Goal: Task Accomplishment & Management: Manage account settings

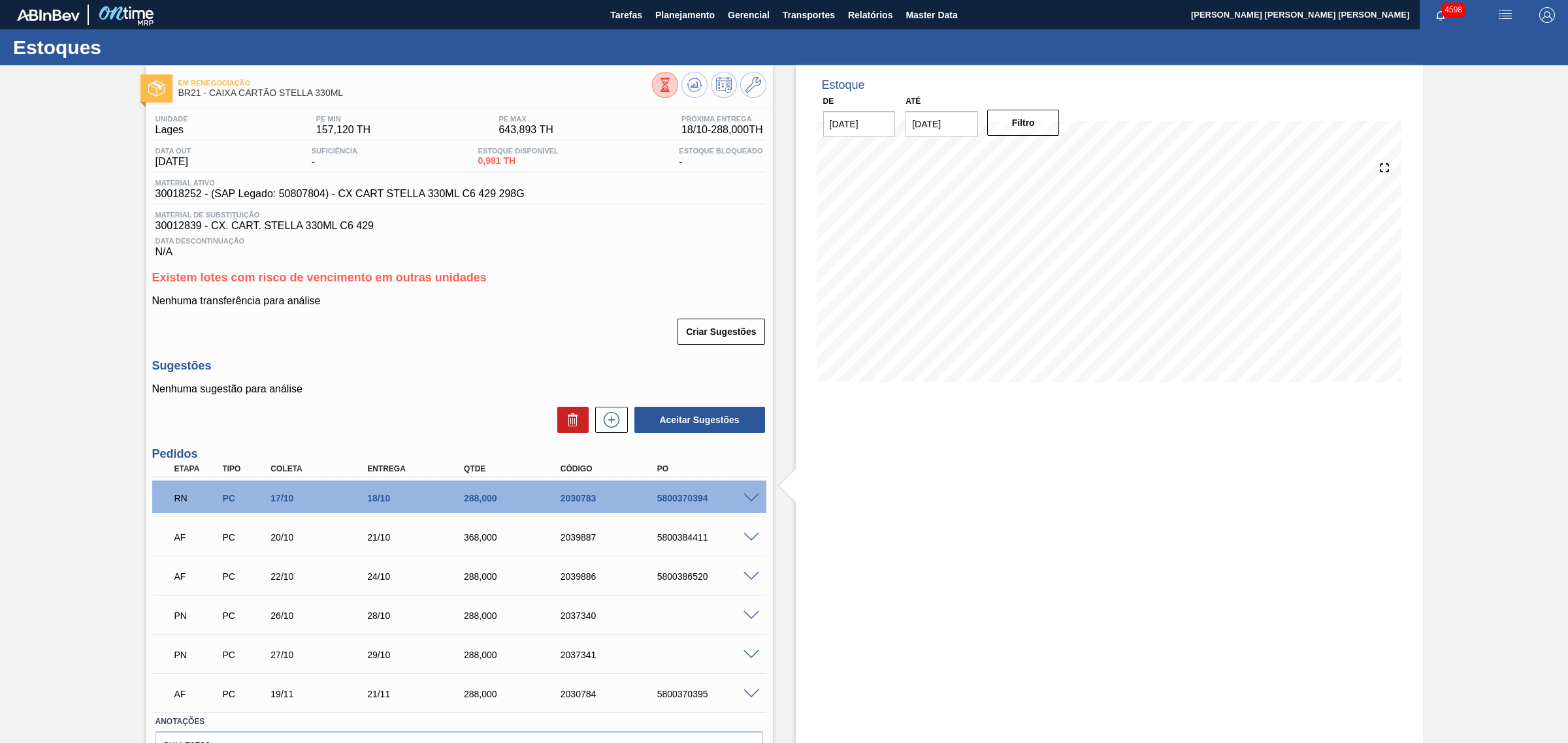
scroll to position [79, 0]
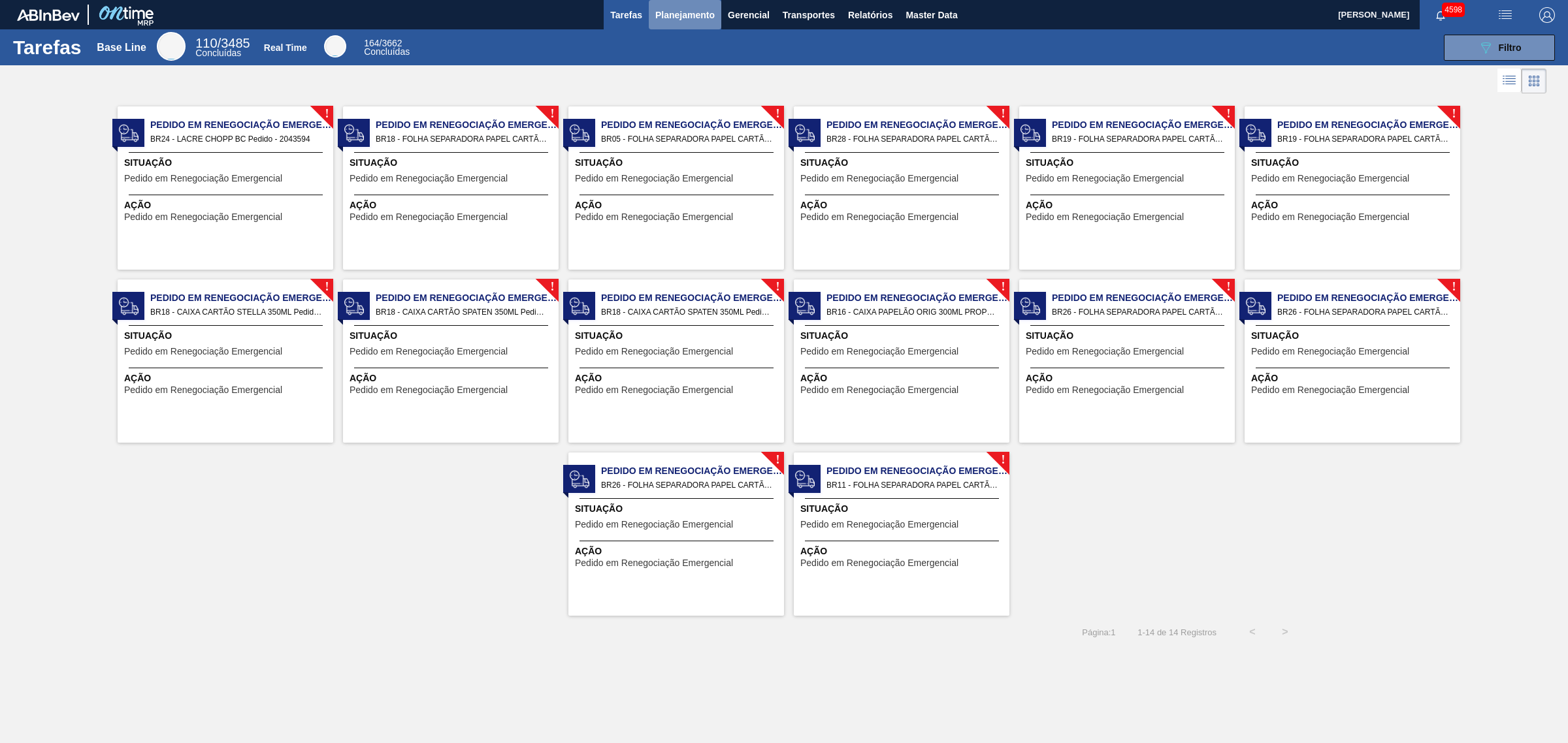
click at [686, 20] on span "Planejamento" at bounding box center [685, 15] width 60 height 16
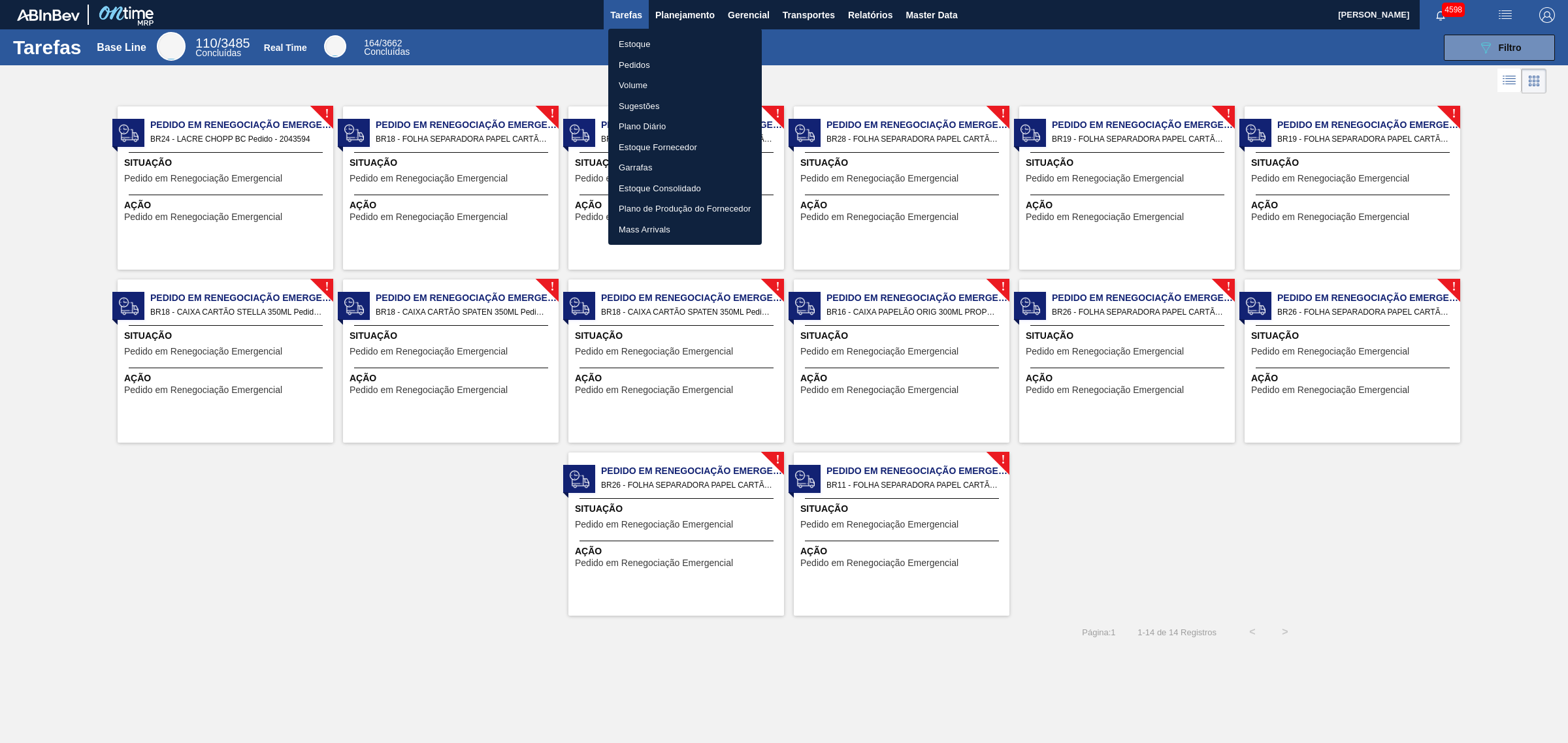
click at [653, 44] on li "Estoque" at bounding box center [685, 44] width 154 height 20
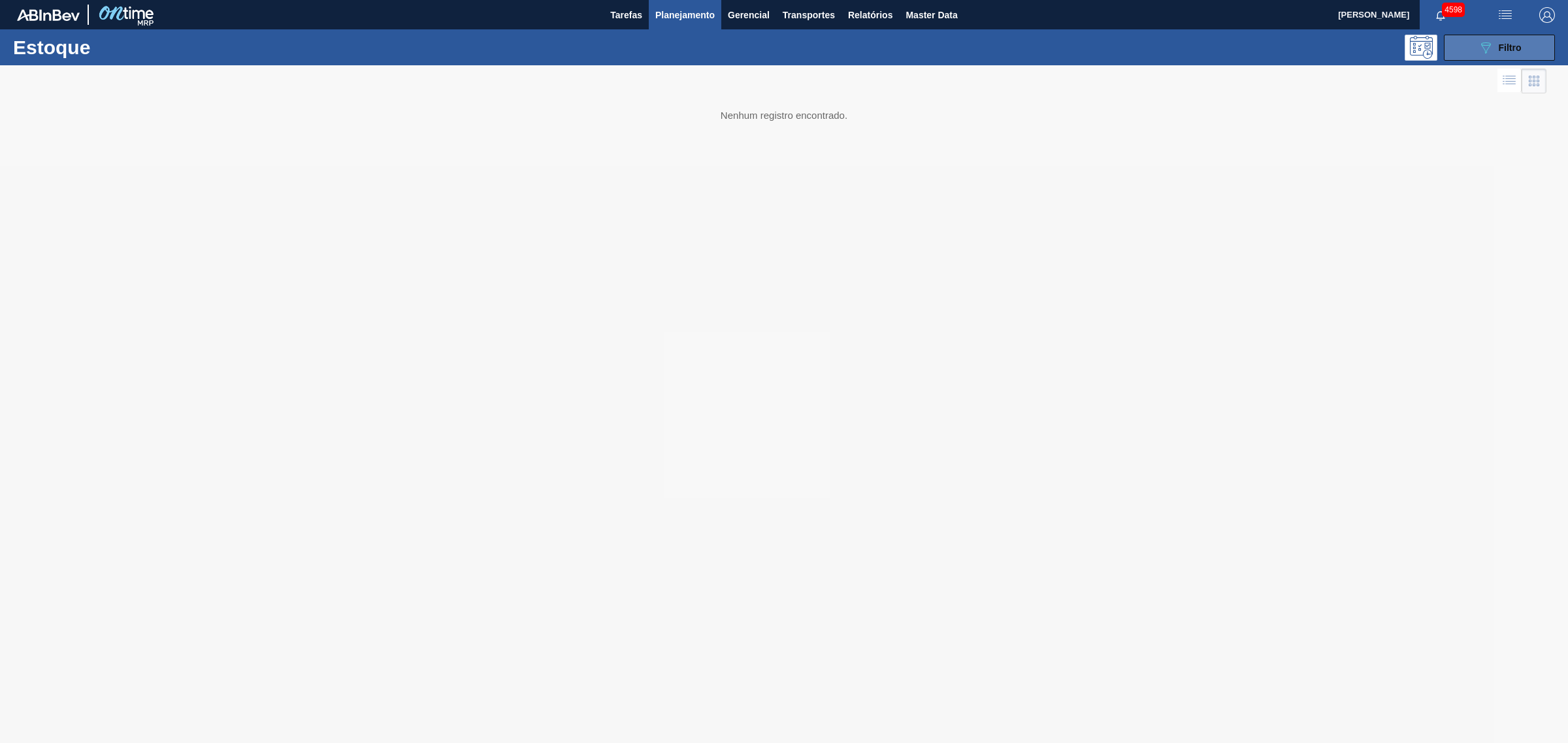
click at [1479, 60] on div "Estoque 089F7B8B-B2A5-4AFE-B5C0-19BA573D28AC Filtro" at bounding box center [784, 47] width 1568 height 36
click at [1507, 41] on div "089F7B8B-B2A5-4AFE-B5C0-19BA573D28AC Filtro" at bounding box center [1499, 47] width 44 height 16
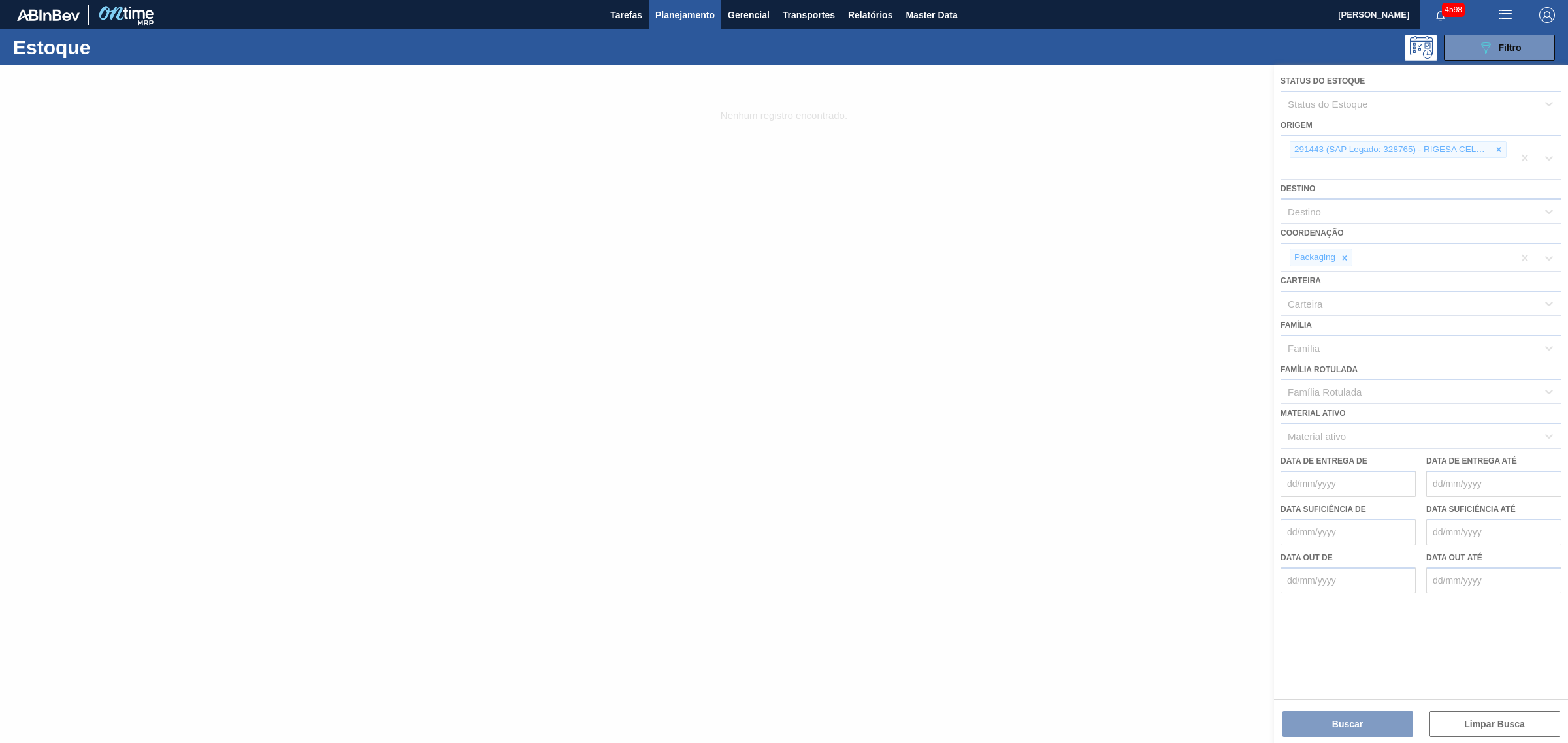
click at [1503, 147] on div at bounding box center [784, 404] width 1568 height 678
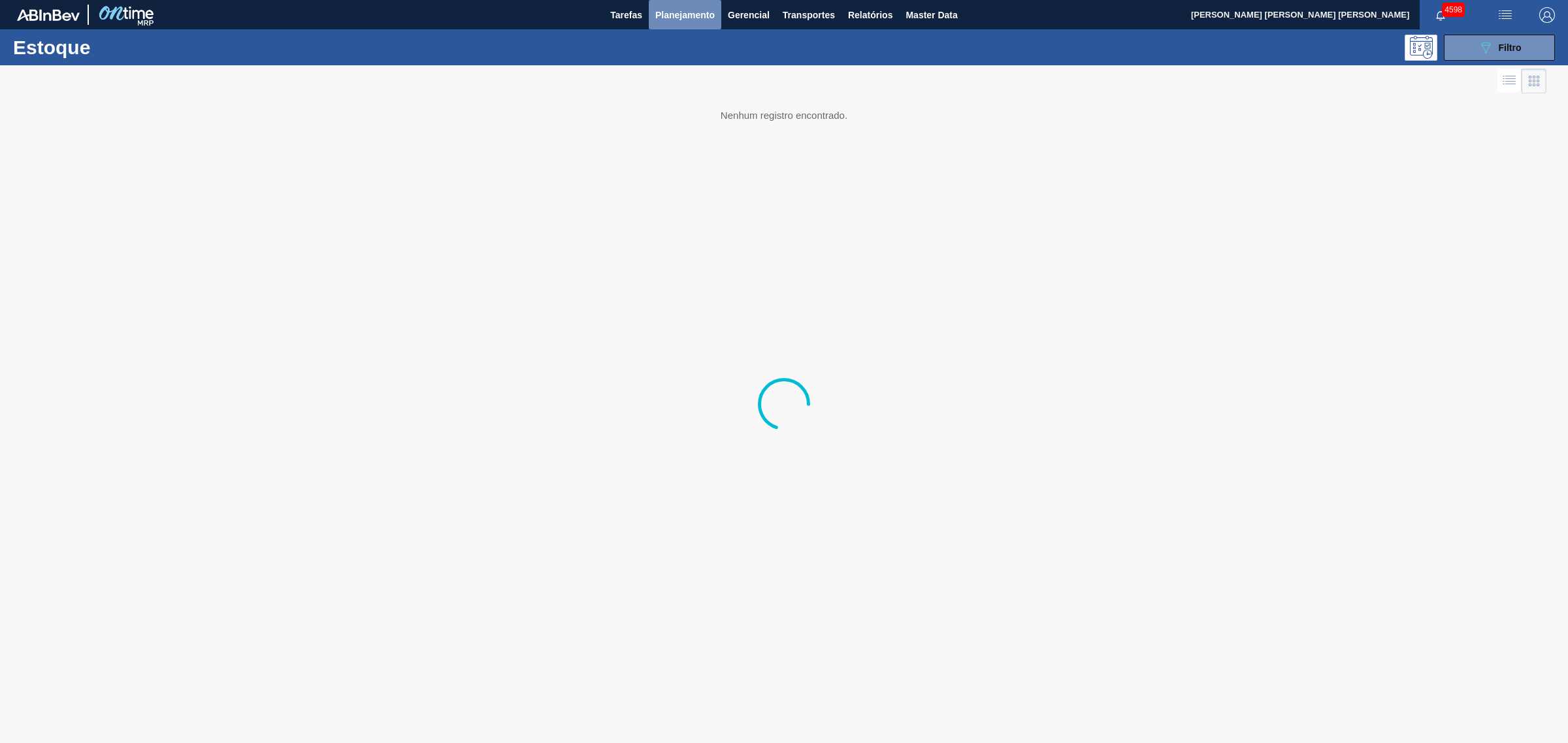
click at [691, 13] on span "Planejamento" at bounding box center [685, 15] width 60 height 16
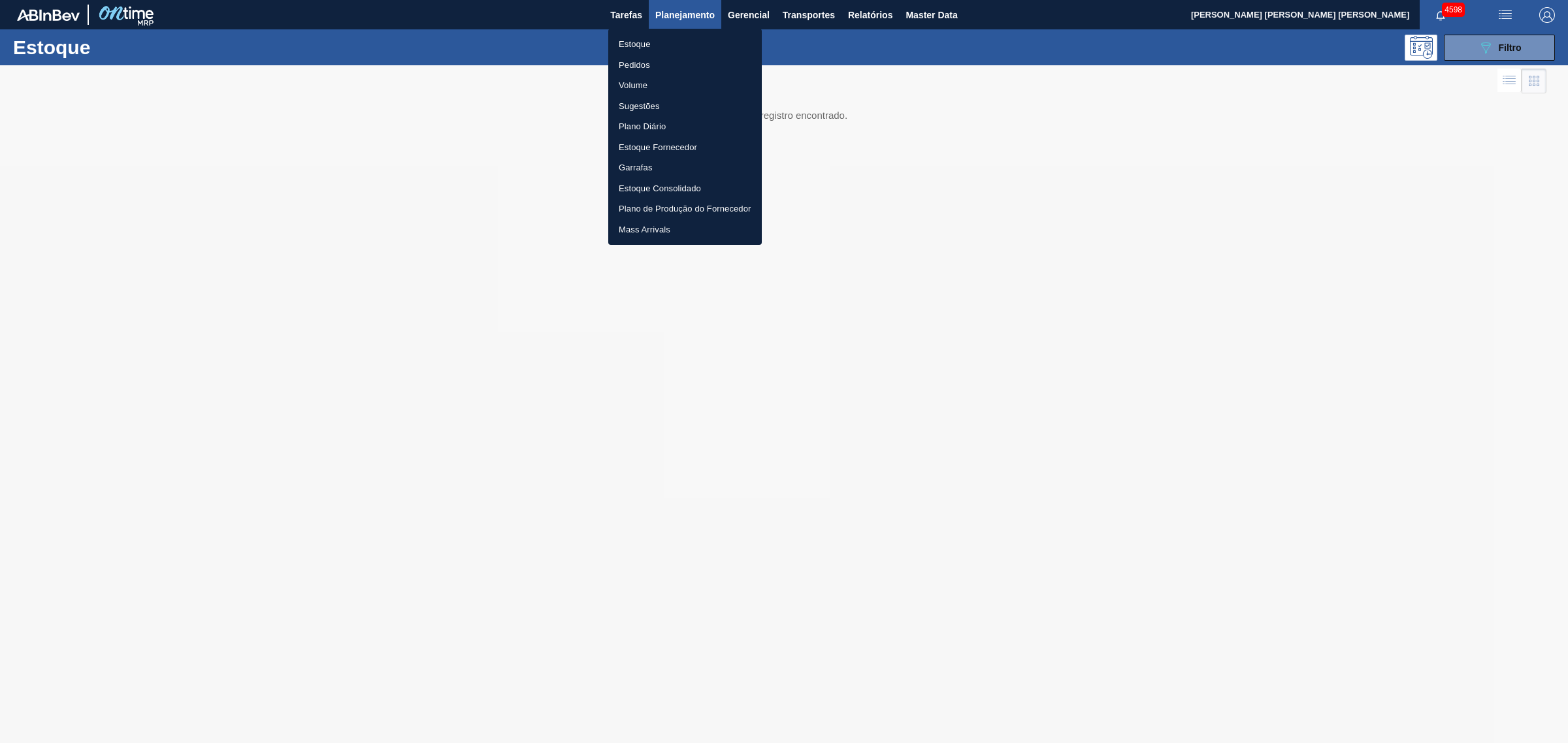
click at [1501, 49] on div at bounding box center [784, 372] width 1568 height 743
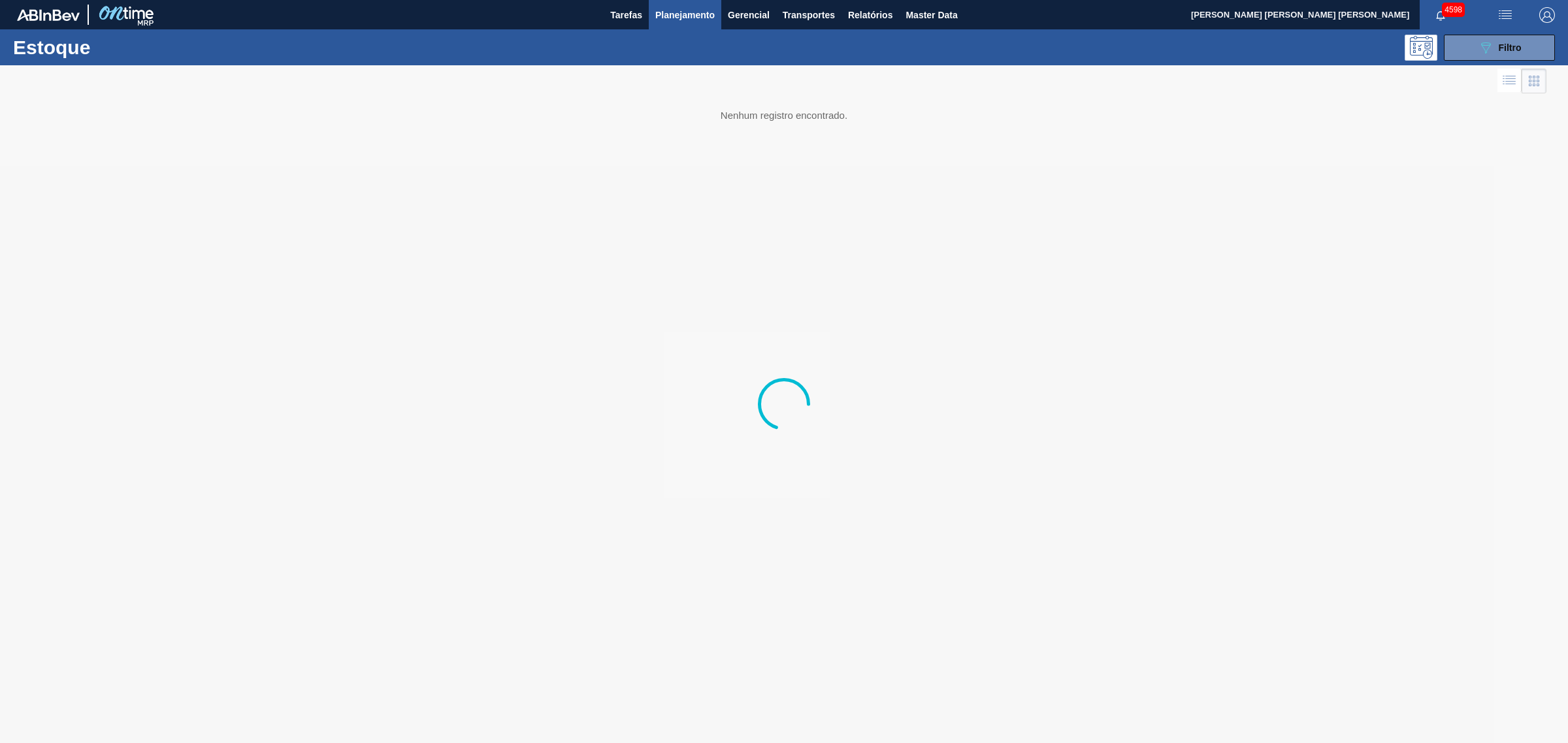
click at [1501, 49] on span "Filtro" at bounding box center [1509, 47] width 23 height 10
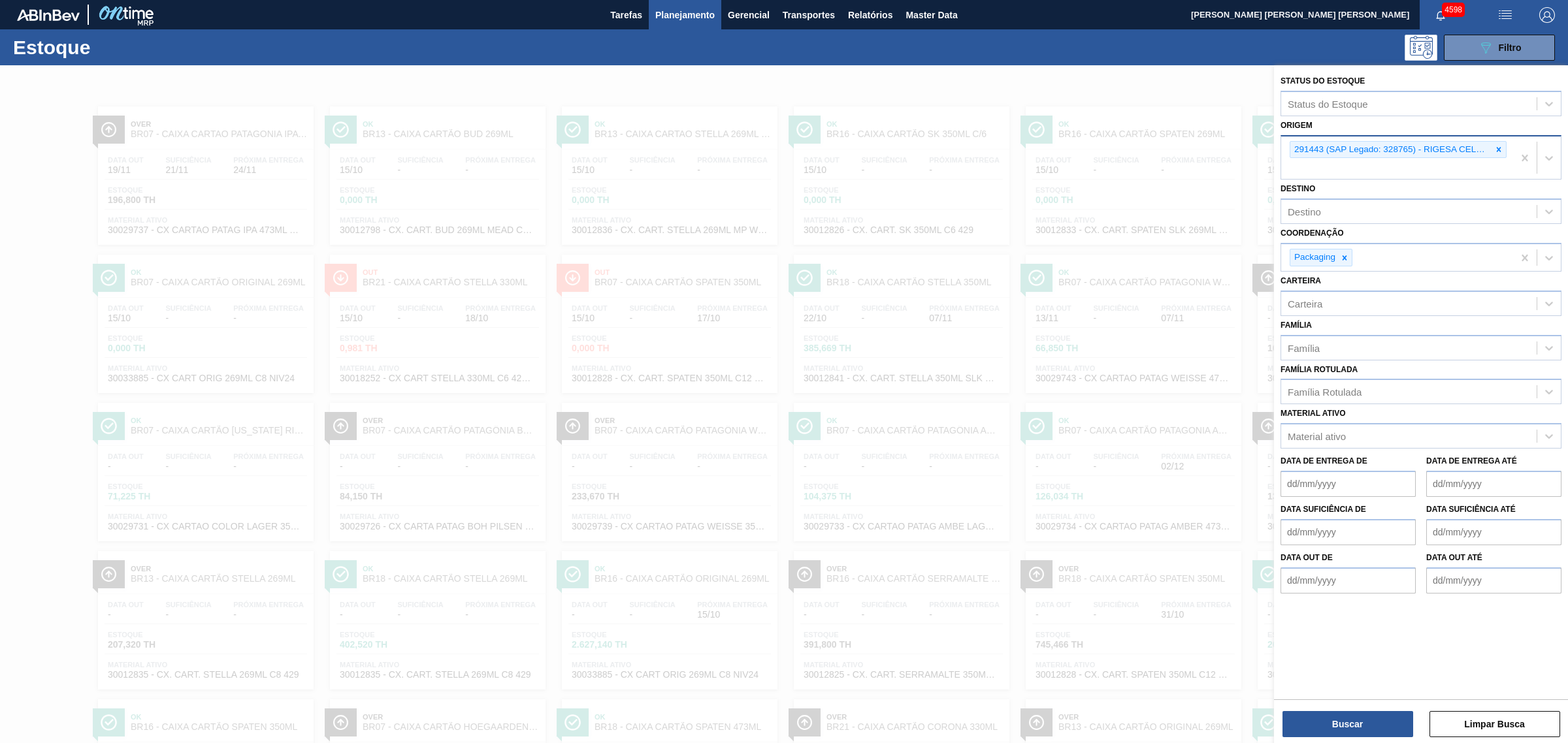
drag, startPoint x: 1522, startPoint y: 155, endPoint x: 1415, endPoint y: 142, distance: 107.8
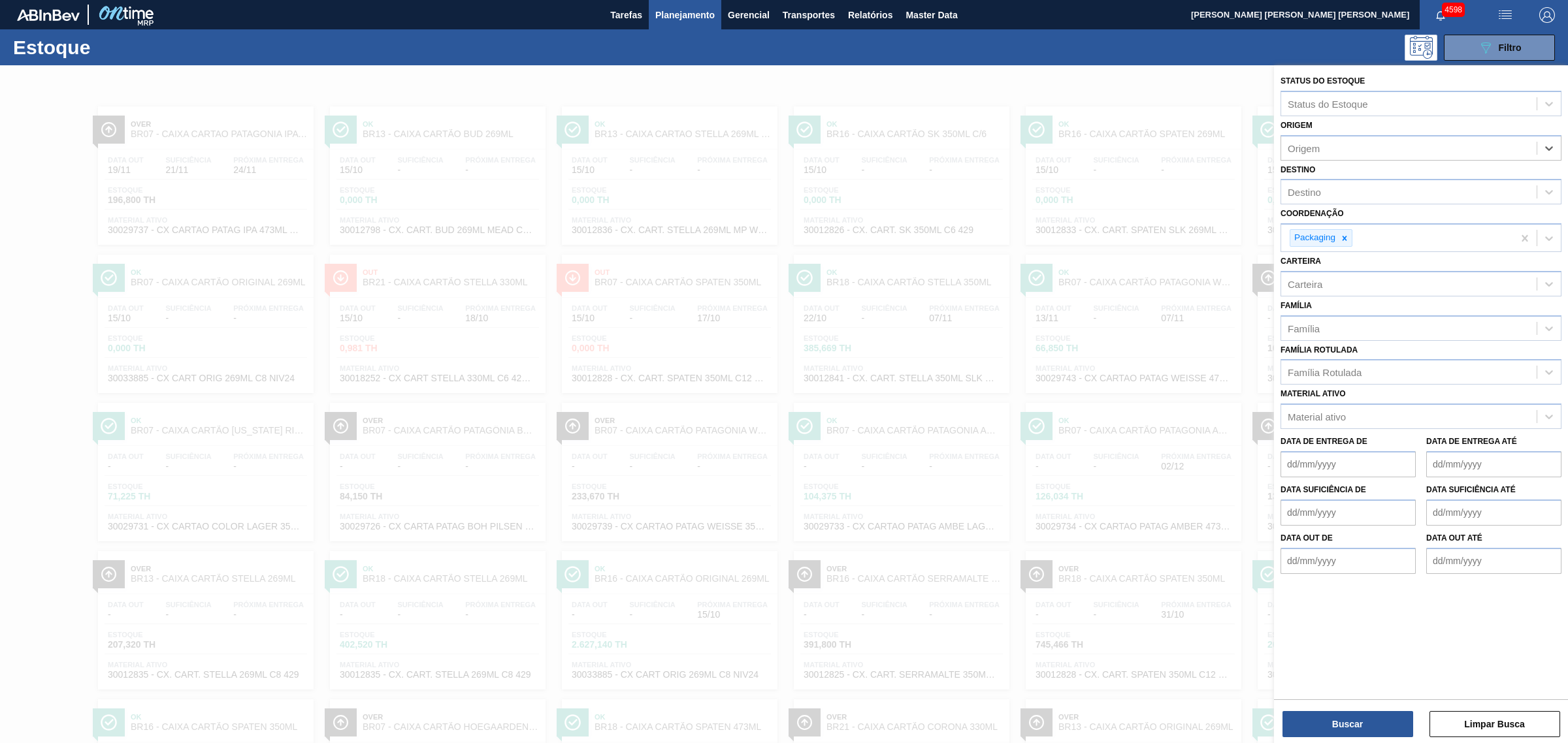
click at [1184, 92] on div at bounding box center [784, 437] width 1568 height 743
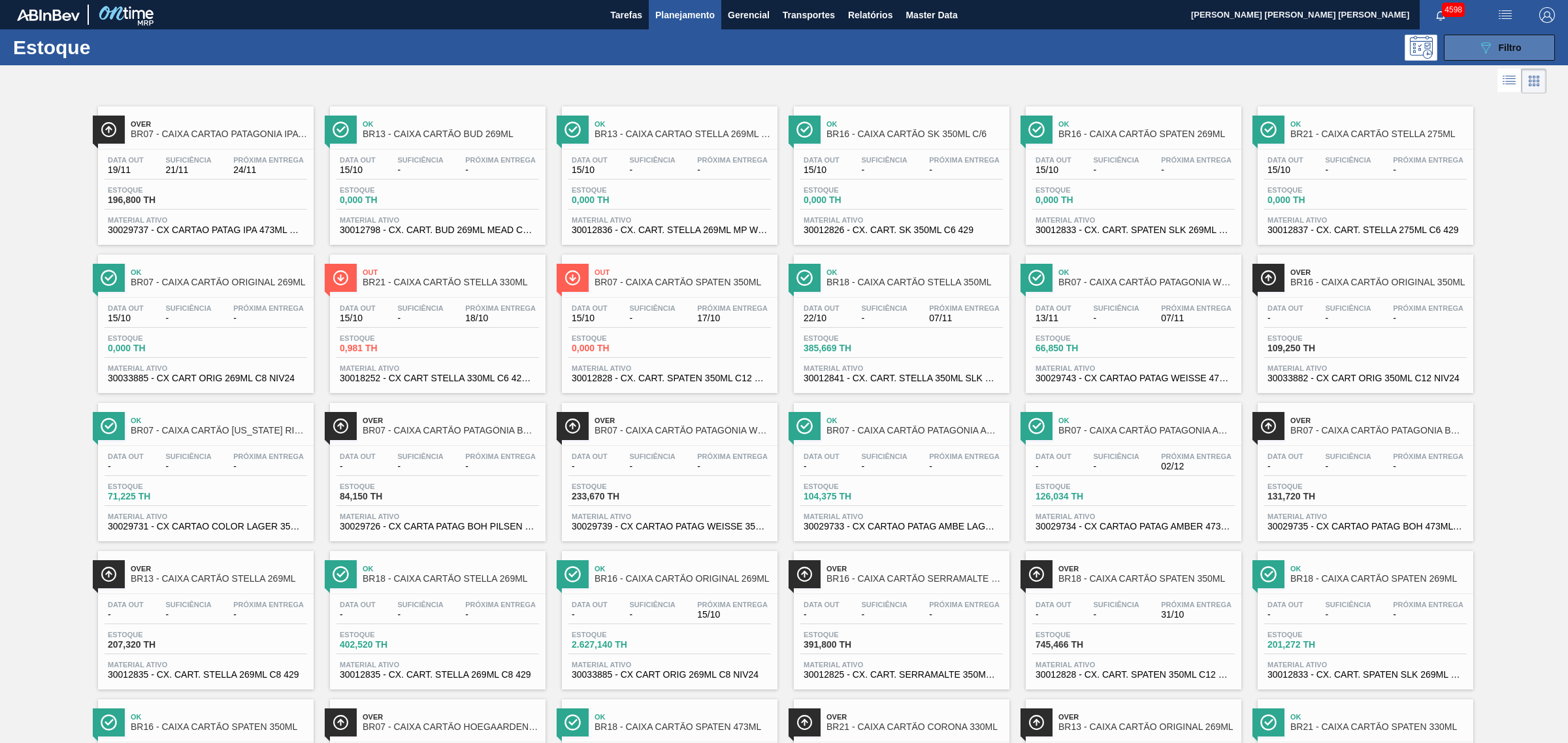
click at [1523, 56] on button "089F7B8B-B2A5-4AFE-B5C0-19BA573D28AC Filtro" at bounding box center [1499, 47] width 111 height 26
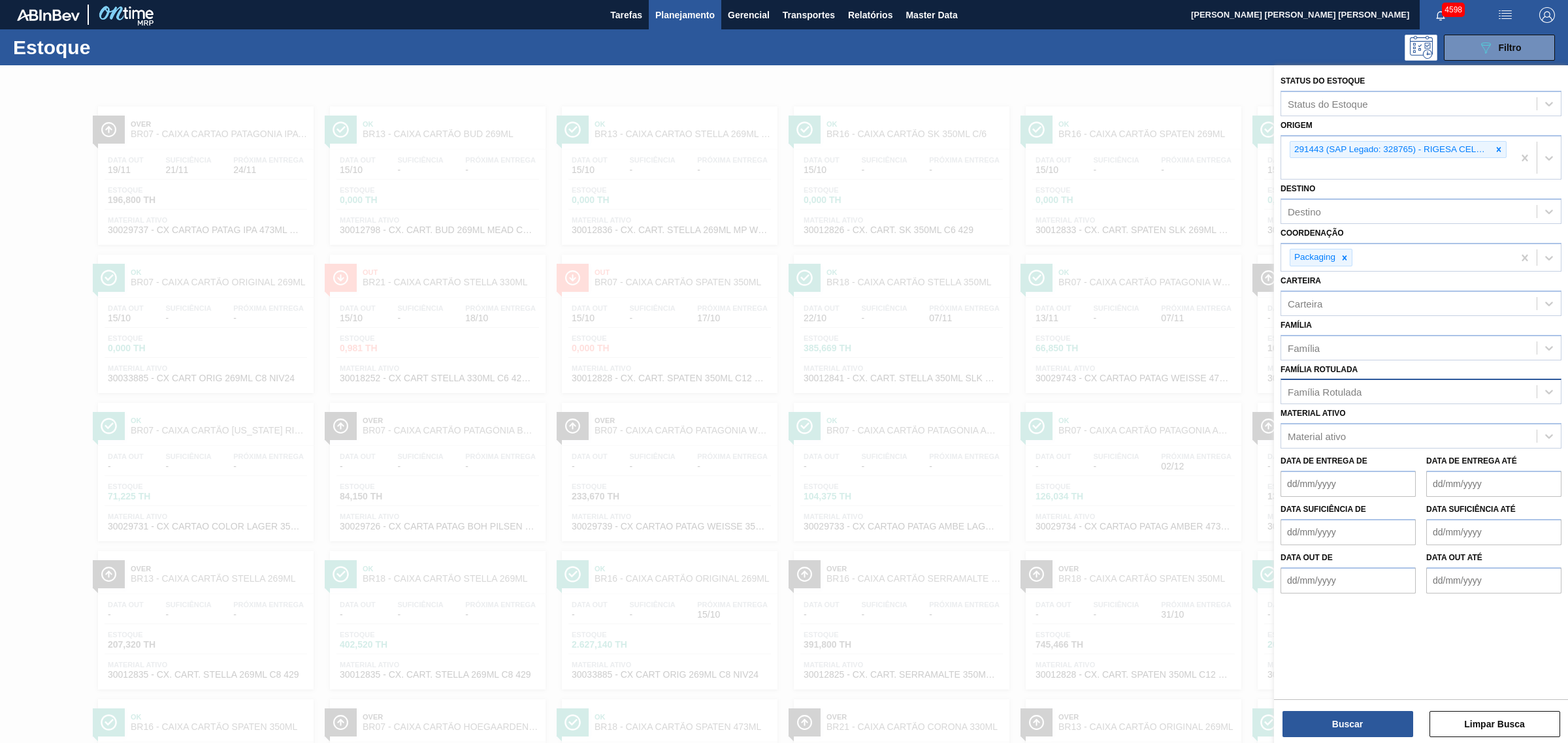
click at [1317, 383] on div "Família Rotulada" at bounding box center [1409, 392] width 255 height 19
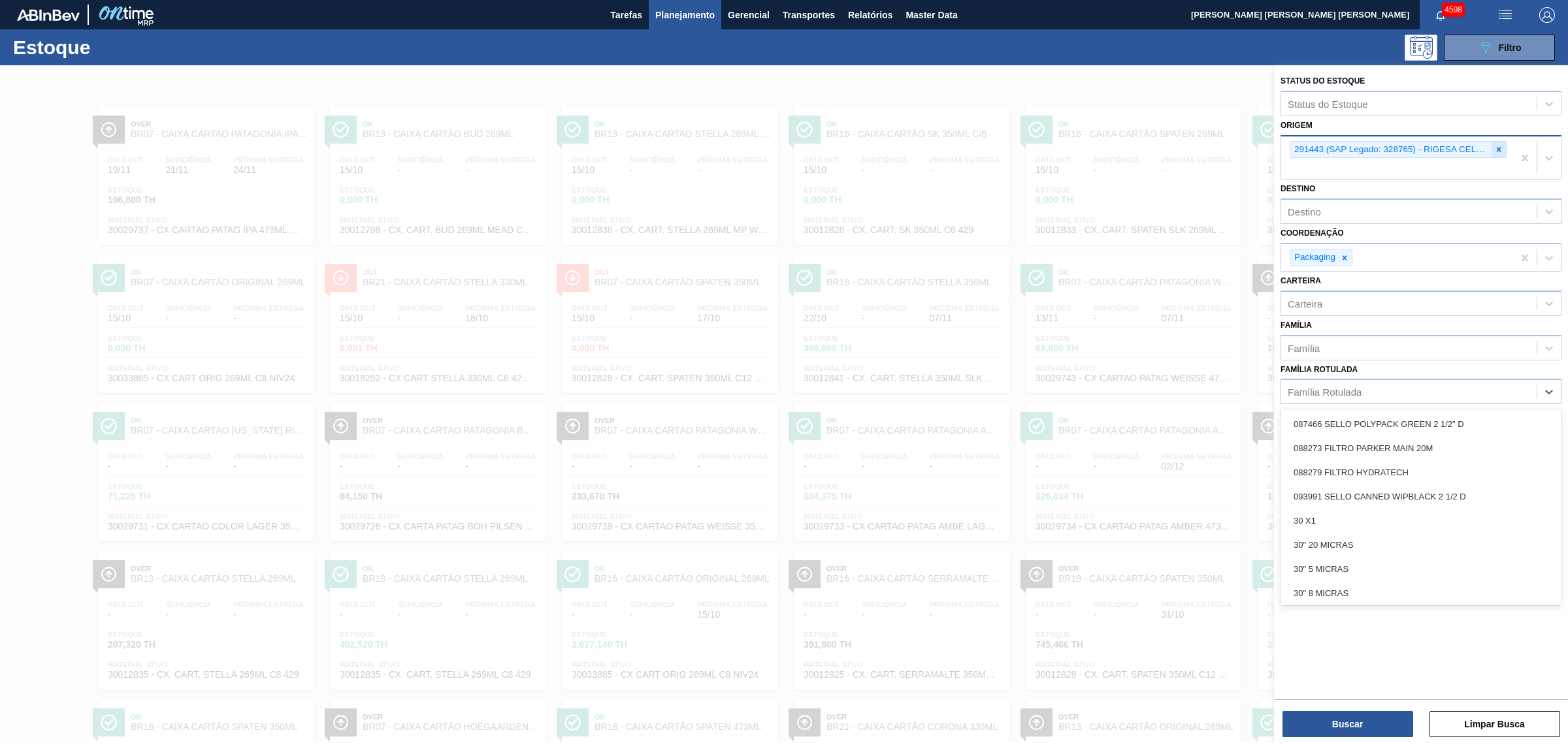
click at [1498, 149] on icon at bounding box center [1498, 149] width 5 height 5
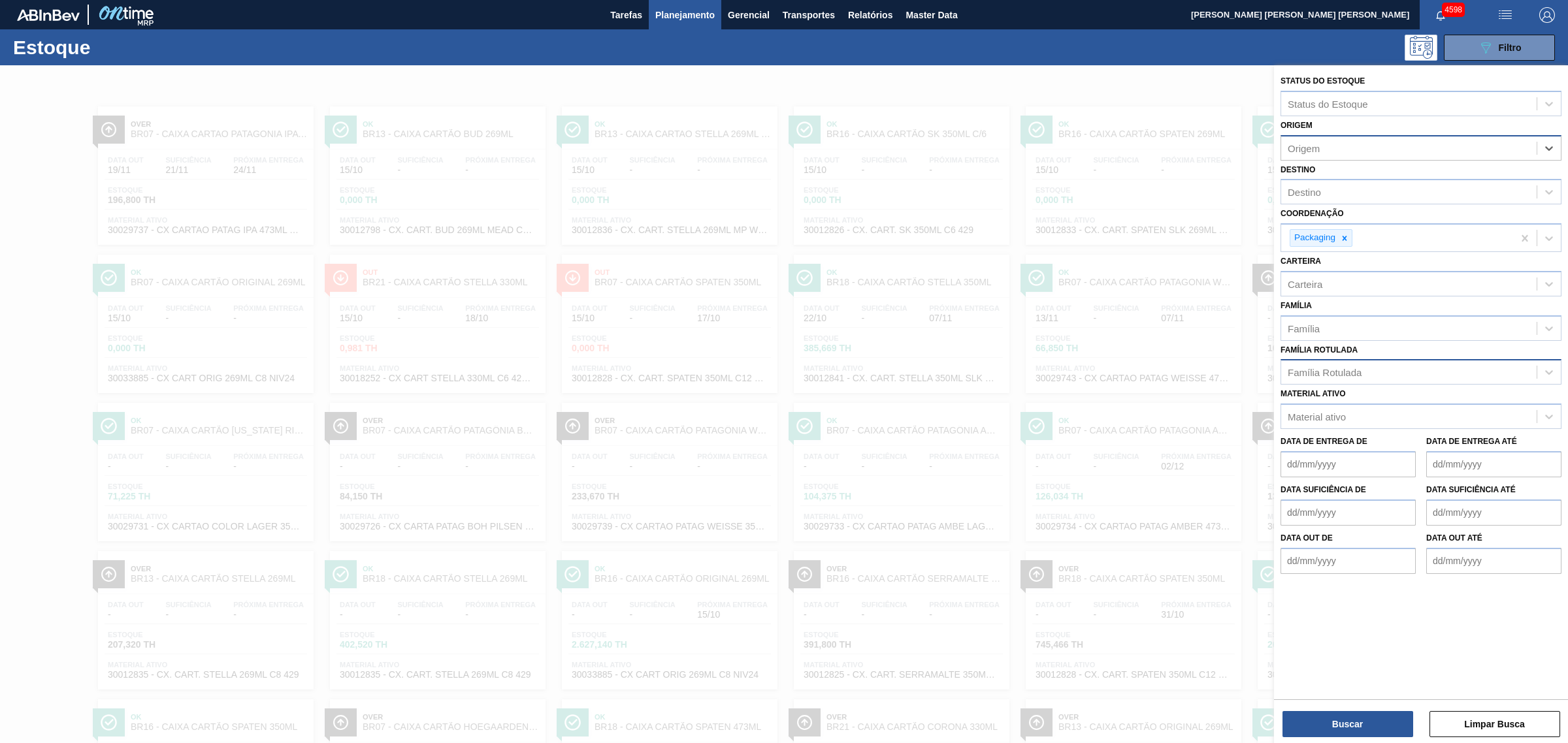
click at [1316, 372] on div "Família Rotulada" at bounding box center [1324, 372] width 74 height 11
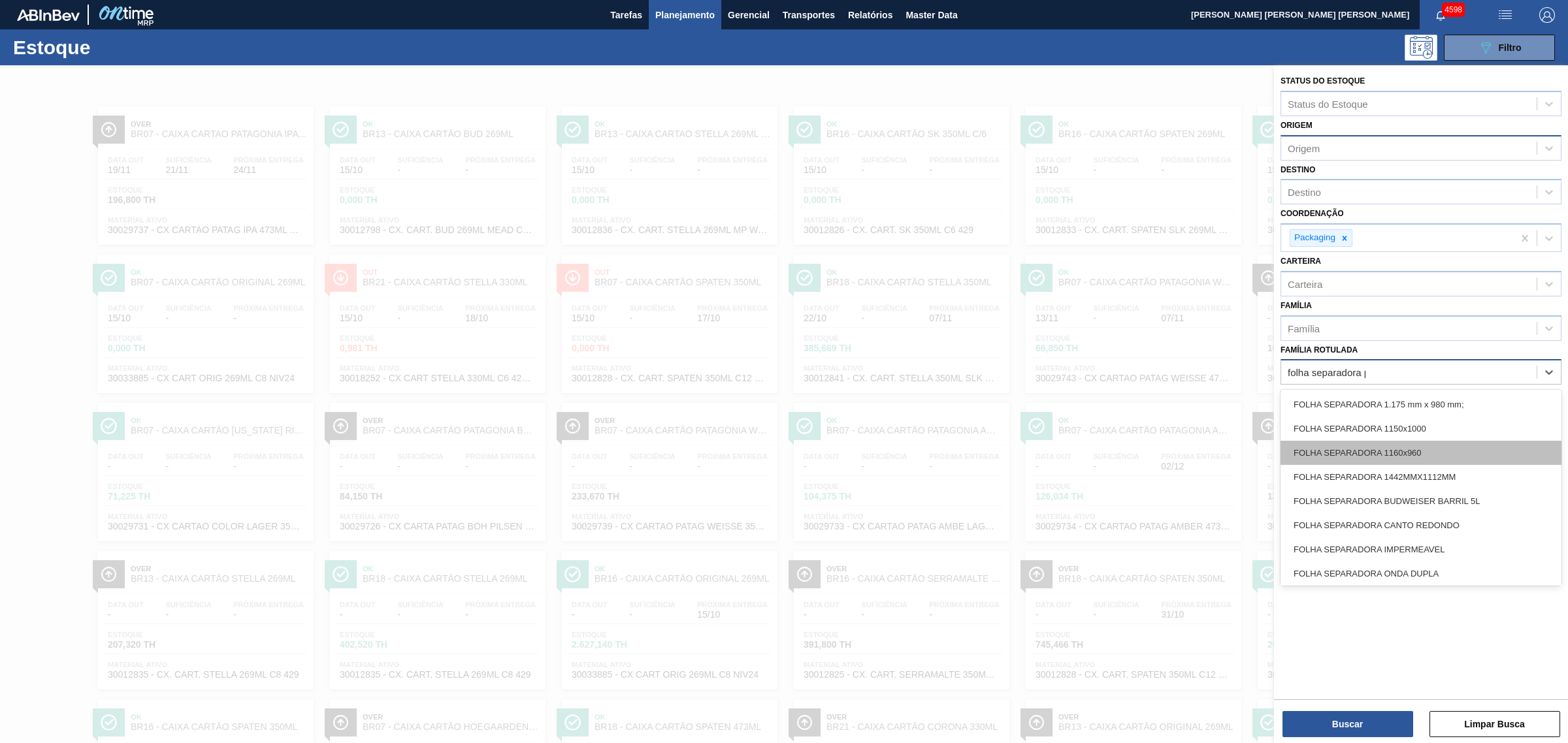
type Rotulada "folha separadora pa"
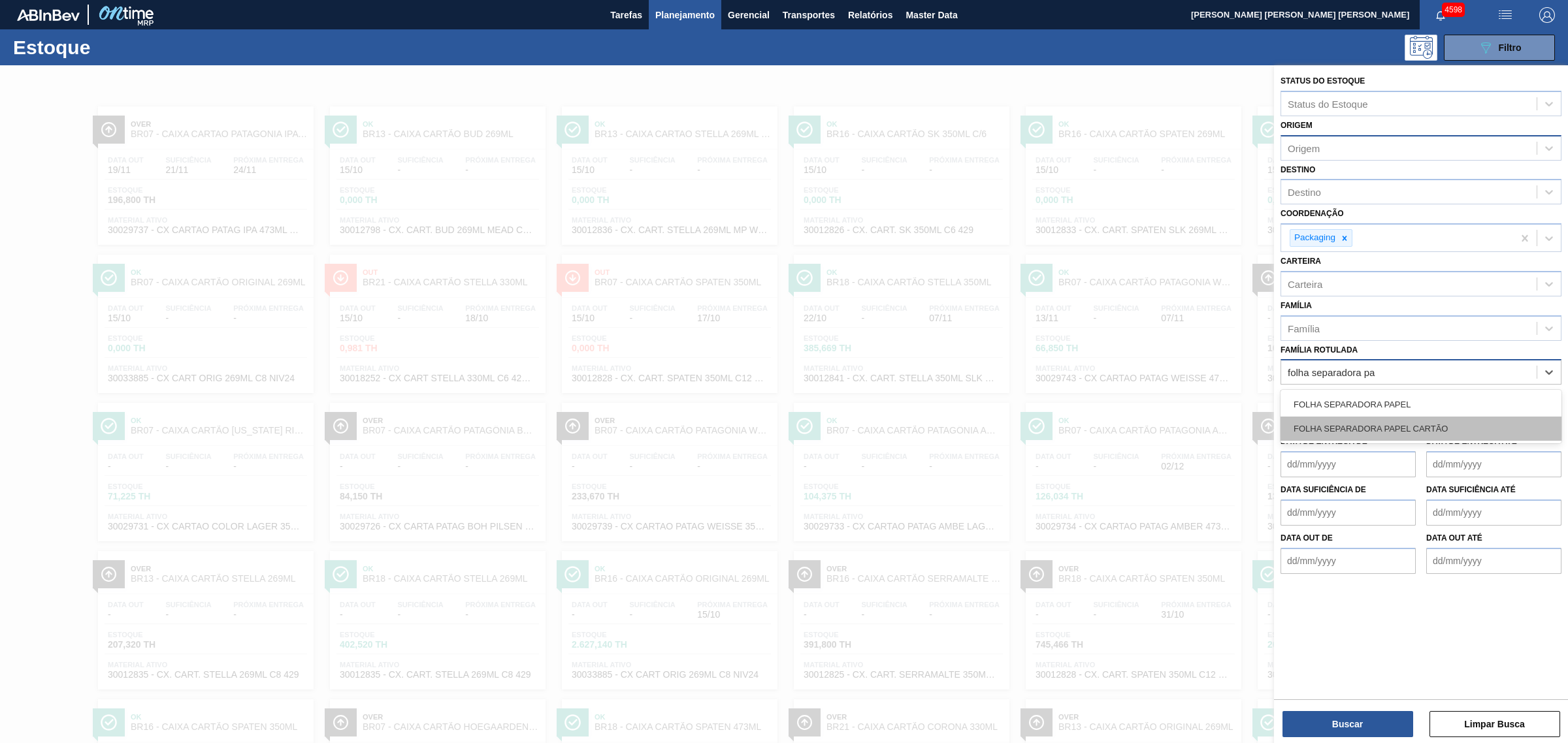
click at [1370, 428] on div "FOLHA SEPARADORA PAPEL CARTÃO" at bounding box center [1420, 428] width 280 height 24
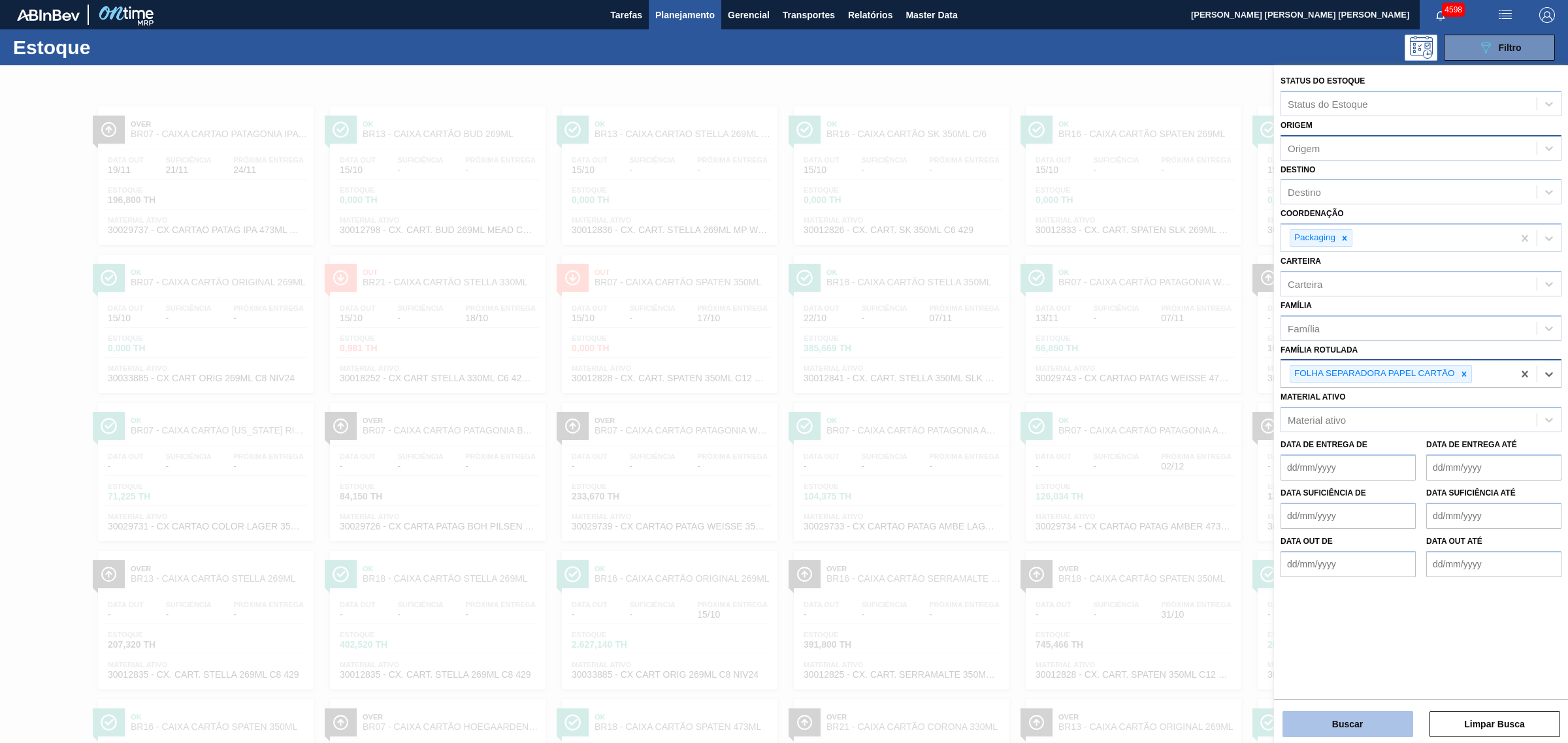
click at [1350, 720] on button "Buscar" at bounding box center [1347, 724] width 130 height 26
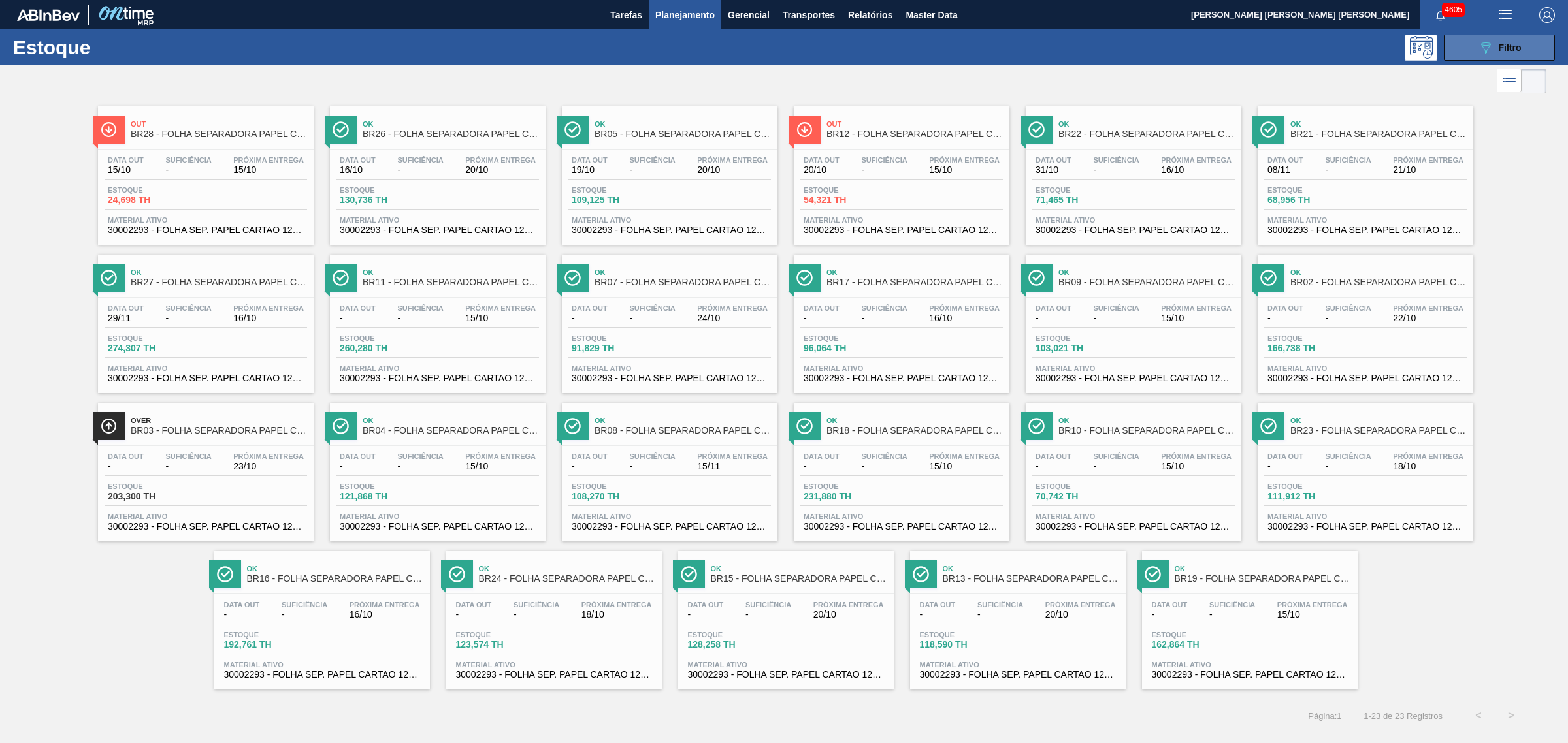
click at [1466, 40] on button "089F7B8B-B2A5-4AFE-B5C0-19BA573D28AC Filtro" at bounding box center [1499, 47] width 111 height 26
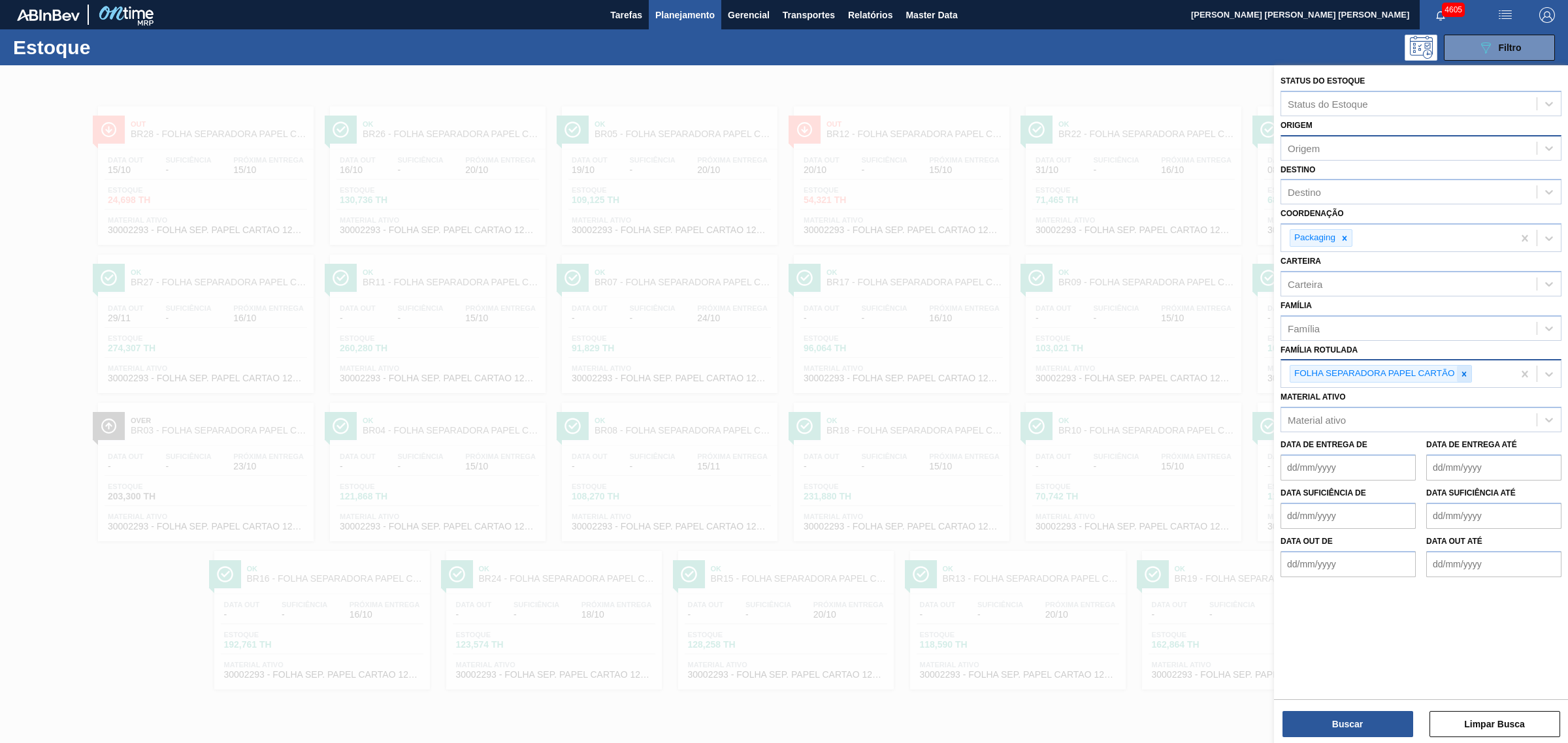
click at [1466, 372] on icon at bounding box center [1464, 374] width 9 height 9
type Rotulada "caixa cartão corona 330"
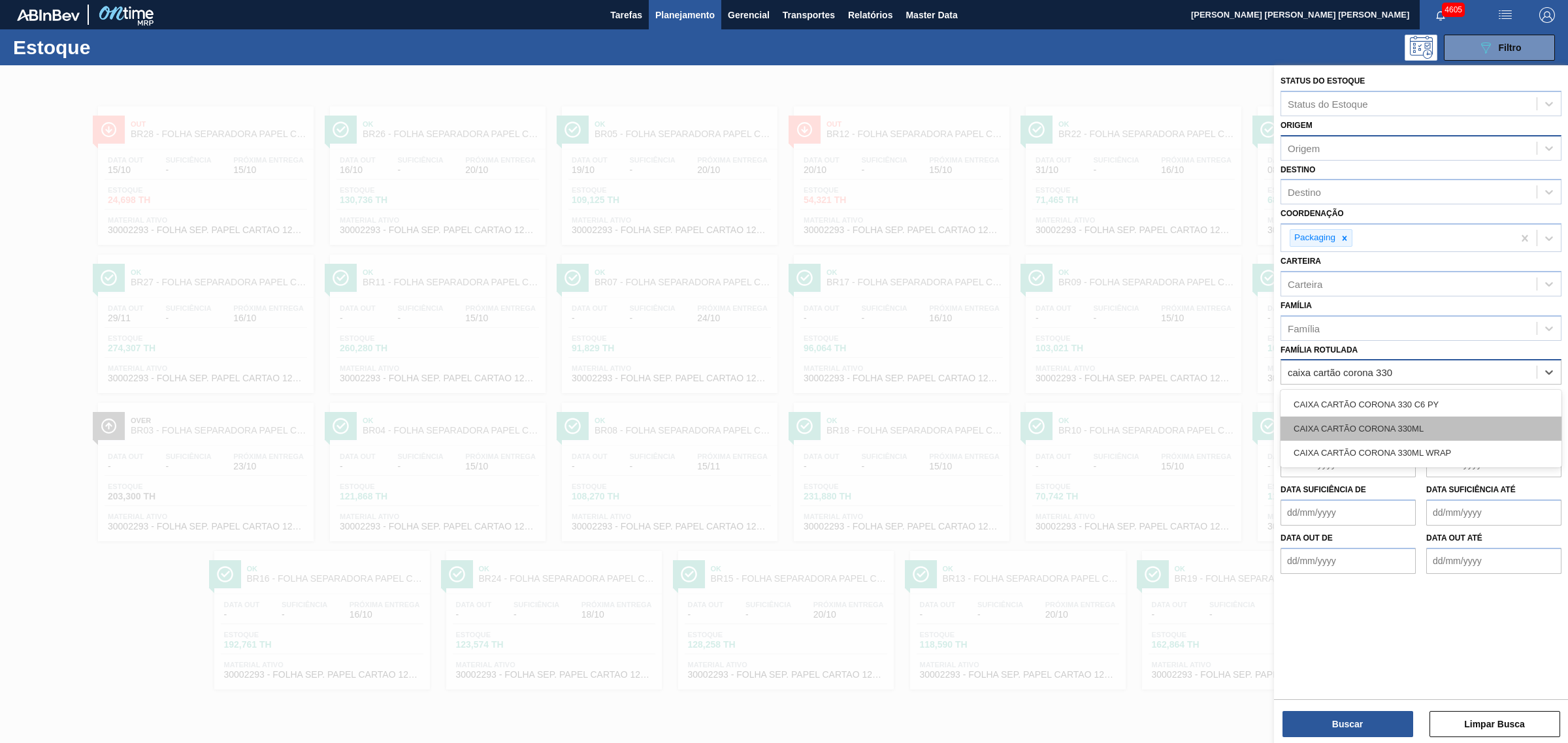
click at [1457, 418] on div "CAIXA CARTÃO CORONA 330ML" at bounding box center [1420, 428] width 280 height 24
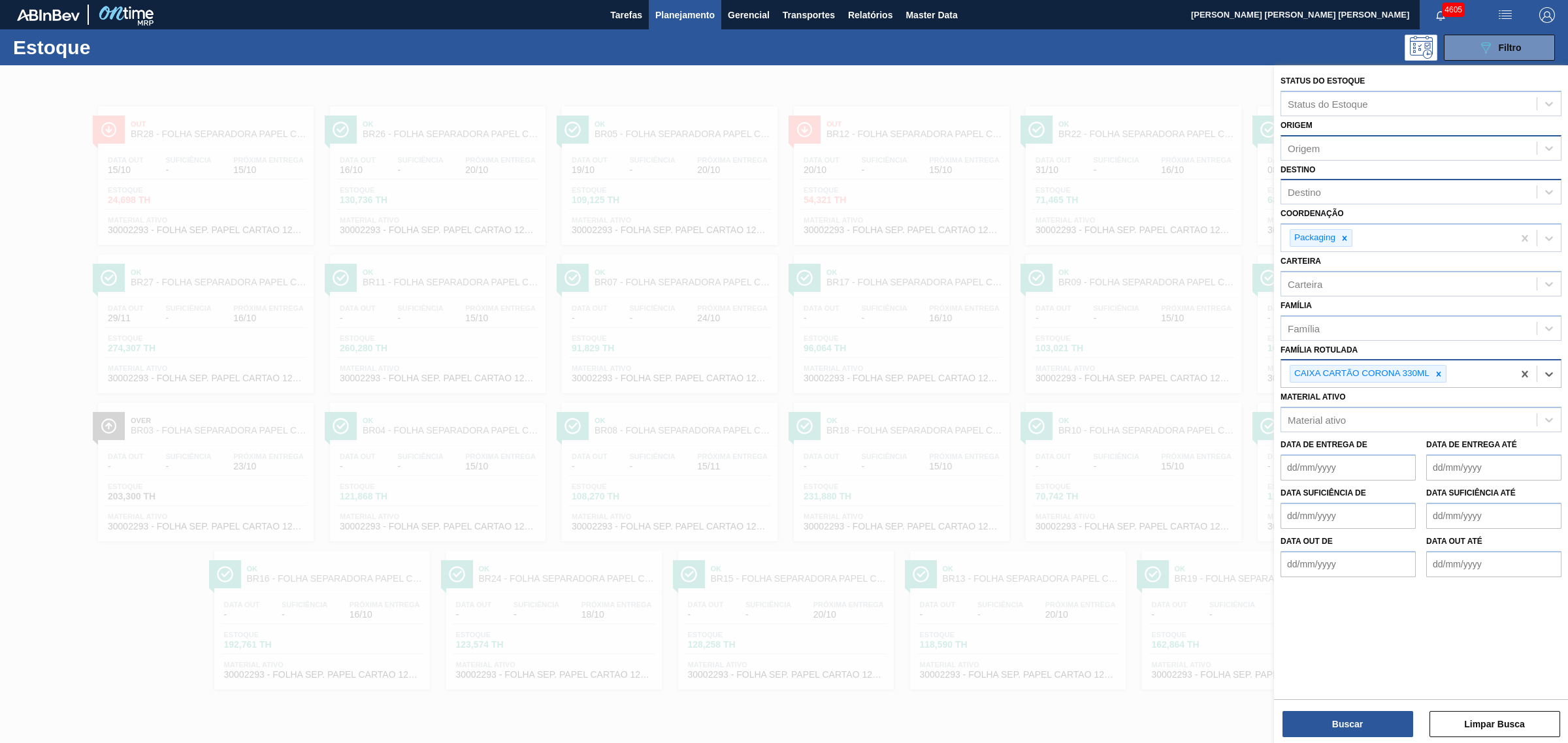
click at [1333, 186] on div "Destino" at bounding box center [1409, 192] width 255 height 19
type input "uber"
click at [1357, 226] on div "BR26 - [GEOGRAPHIC_DATA]" at bounding box center [1420, 224] width 280 height 24
click at [1357, 709] on div "Buscar Limpar Busca" at bounding box center [1421, 717] width 294 height 36
click at [1363, 717] on button "Buscar" at bounding box center [1347, 724] width 130 height 26
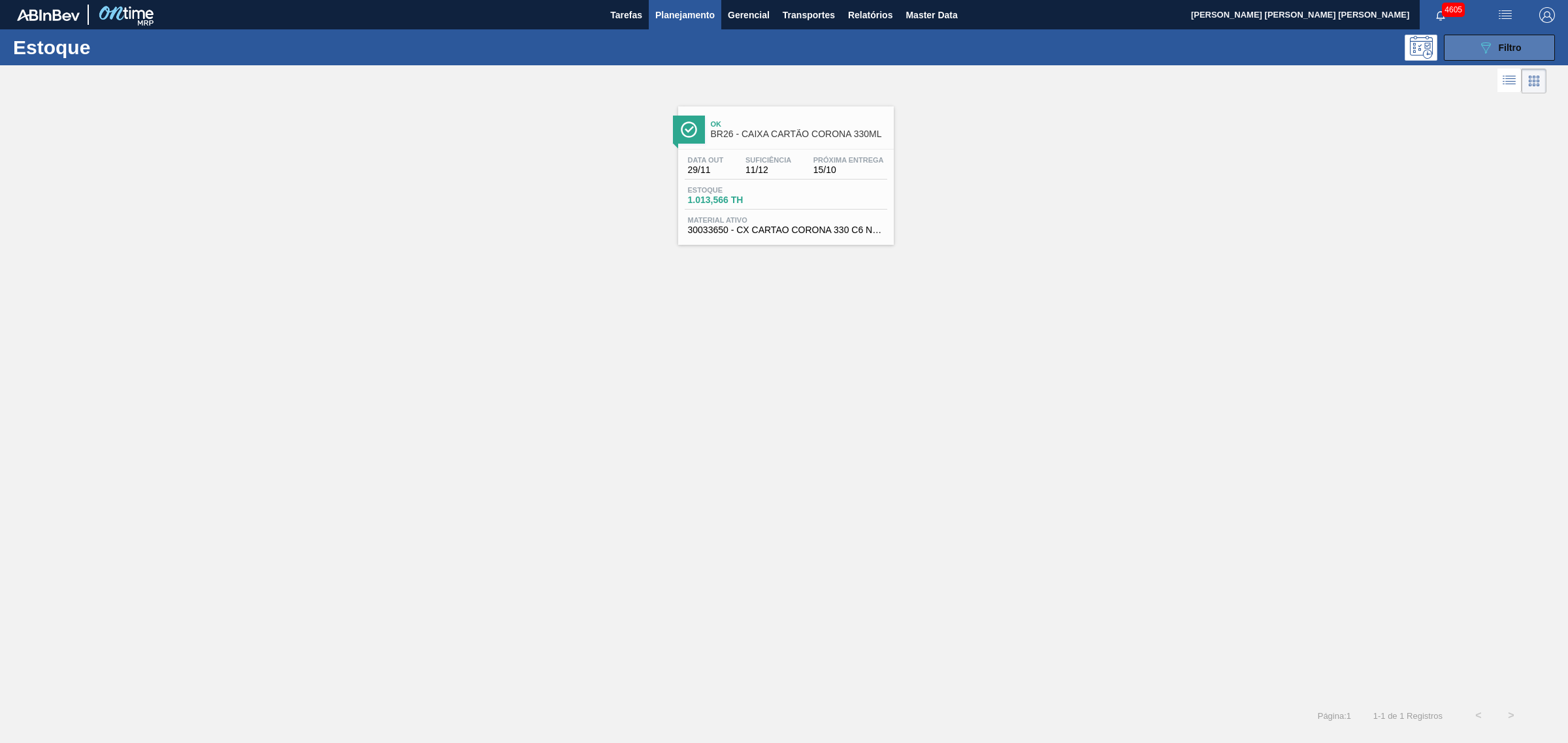
click at [1512, 52] on div "089F7B8B-B2A5-4AFE-B5C0-19BA573D28AC Filtro" at bounding box center [1499, 47] width 44 height 16
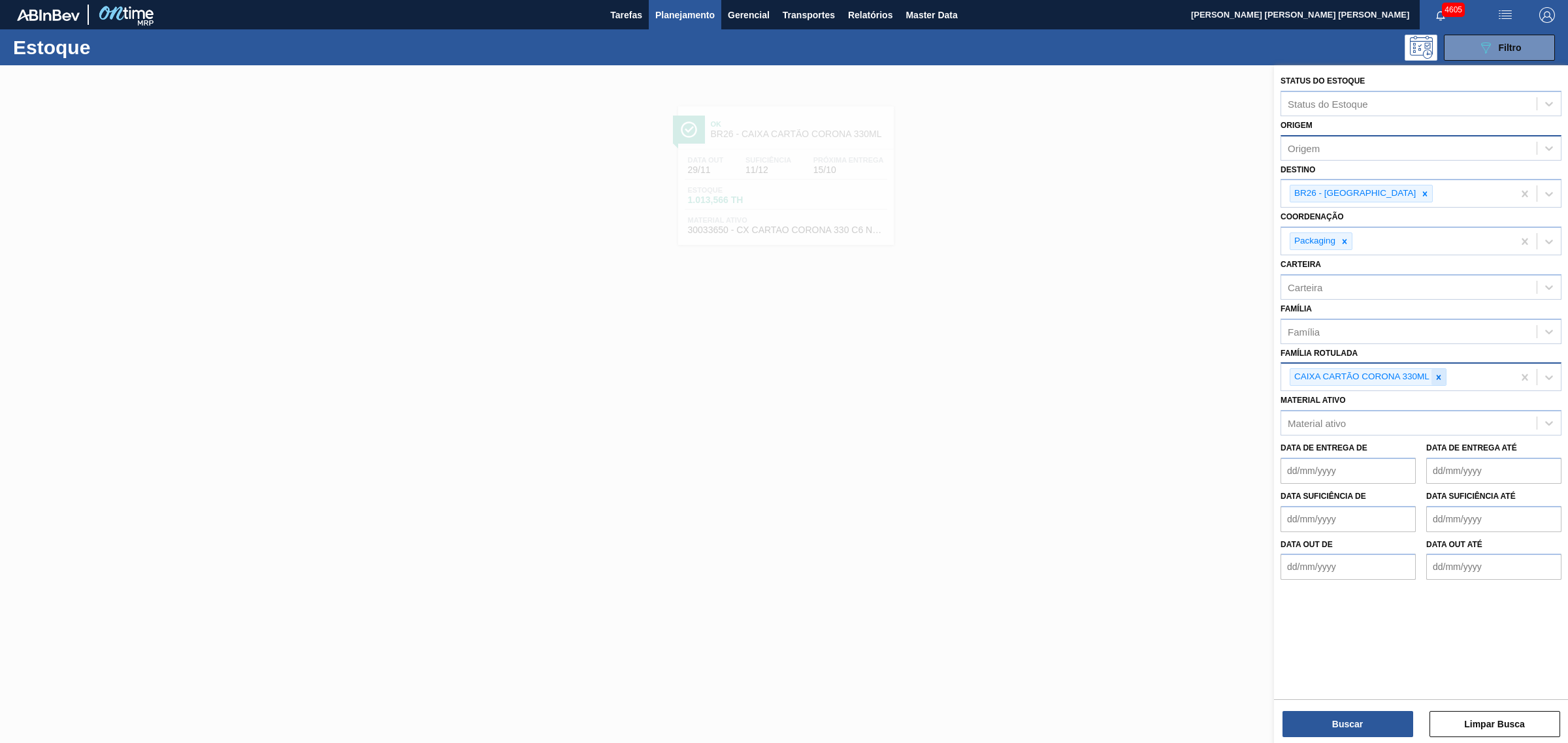
click at [1440, 380] on div at bounding box center [1438, 377] width 14 height 17
click at [1343, 290] on div "Carteira" at bounding box center [1409, 287] width 255 height 19
type input "caixa car"
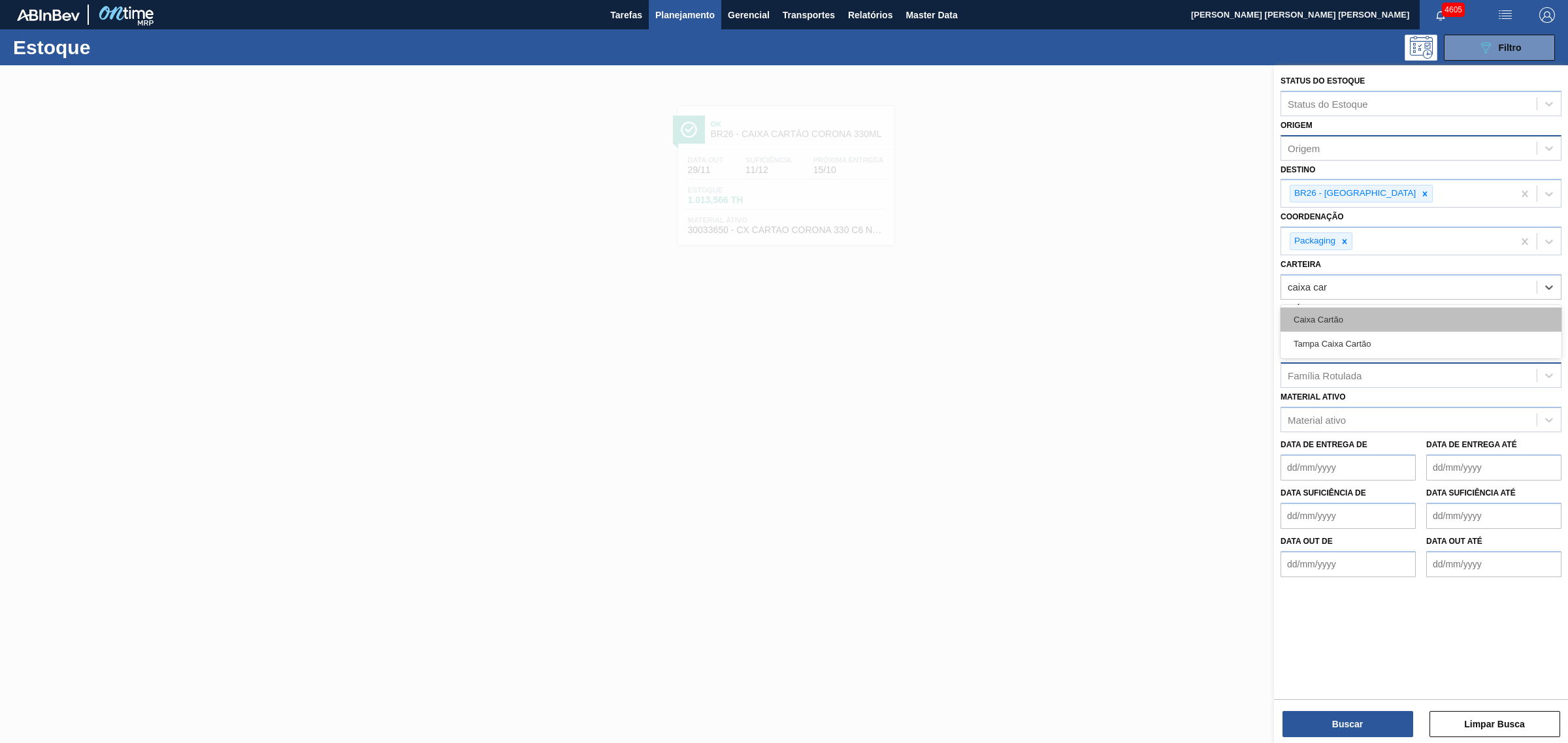
click at [1301, 310] on div "Caixa Cartão" at bounding box center [1420, 319] width 280 height 24
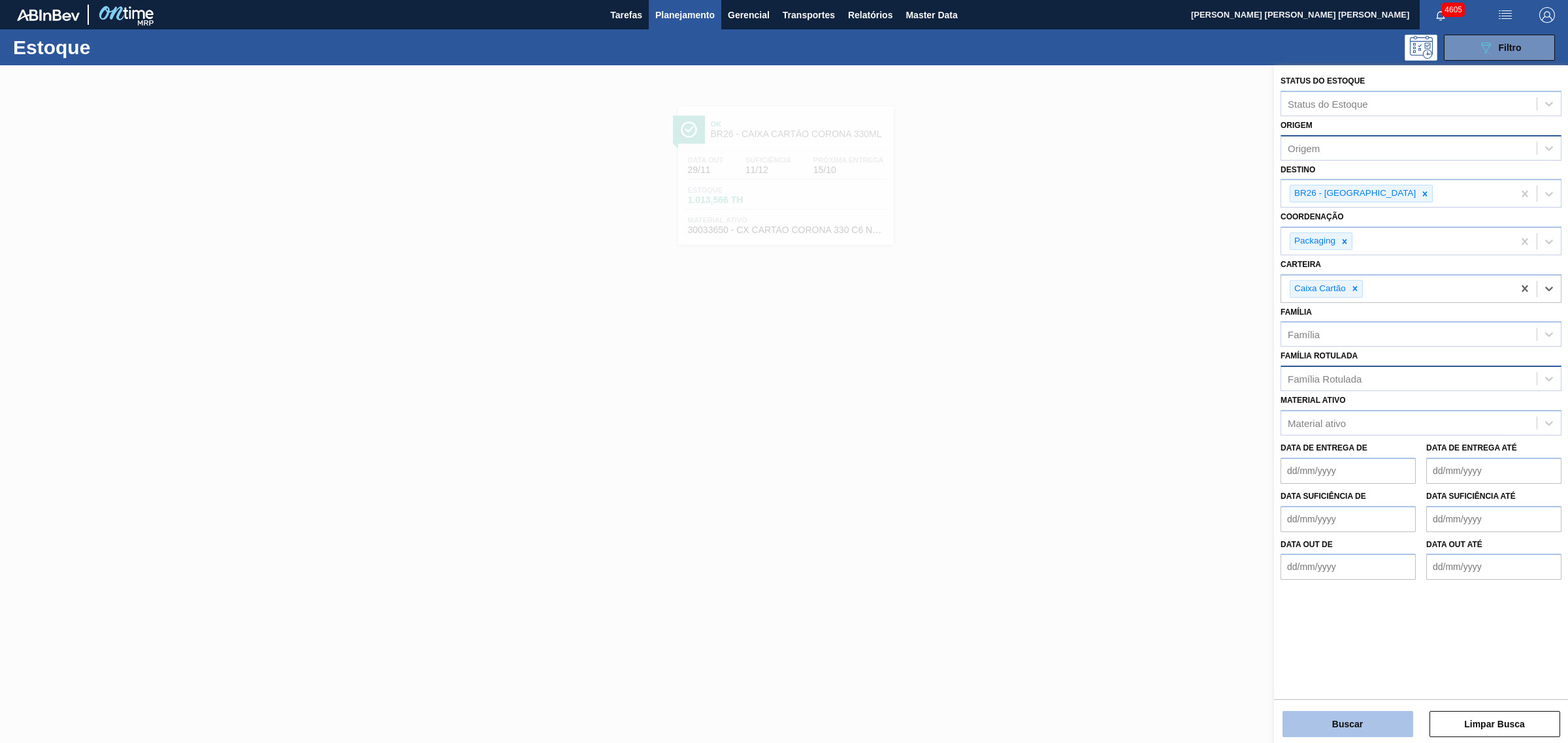
click at [1338, 717] on button "Buscar" at bounding box center [1347, 724] width 130 height 26
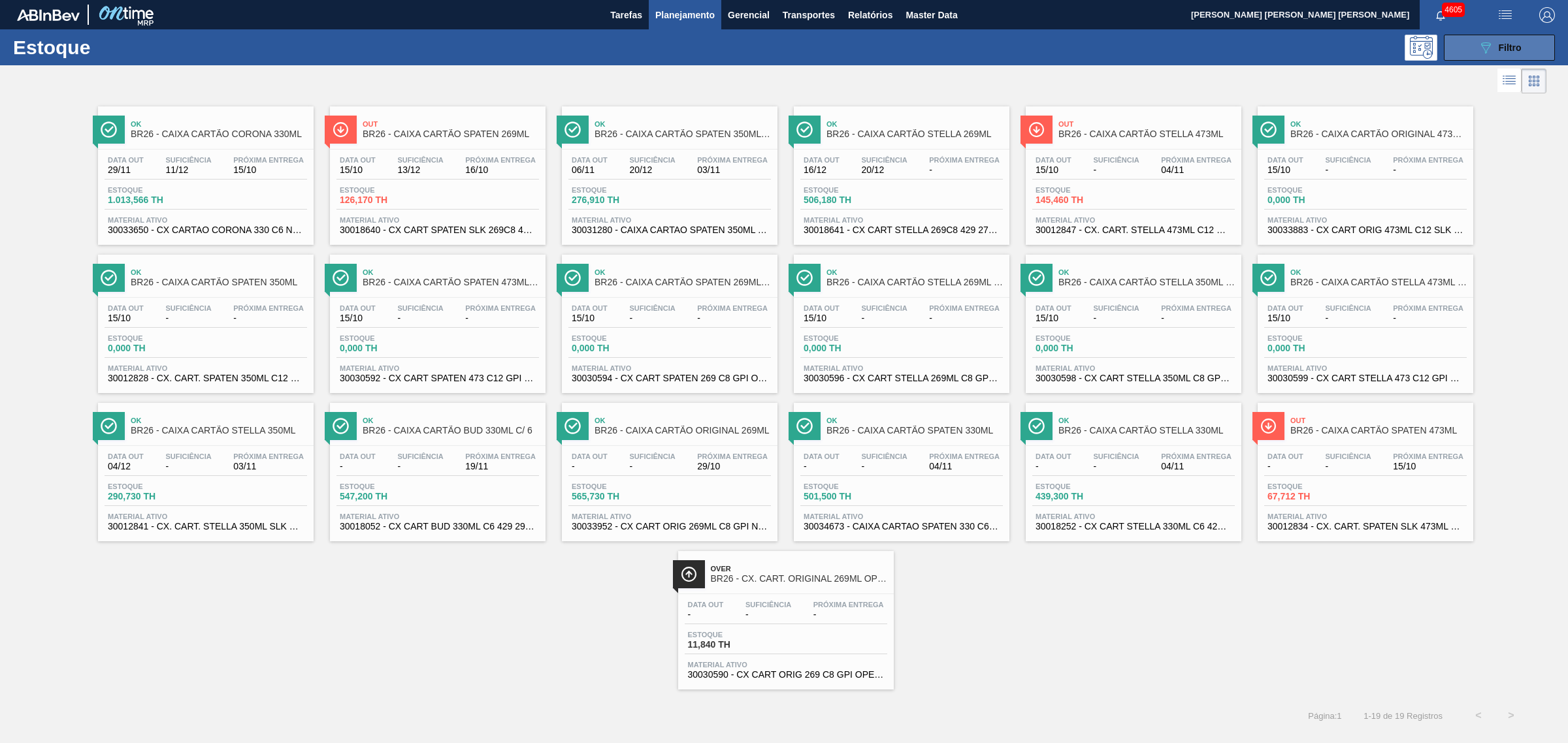
click at [1483, 40] on icon "089F7B8B-B2A5-4AFE-B5C0-19BA573D28AC" at bounding box center [1485, 47] width 16 height 16
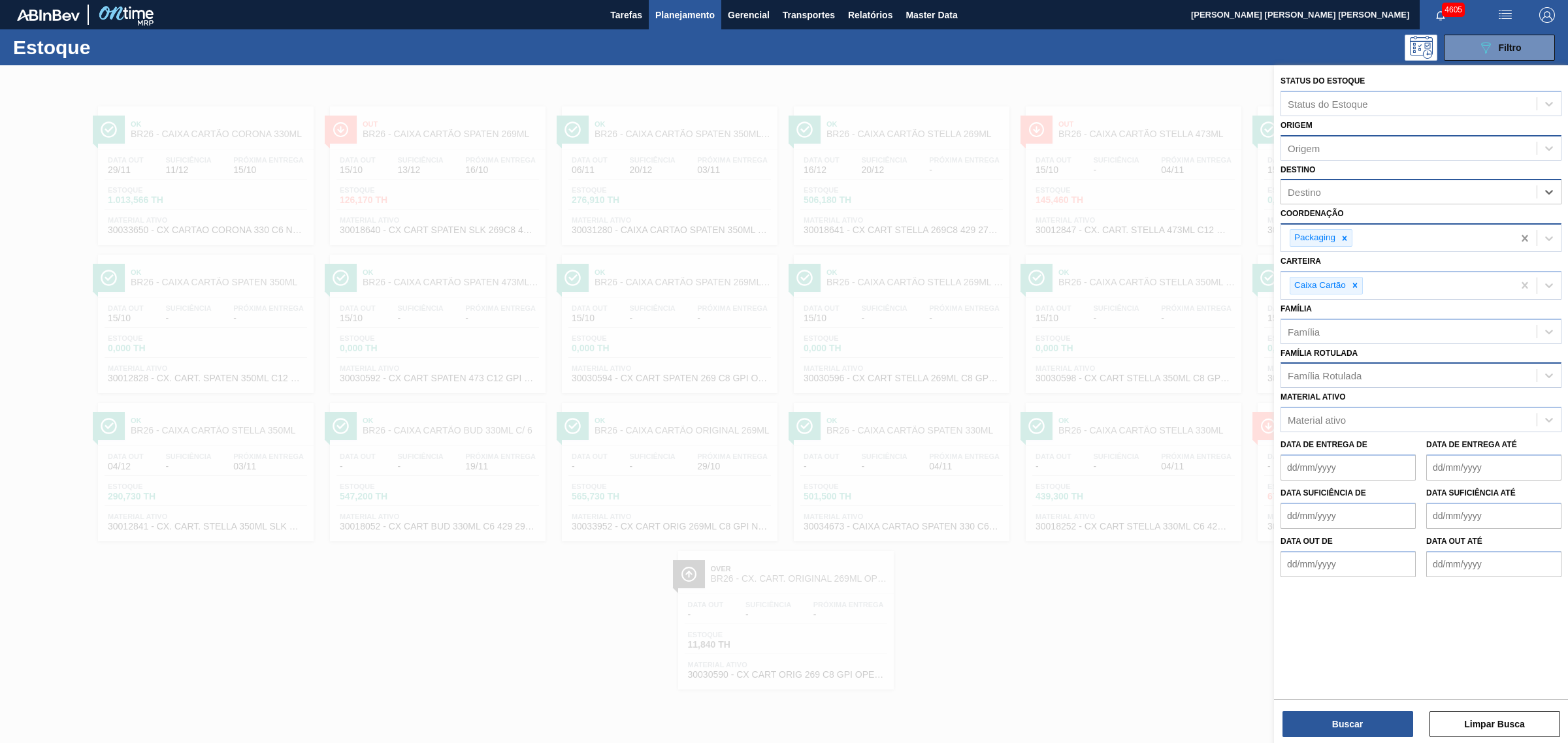
drag, startPoint x: 1522, startPoint y: 188, endPoint x: 1514, endPoint y: 225, distance: 37.9
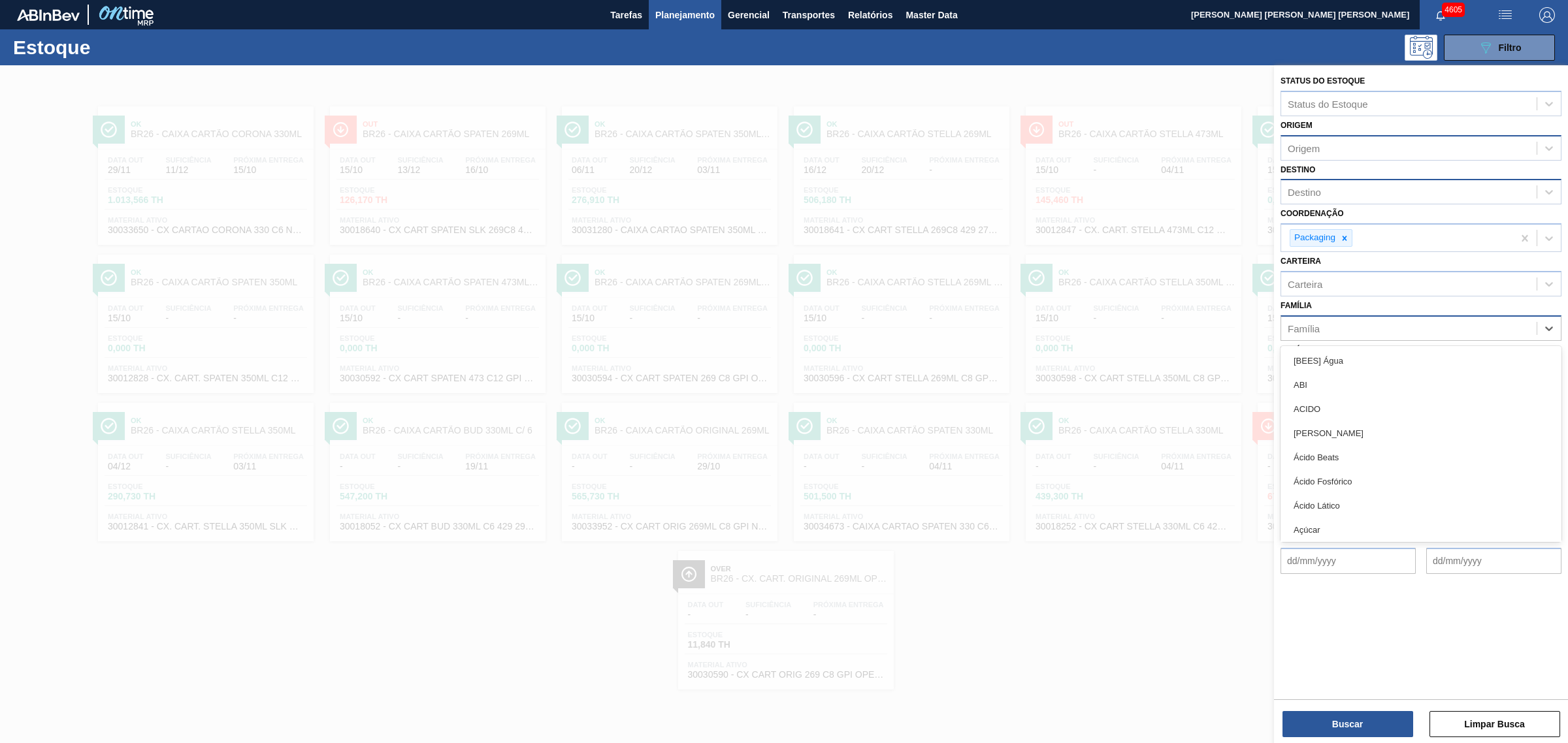
click at [1441, 335] on div "Família" at bounding box center [1409, 328] width 255 height 19
type input "lacre"
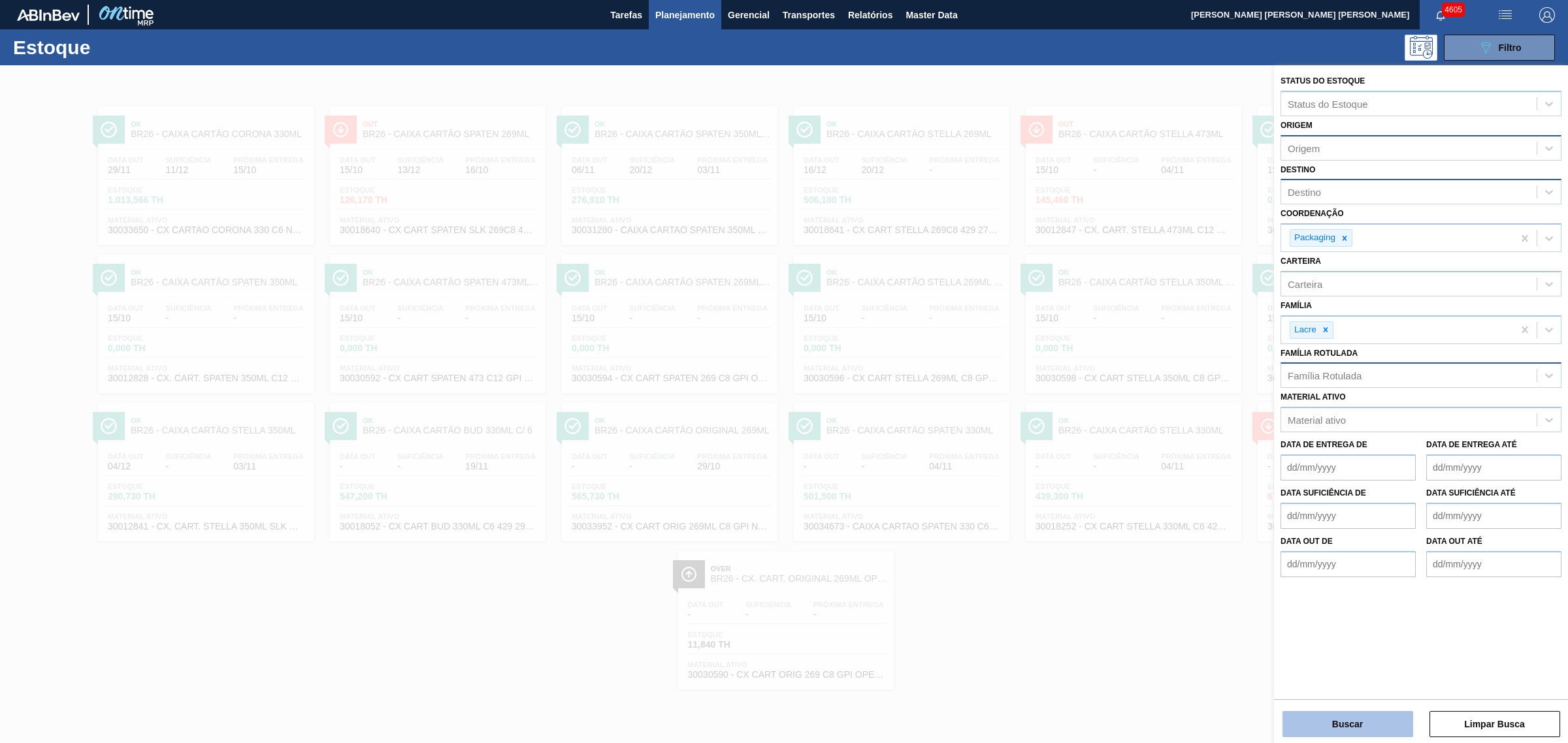
click at [1363, 728] on button "Buscar" at bounding box center [1347, 724] width 130 height 26
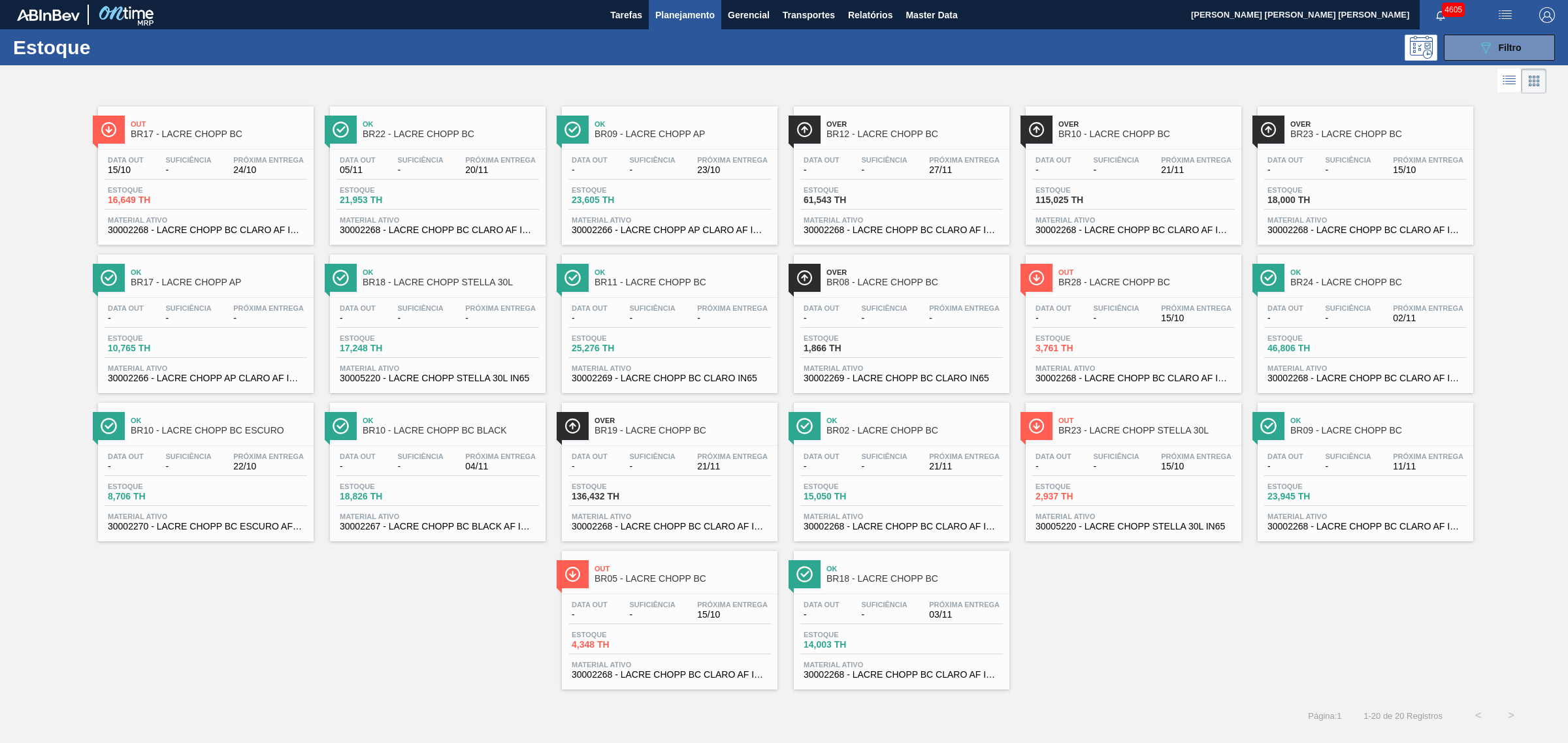
drag, startPoint x: 627, startPoint y: 329, endPoint x: 645, endPoint y: 329, distance: 18.0
click at [1467, 54] on button "089F7B8B-B2A5-4AFE-B5C0-19BA573D28AC Filtro" at bounding box center [1499, 47] width 111 height 26
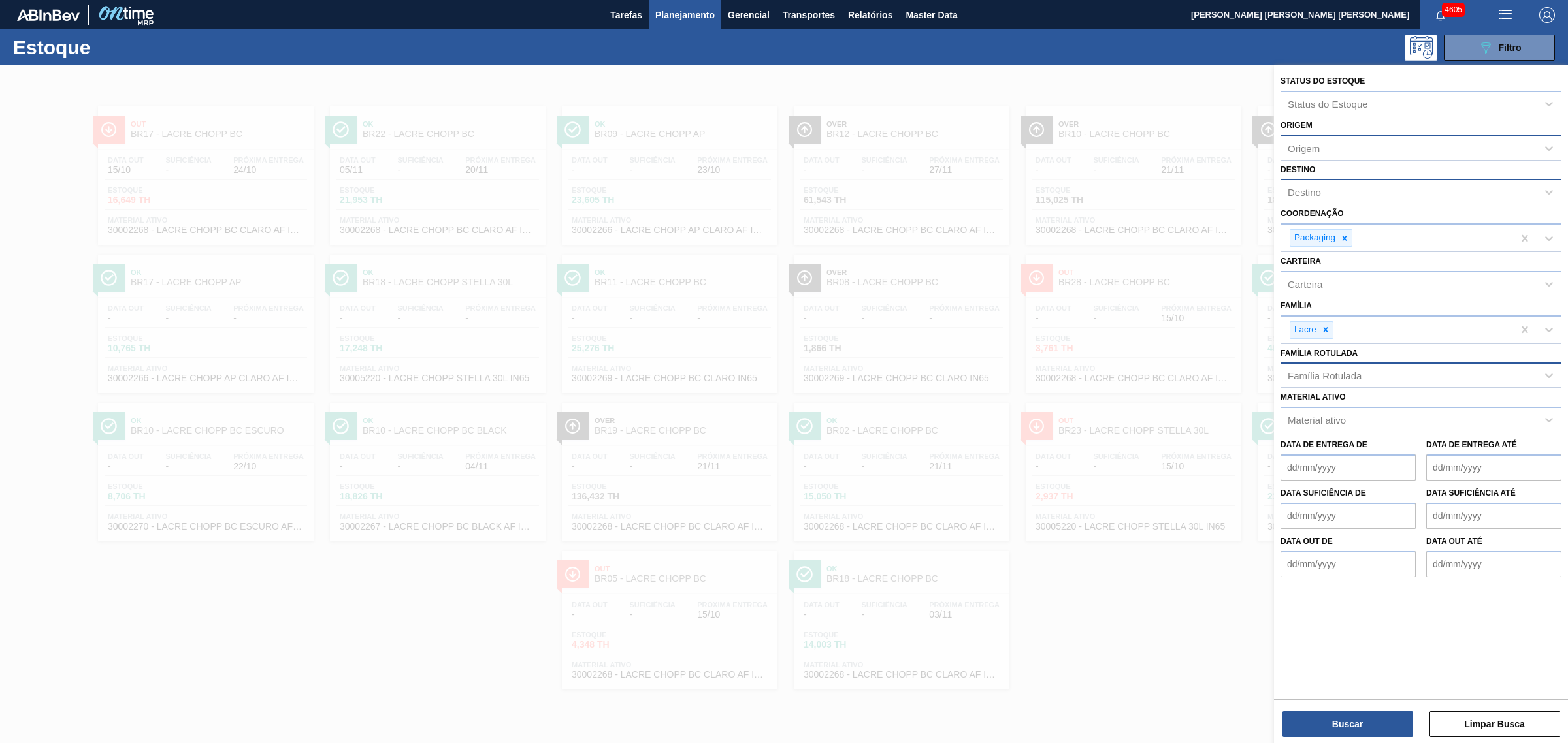
click at [1163, 628] on div at bounding box center [784, 437] width 1568 height 743
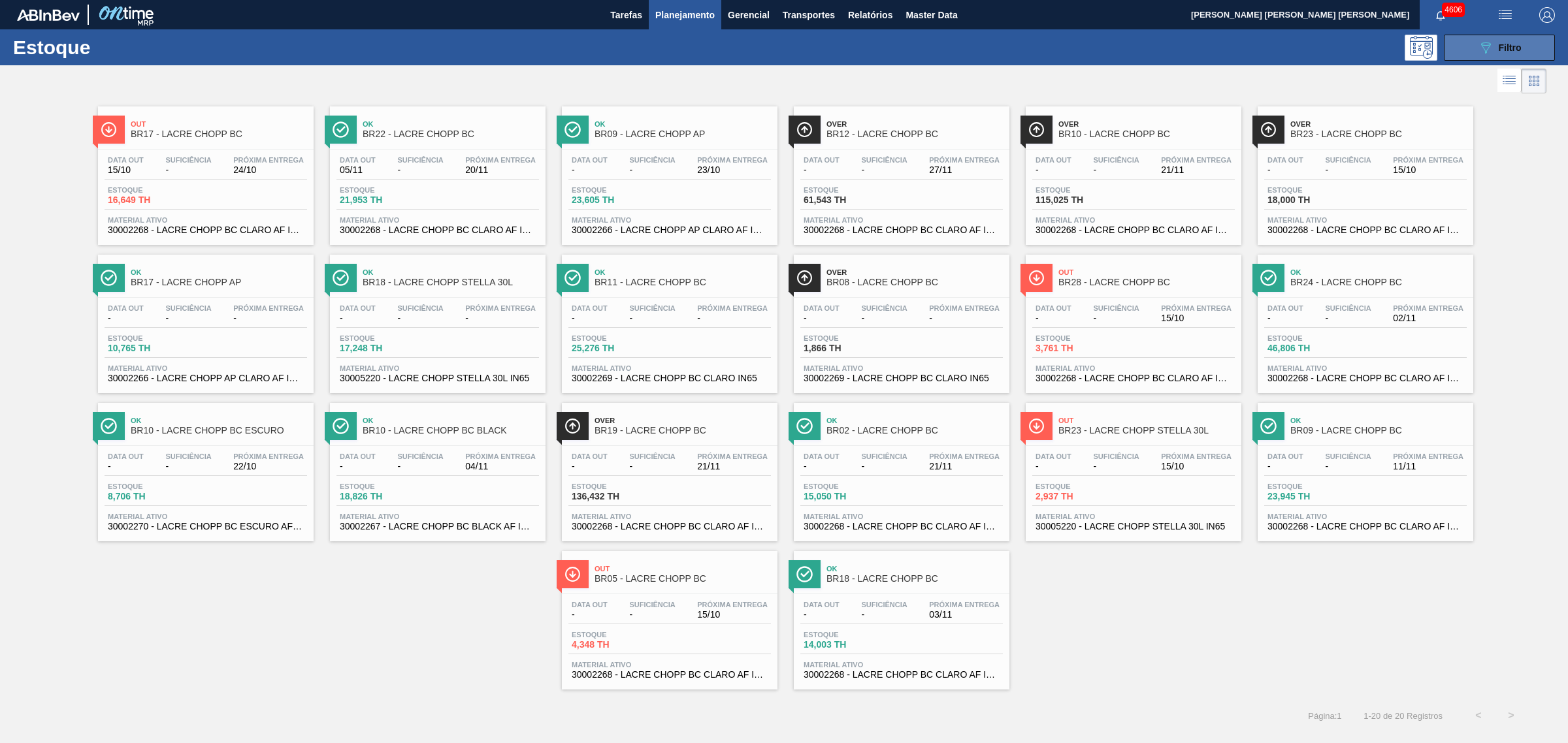
click at [1488, 40] on icon "089F7B8B-B2A5-4AFE-B5C0-19BA573D28AC" at bounding box center [1485, 47] width 16 height 16
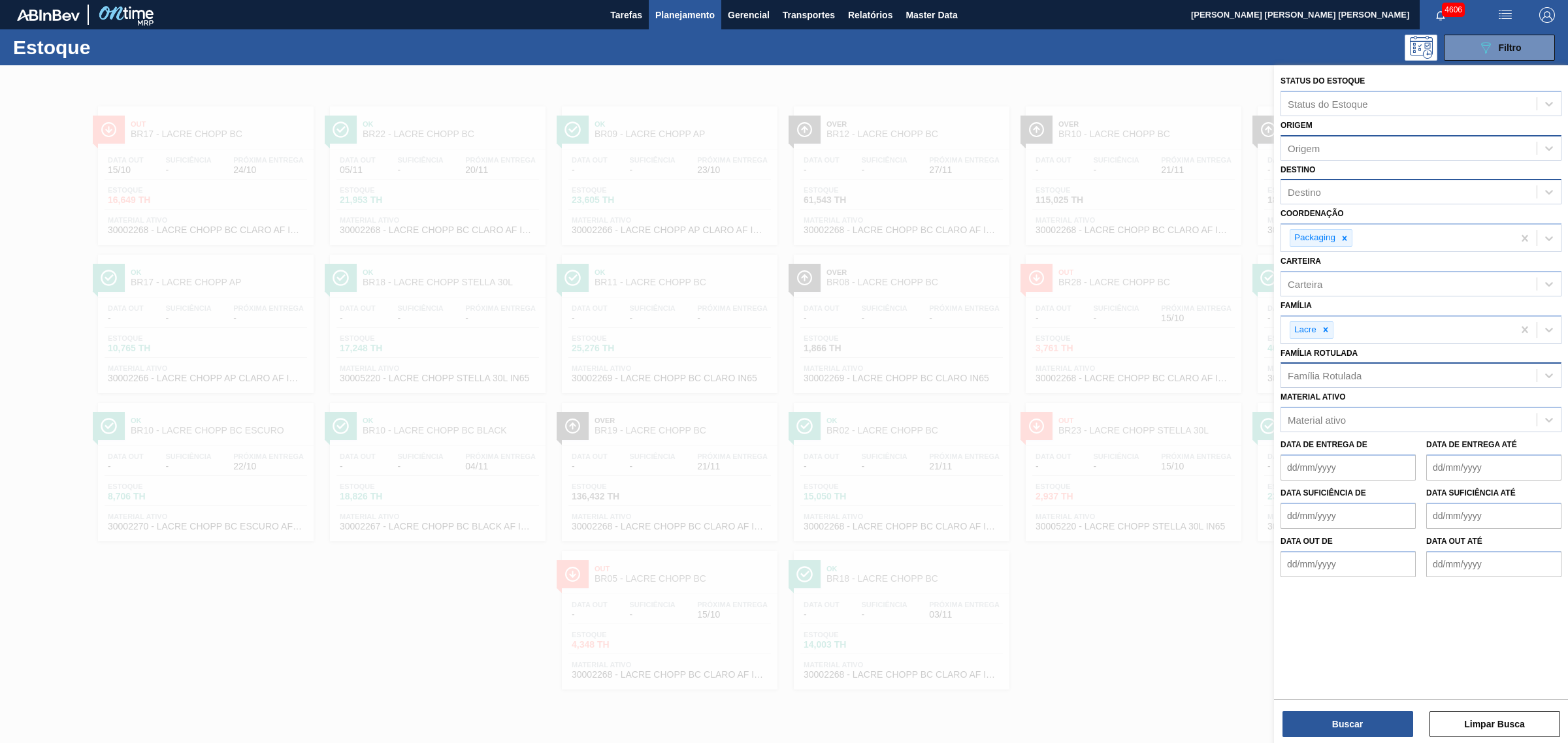
click at [1308, 195] on div "Destino" at bounding box center [1304, 193] width 34 height 11
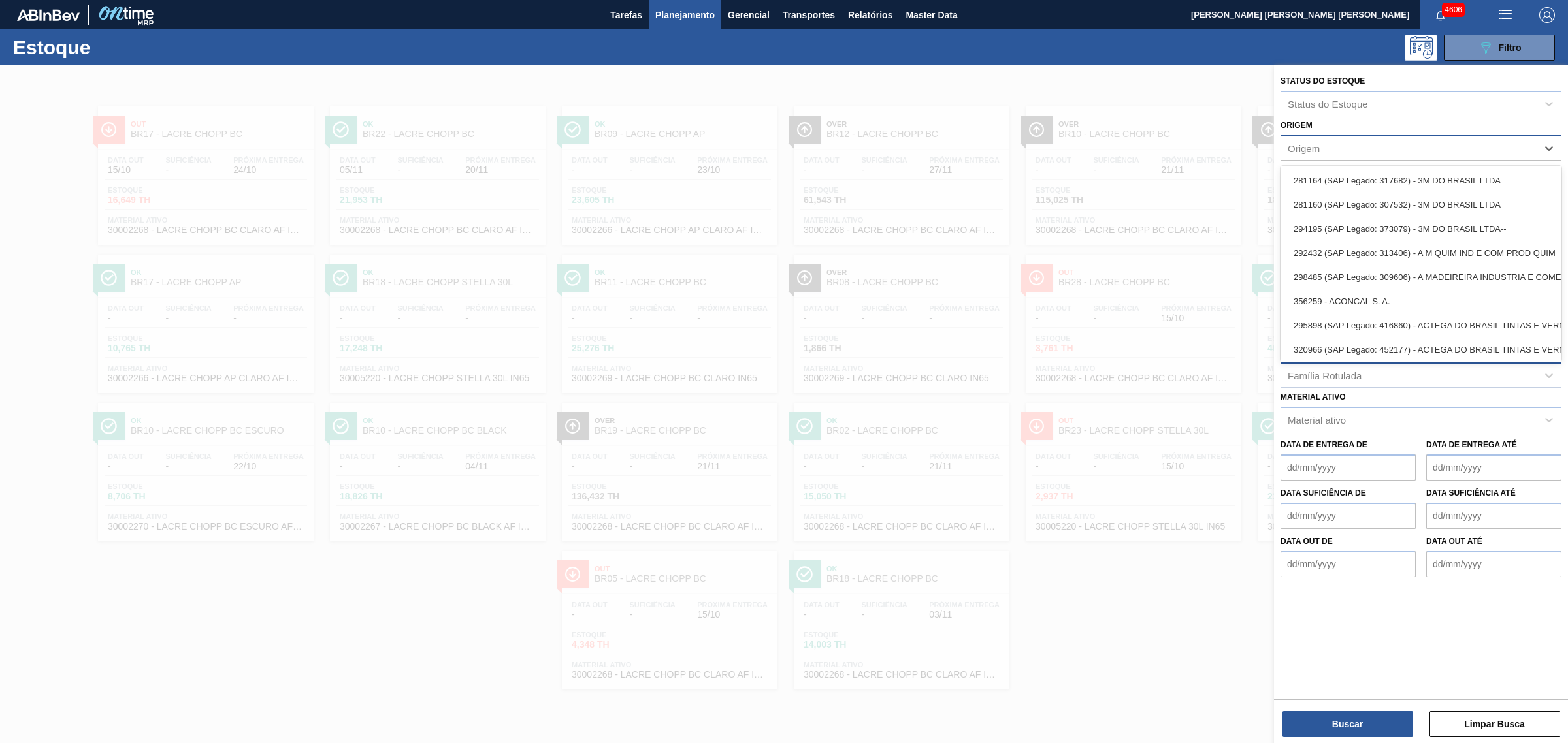
click at [1304, 142] on div "Origem" at bounding box center [1303, 148] width 32 height 11
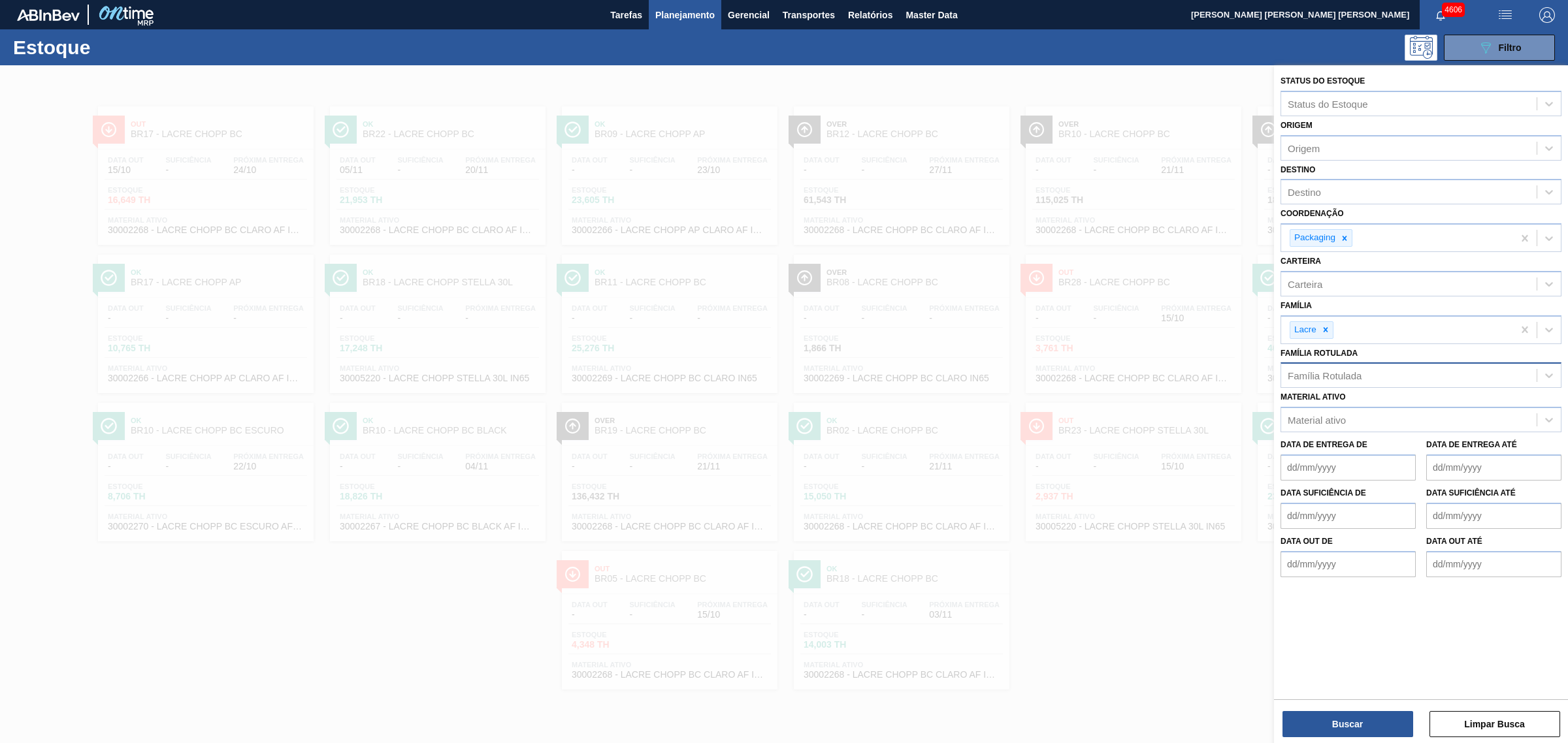
click at [1167, 634] on div at bounding box center [784, 437] width 1568 height 743
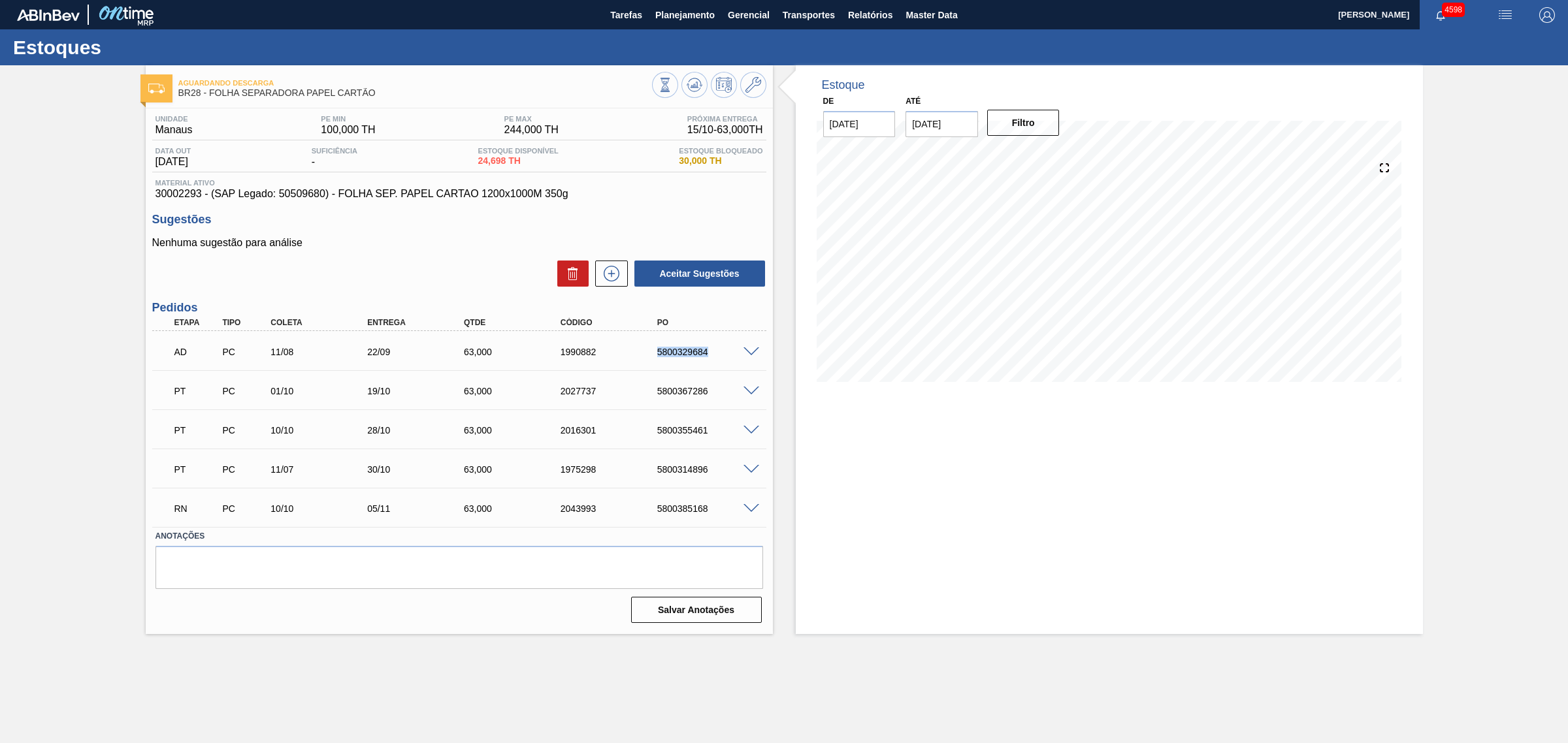
drag, startPoint x: 707, startPoint y: 355, endPoint x: 648, endPoint y: 351, distance: 59.1
click at [648, 351] on div "5800329684" at bounding box center [697, 351] width 97 height 10
click at [601, 358] on div "1990882" at bounding box center [612, 351] width 110 height 10
drag, startPoint x: 652, startPoint y: 353, endPoint x: 716, endPoint y: 353, distance: 64.0
click at [716, 353] on div "5800329684" at bounding box center [697, 351] width 97 height 10
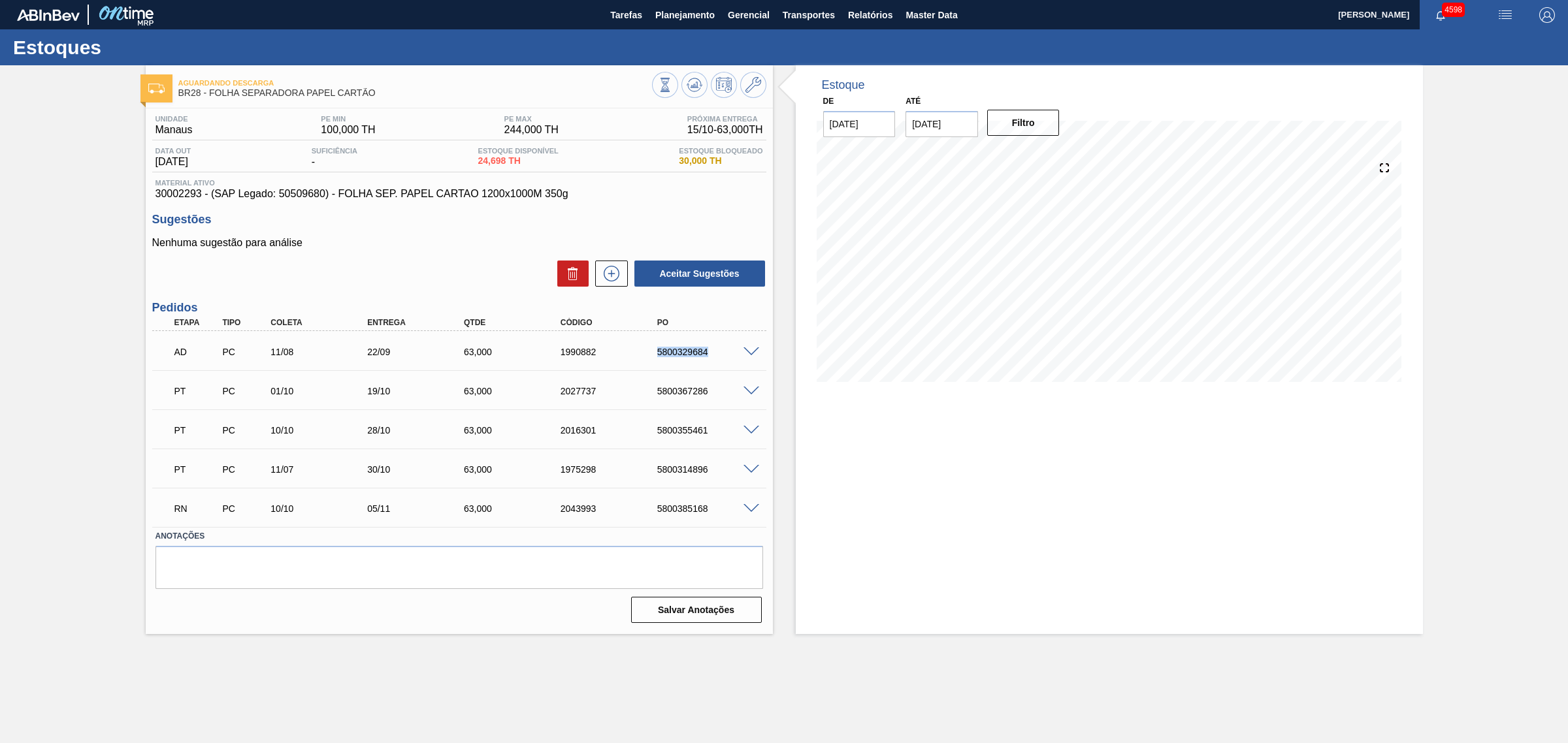
copy div "5800329684"
click at [816, 572] on div "Estoque De 15/10/2025 Até 03/01/2026 Filtro 15/10 Projeção de Estoque 84.436 Ne…" at bounding box center [1109, 349] width 627 height 569
click at [748, 509] on span at bounding box center [751, 508] width 16 height 10
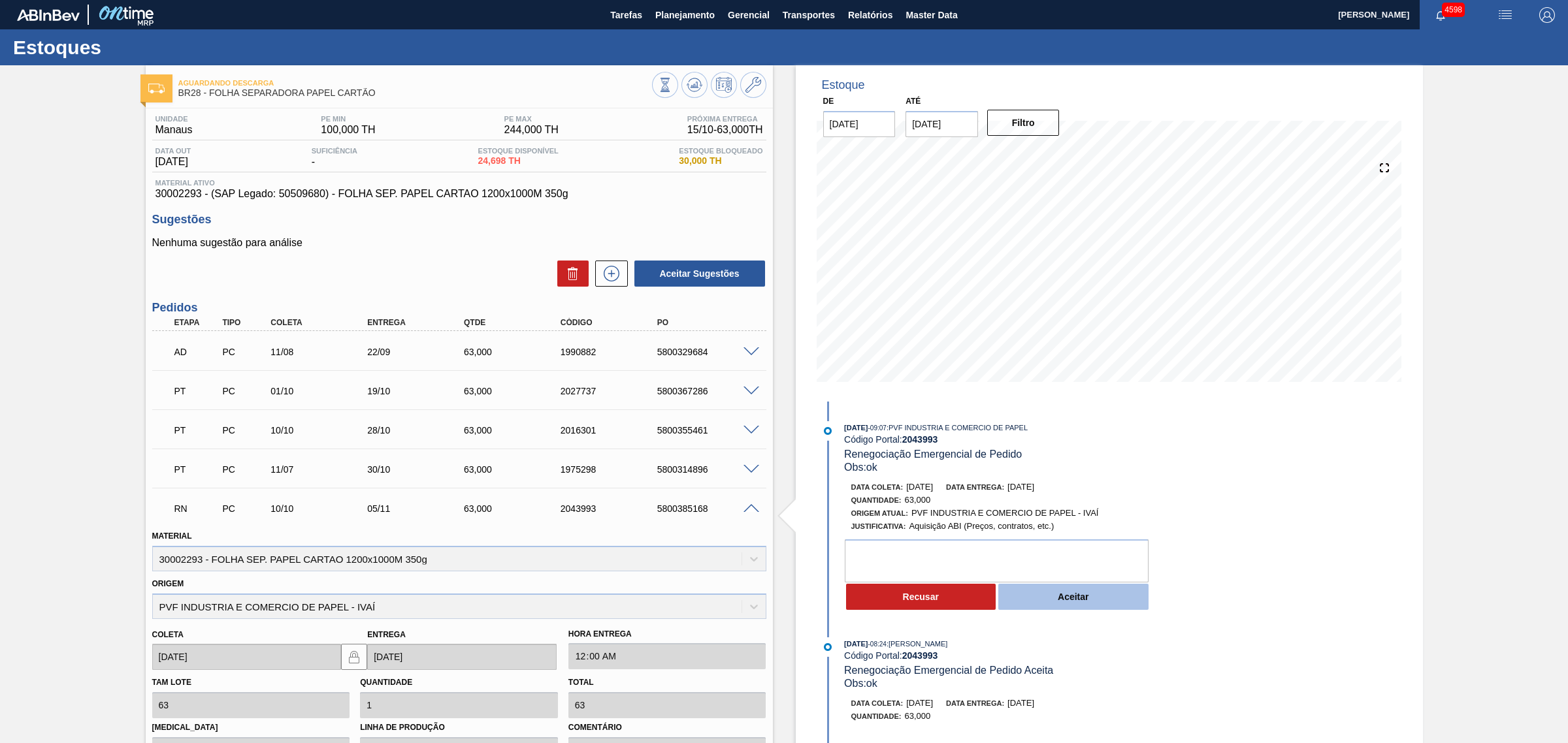
click at [1107, 598] on button "Aceitar" at bounding box center [1072, 597] width 150 height 26
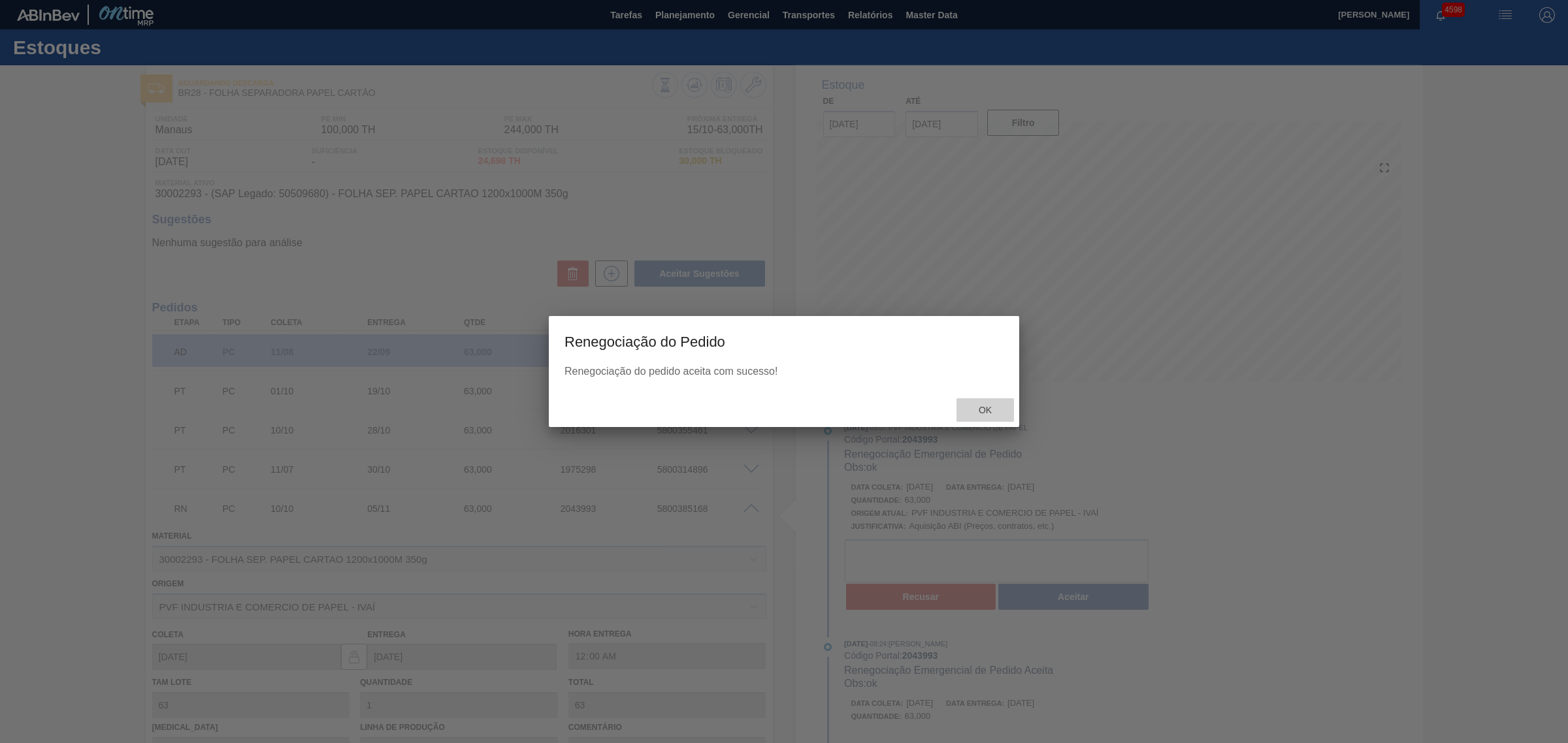
click at [978, 410] on span "Ok" at bounding box center [985, 410] width 34 height 10
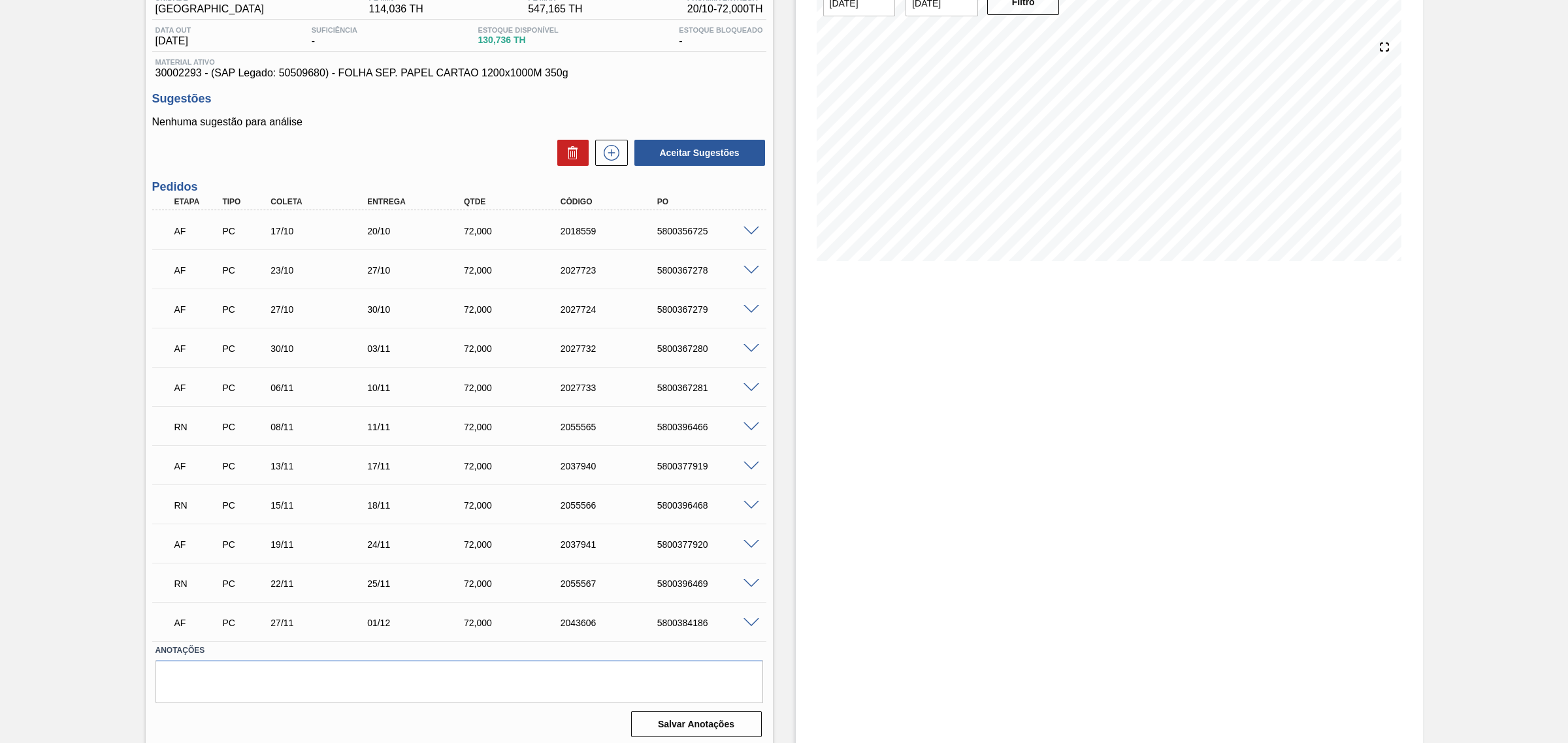
scroll to position [128, 0]
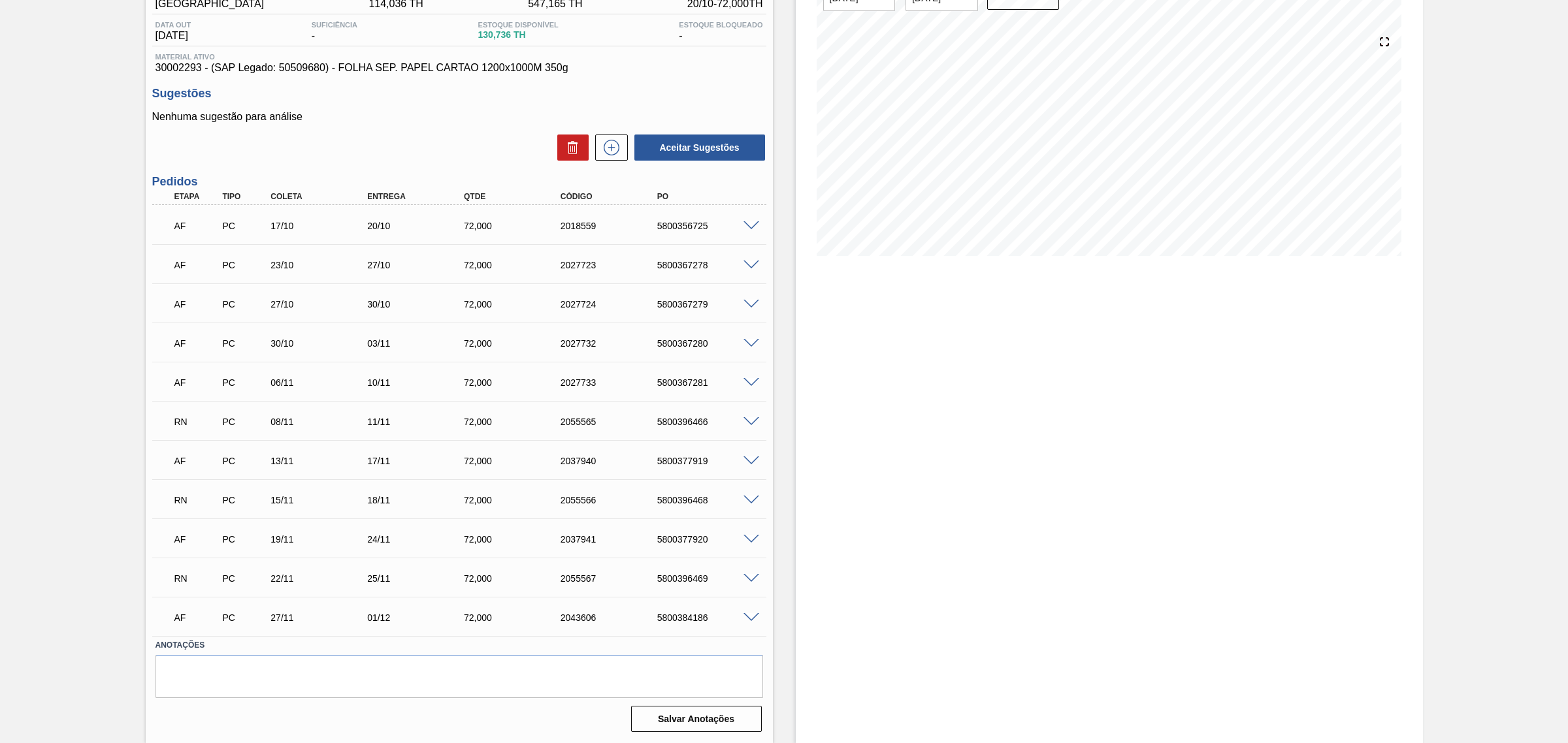
click at [753, 423] on span at bounding box center [751, 422] width 16 height 10
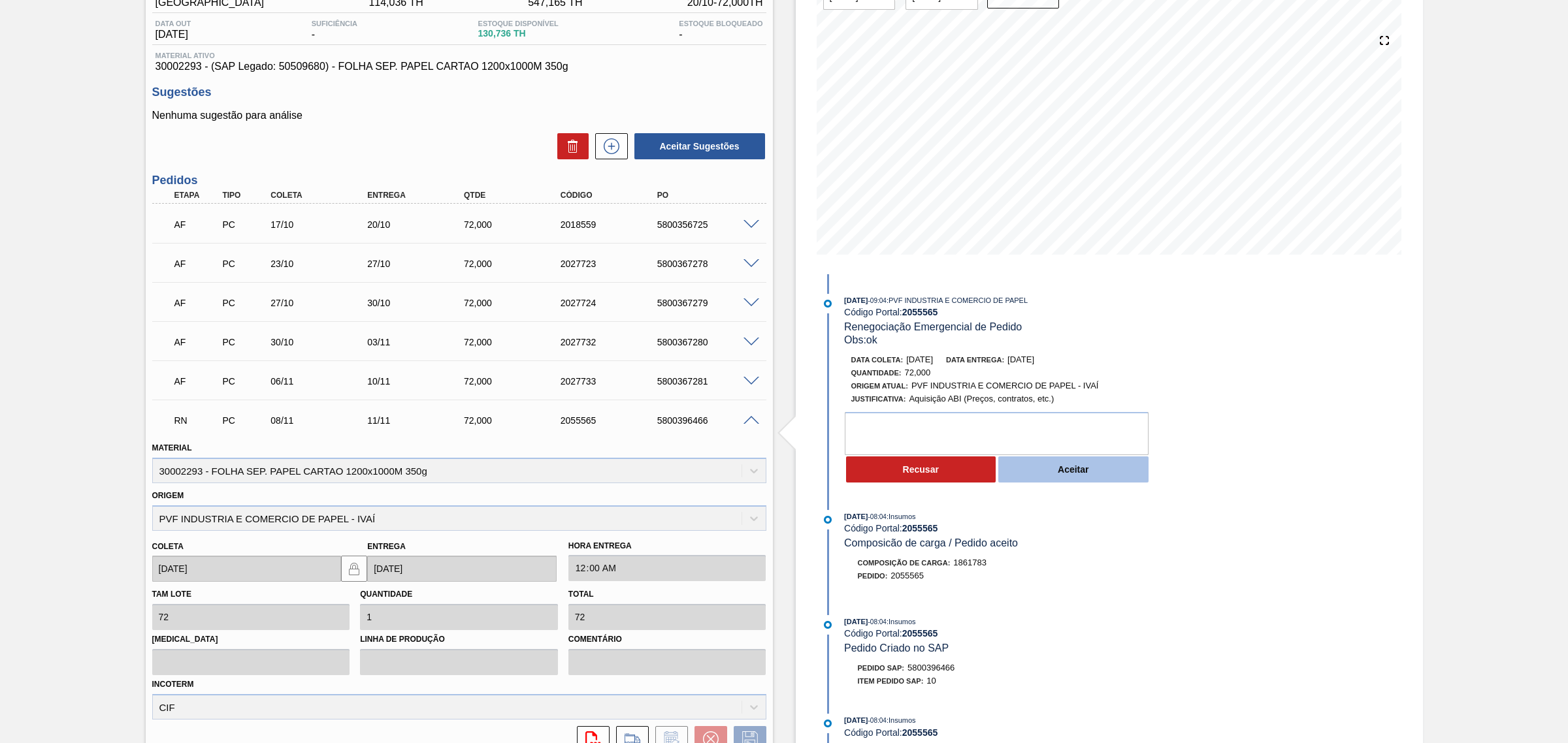
click at [1082, 479] on button "Aceitar" at bounding box center [1072, 469] width 150 height 26
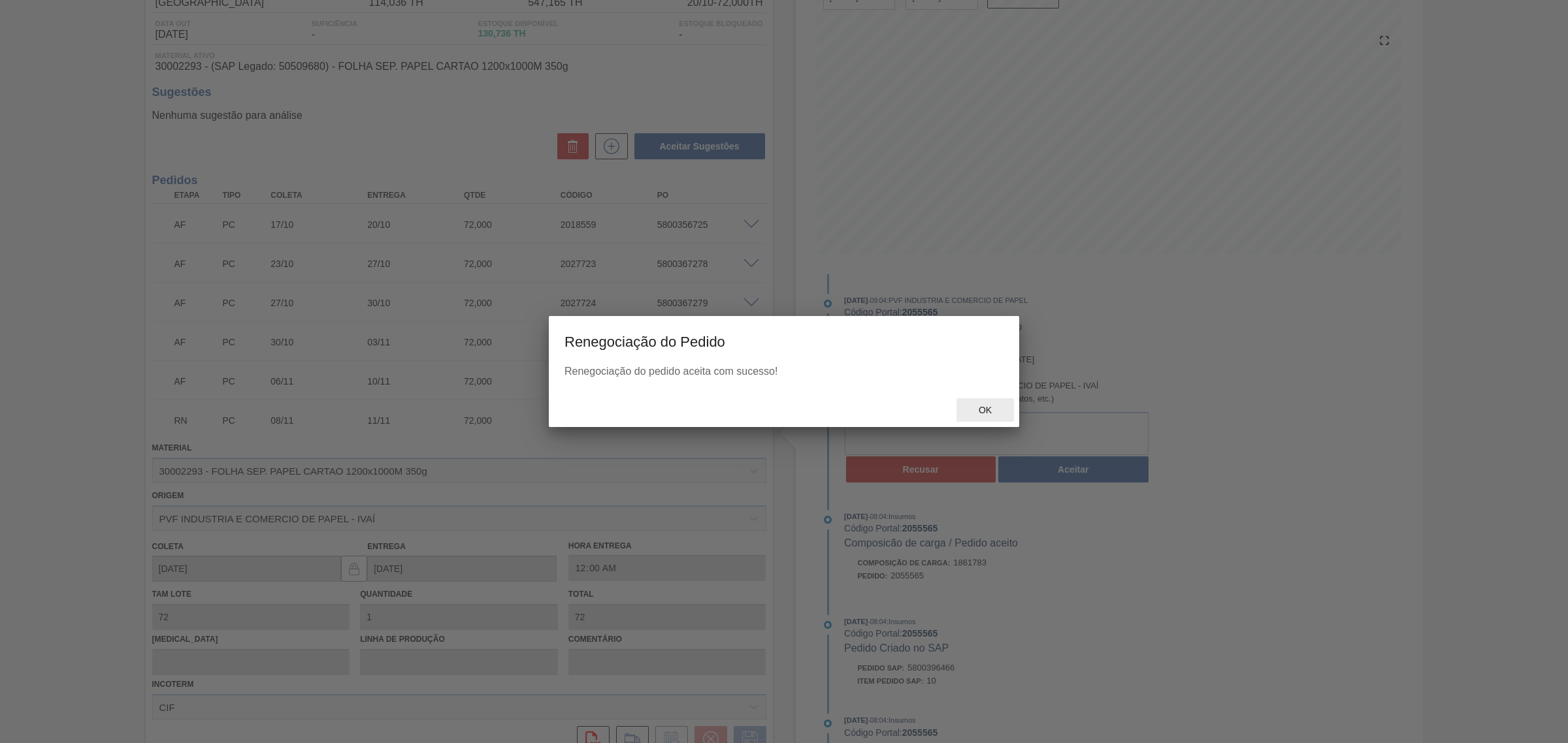
click at [981, 412] on span "Ok" at bounding box center [985, 410] width 34 height 10
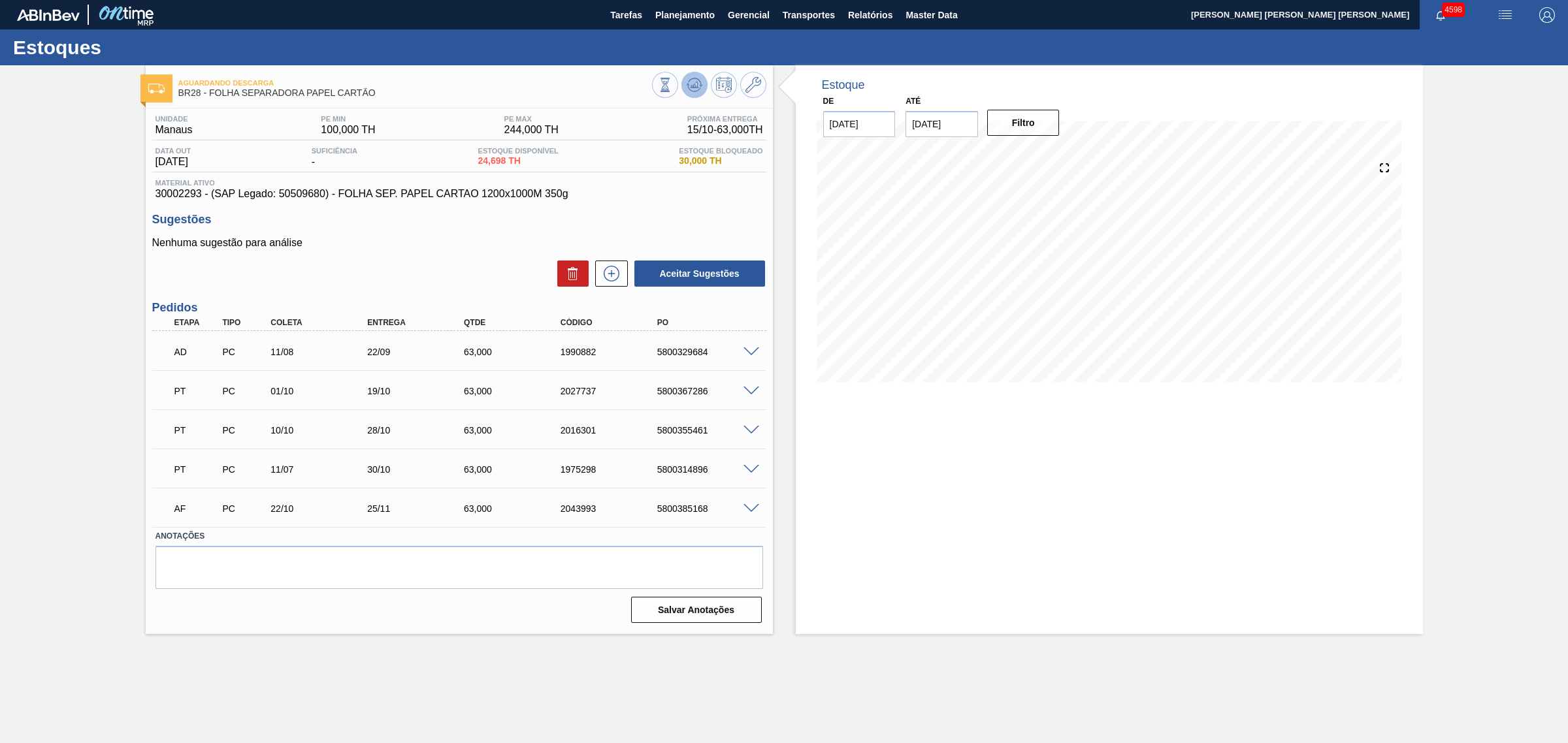
click at [694, 87] on icon at bounding box center [693, 86] width 1 height 4
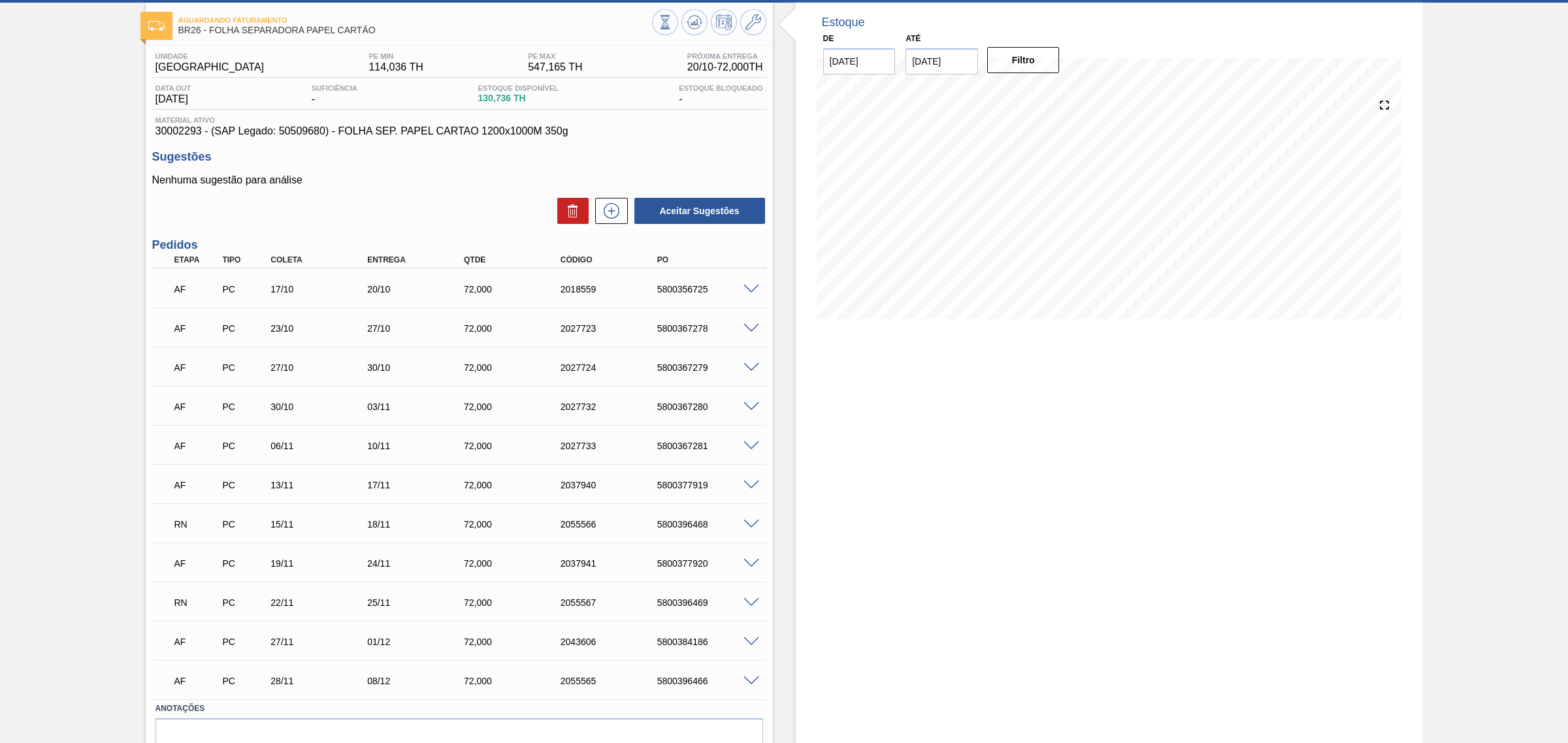
scroll to position [82, 0]
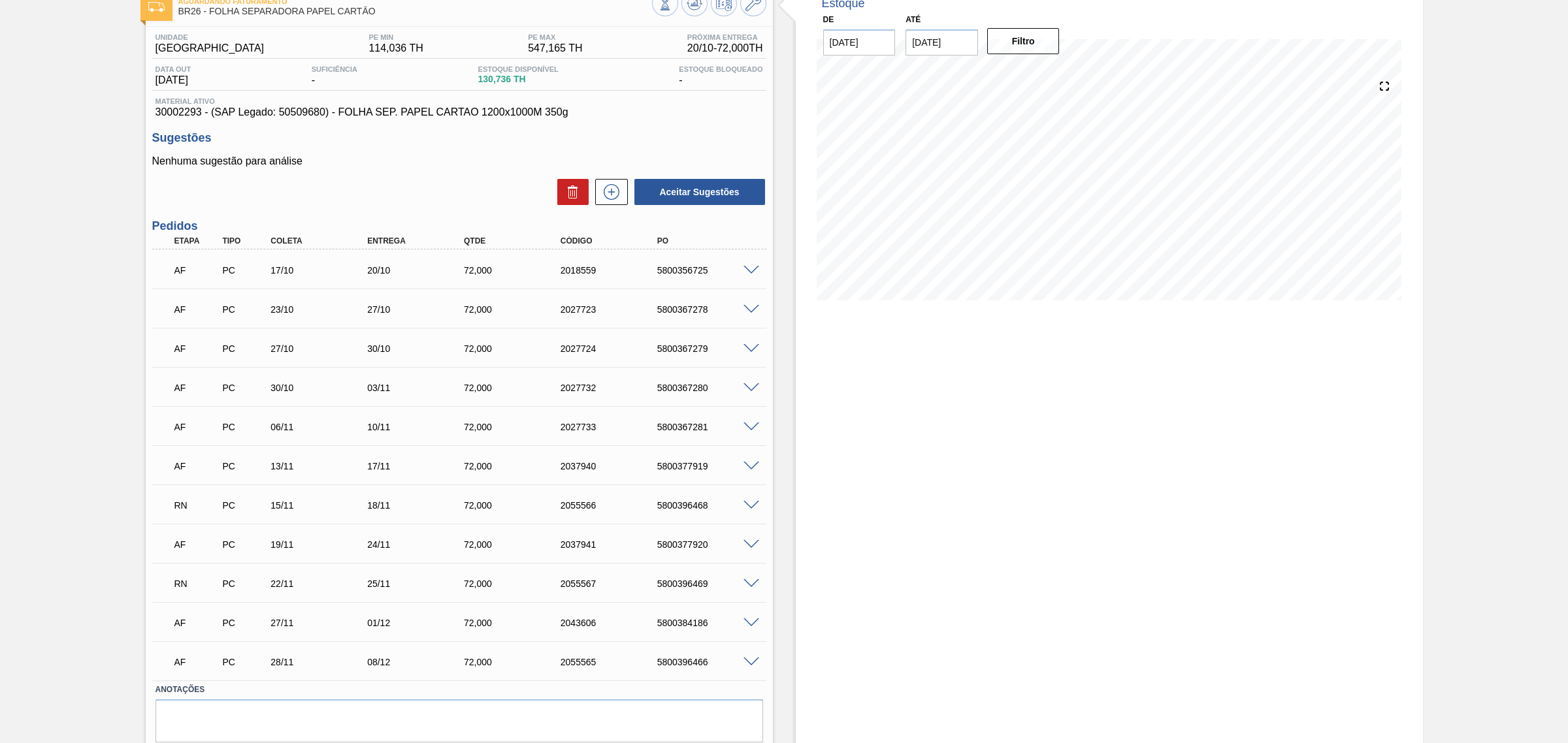
click at [749, 504] on span at bounding box center [751, 506] width 16 height 10
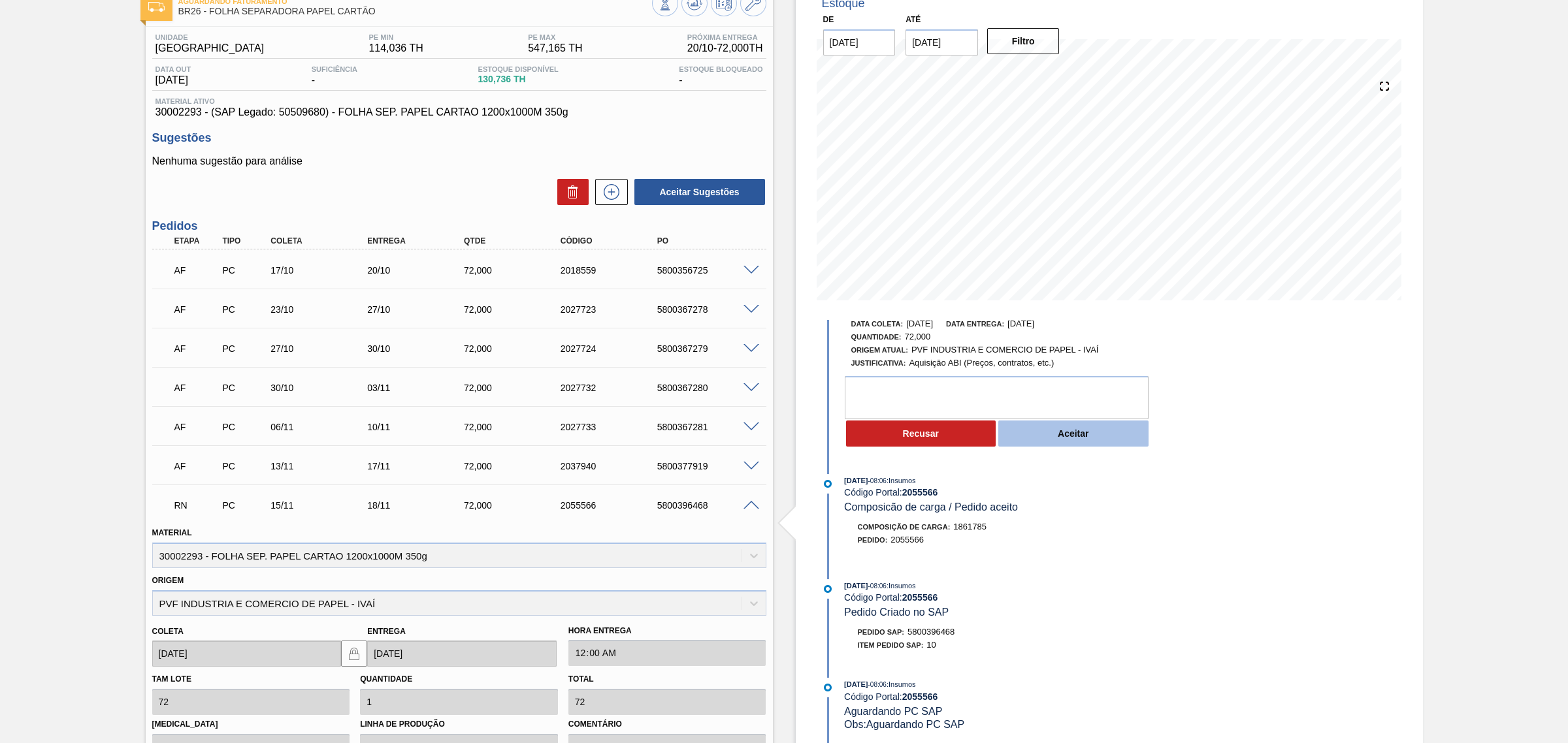
click at [1056, 445] on button "Aceitar" at bounding box center [1072, 434] width 150 height 26
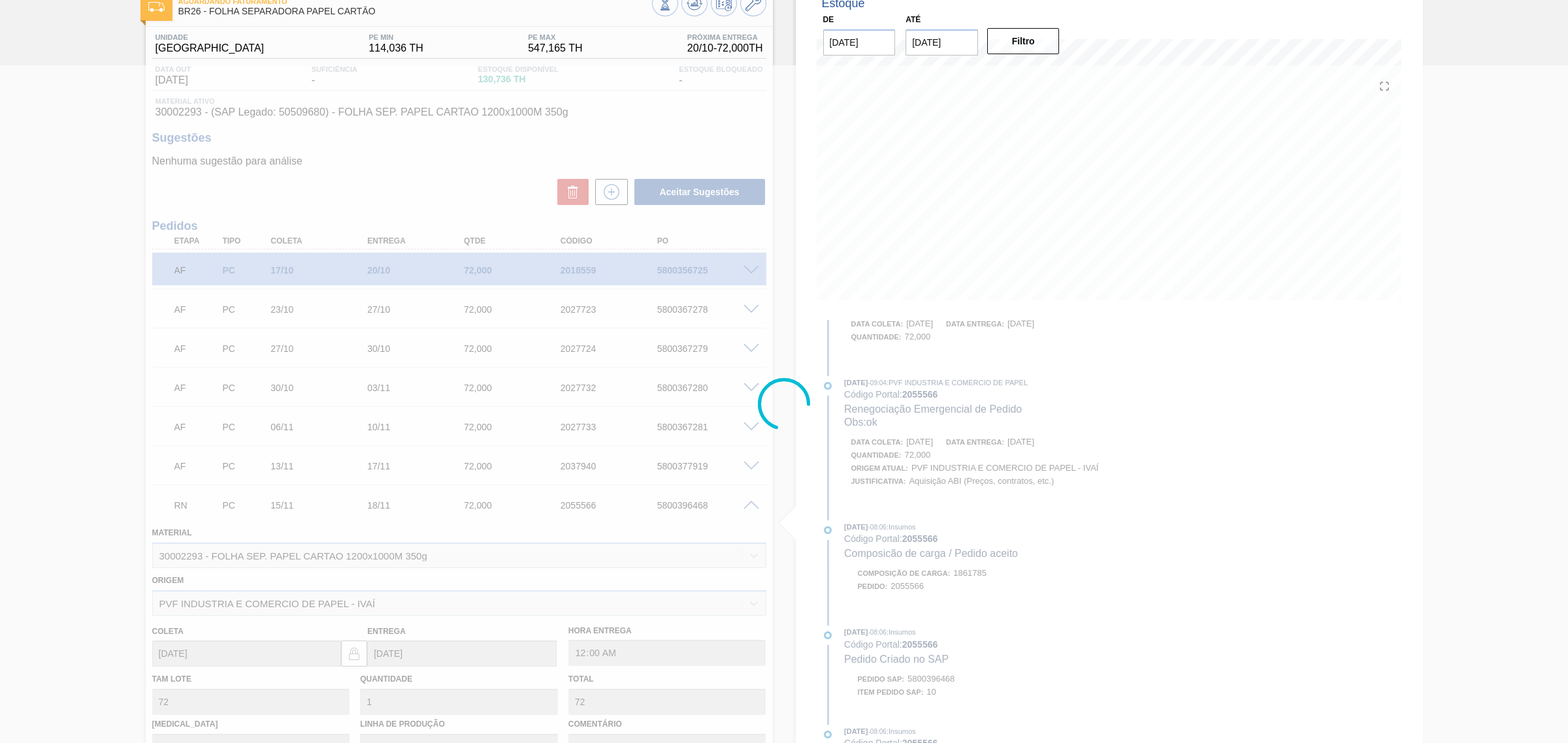
scroll to position [199, 0]
click at [1003, 413] on div at bounding box center [784, 404] width 1568 height 678
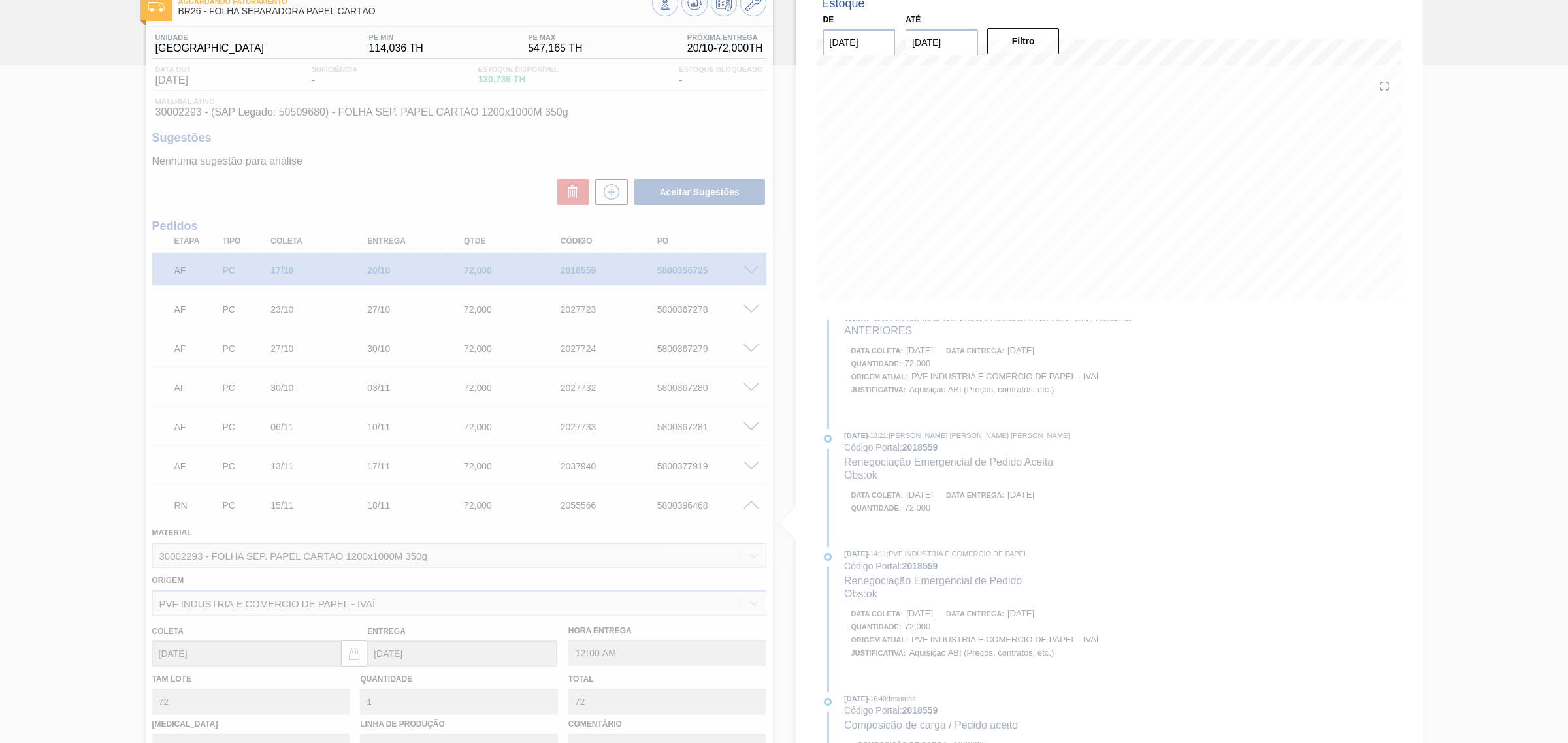
type input "ok"
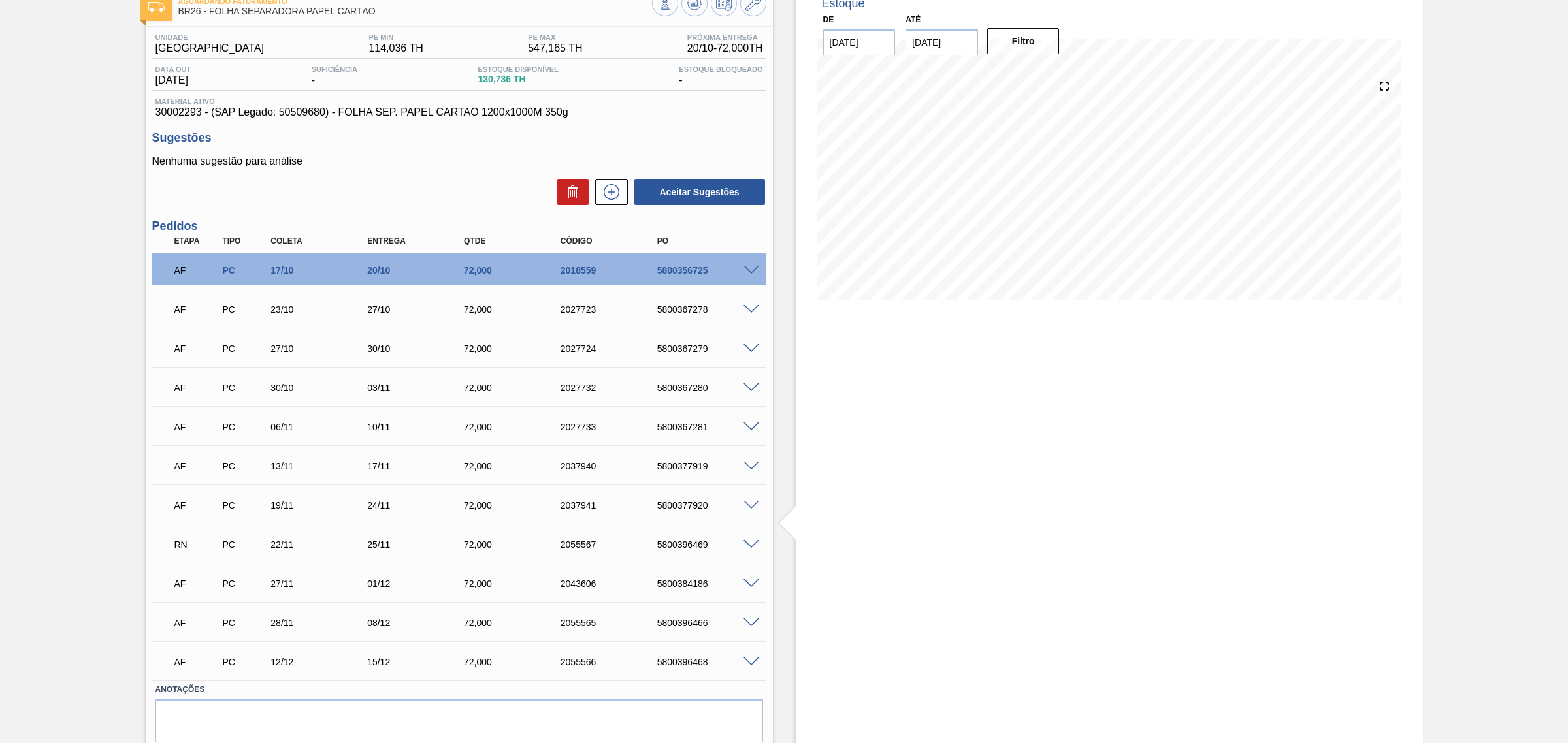
click at [746, 547] on span at bounding box center [751, 545] width 16 height 10
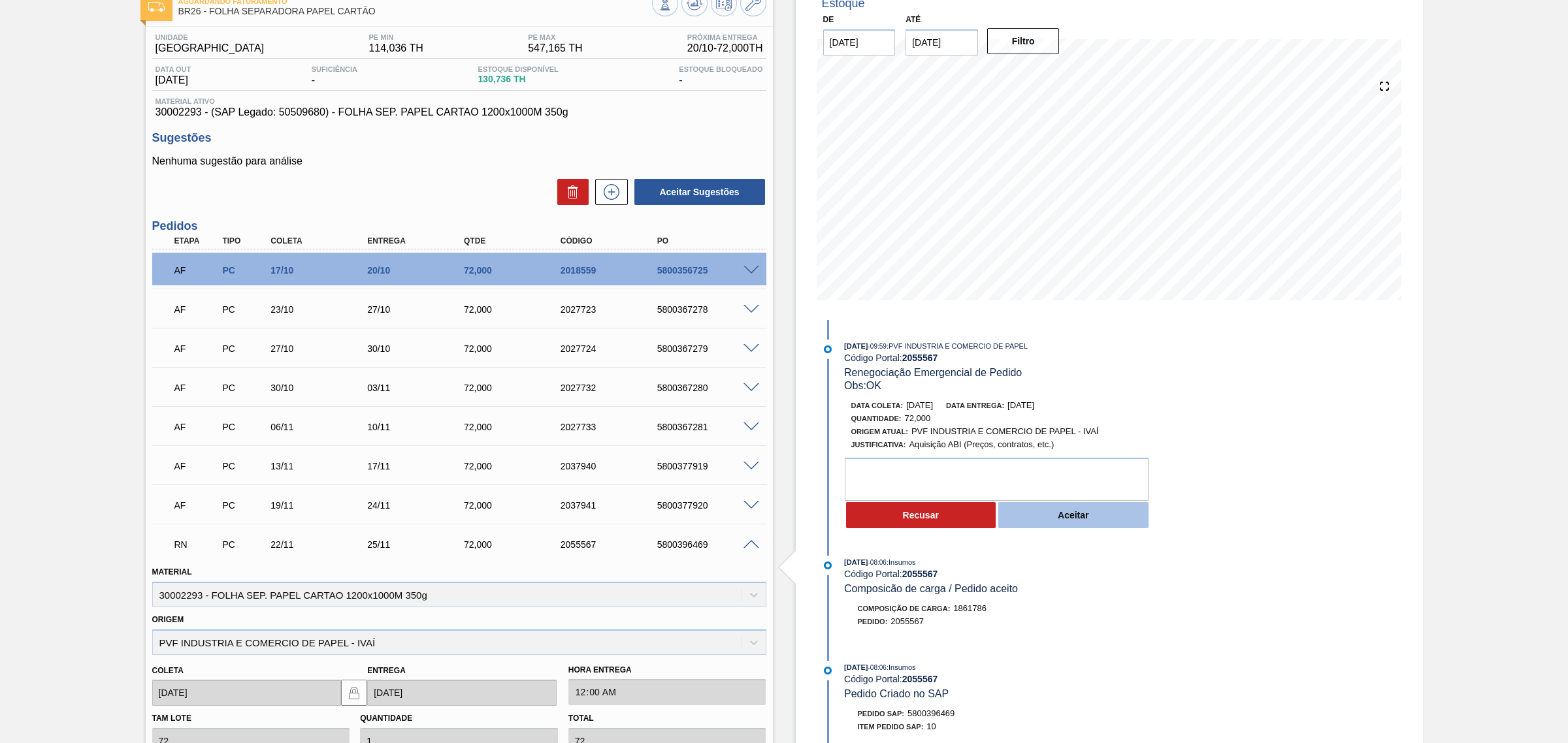
click at [1102, 525] on button "Aceitar" at bounding box center [1072, 515] width 150 height 26
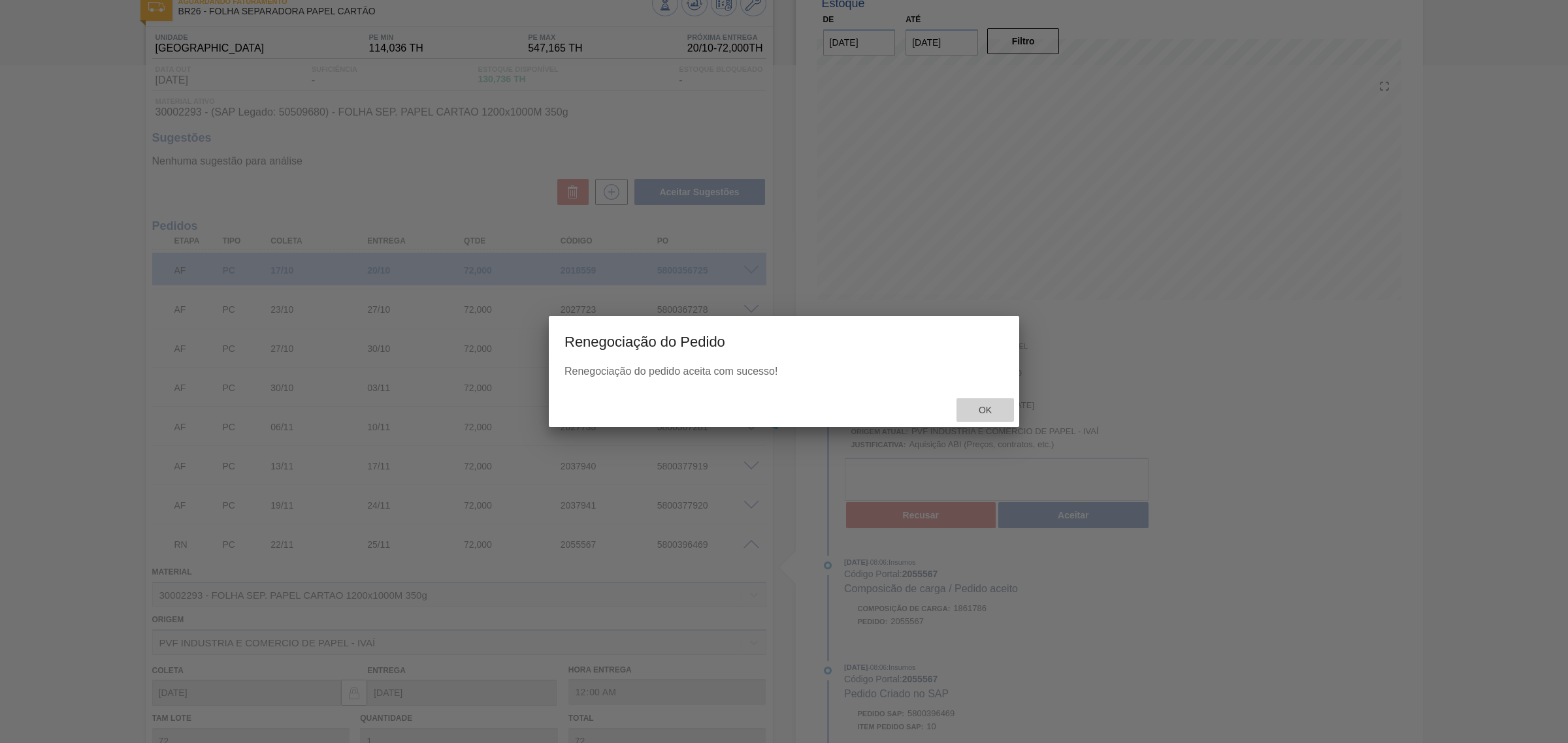
click at [984, 406] on span "Ok" at bounding box center [985, 410] width 34 height 10
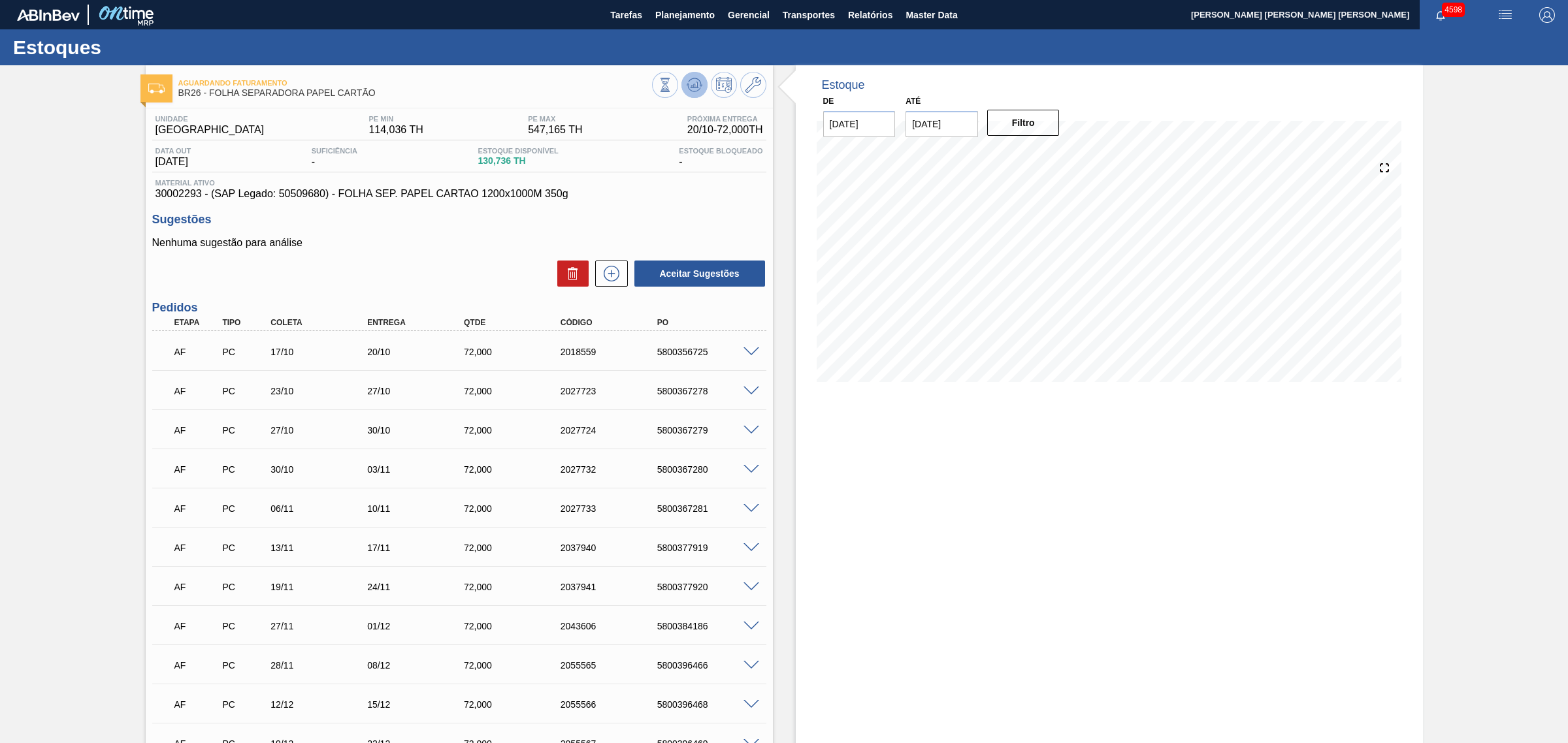
click at [694, 93] on span at bounding box center [694, 85] width 16 height 16
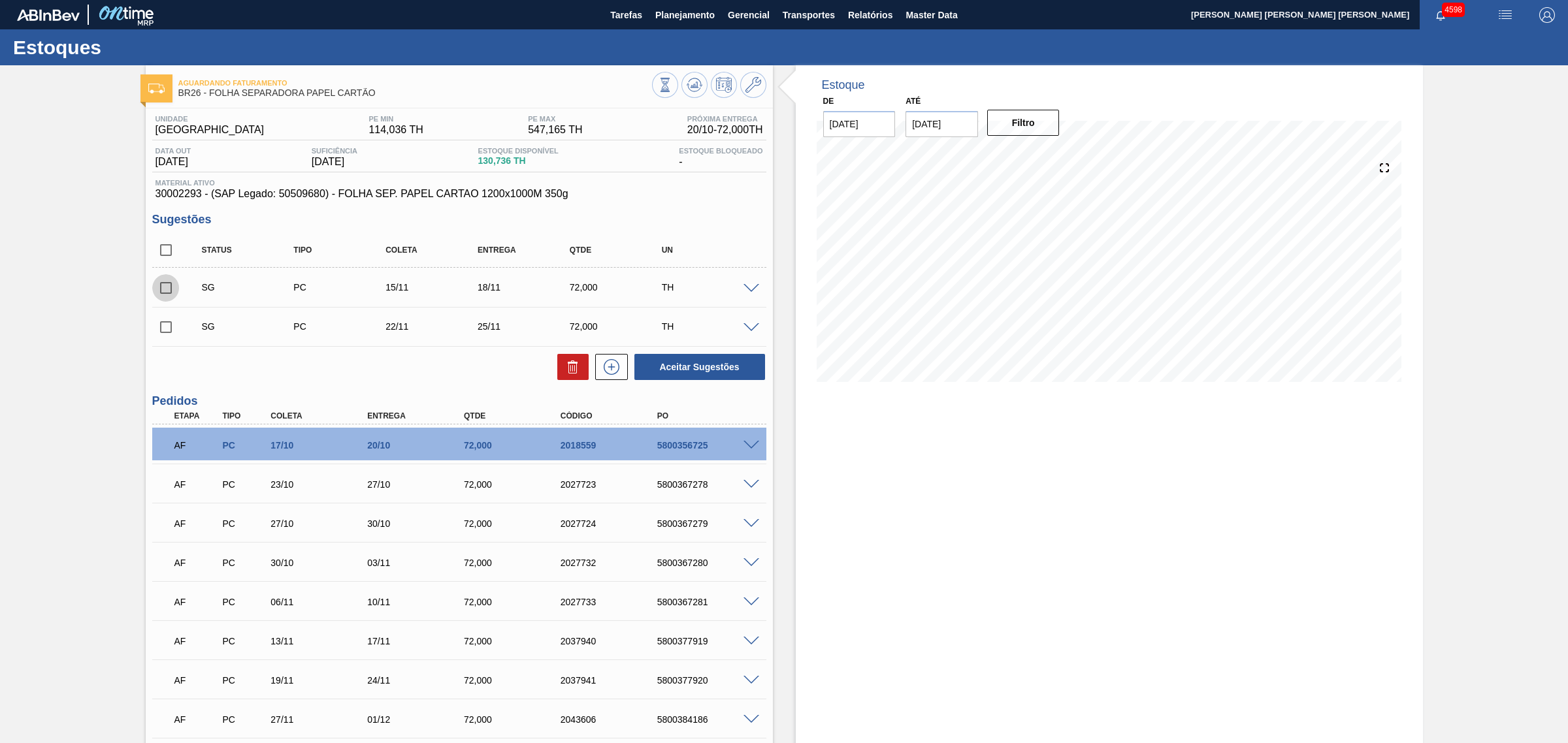
click at [168, 290] on input "checkbox" at bounding box center [165, 287] width 27 height 27
checkbox input "true"
click at [165, 327] on input "checkbox" at bounding box center [165, 327] width 27 height 27
checkbox input "true"
click at [168, 246] on input "checkbox" at bounding box center [165, 250] width 27 height 27
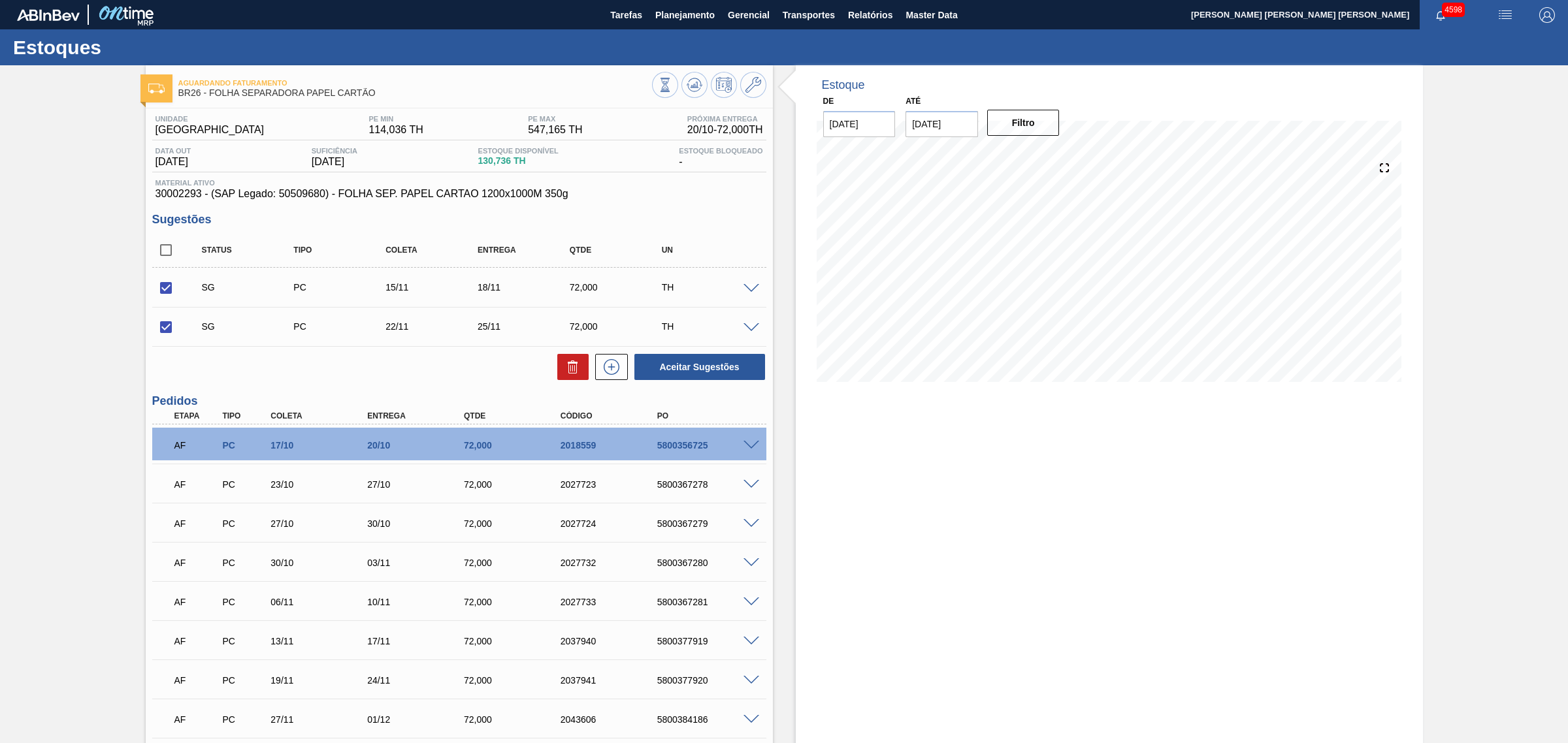
checkbox input "true"
click at [699, 377] on button "Aceitar Sugestões" at bounding box center [700, 367] width 130 height 26
checkbox input "false"
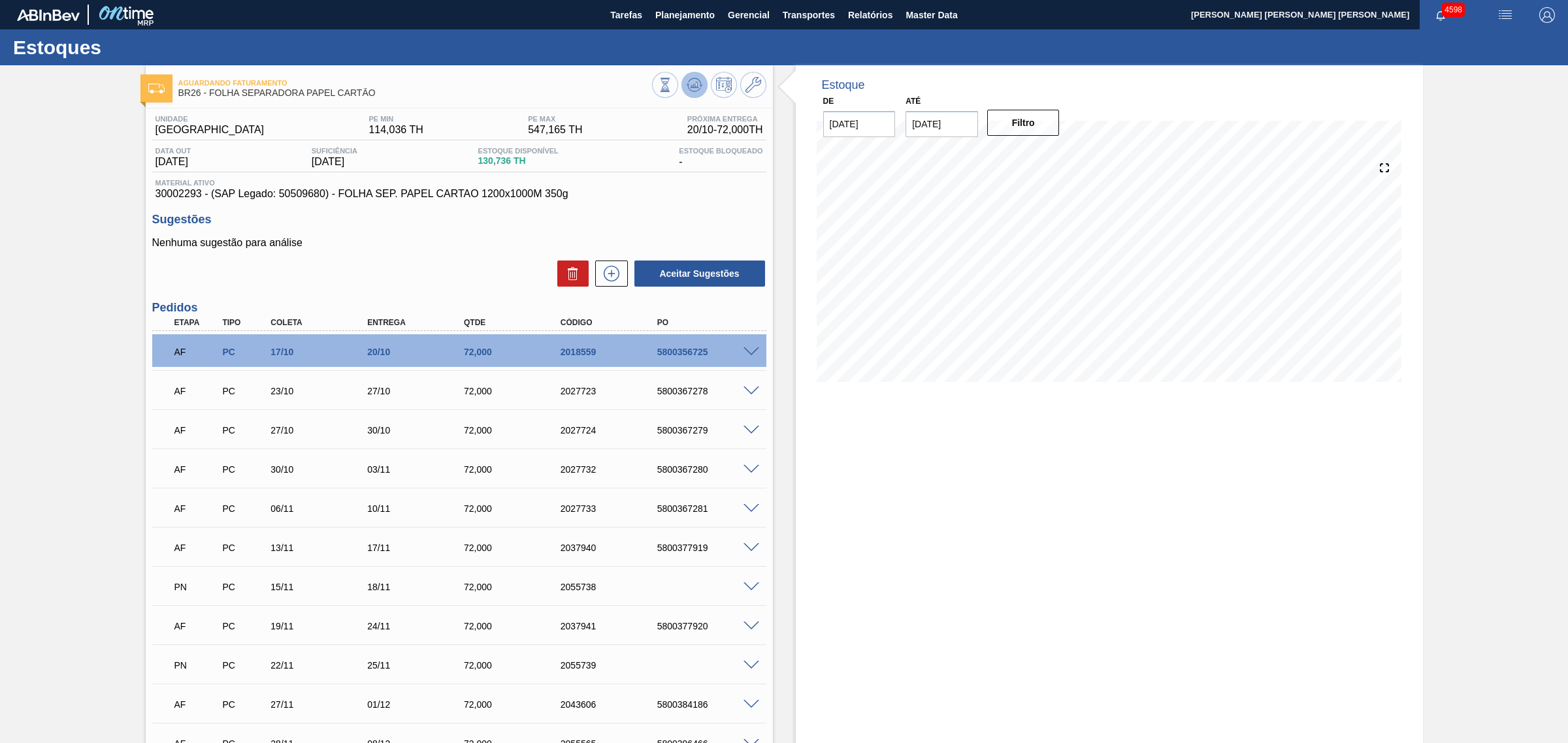
click at [697, 84] on icon at bounding box center [694, 85] width 16 height 16
click at [702, 90] on button at bounding box center [694, 85] width 26 height 26
click at [743, 350] on span at bounding box center [751, 352] width 16 height 10
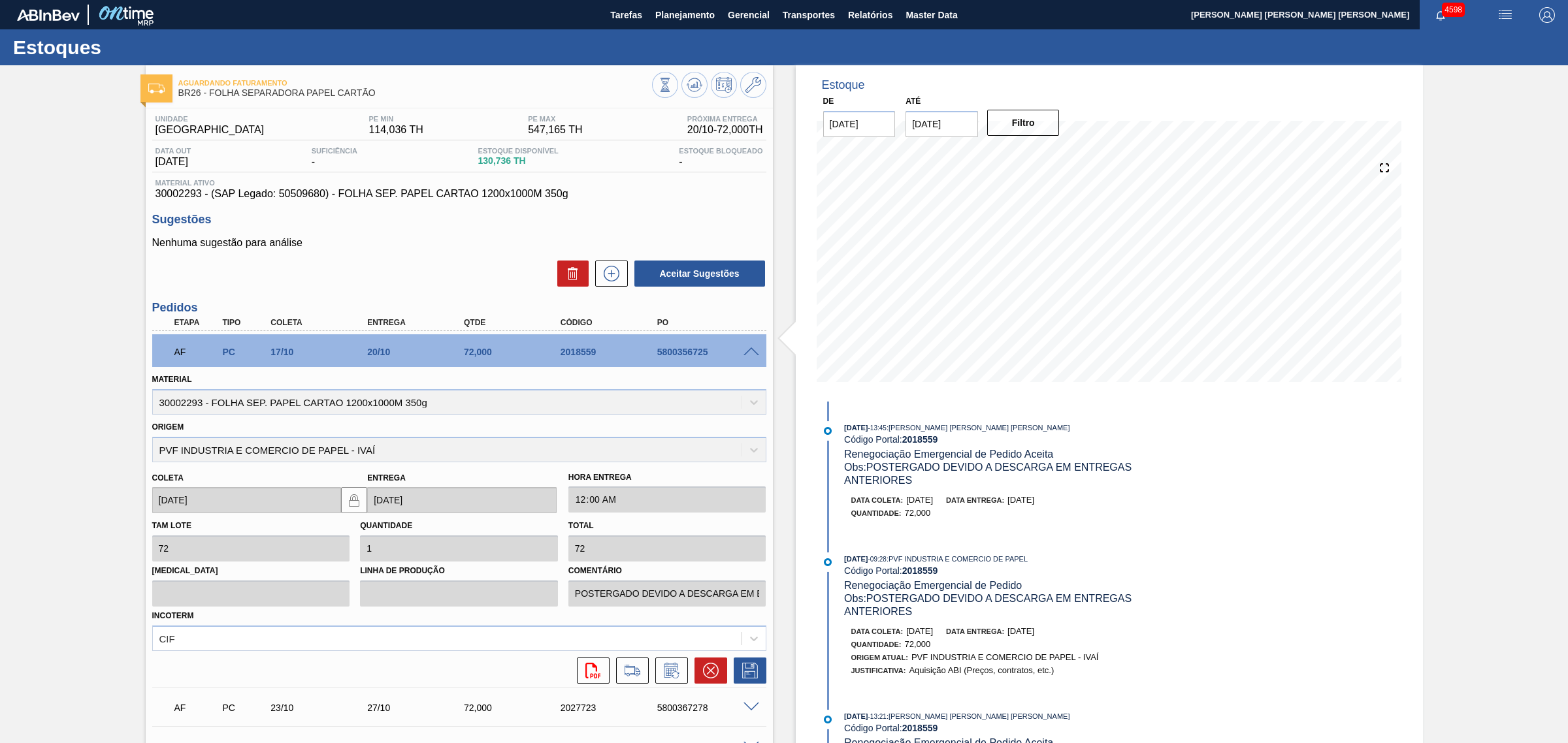
scroll to position [82, 0]
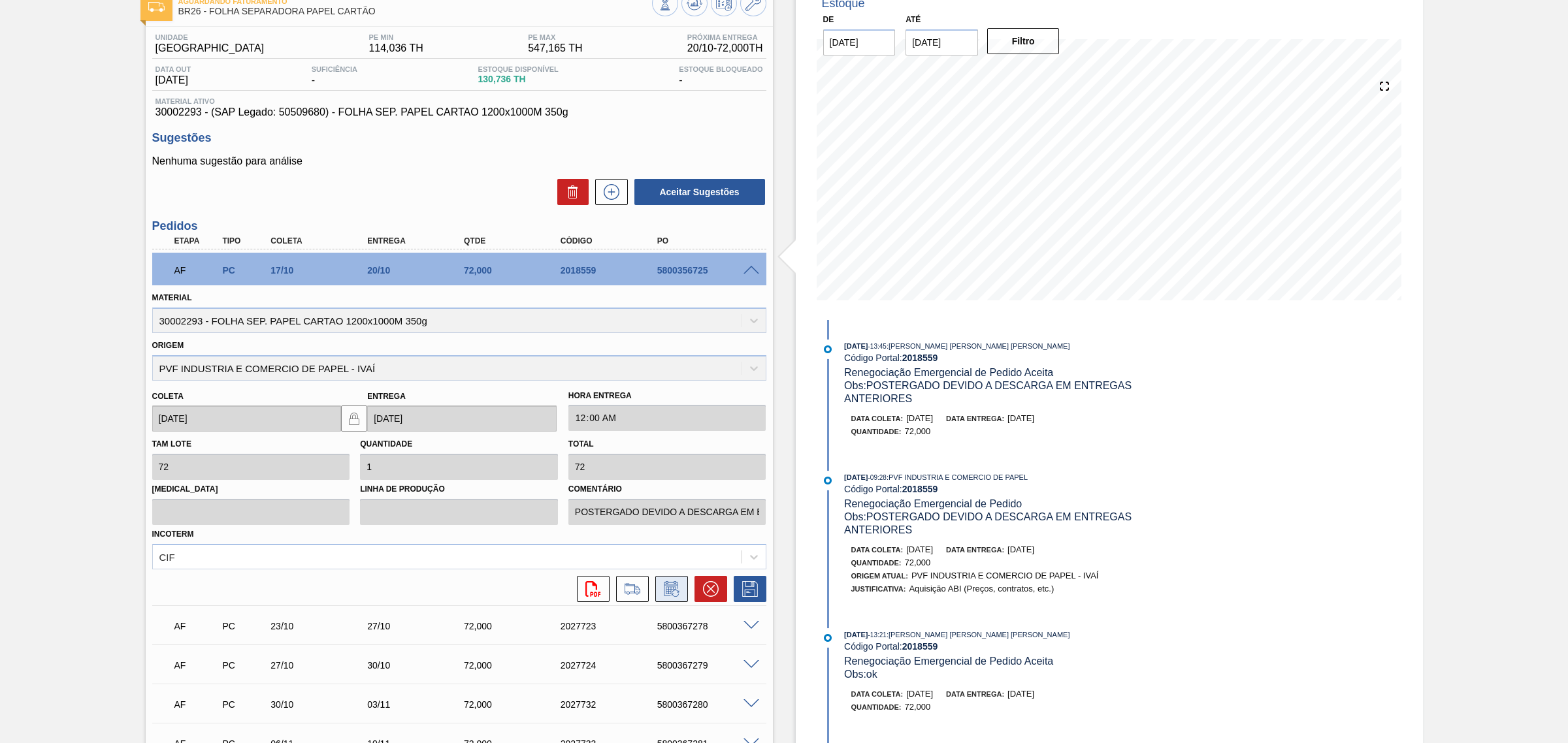
click at [666, 588] on icon at bounding box center [672, 588] width 20 height 16
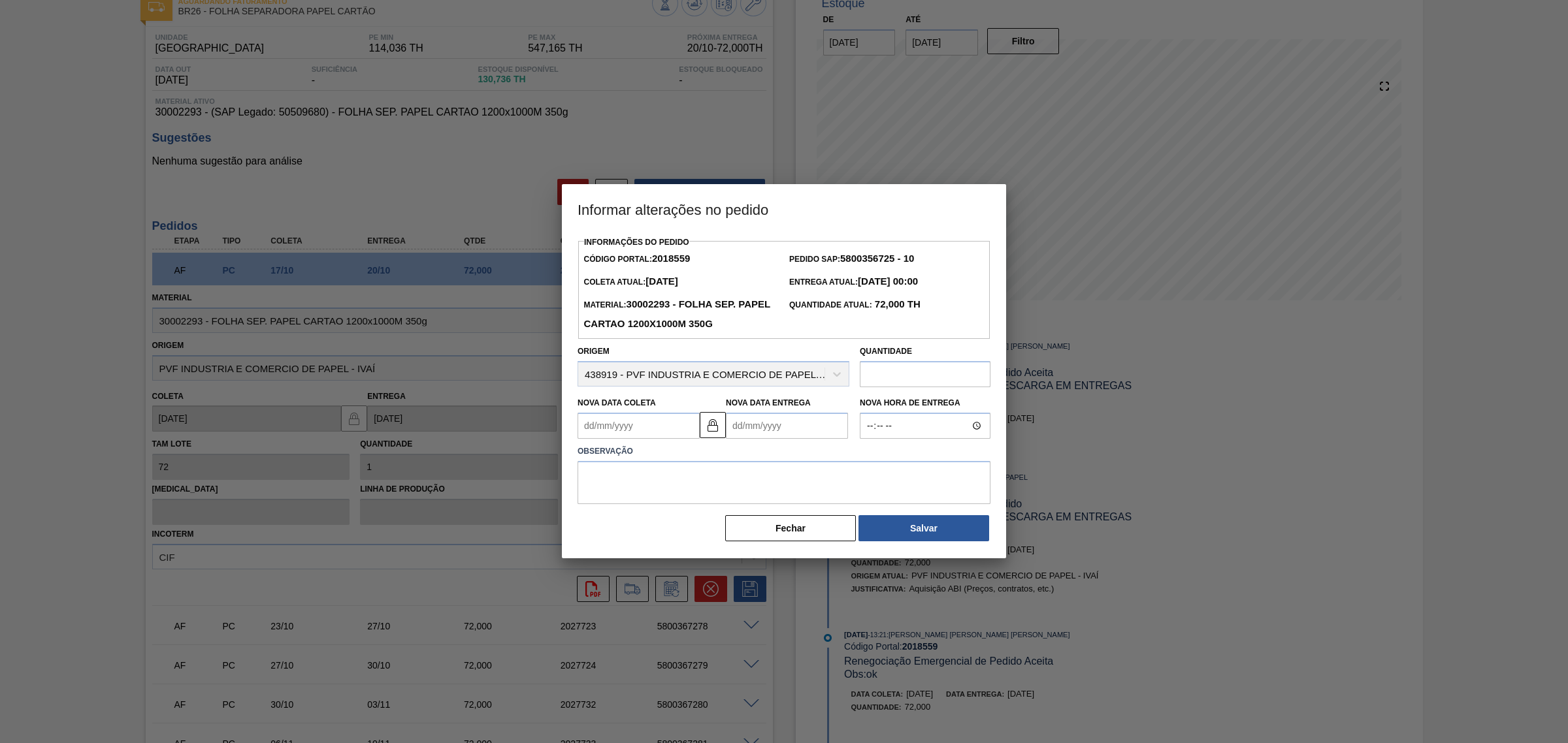
click at [686, 429] on Coleta2018559 "Nova Data Coleta" at bounding box center [638, 426] width 122 height 26
click at [798, 428] on Entrega2018559 "Nova Data Entrega" at bounding box center [786, 426] width 122 height 26
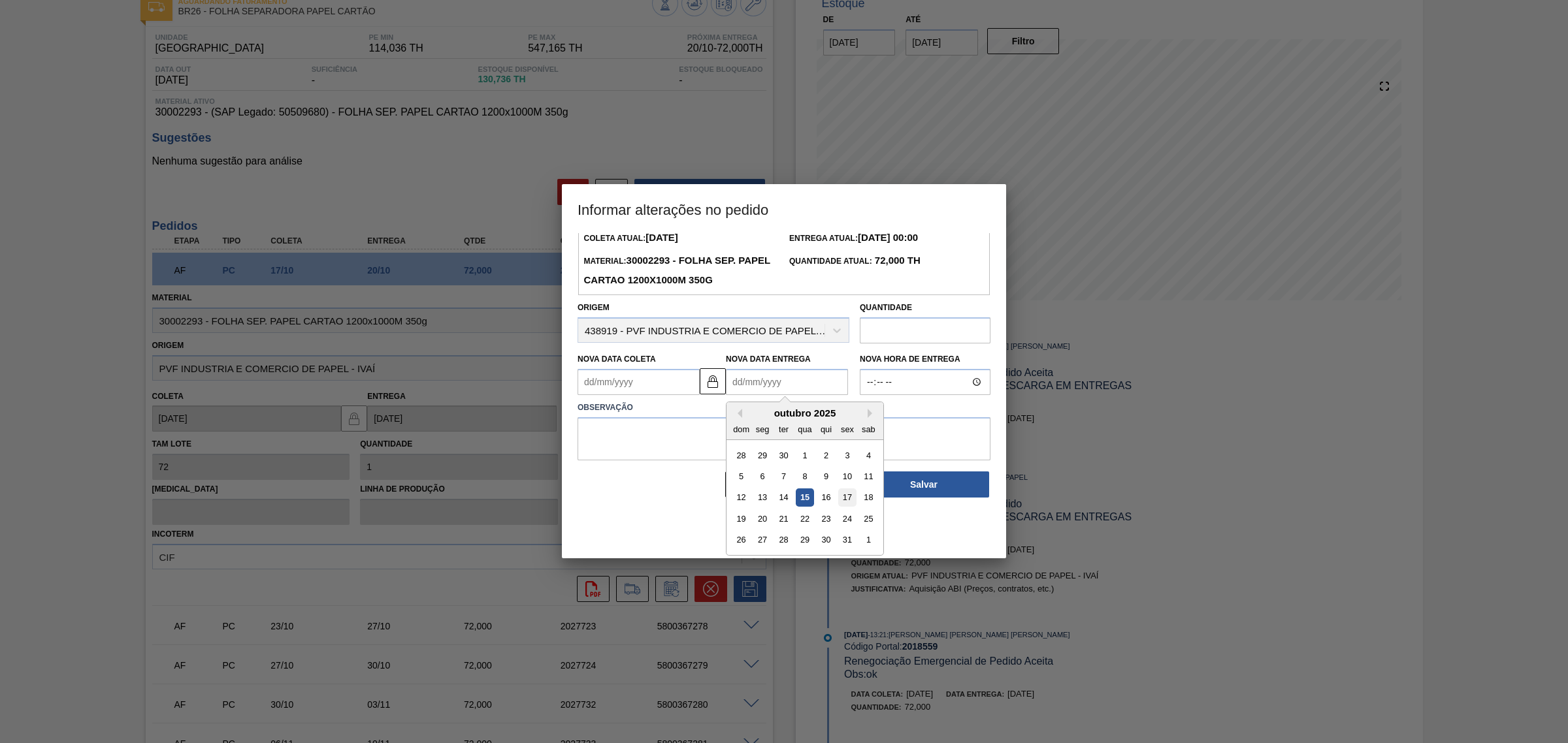
click at [847, 501] on div "17" at bounding box center [847, 497] width 18 height 18
type Coleta2018559 "14/10/2025"
type Entrega2018559 "17/10/2025"
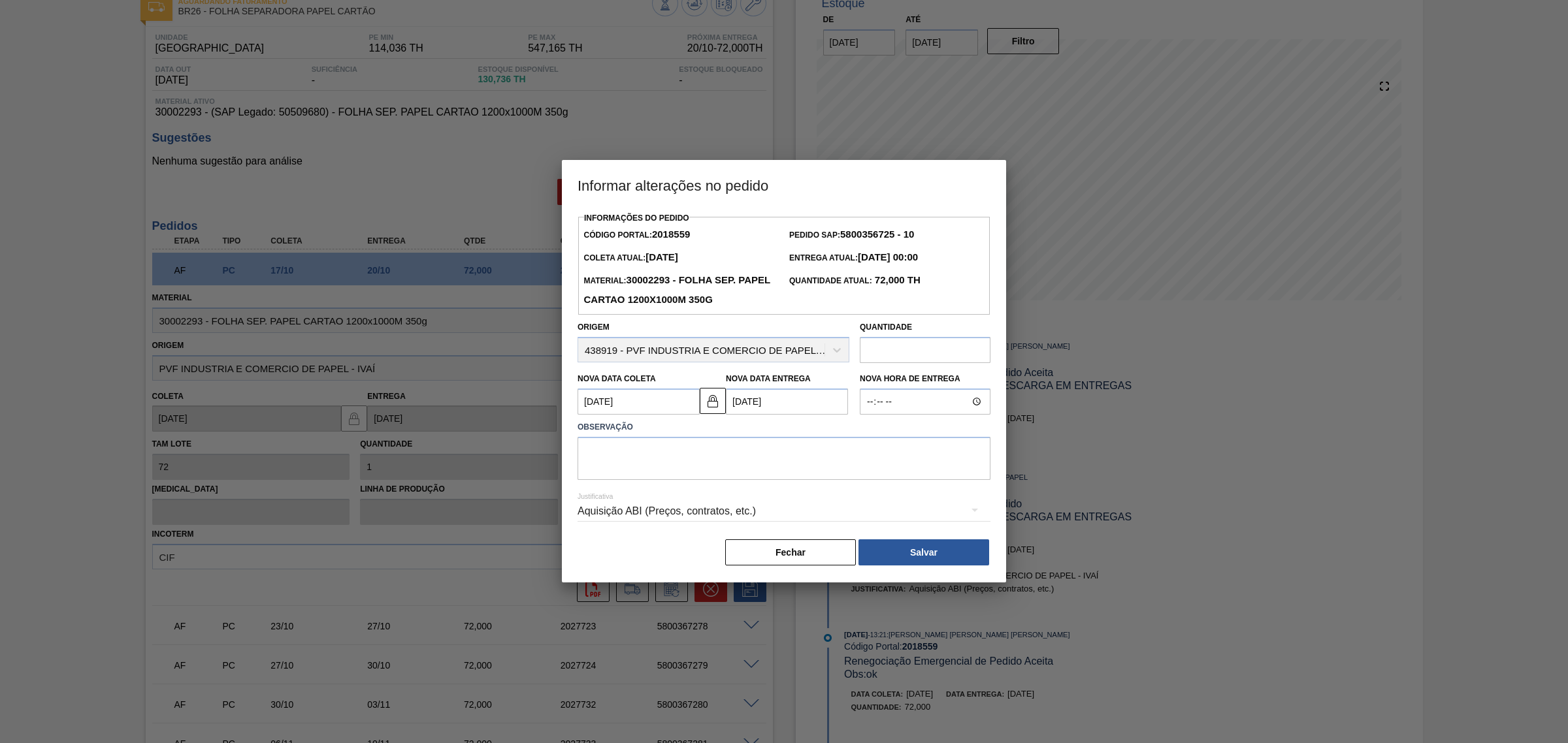
scroll to position [0, 0]
click at [798, 405] on Entrega2018559 "17/10/2025" at bounding box center [786, 401] width 122 height 26
click at [713, 400] on img at bounding box center [713, 400] width 16 height 16
click at [598, 402] on Coleta2018559 "14/10/2025" at bounding box center [638, 401] width 122 height 26
click at [675, 515] on div "16" at bounding box center [677, 517] width 18 height 18
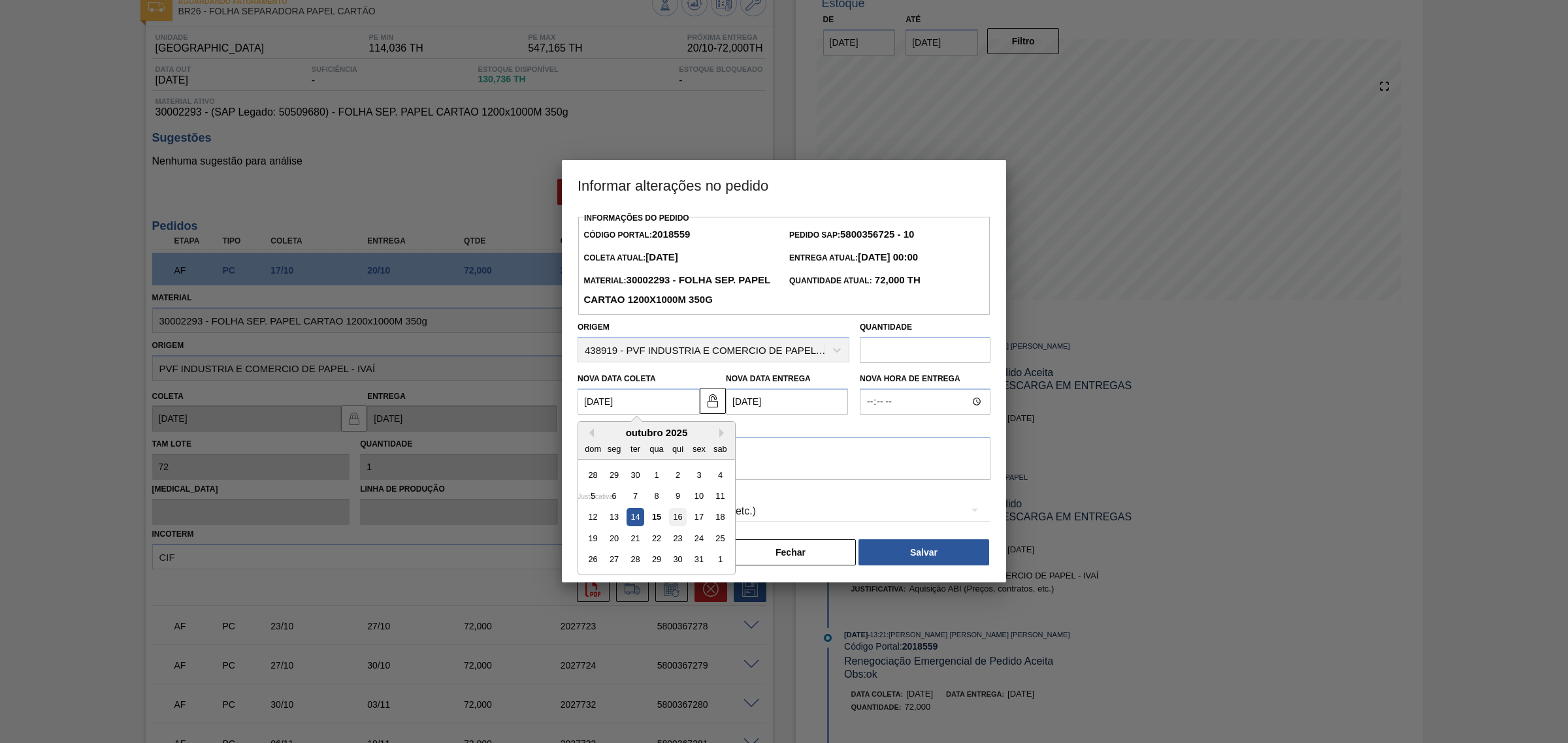
type Coleta2018559 "16/10/2025"
click at [787, 405] on Entrega2018559 "17/10/2025" at bounding box center [786, 401] width 122 height 26
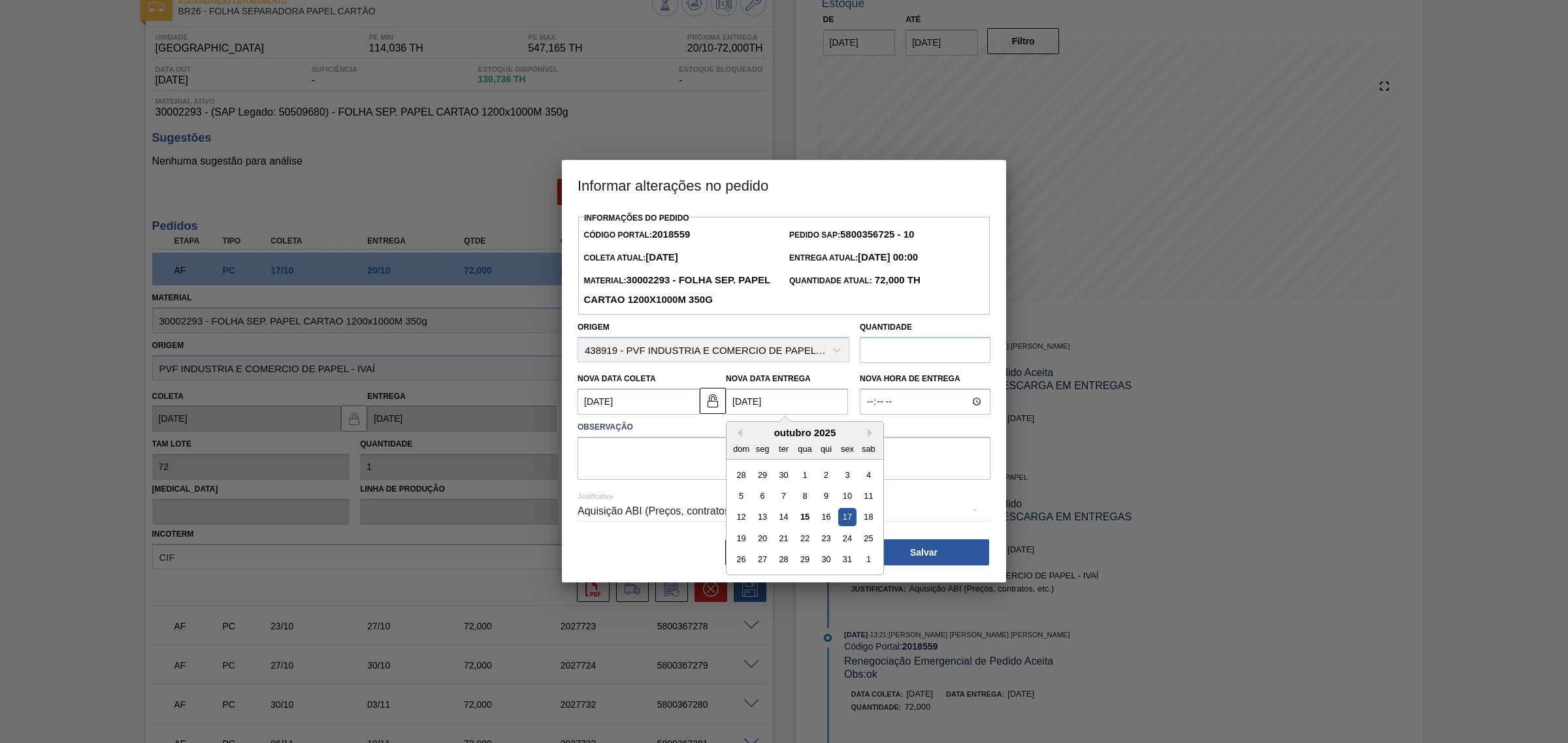
click at [824, 402] on Entrega2018559 "17/10/2025" at bounding box center [786, 401] width 122 height 26
click at [920, 429] on label "Observação" at bounding box center [784, 427] width 413 height 19
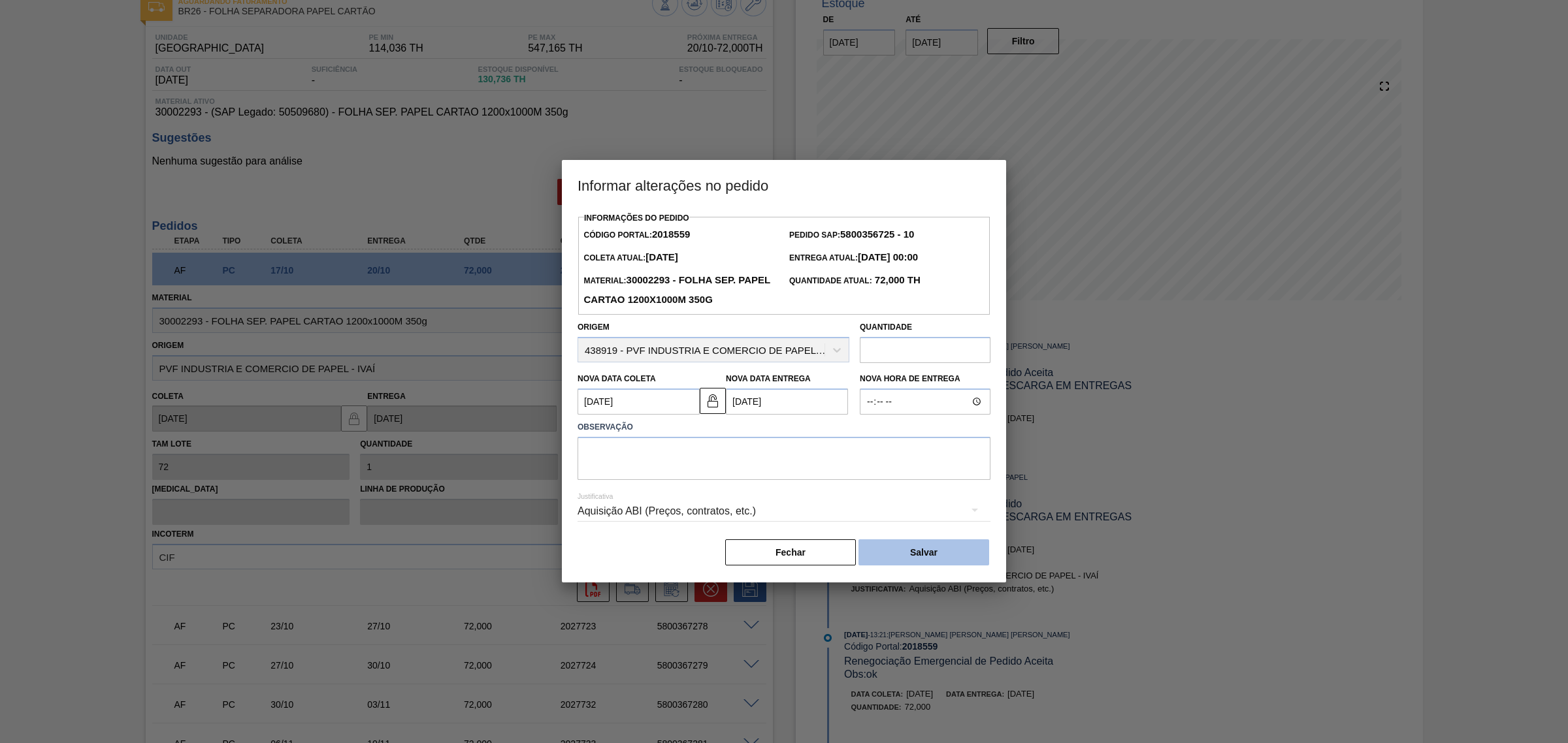
click at [941, 552] on button "Salvar" at bounding box center [923, 552] width 130 height 26
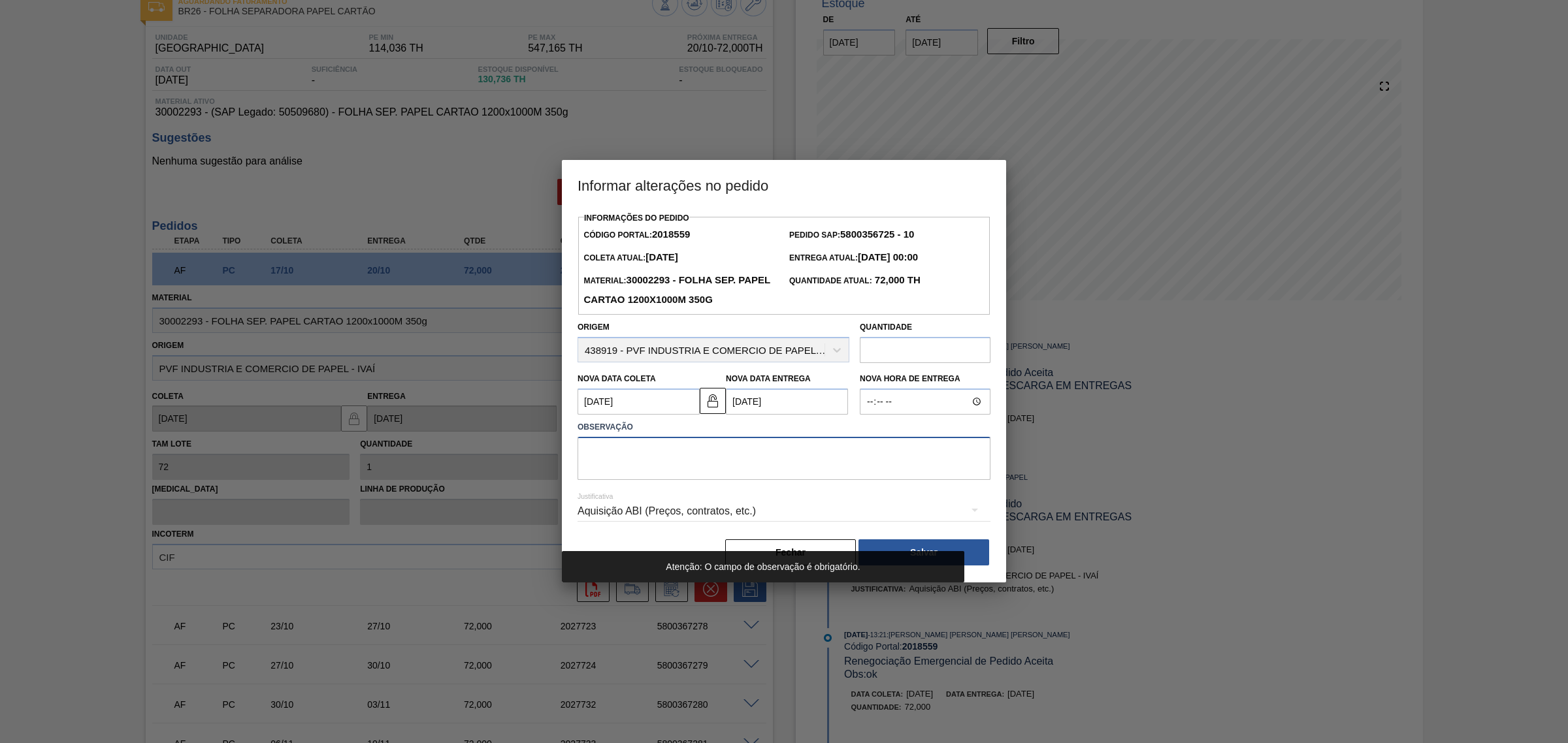
click at [782, 467] on textarea at bounding box center [784, 458] width 413 height 43
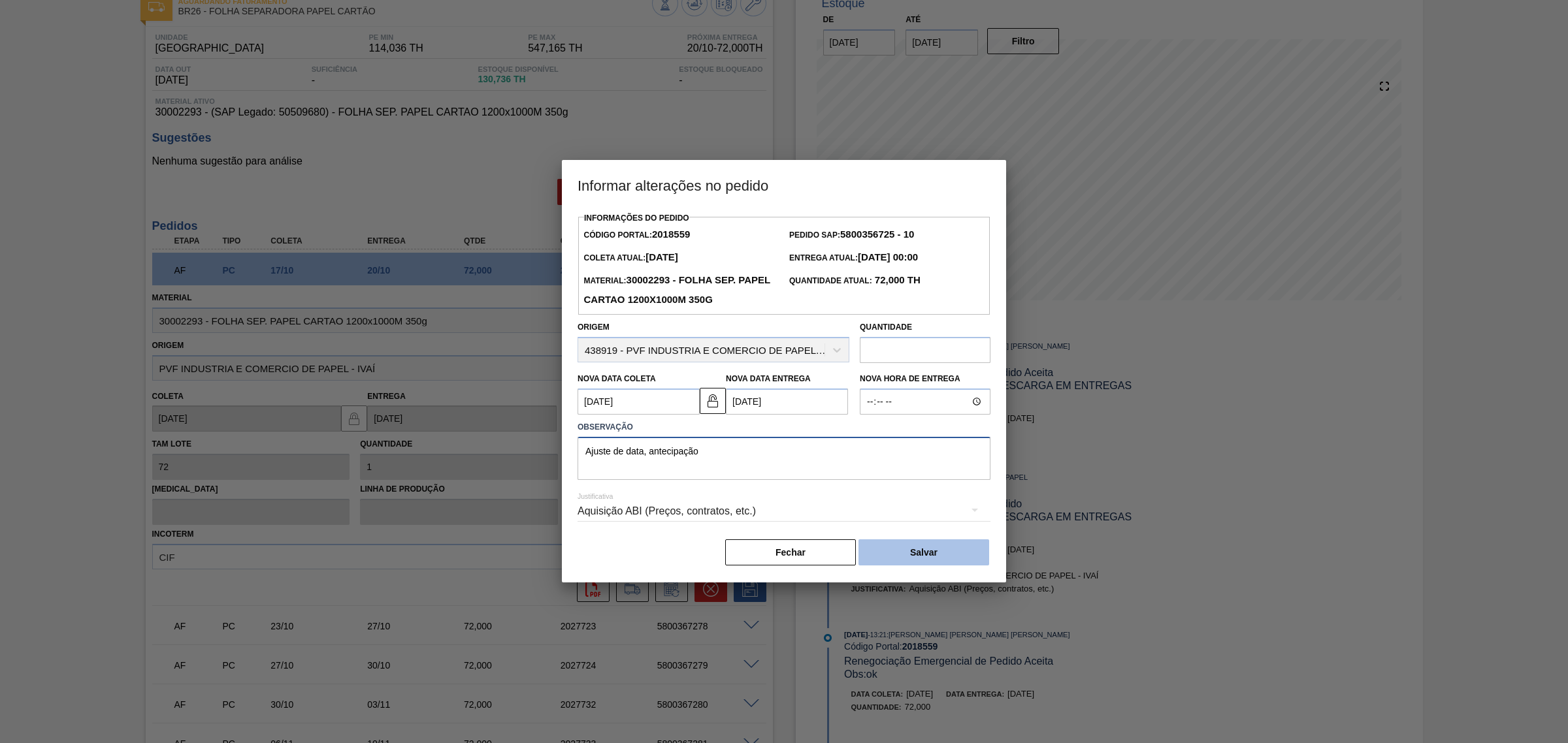
type textarea "Ajuste de data, antecipação"
click at [910, 544] on button "Salvar" at bounding box center [923, 552] width 130 height 26
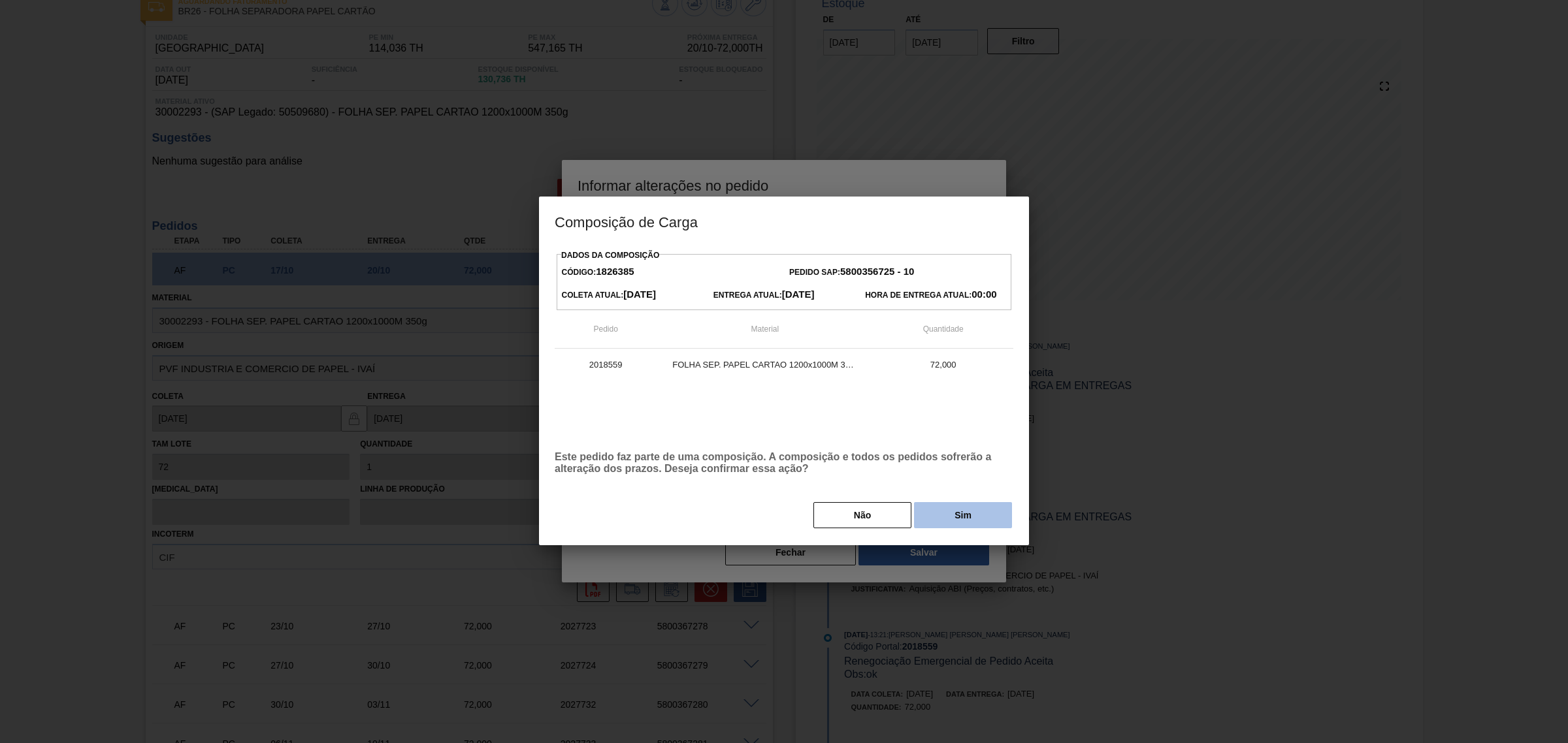
click at [963, 511] on button "Sim" at bounding box center [962, 515] width 98 height 26
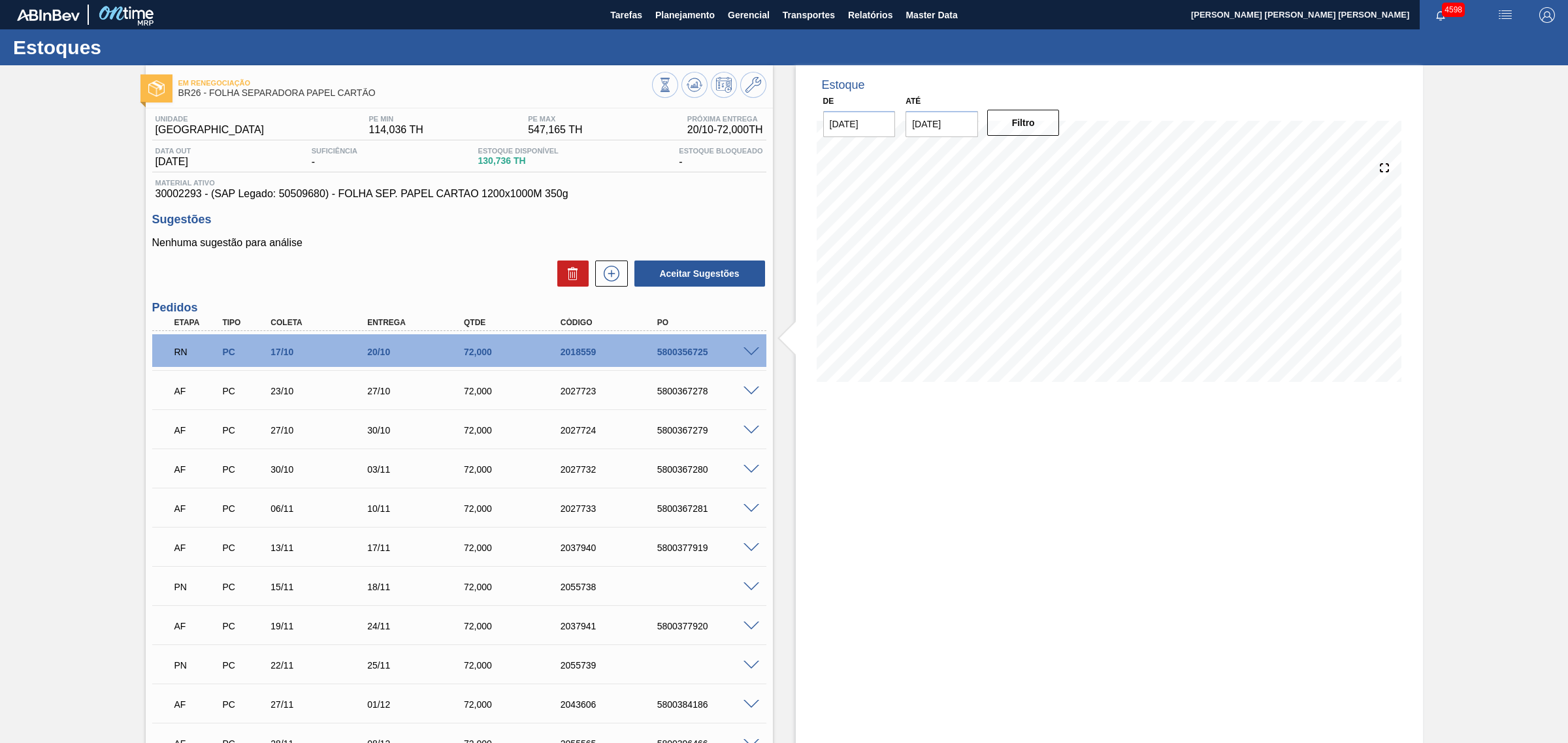
click at [750, 390] on span at bounding box center [751, 391] width 16 height 10
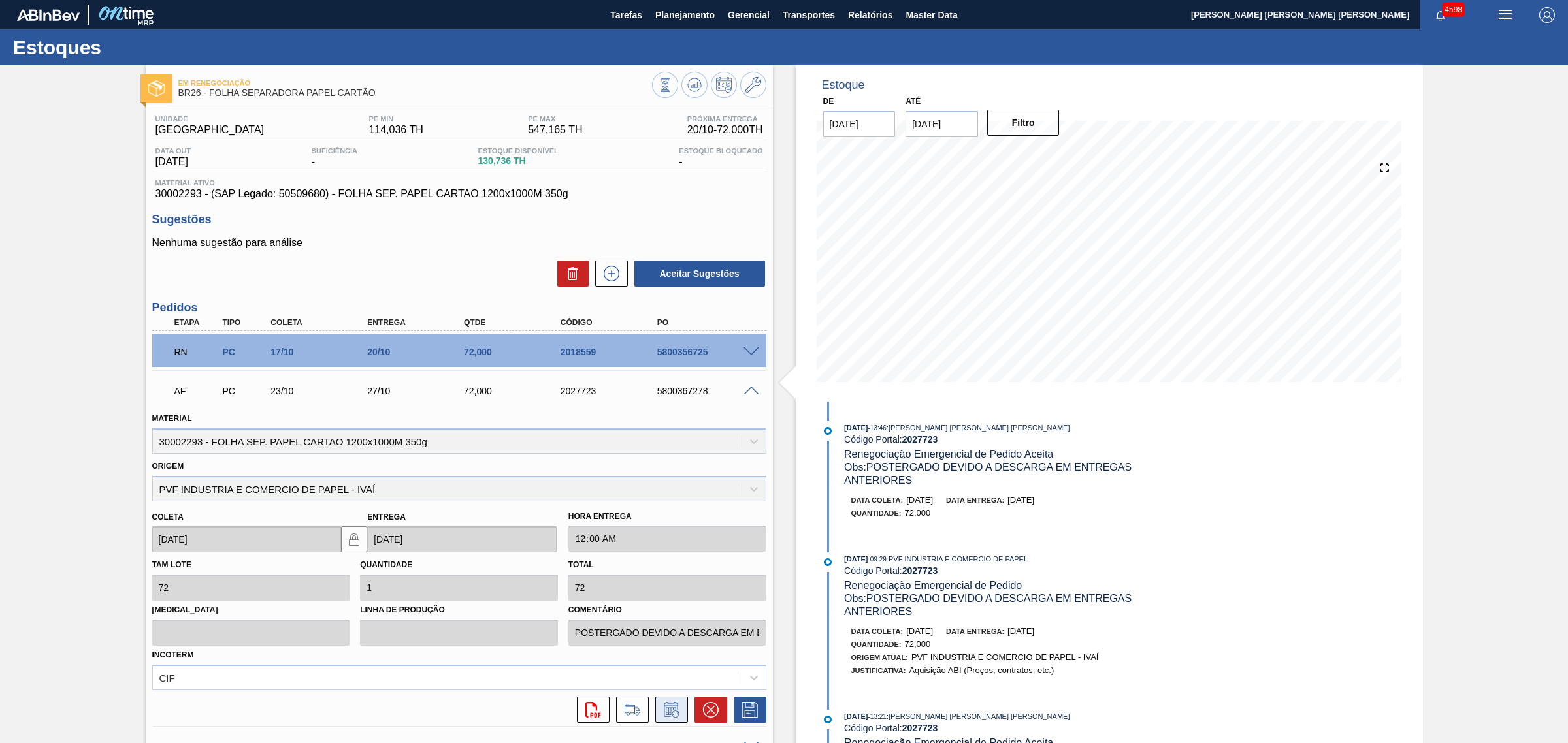
click at [678, 705] on icon at bounding box center [672, 709] width 20 height 16
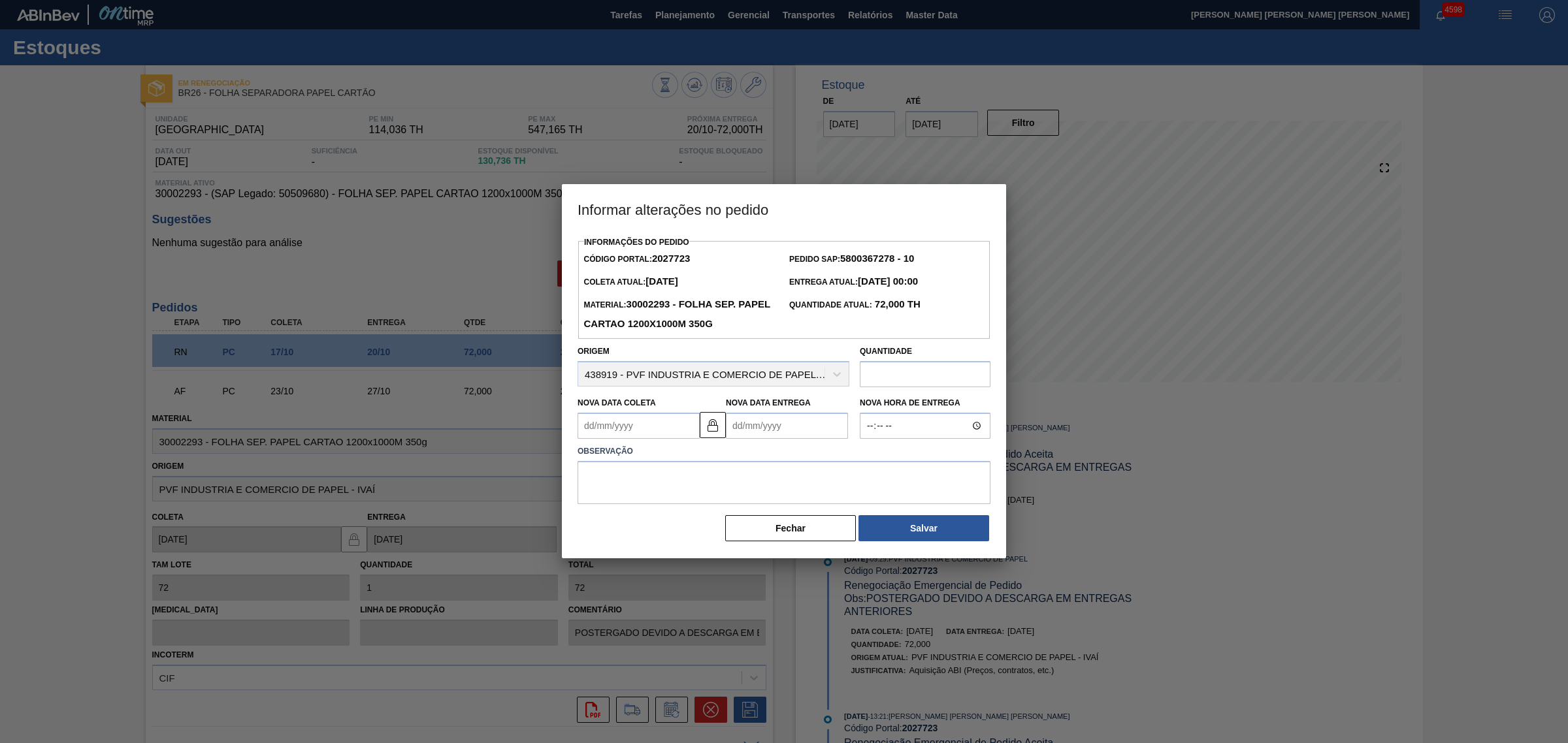
click at [663, 426] on Coleta2027723 "Nova Data Coleta" at bounding box center [638, 426] width 122 height 26
click at [714, 429] on img at bounding box center [713, 425] width 16 height 16
click at [618, 425] on Coleta2027723 "Nova Data Coleta" at bounding box center [638, 426] width 122 height 26
click at [748, 418] on Entrega2027723 "Nova Data Entrega" at bounding box center [786, 426] width 122 height 26
click at [896, 377] on input "text" at bounding box center [925, 374] width 130 height 26
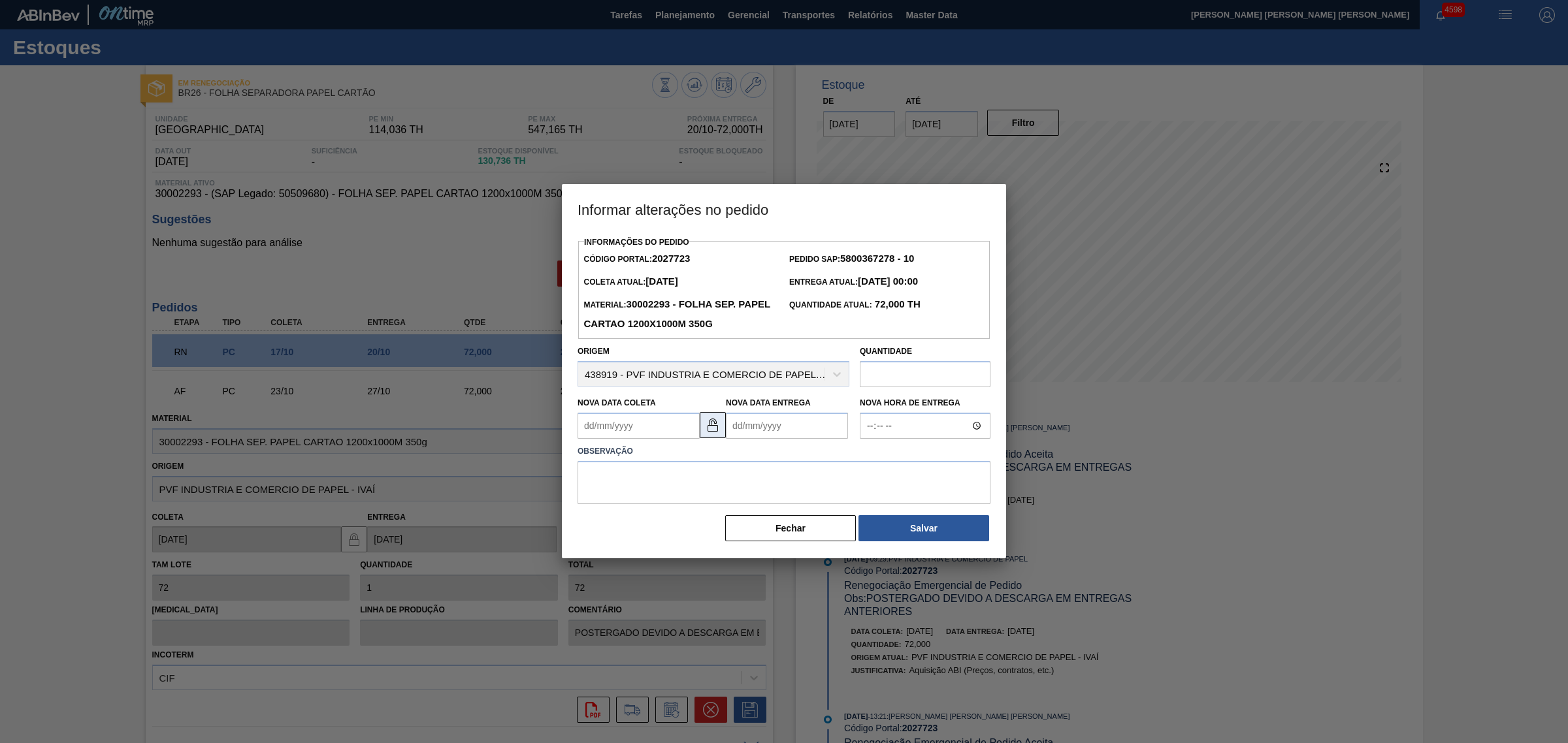
click at [719, 429] on img at bounding box center [713, 425] width 16 height 16
click at [811, 431] on Entrega2027723 "Nova Data Entrega" at bounding box center [786, 426] width 122 height 26
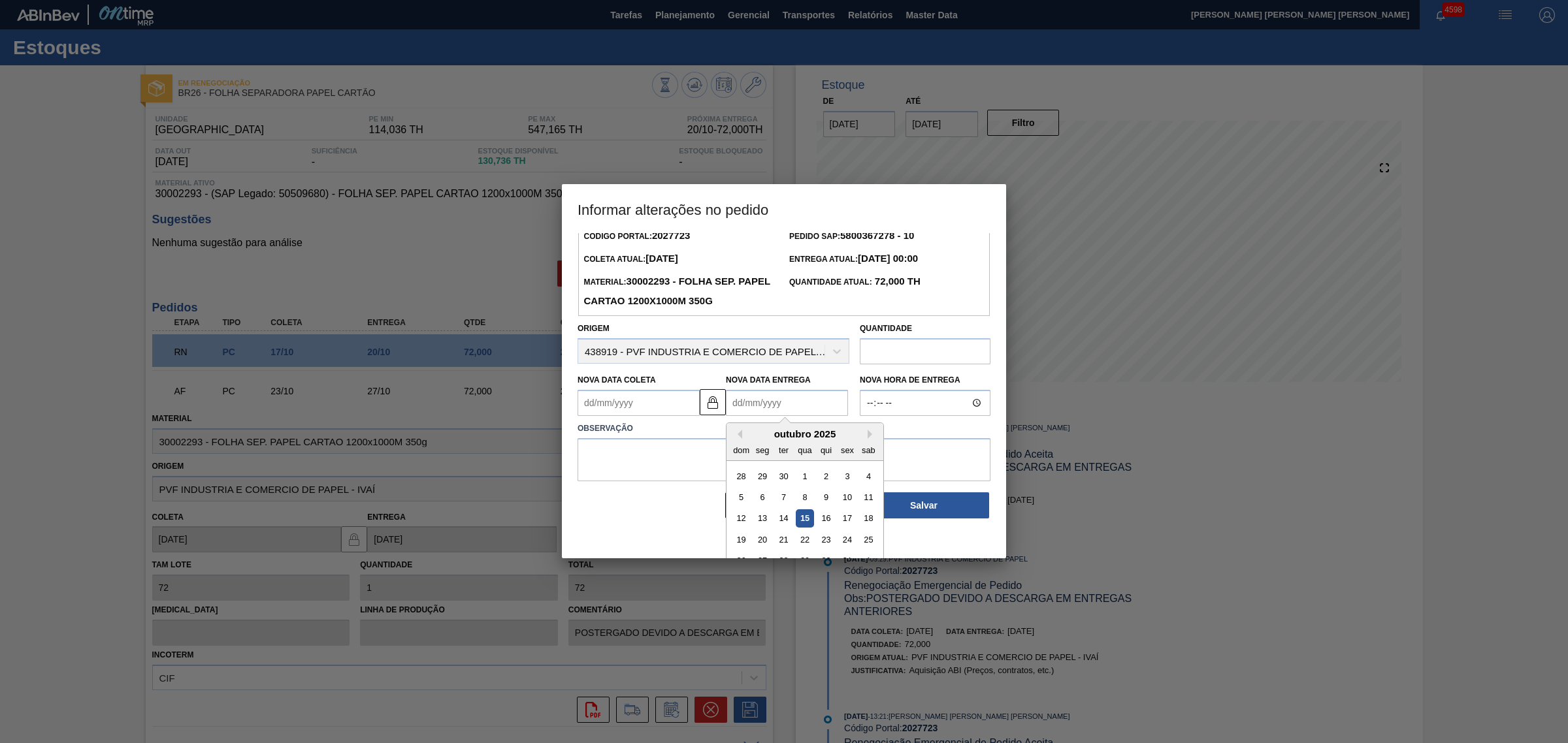
scroll to position [44, 0]
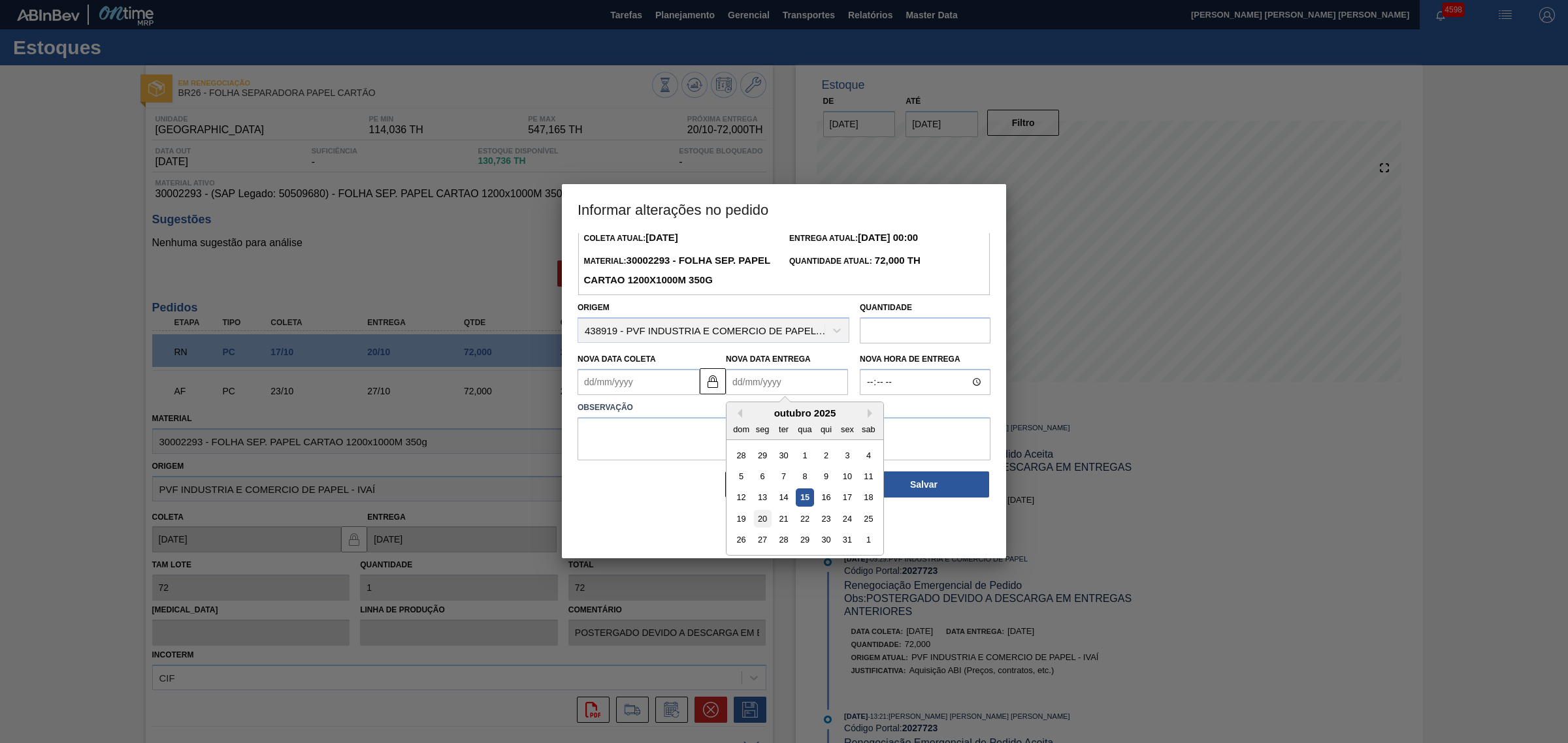
click at [759, 519] on div "20" at bounding box center [762, 519] width 18 height 18
type Coleta2027723 "[DATE]"
type Entrega2027723 "20/10/2025"
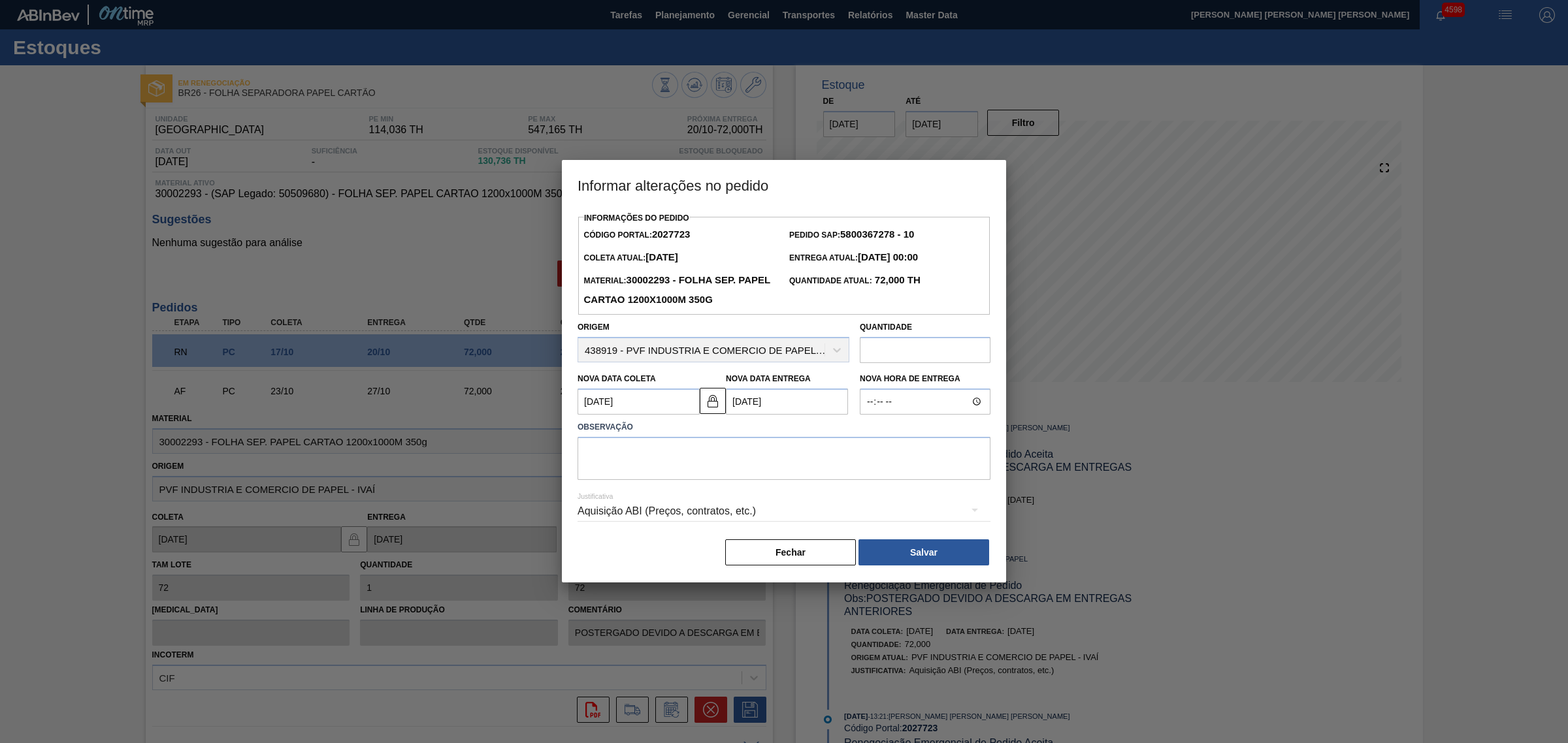
click at [663, 405] on Coleta2027723 "[DATE]" at bounding box center [638, 401] width 122 height 26
click at [792, 425] on label "Observação" at bounding box center [784, 427] width 413 height 19
click at [680, 410] on Coleta2027723 "17/10/2025" at bounding box center [638, 401] width 122 height 26
click at [762, 429] on label "Observação" at bounding box center [784, 427] width 413 height 19
click at [664, 461] on textarea at bounding box center [784, 458] width 413 height 43
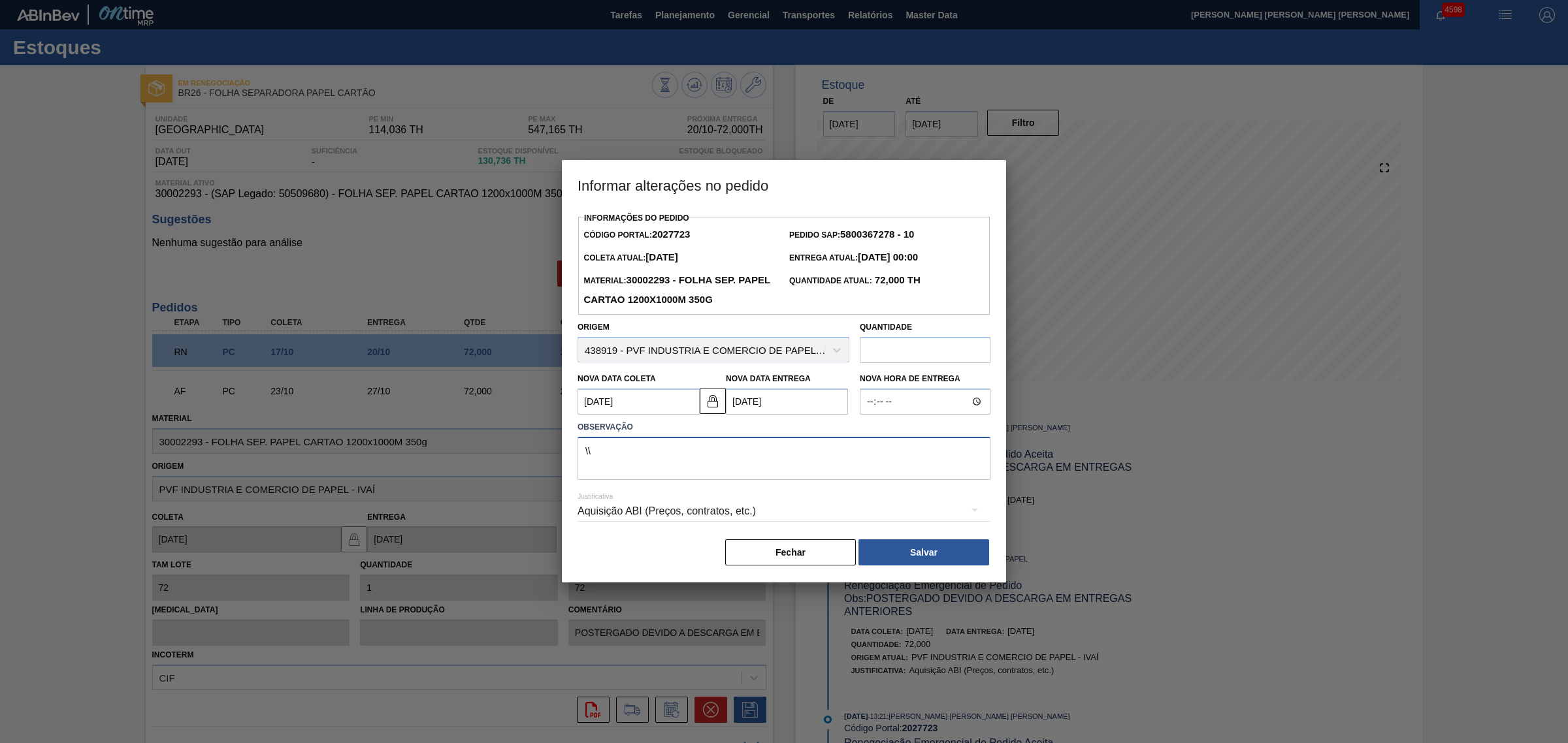
type textarea "\"
type textarea "Ajuste de data, antecipação"
click at [920, 556] on button "Salvar" at bounding box center [923, 552] width 130 height 26
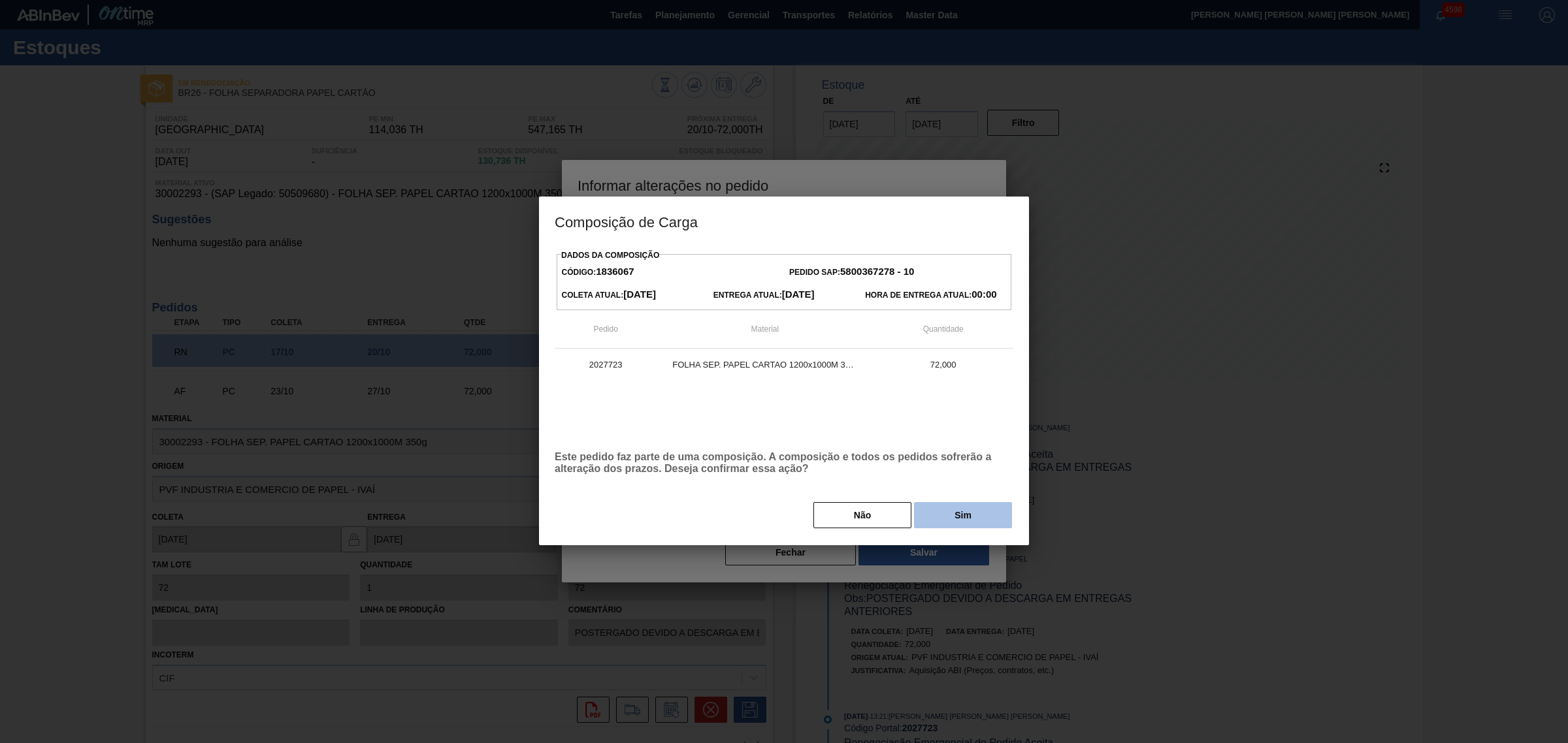
click at [972, 520] on button "Sim" at bounding box center [962, 515] width 98 height 26
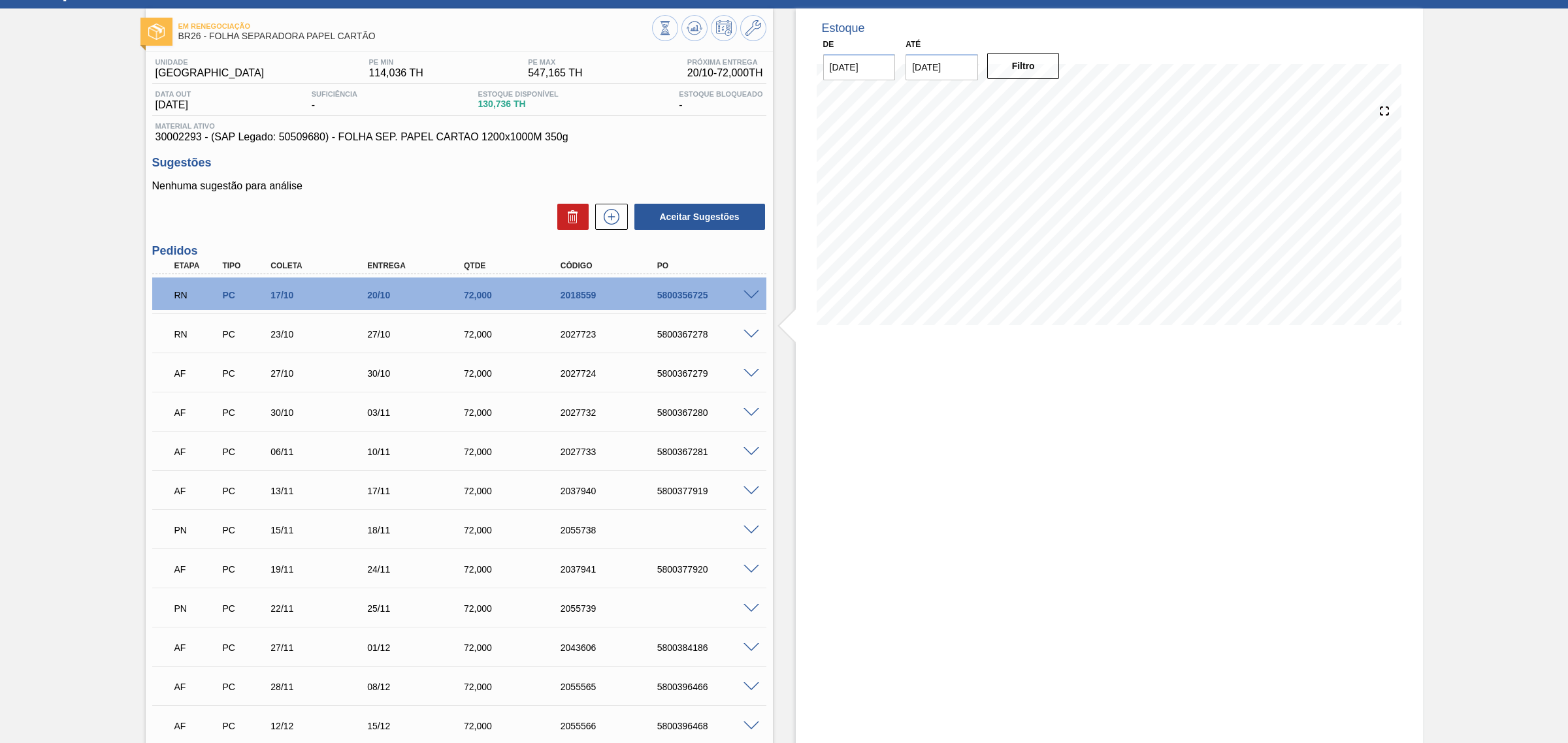
scroll to position [82, 0]
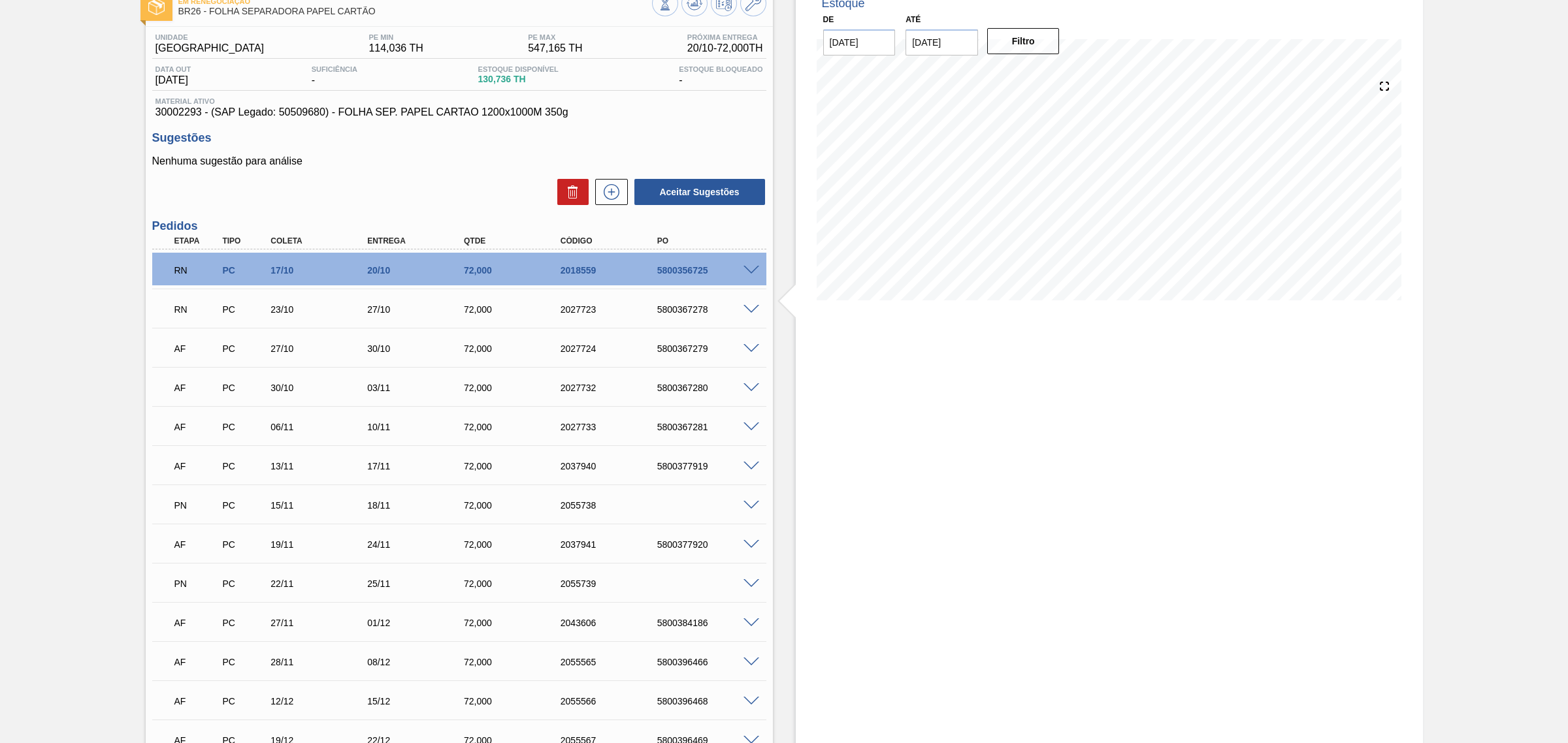
click at [750, 349] on span at bounding box center [751, 349] width 16 height 10
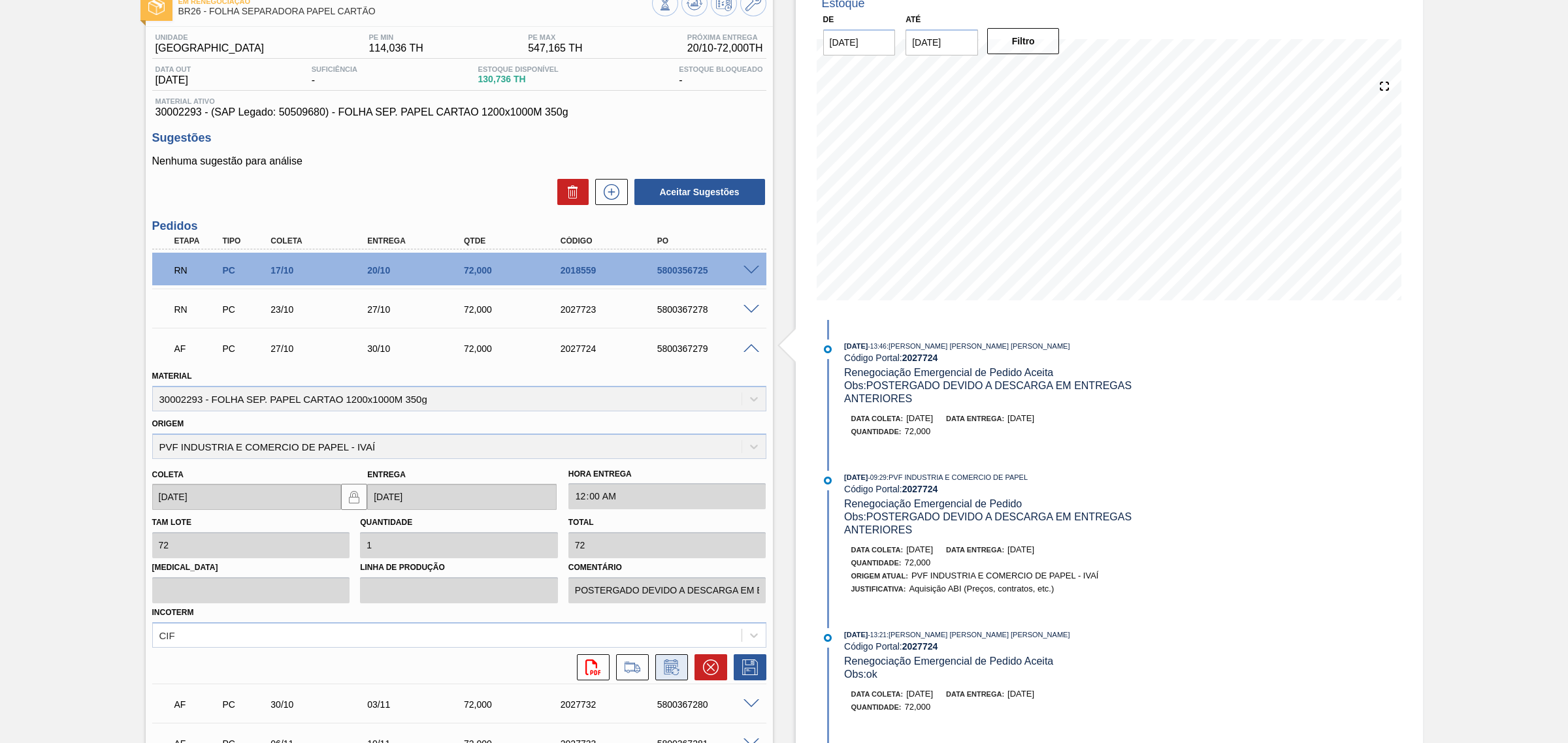
click at [668, 671] on icon at bounding box center [672, 667] width 20 height 16
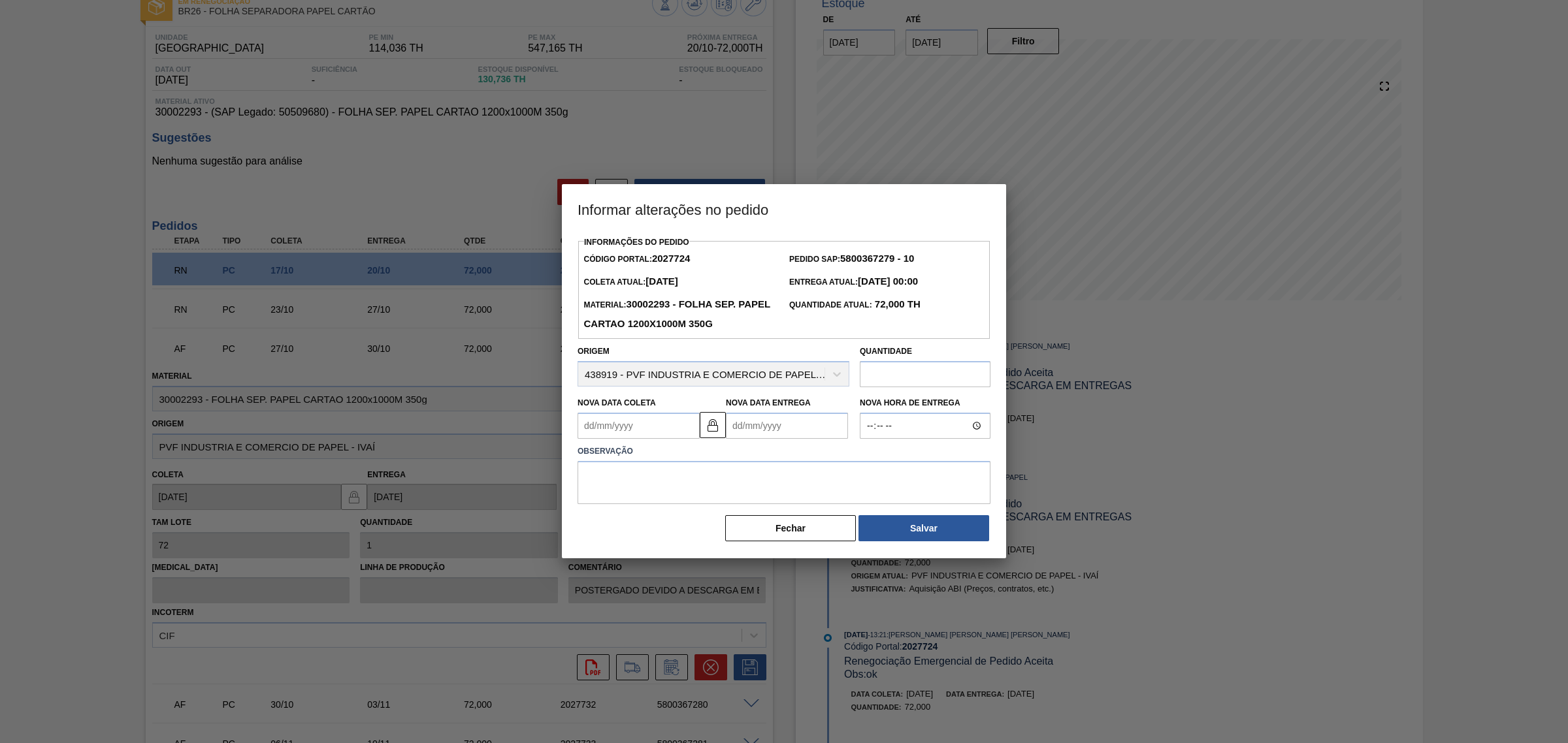
click at [753, 423] on Entrega2027724 "Nova Data Entrega" at bounding box center [786, 426] width 122 height 26
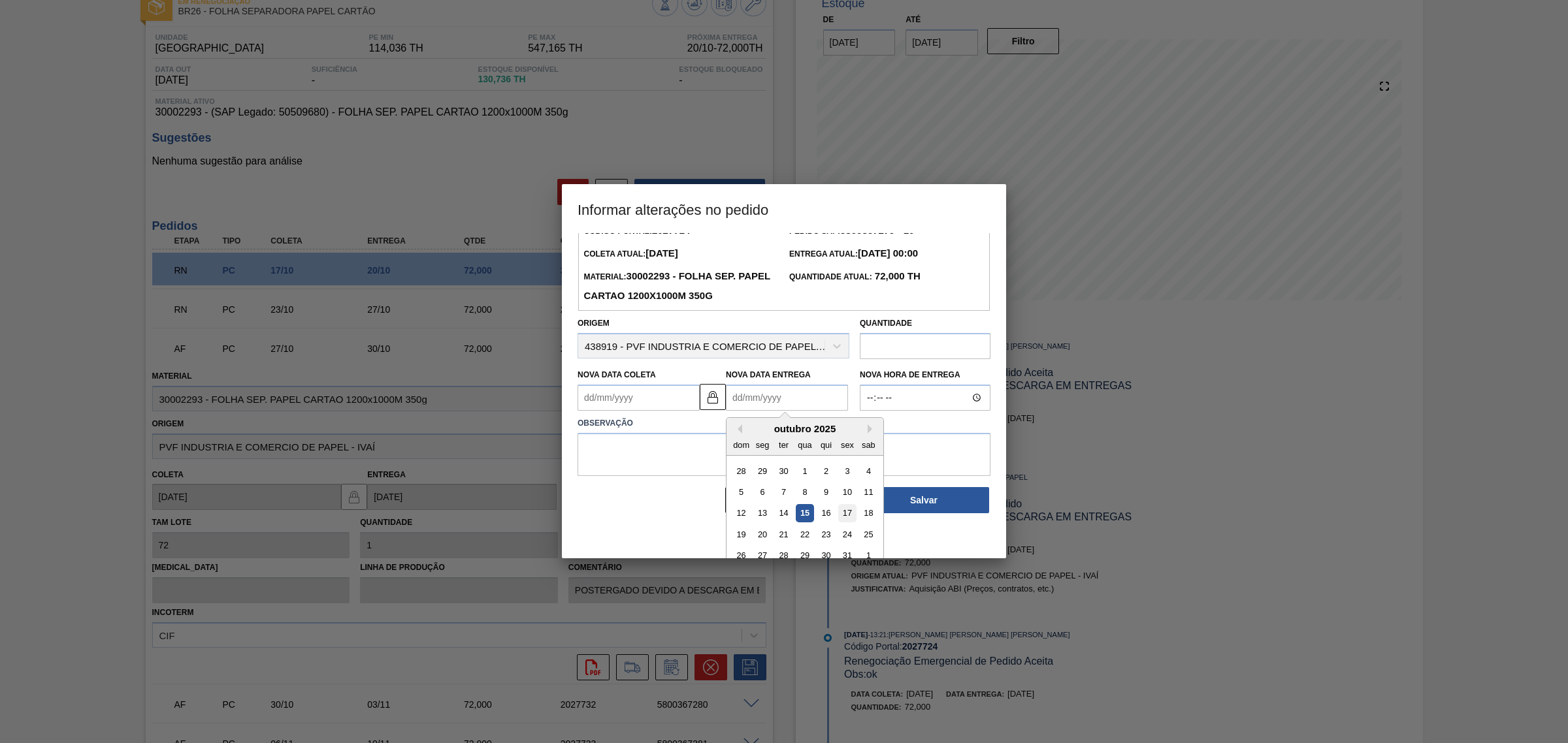
scroll to position [44, 0]
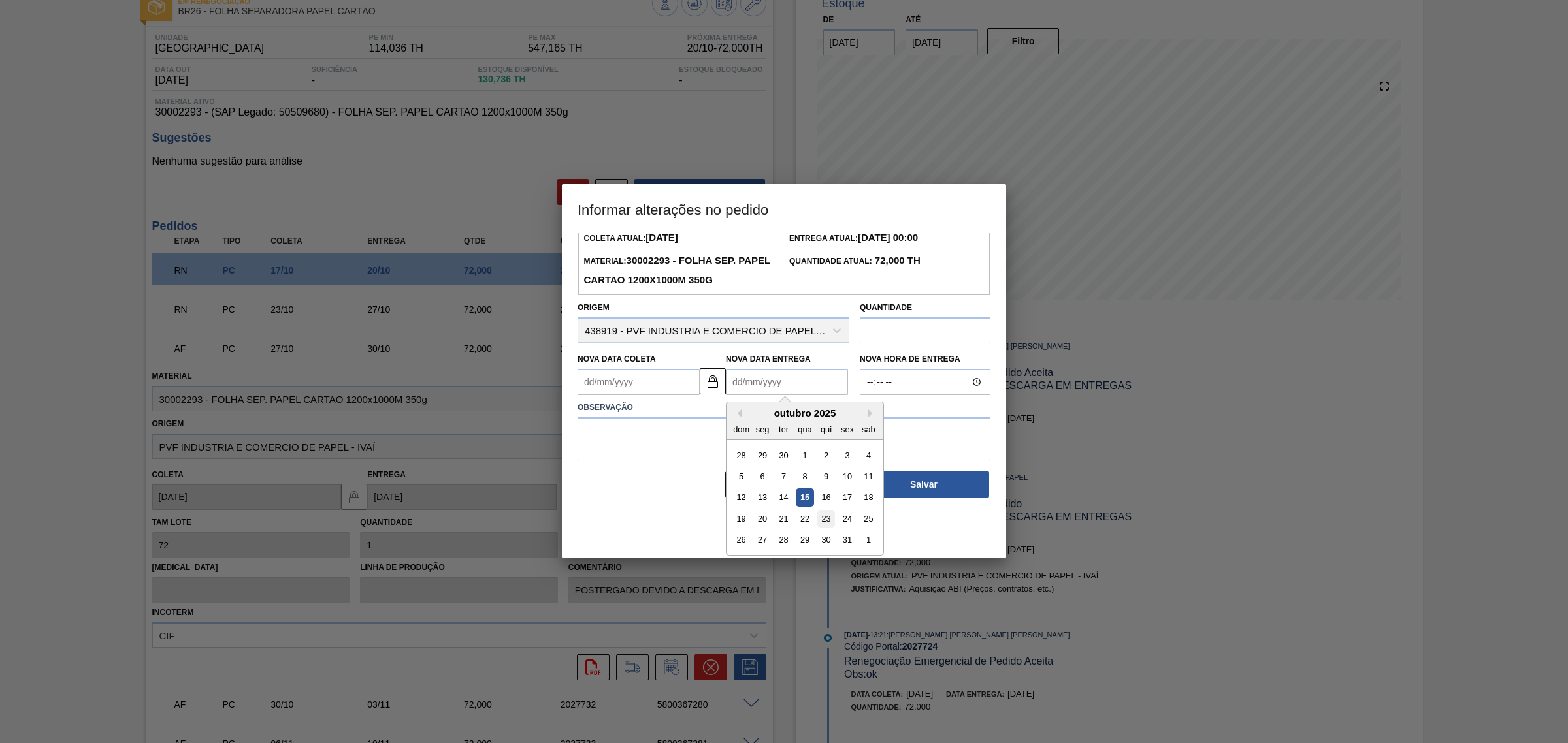
click at [831, 523] on div "23" at bounding box center [825, 519] width 18 height 18
type Coleta2027724 "20/10/2025"
type Entrega2027724 "23/10/2025"
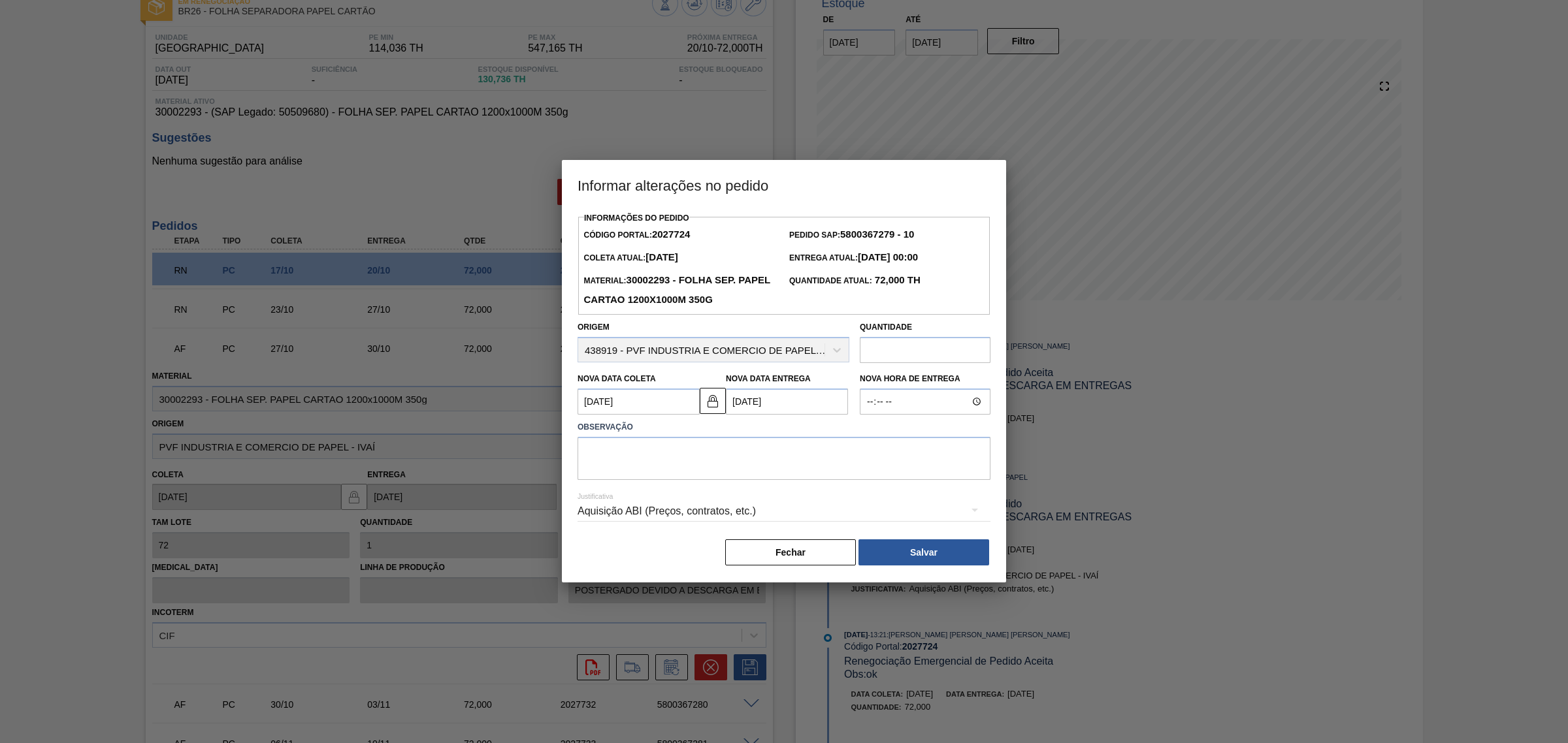
scroll to position [0, 0]
click at [655, 409] on Coleta2027724 "20/10/2025" at bounding box center [638, 401] width 122 height 26
click at [787, 421] on label "Observação" at bounding box center [784, 427] width 413 height 19
click at [632, 468] on textarea at bounding box center [784, 458] width 413 height 43
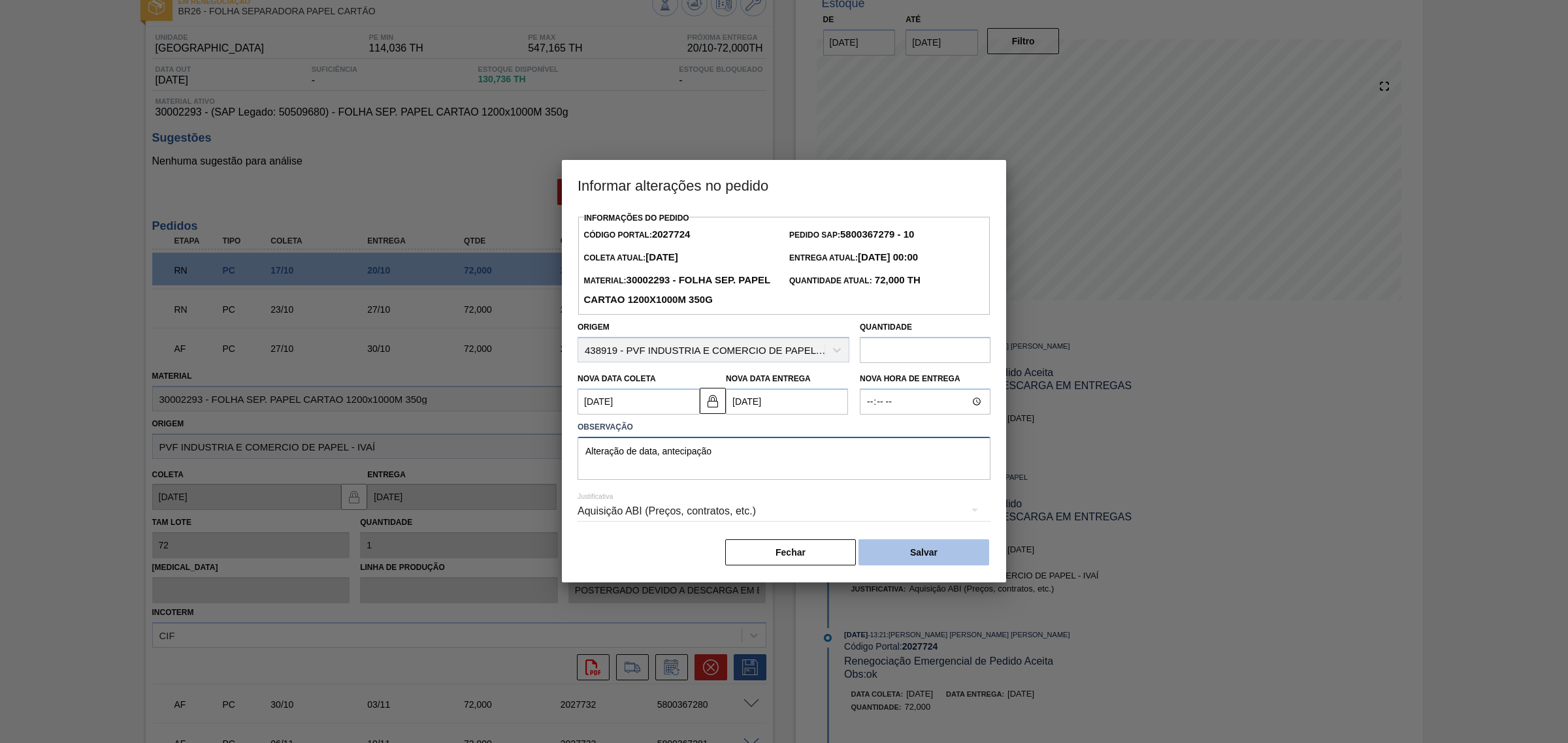
type textarea "Alteração de data, antecipação"
click at [905, 554] on button "Salvar" at bounding box center [923, 552] width 130 height 26
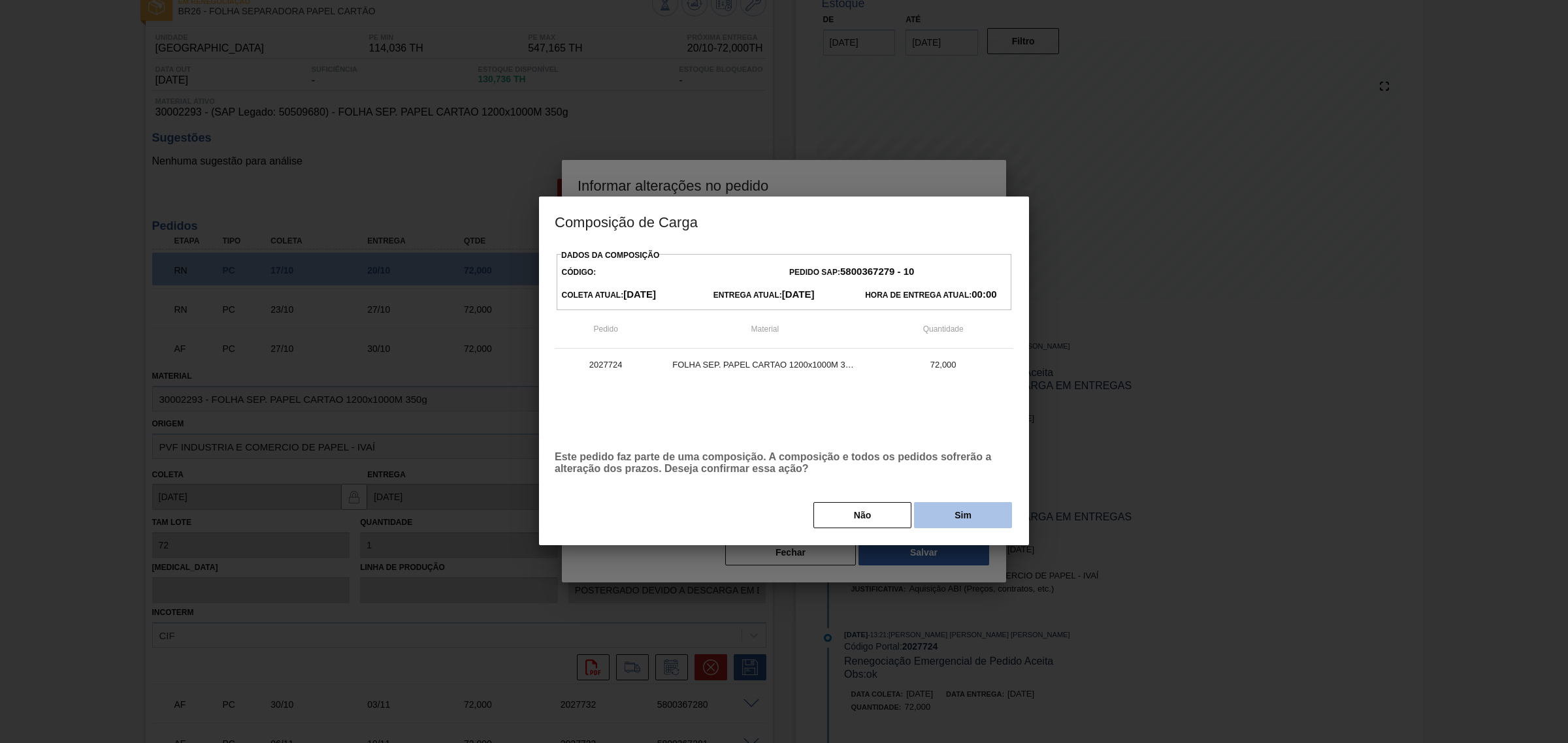
click at [945, 516] on button "Sim" at bounding box center [962, 515] width 98 height 26
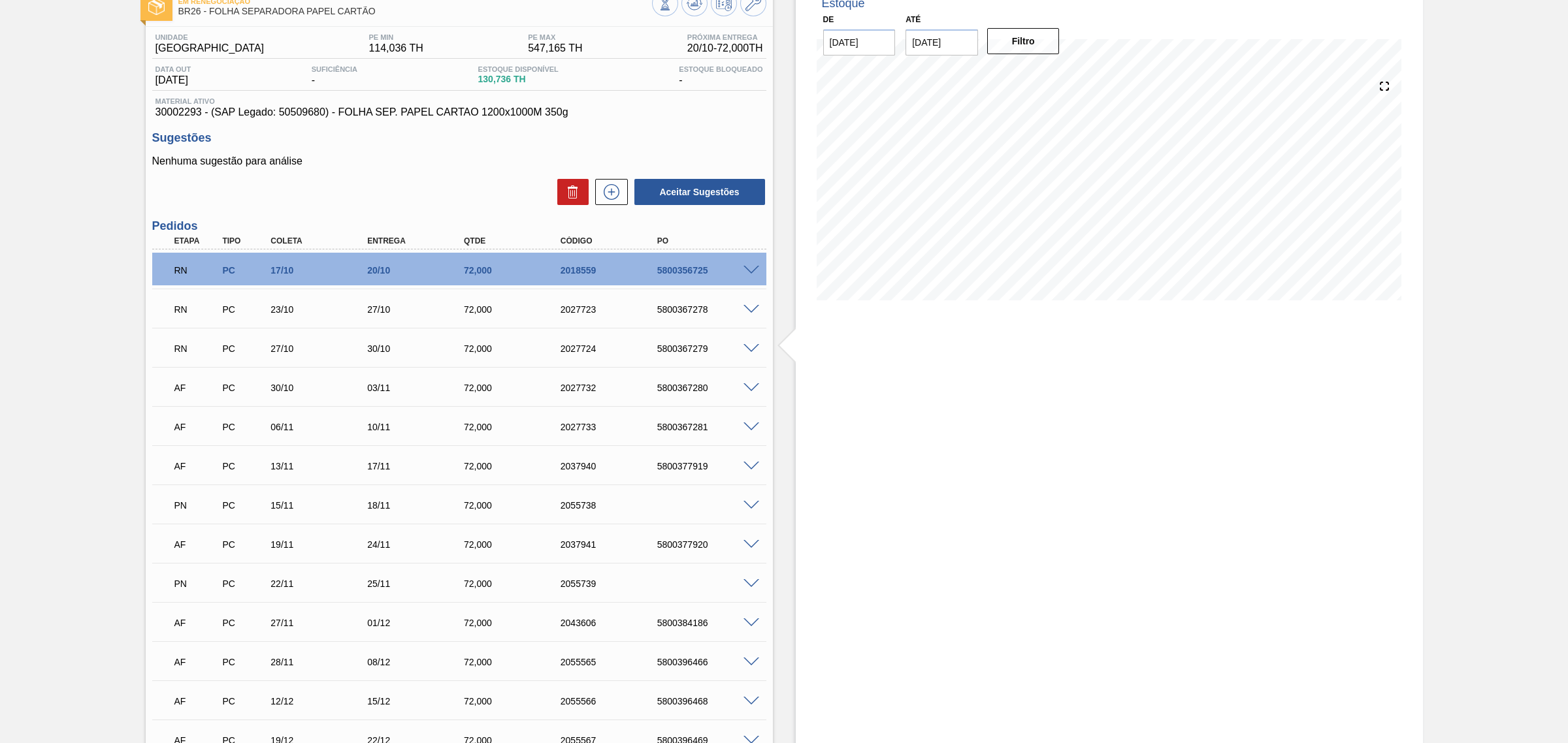
click at [745, 274] on span at bounding box center [751, 270] width 16 height 10
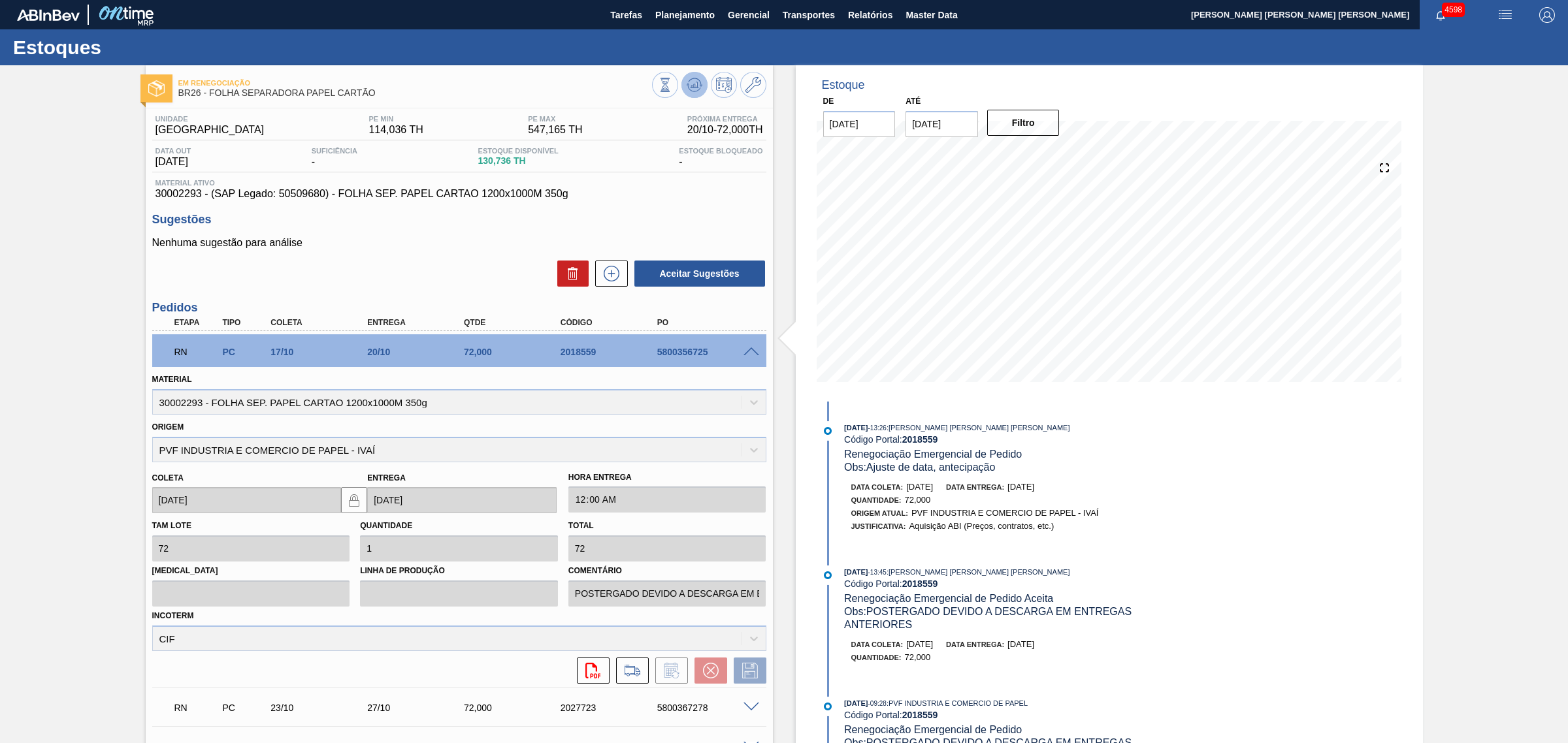
click at [702, 88] on button at bounding box center [694, 85] width 26 height 26
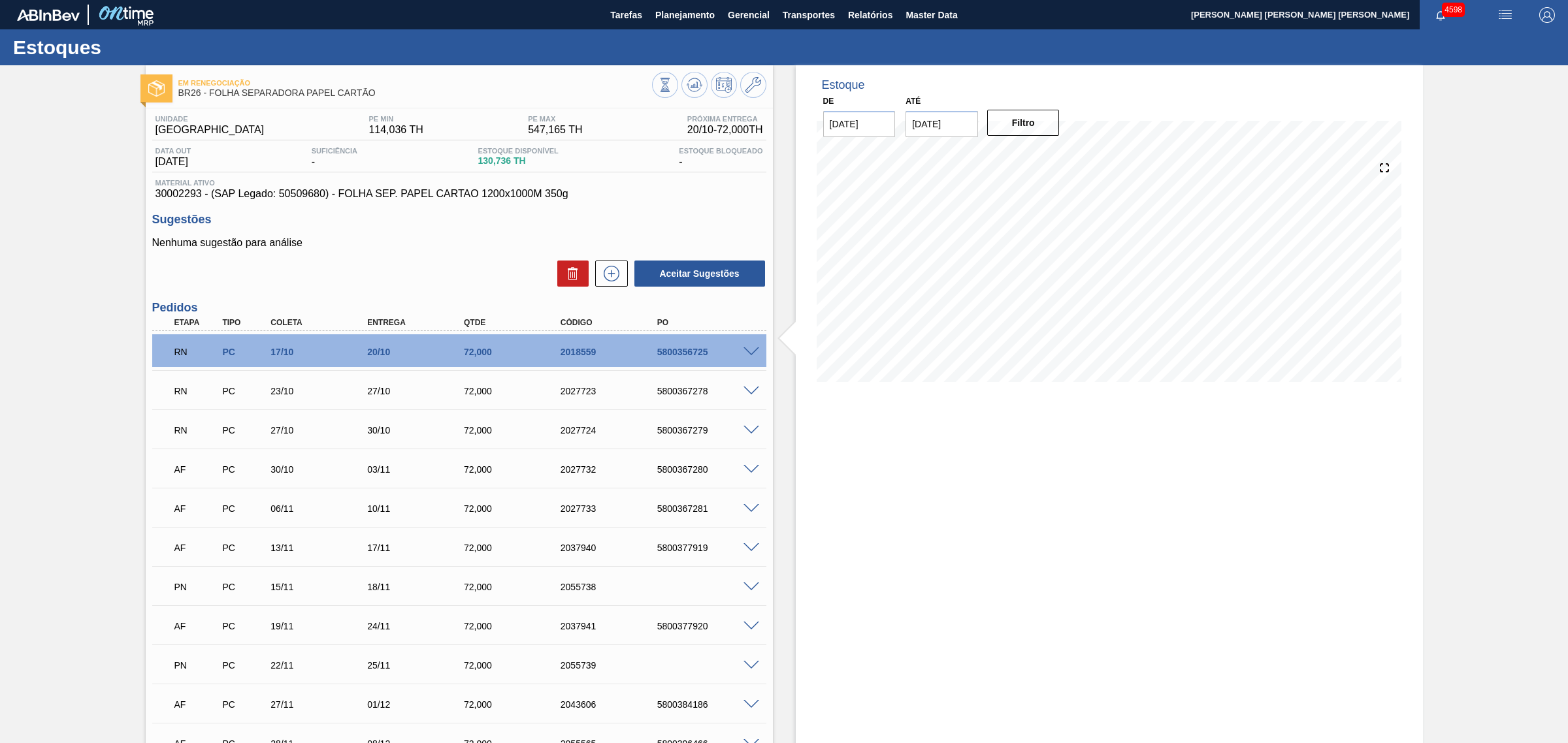
click at [856, 501] on div "Estoque De 15/10/2025 Até 03/01/2026 Filtro 03/11 Projeção de Estoque 130.681 N…" at bounding box center [1109, 506] width 627 height 882
click at [752, 350] on span at bounding box center [751, 352] width 16 height 10
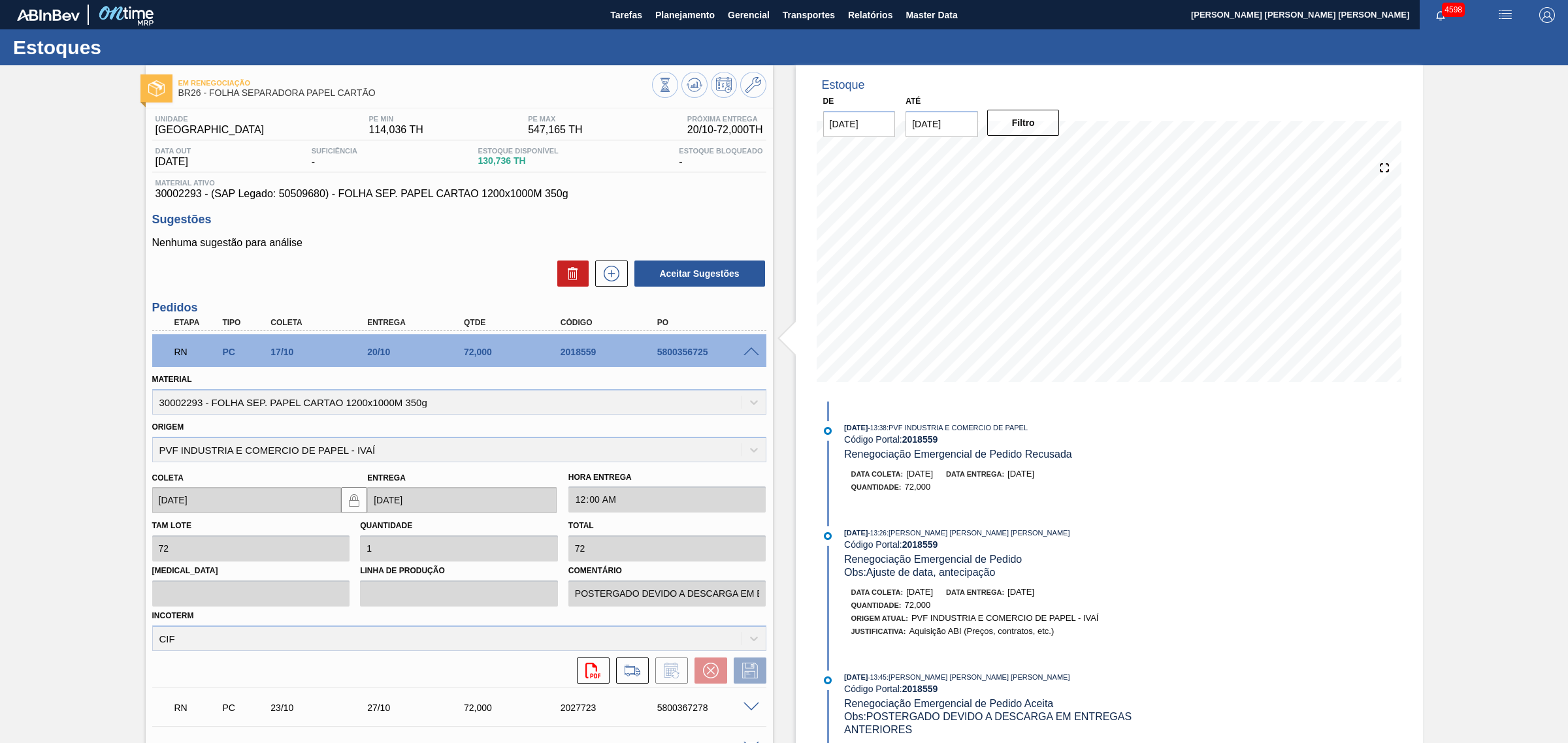
click at [752, 350] on span at bounding box center [751, 352] width 16 height 10
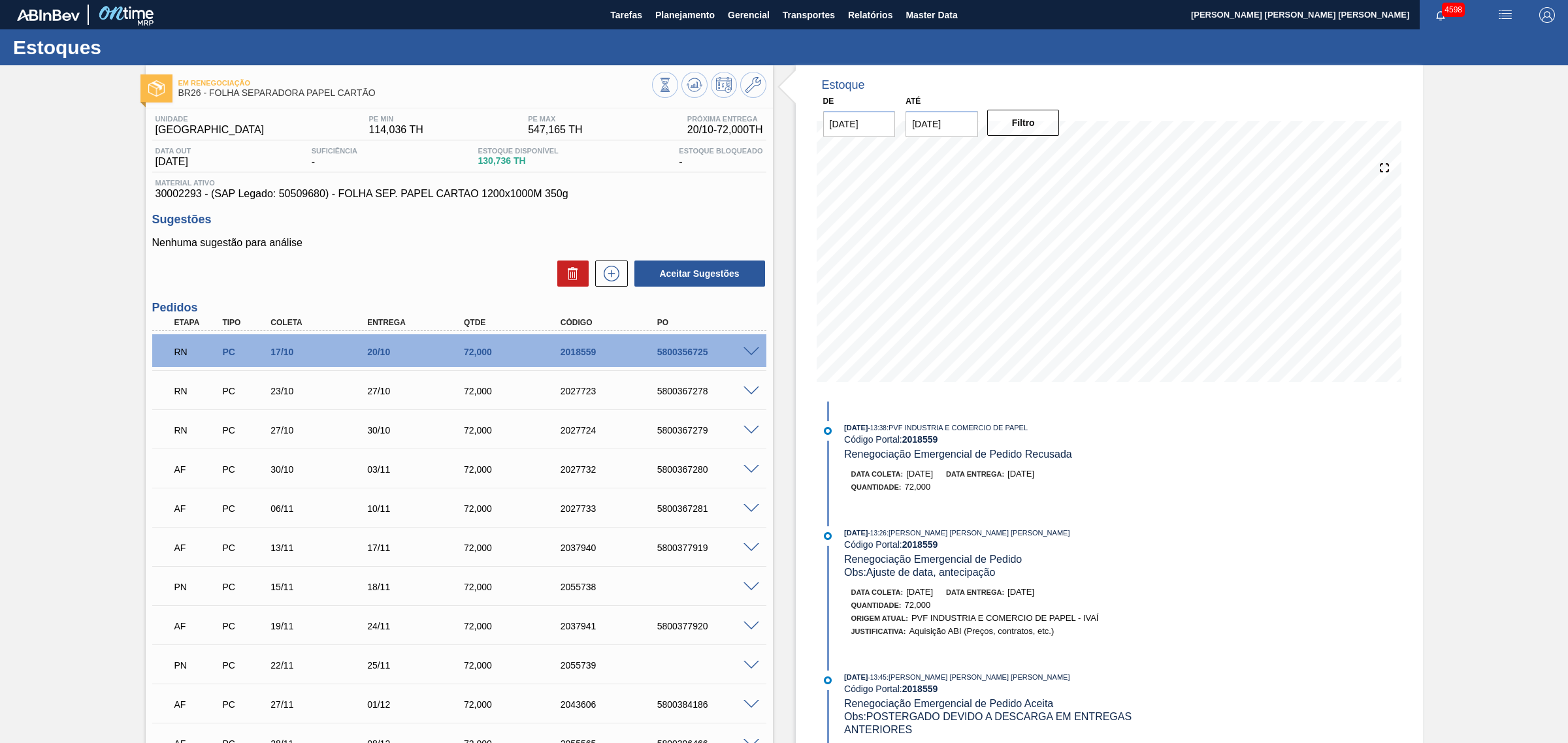
click at [745, 390] on span at bounding box center [751, 391] width 16 height 10
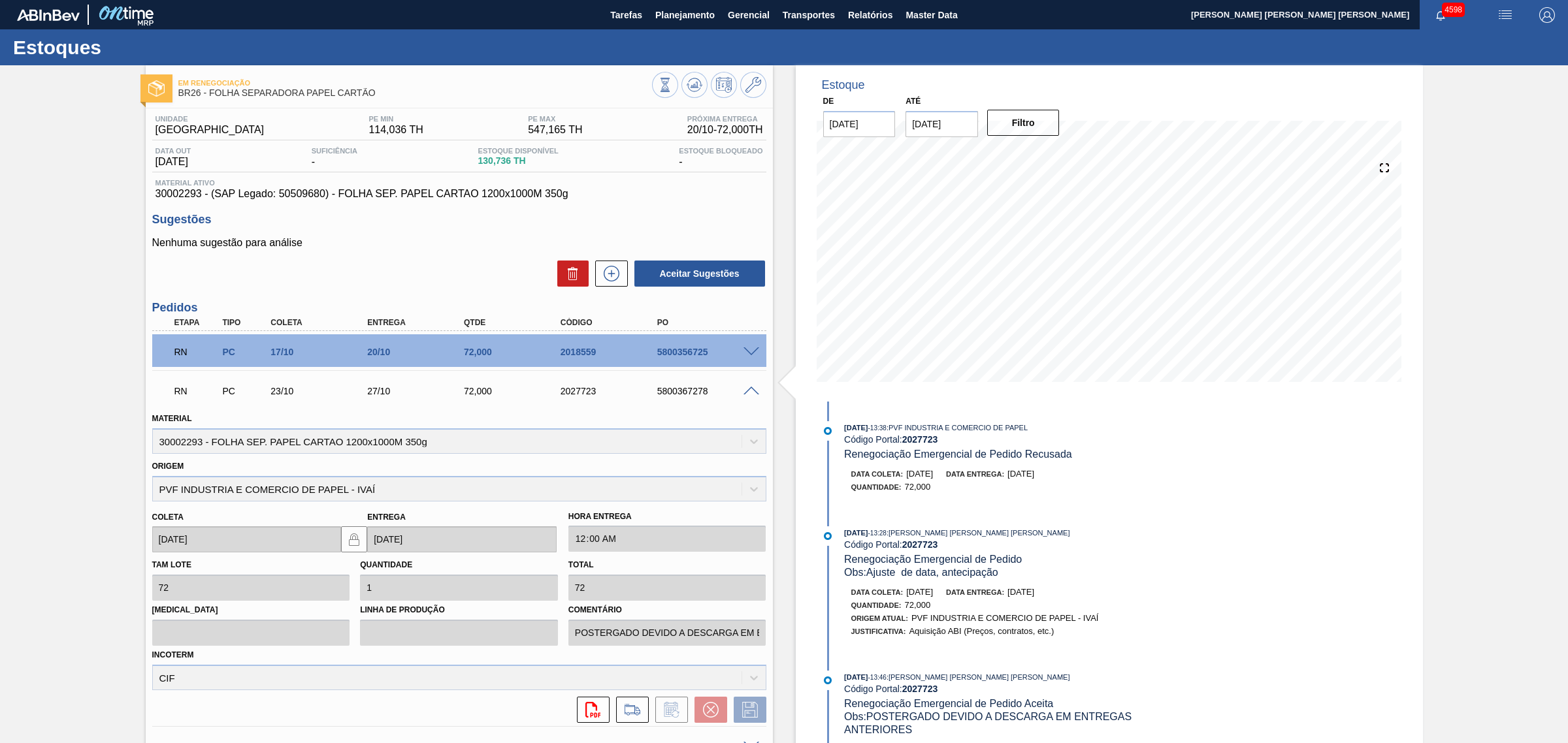
click at [745, 390] on span at bounding box center [751, 391] width 16 height 10
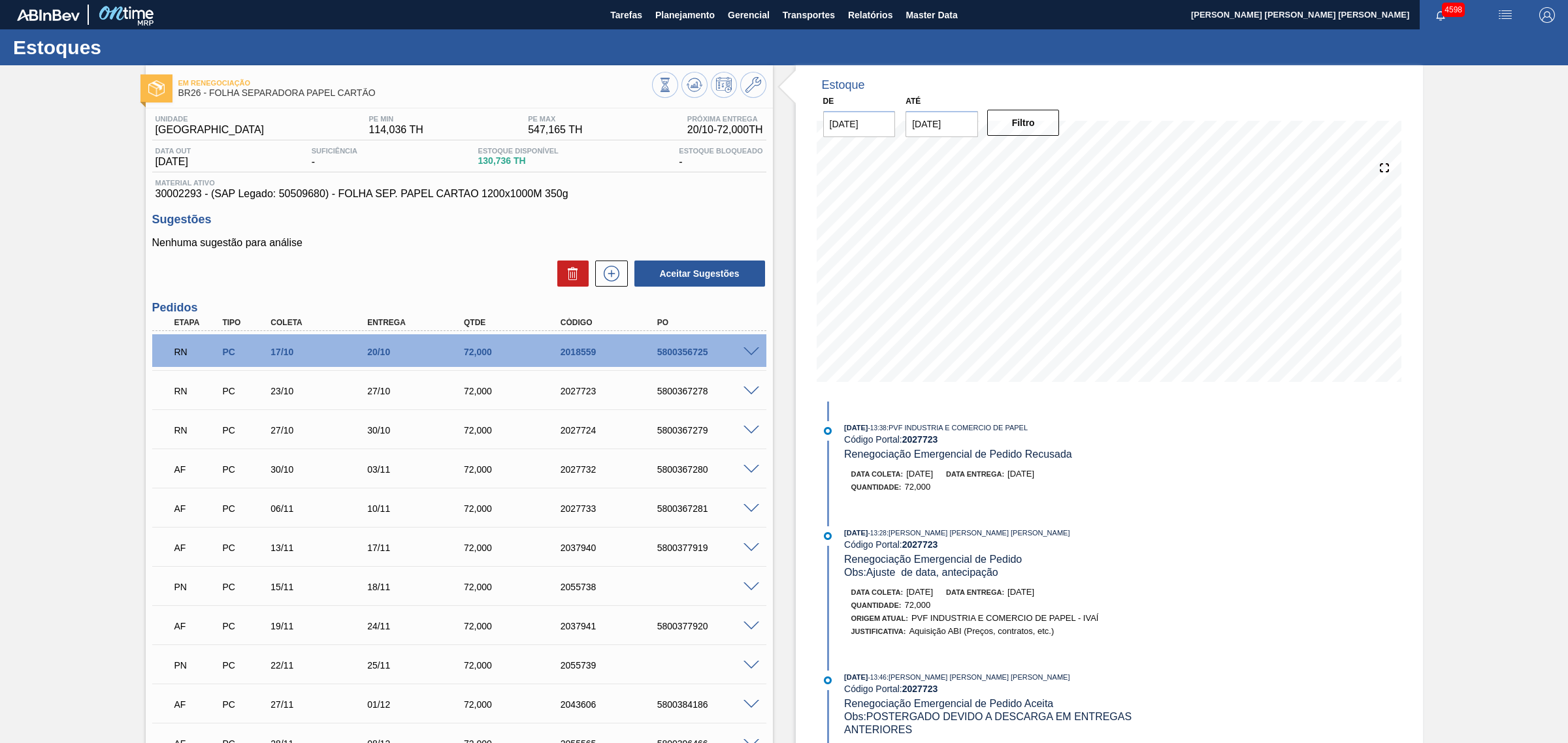
click at [746, 431] on span at bounding box center [751, 430] width 16 height 10
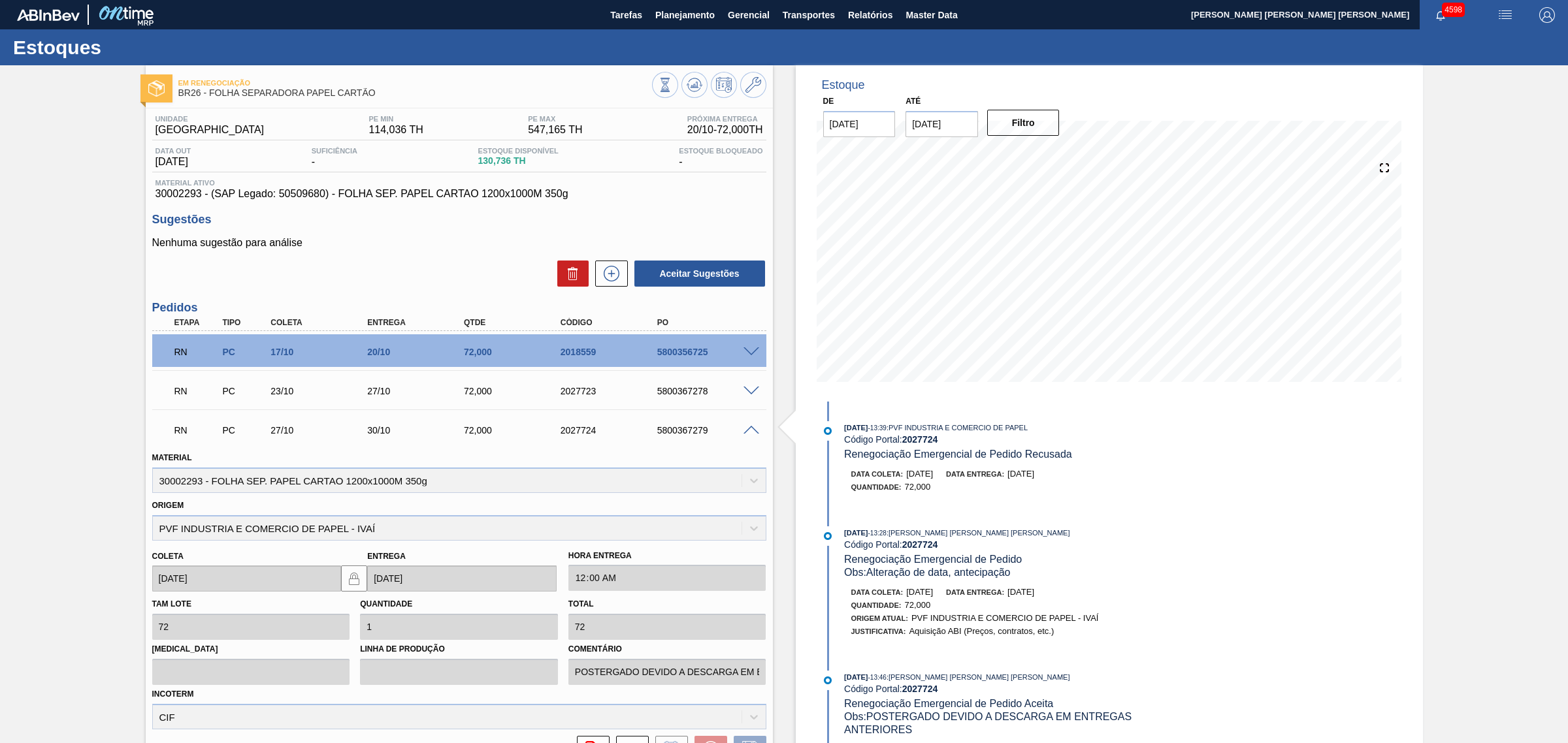
click at [748, 392] on span at bounding box center [751, 391] width 16 height 10
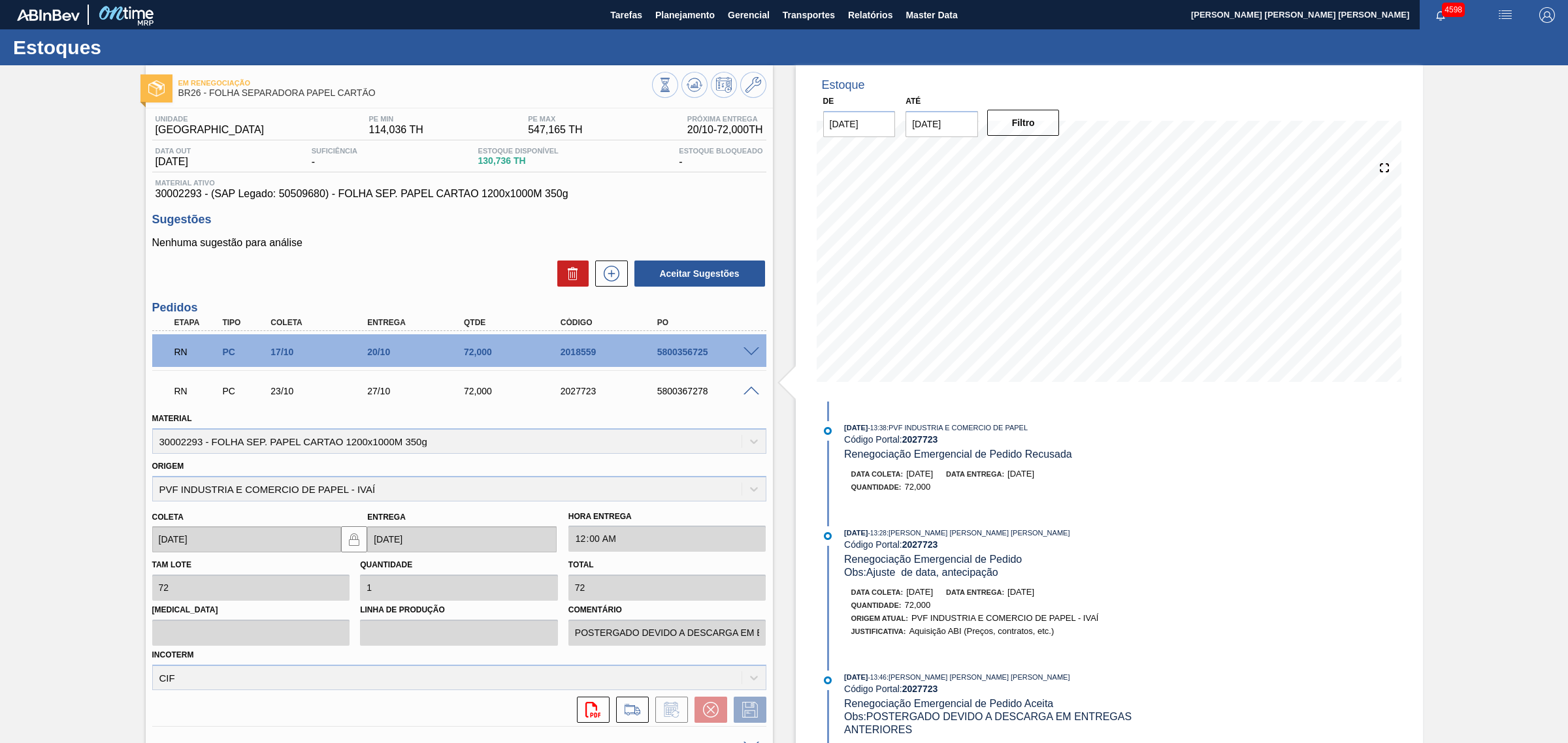
click at [748, 392] on span at bounding box center [751, 391] width 16 height 10
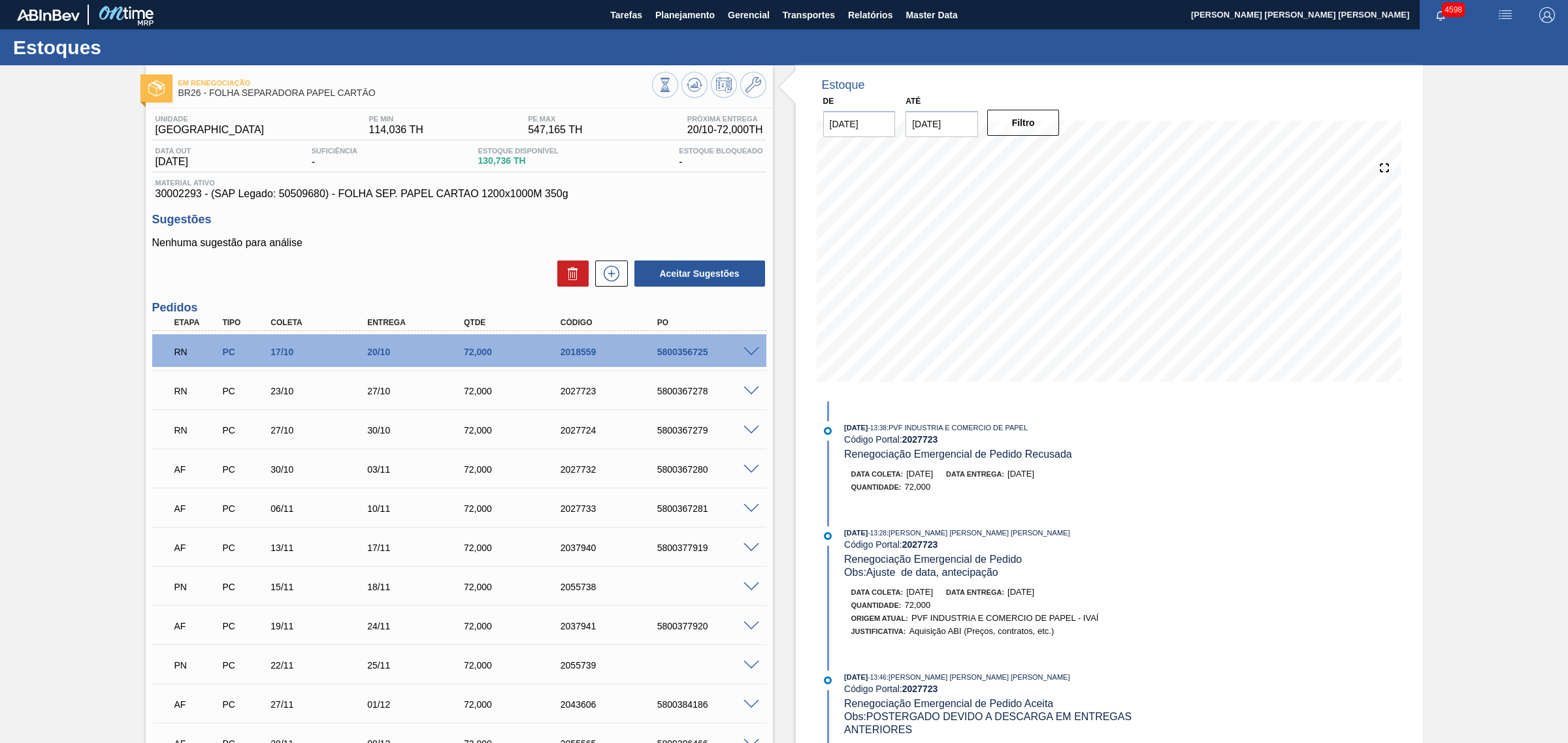
click at [748, 392] on span at bounding box center [751, 391] width 16 height 10
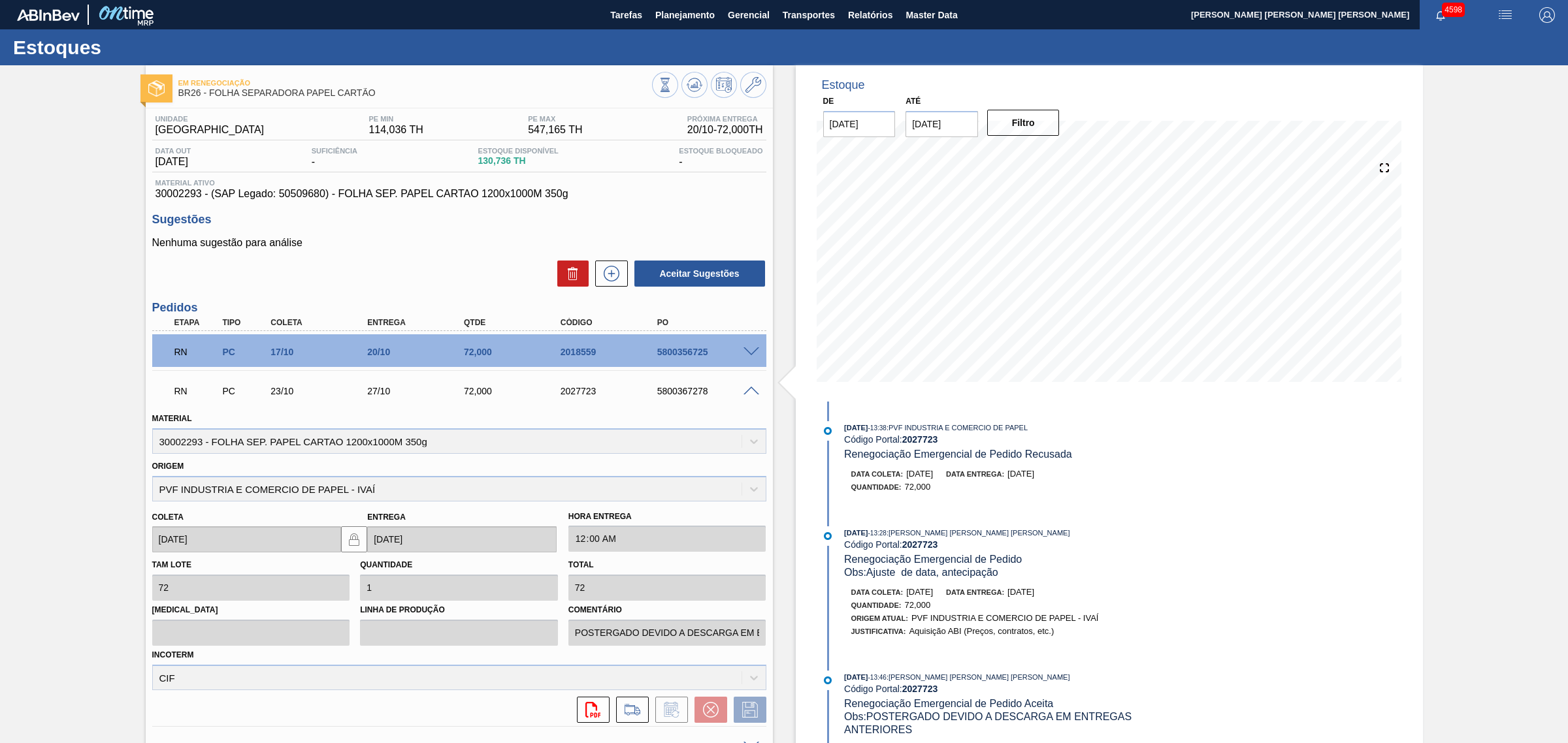
click at [753, 353] on span at bounding box center [751, 352] width 16 height 10
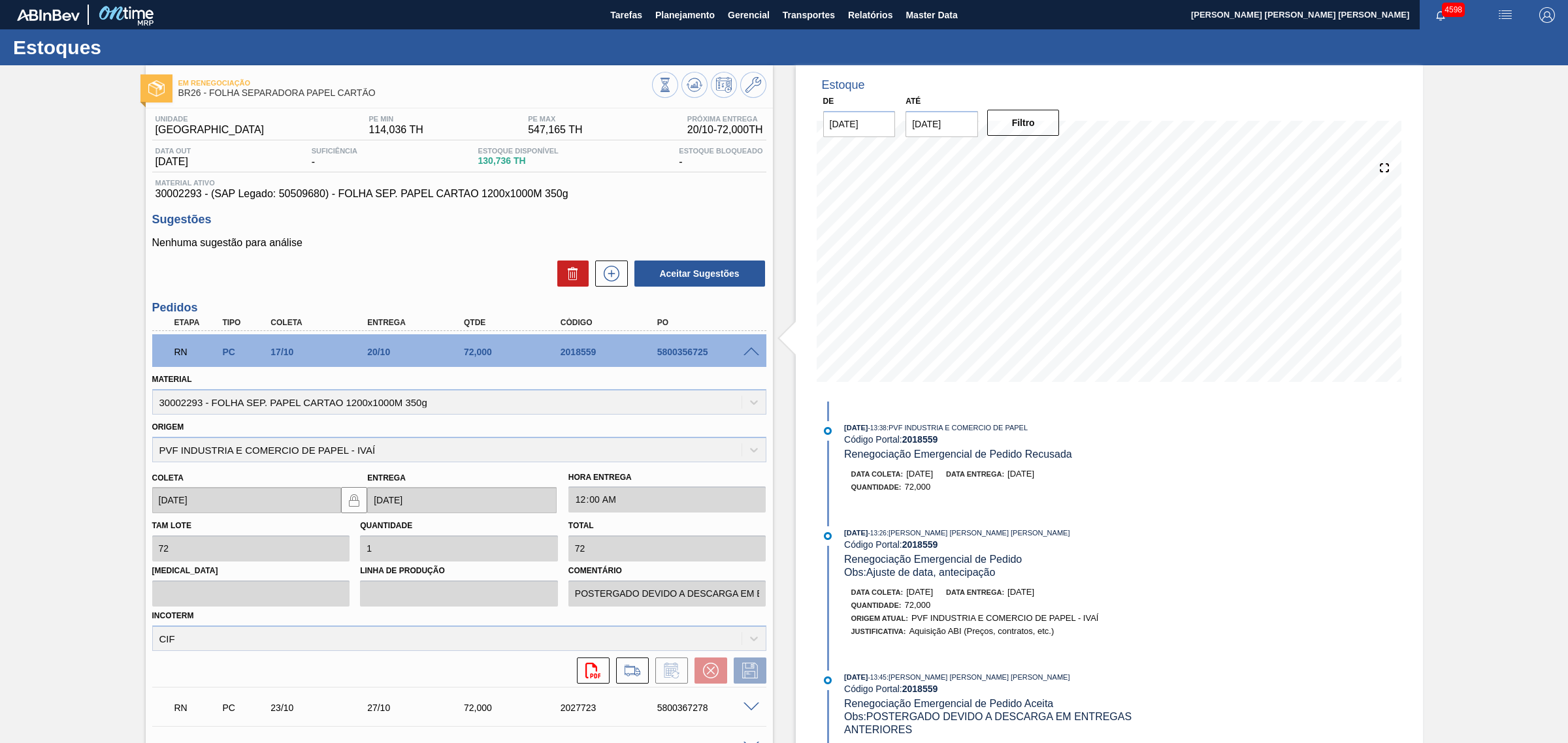
click at [753, 353] on span at bounding box center [751, 352] width 16 height 10
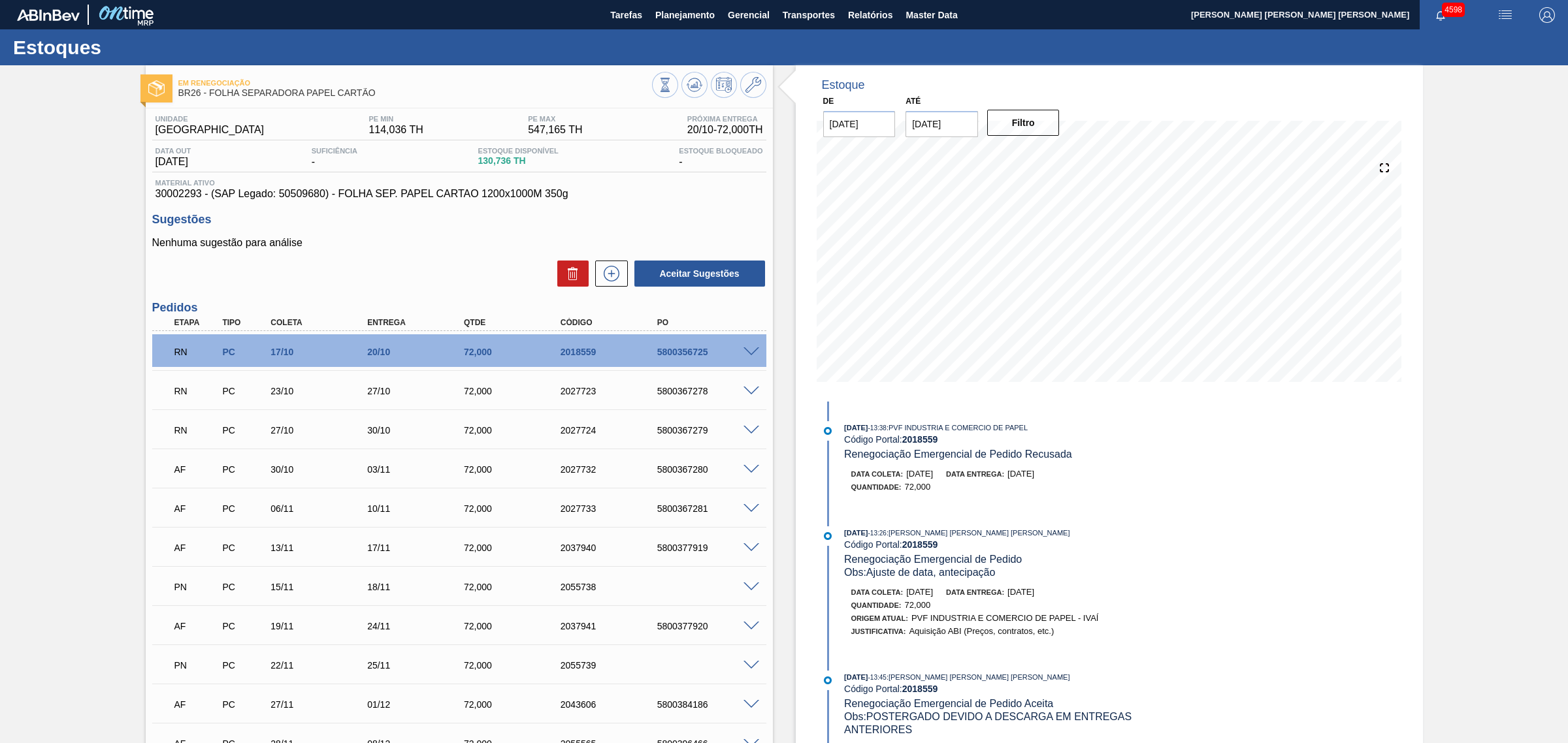
click at [753, 353] on span at bounding box center [751, 352] width 16 height 10
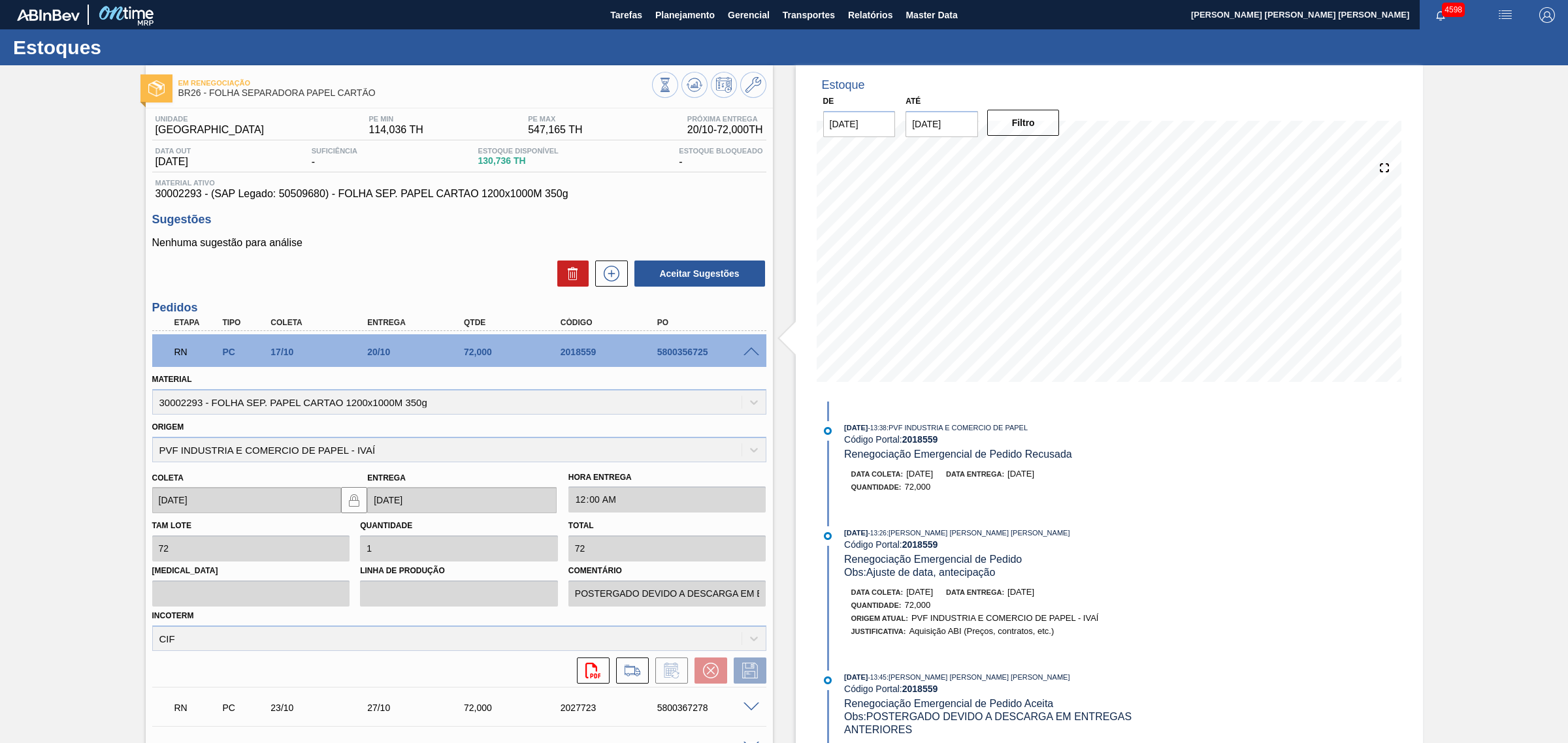
click at [753, 353] on span at bounding box center [751, 352] width 16 height 10
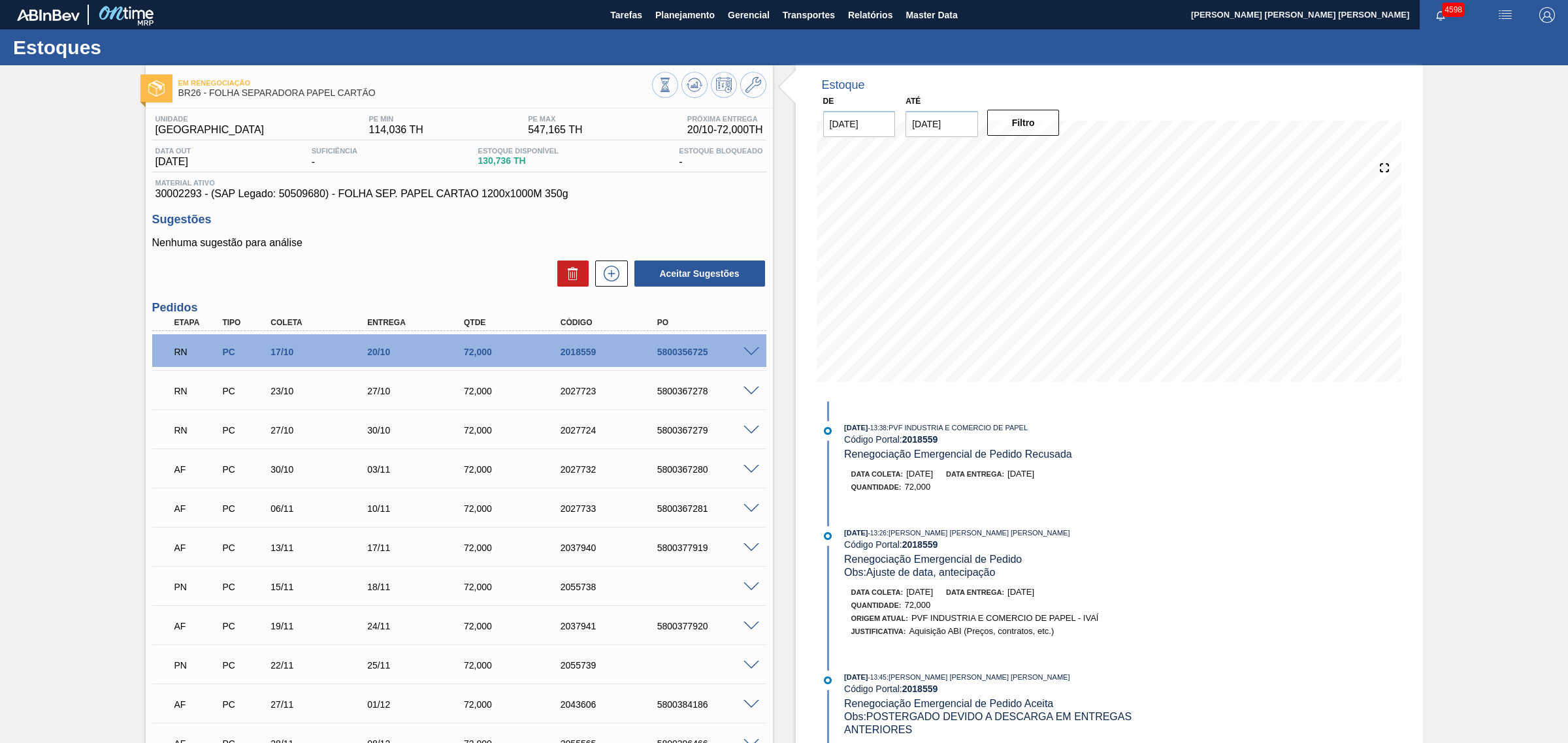
click at [753, 353] on span at bounding box center [751, 352] width 16 height 10
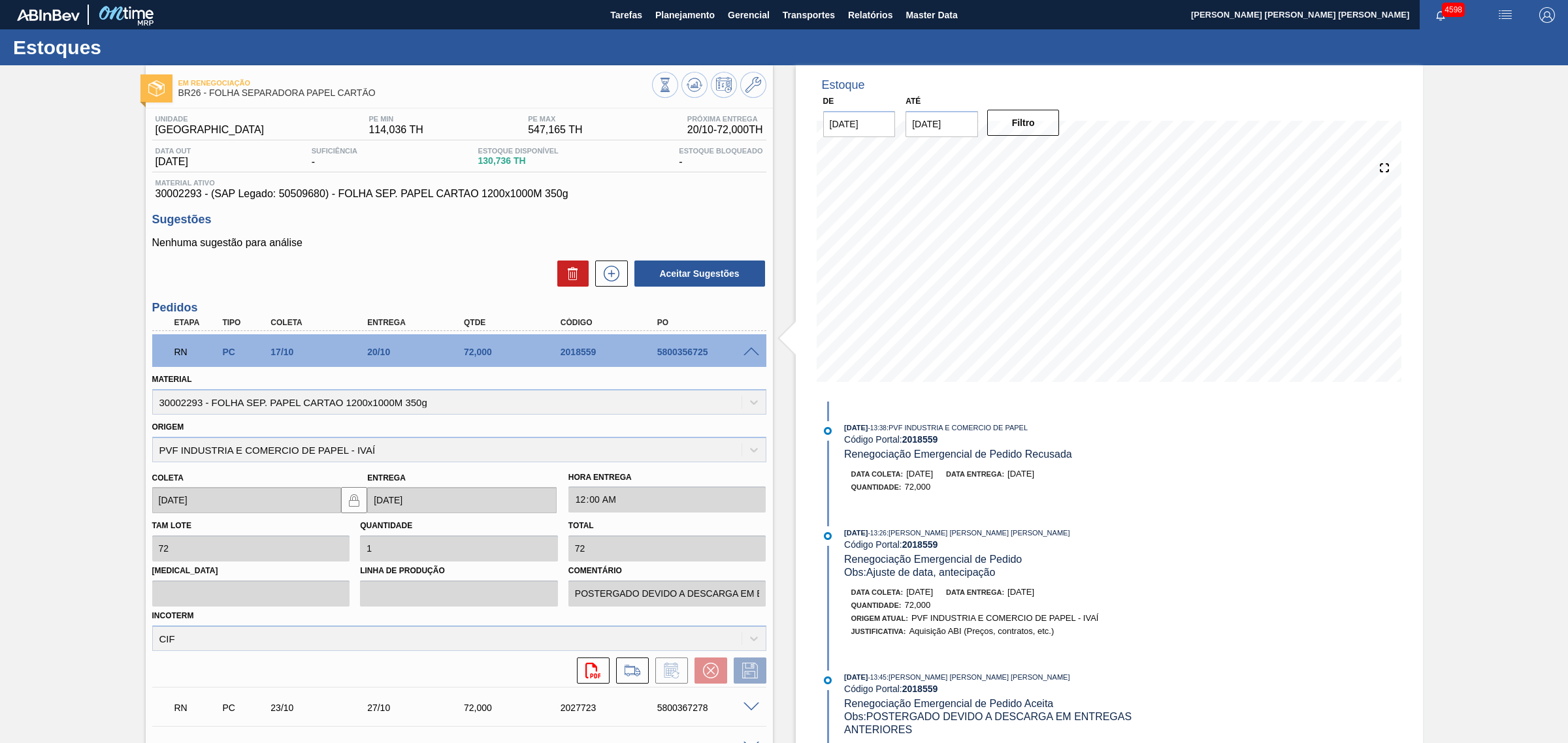
click at [752, 353] on span at bounding box center [751, 352] width 16 height 10
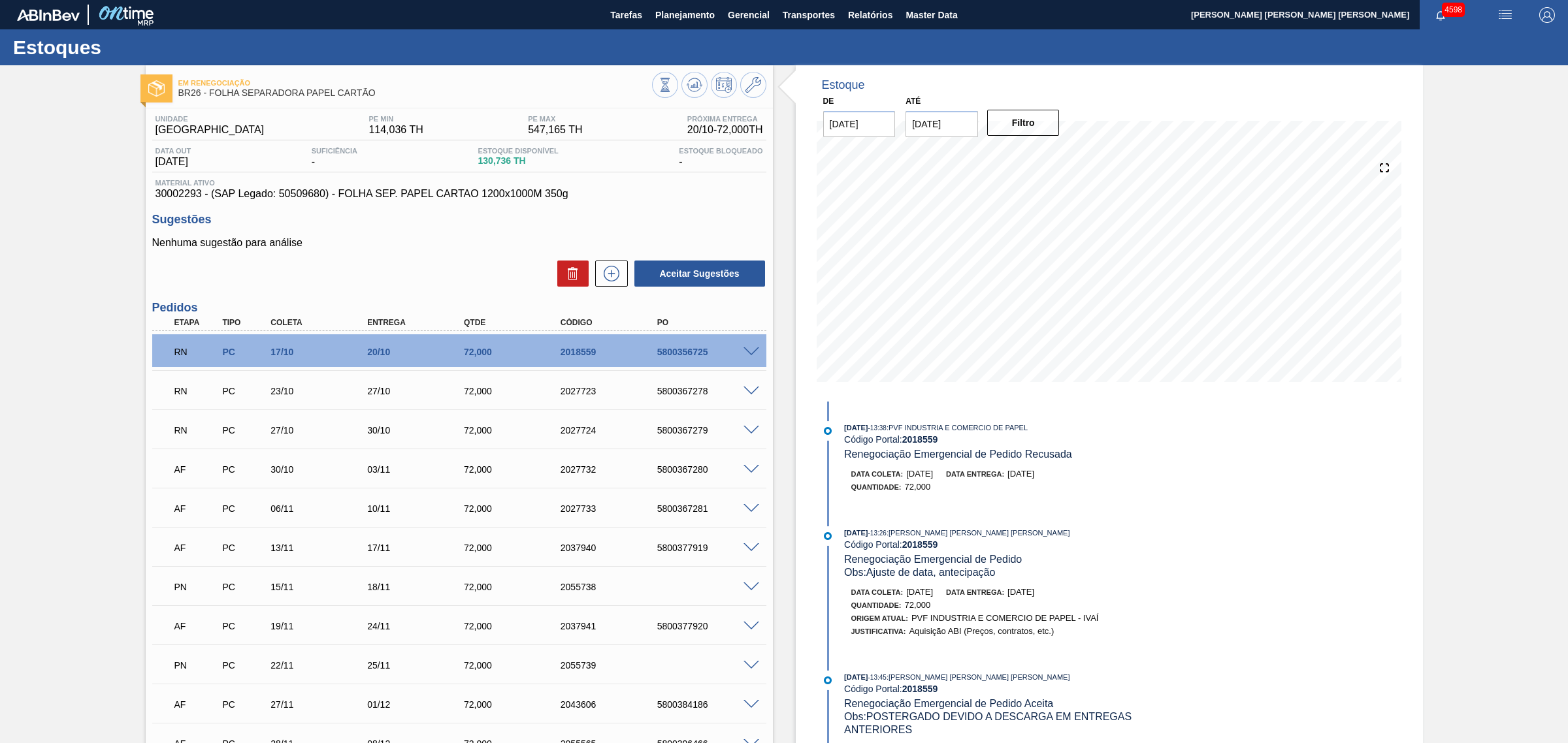
click at [746, 428] on span at bounding box center [751, 430] width 16 height 10
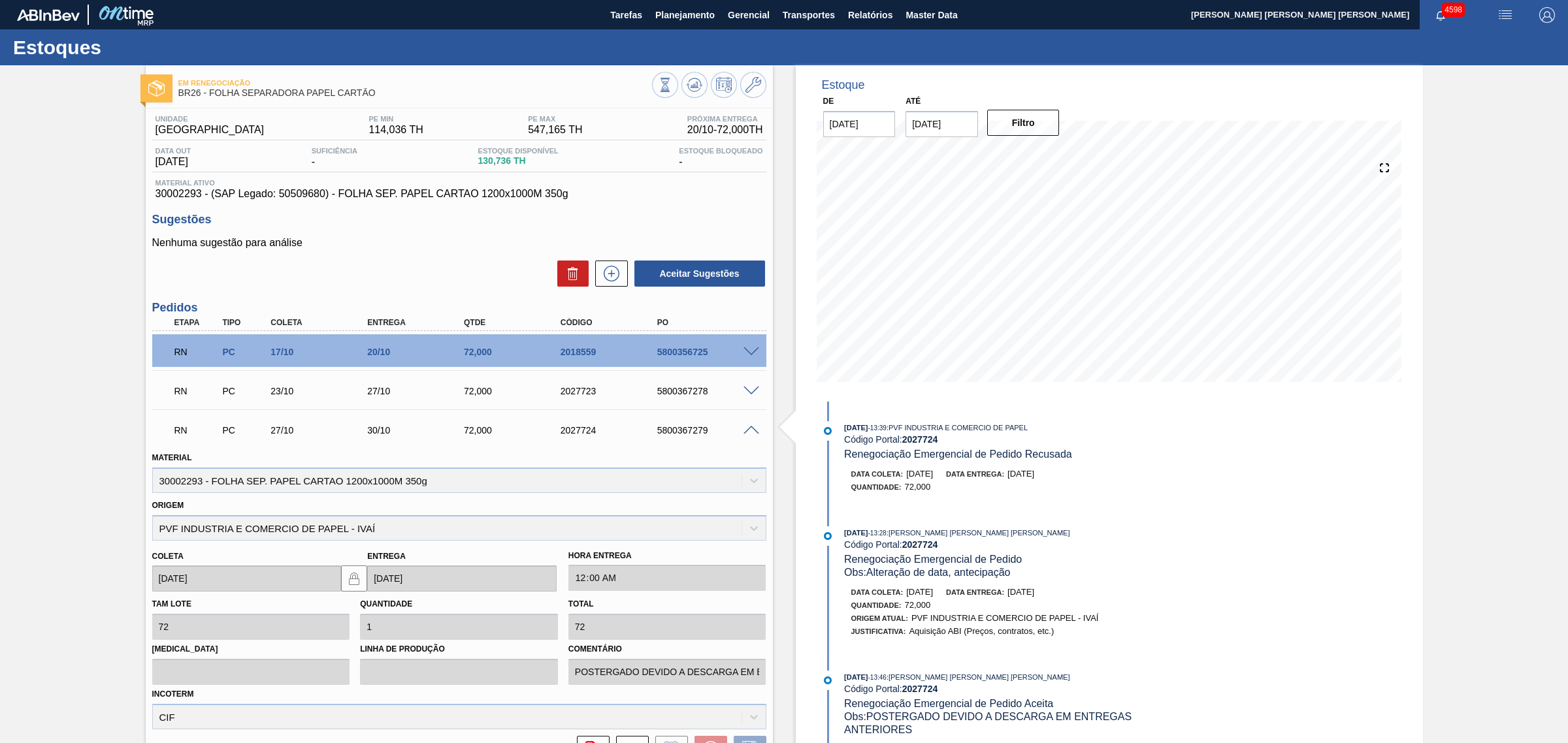
click at [749, 425] on div "RN PC 27/10 30/10 72,000 2027724 5800367279" at bounding box center [458, 428] width 614 height 33
click at [749, 429] on span at bounding box center [751, 430] width 16 height 10
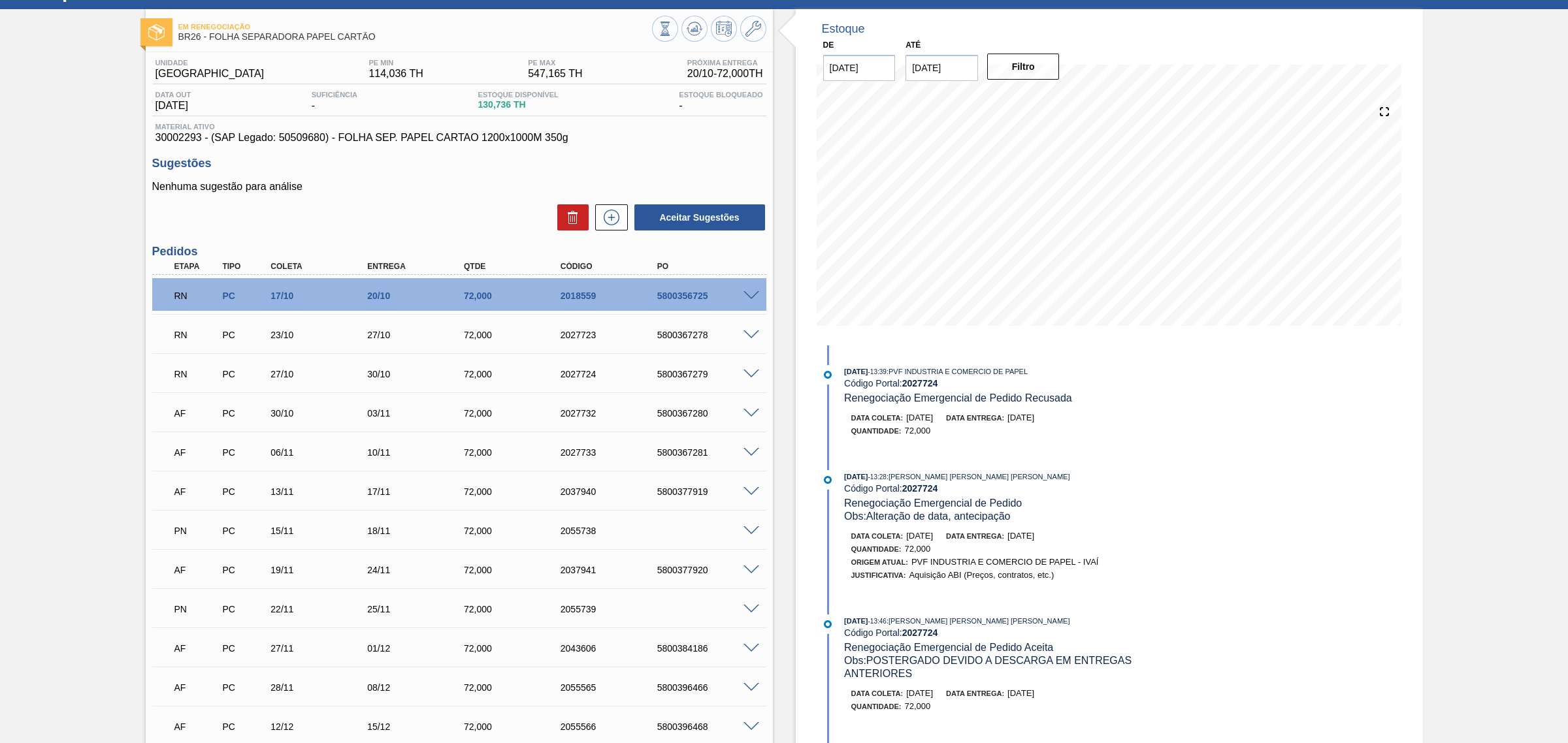
scroll to position [82, 0]
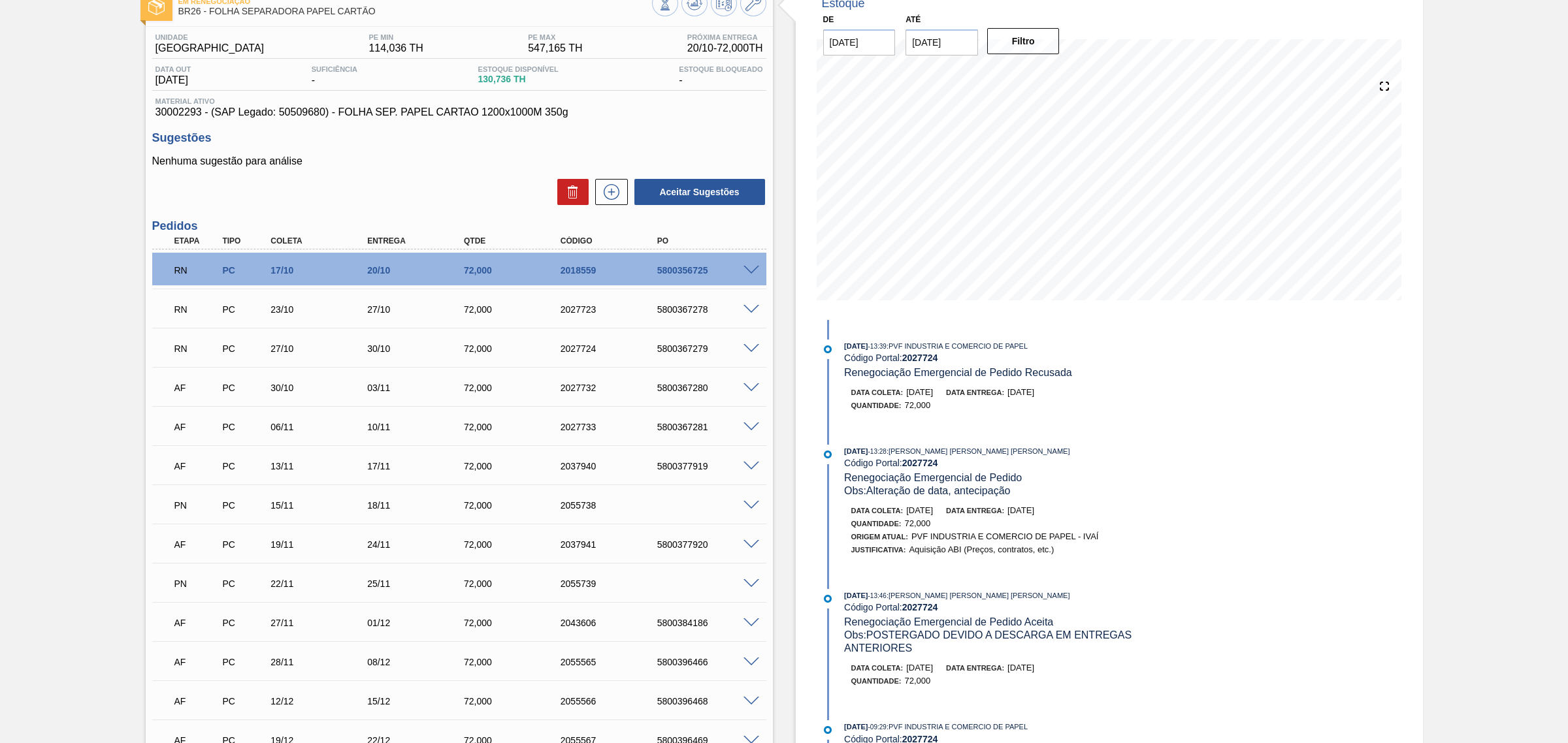
click at [752, 264] on div "RN PC 17/10 20/10 72,000 2018559 5800356725" at bounding box center [458, 268] width 614 height 33
click at [743, 279] on div "RN PC 17/10 20/10 72,000 2018559 5800356725" at bounding box center [456, 269] width 579 height 26
click at [745, 270] on span at bounding box center [751, 270] width 16 height 10
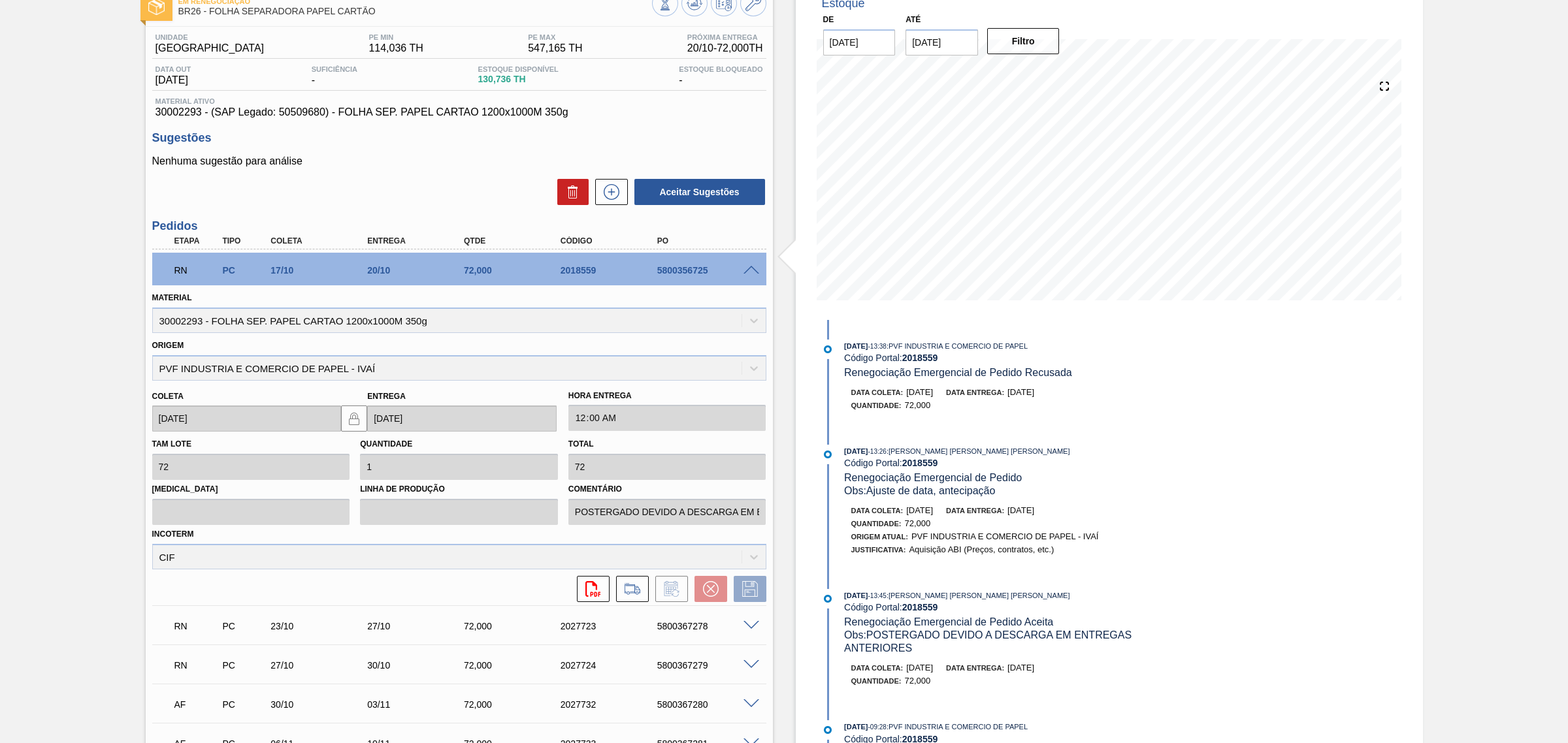
scroll to position [0, 0]
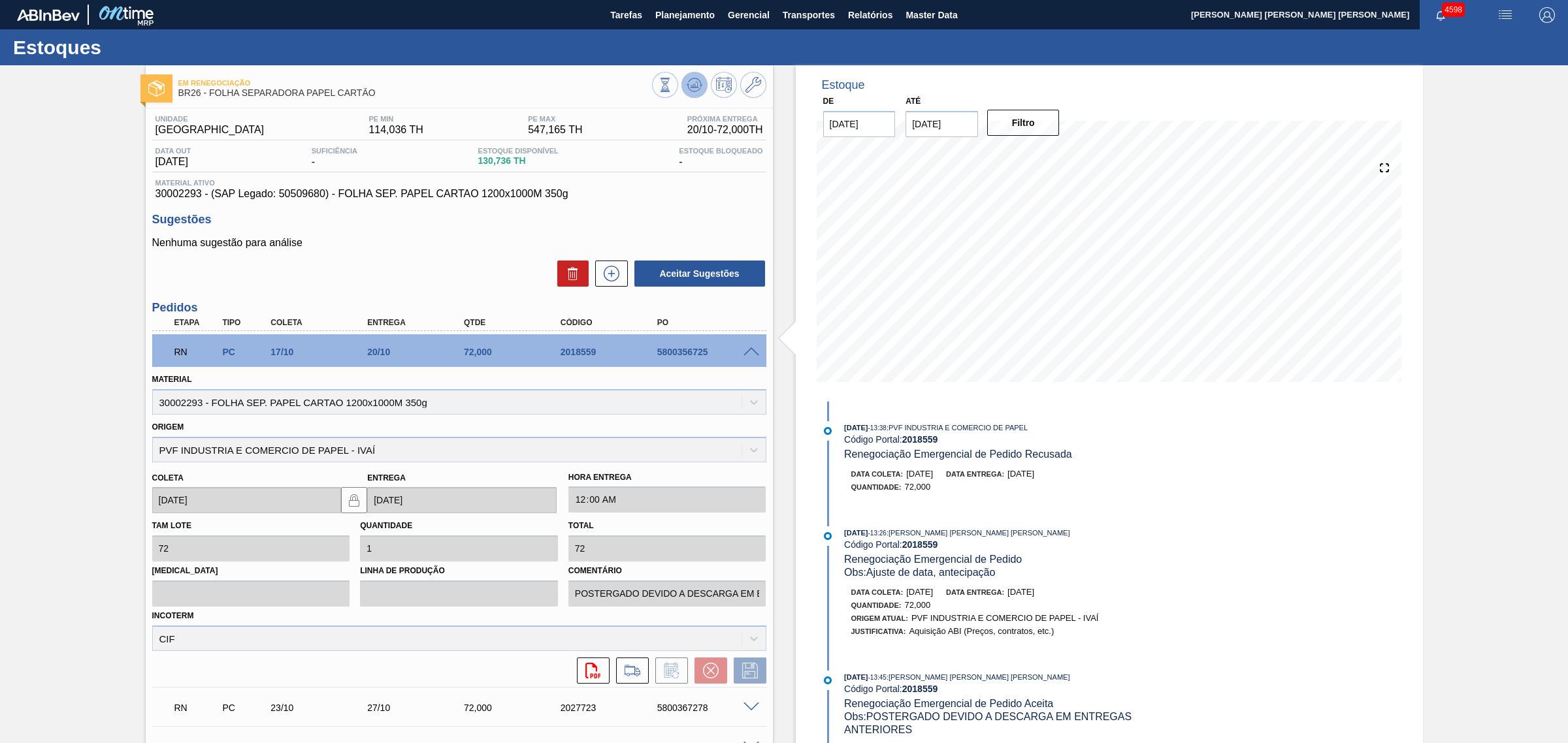
click at [690, 88] on icon at bounding box center [694, 85] width 16 height 16
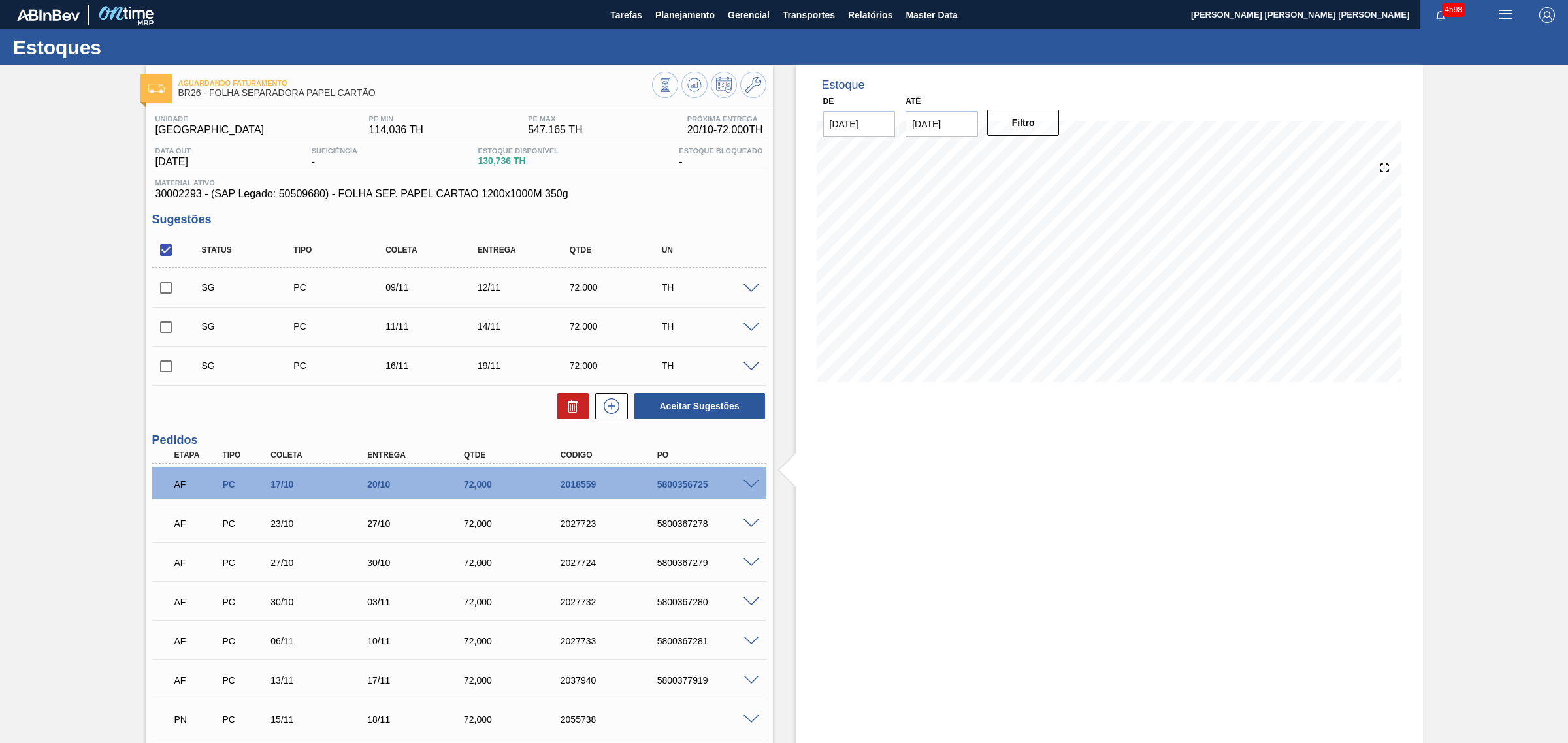
click at [186, 195] on span "30002293 - (SAP Legado: 50509680) - FOLHA SEP. PAPEL CARTAO 1200x1000M 350g" at bounding box center [459, 194] width 607 height 12
copy span "30002293"
click at [691, 92] on icon at bounding box center [694, 85] width 16 height 16
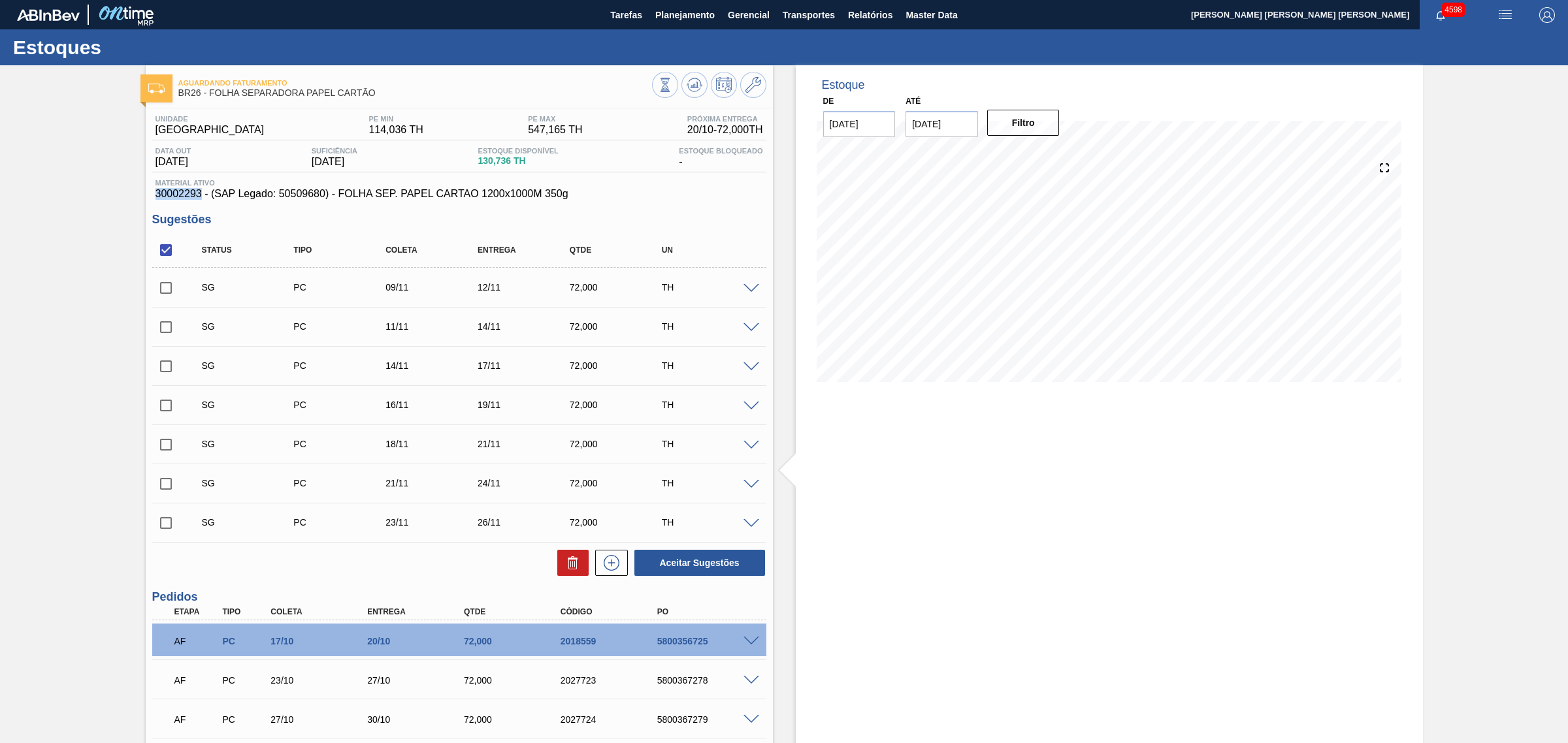
click at [170, 245] on input "checkbox" at bounding box center [165, 250] width 27 height 27
click at [158, 258] on input "checkbox" at bounding box center [165, 250] width 27 height 27
checkbox input "true"
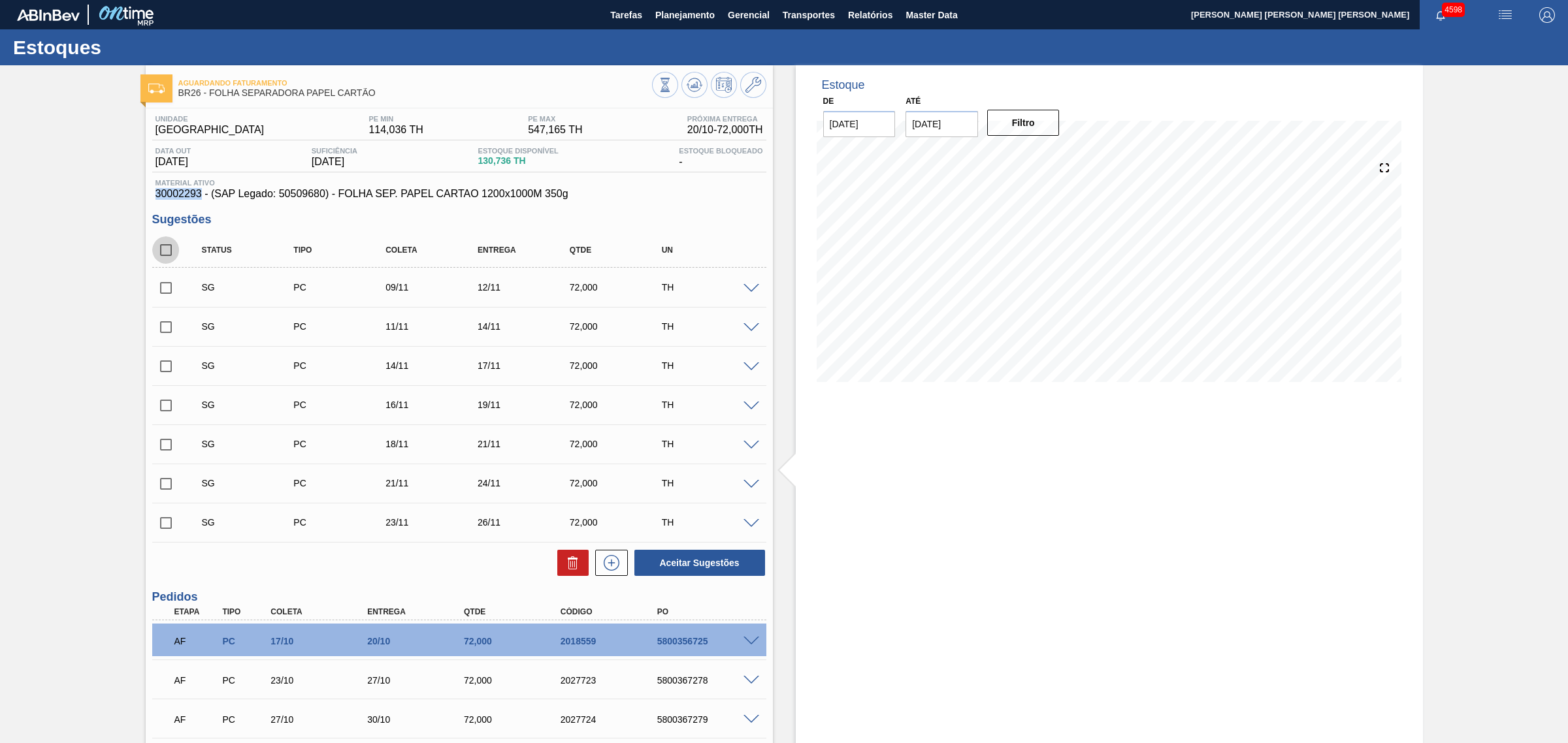
checkbox input "true"
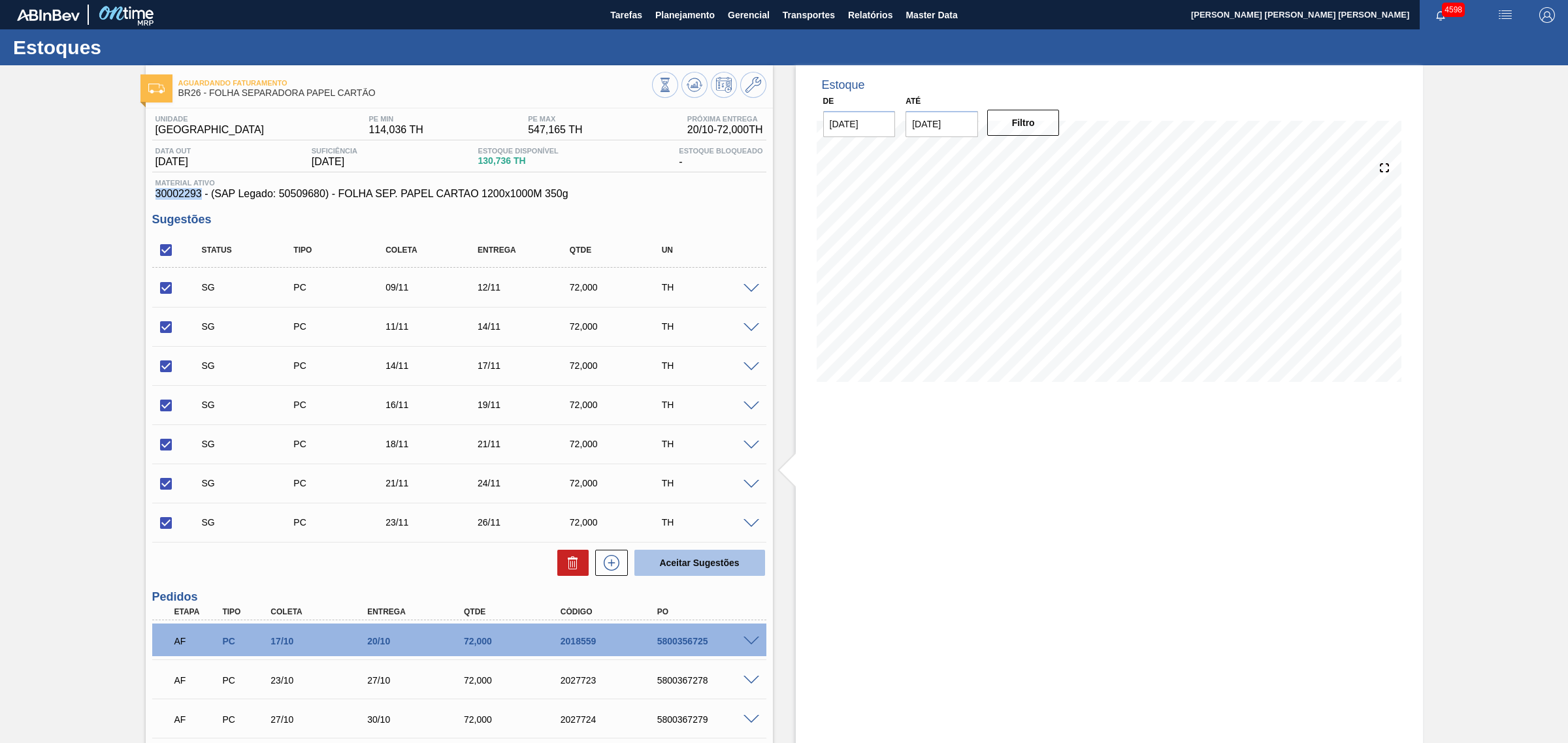
click at [703, 565] on button "Aceitar Sugestões" at bounding box center [700, 562] width 130 height 26
checkbox input "false"
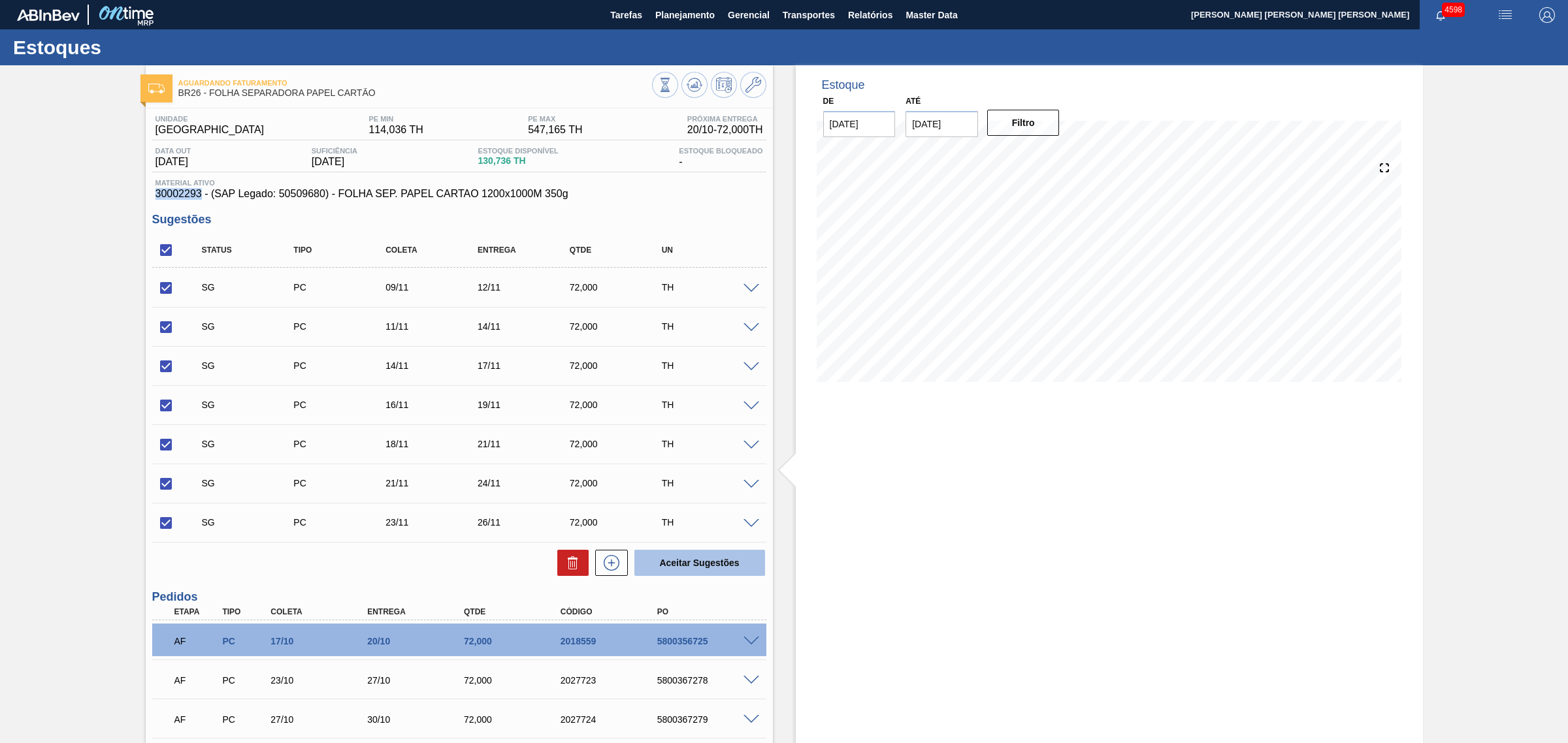
checkbox input "false"
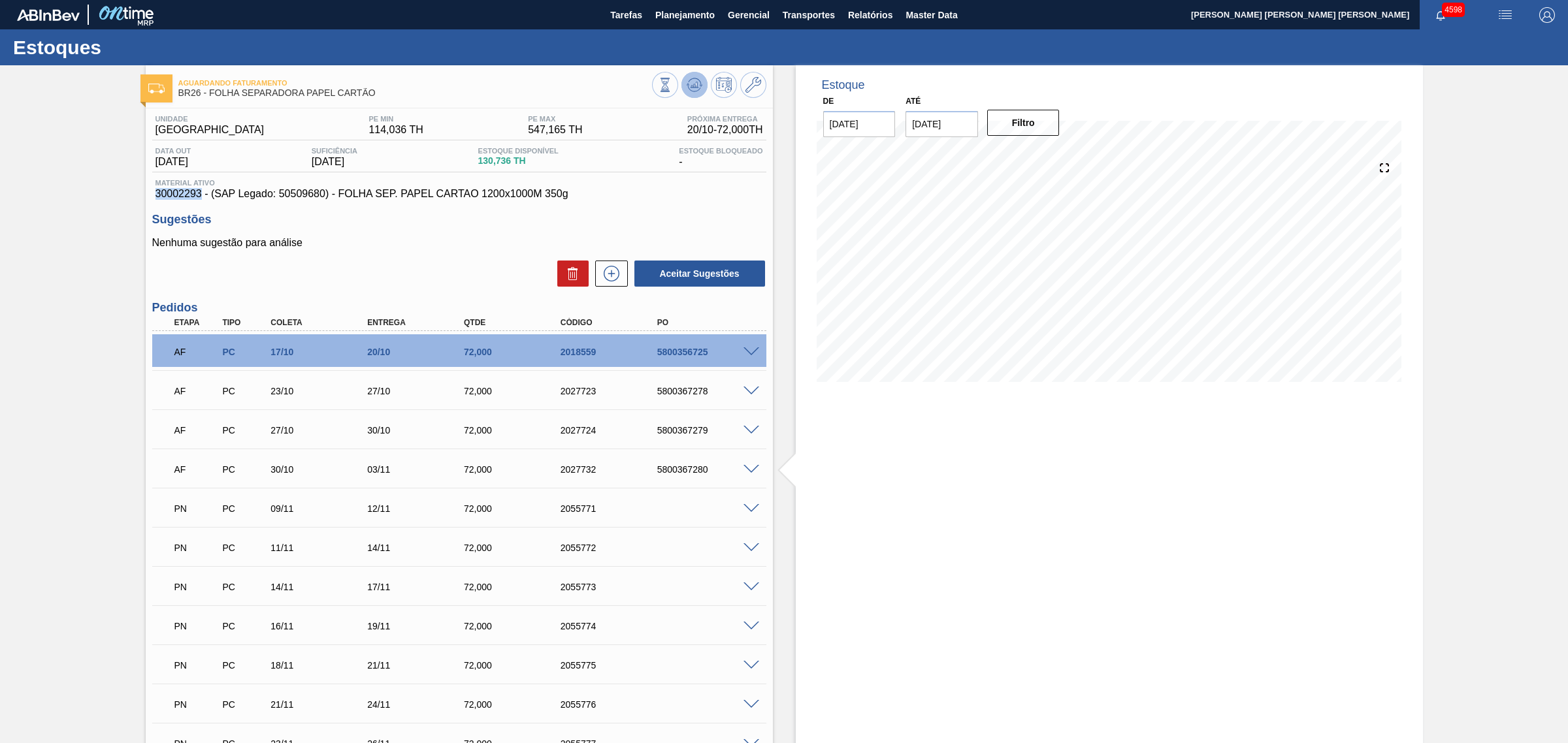
click at [696, 87] on icon at bounding box center [693, 85] width 8 height 6
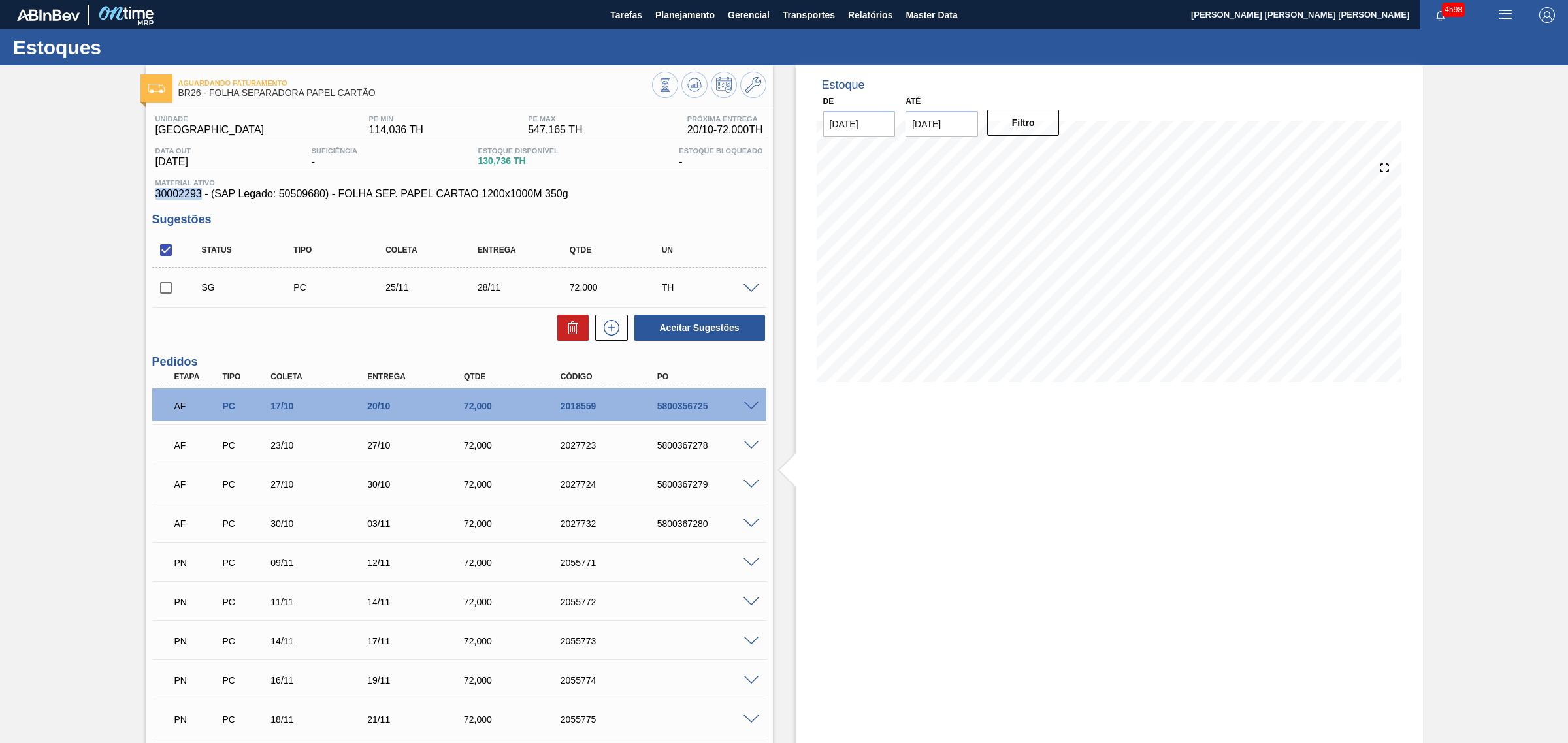
click at [171, 290] on input "checkbox" at bounding box center [165, 287] width 27 height 27
click at [704, 337] on button "Aceitar Sugestões" at bounding box center [700, 328] width 130 height 26
checkbox input "false"
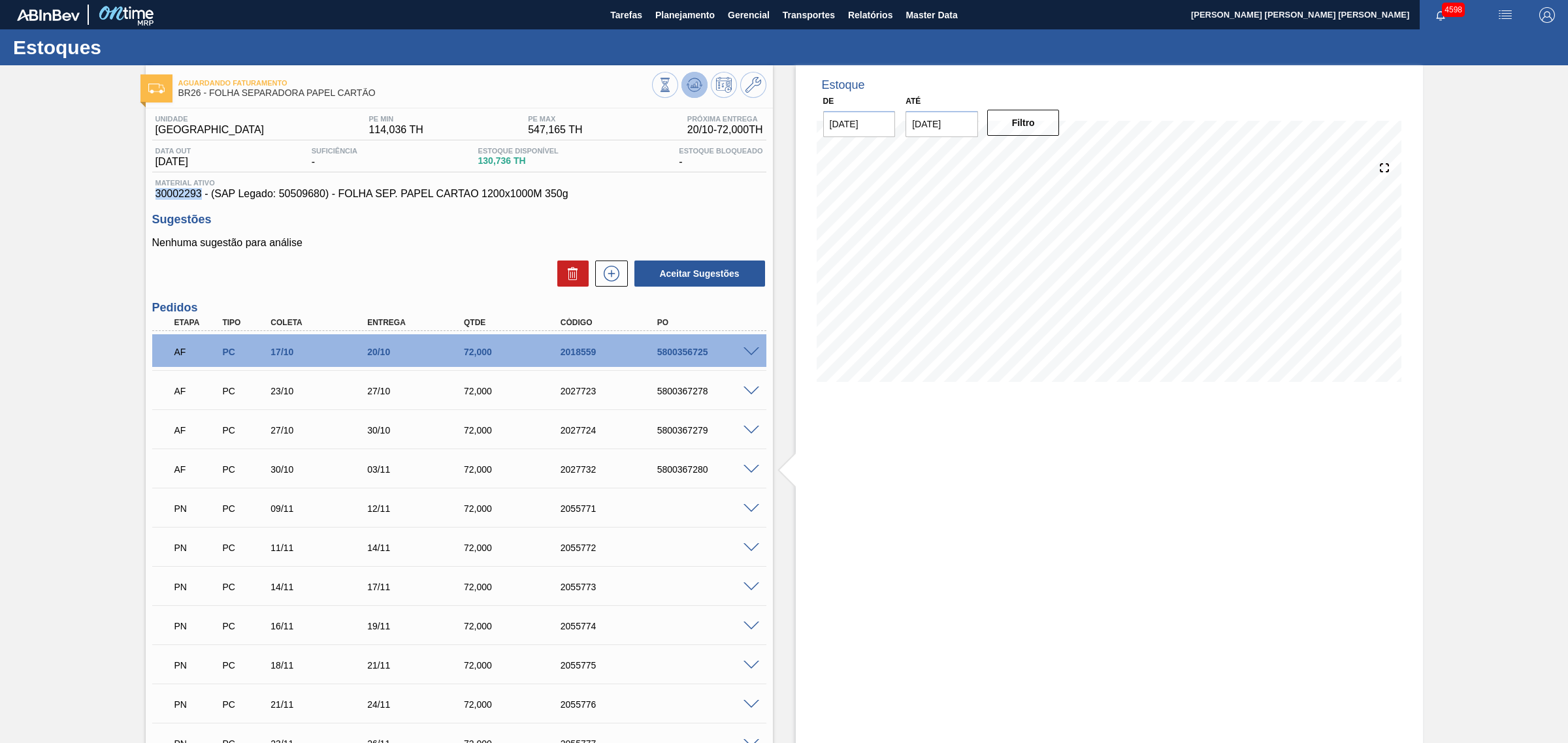
click at [695, 85] on polygon at bounding box center [695, 85] width 1 height 6
click at [752, 393] on span at bounding box center [751, 391] width 16 height 10
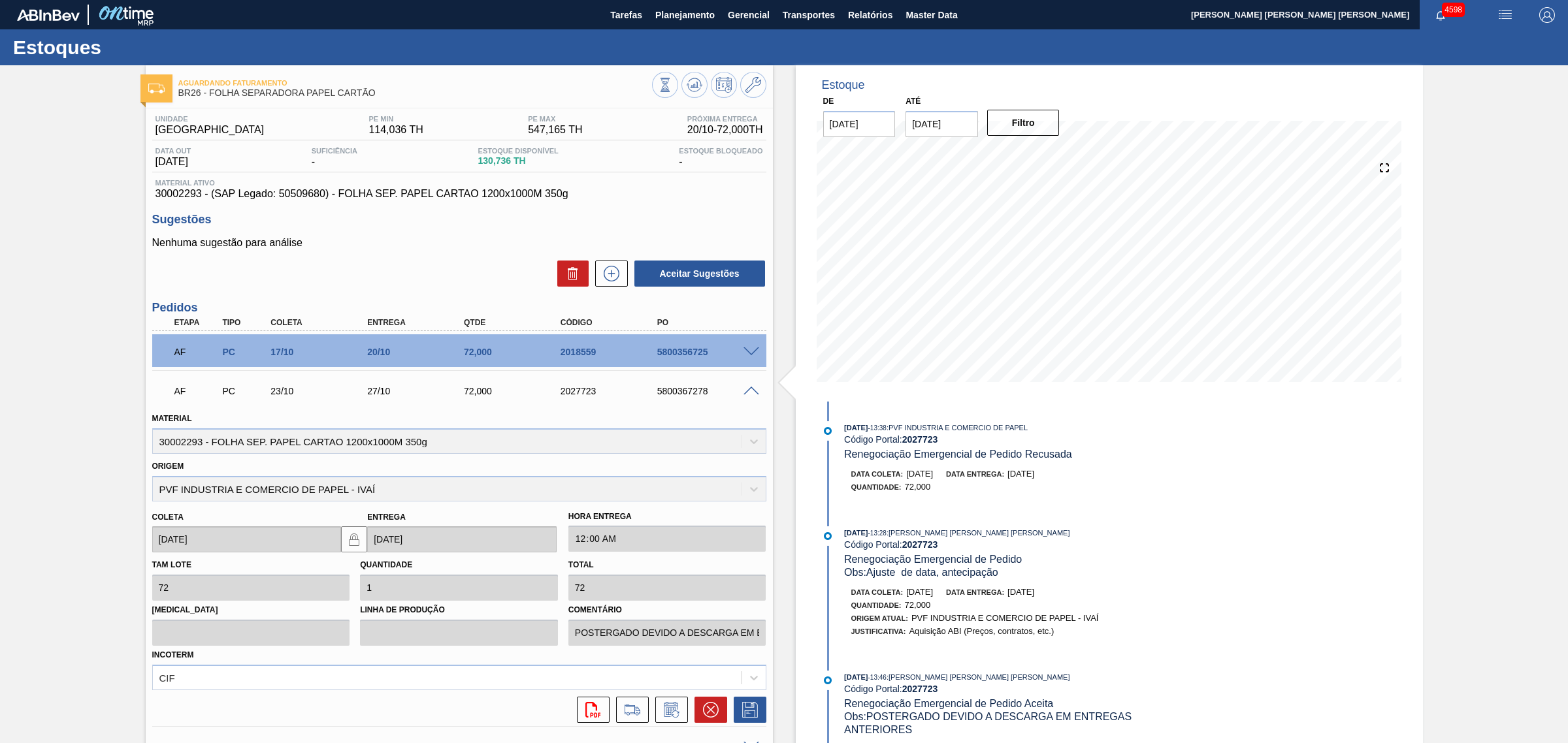
click at [746, 353] on span at bounding box center [751, 352] width 16 height 10
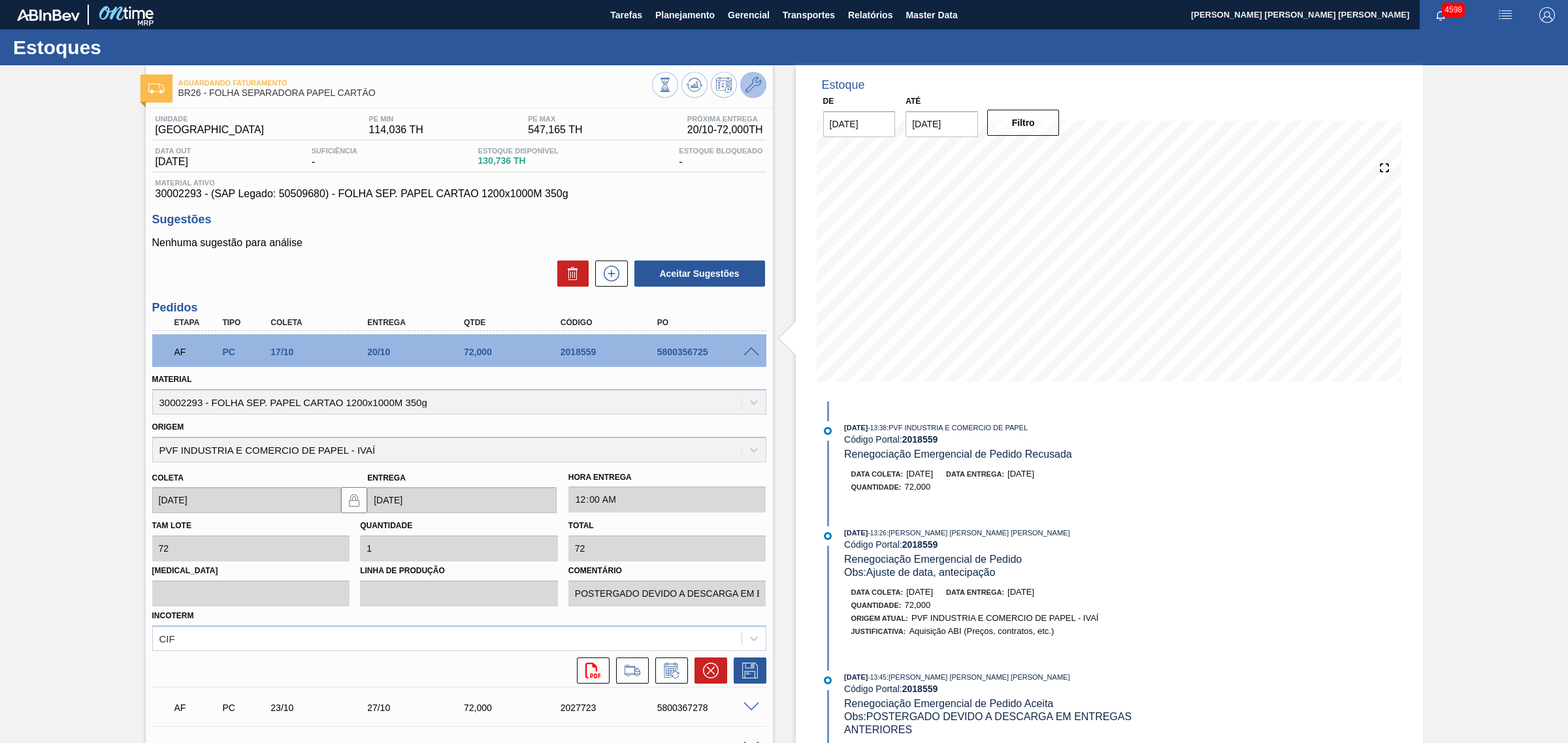
click at [750, 86] on icon at bounding box center [753, 85] width 16 height 16
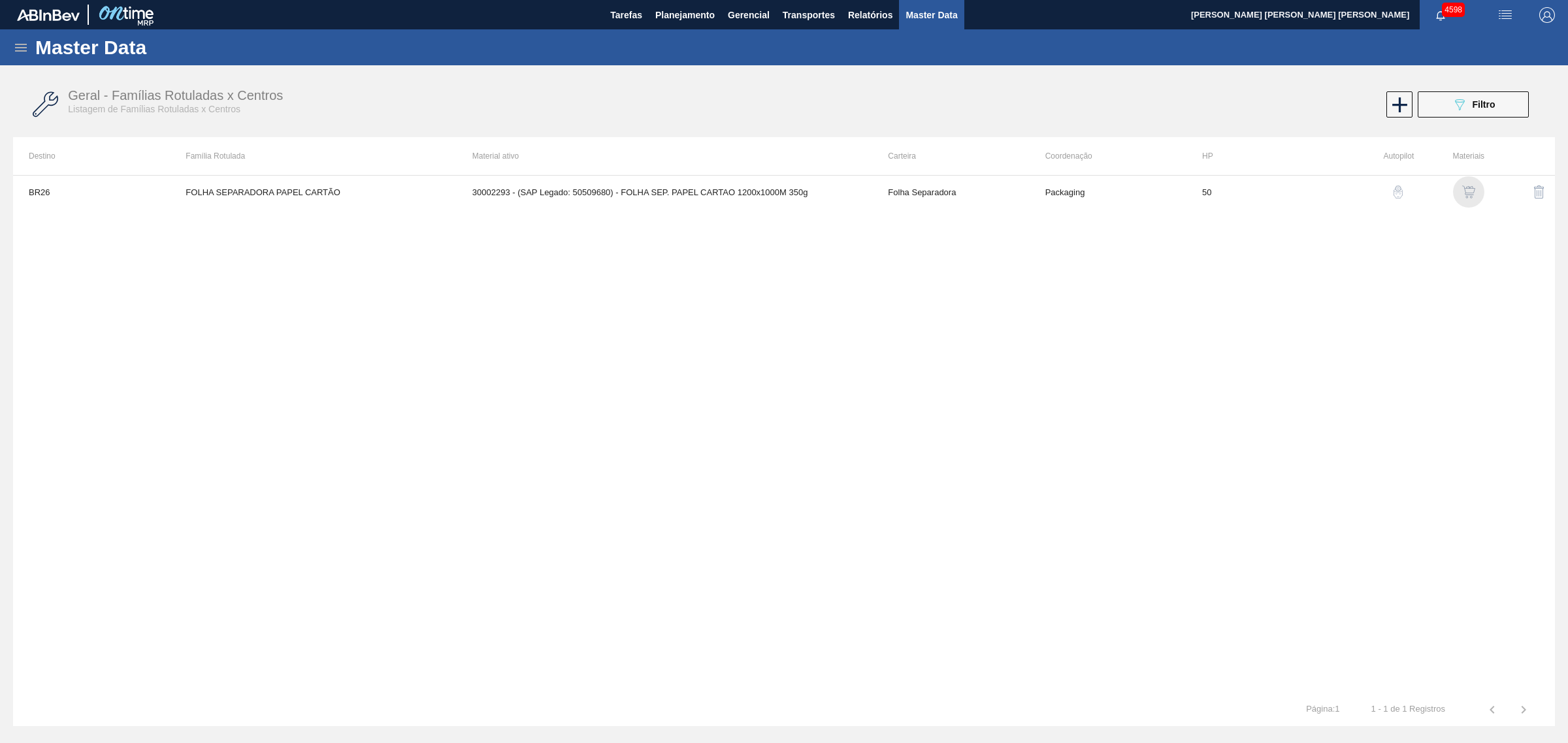
click at [1466, 194] on img "button" at bounding box center [1468, 192] width 13 height 13
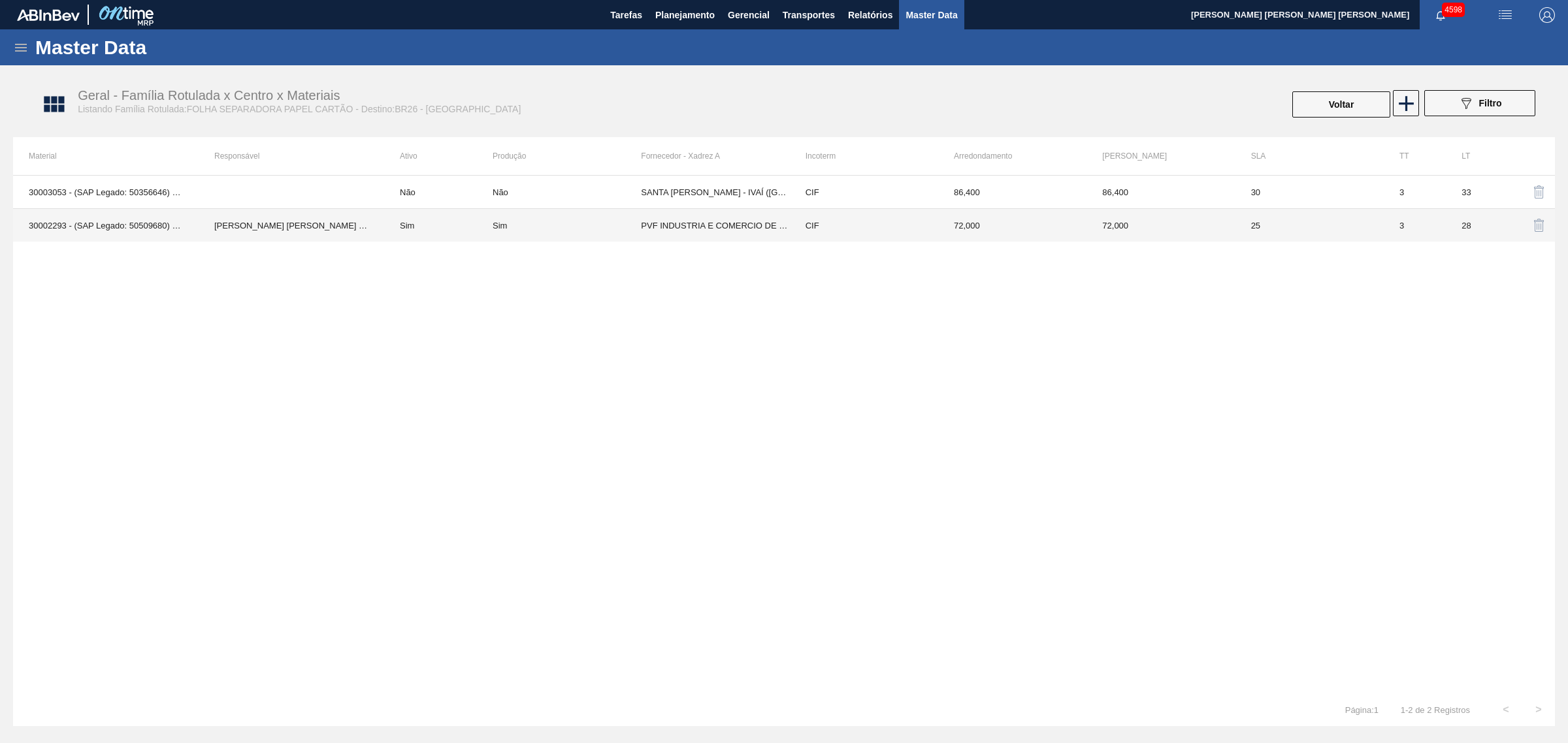
click at [402, 226] on td "Sim" at bounding box center [438, 225] width 108 height 34
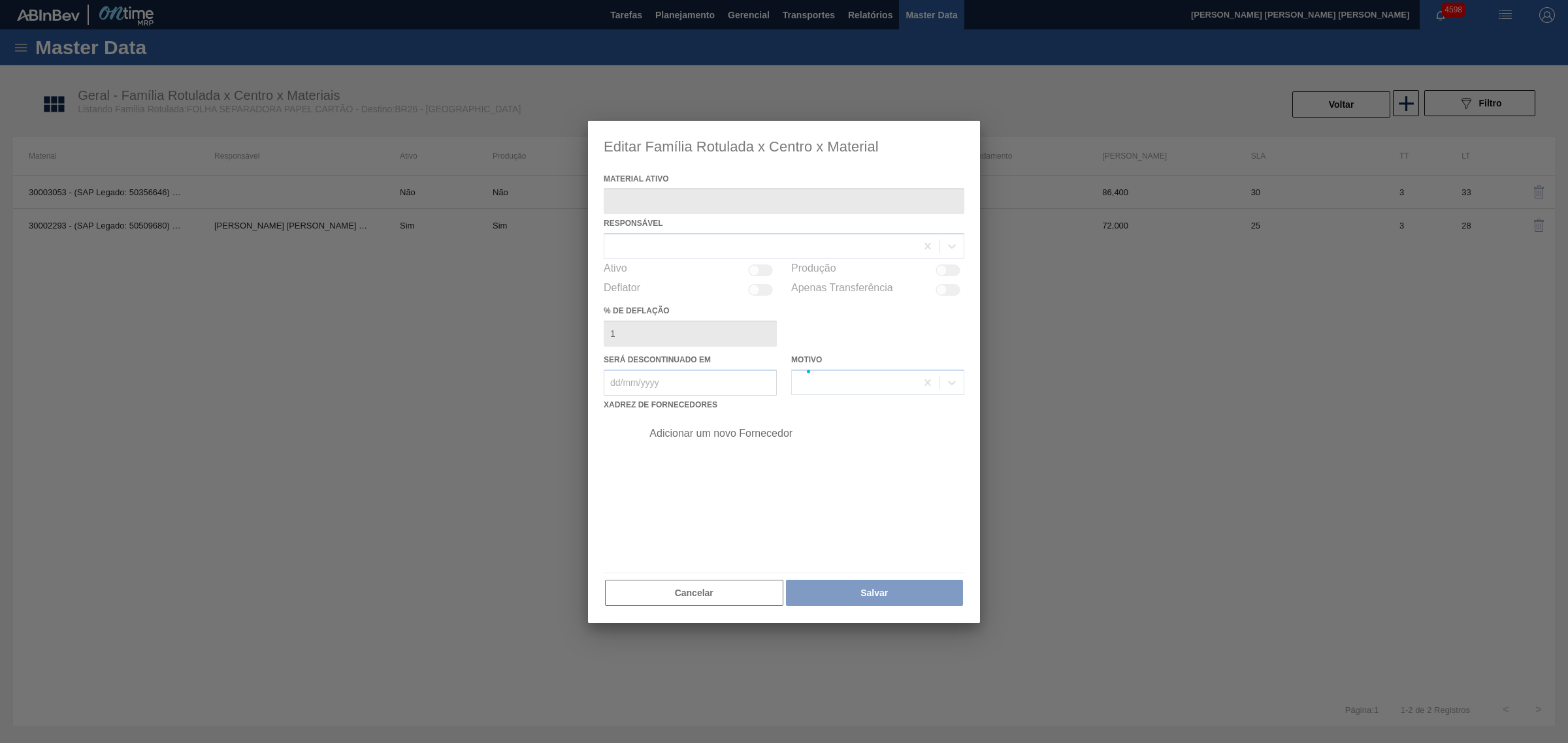
type ativo "30002293 - (SAP Legado: 50509680) - FOLHA SEP. PAPEL CARTAO 1200x1000M 350g"
checkbox input "true"
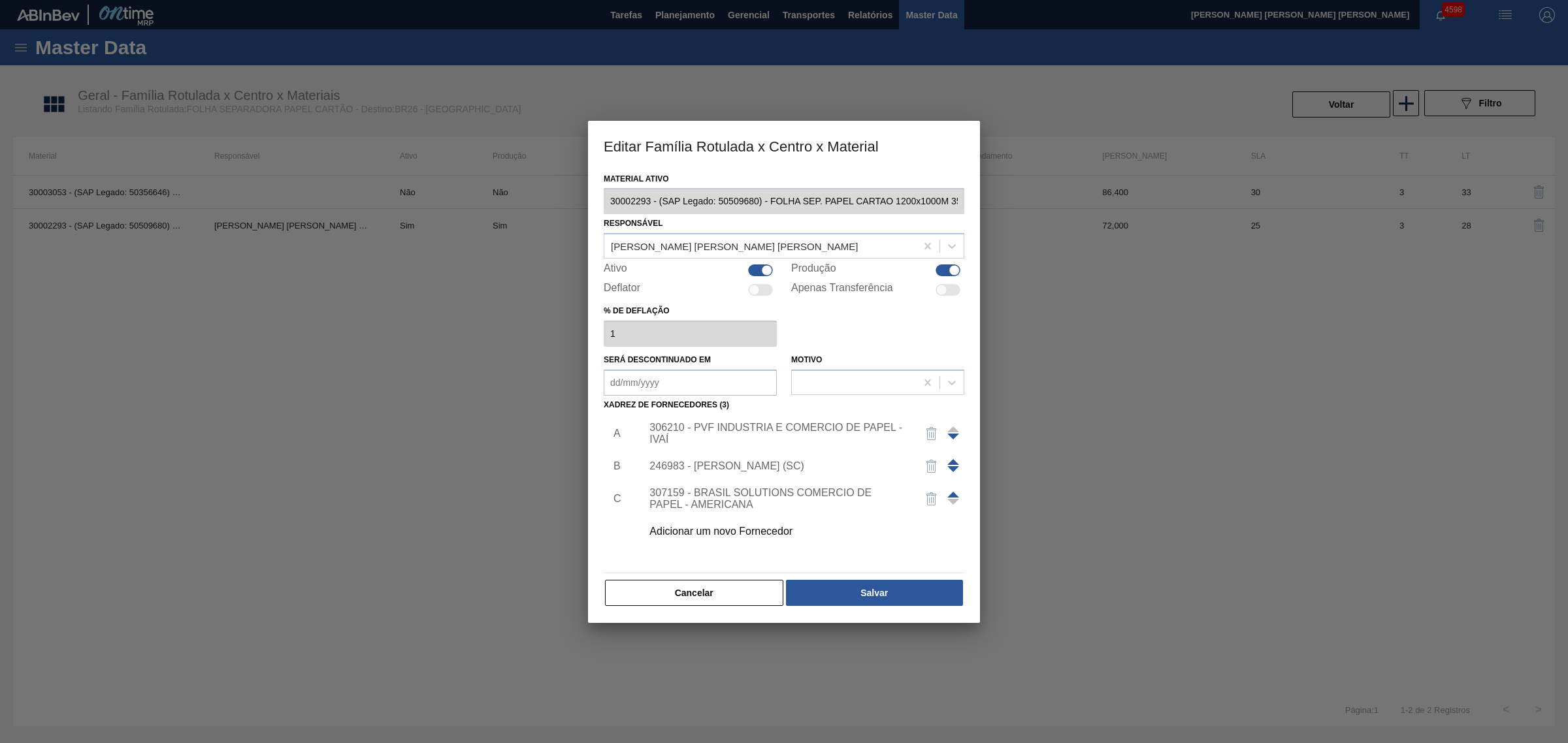
click at [673, 419] on div "306210 - PVF INDUSTRIA E COMERCIO DE PAPEL - IVAÍ" at bounding box center [799, 433] width 330 height 33
click at [733, 426] on div "306210 - PVF INDUSTRIA E COMERCIO DE PAPEL - IVAÍ" at bounding box center [777, 433] width 256 height 23
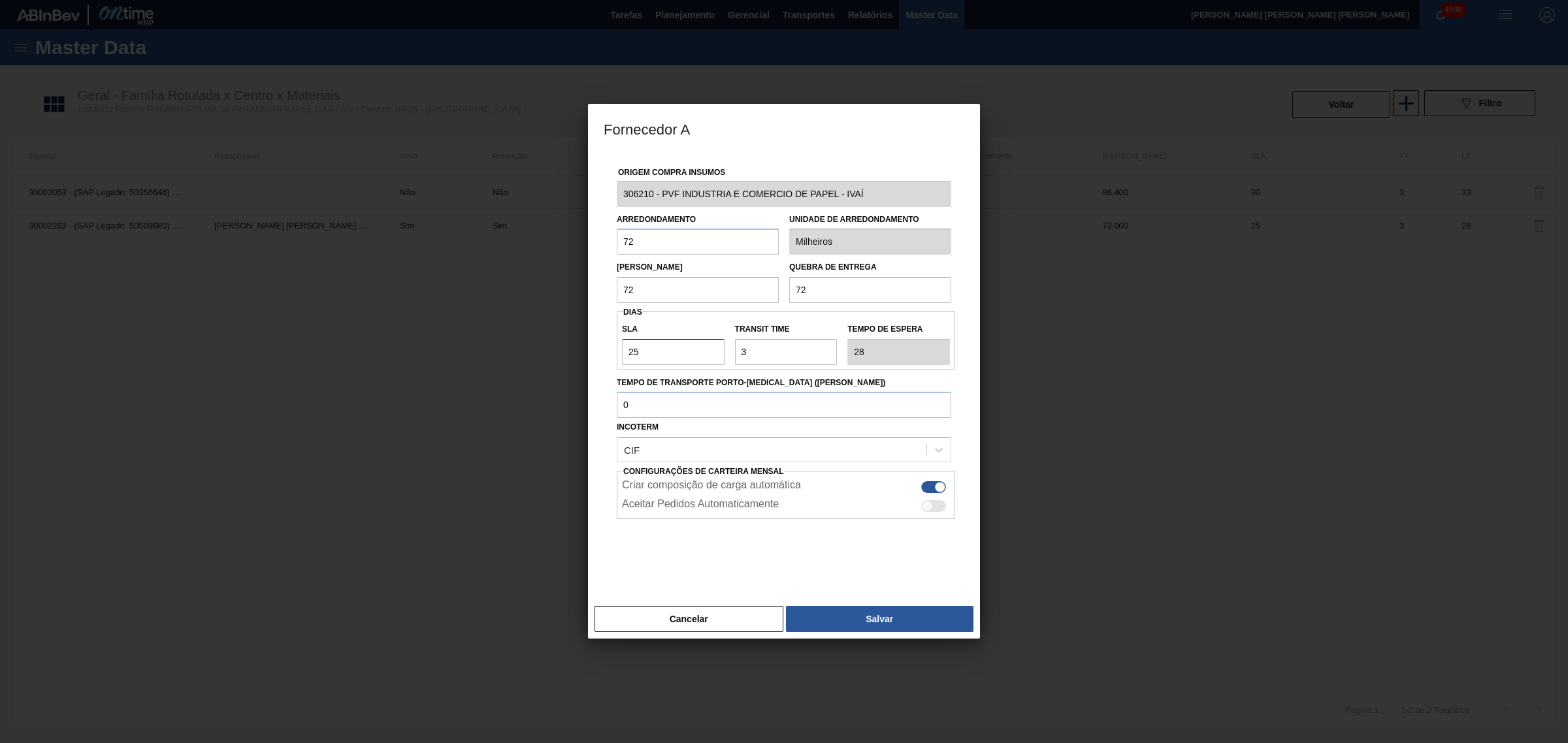
click at [663, 351] on input "25" at bounding box center [673, 352] width 102 height 26
type input "2"
type input "5"
type input "NaN"
type input "1"
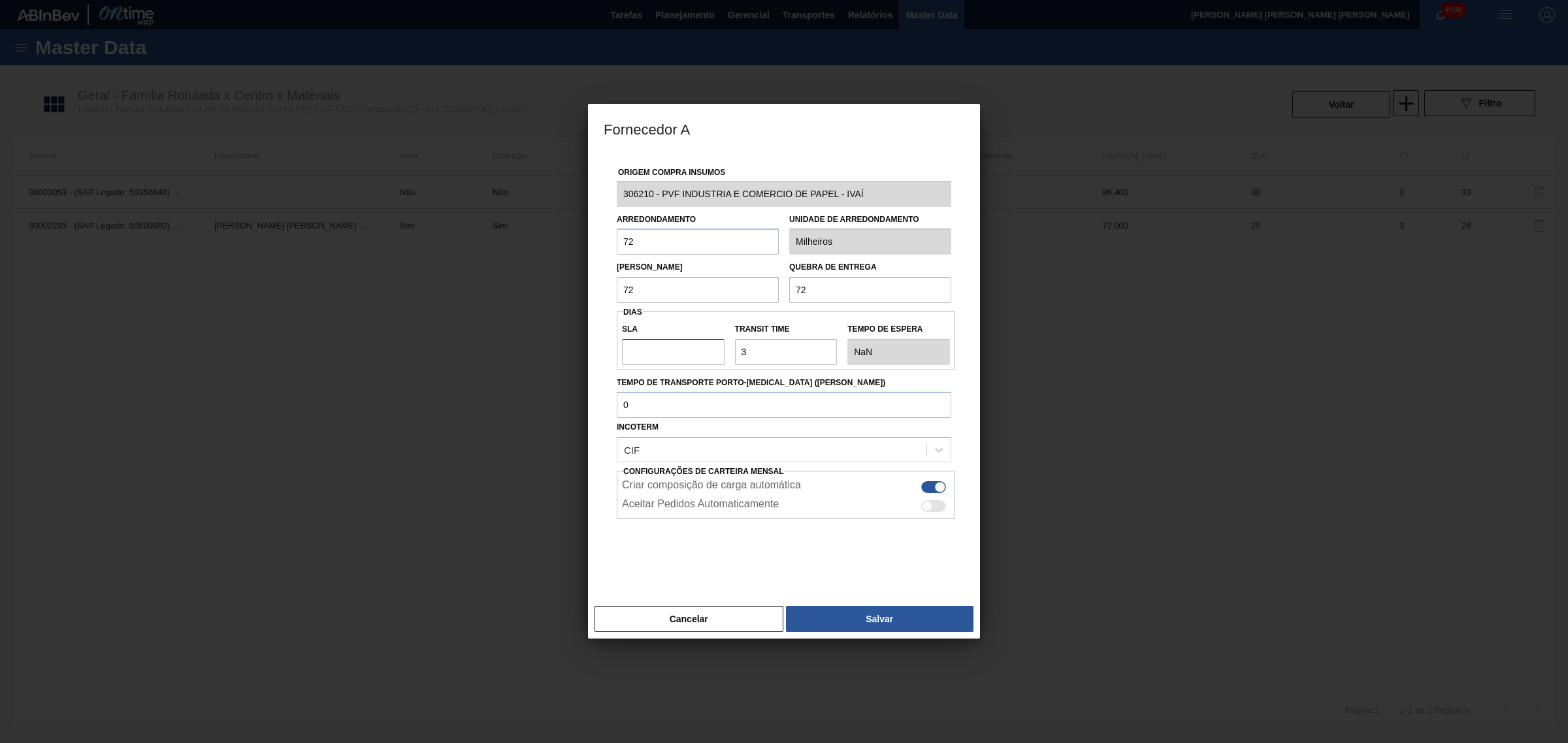
type input "4"
type input "10"
type input "13"
type input "10"
click at [686, 315] on div "SLA 10 Transit Time Tempo de espera 13" at bounding box center [785, 340] width 338 height 59
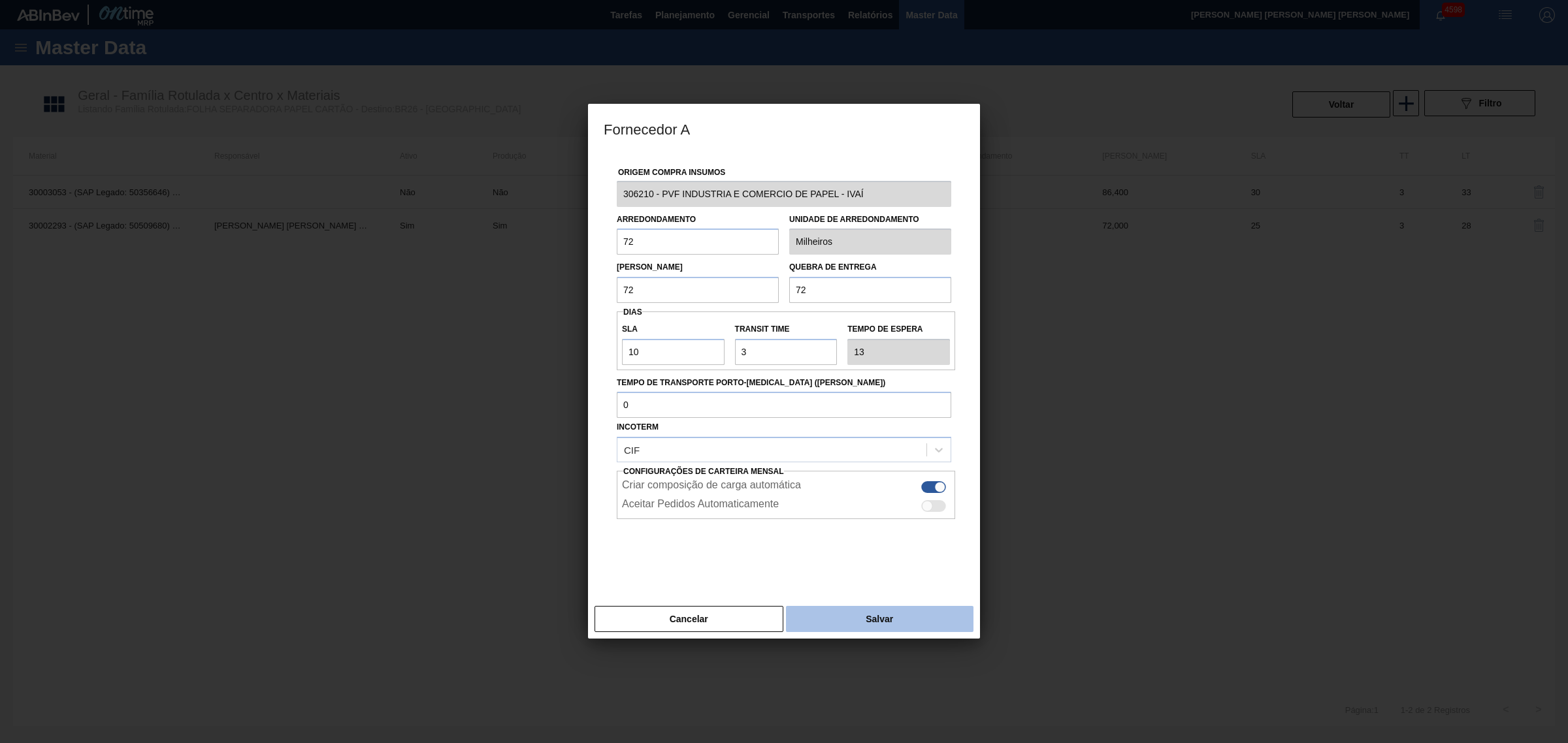
click at [892, 620] on button "Salvar" at bounding box center [879, 619] width 187 height 26
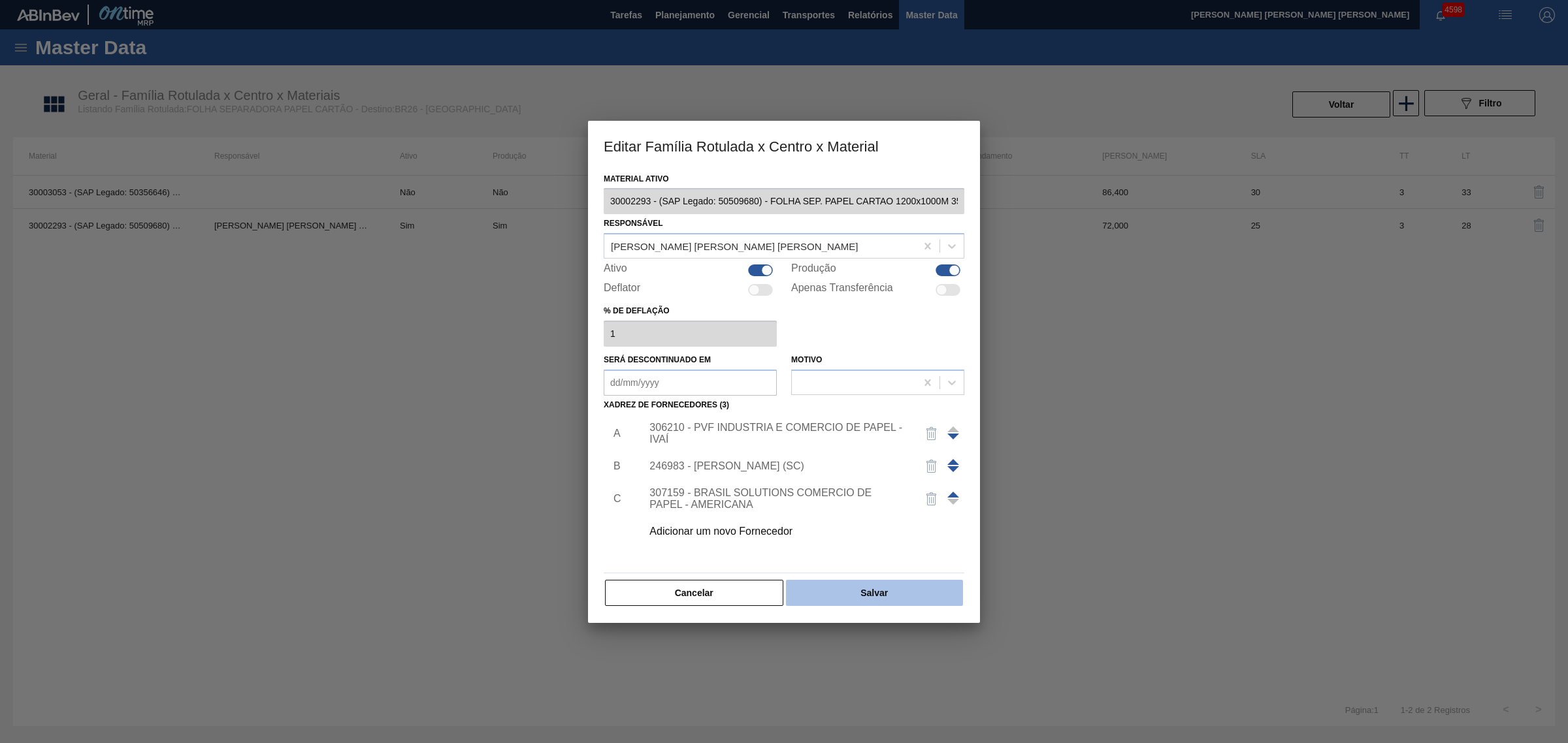
click at [869, 588] on button "Salvar" at bounding box center [874, 593] width 177 height 26
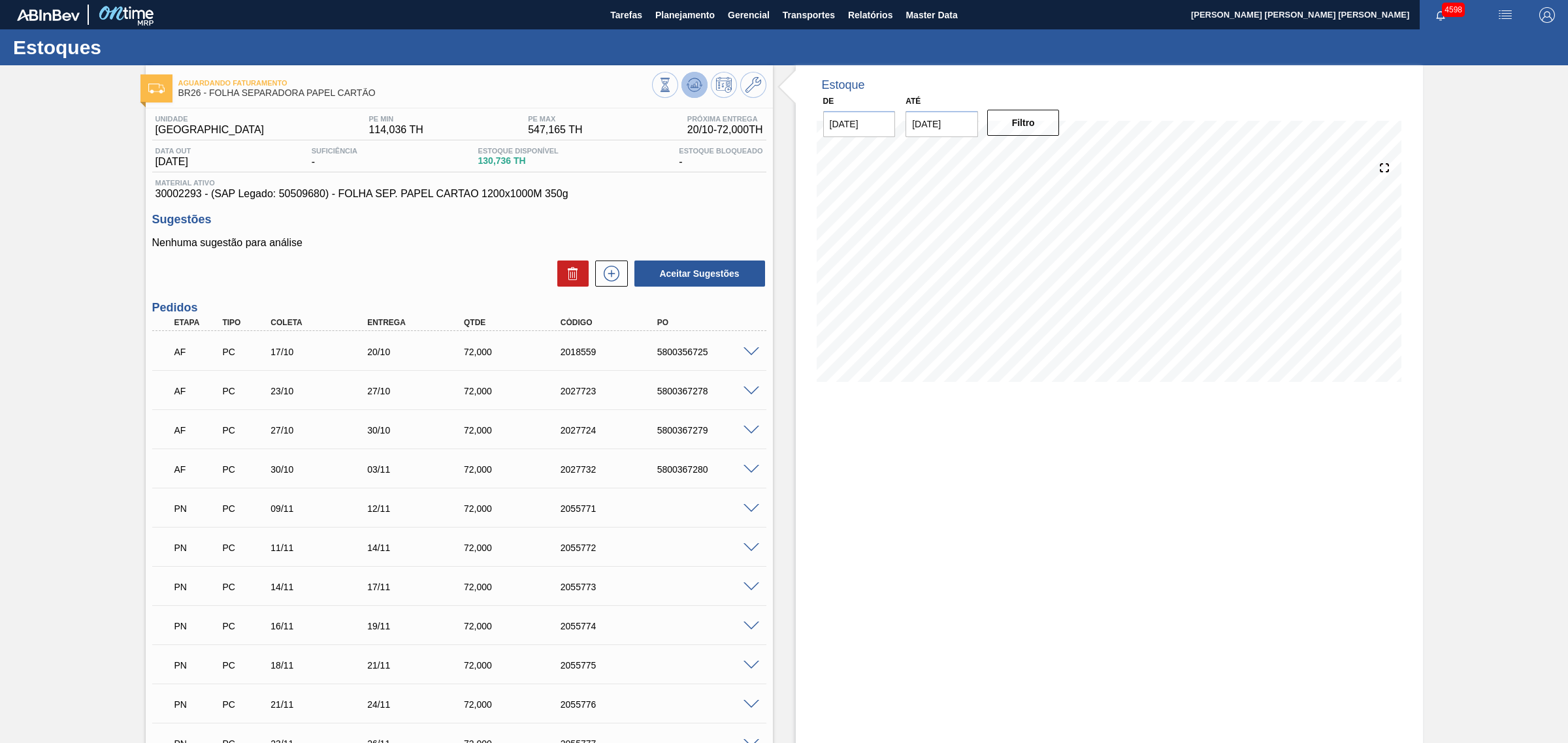
click at [687, 85] on icon at bounding box center [688, 85] width 3 height 2
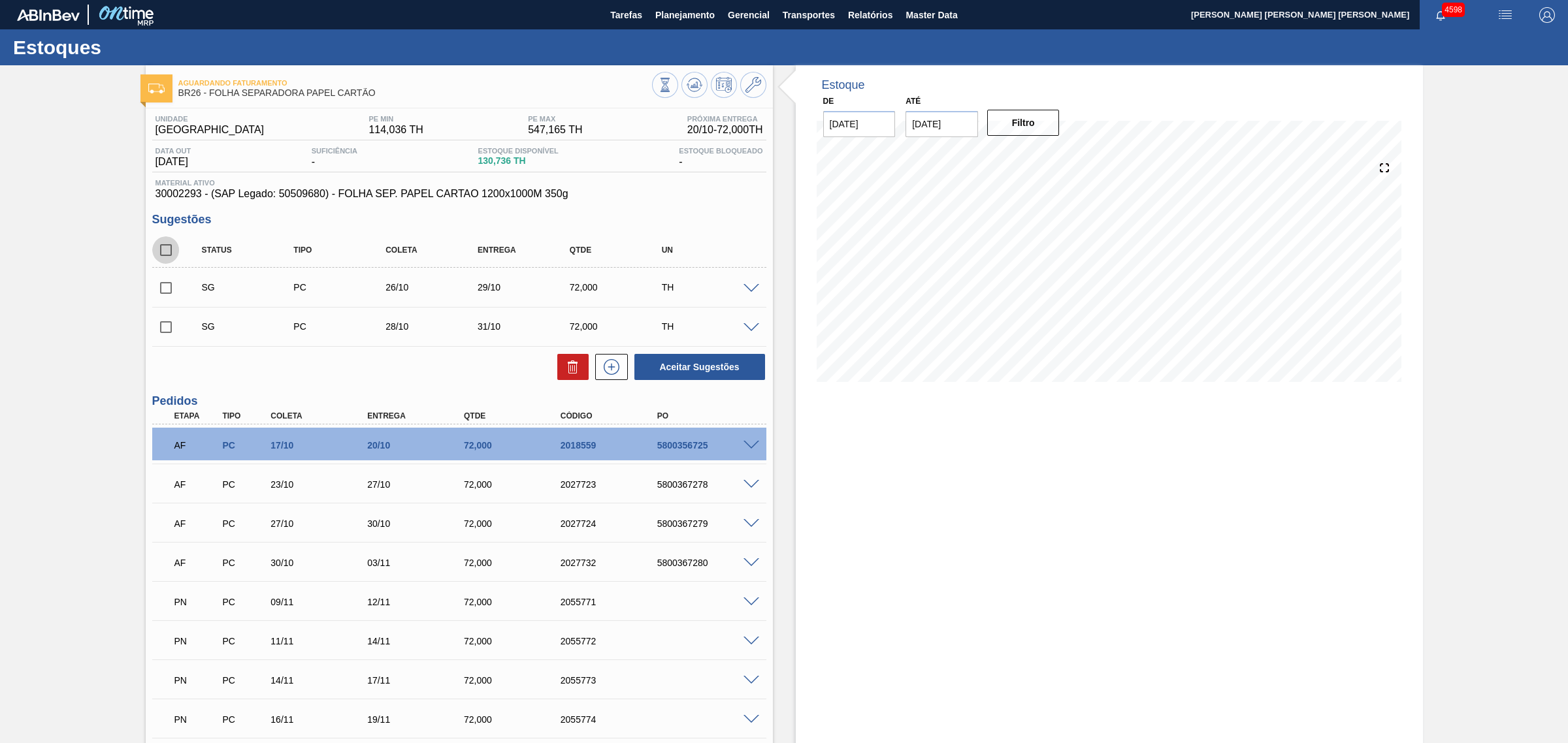
click at [165, 244] on input "checkbox" at bounding box center [165, 250] width 27 height 27
checkbox input "true"
click at [709, 361] on button "Aceitar Sugestões" at bounding box center [700, 367] width 130 height 26
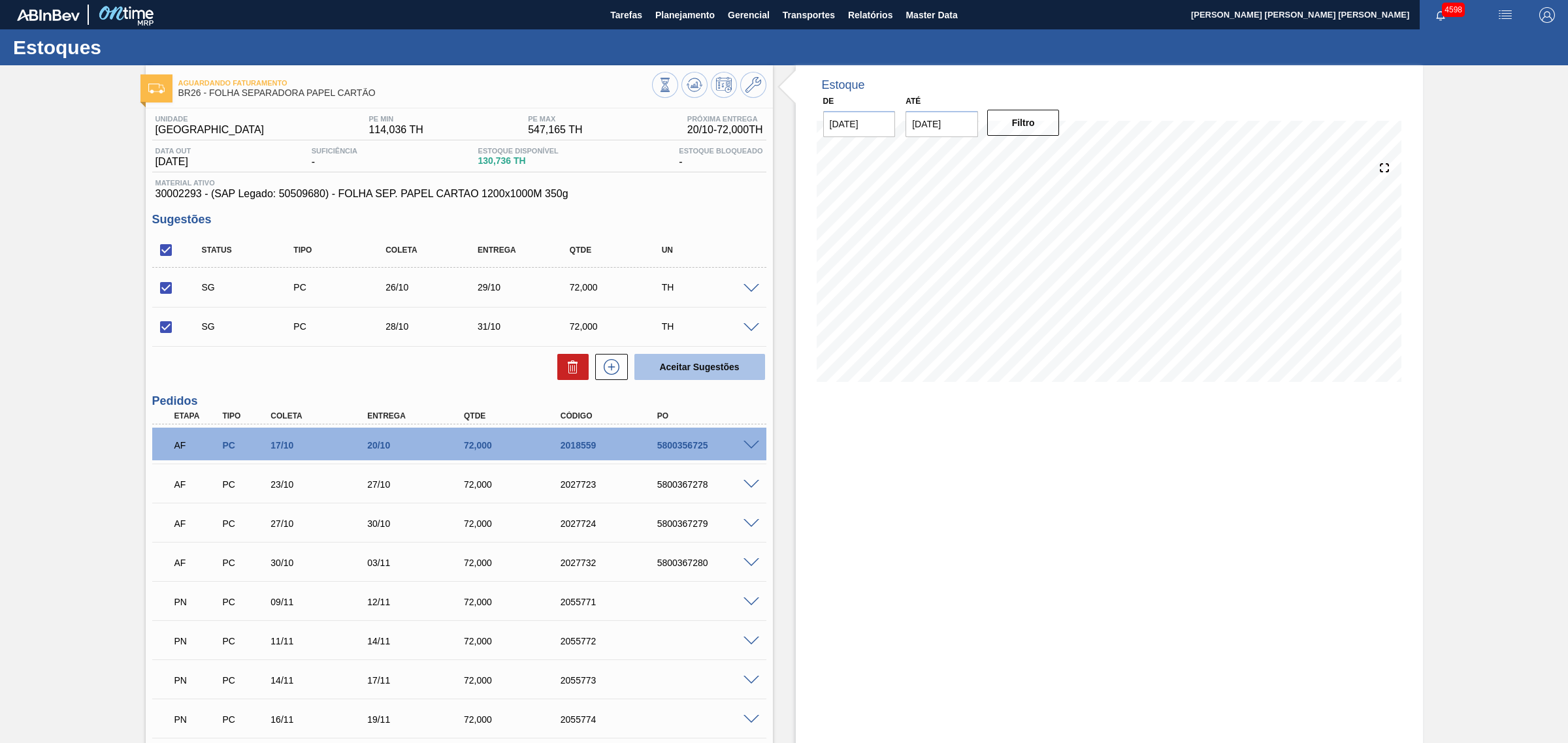
checkbox input "false"
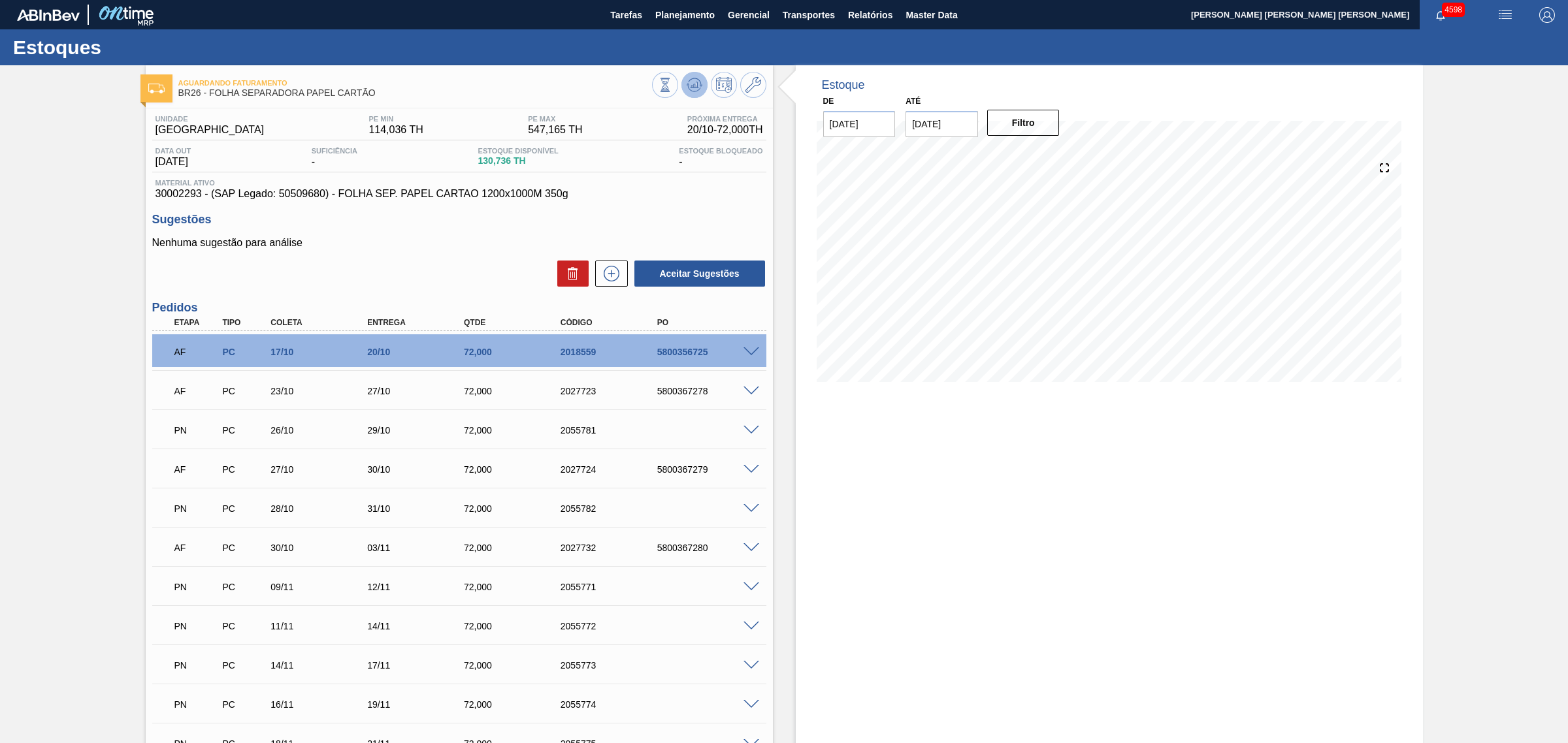
click at [692, 85] on icon at bounding box center [693, 85] width 8 height 6
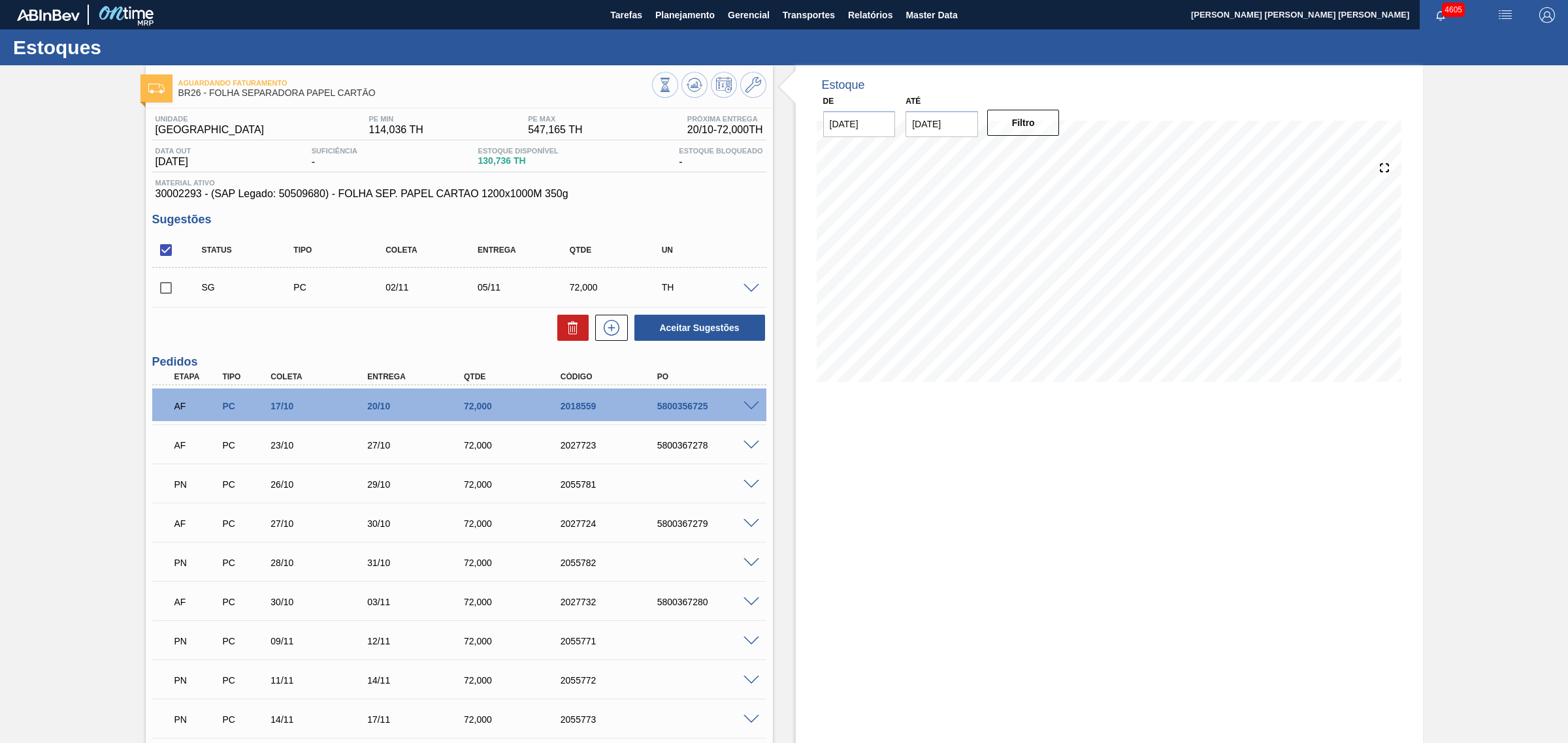
click at [167, 291] on input "checkbox" at bounding box center [165, 287] width 27 height 27
click at [716, 337] on button "Aceitar Sugestões" at bounding box center [700, 328] width 130 height 26
checkbox input "false"
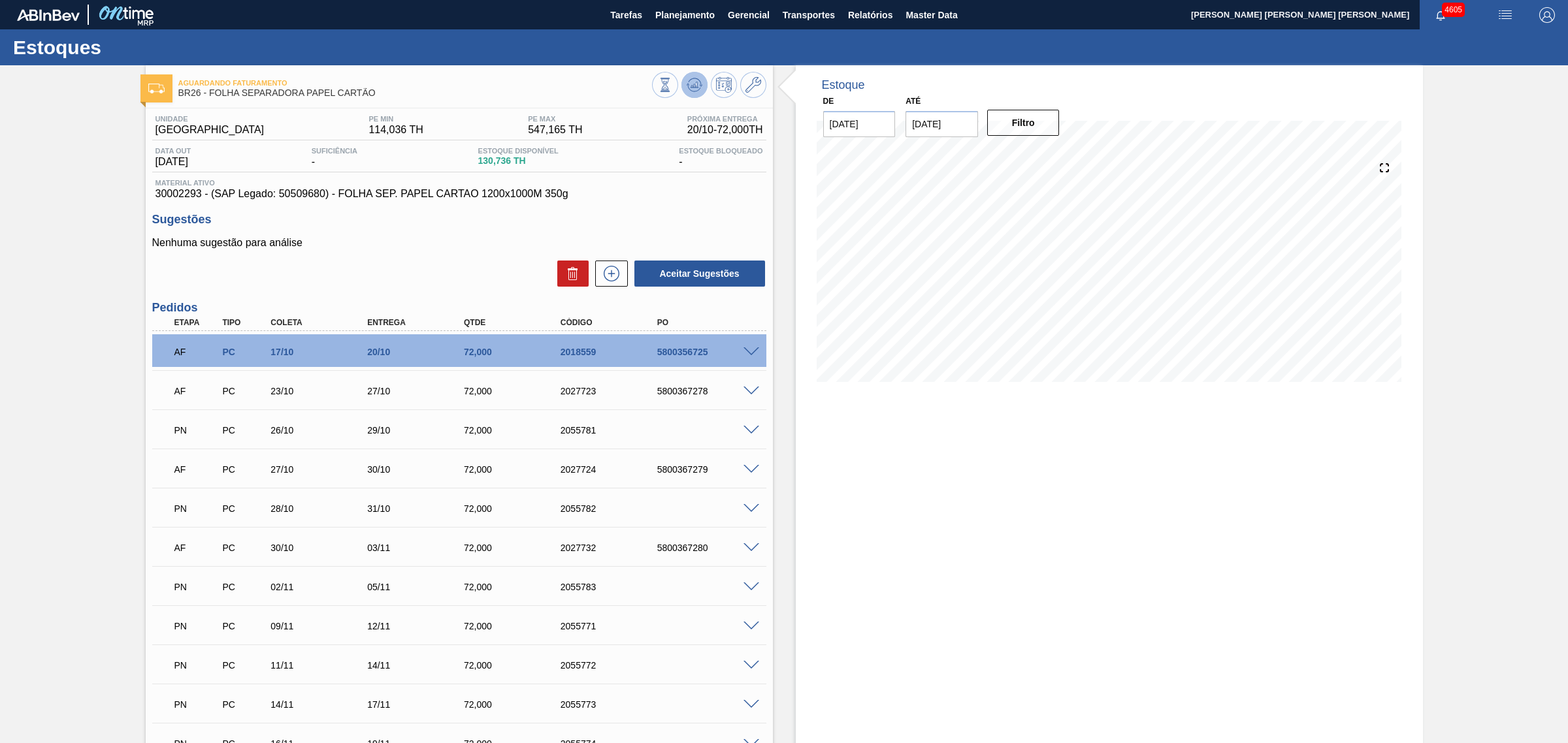
click at [688, 83] on icon at bounding box center [694, 85] width 16 height 16
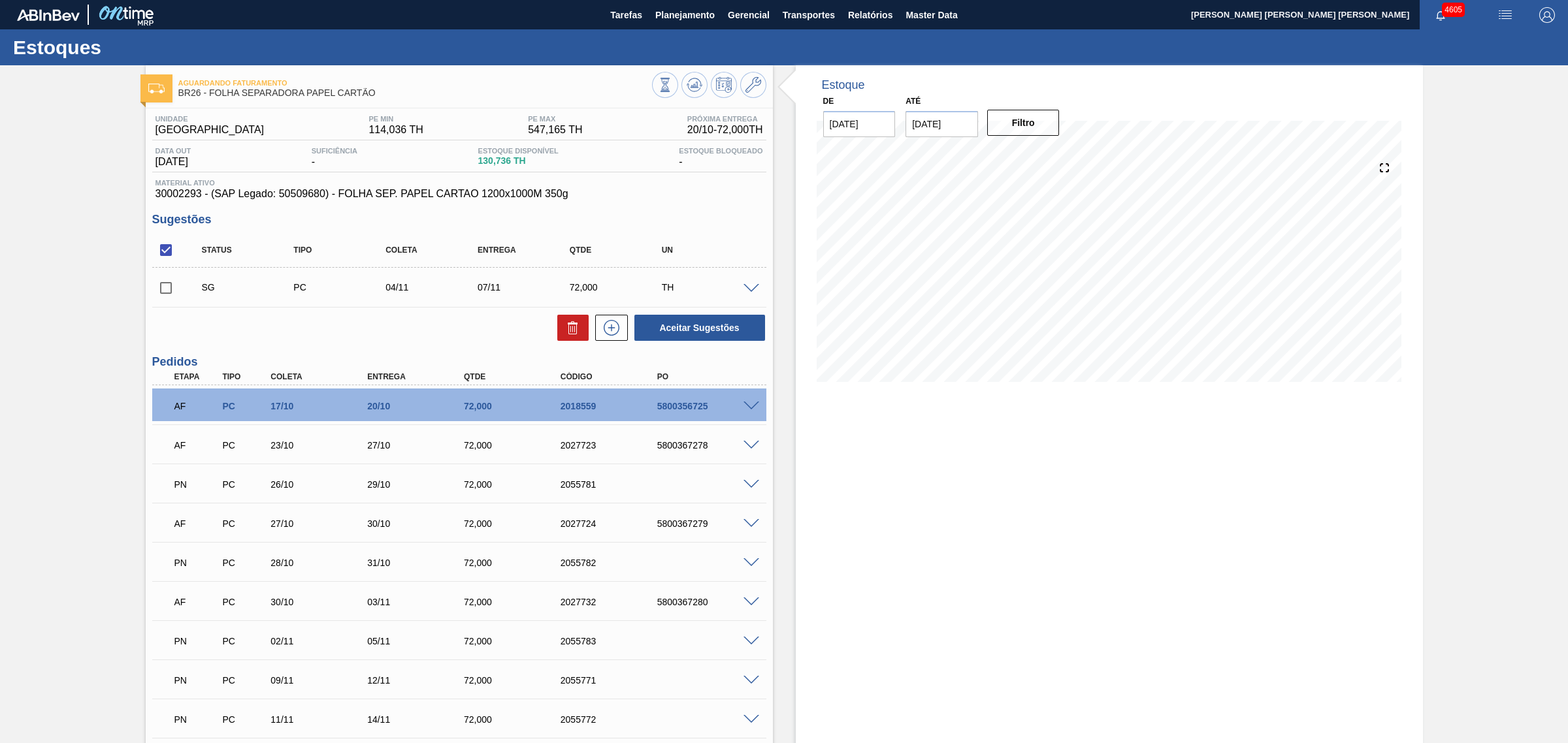
scroll to position [82, 0]
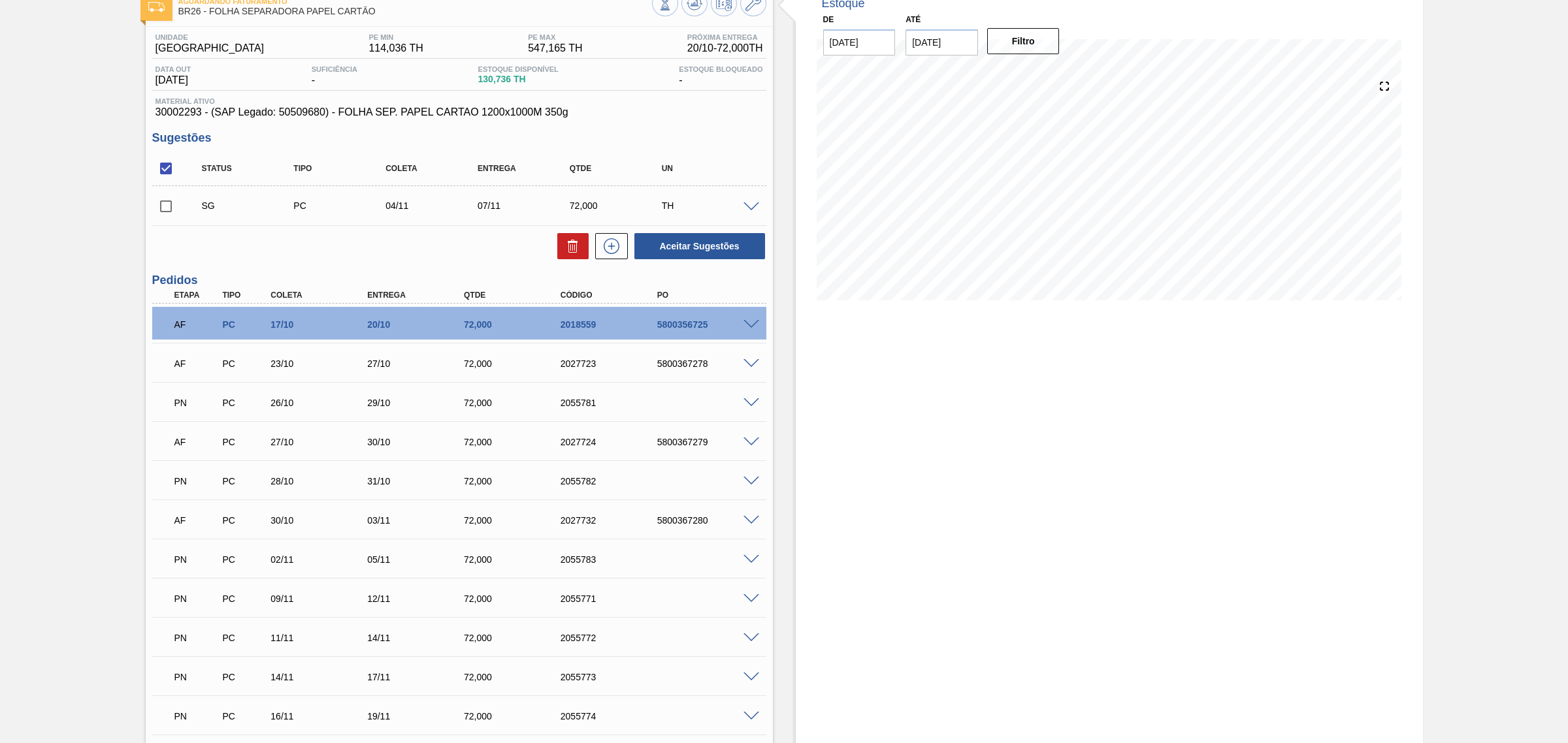
click at [746, 525] on div "5800367280" at bounding box center [709, 520] width 110 height 10
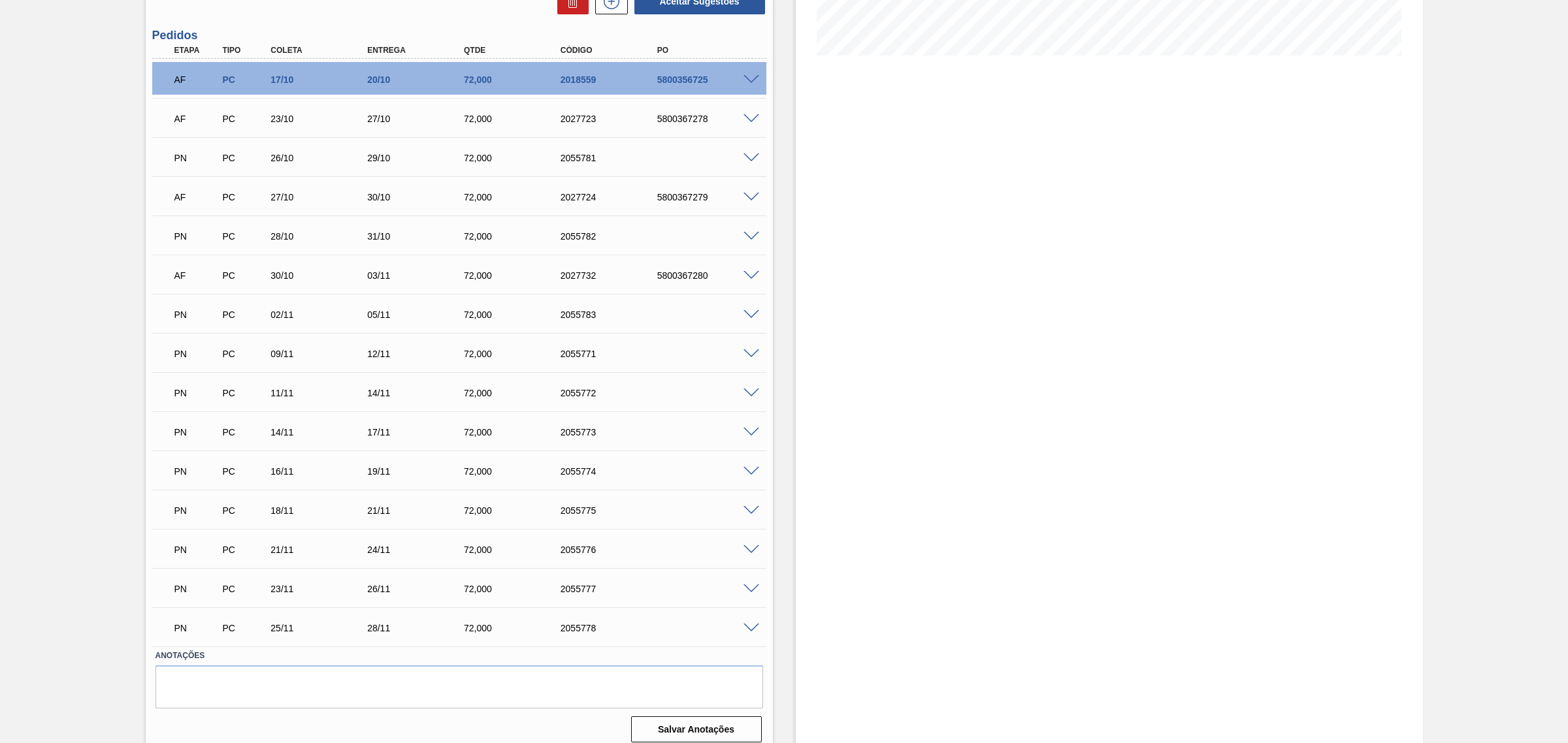
scroll to position [245, 0]
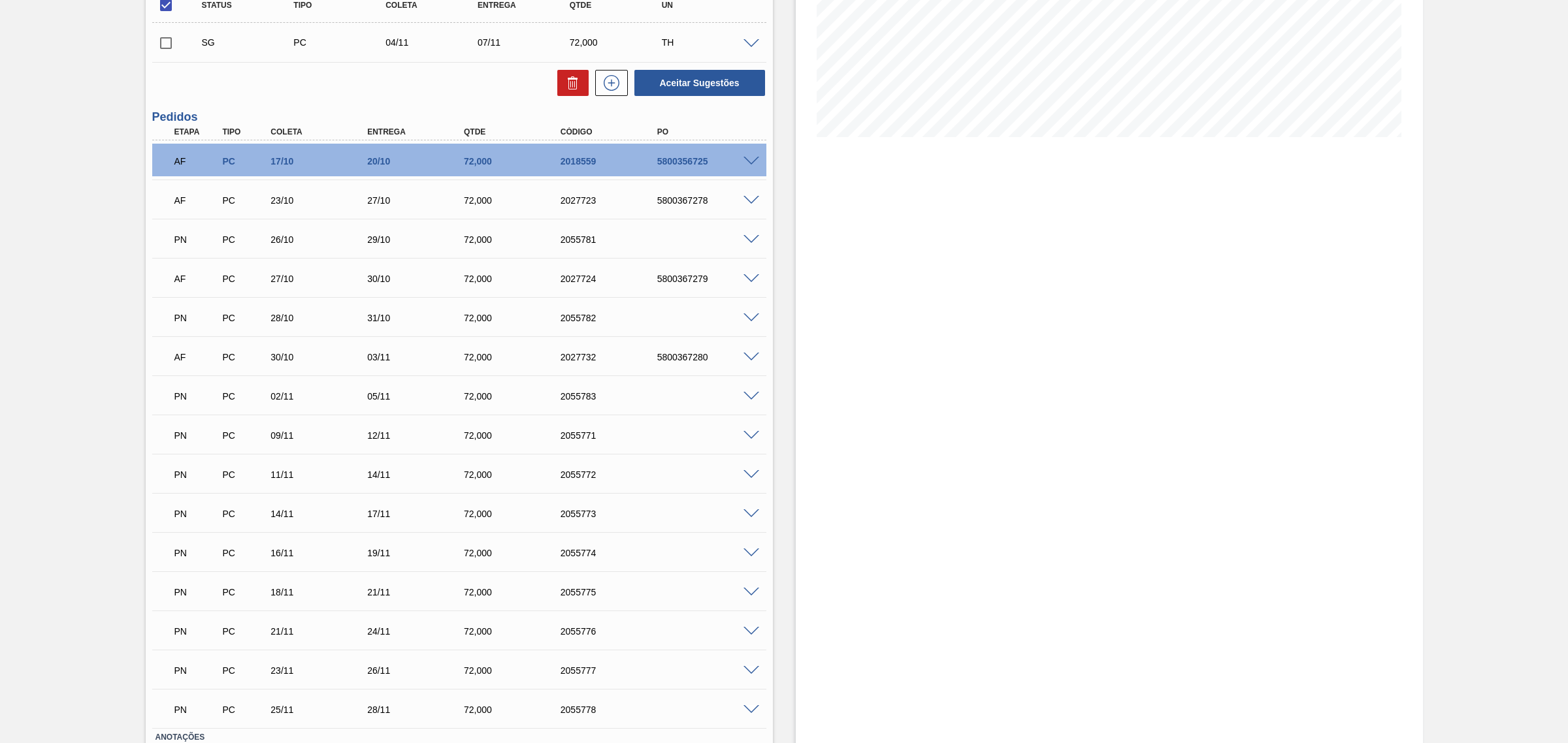
click at [753, 283] on span at bounding box center [751, 278] width 16 height 10
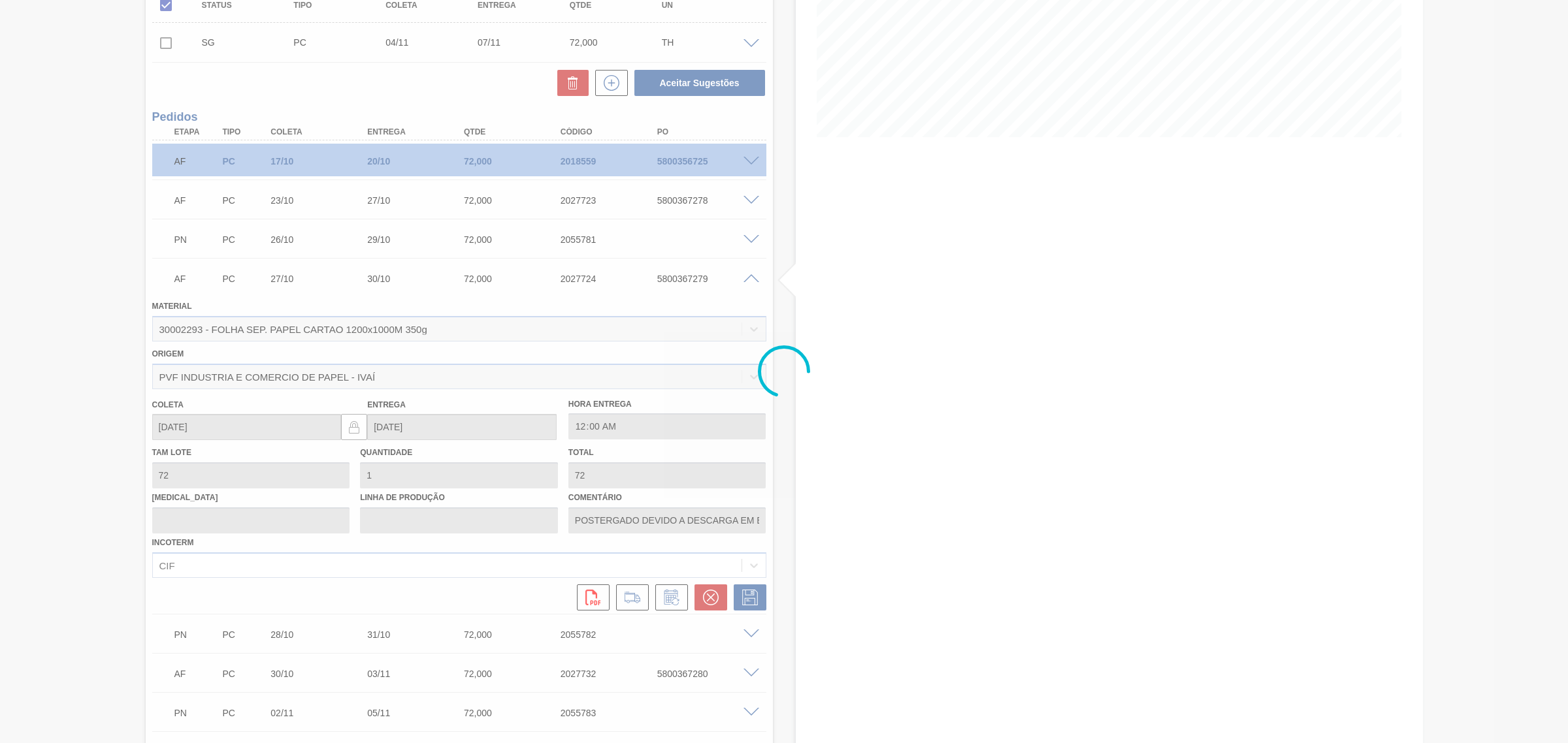
click at [753, 283] on div at bounding box center [784, 372] width 1568 height 743
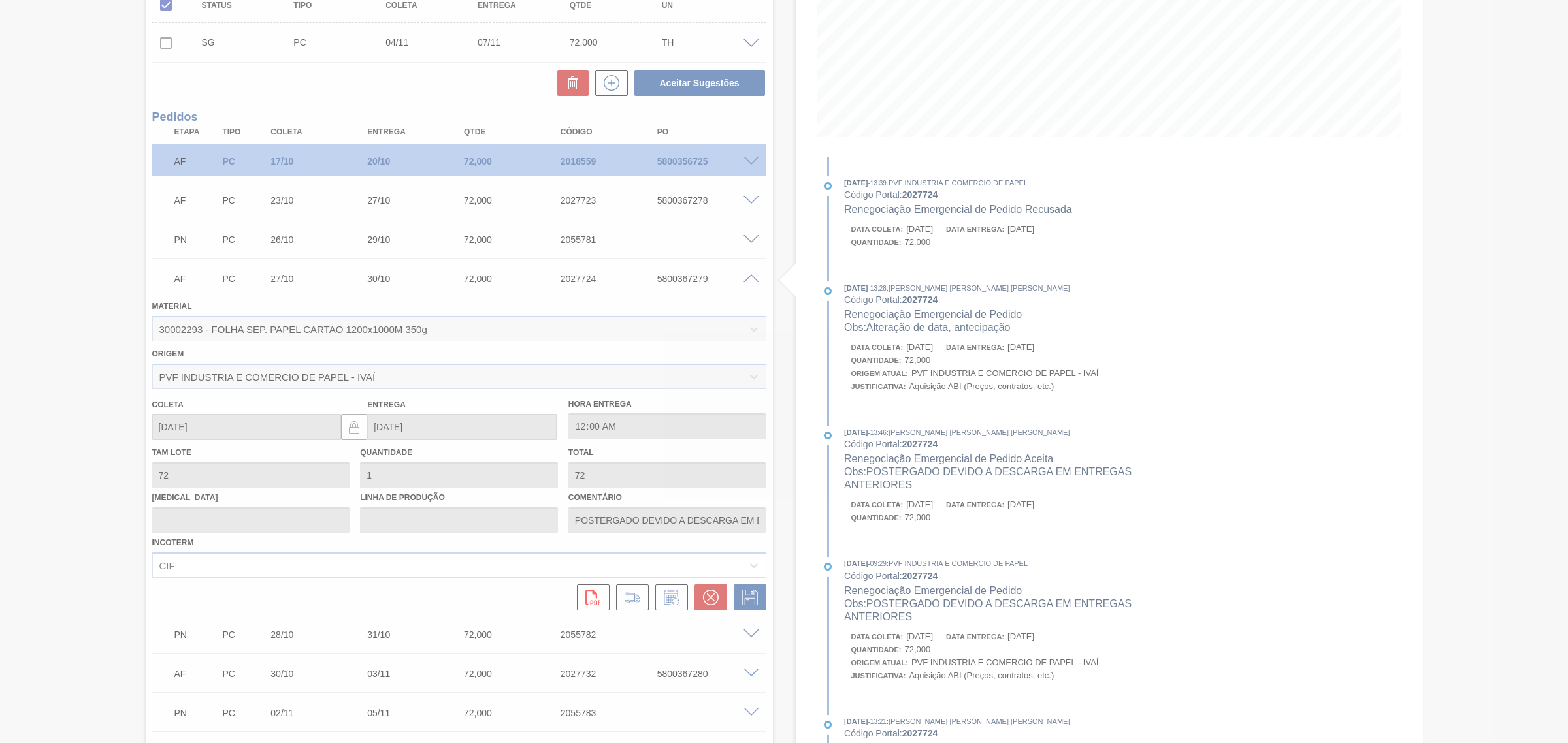
click at [752, 279] on div at bounding box center [784, 372] width 1568 height 743
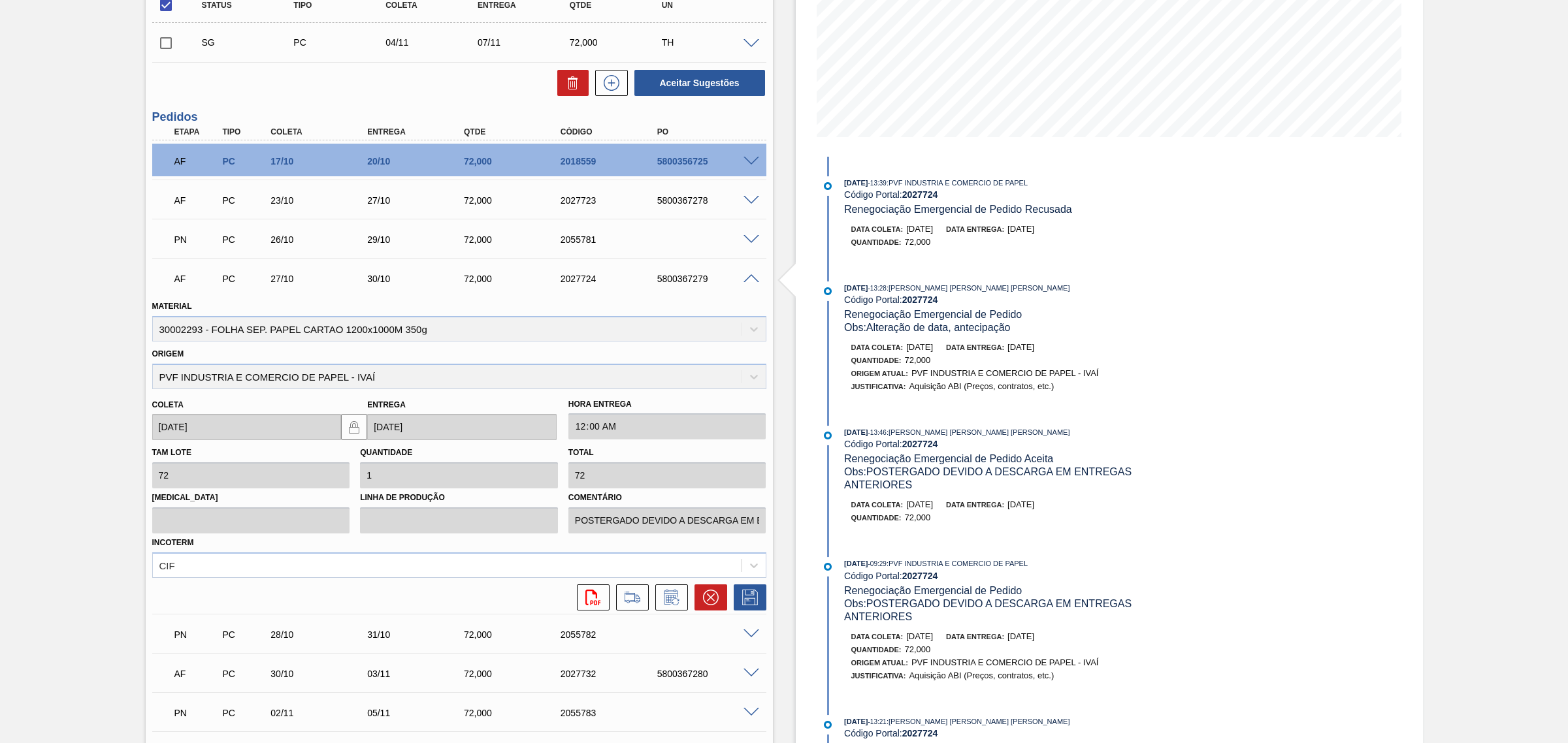
click at [755, 281] on span at bounding box center [751, 278] width 16 height 10
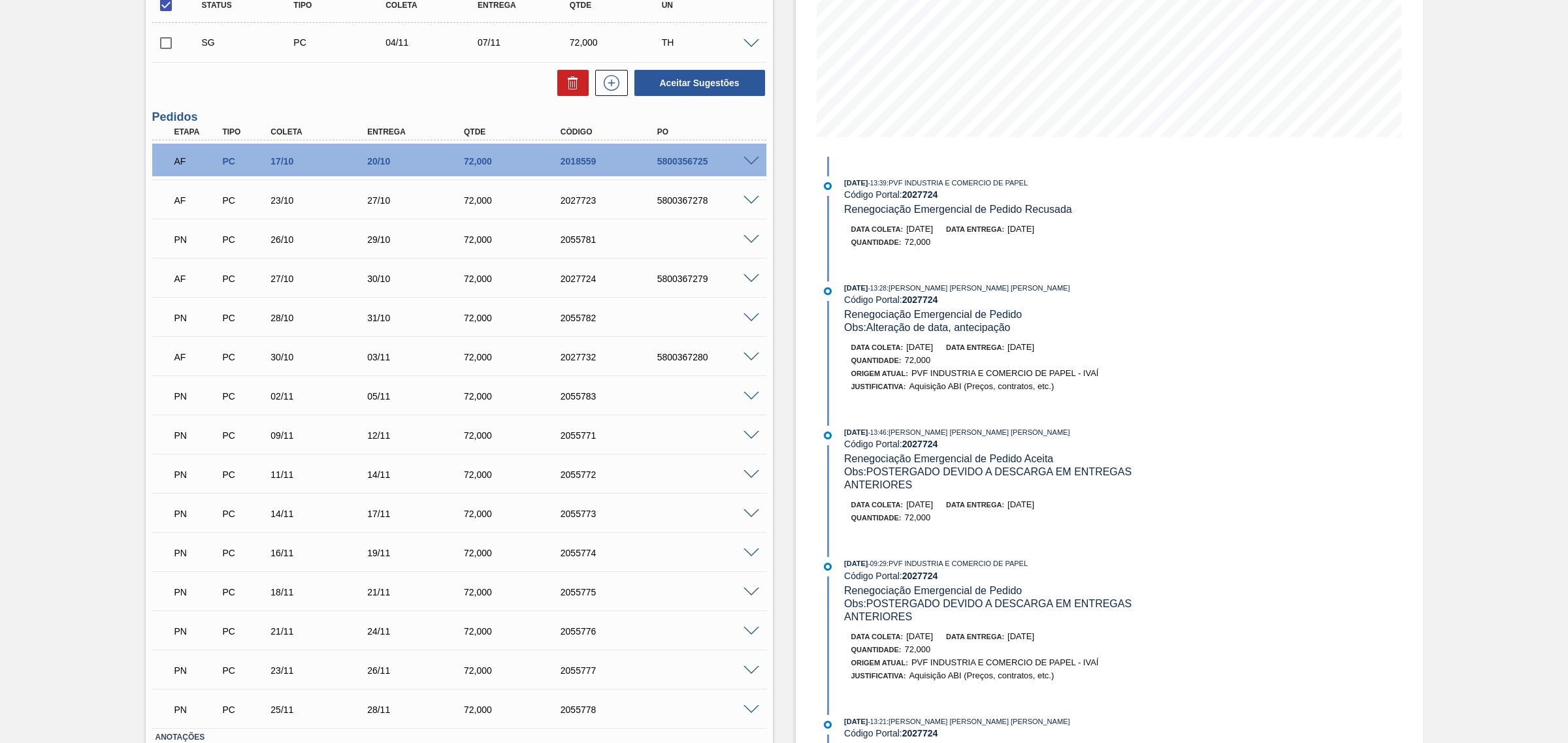
click at [746, 317] on span at bounding box center [751, 318] width 16 height 10
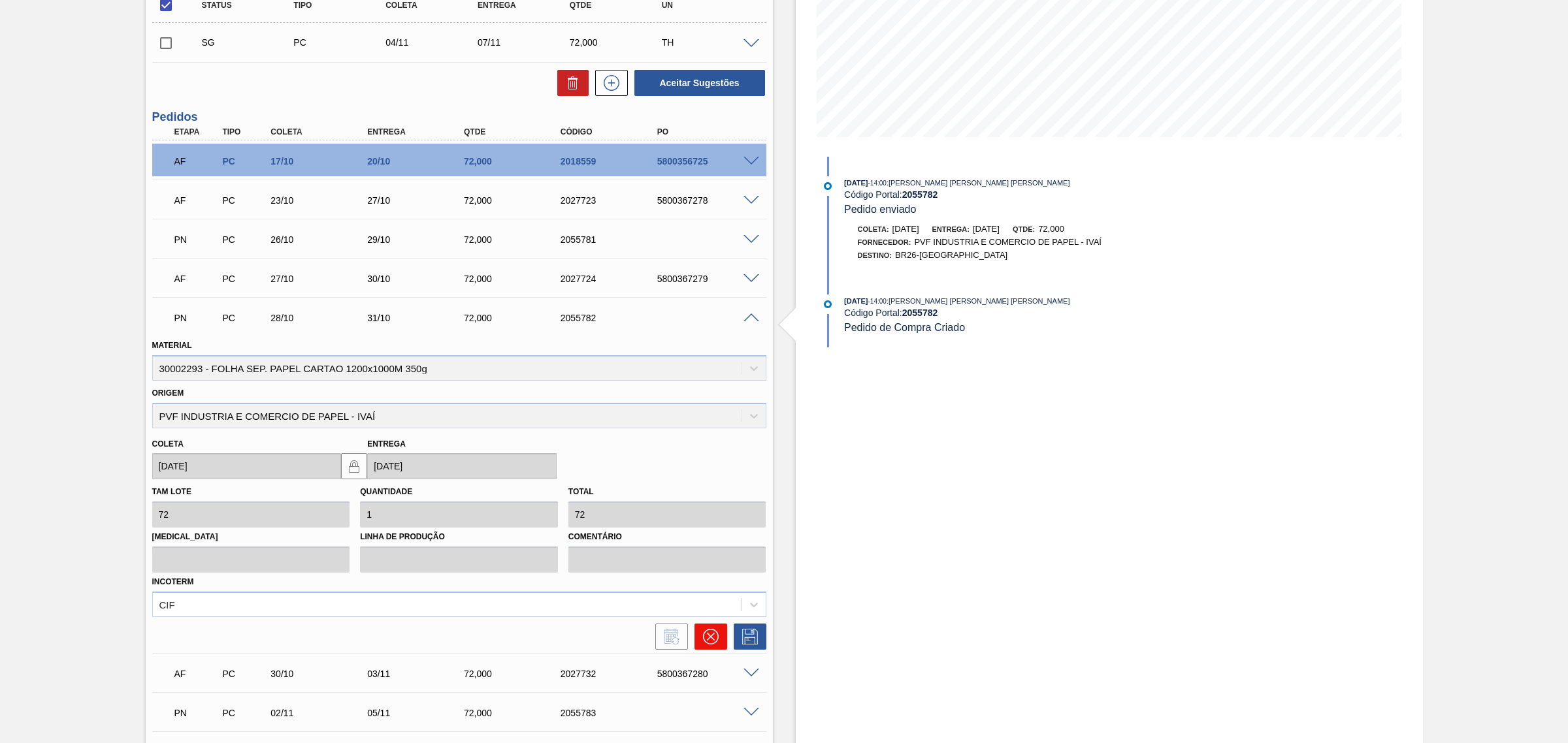
click at [709, 644] on icon at bounding box center [710, 636] width 16 height 16
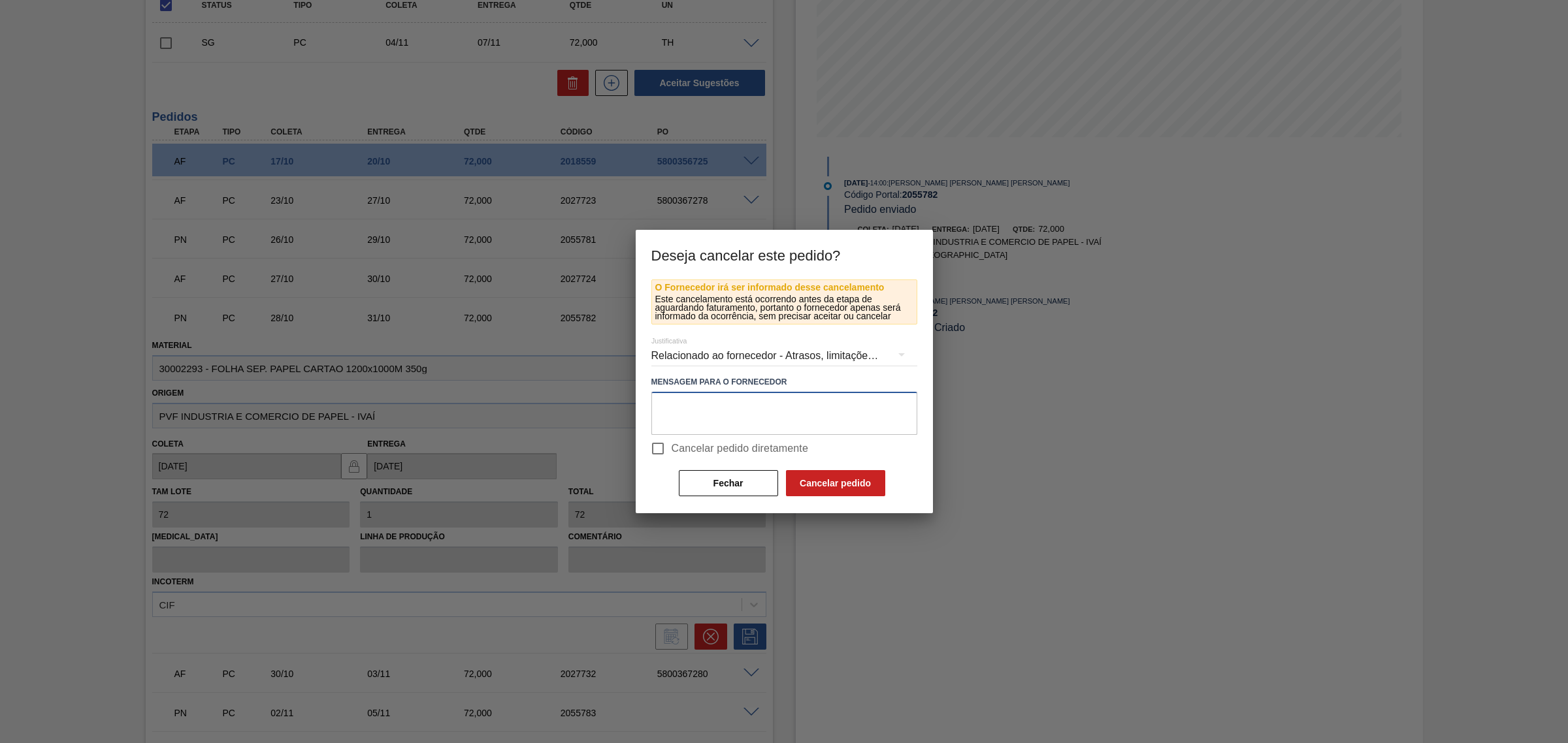
click at [727, 414] on textarea at bounding box center [784, 413] width 266 height 43
click at [660, 446] on input "Cancelar pedido diretamente" at bounding box center [657, 448] width 27 height 27
checkbox input "true"
click at [845, 488] on button "Cancelar pedido" at bounding box center [835, 483] width 100 height 26
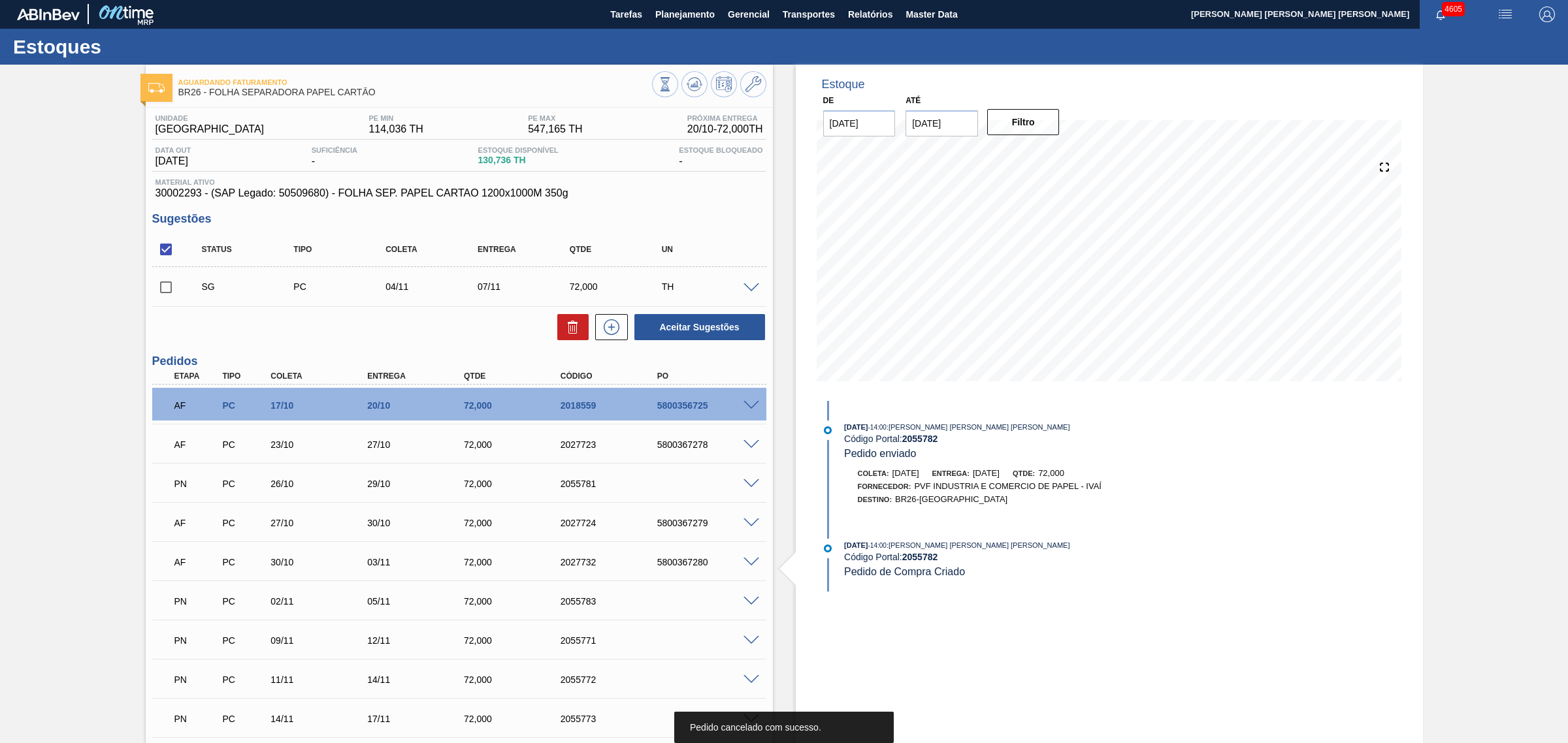
scroll to position [0, 0]
click at [700, 90] on icon at bounding box center [694, 85] width 16 height 16
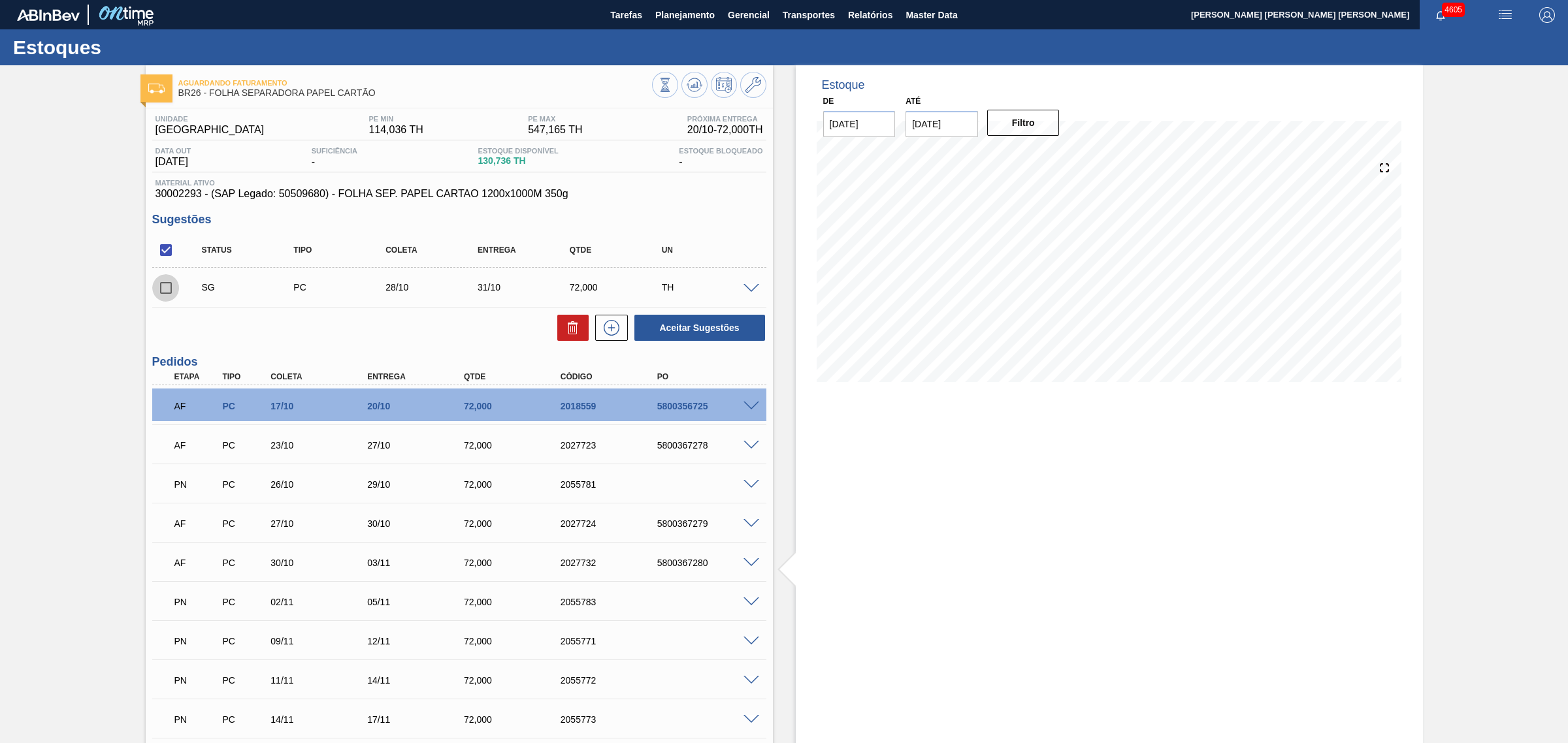
click at [173, 291] on input "checkbox" at bounding box center [165, 287] width 27 height 27
click at [566, 331] on icon at bounding box center [572, 328] width 16 height 16
checkbox input "false"
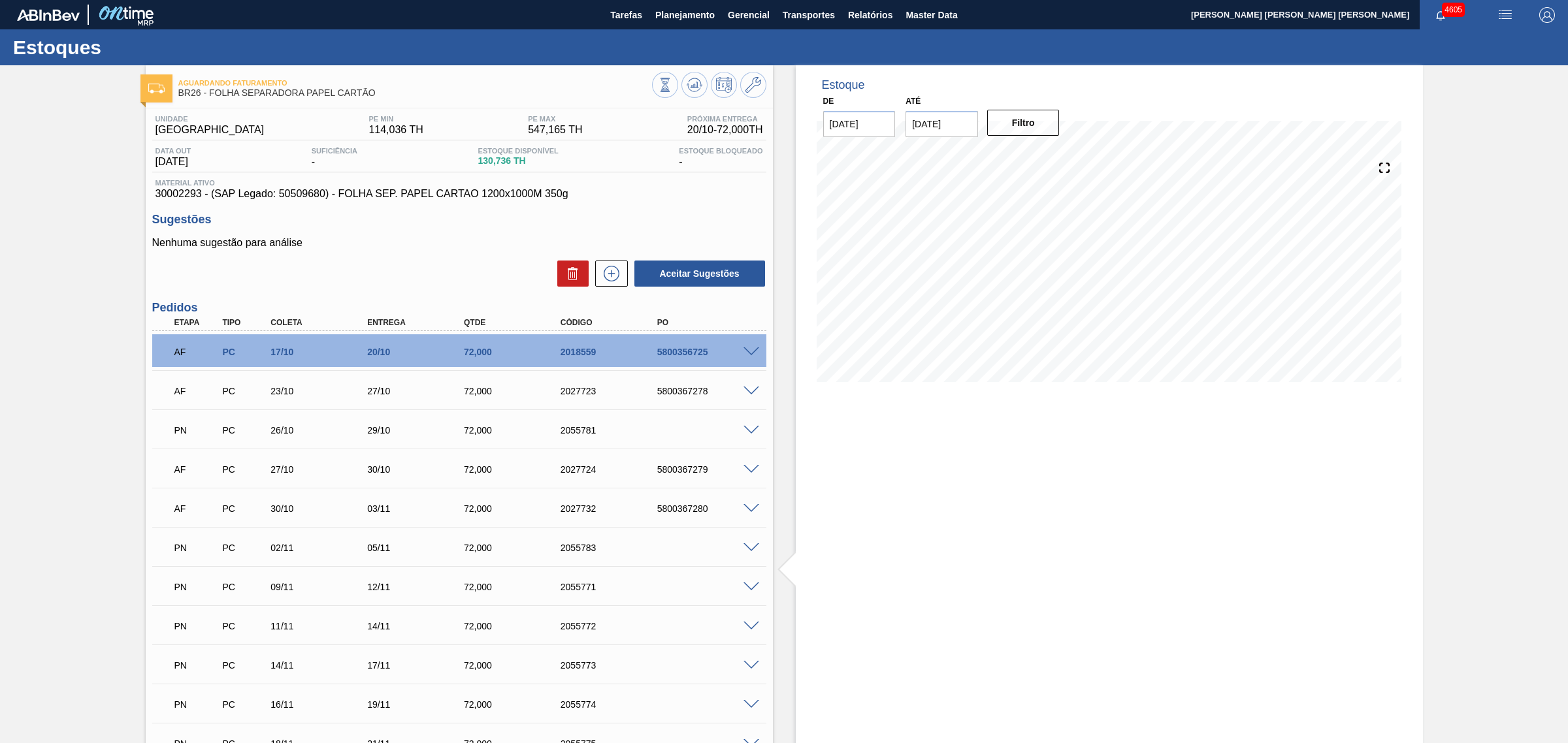
click at [1387, 165] on icon at bounding box center [1384, 168] width 9 height 9
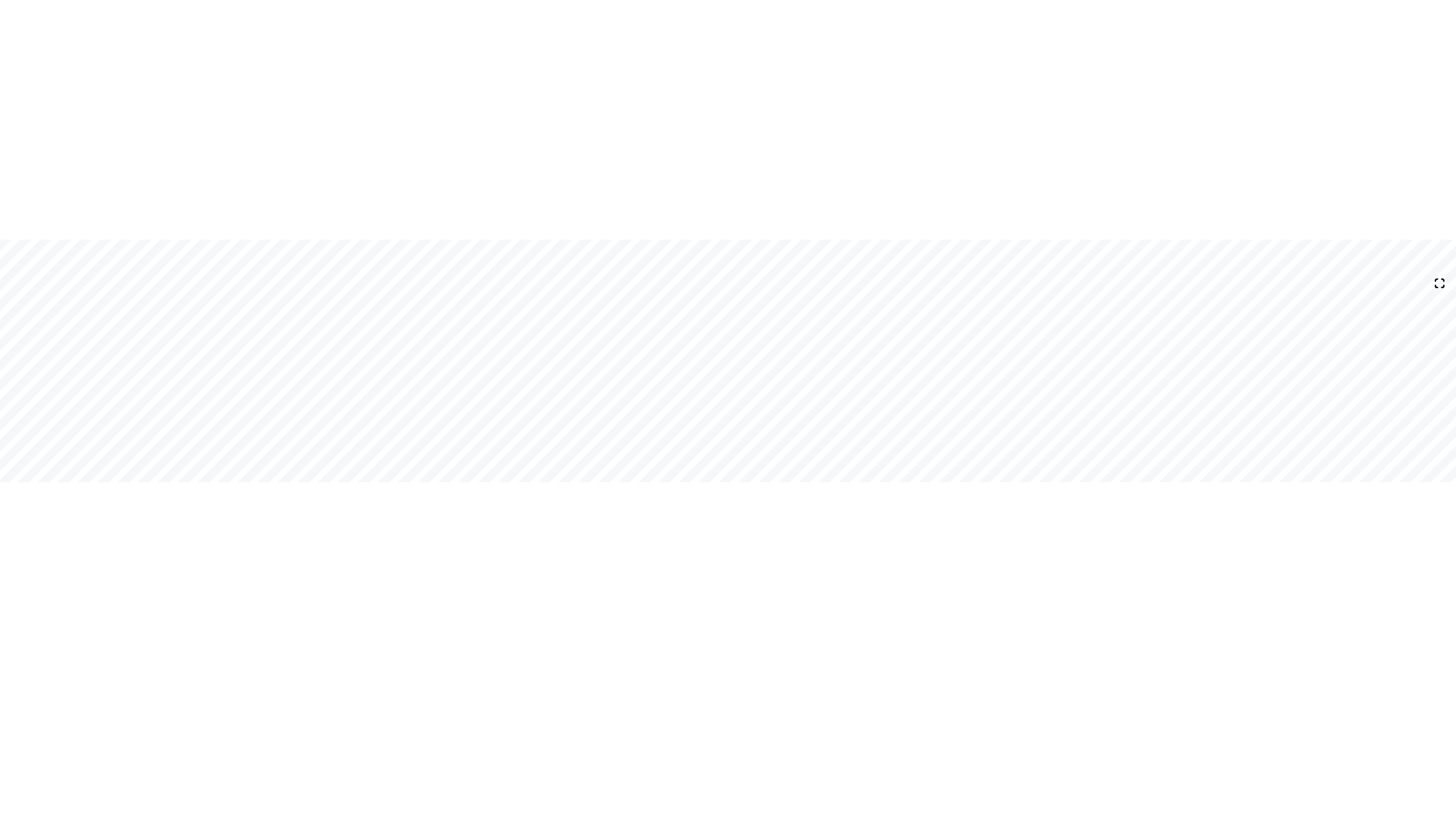
click at [1438, 284] on icon at bounding box center [1440, 284] width 17 height 17
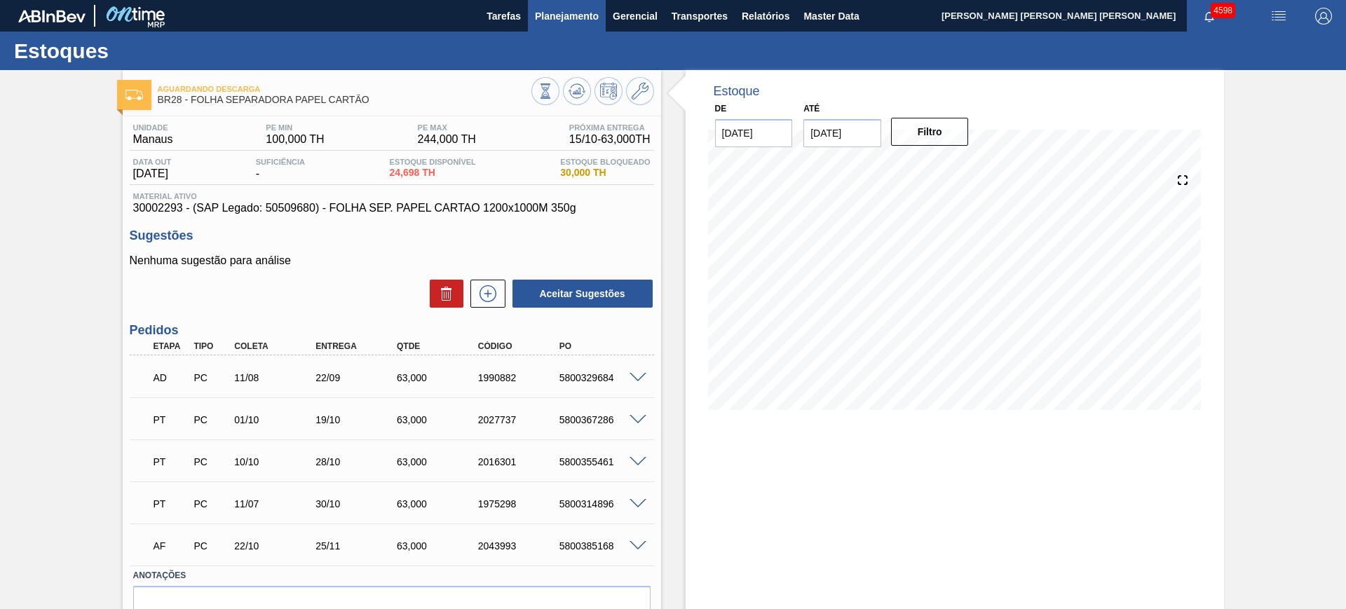
click at [564, 10] on span "Planejamento" at bounding box center [567, 16] width 64 height 17
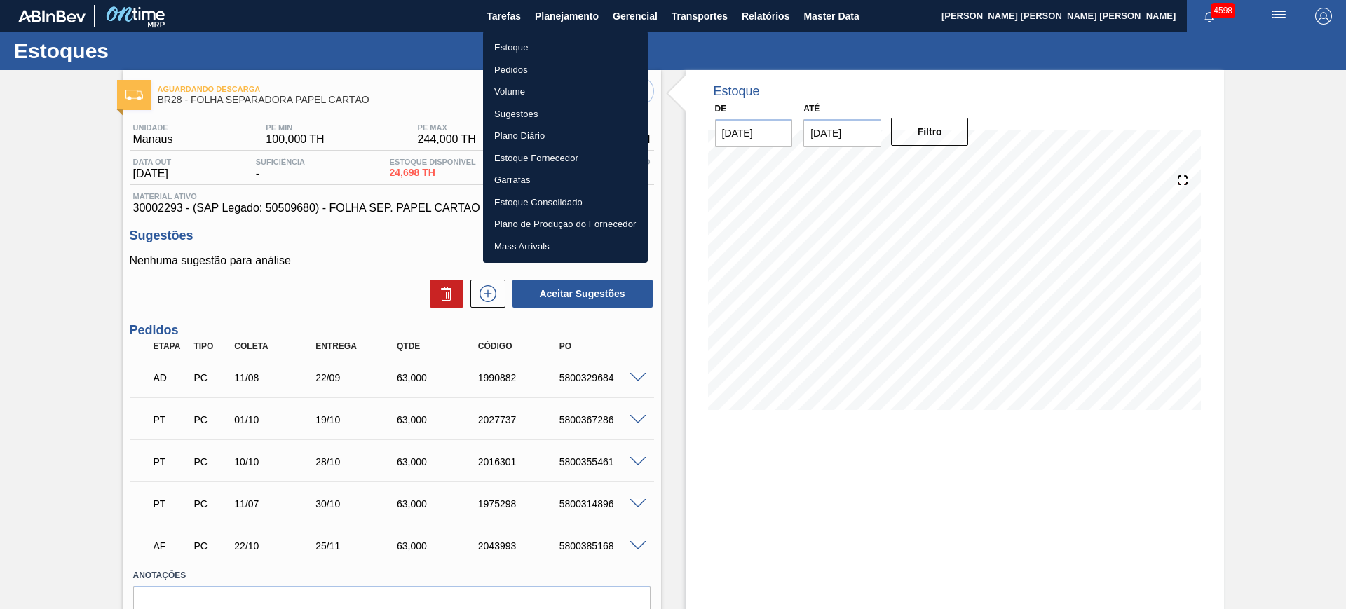
click at [542, 69] on li "Pedidos" at bounding box center [565, 70] width 165 height 22
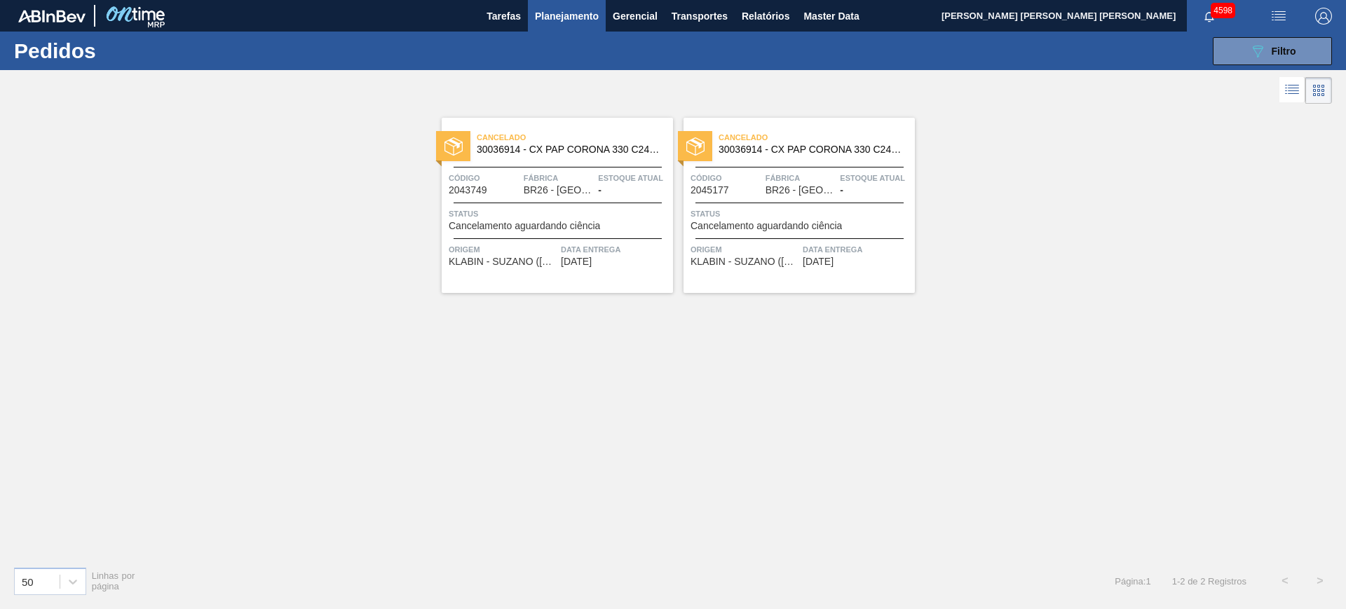
click at [1292, 92] on icon at bounding box center [1292, 89] width 17 height 17
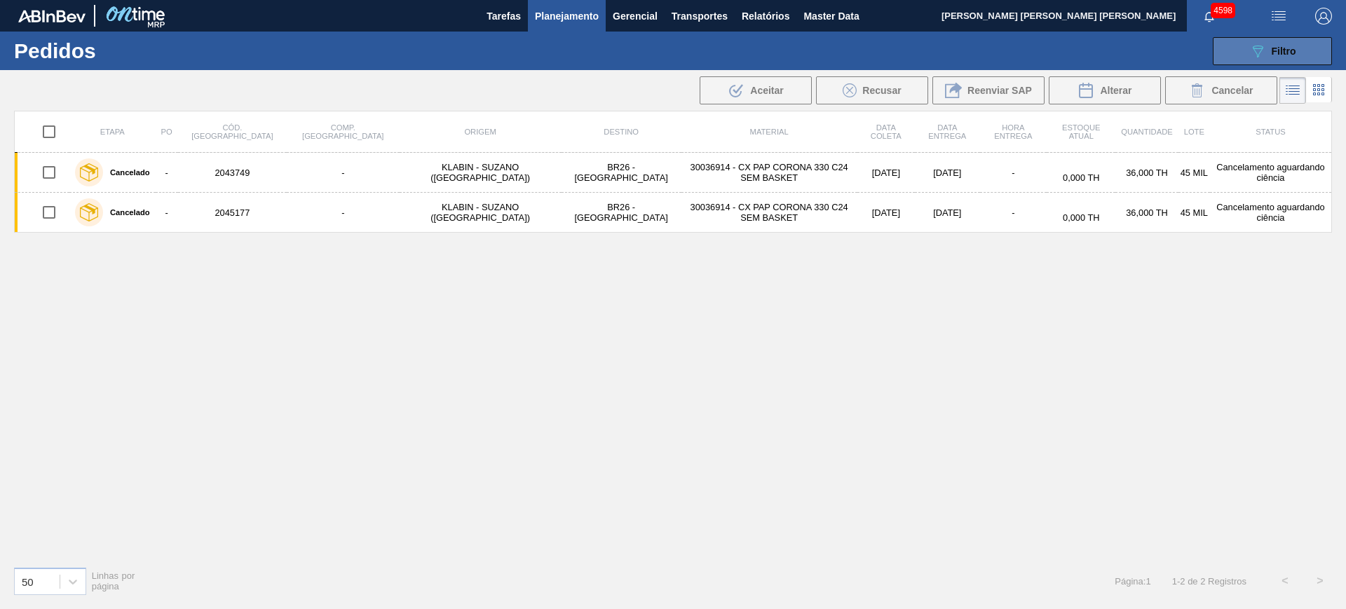
click at [1263, 53] on icon "089F7B8B-B2A5-4AFE-B5C0-19BA573D28AC" at bounding box center [1257, 51] width 17 height 17
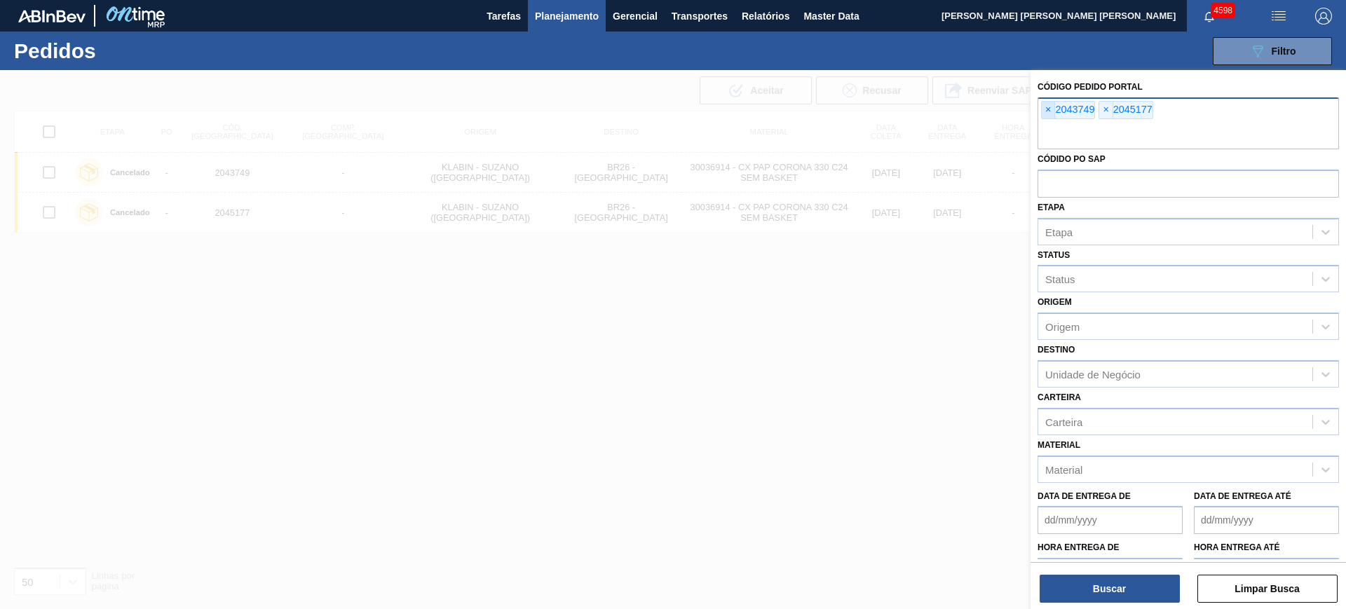
click at [1048, 116] on span "×" at bounding box center [1048, 110] width 13 height 17
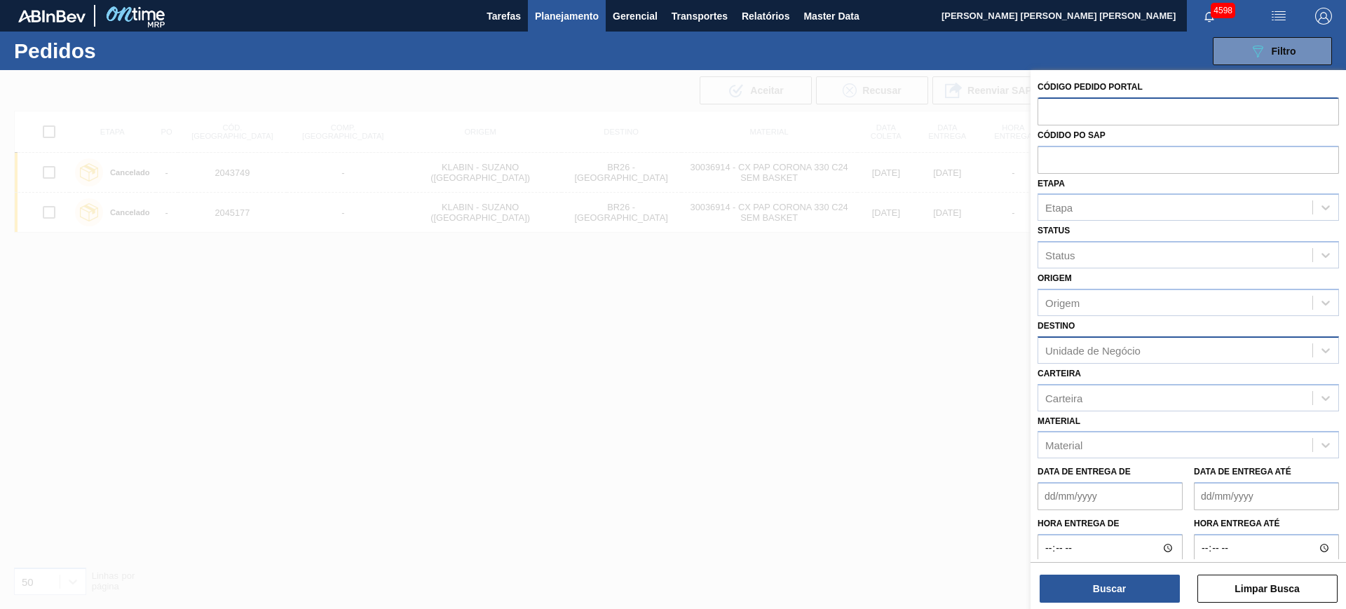
click at [1134, 348] on div "Unidade de Negócio" at bounding box center [1092, 350] width 95 height 12
type input "uber"
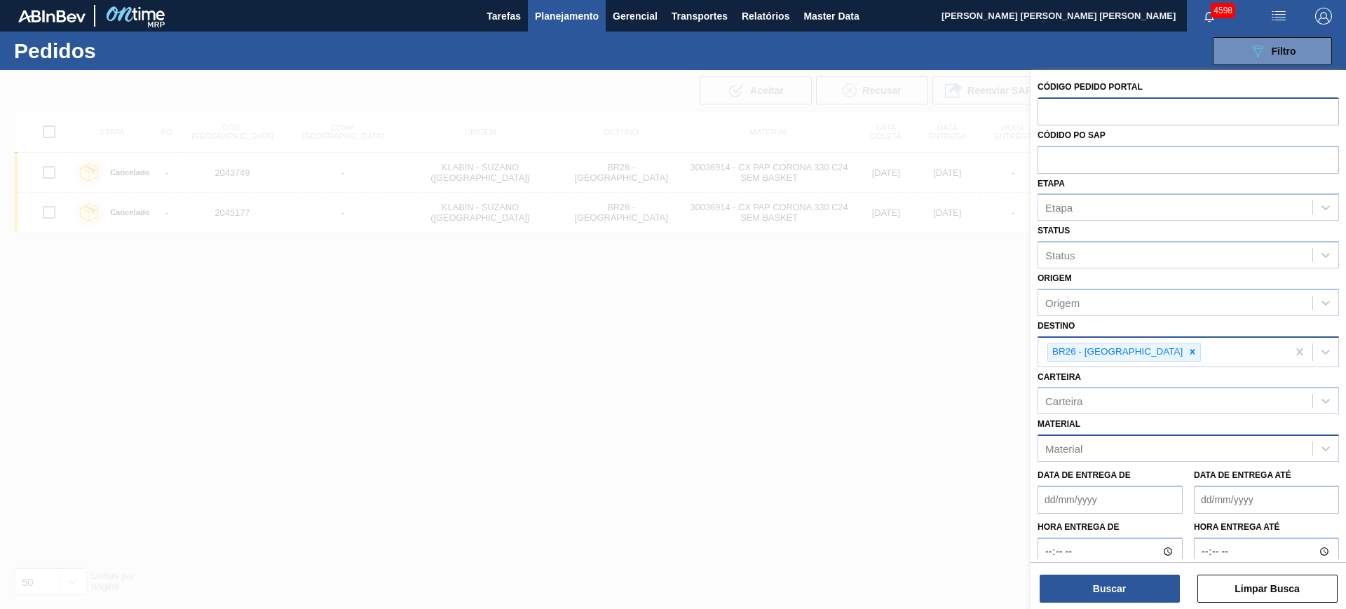
click at [1091, 447] on div "Material" at bounding box center [1175, 449] width 274 height 20
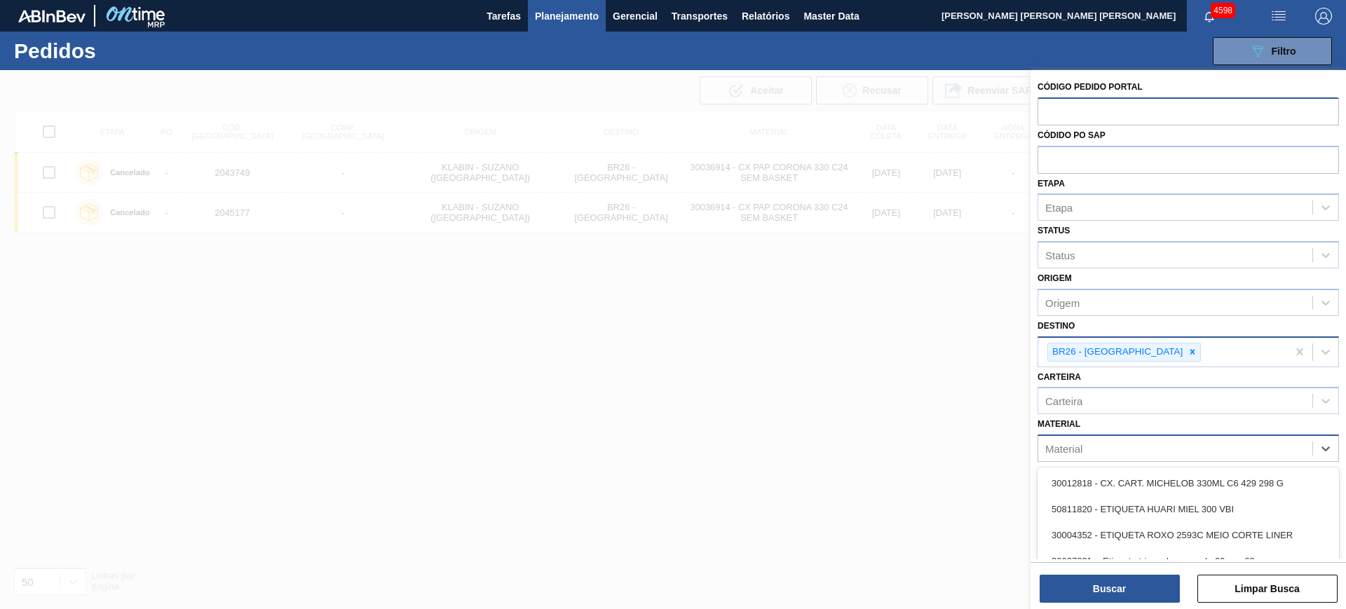
paste input "30002293"
type input "30002293"
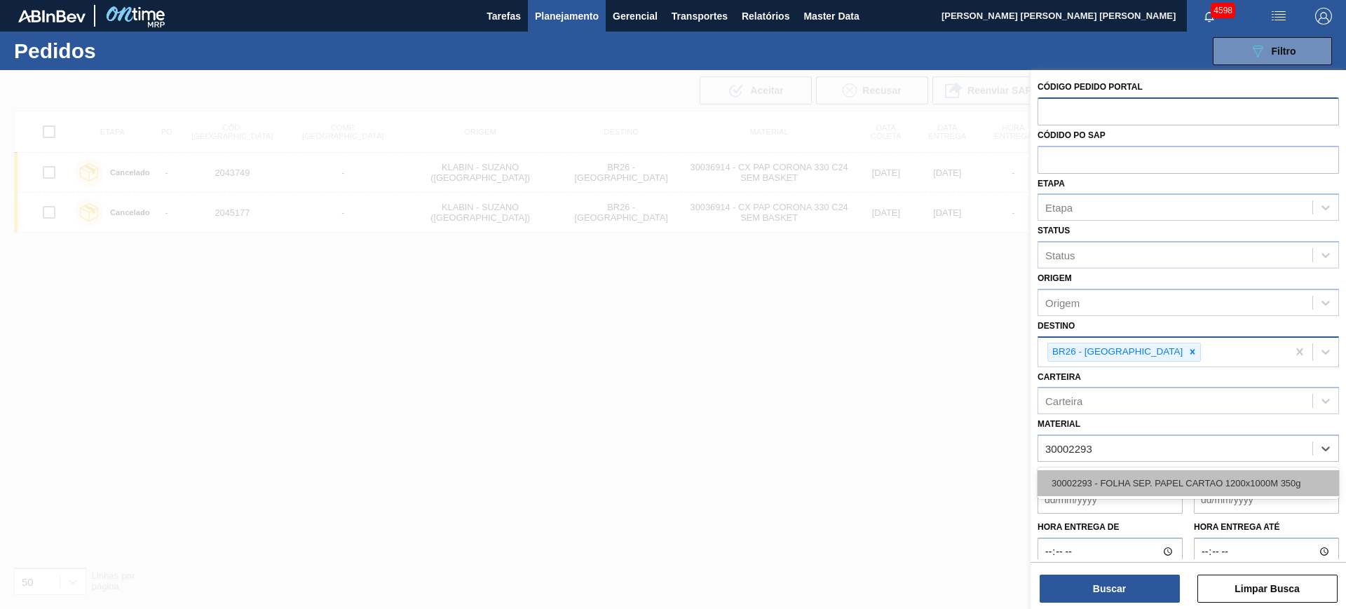
click at [1145, 484] on div "30002293 - FOLHA SEP. PAPEL CARTAO 1200x1000M 350g" at bounding box center [1188, 483] width 301 height 26
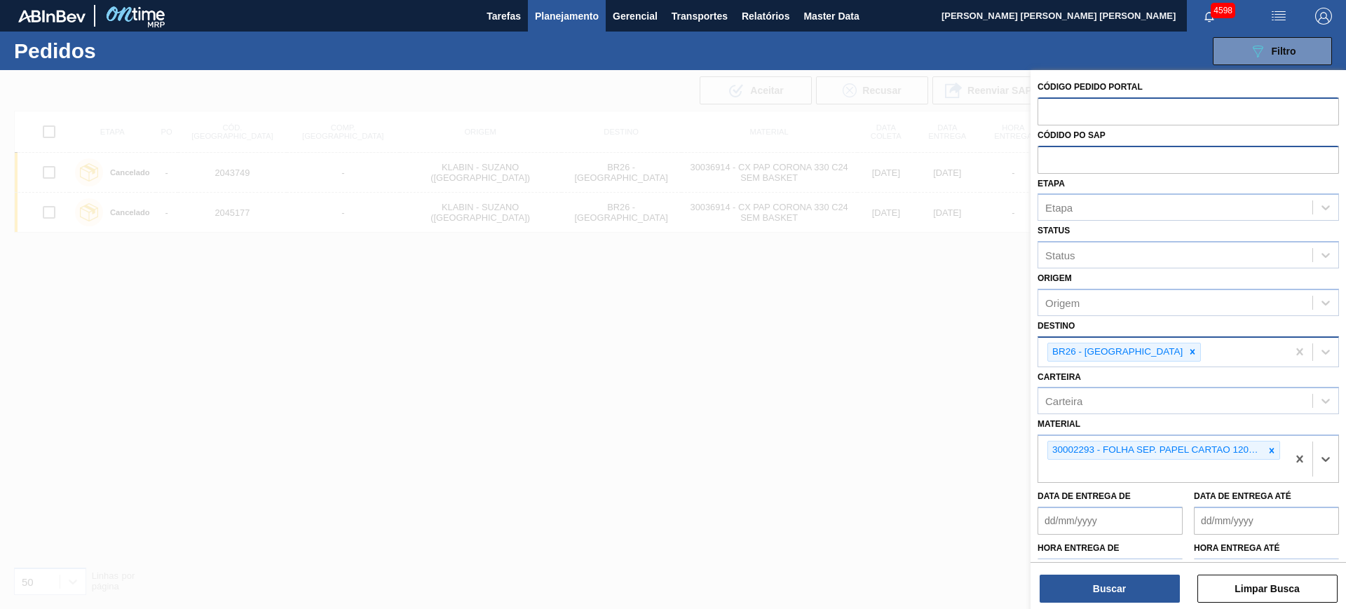
click at [1082, 161] on input "text" at bounding box center [1188, 159] width 301 height 27
click at [1099, 209] on div "Etapa" at bounding box center [1175, 208] width 274 height 20
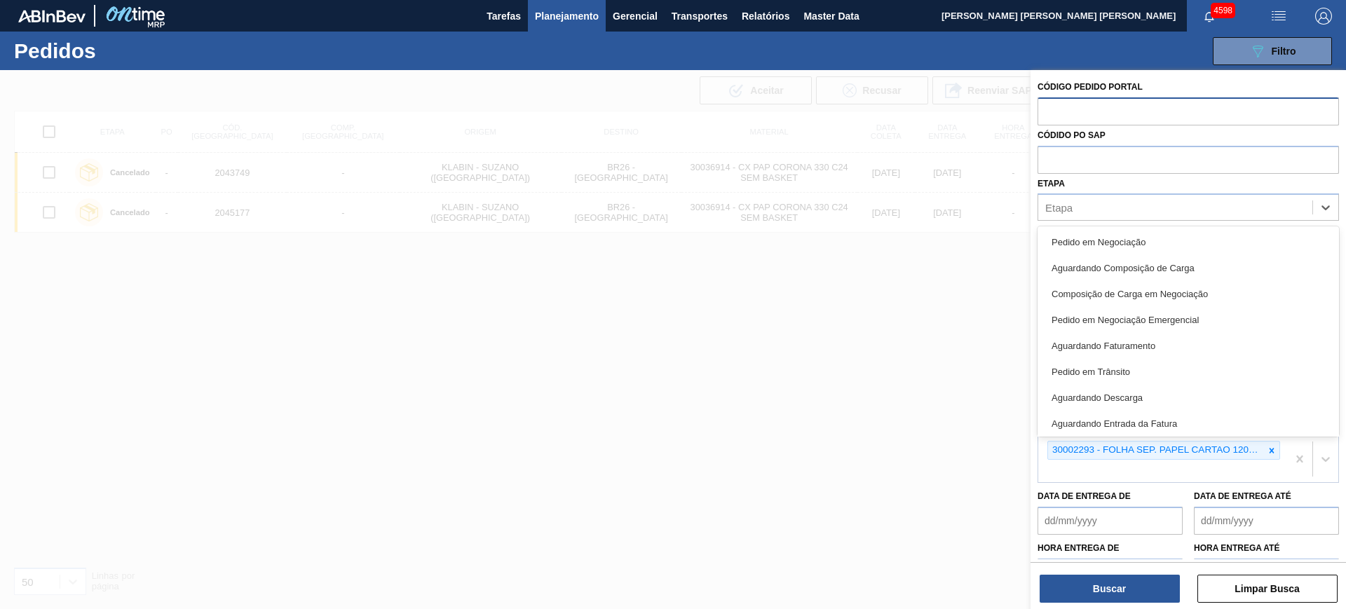
click at [1249, 85] on div "Código Pedido Portal" at bounding box center [1188, 101] width 301 height 48
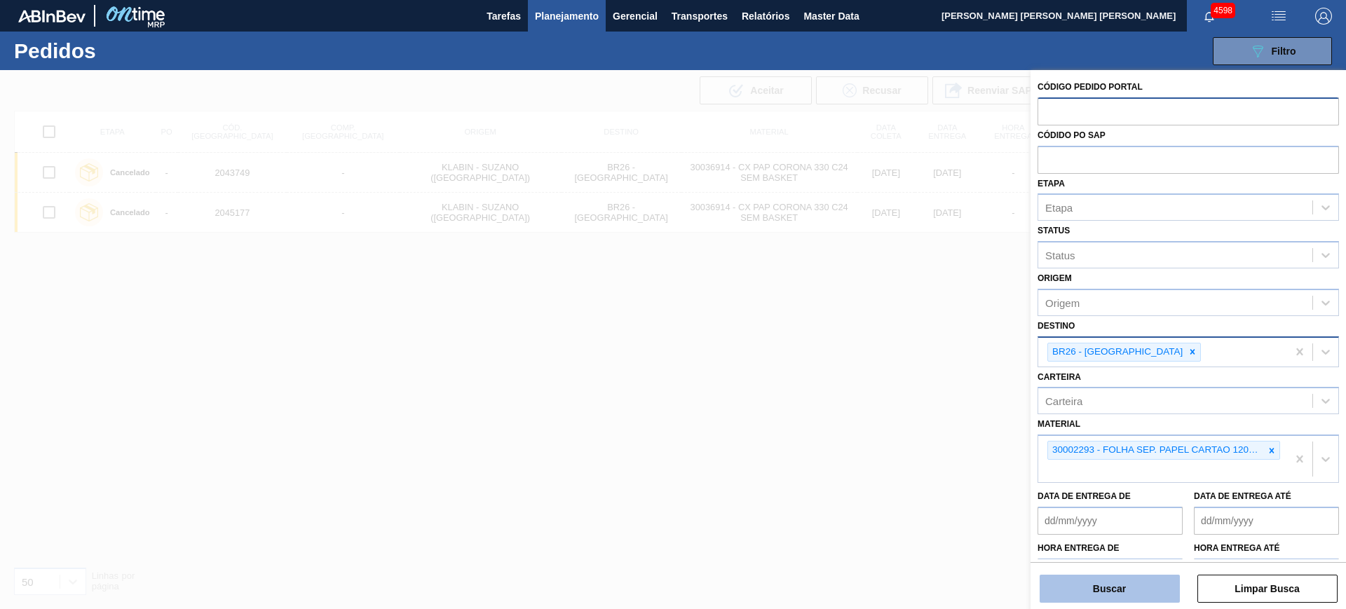
click at [1148, 592] on button "Buscar" at bounding box center [1110, 589] width 140 height 28
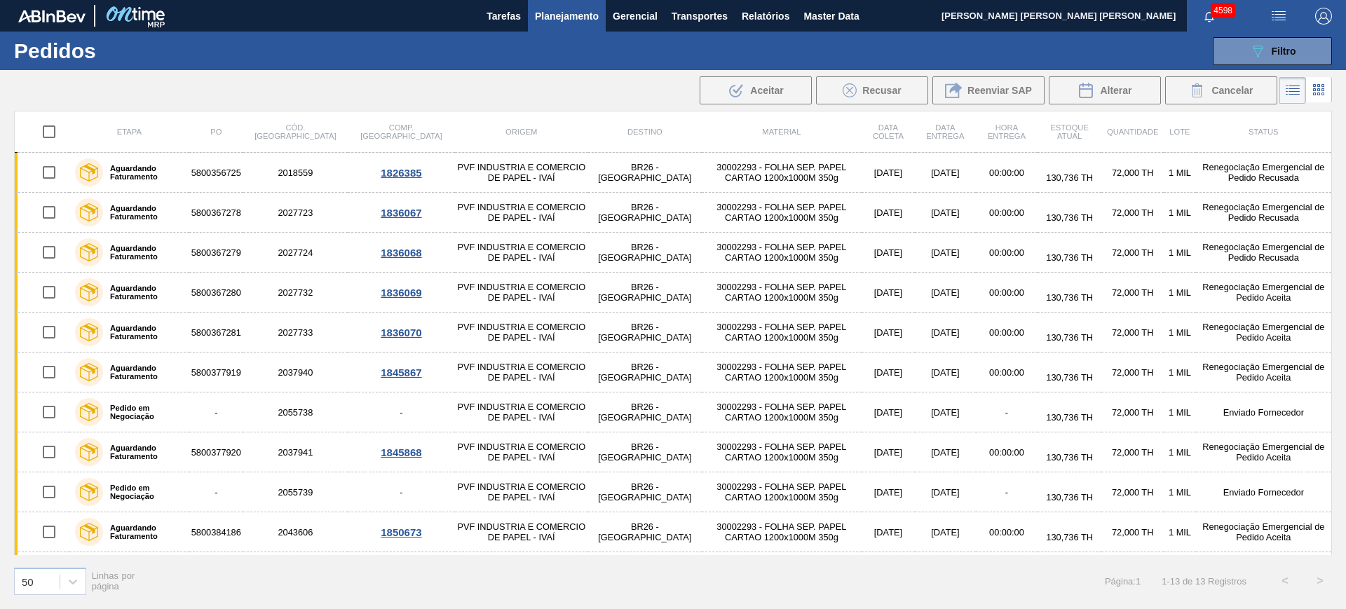
click at [50, 129] on input "checkbox" at bounding box center [48, 131] width 29 height 29
checkbox input "true"
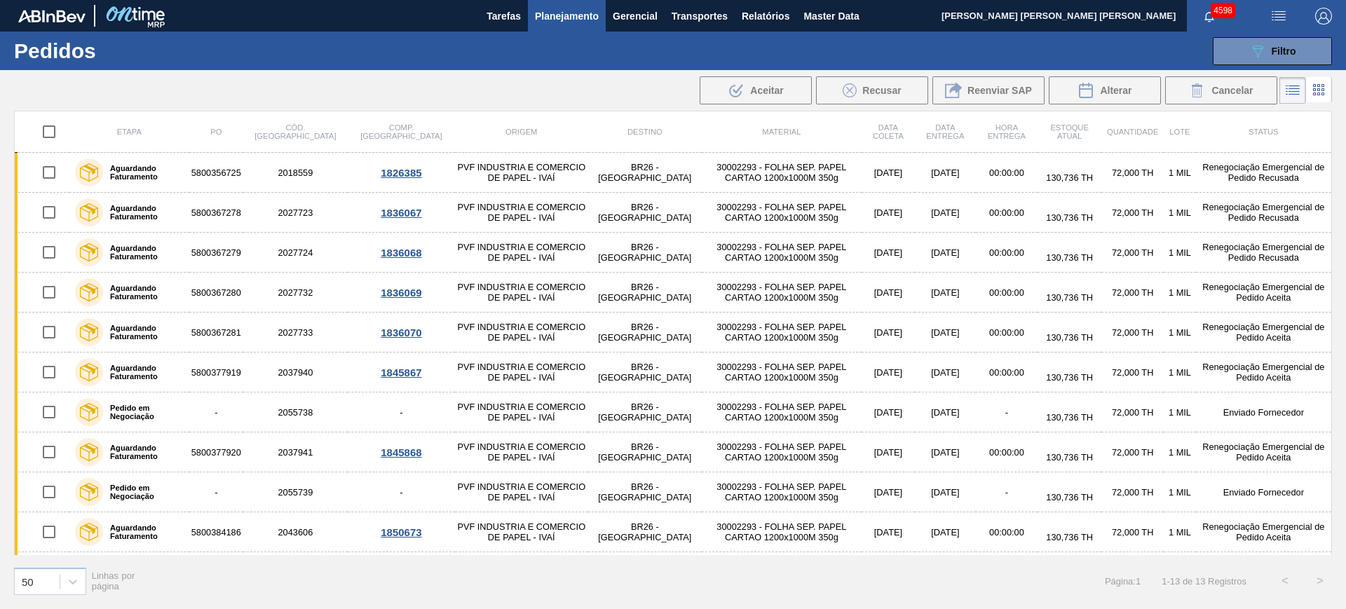
checkbox input "true"
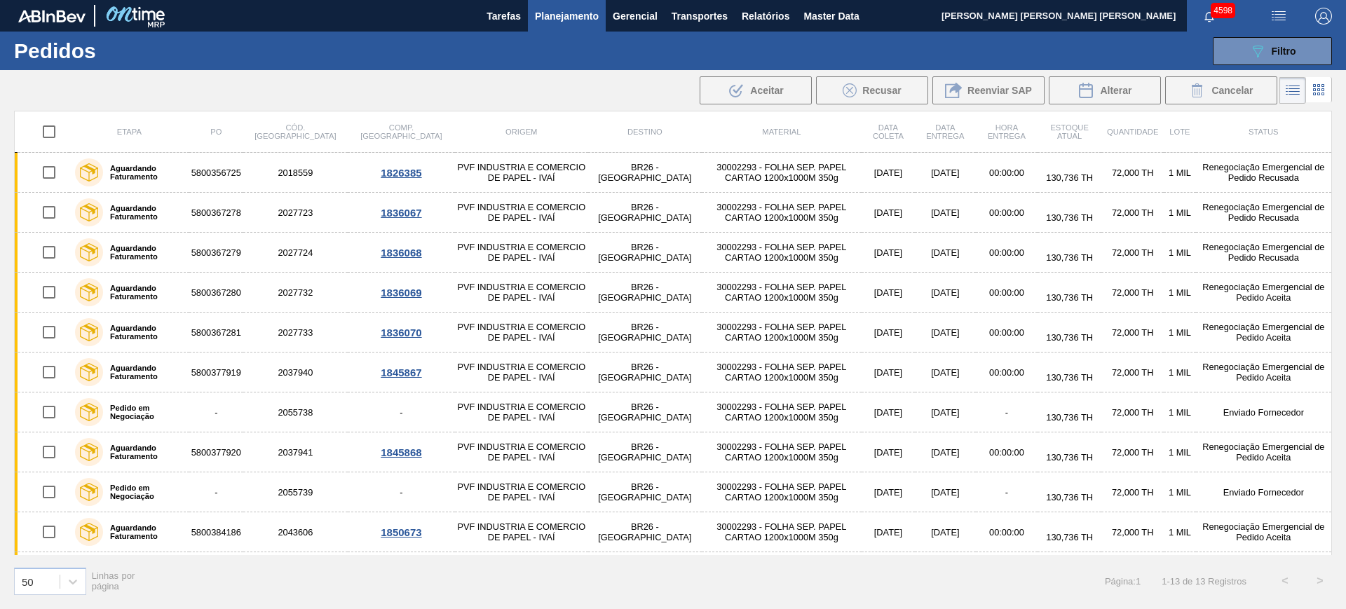
checkbox input "true"
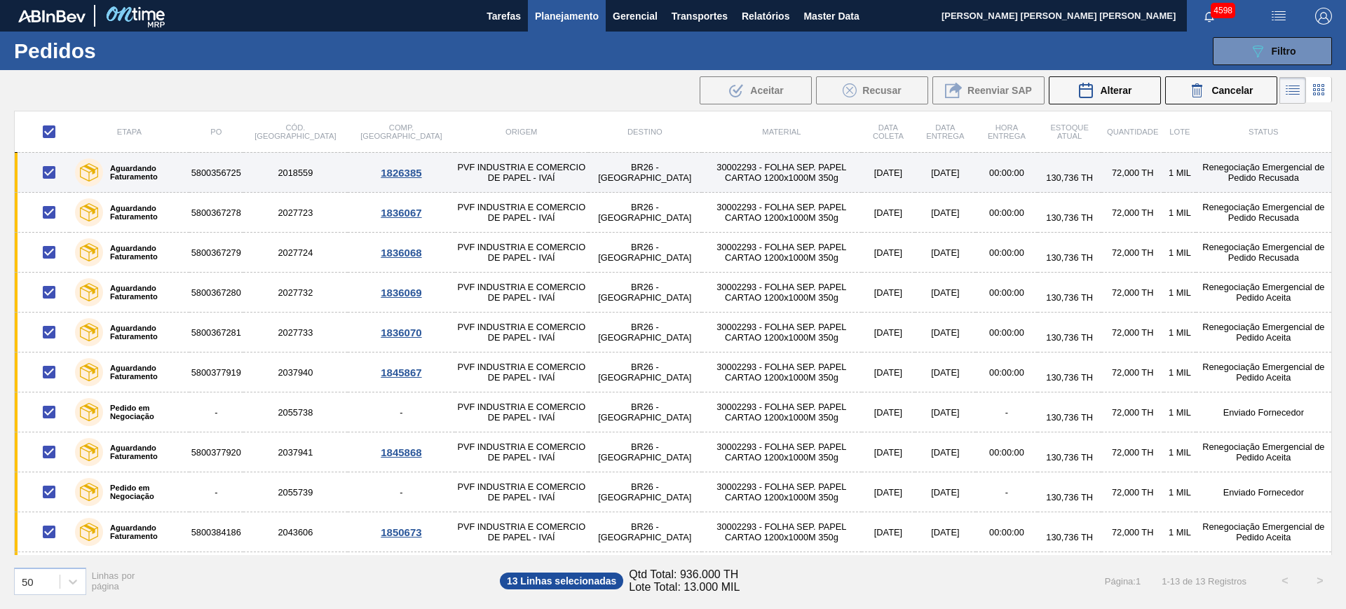
click at [50, 174] on input "checkbox" at bounding box center [48, 172] width 29 height 29
checkbox input "false"
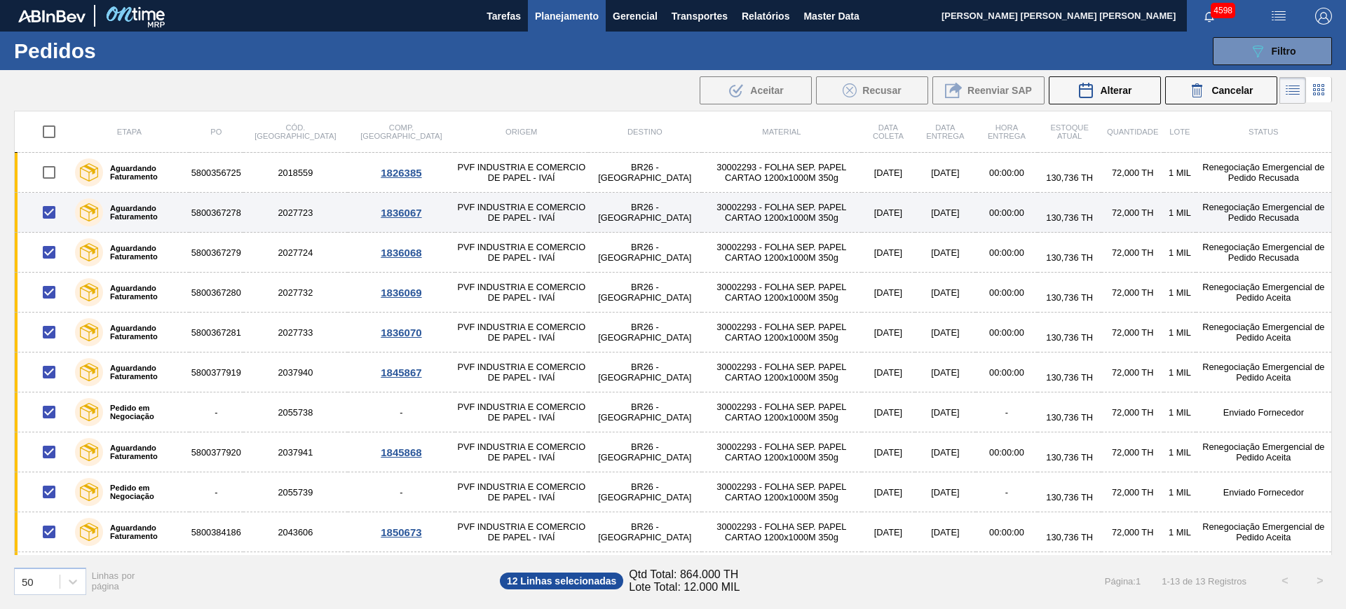
click at [51, 208] on input "checkbox" at bounding box center [48, 212] width 29 height 29
checkbox input "false"
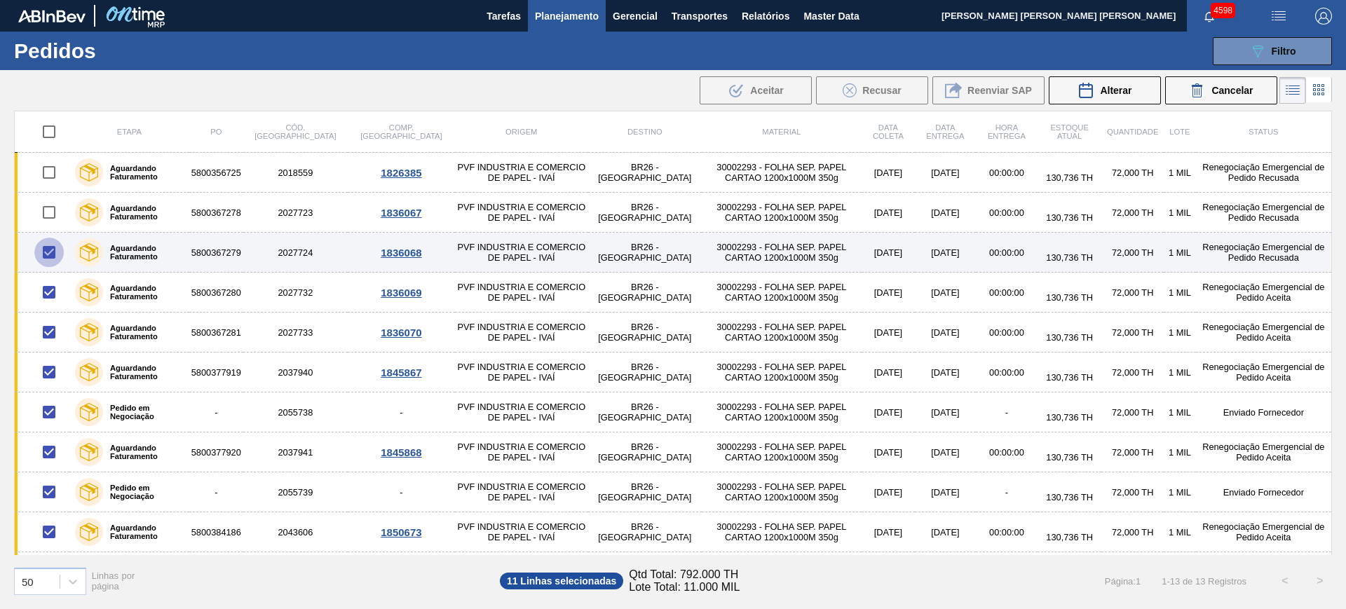
click at [47, 244] on input "checkbox" at bounding box center [48, 252] width 29 height 29
checkbox input "false"
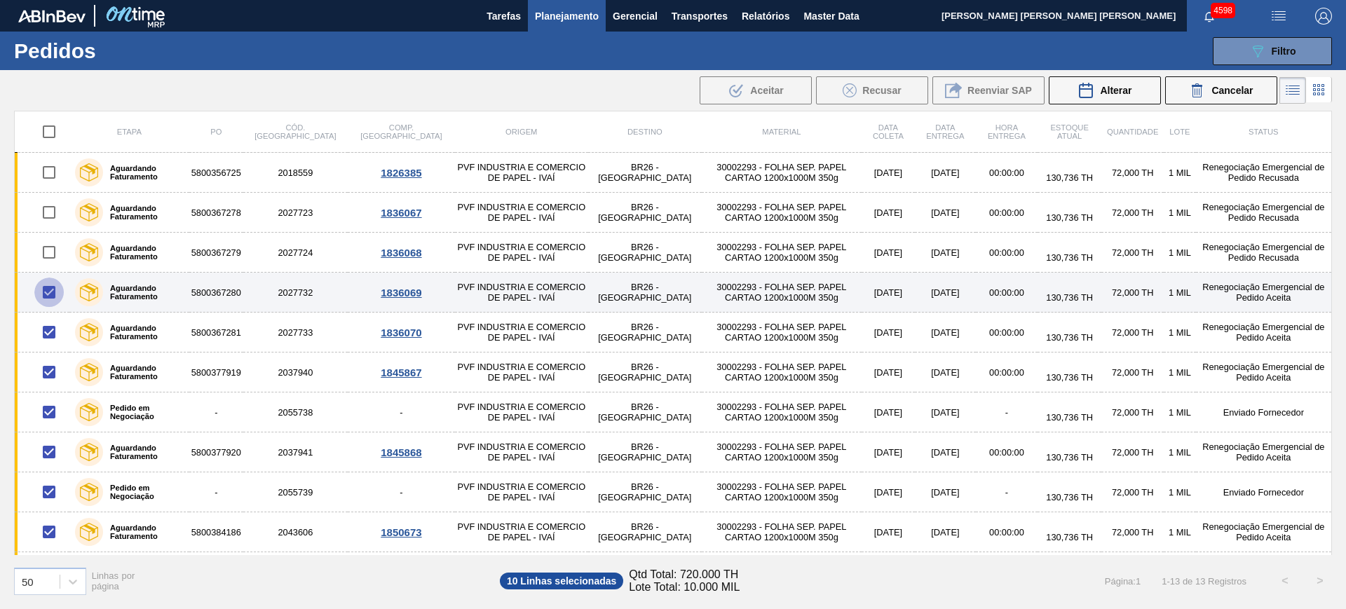
click at [55, 289] on input "checkbox" at bounding box center [48, 292] width 29 height 29
checkbox input "false"
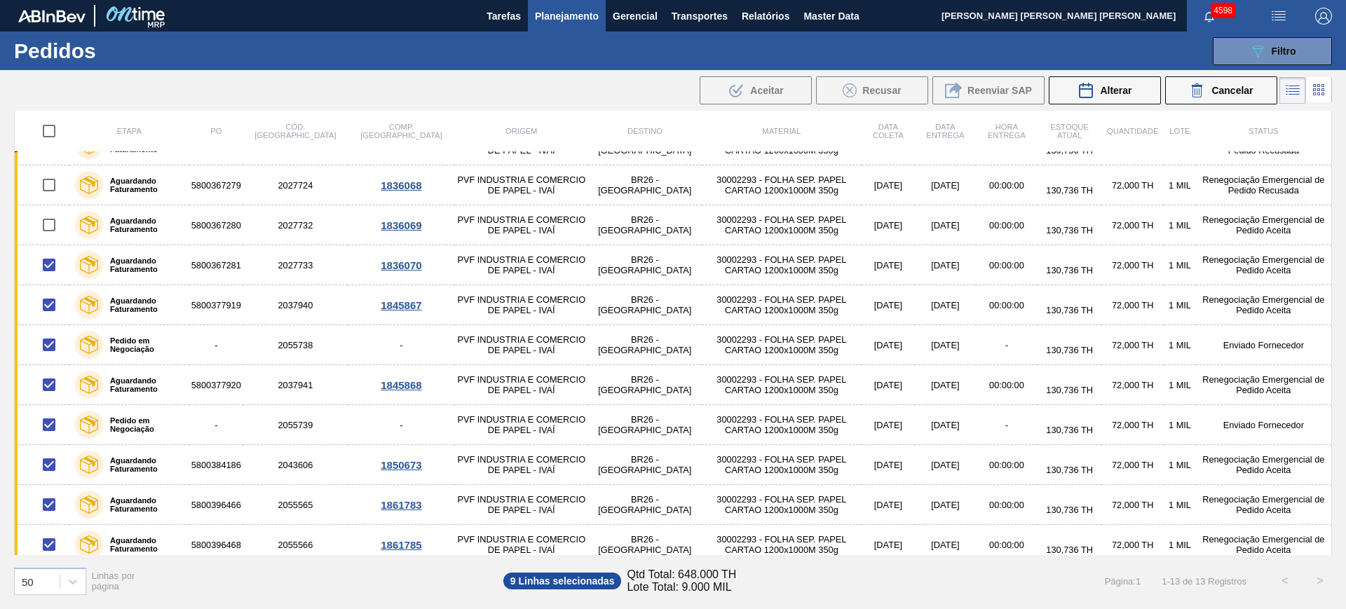
scroll to position [117, 0]
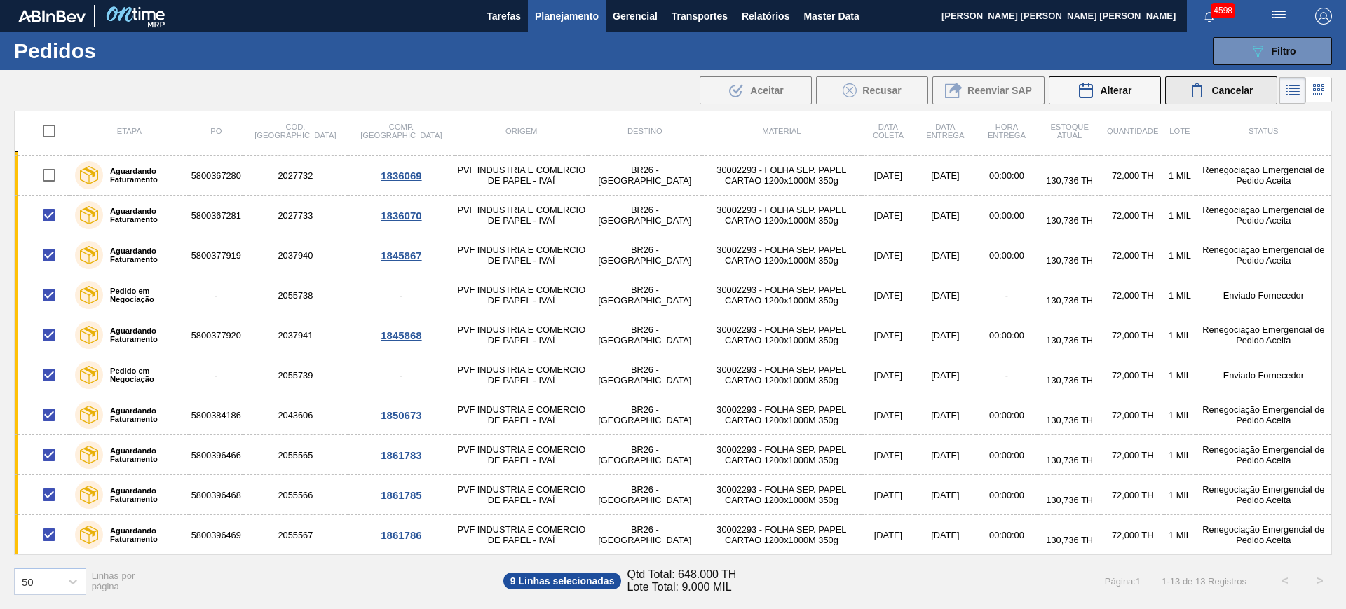
click at [1220, 91] on span "Cancelar" at bounding box center [1232, 90] width 41 height 11
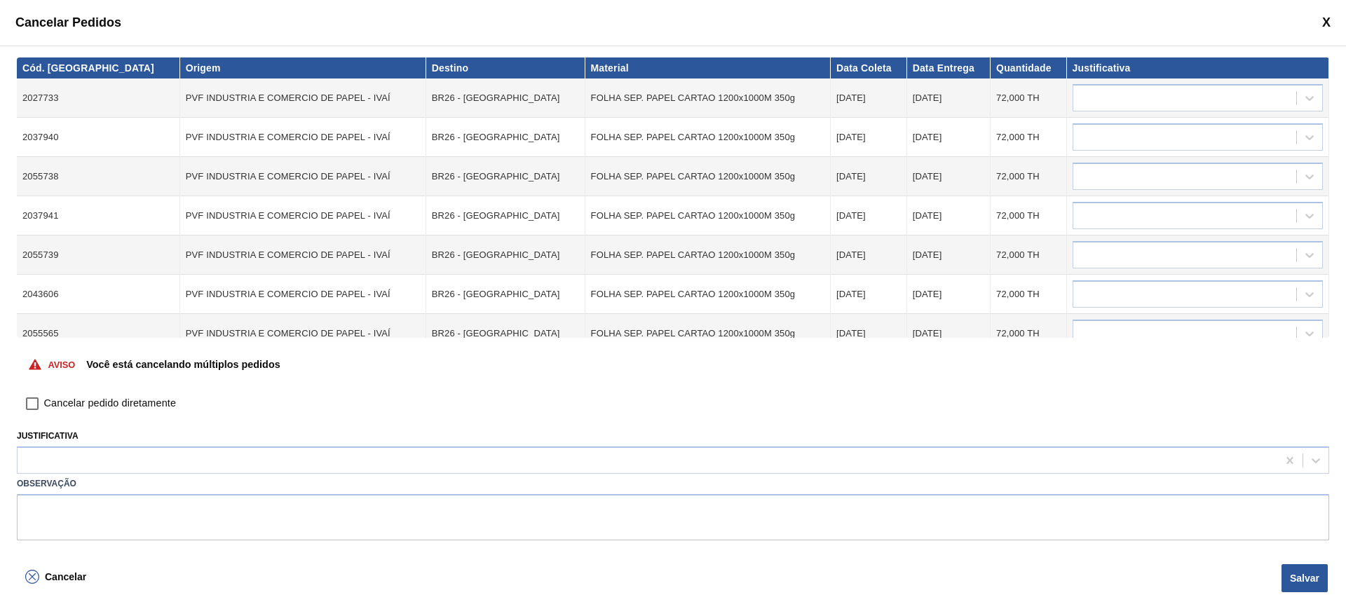
click at [34, 402] on input "Cancelar pedido diretamente" at bounding box center [32, 404] width 24 height 24
checkbox input "true"
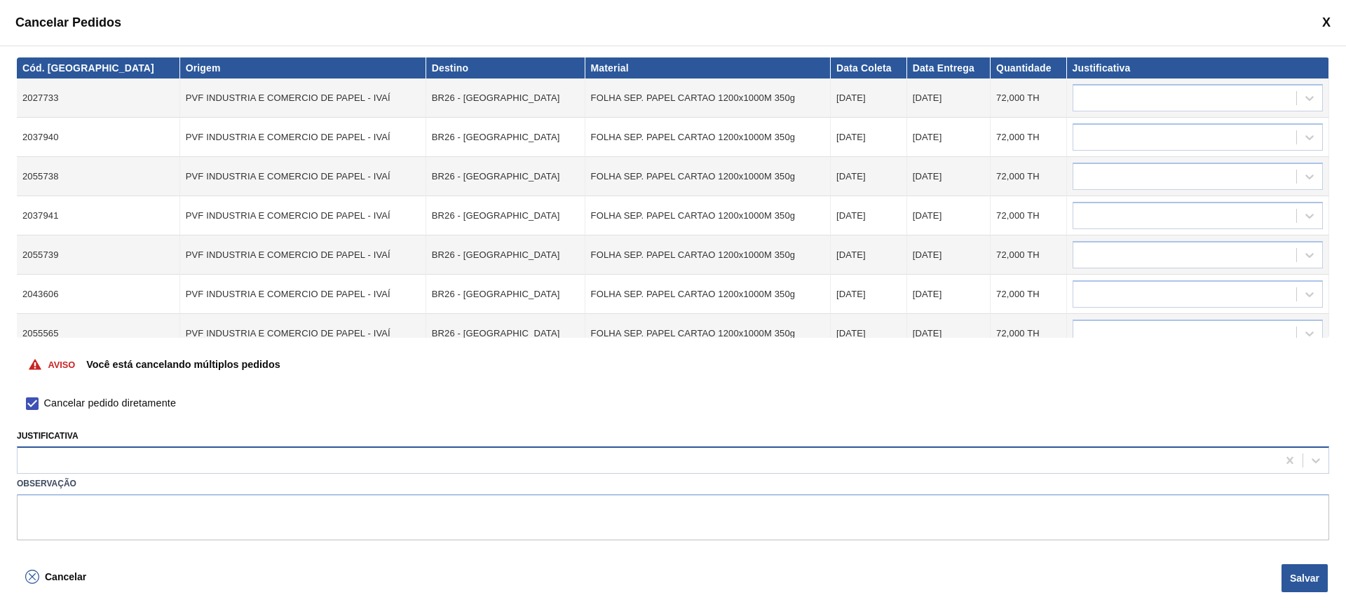
click at [116, 454] on div at bounding box center [648, 461] width 1260 height 20
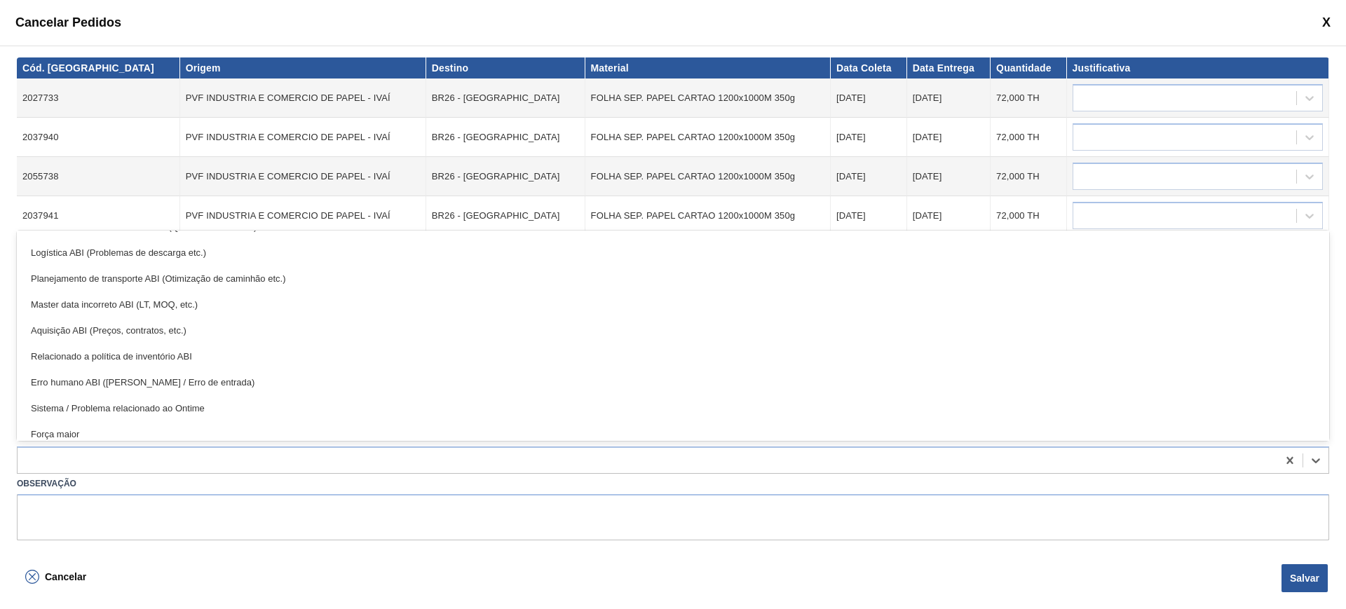
scroll to position [262, 0]
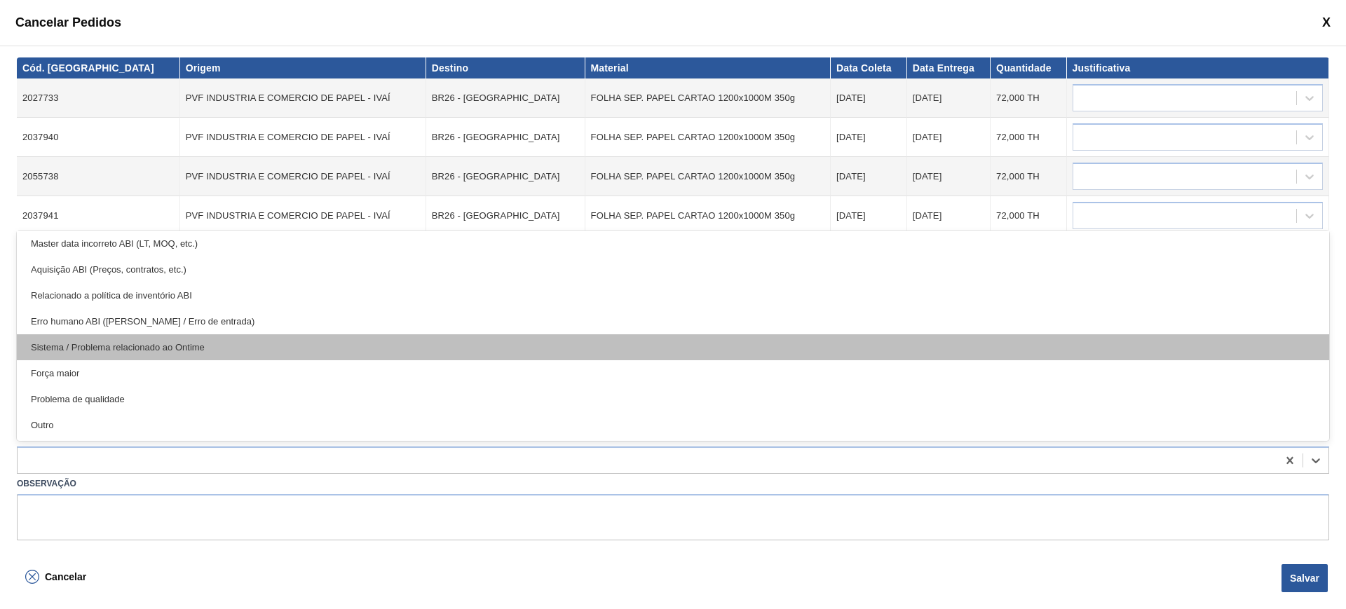
click at [238, 350] on div "Sistema / Problema relacionado ao Ontime" at bounding box center [673, 347] width 1313 height 26
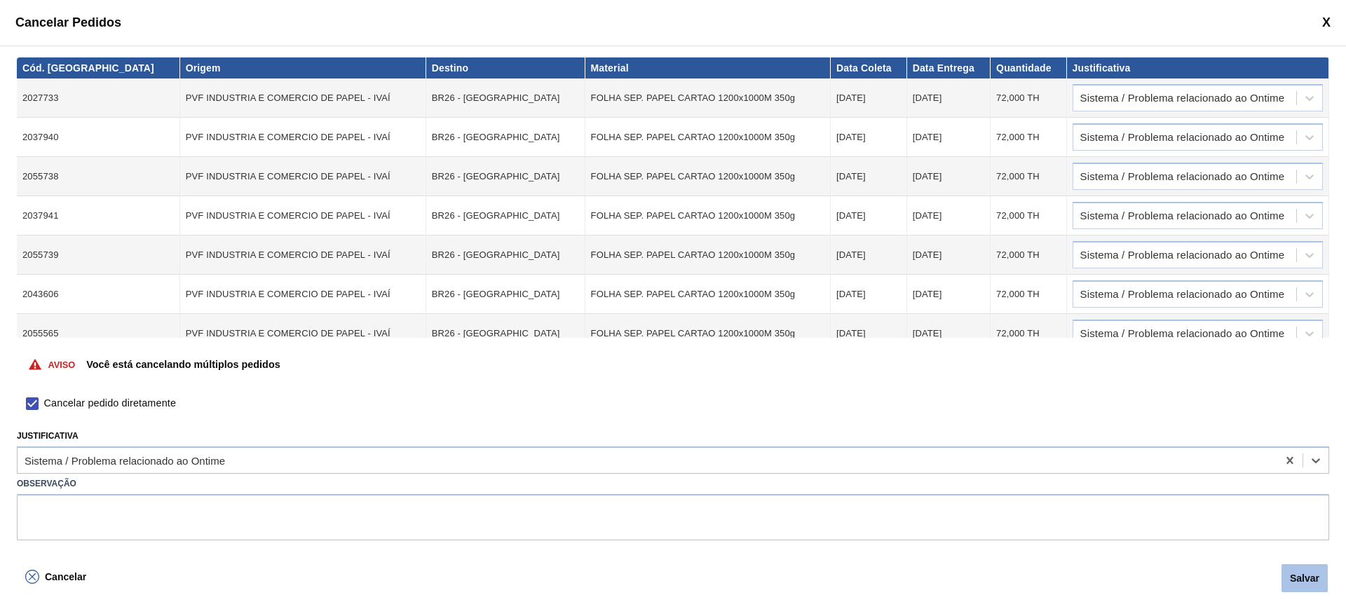
click at [1312, 582] on button "Salvar" at bounding box center [1305, 578] width 46 height 28
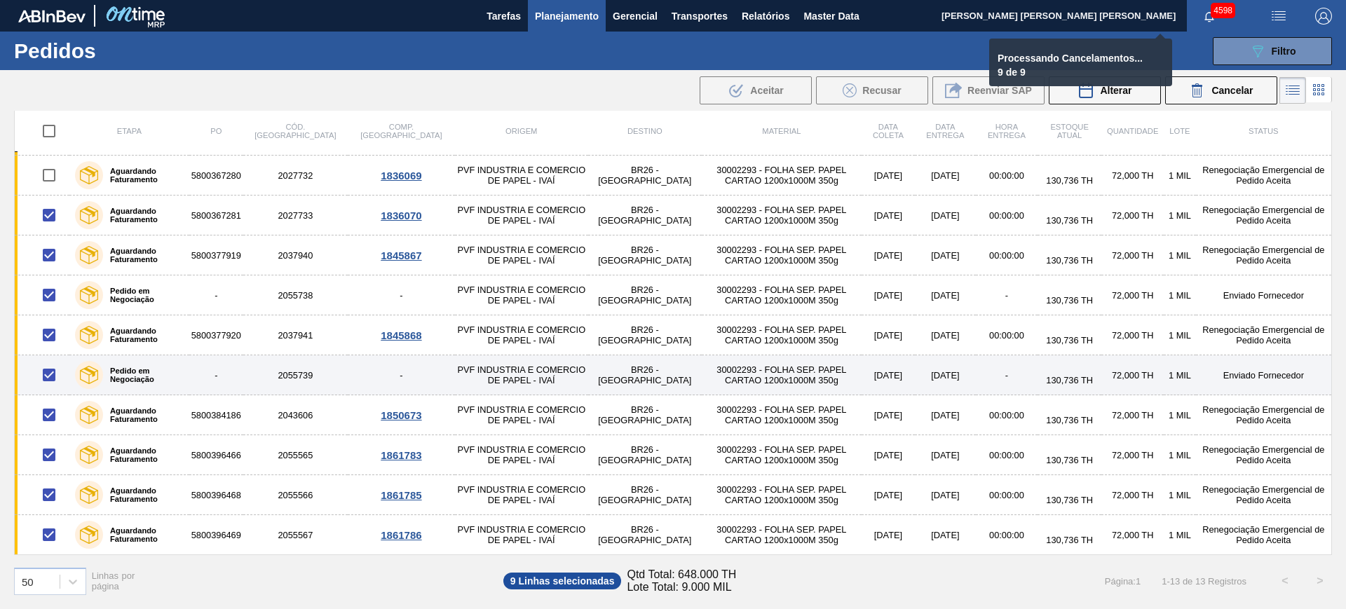
checkbox input "false"
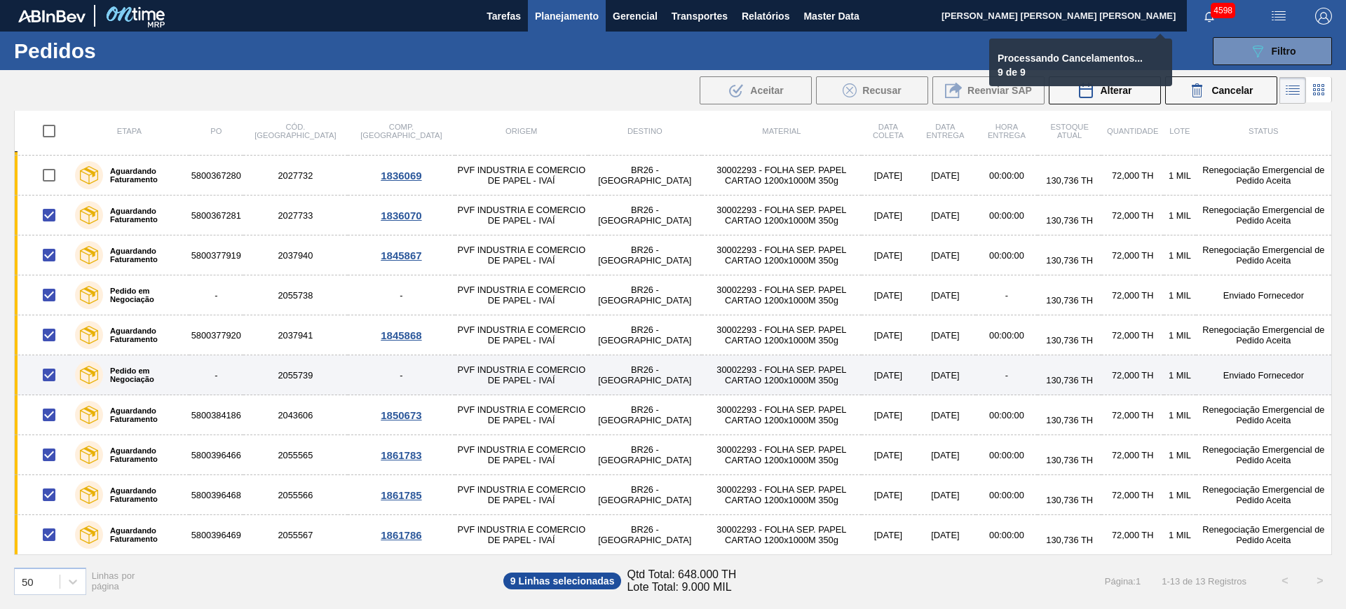
checkbox input "false"
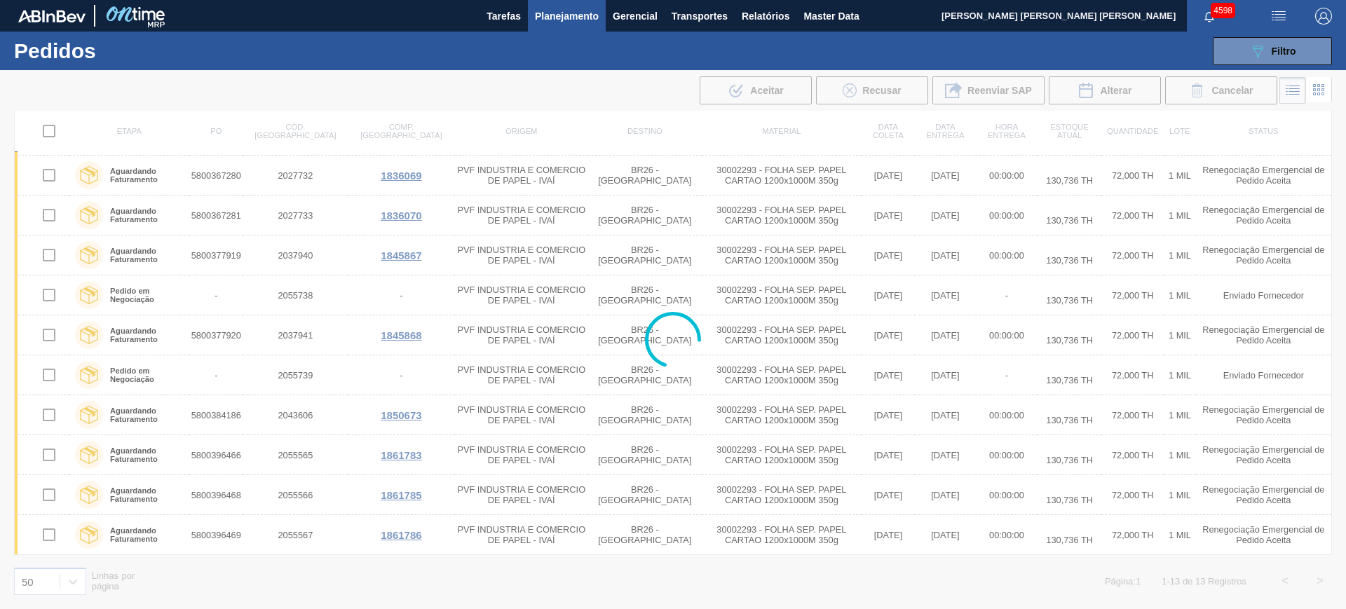
scroll to position [0, 0]
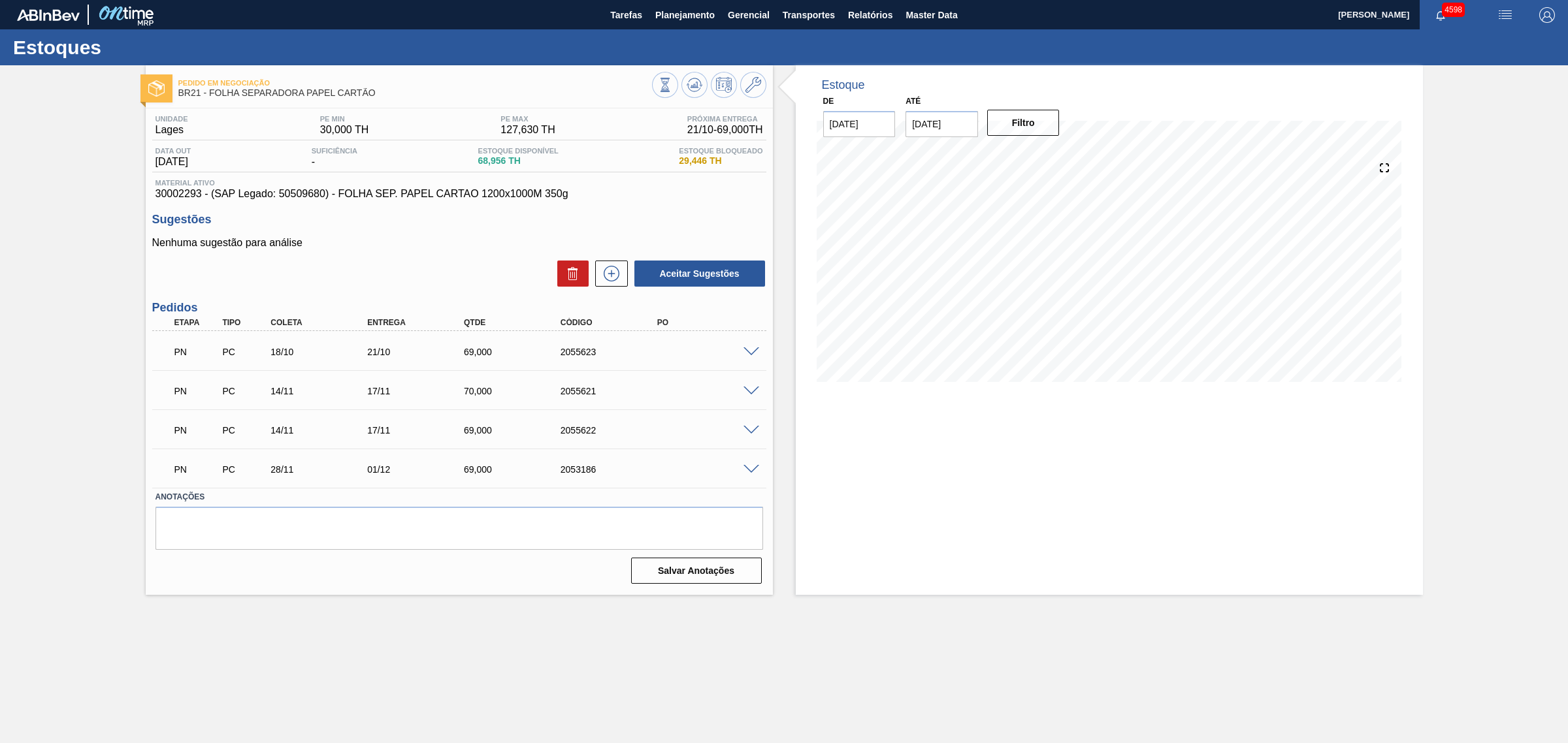
click at [743, 351] on span at bounding box center [751, 352] width 16 height 10
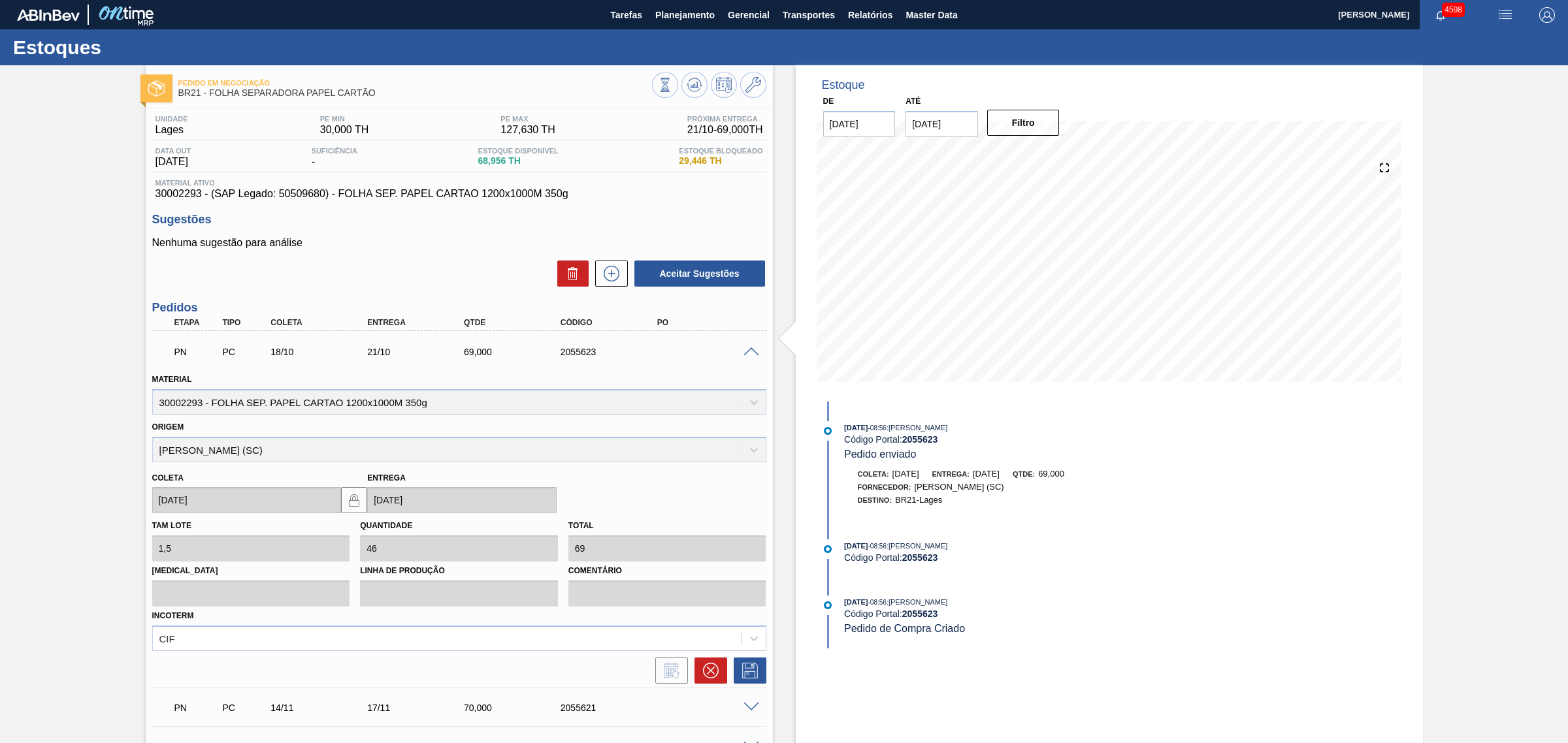
click at [743, 351] on span at bounding box center [751, 352] width 16 height 10
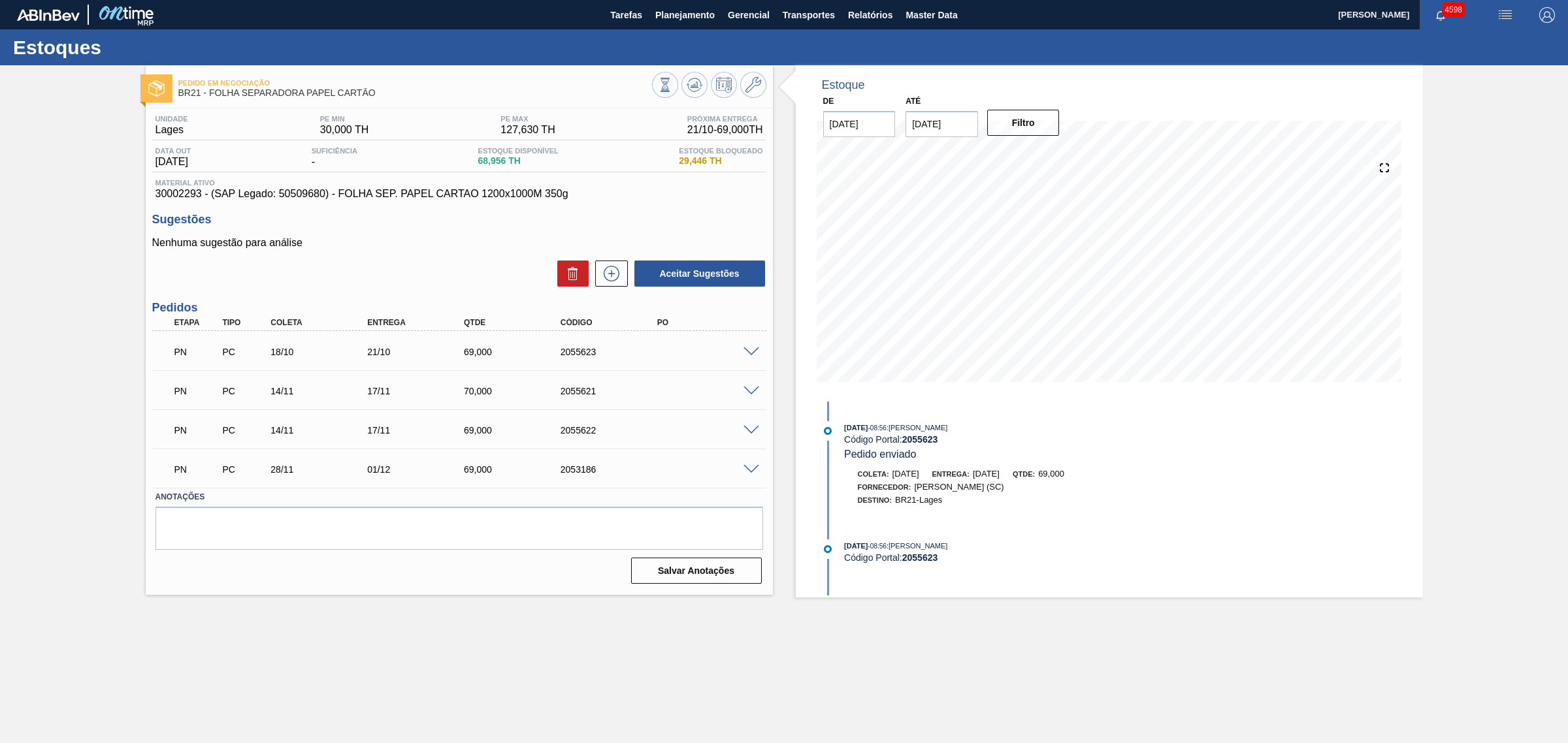
click at [743, 351] on span at bounding box center [751, 352] width 16 height 10
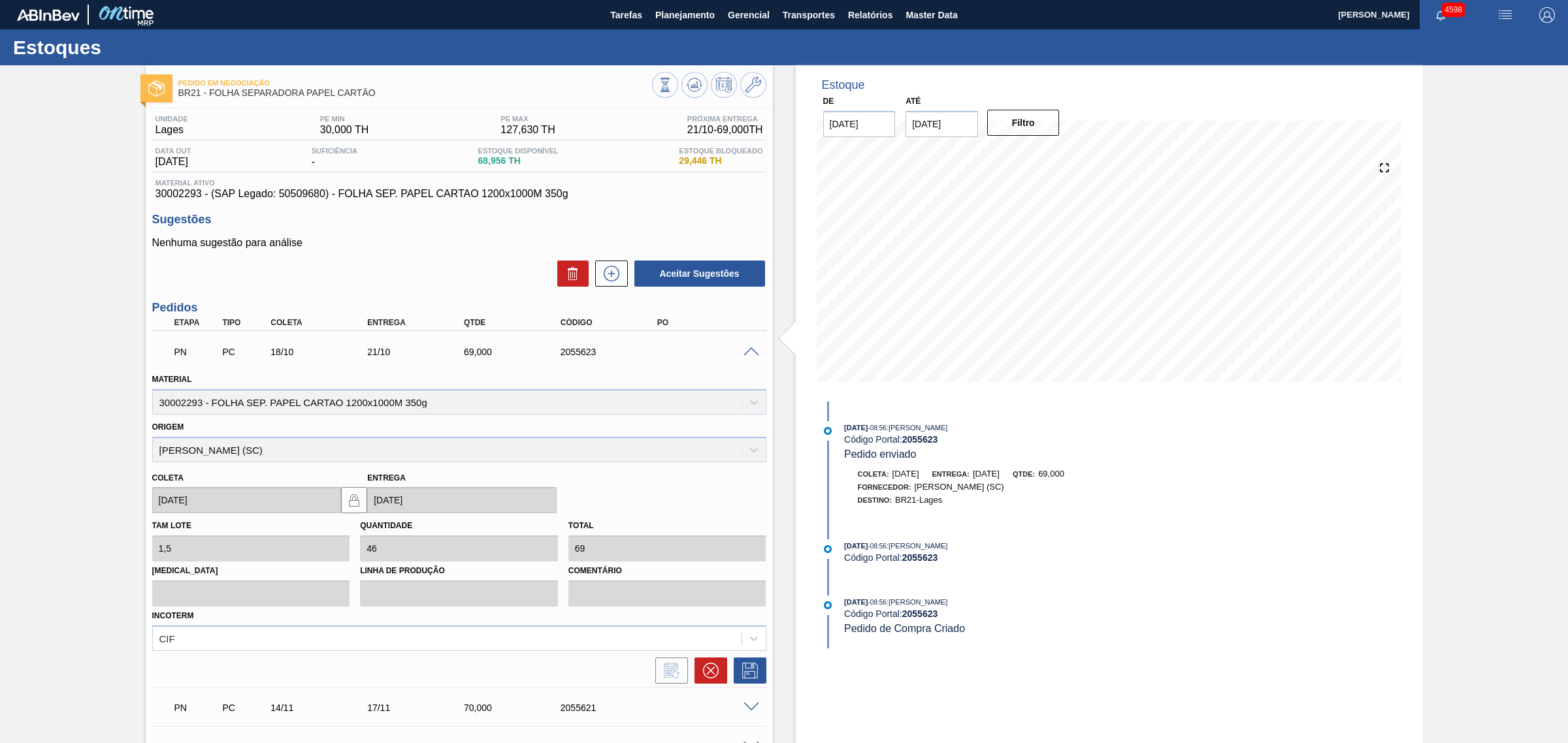
click at [743, 351] on span at bounding box center [751, 352] width 16 height 10
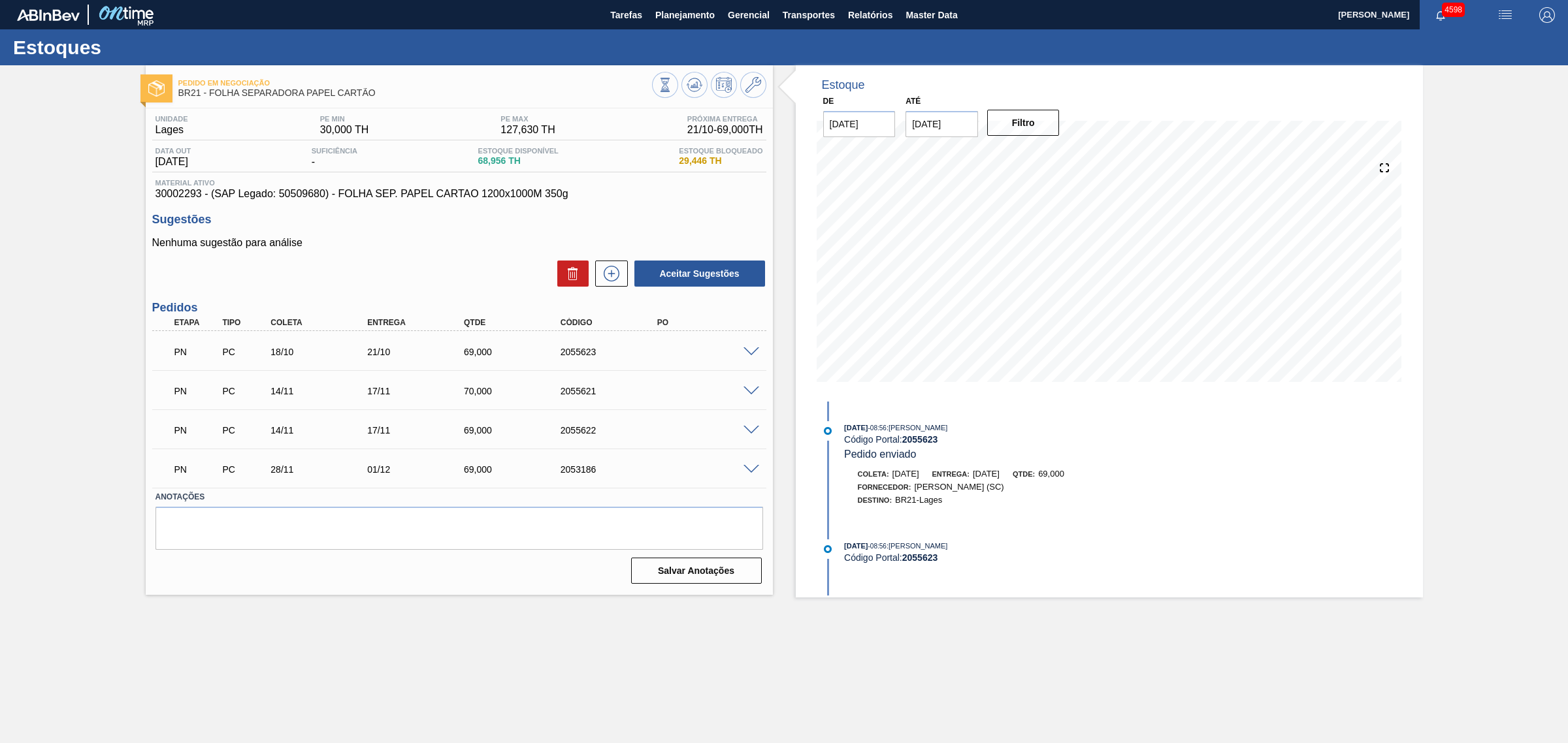
click at [756, 353] on span at bounding box center [751, 352] width 16 height 10
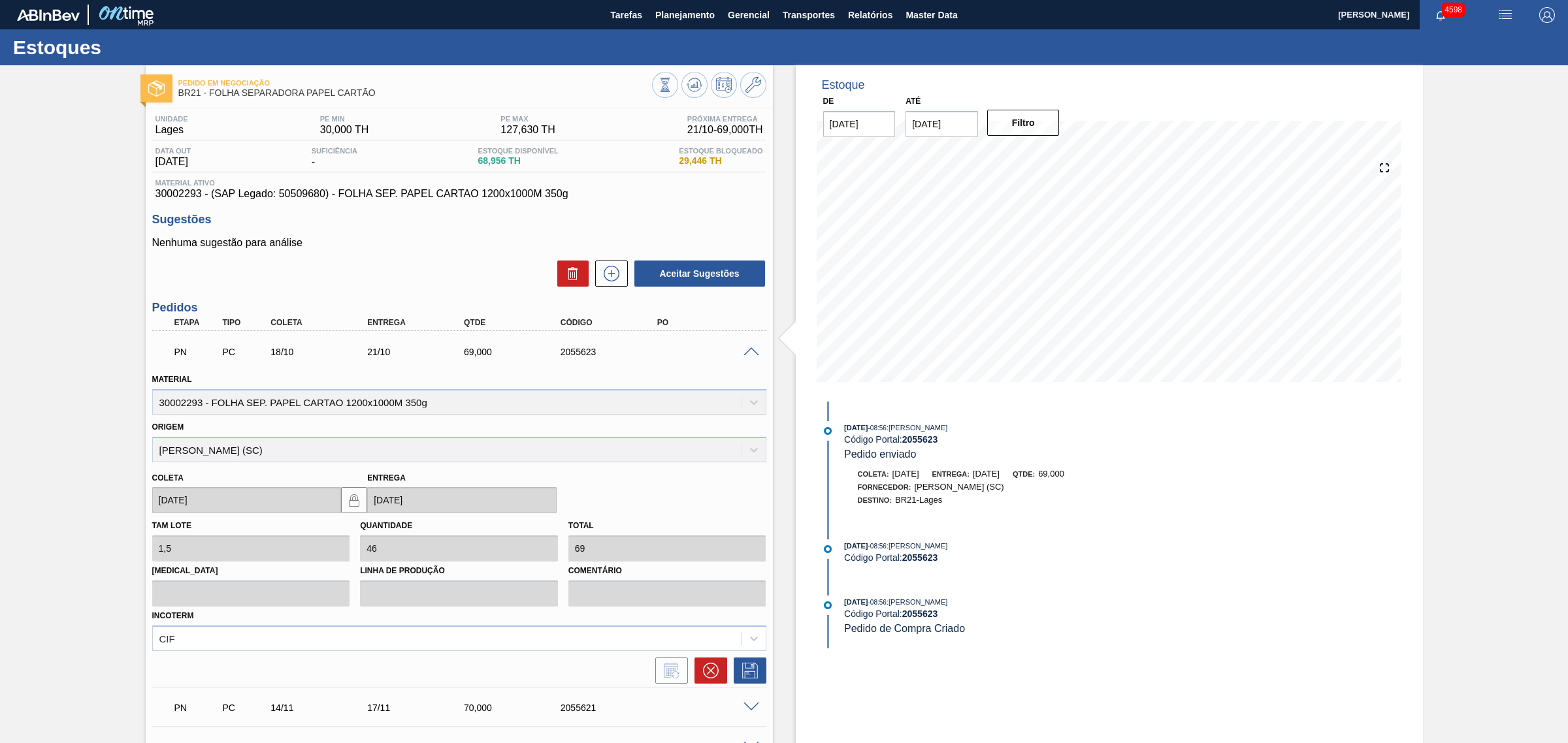
click at [753, 353] on span at bounding box center [751, 352] width 16 height 10
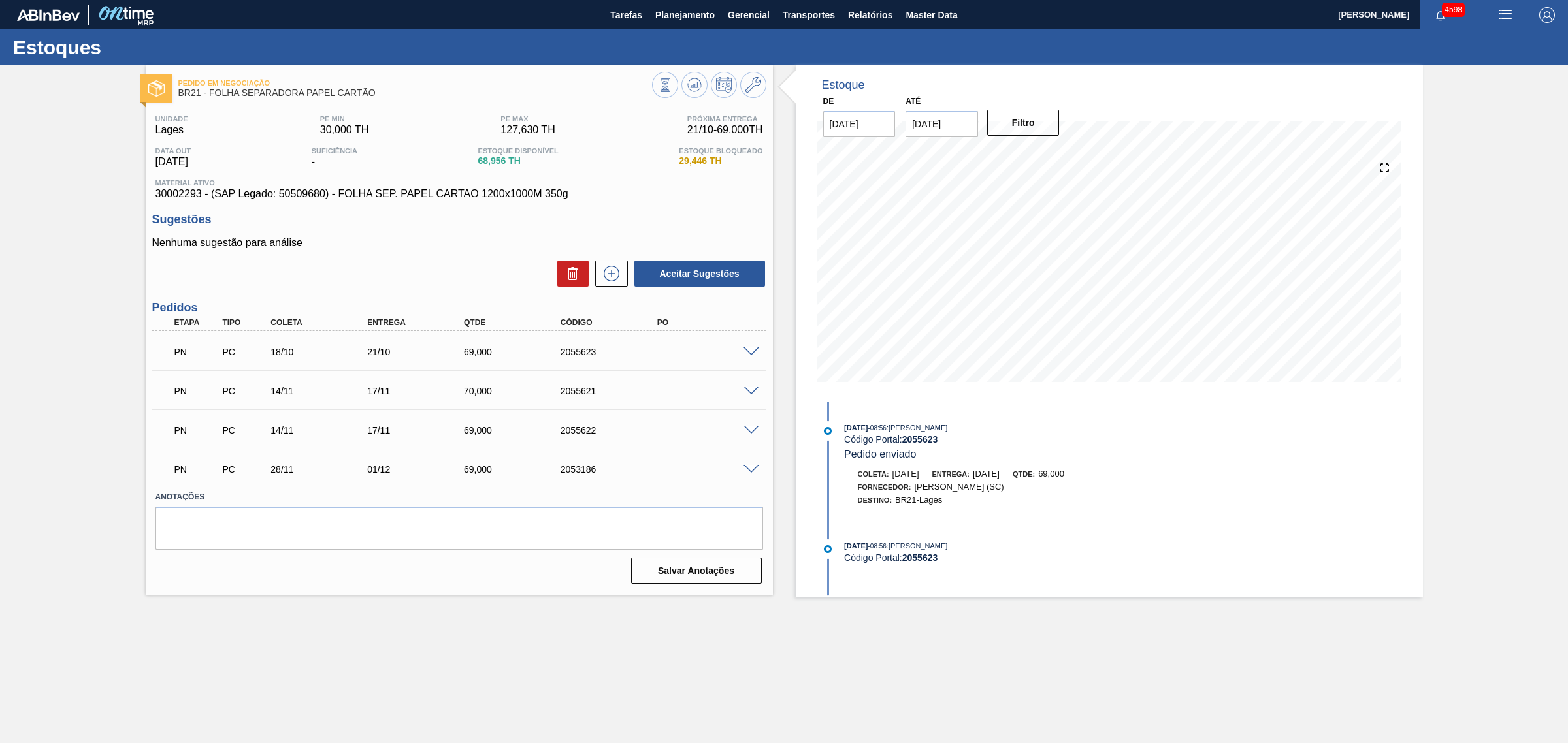
click at [745, 349] on span at bounding box center [751, 352] width 16 height 10
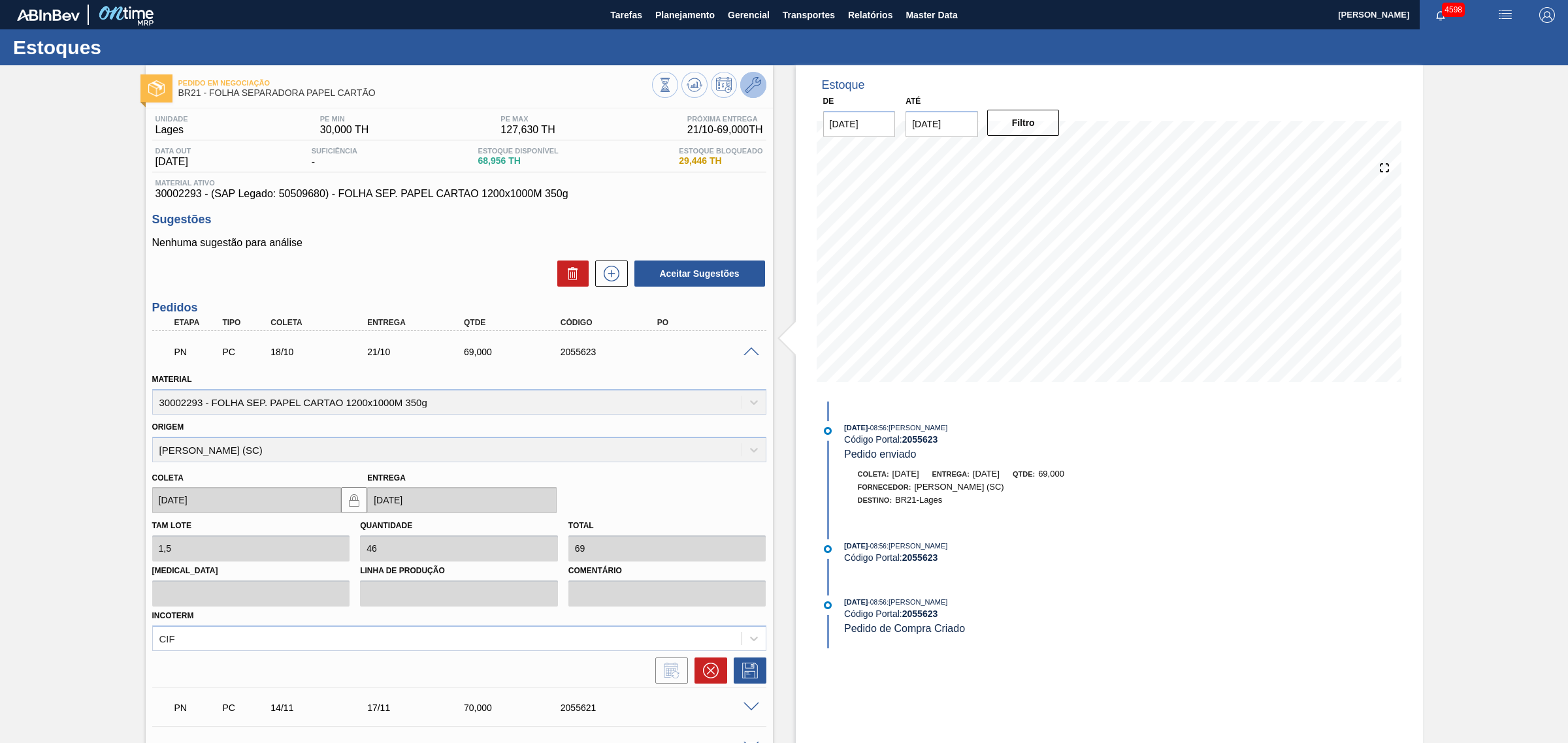
click at [743, 80] on button at bounding box center [753, 85] width 26 height 26
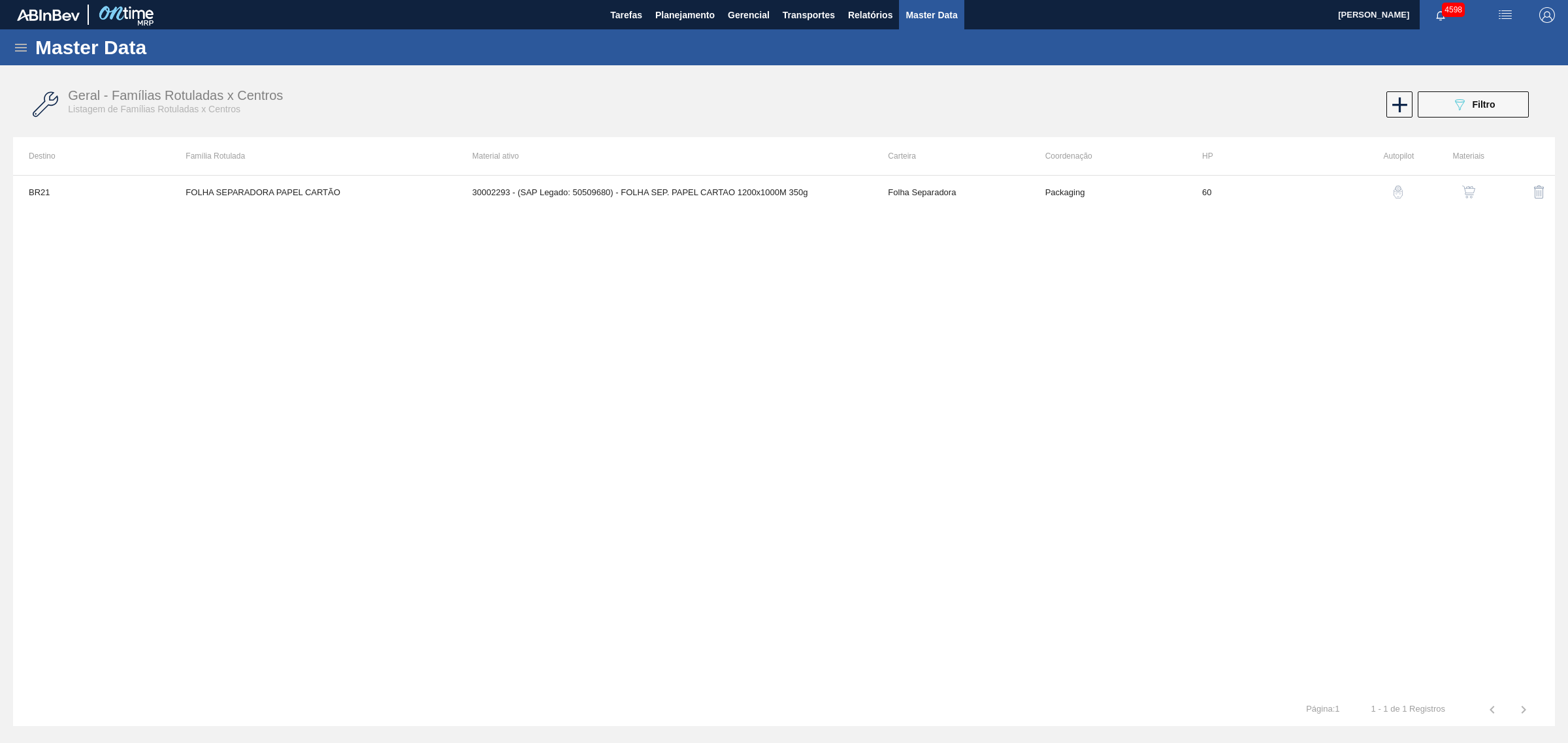
click at [1466, 190] on img "button" at bounding box center [1468, 192] width 13 height 13
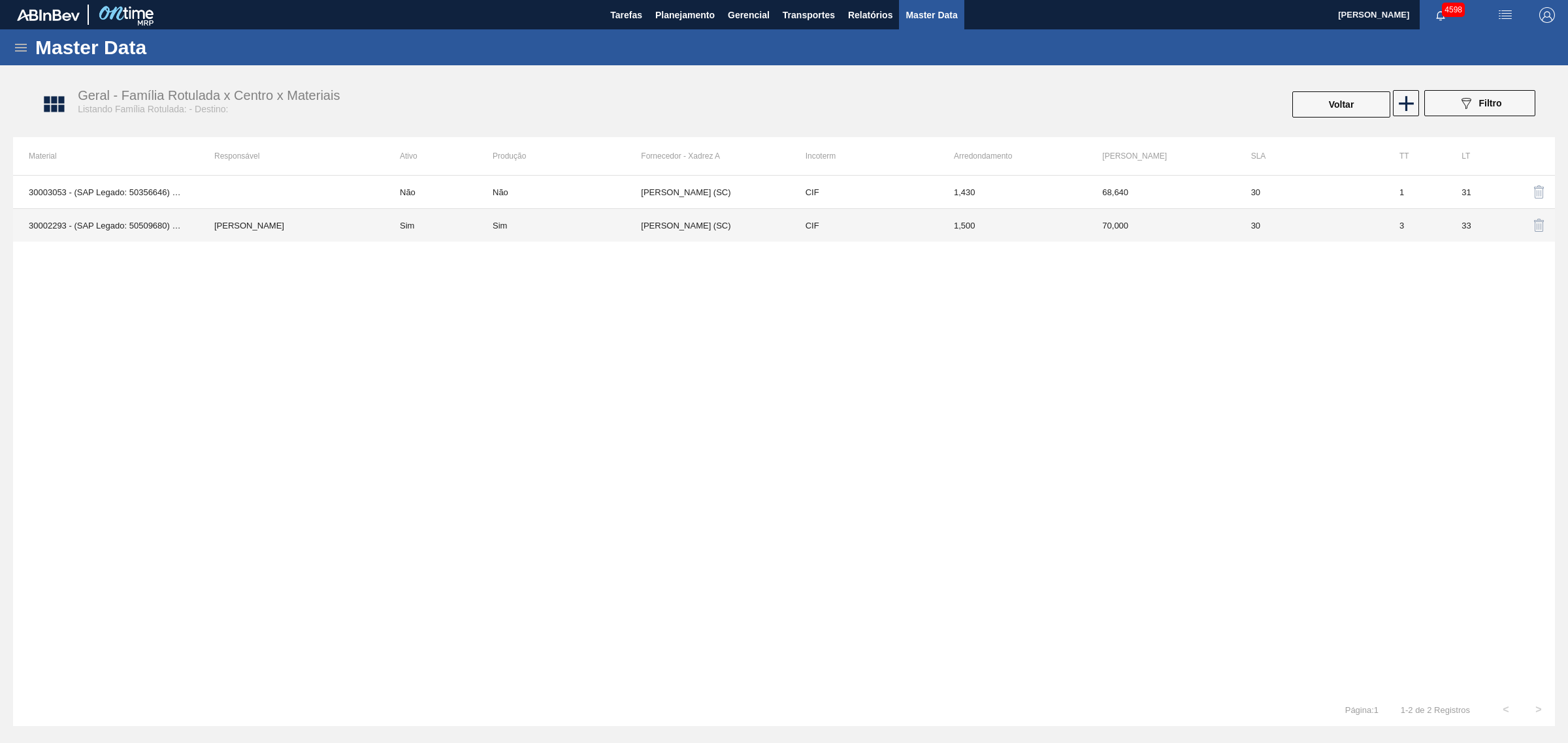
click at [471, 226] on td "Sim" at bounding box center [438, 225] width 108 height 34
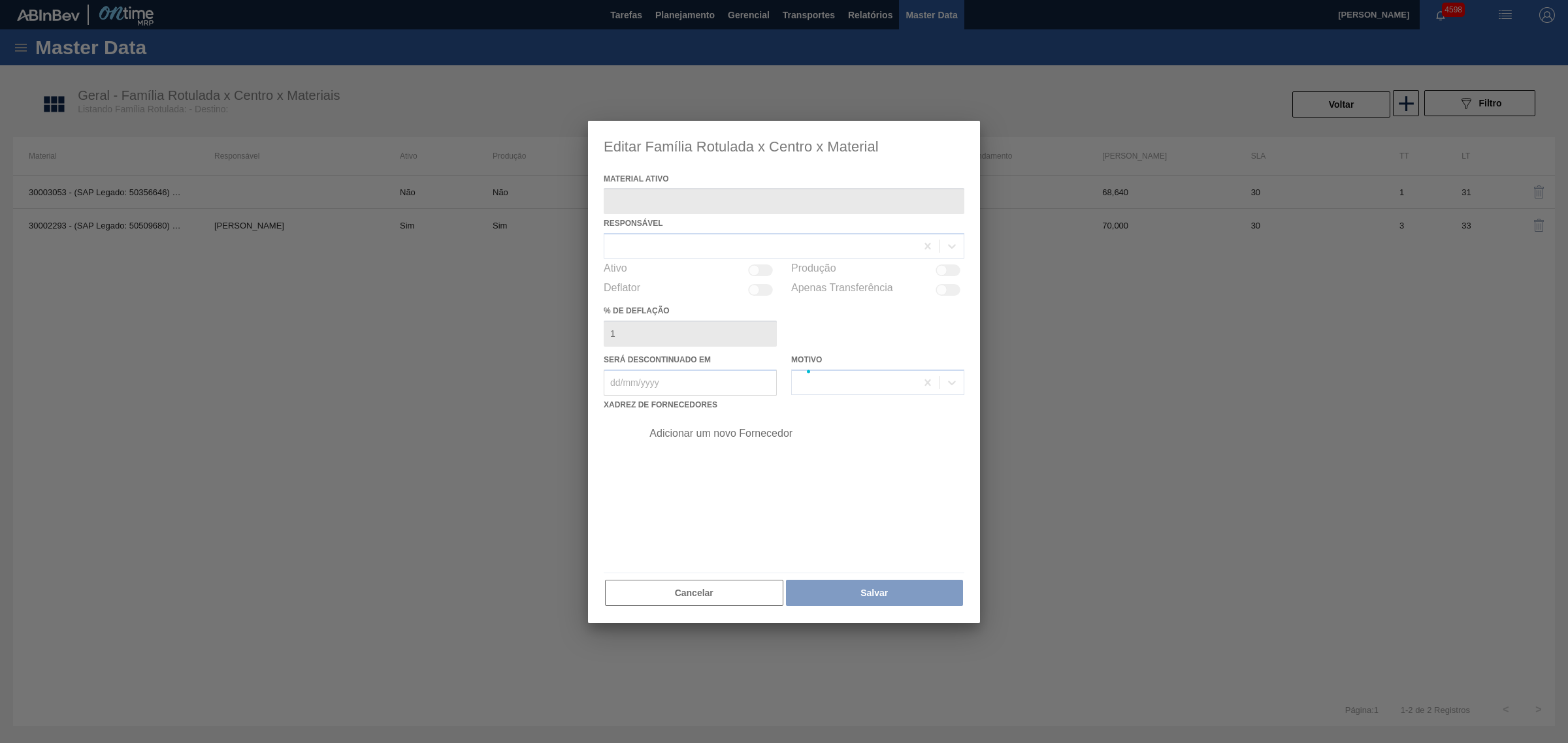
type ativo "30002293 - (SAP Legado: 50509680) - FOLHA SEP. PAPEL CARTAO 1200x1000M 350g"
checkbox input "true"
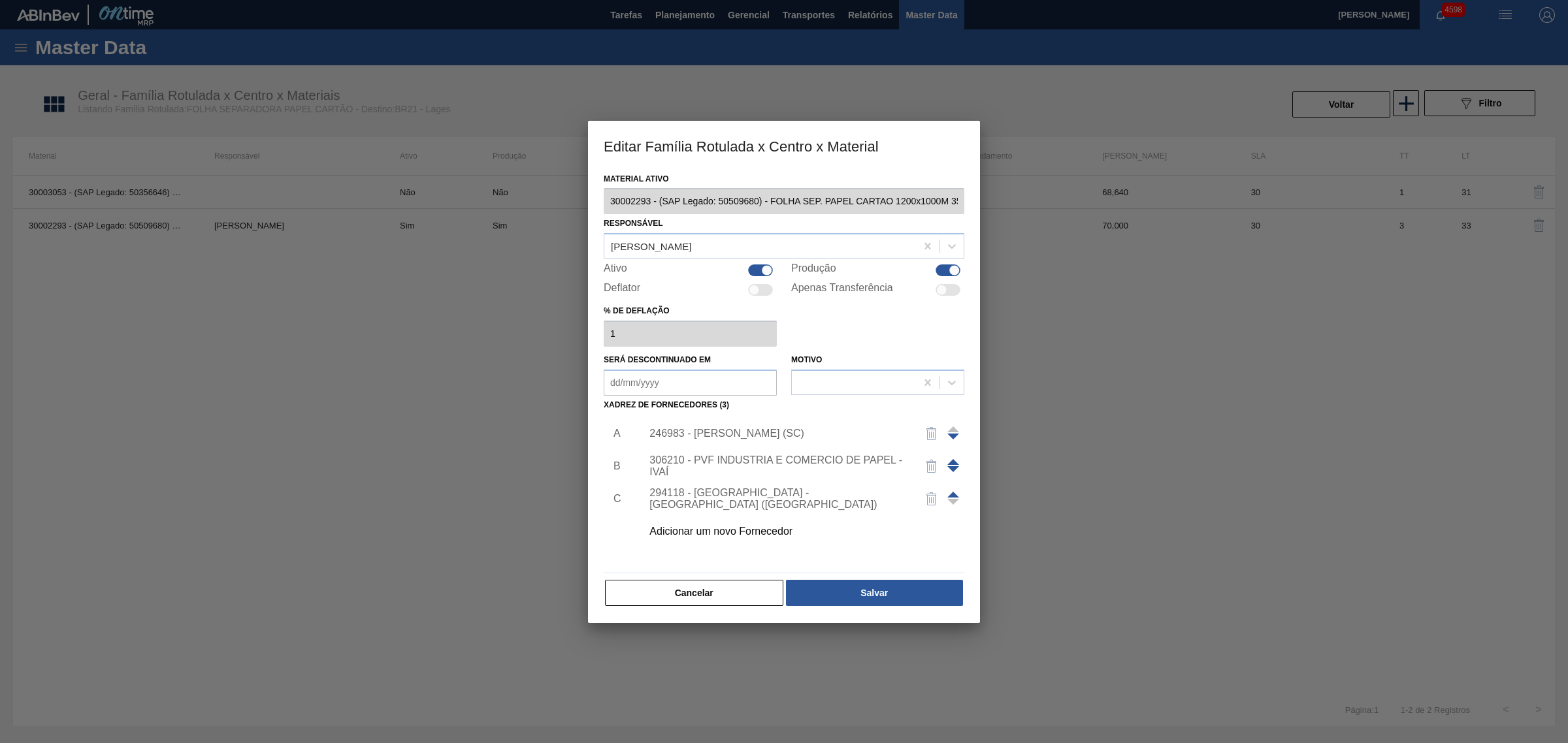
click at [951, 459] on span at bounding box center [953, 462] width 12 height 6
click at [895, 591] on button "Salvar" at bounding box center [874, 593] width 177 height 26
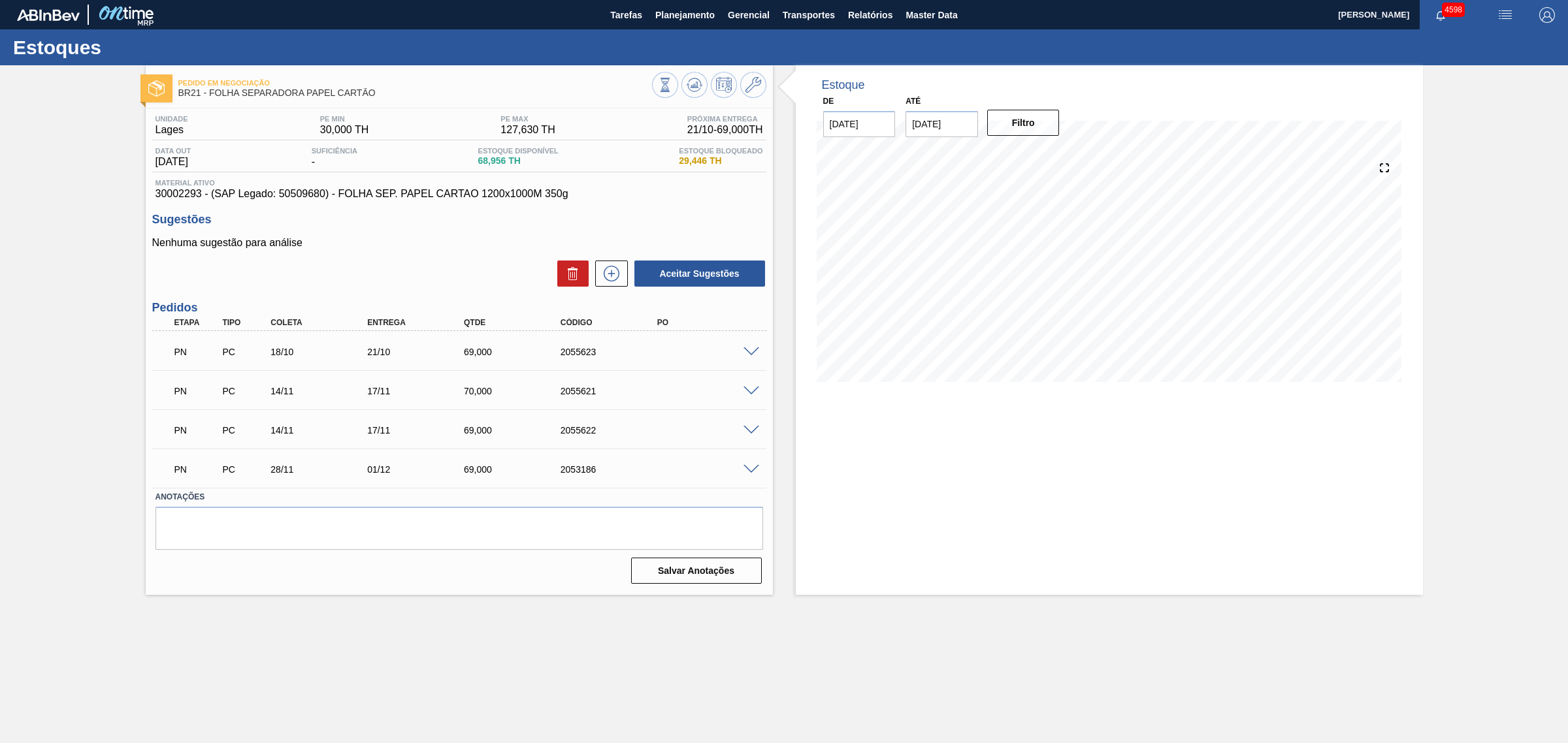
click at [755, 351] on span at bounding box center [751, 352] width 16 height 10
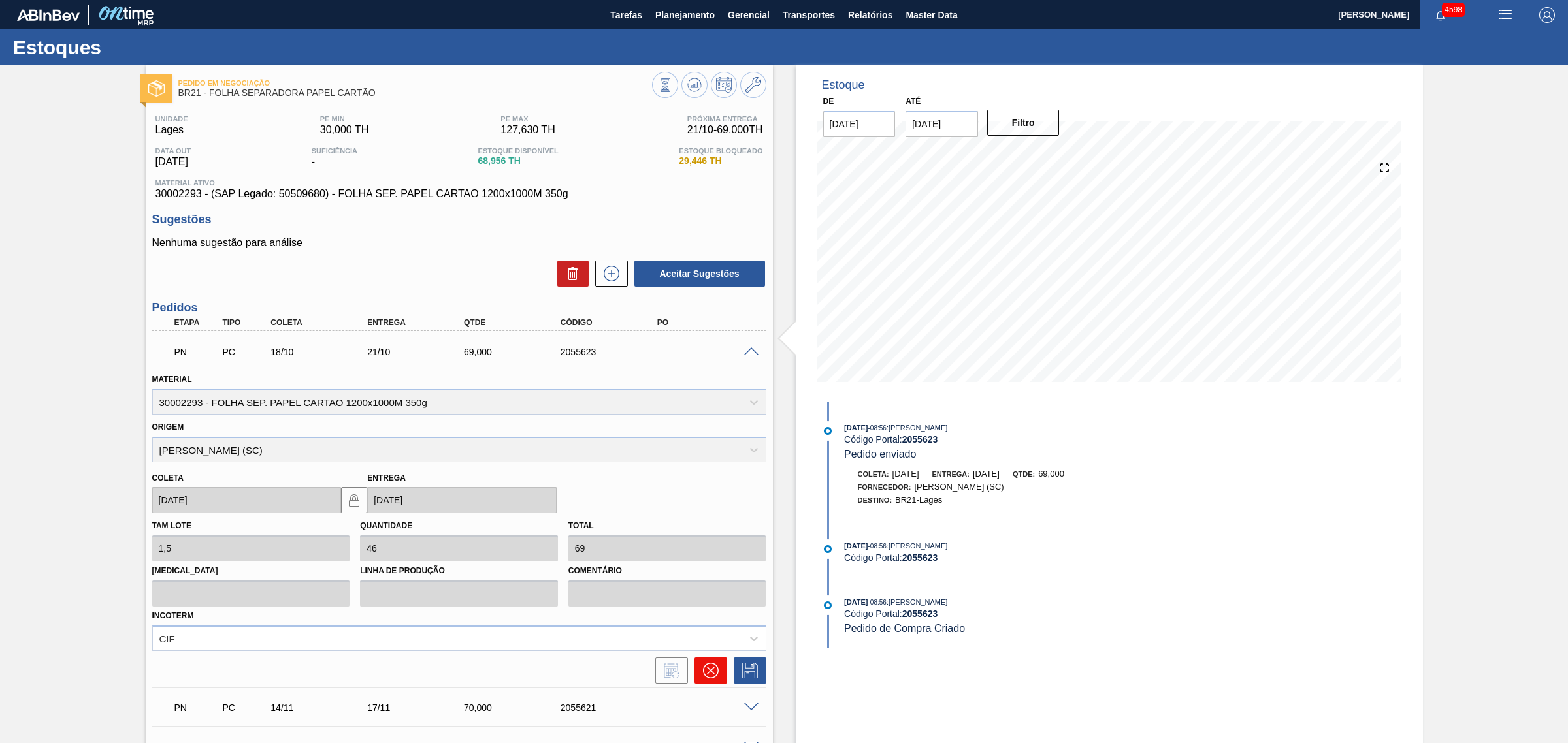
click at [707, 668] on icon at bounding box center [710, 670] width 16 height 16
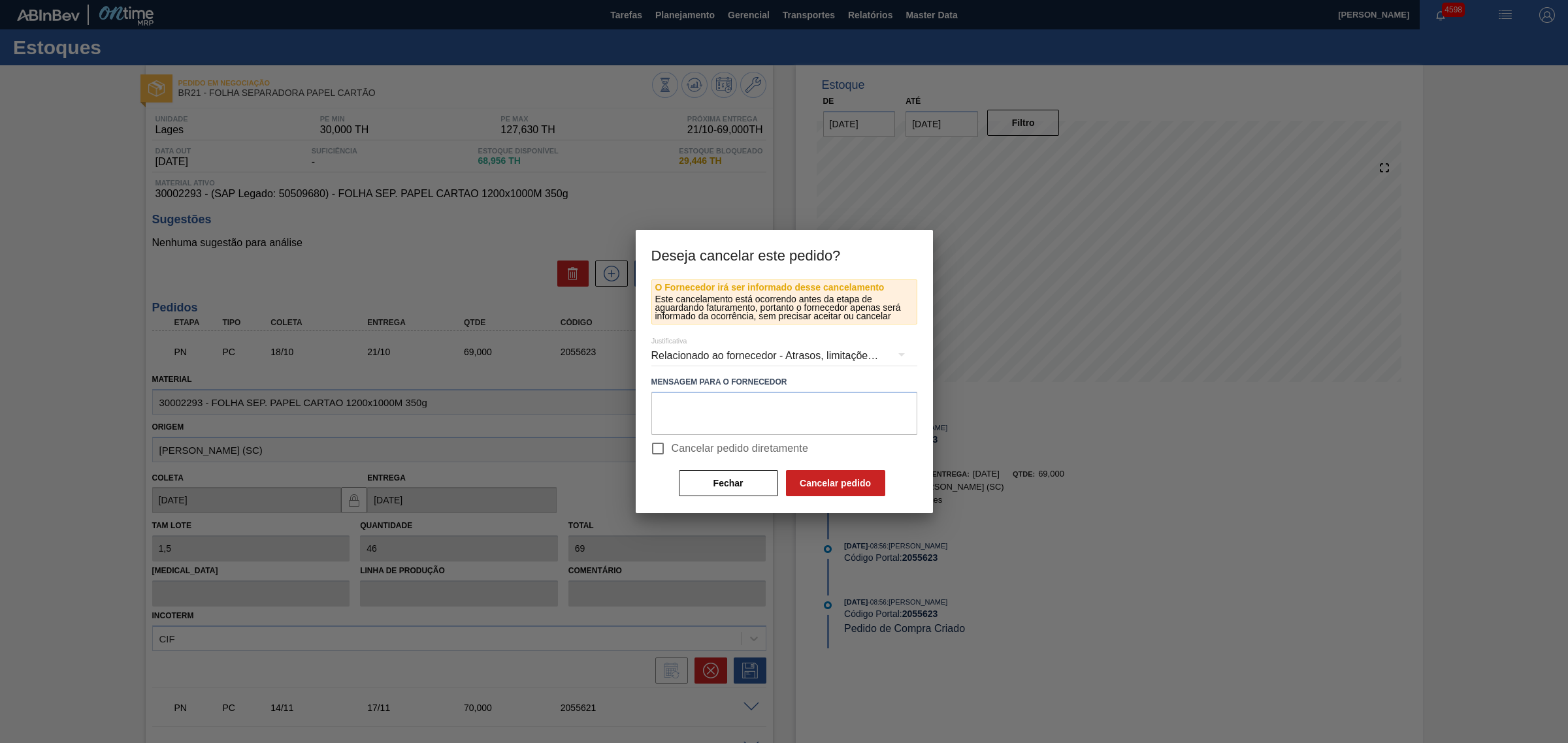
drag, startPoint x: 663, startPoint y: 438, endPoint x: 753, endPoint y: 464, distance: 93.7
click at [664, 438] on input "Cancelar pedido diretamente" at bounding box center [657, 448] width 27 height 27
checkbox input "true"
click at [827, 481] on button "Cancelar pedido" at bounding box center [835, 483] width 100 height 26
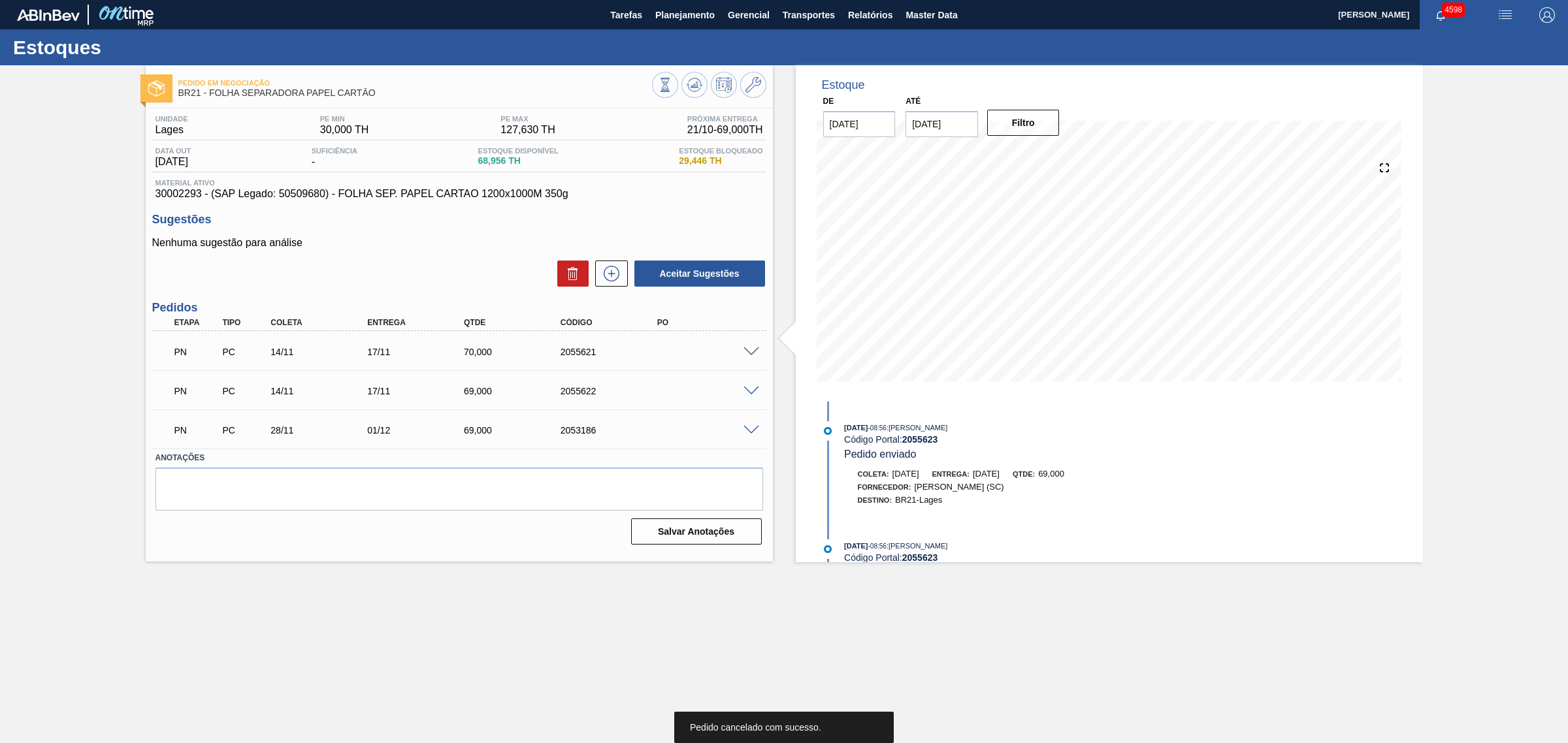
click at [746, 349] on span at bounding box center [751, 352] width 16 height 10
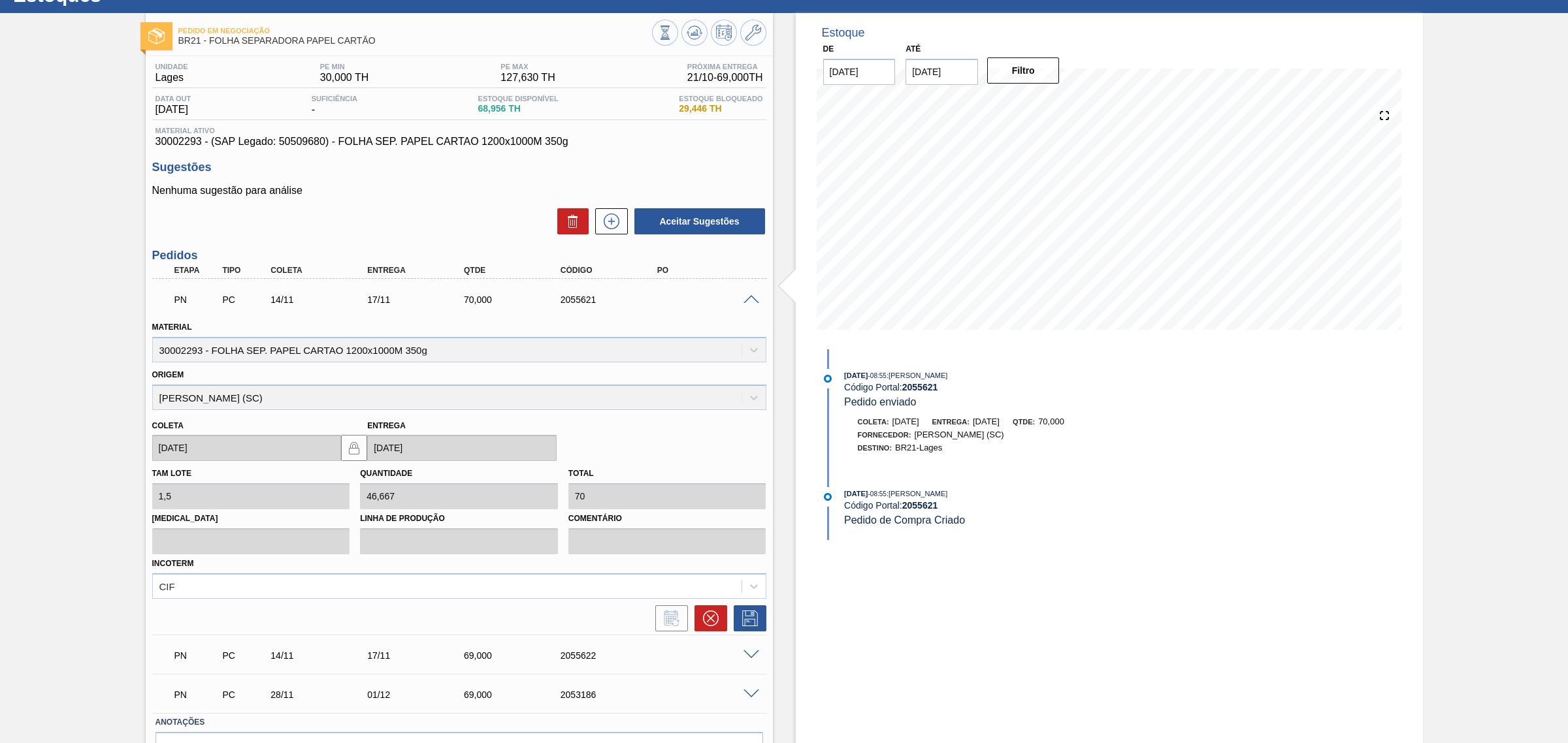
scroll to position [82, 0]
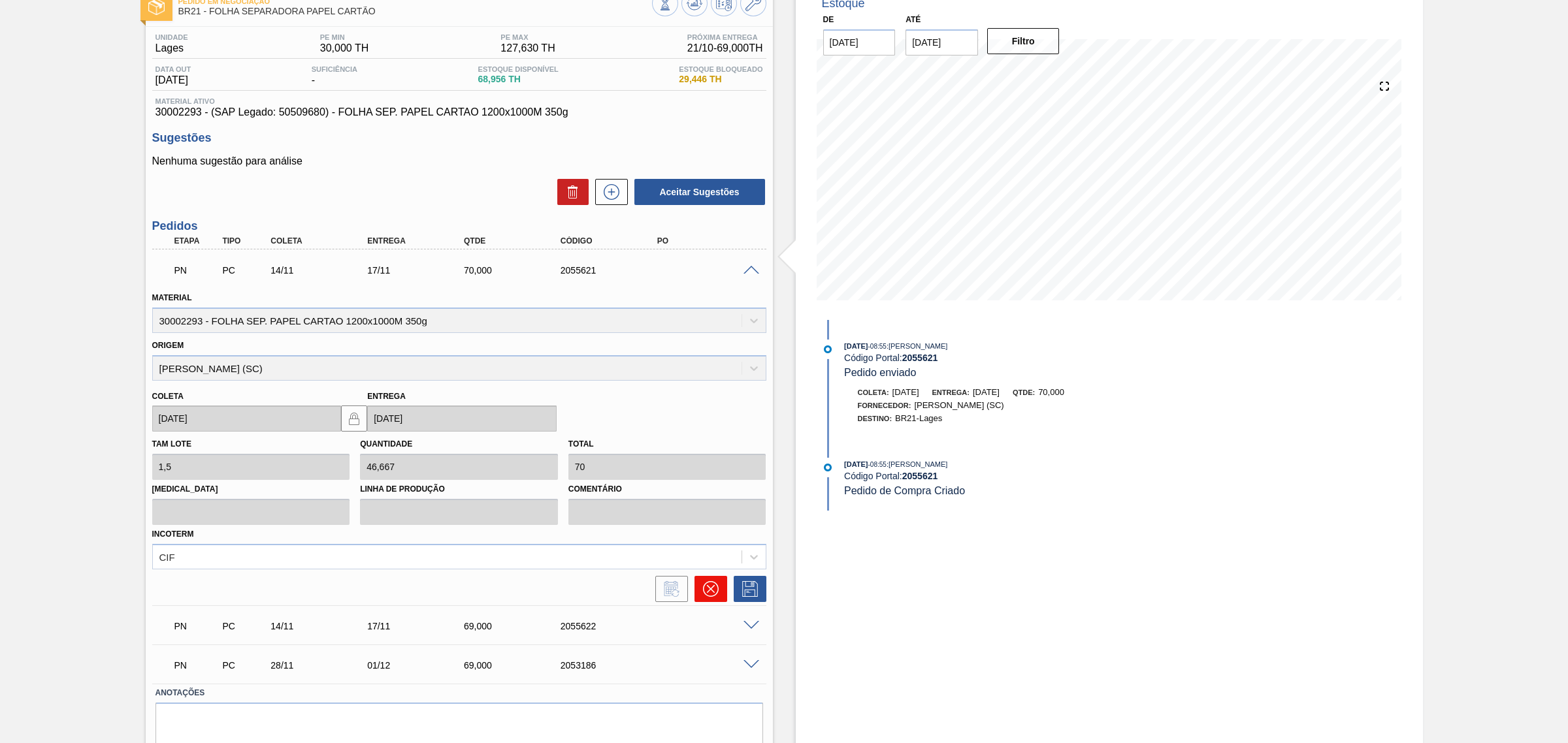
click at [717, 595] on button at bounding box center [710, 588] width 33 height 26
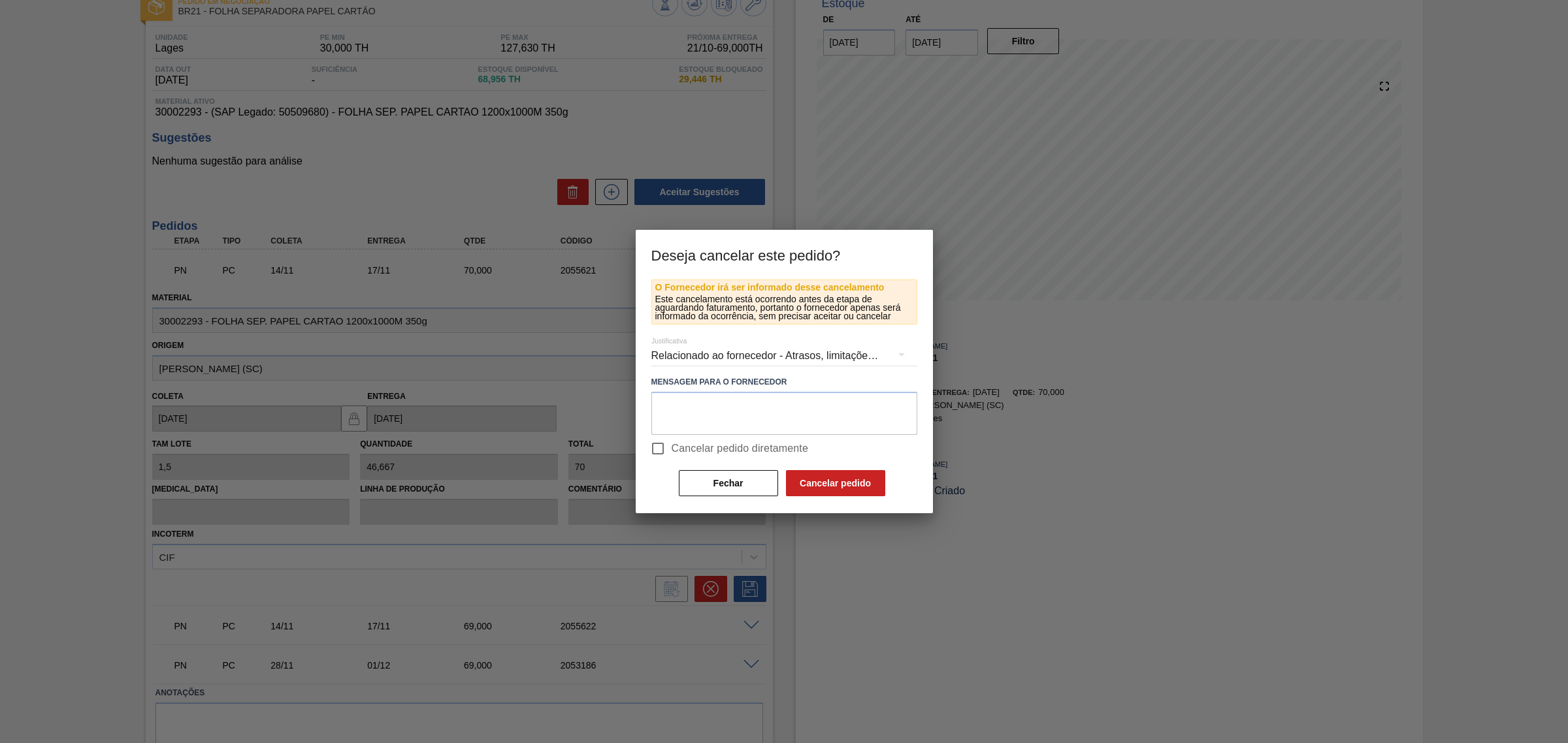
click at [691, 442] on span "Cancelar pedido diretamente" at bounding box center [740, 448] width 137 height 16
click at [672, 442] on input "Cancelar pedido diretamente" at bounding box center [657, 448] width 27 height 27
checkbox input "true"
click at [832, 484] on button "Cancelar pedido" at bounding box center [835, 483] width 100 height 26
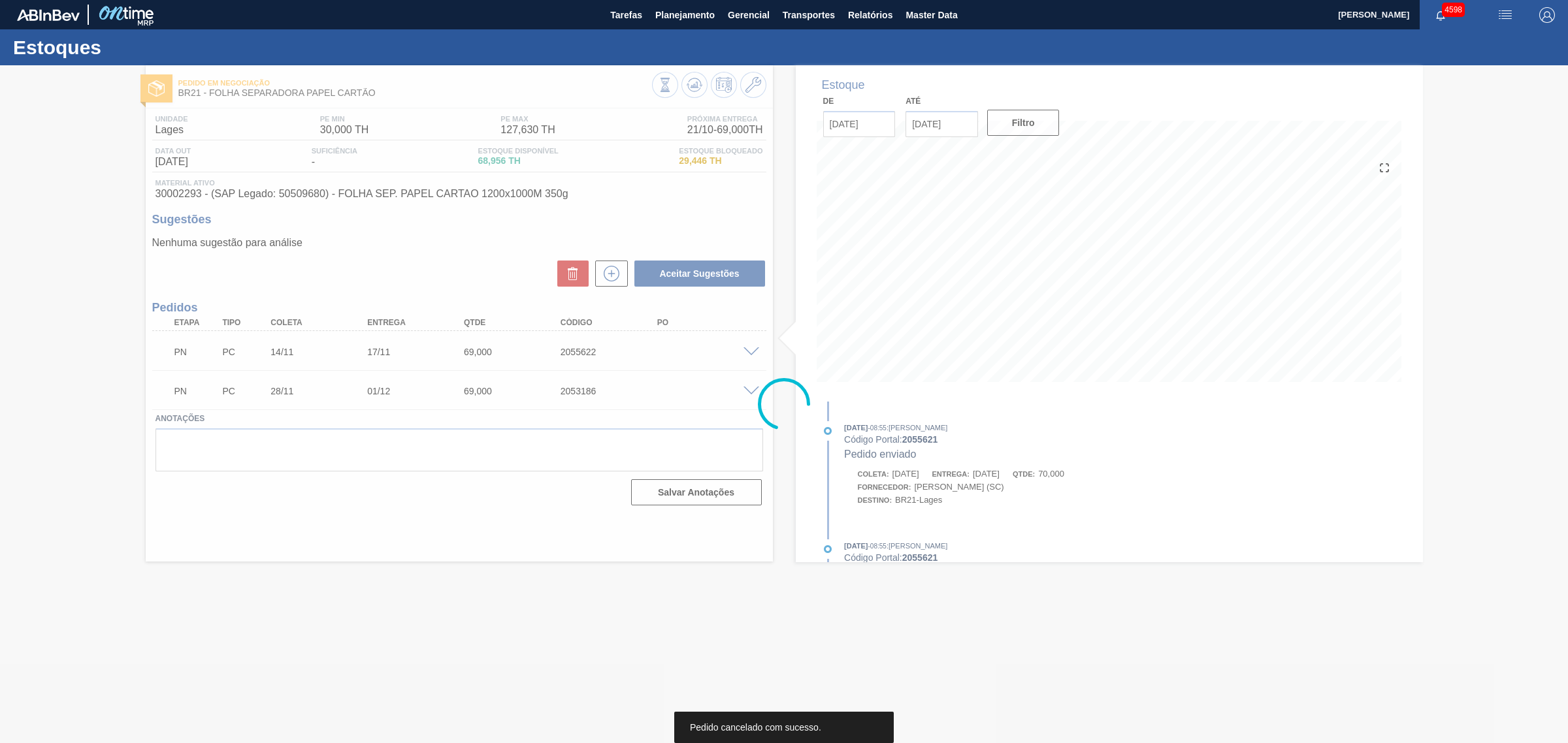
scroll to position [0, 0]
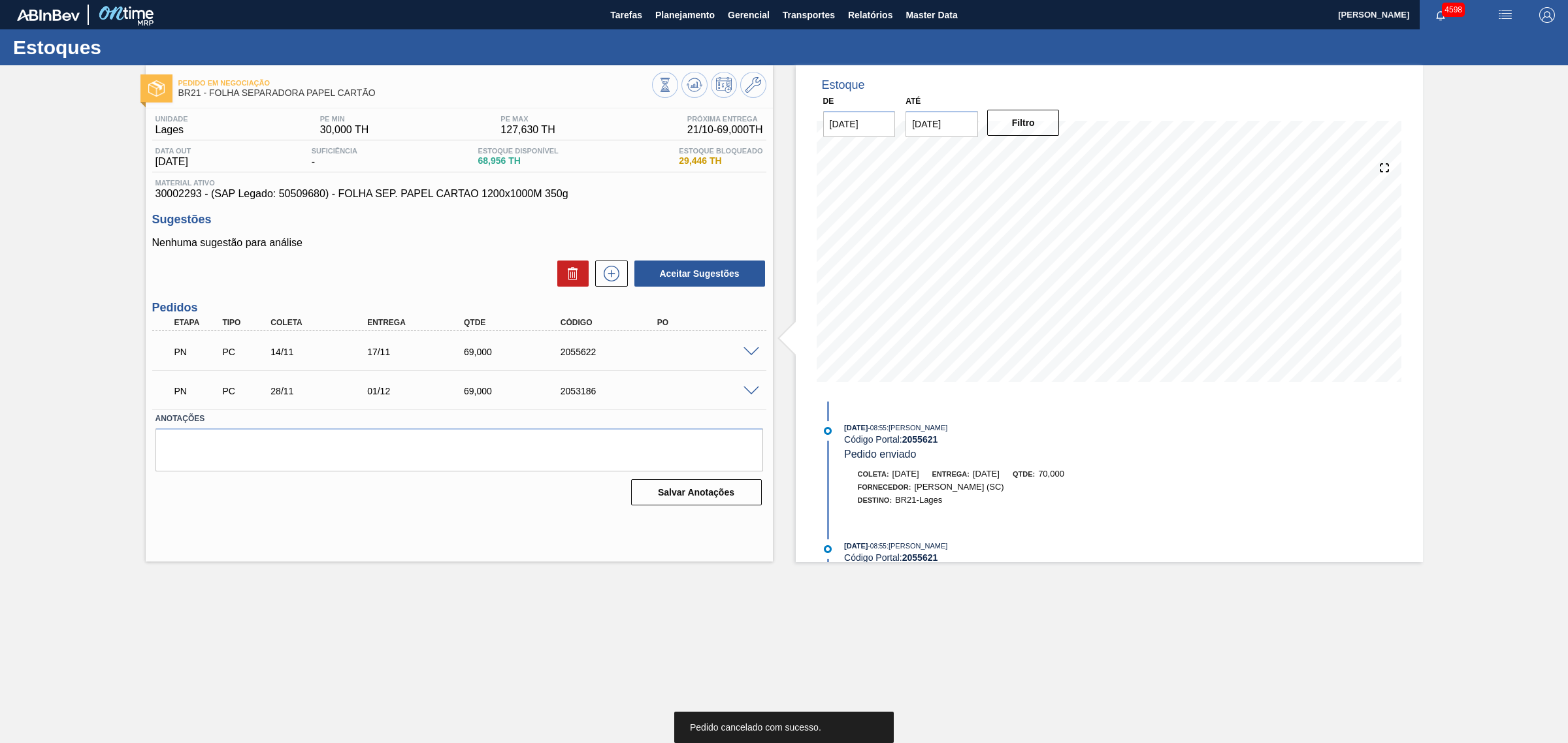
click at [745, 351] on span at bounding box center [751, 352] width 16 height 10
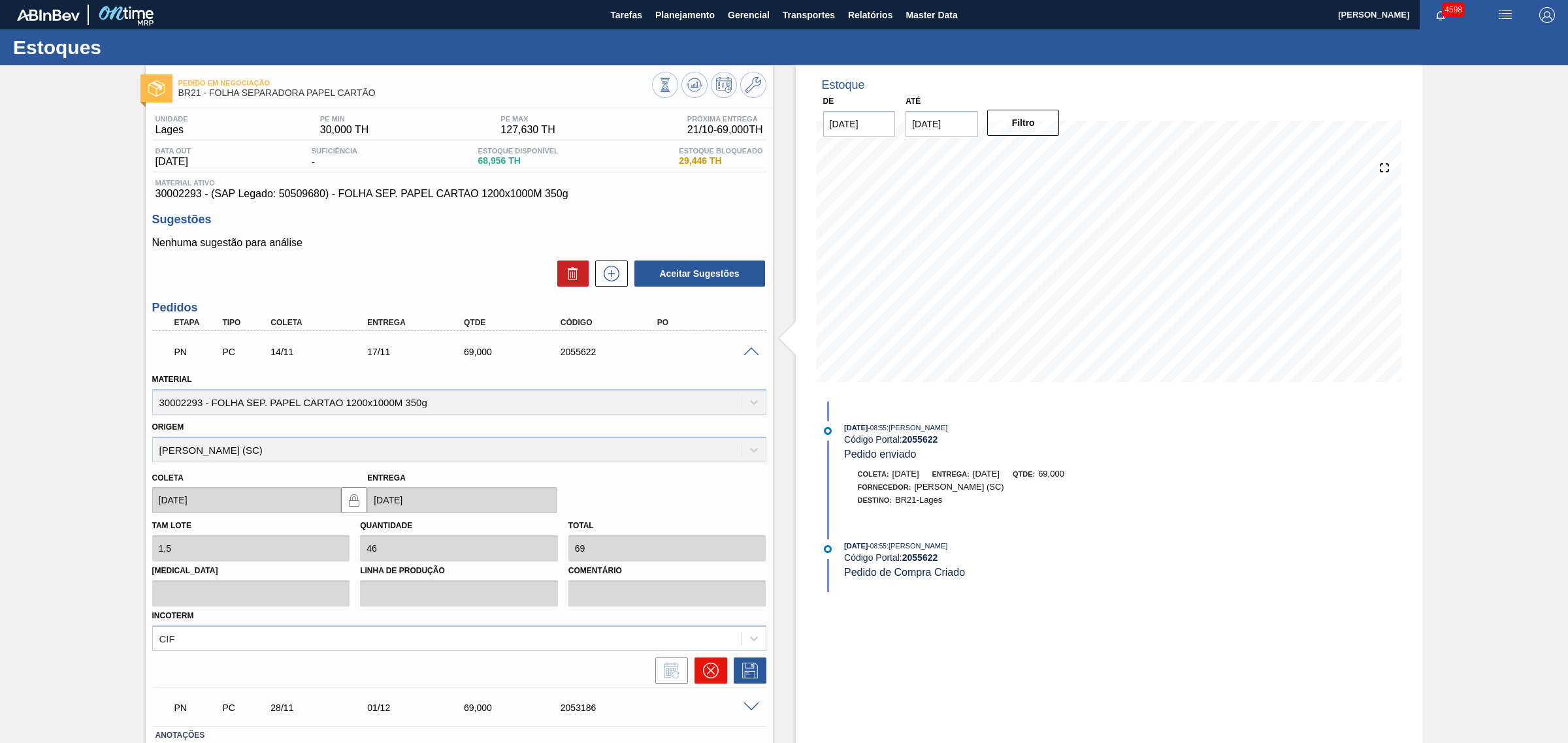
click at [711, 665] on icon at bounding box center [710, 670] width 16 height 16
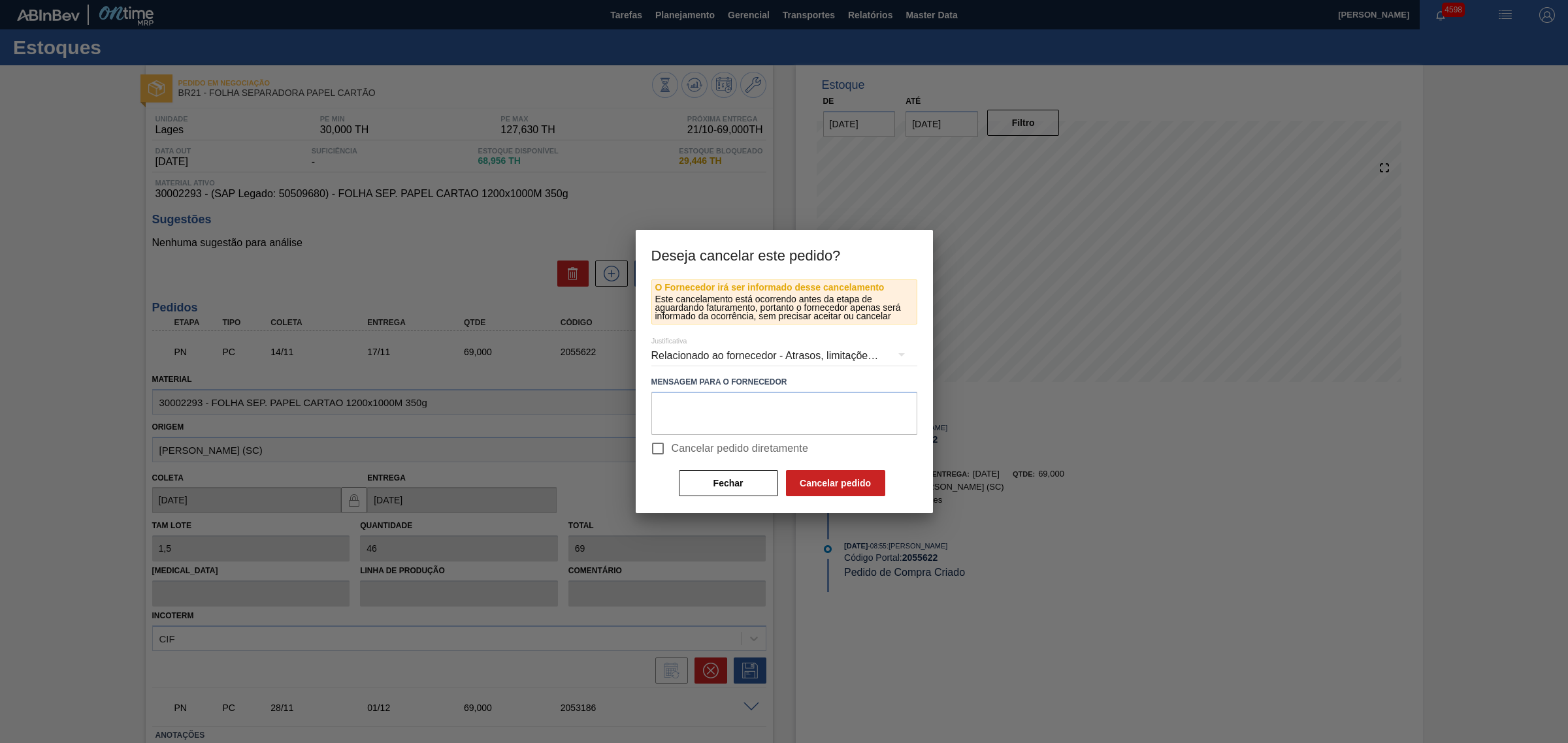
click at [655, 451] on input "Cancelar pedido diretamente" at bounding box center [657, 448] width 27 height 27
checkbox input "true"
click at [844, 480] on button "Cancelar pedido" at bounding box center [835, 483] width 100 height 26
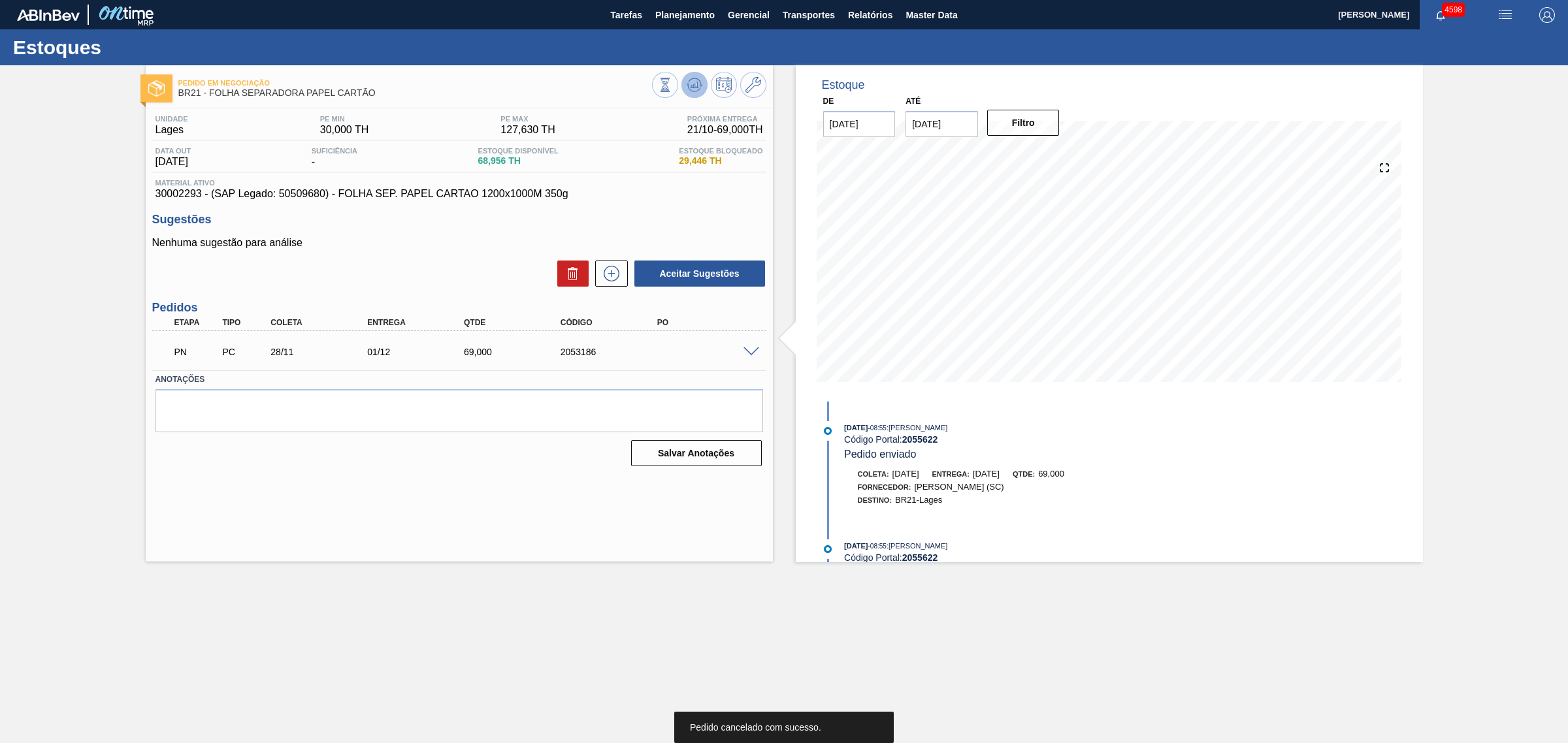
click at [702, 83] on button at bounding box center [694, 85] width 26 height 26
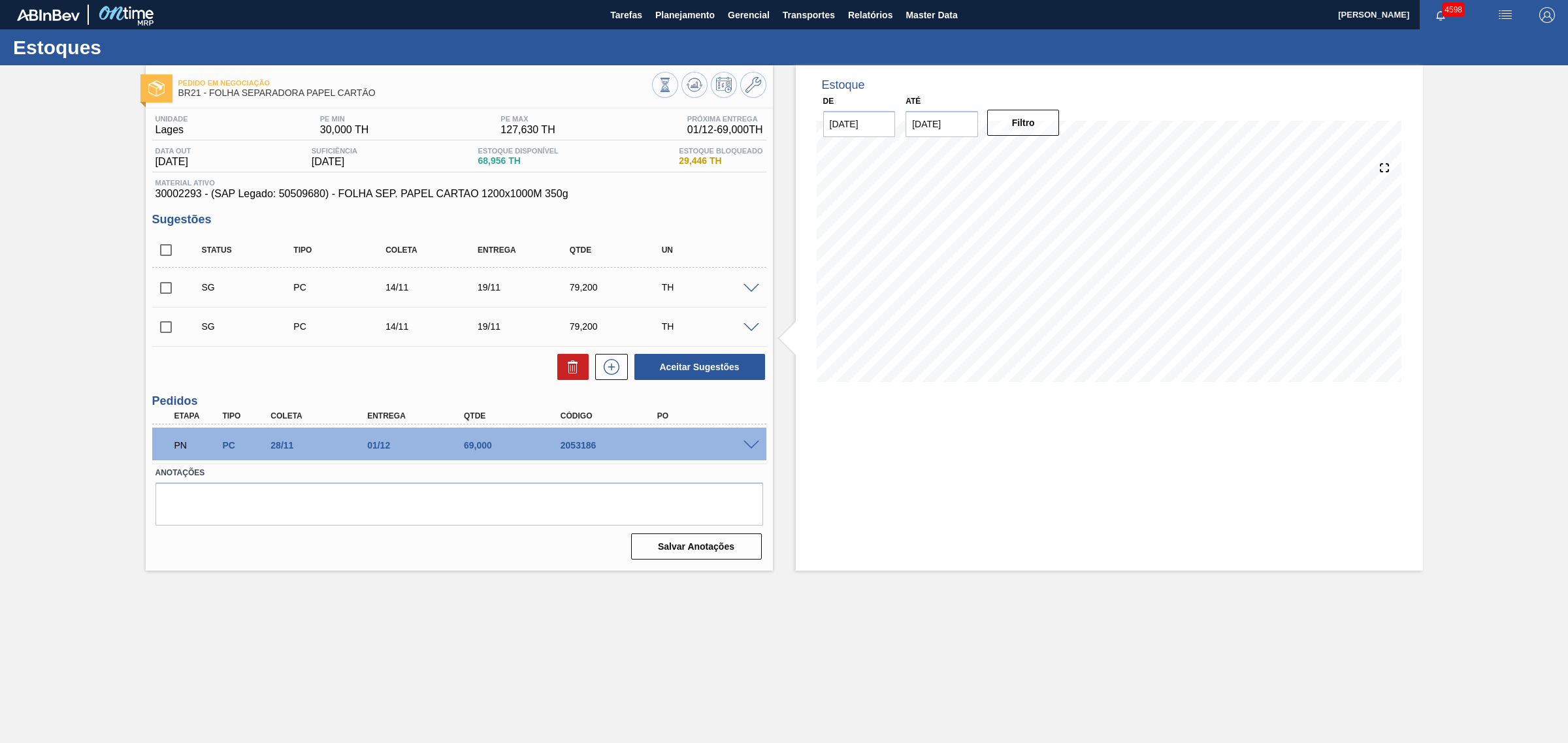
click at [165, 254] on input "checkbox" at bounding box center [165, 250] width 27 height 27
checkbox input "true"
click at [165, 302] on input "checkbox" at bounding box center [165, 287] width 27 height 27
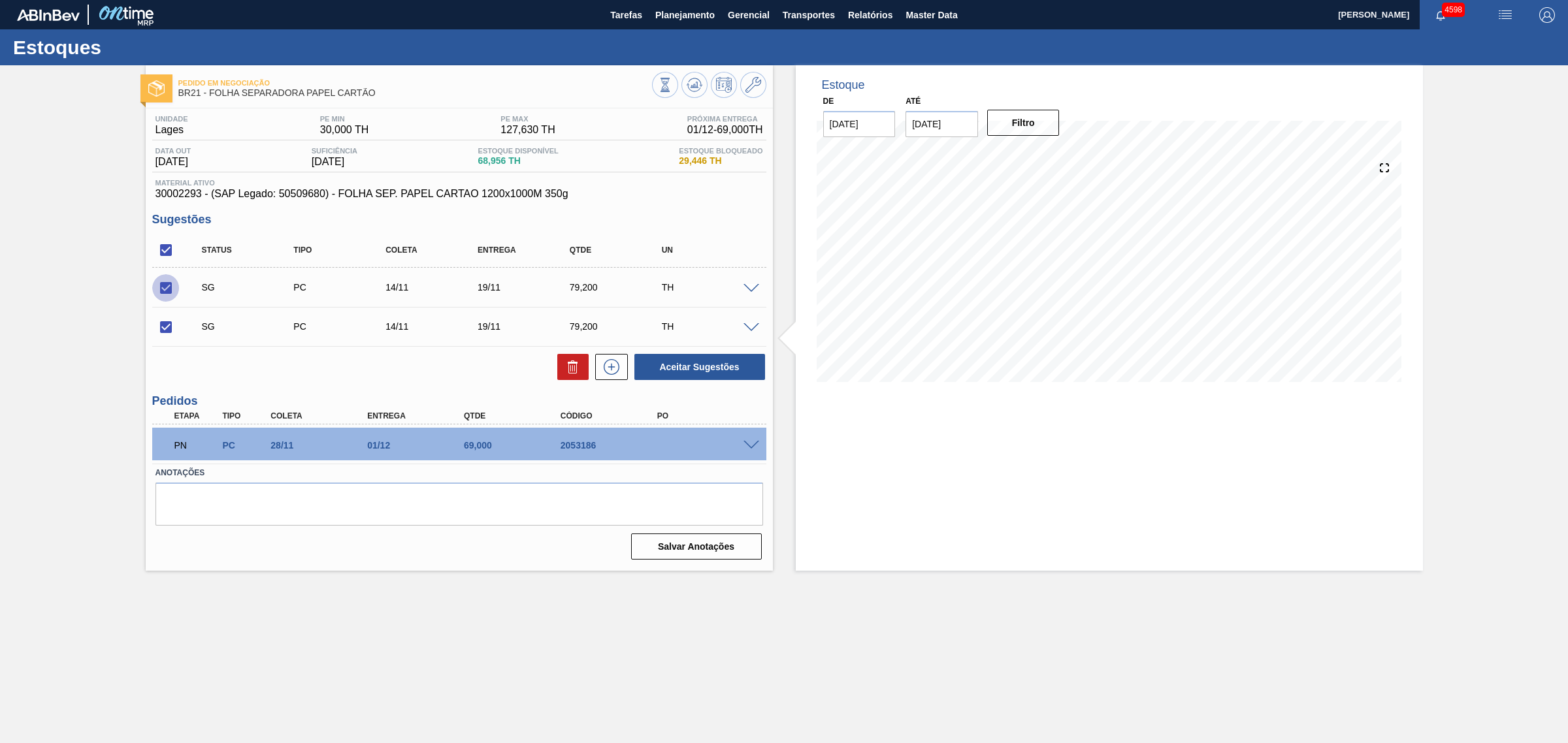
checkbox input "false"
click at [723, 366] on button "Aceitar Sugestões" at bounding box center [700, 367] width 130 height 26
checkbox input "false"
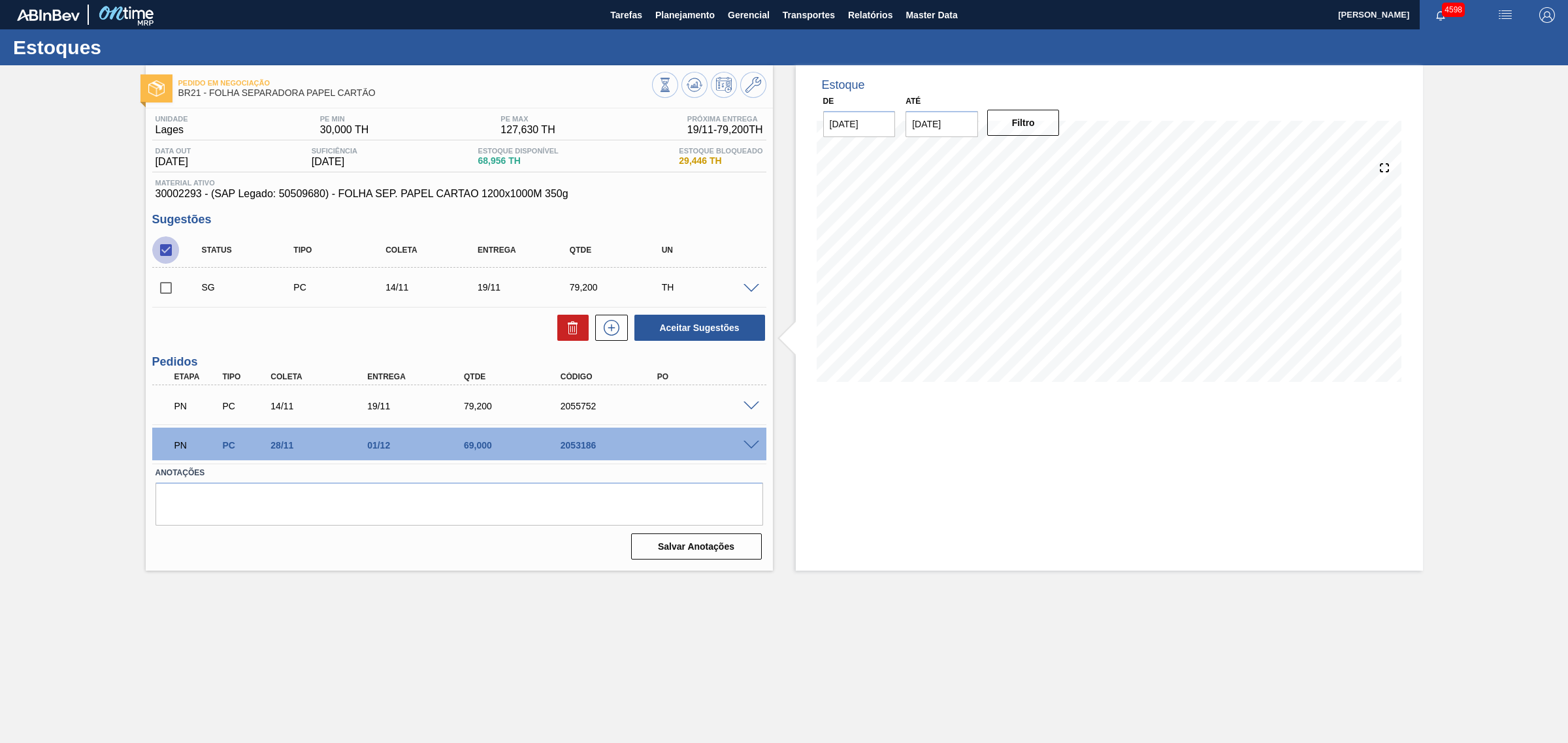
click at [158, 248] on input "checkbox" at bounding box center [165, 250] width 27 height 27
checkbox input "true"
click at [692, 317] on button "Aceitar Sugestões" at bounding box center [700, 328] width 130 height 26
checkbox input "false"
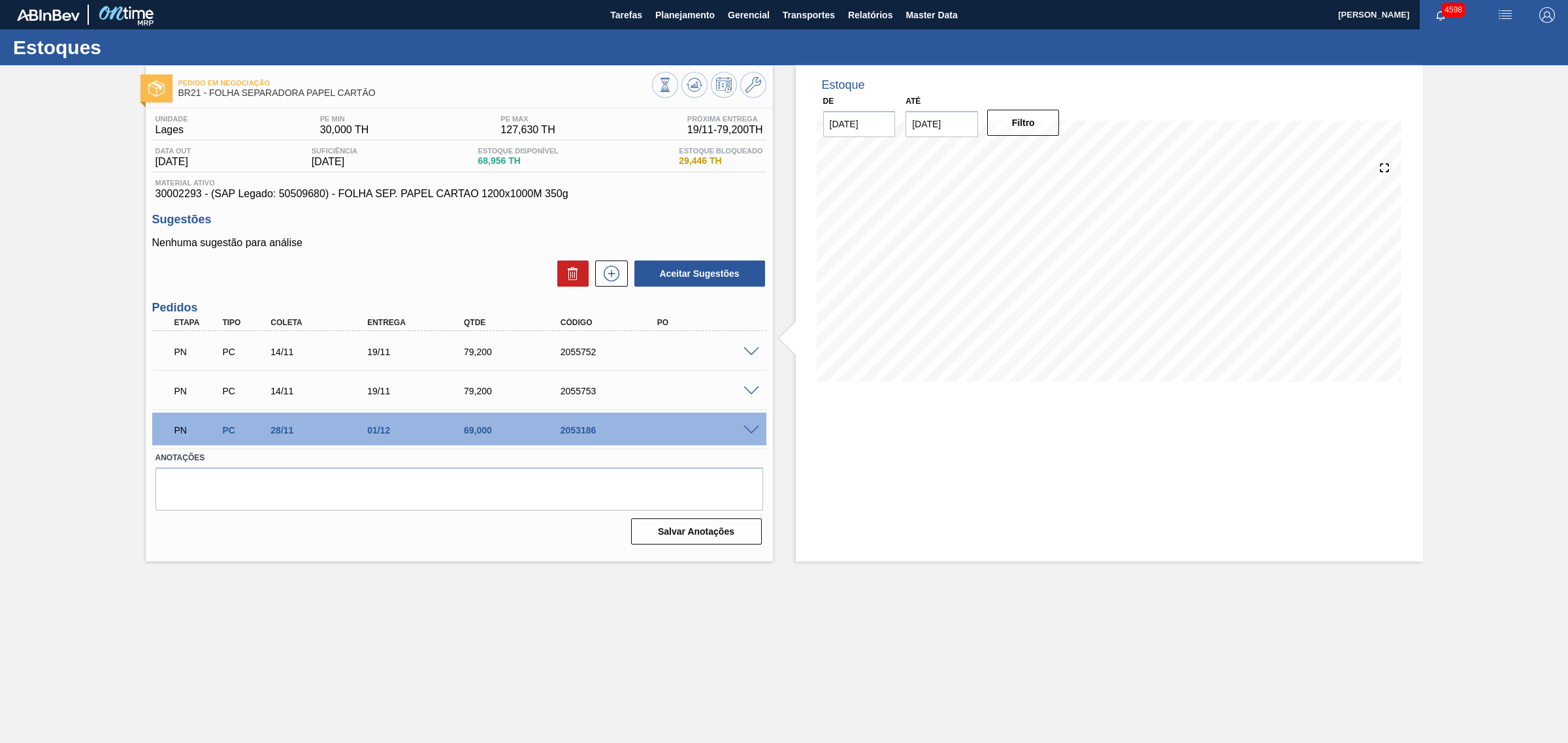
click at [750, 350] on span at bounding box center [751, 352] width 16 height 10
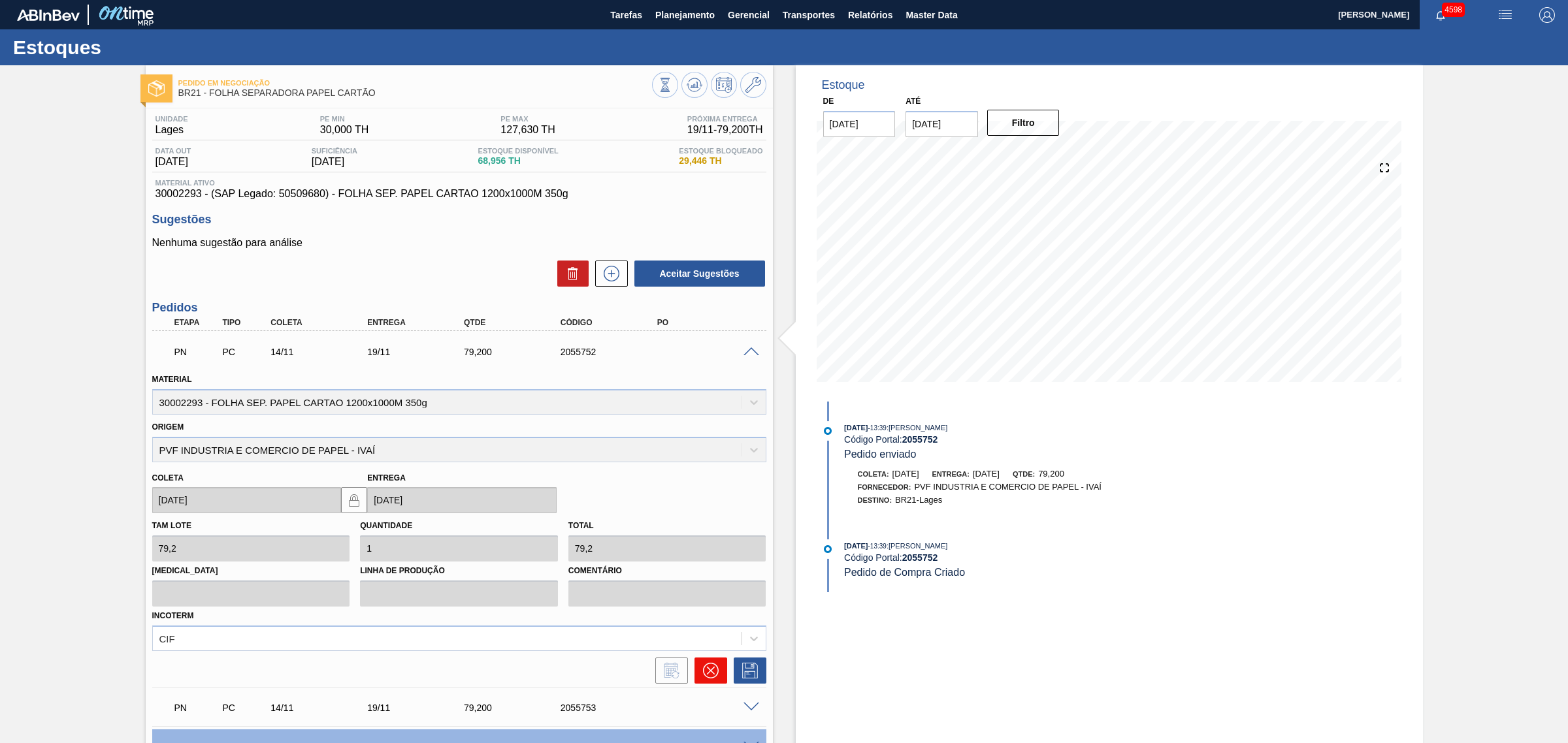
click at [714, 666] on icon at bounding box center [710, 670] width 16 height 16
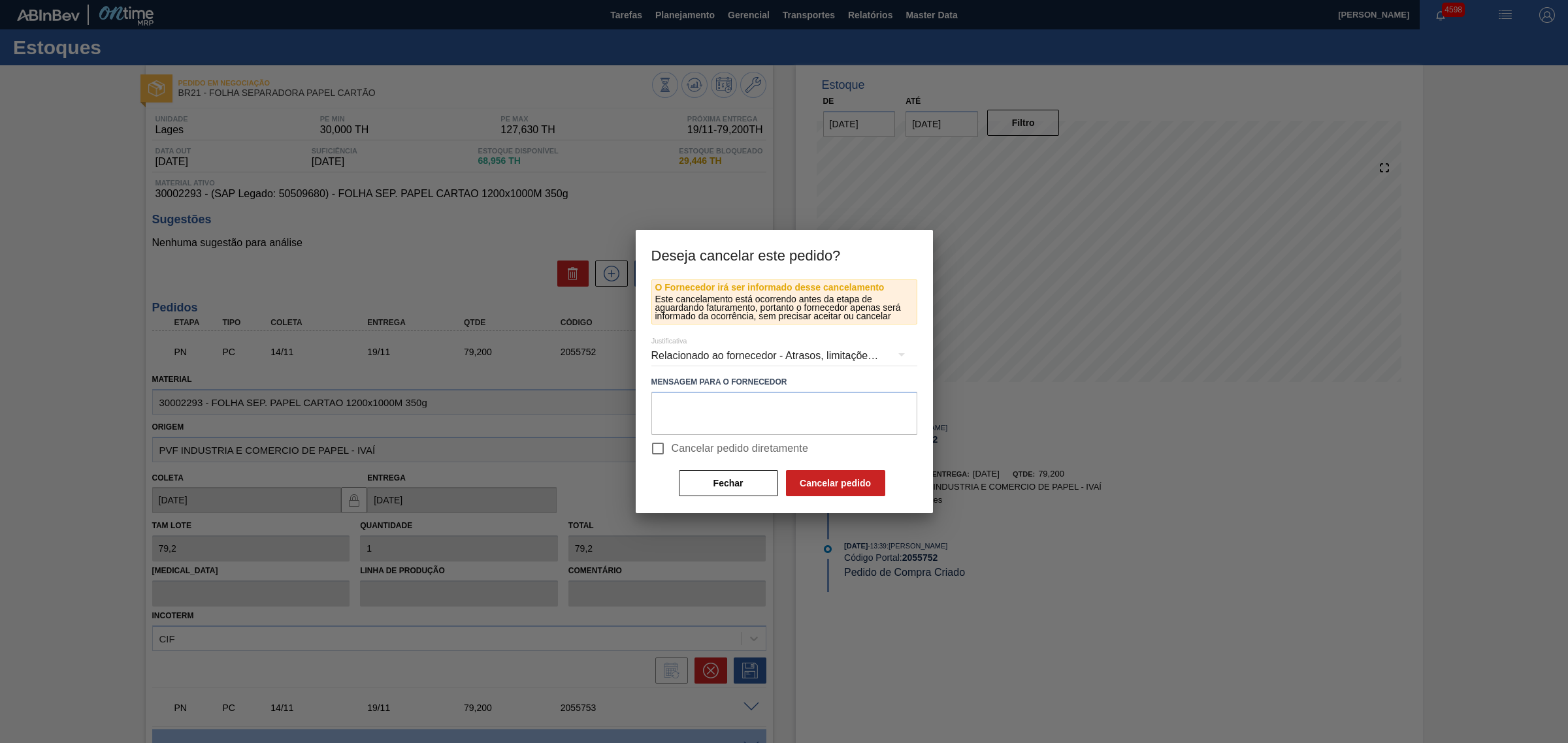
click at [676, 452] on span "Cancelar pedido diretamente" at bounding box center [740, 448] width 137 height 16
click at [672, 452] on input "Cancelar pedido diretamente" at bounding box center [657, 448] width 27 height 27
checkbox input "true"
click at [828, 474] on button "Cancelar pedido" at bounding box center [835, 483] width 100 height 26
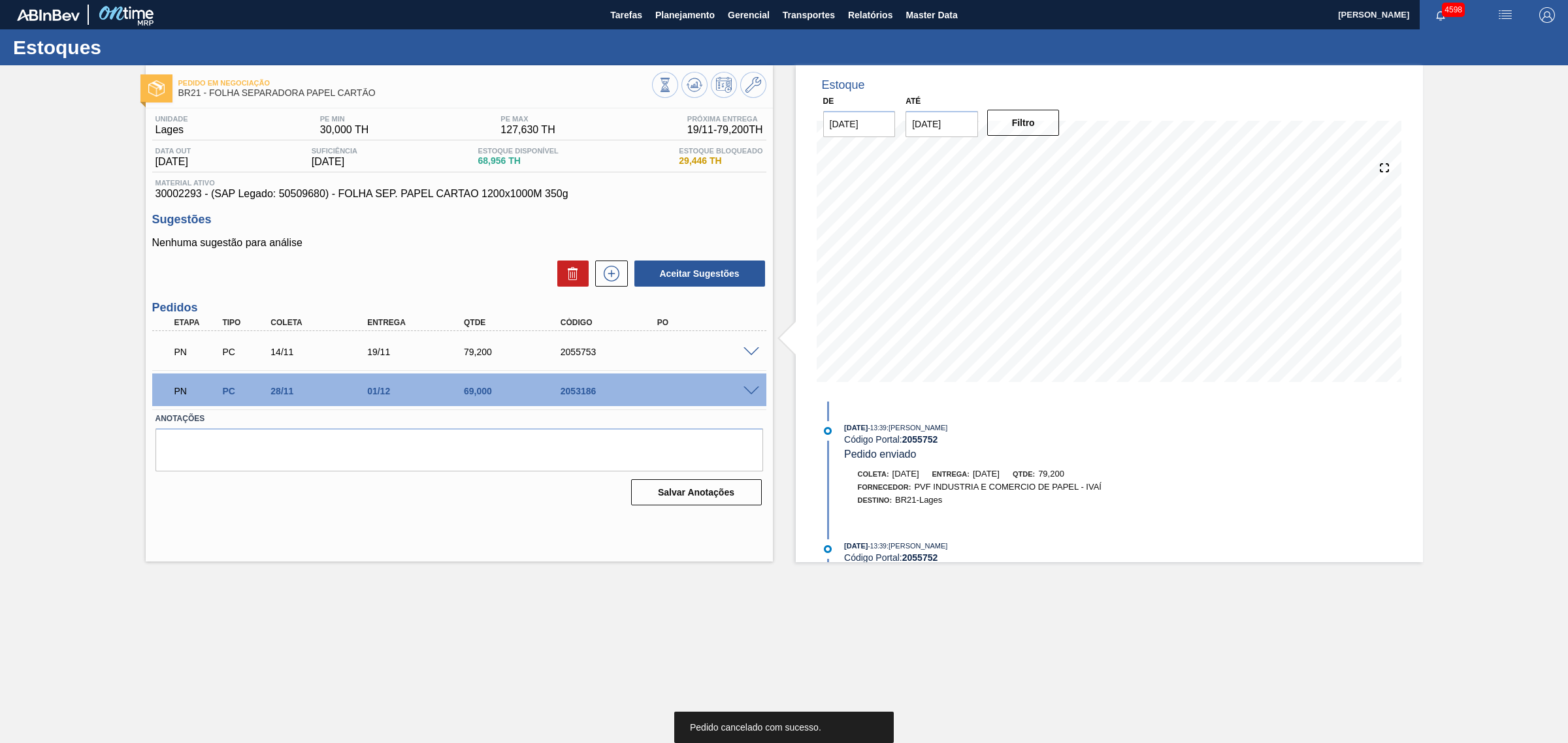
click at [749, 351] on span at bounding box center [751, 352] width 16 height 10
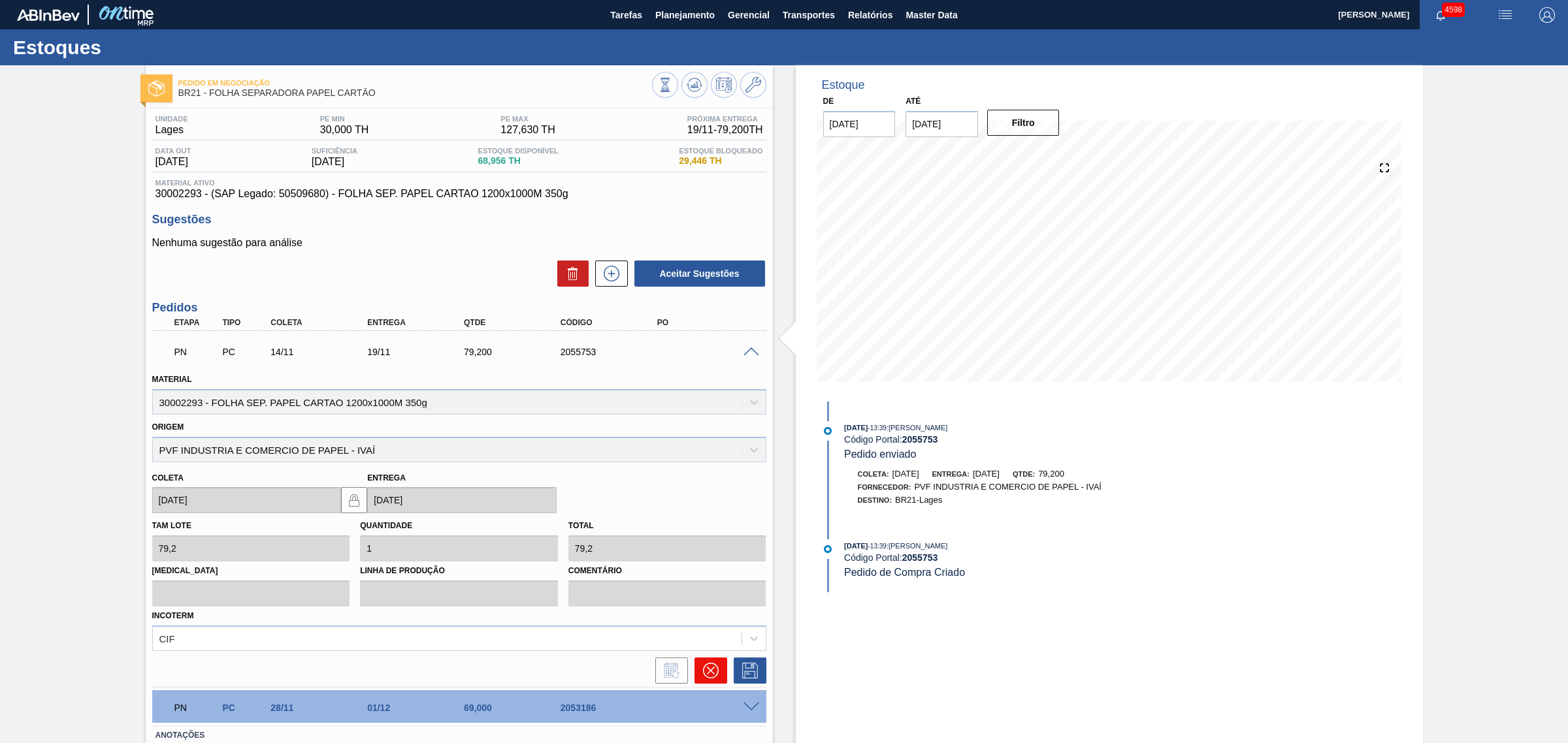
click at [718, 673] on button at bounding box center [710, 670] width 33 height 26
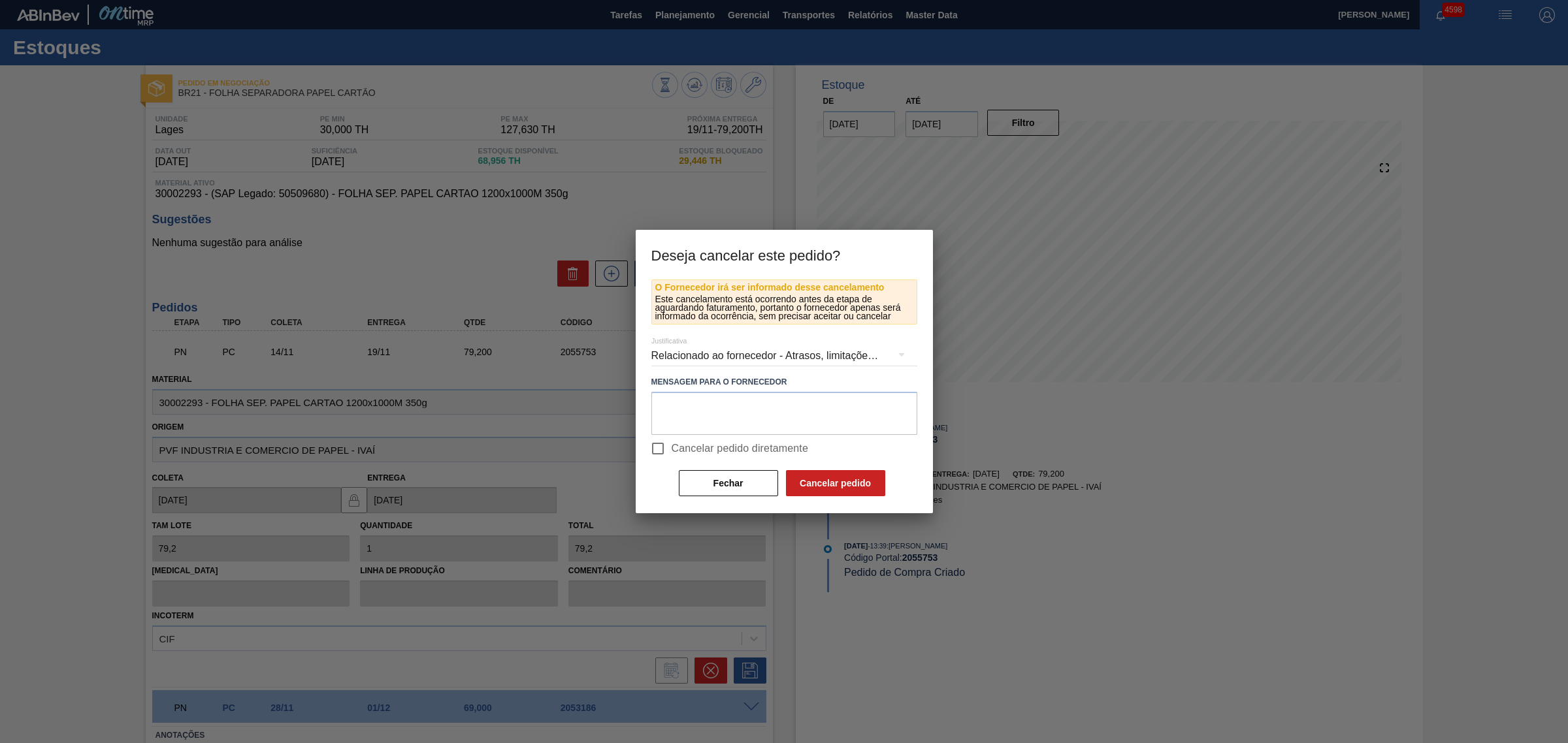
click at [705, 449] on span "Cancelar pedido diretamente" at bounding box center [740, 448] width 137 height 16
click at [672, 449] on input "Cancelar pedido diretamente" at bounding box center [657, 448] width 27 height 27
checkbox input "true"
click at [821, 481] on button "Cancelar pedido" at bounding box center [835, 483] width 100 height 26
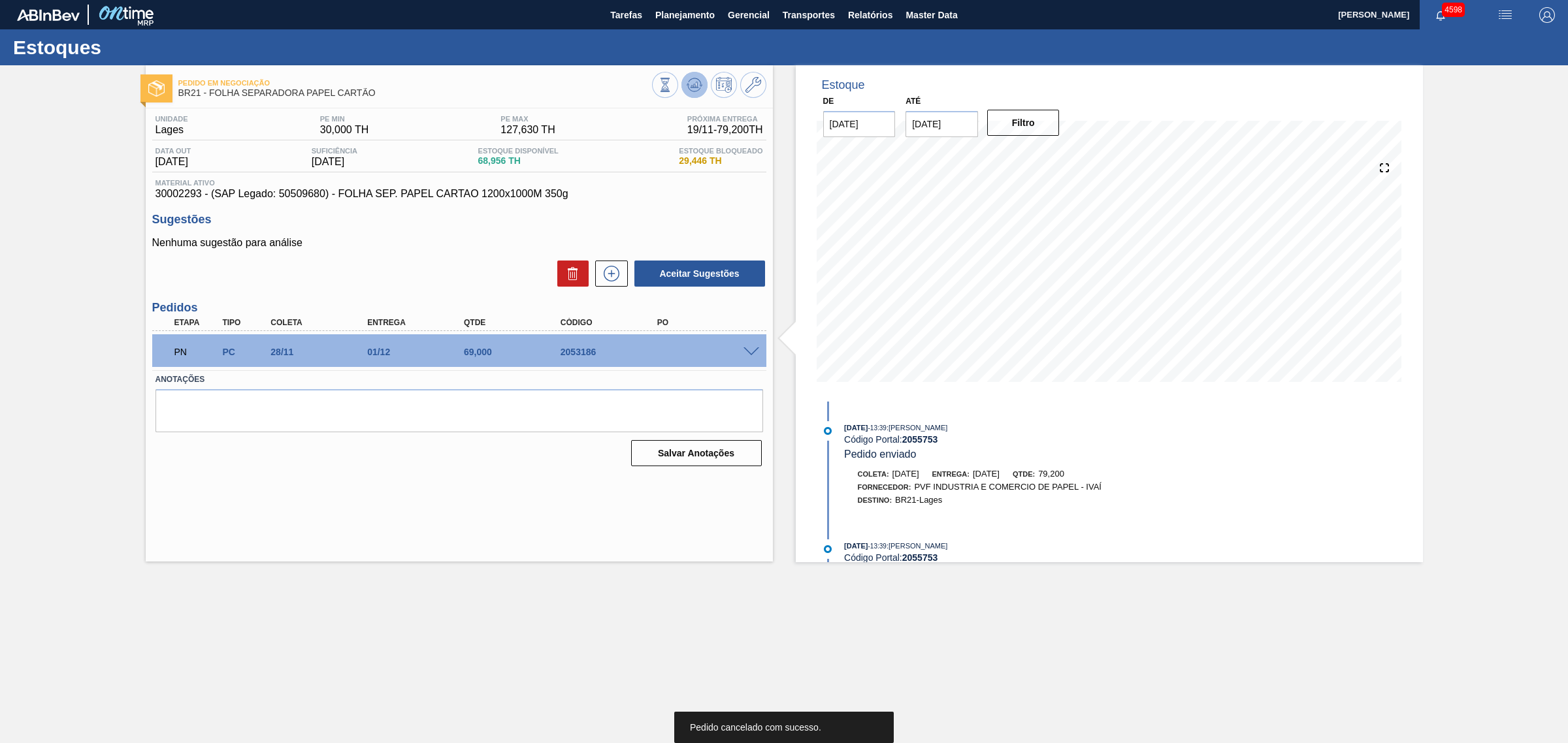
click at [694, 93] on span at bounding box center [694, 85] width 16 height 16
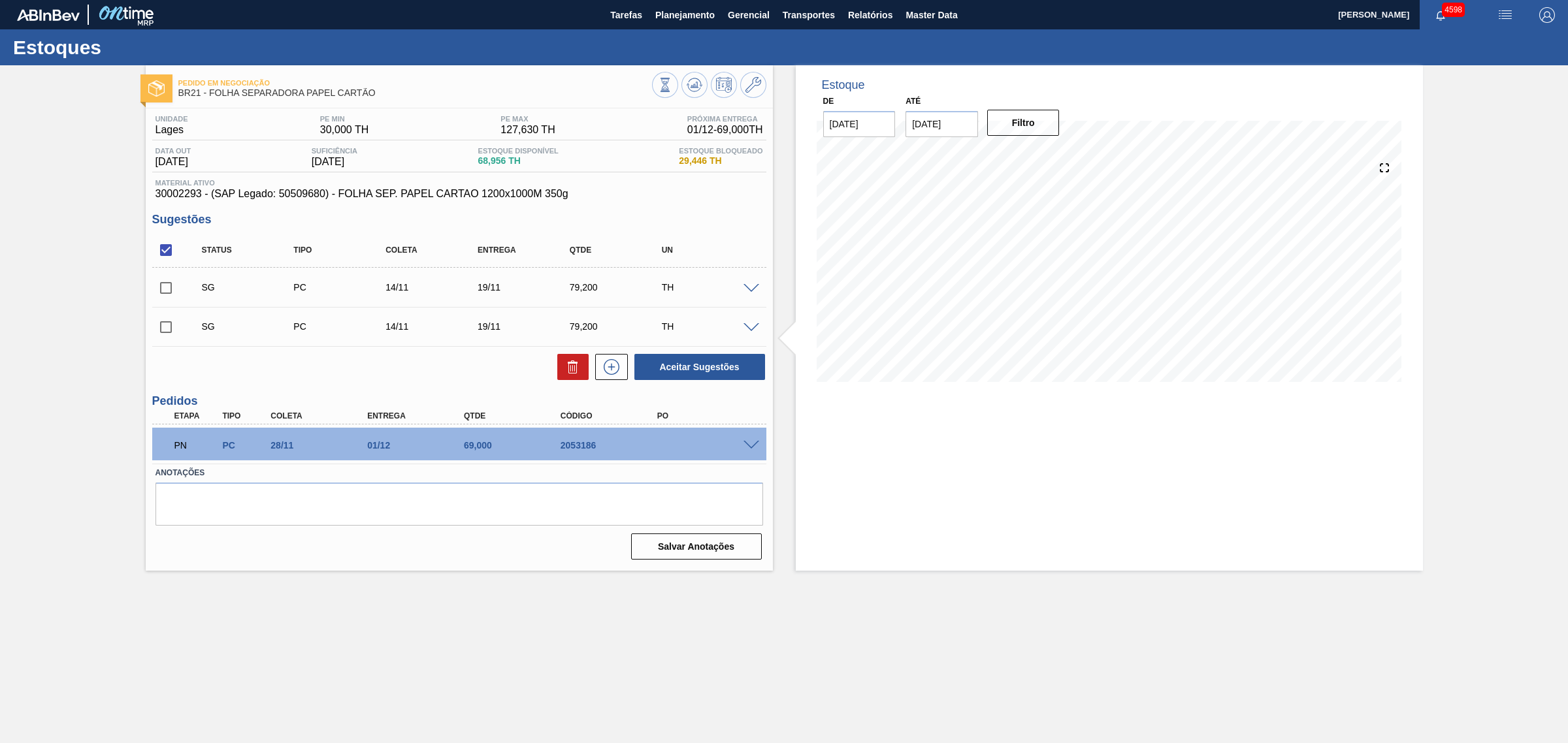
click at [162, 251] on input "checkbox" at bounding box center [165, 250] width 27 height 27
checkbox input "false"
click at [162, 291] on input "checkbox" at bounding box center [165, 287] width 27 height 27
click at [683, 369] on button "Aceitar Sugestões" at bounding box center [700, 367] width 130 height 26
checkbox input "false"
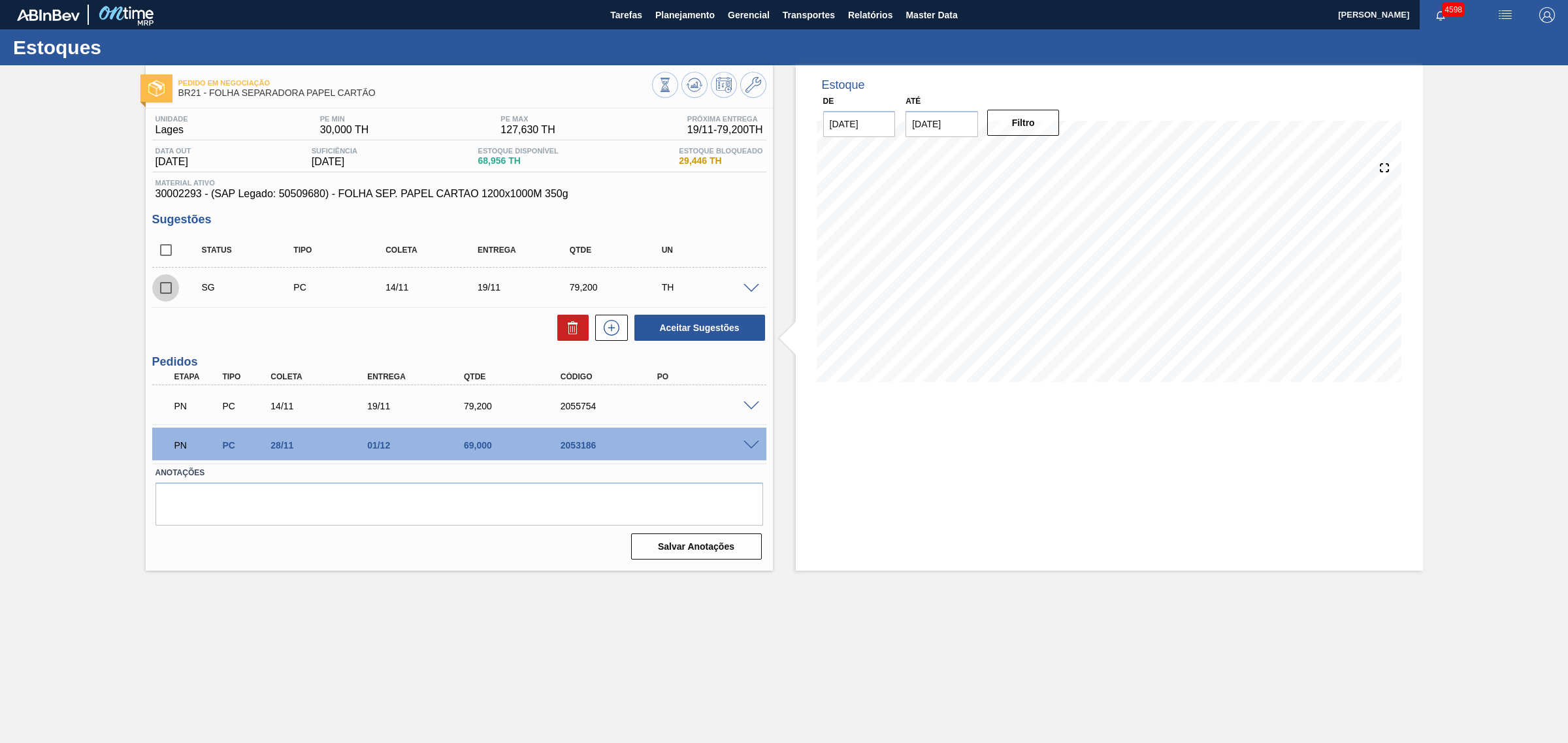
click at [160, 290] on input "checkbox" at bounding box center [165, 287] width 27 height 27
click at [716, 329] on button "Aceitar Sugestões" at bounding box center [700, 328] width 130 height 26
checkbox input "false"
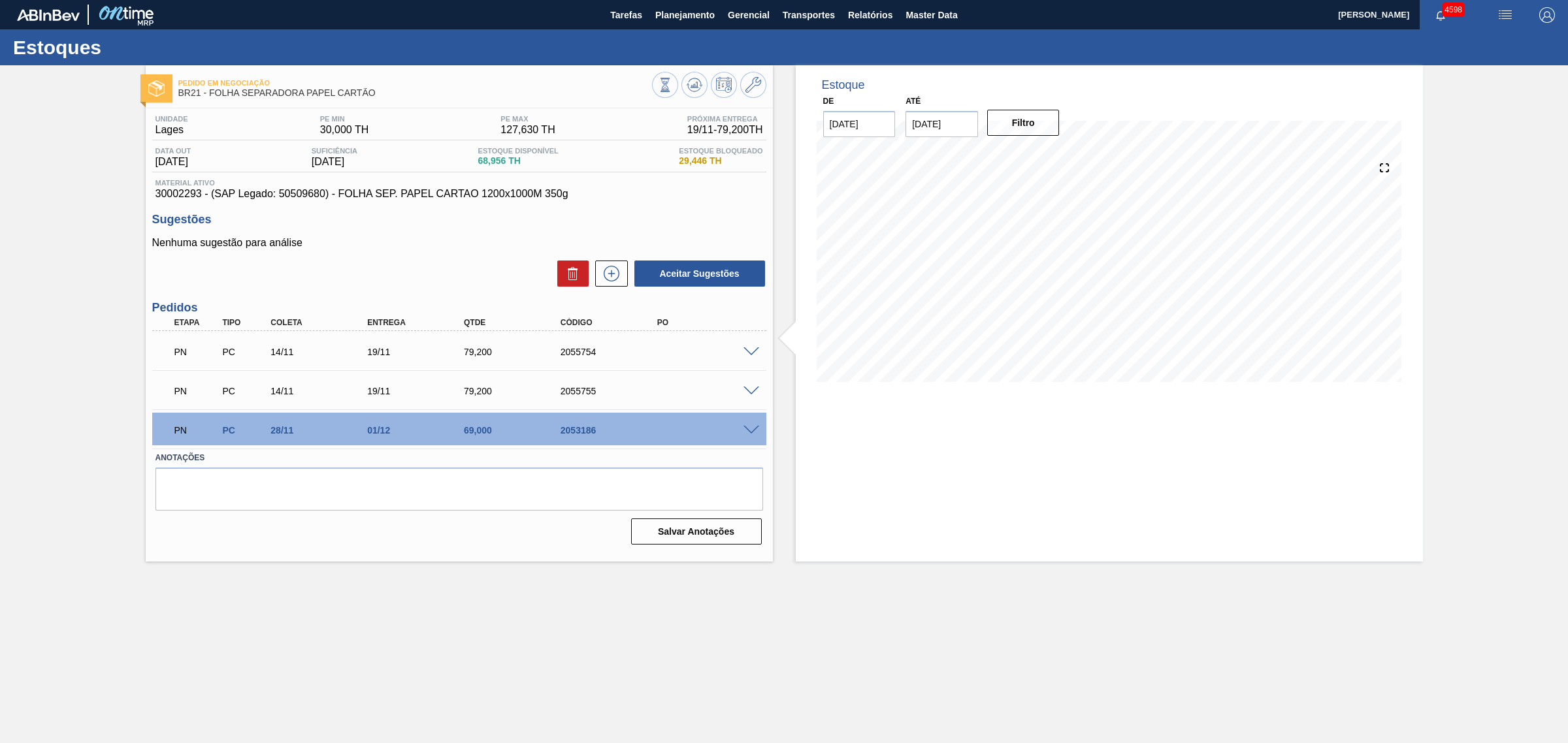
click at [749, 353] on span at bounding box center [751, 352] width 16 height 10
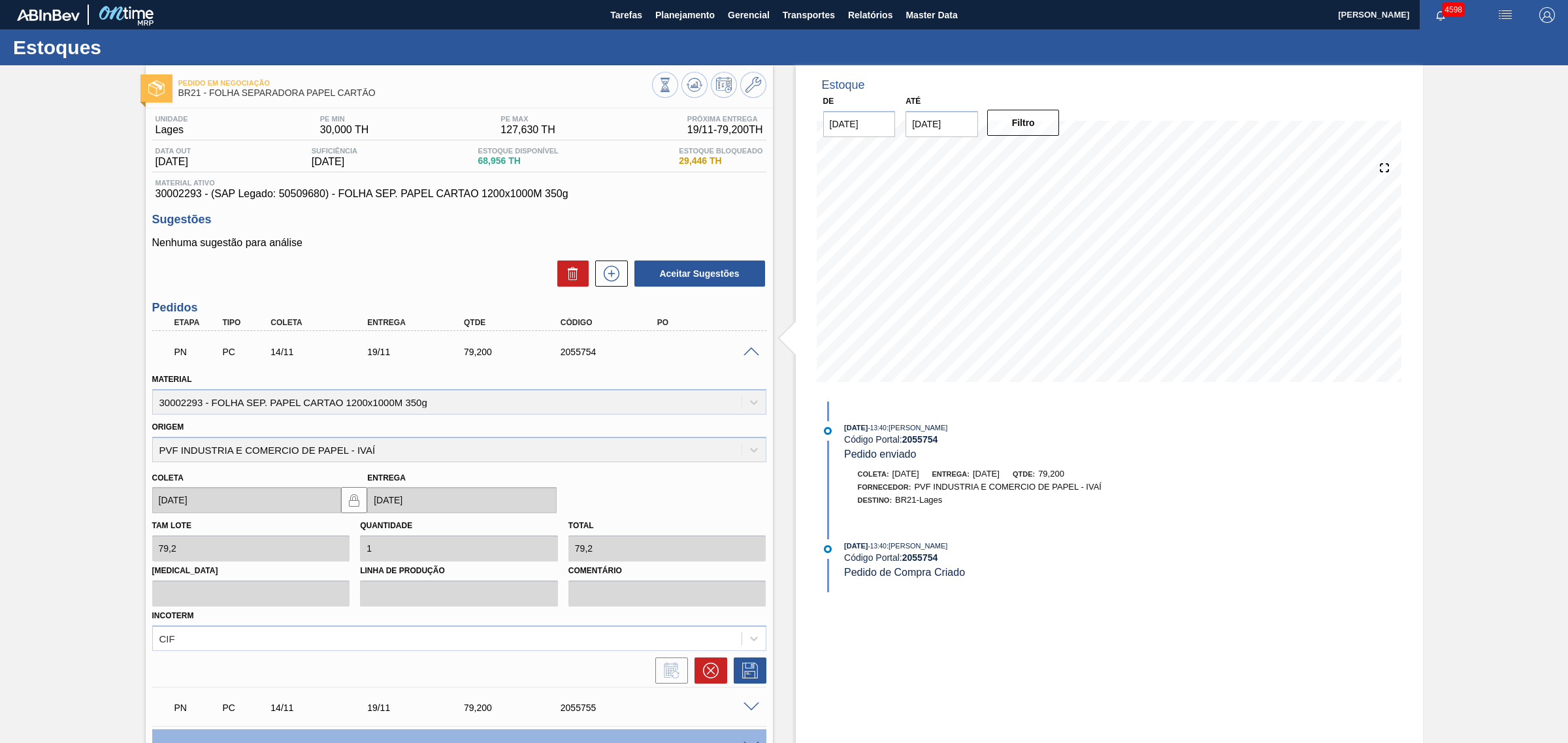
click at [716, 684] on div "PN PC 14/11 19/11 79,200 2055754 Material 30002293 - FOLHA SEP. PAPEL CARTAO 12…" at bounding box center [458, 508] width 614 height 356
click at [716, 674] on icon at bounding box center [710, 670] width 16 height 16
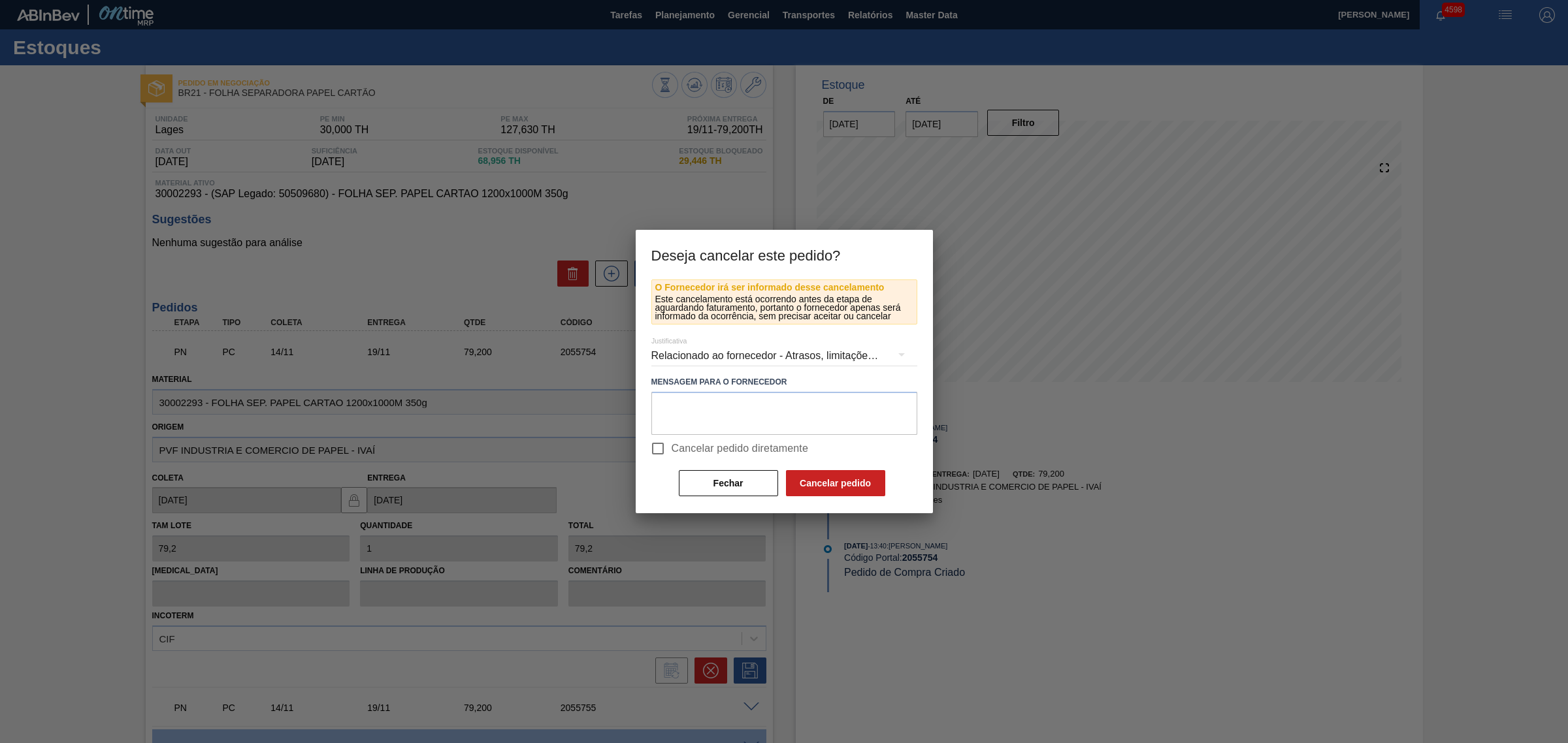
click at [907, 470] on div "O Fornecedor irá ser informado desse cancelamento Este cancelamento está ocorre…" at bounding box center [784, 388] width 266 height 218
drag, startPoint x: 661, startPoint y: 442, endPoint x: 826, endPoint y: 468, distance: 167.0
click at [663, 442] on input "Cancelar pedido diretamente" at bounding box center [657, 448] width 27 height 27
checkbox input "true"
click at [856, 491] on button "Cancelar pedido" at bounding box center [835, 483] width 100 height 26
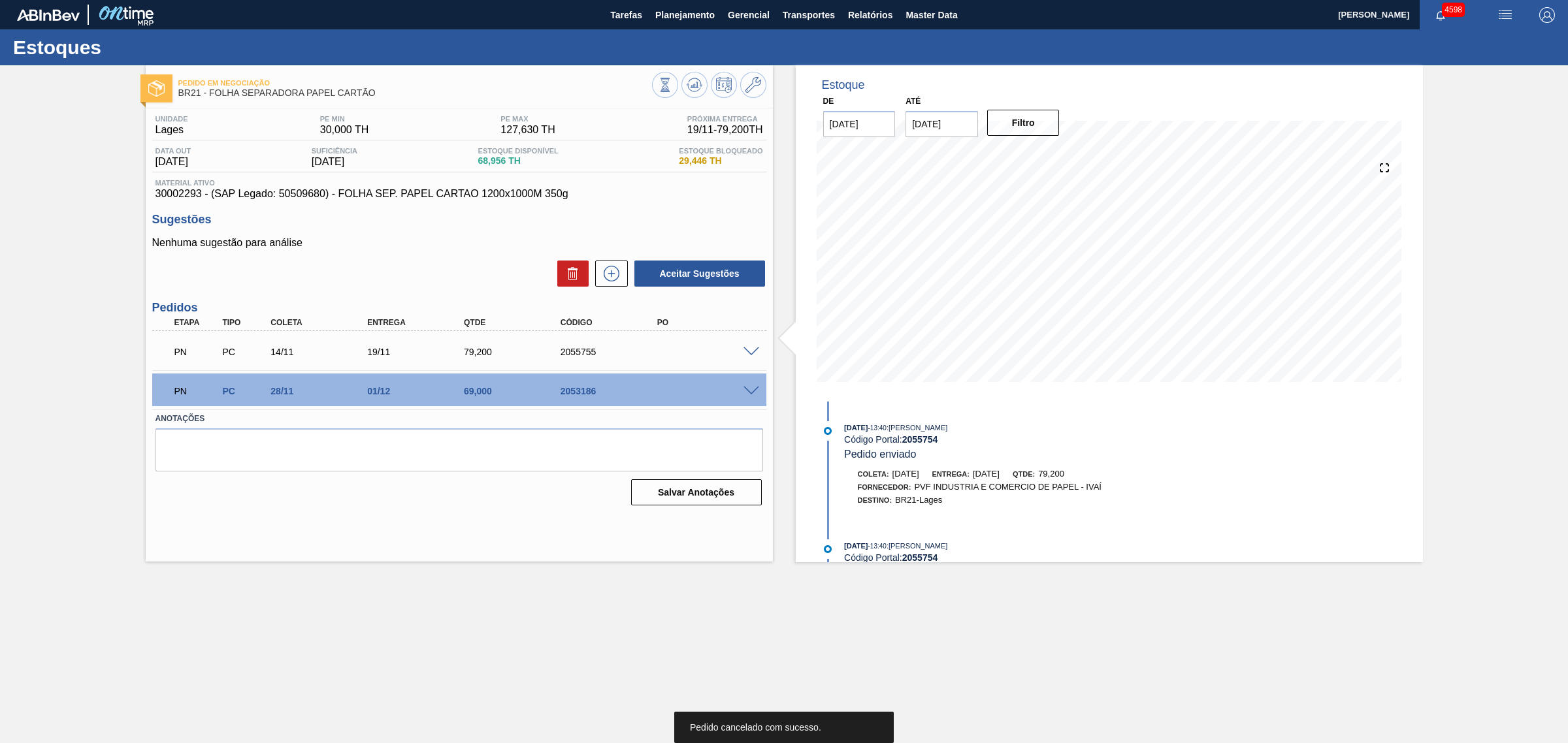
click at [748, 353] on span at bounding box center [751, 352] width 16 height 10
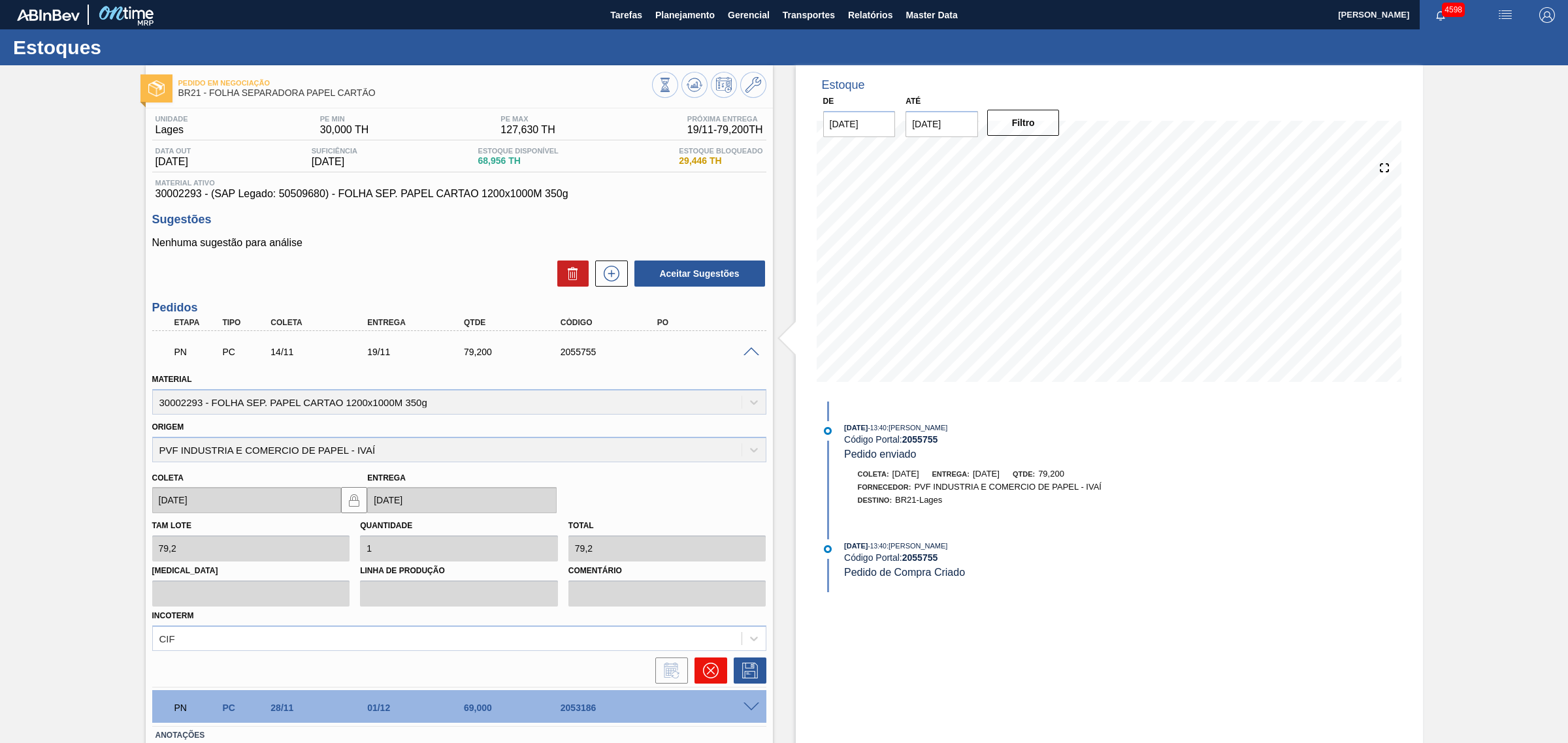
click at [705, 669] on icon at bounding box center [710, 670] width 16 height 16
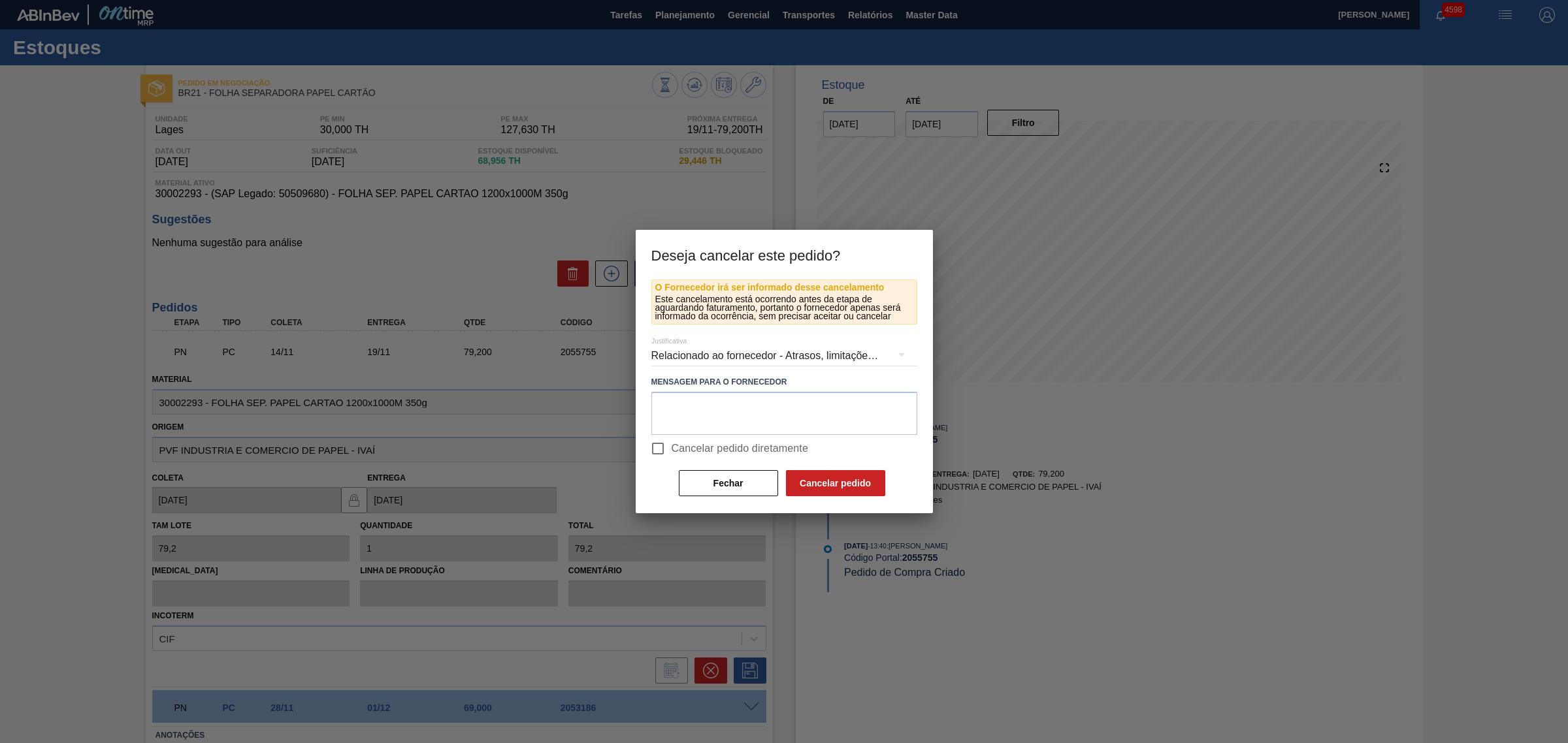
click at [666, 444] on input "Cancelar pedido diretamente" at bounding box center [657, 448] width 27 height 27
checkbox input "true"
click at [824, 475] on button "Cancelar pedido" at bounding box center [835, 483] width 100 height 26
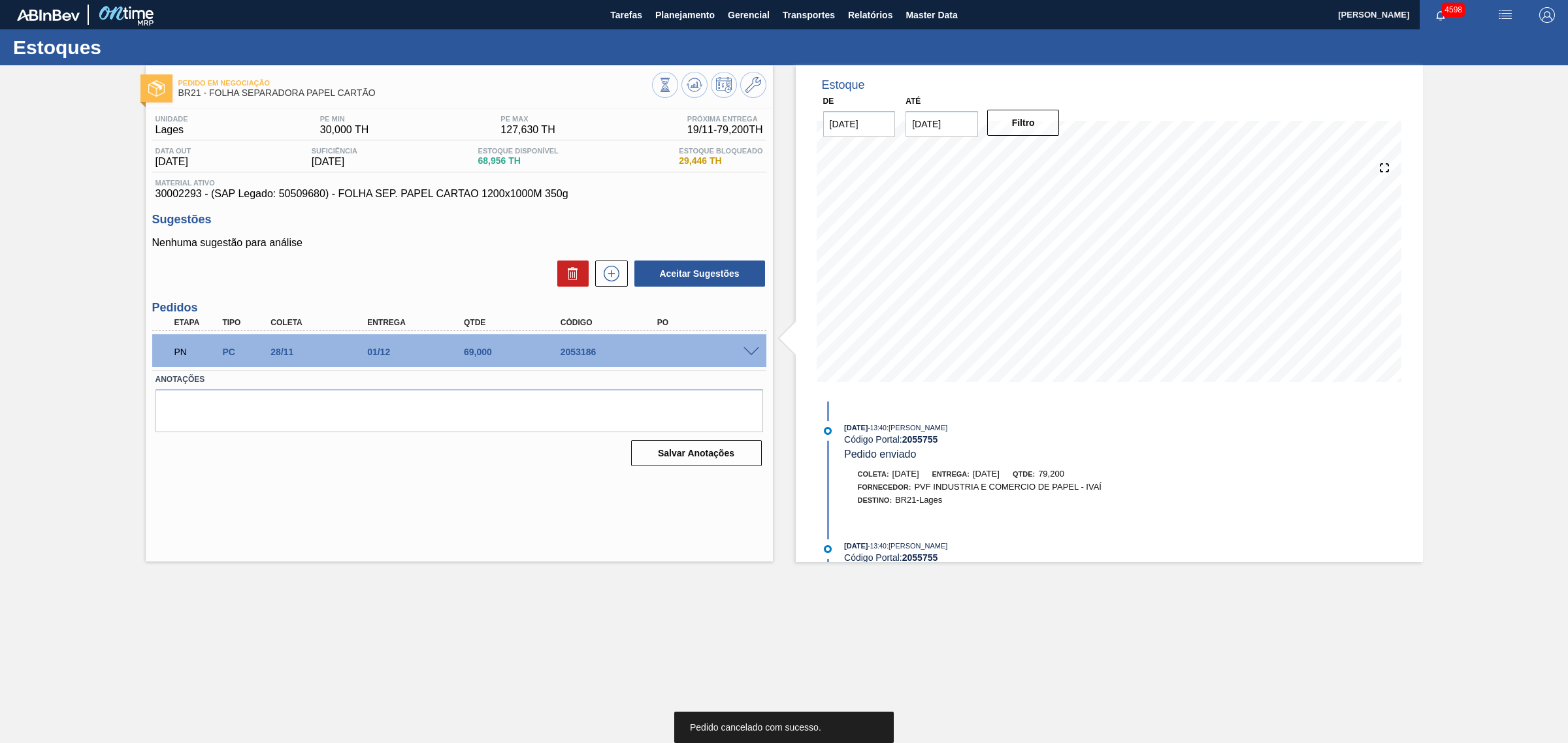
click at [693, 80] on icon at bounding box center [694, 85] width 16 height 16
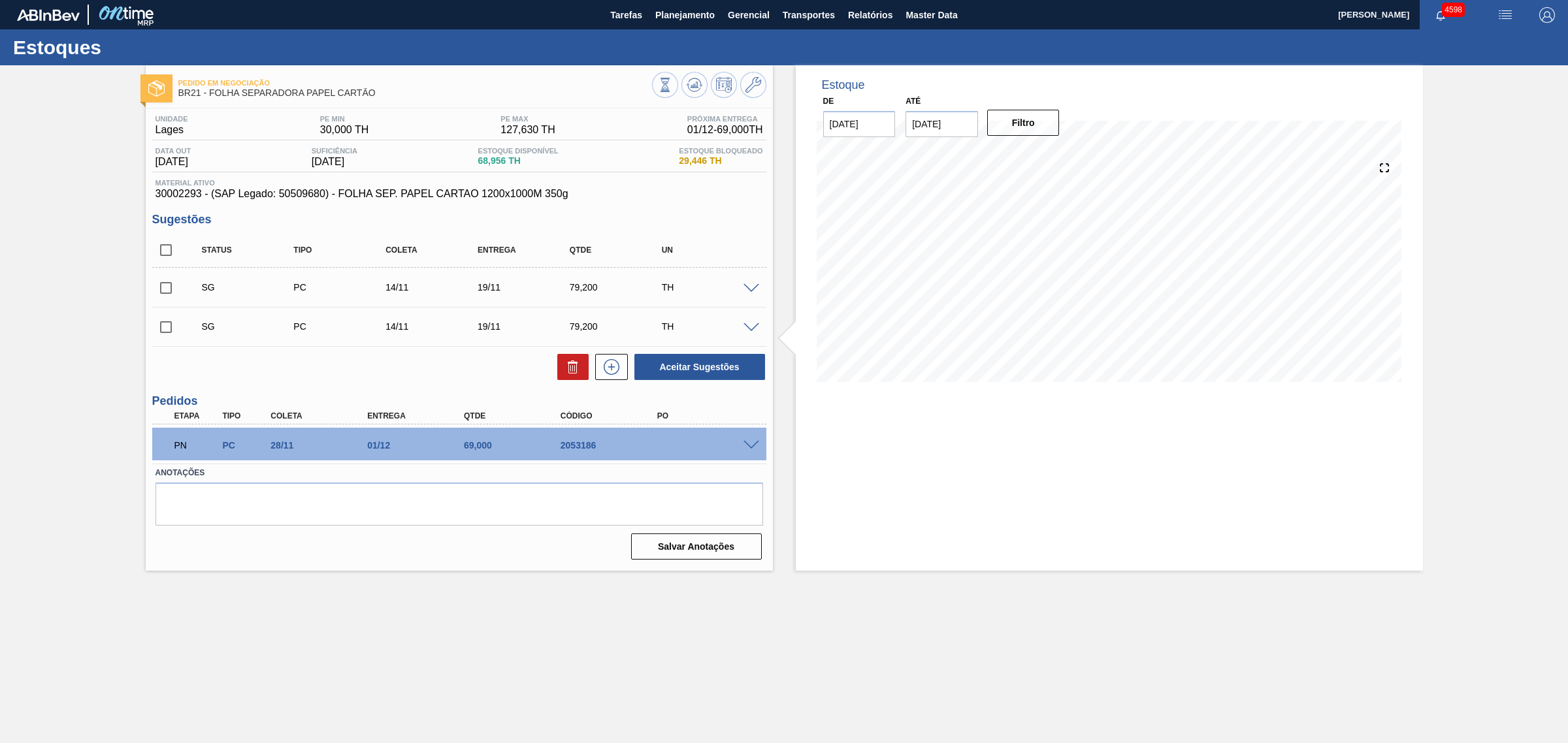
click at [170, 288] on input "checkbox" at bounding box center [165, 287] width 27 height 27
click at [701, 358] on button "Aceitar Sugestões" at bounding box center [700, 367] width 130 height 26
checkbox input "false"
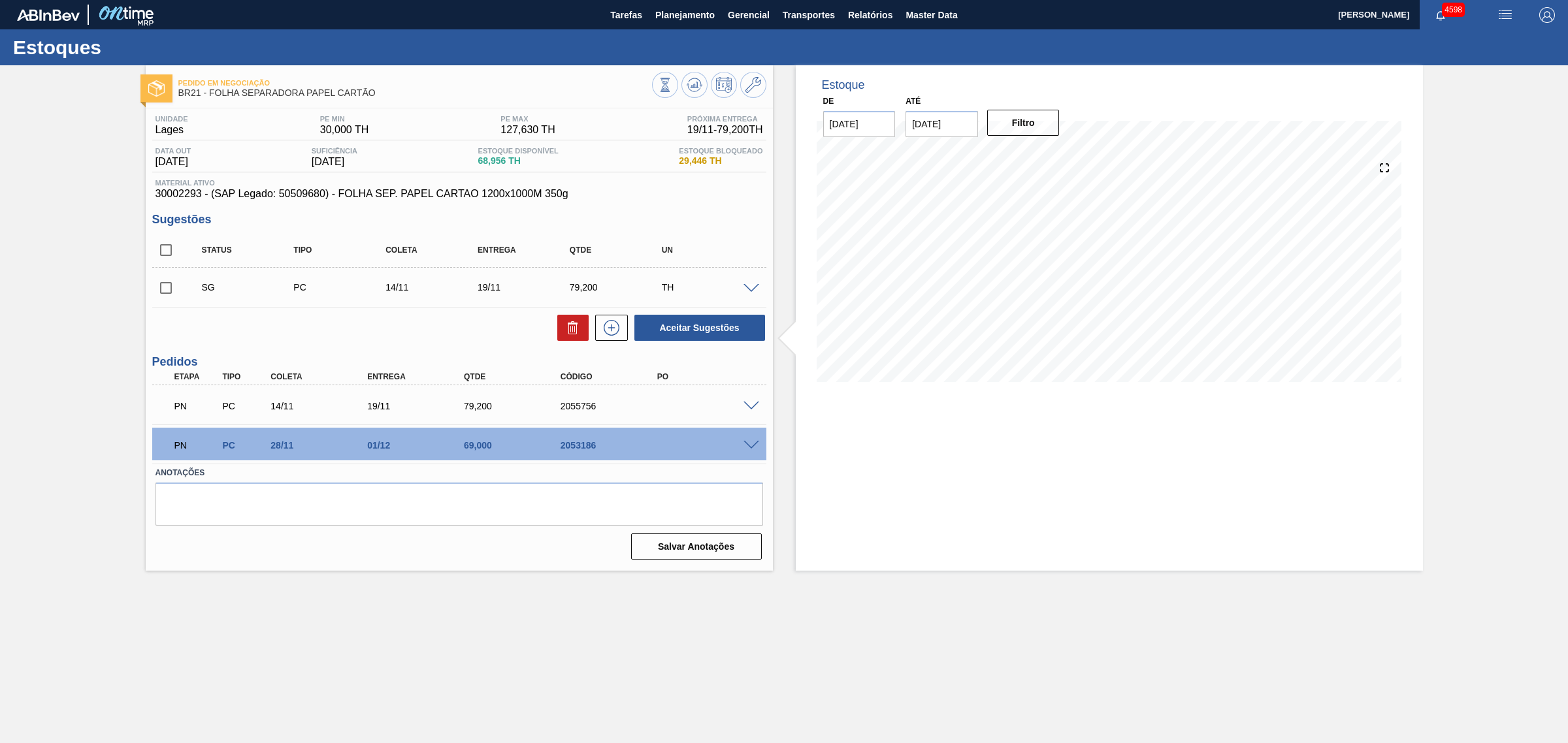
click at [157, 252] on input "checkbox" at bounding box center [165, 250] width 27 height 27
checkbox input "true"
click at [727, 322] on button "Aceitar Sugestões" at bounding box center [700, 328] width 130 height 26
checkbox input "false"
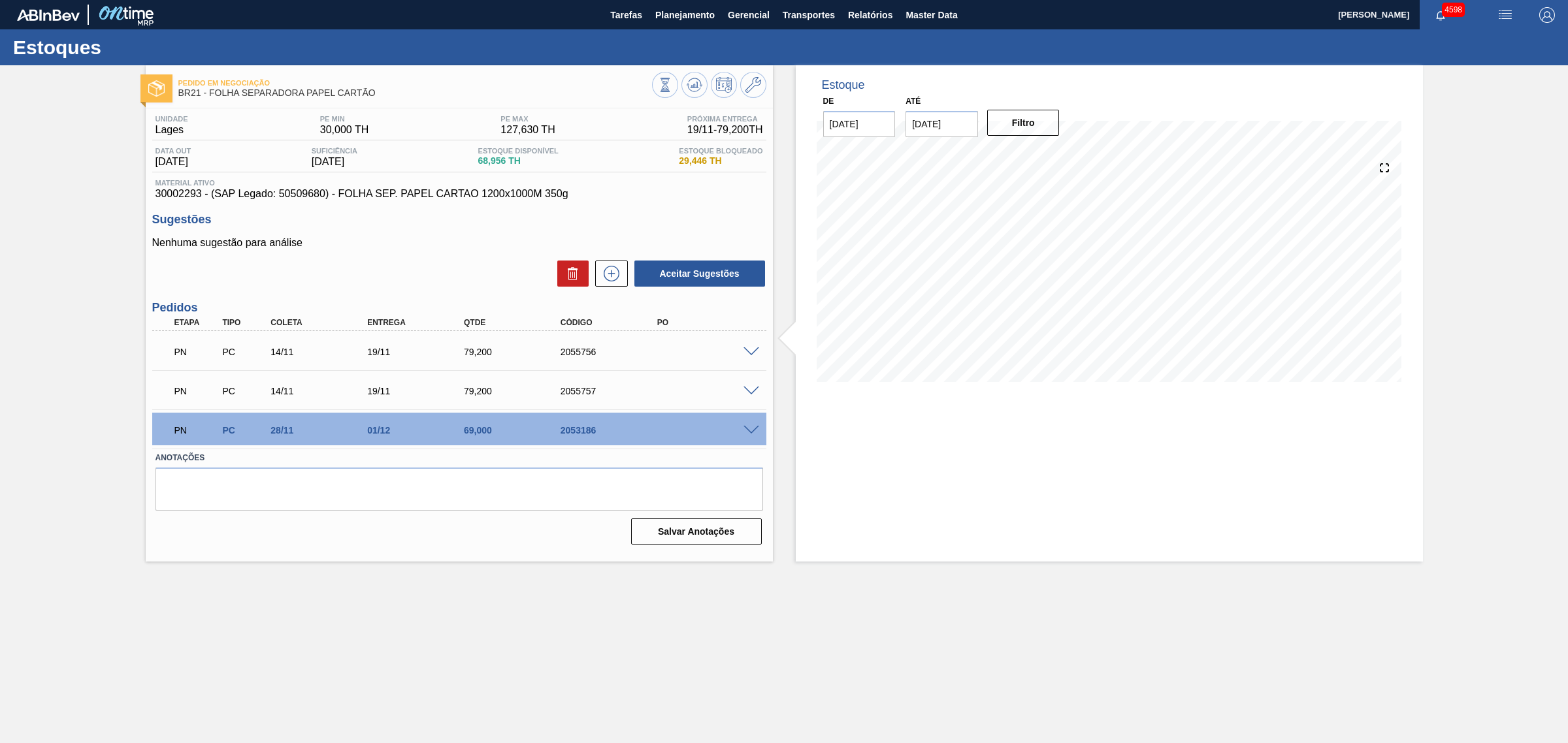
click at [746, 351] on span at bounding box center [751, 352] width 16 height 10
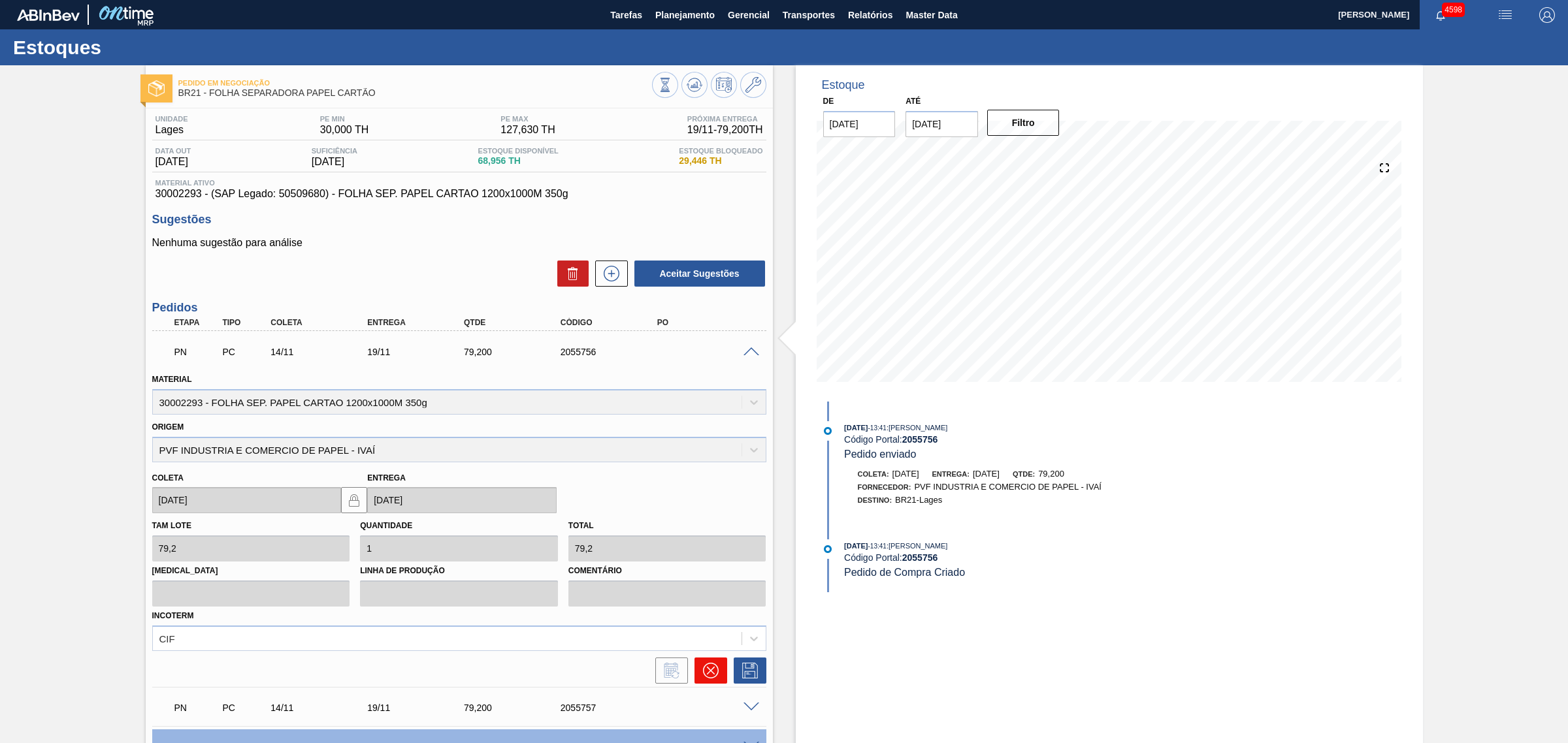
click at [720, 679] on button at bounding box center [710, 670] width 33 height 26
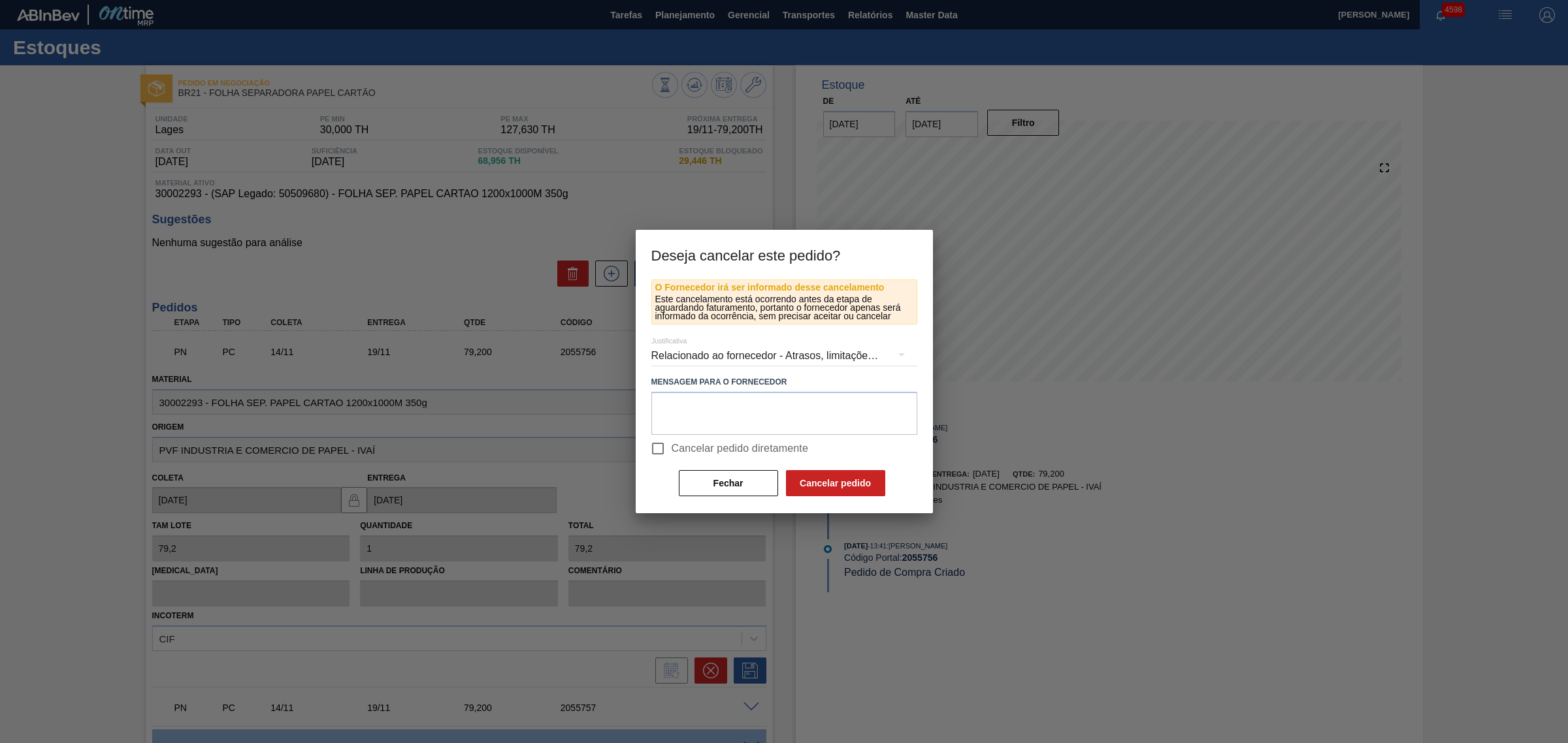
drag, startPoint x: 697, startPoint y: 442, endPoint x: 772, endPoint y: 464, distance: 78.2
click at [702, 446] on span "Cancelar pedido diretamente" at bounding box center [740, 448] width 137 height 16
click at [752, 445] on span "Cancelar pedido diretamente" at bounding box center [740, 448] width 137 height 16
click at [672, 445] on input "Cancelar pedido diretamente" at bounding box center [657, 448] width 27 height 27
checkbox input "true"
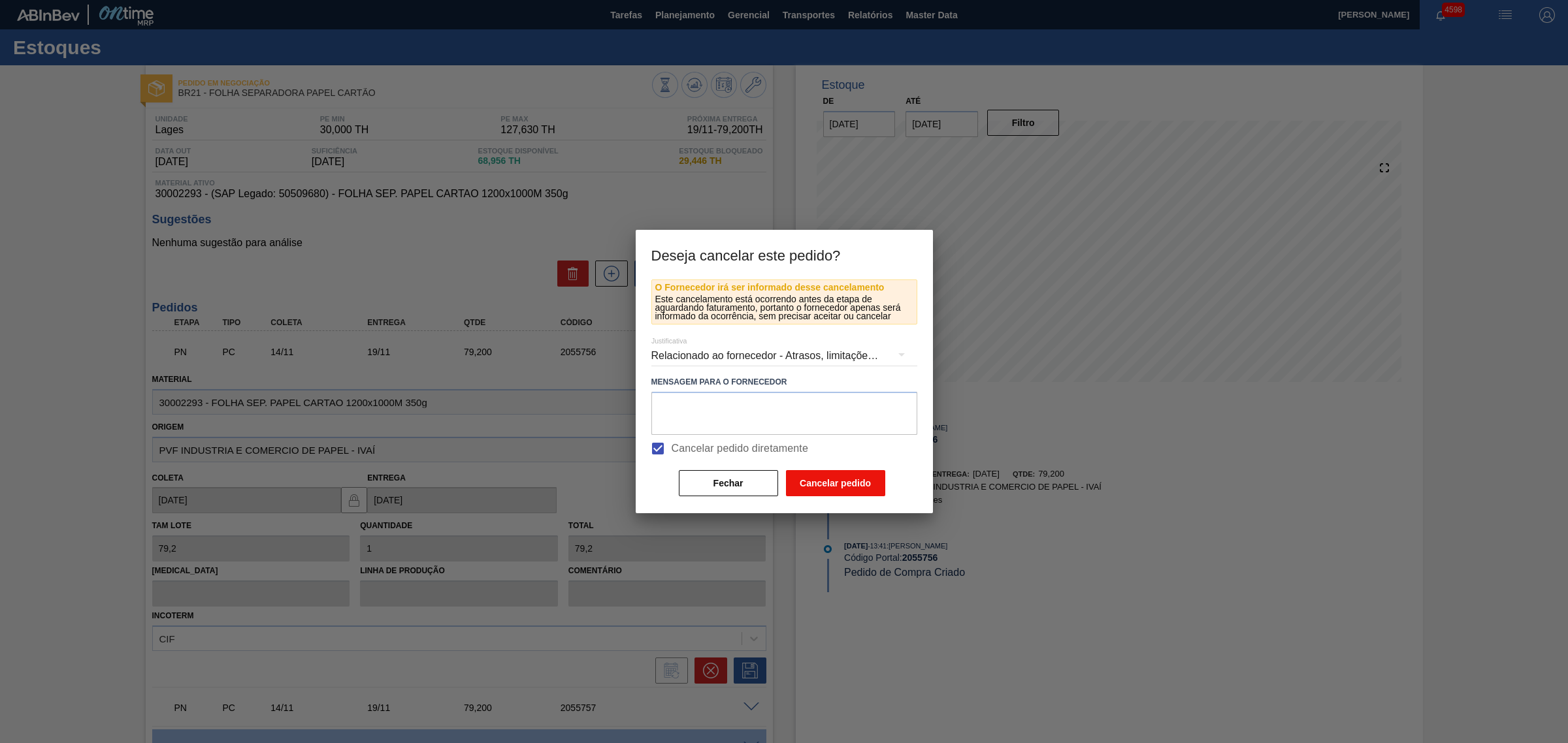
click at [826, 478] on button "Cancelar pedido" at bounding box center [835, 483] width 100 height 26
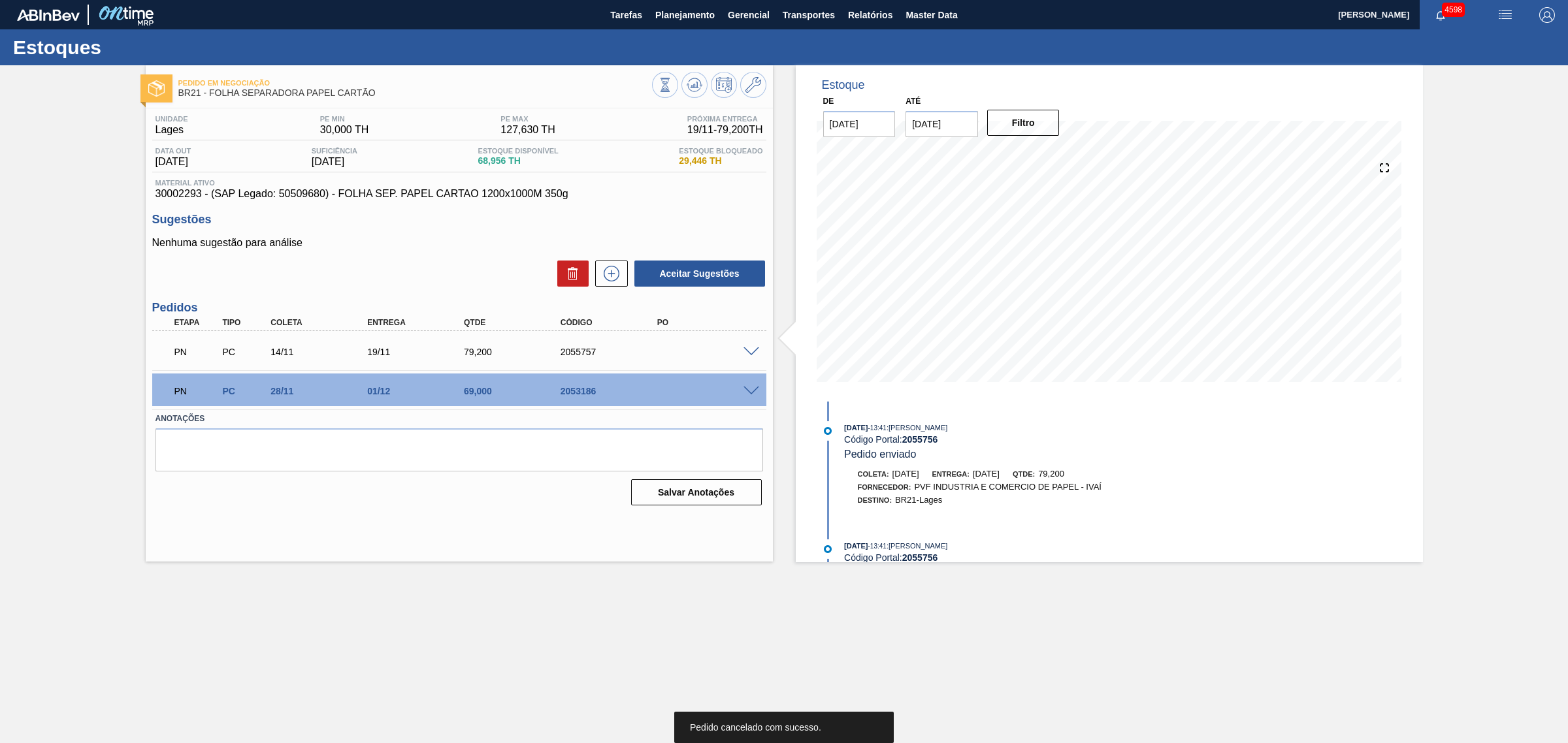
click at [745, 347] on div at bounding box center [753, 351] width 26 height 10
click at [745, 350] on span at bounding box center [751, 352] width 16 height 10
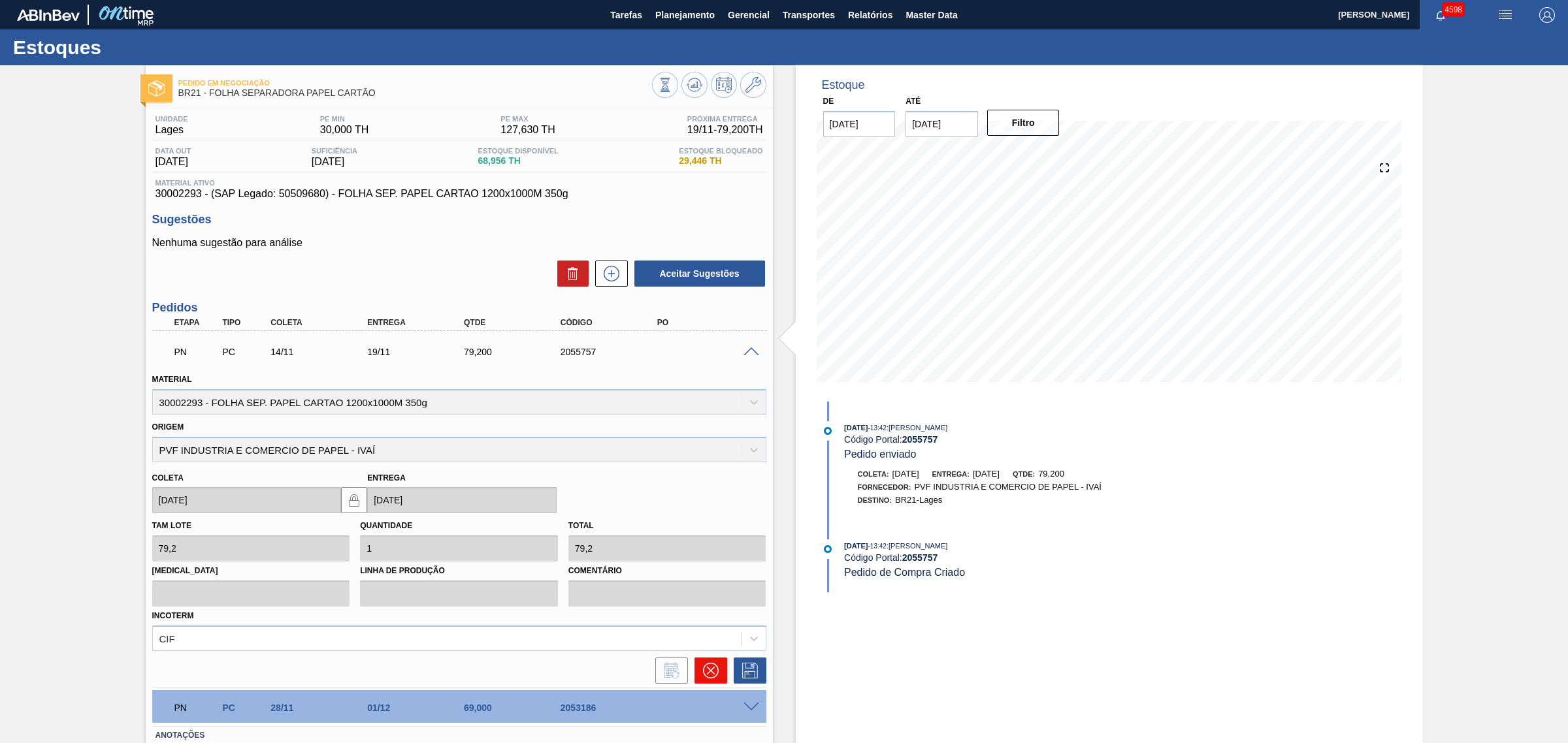
click at [704, 668] on icon at bounding box center [710, 670] width 16 height 16
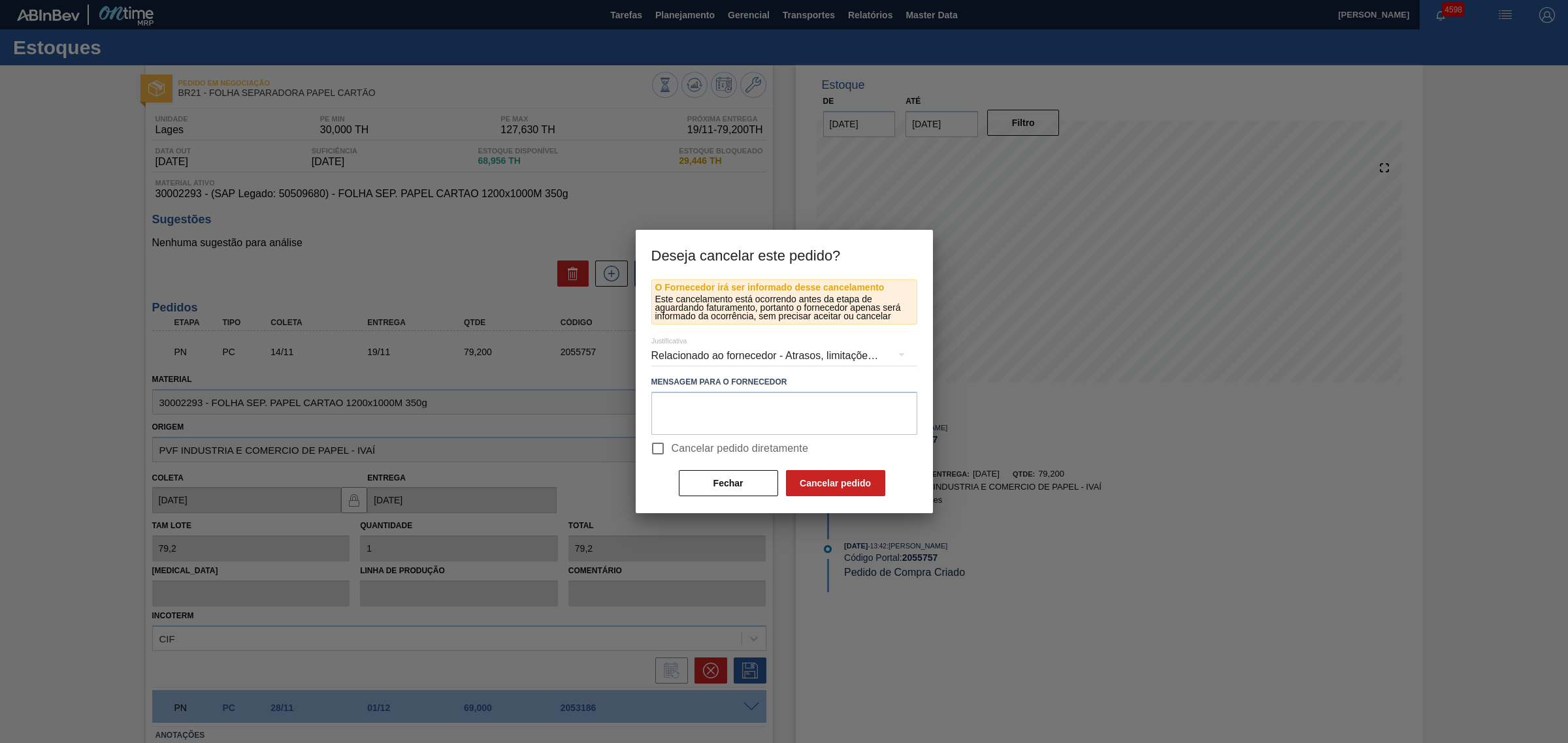
click at [679, 449] on span "Cancelar pedido diretamente" at bounding box center [740, 448] width 137 height 16
click at [672, 449] on input "Cancelar pedido diretamente" at bounding box center [657, 448] width 27 height 27
checkbox input "true"
click at [819, 480] on button "Cancelar pedido" at bounding box center [835, 483] width 100 height 26
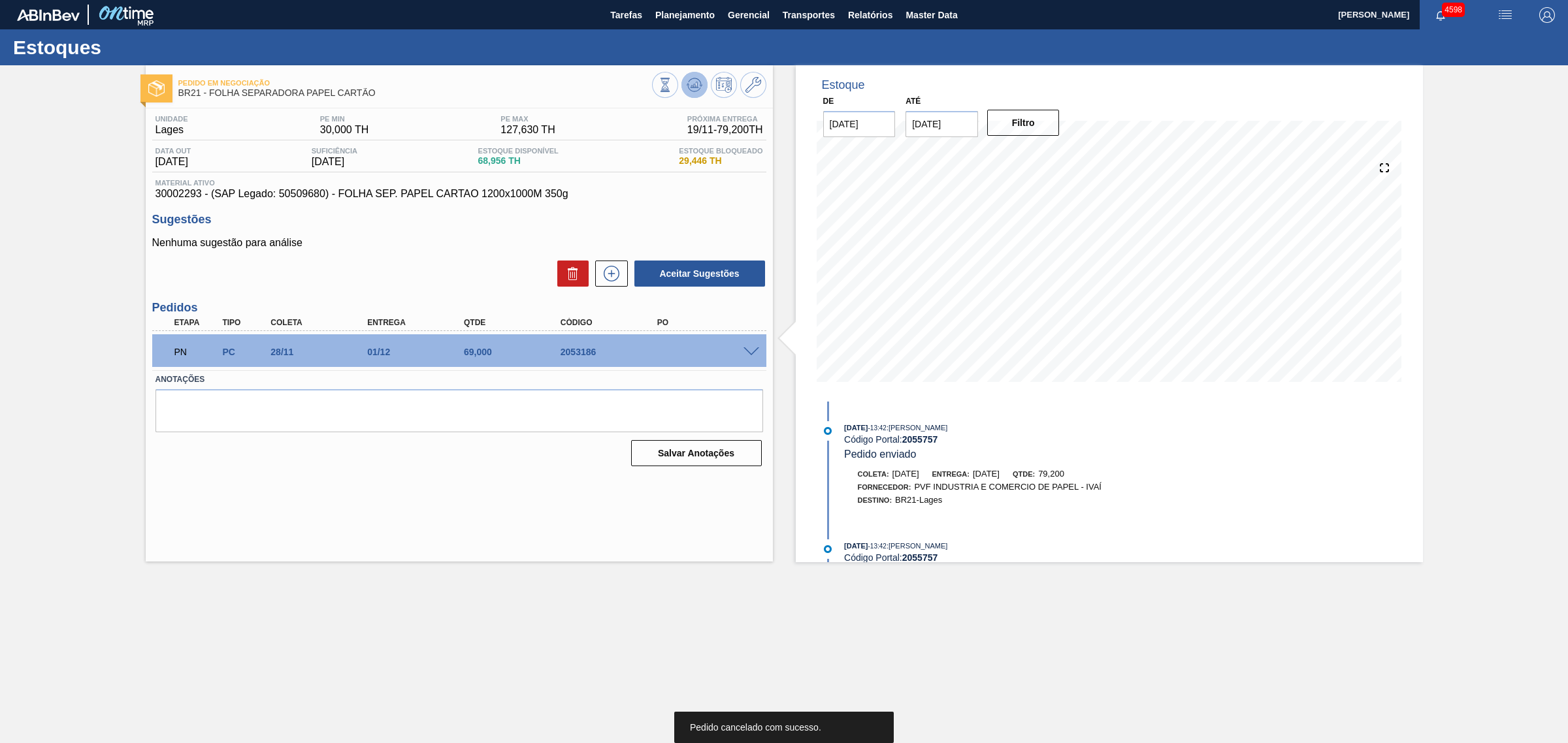
click at [690, 83] on icon at bounding box center [694, 85] width 16 height 16
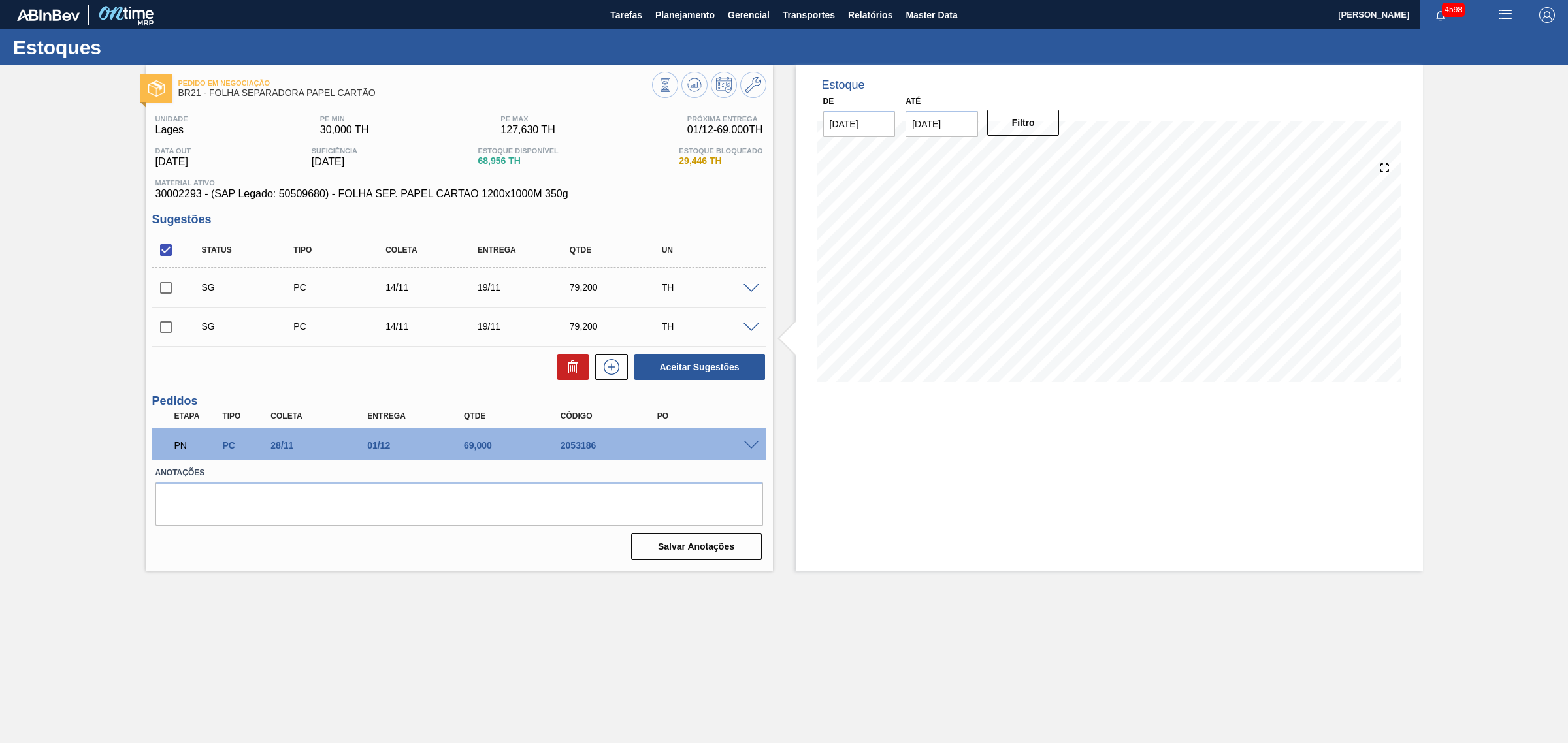
click at [171, 285] on input "checkbox" at bounding box center [165, 287] width 27 height 27
click at [703, 366] on button "Aceitar Sugestões" at bounding box center [700, 367] width 130 height 26
checkbox input "false"
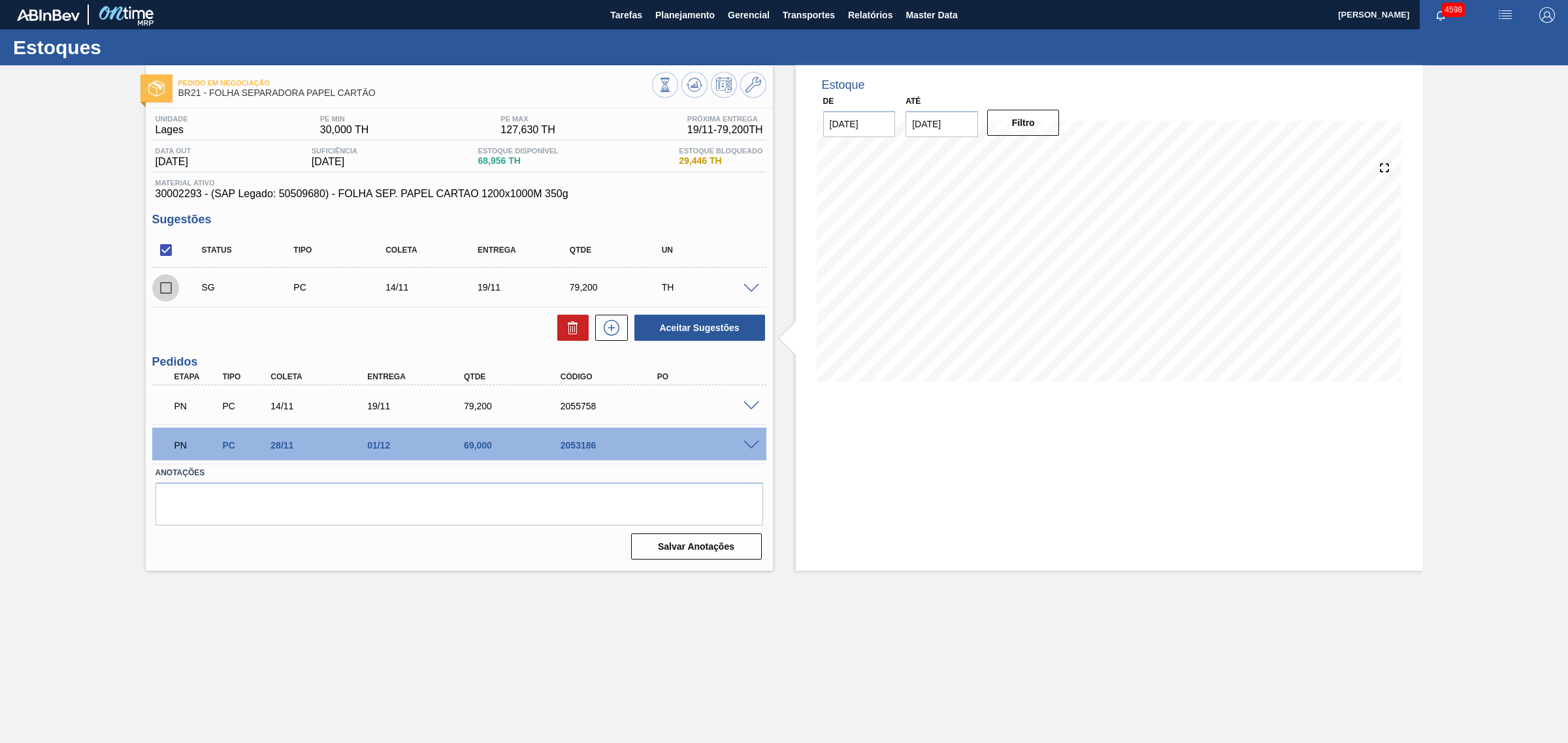
click at [178, 284] on input "checkbox" at bounding box center [165, 287] width 27 height 27
click at [681, 318] on button "Aceitar Sugestões" at bounding box center [700, 328] width 130 height 26
checkbox input "false"
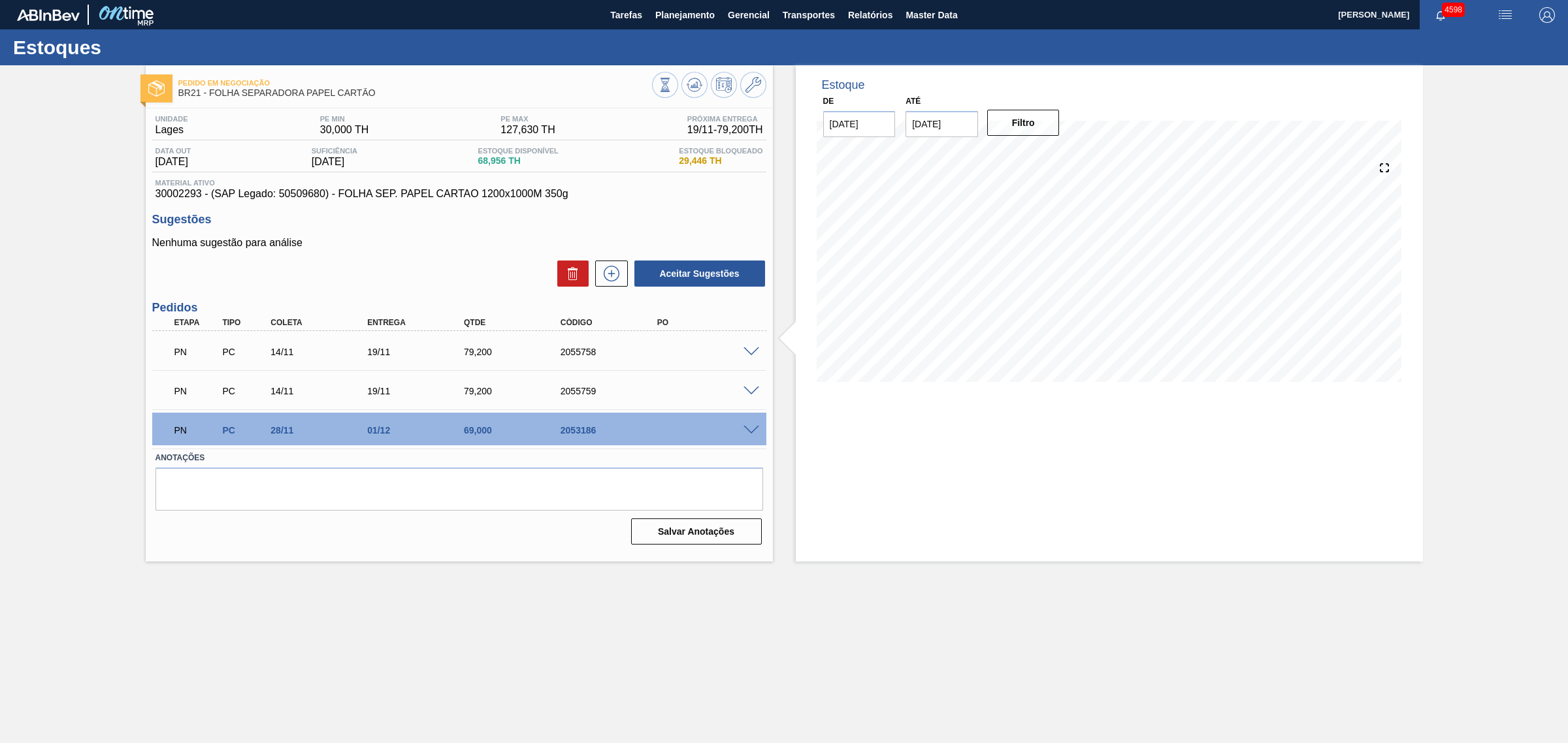
click at [752, 354] on span at bounding box center [751, 352] width 16 height 10
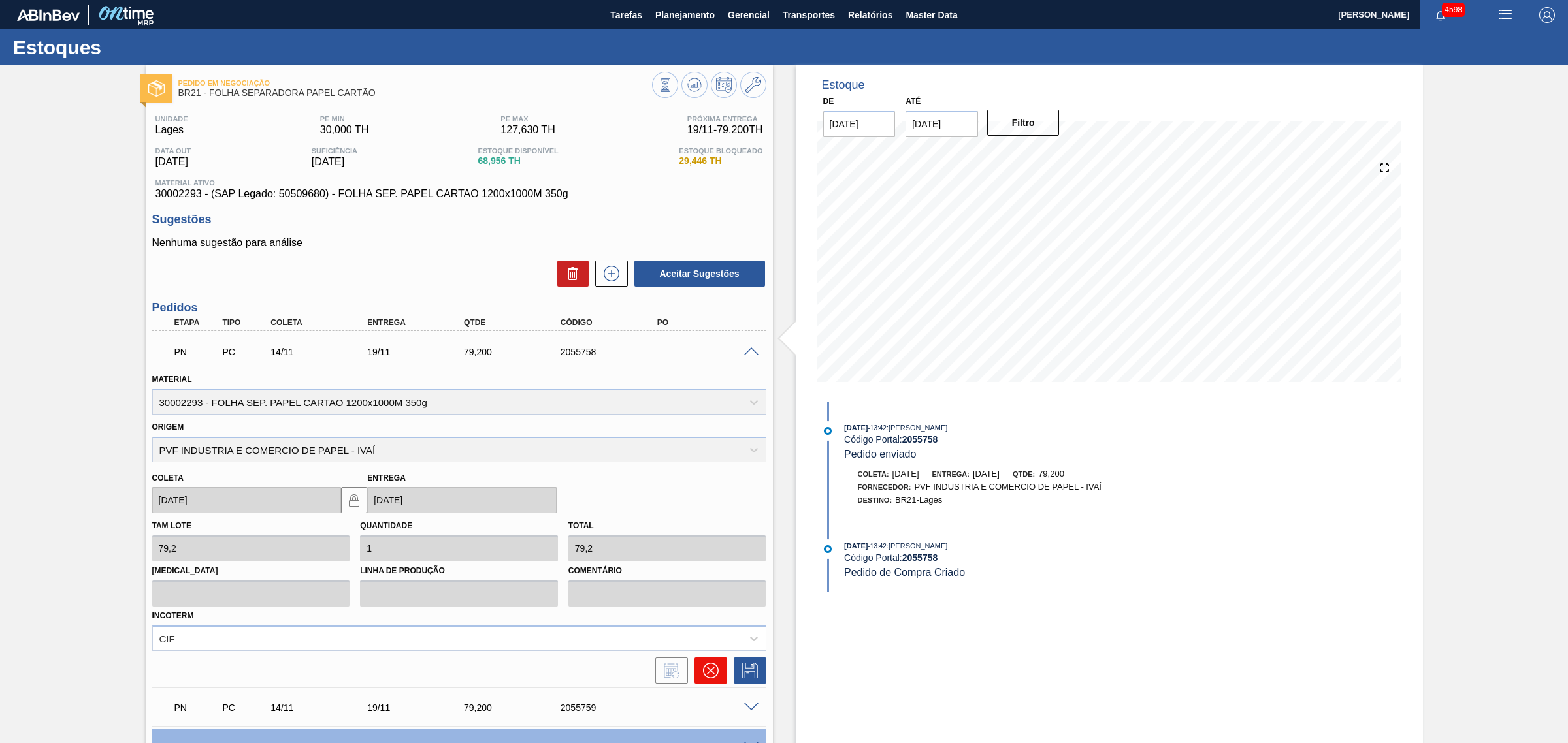
click at [711, 668] on icon at bounding box center [710, 670] width 16 height 16
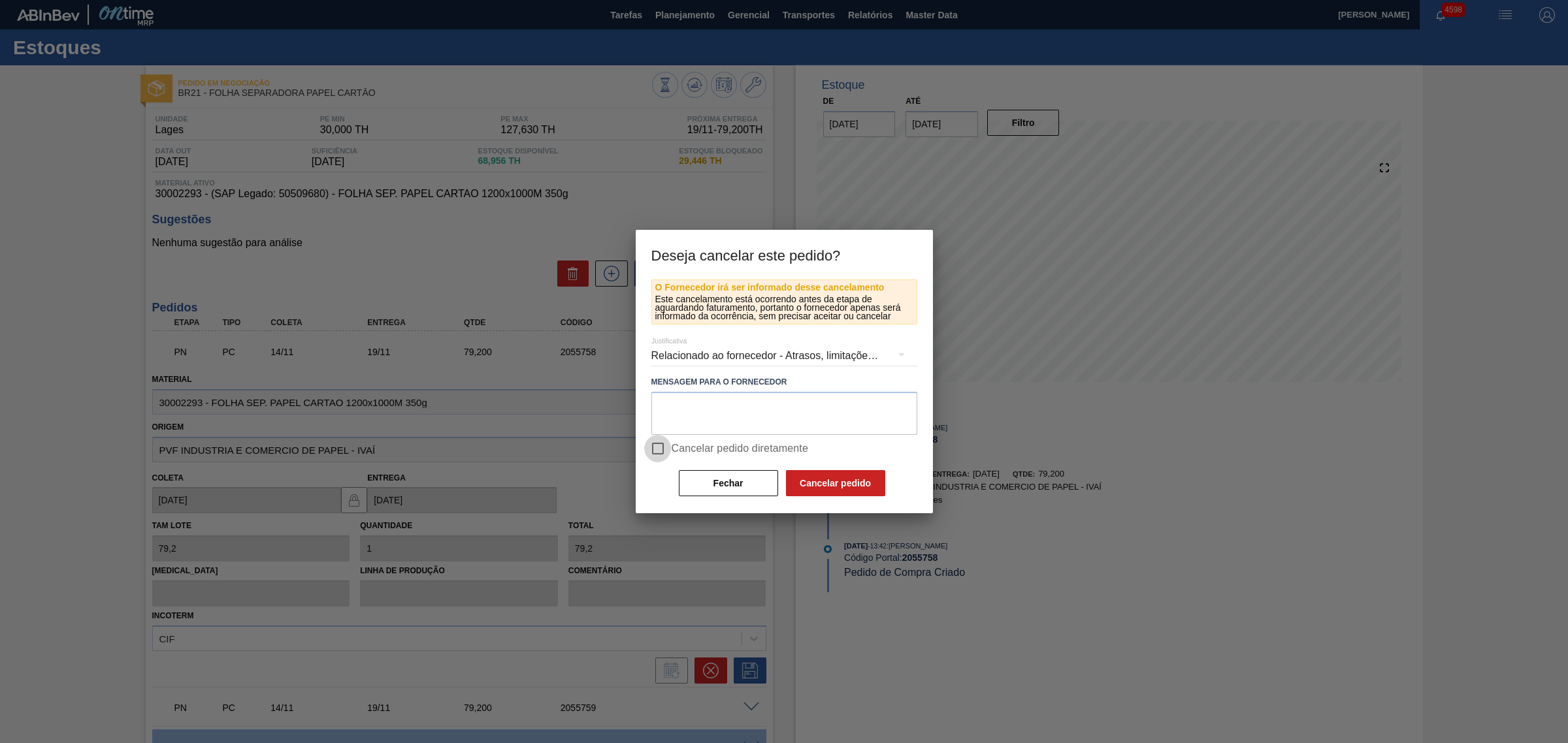
click at [670, 444] on input "Cancelar pedido diretamente" at bounding box center [657, 448] width 27 height 27
checkbox input "true"
click at [833, 481] on button "Cancelar pedido" at bounding box center [835, 483] width 100 height 26
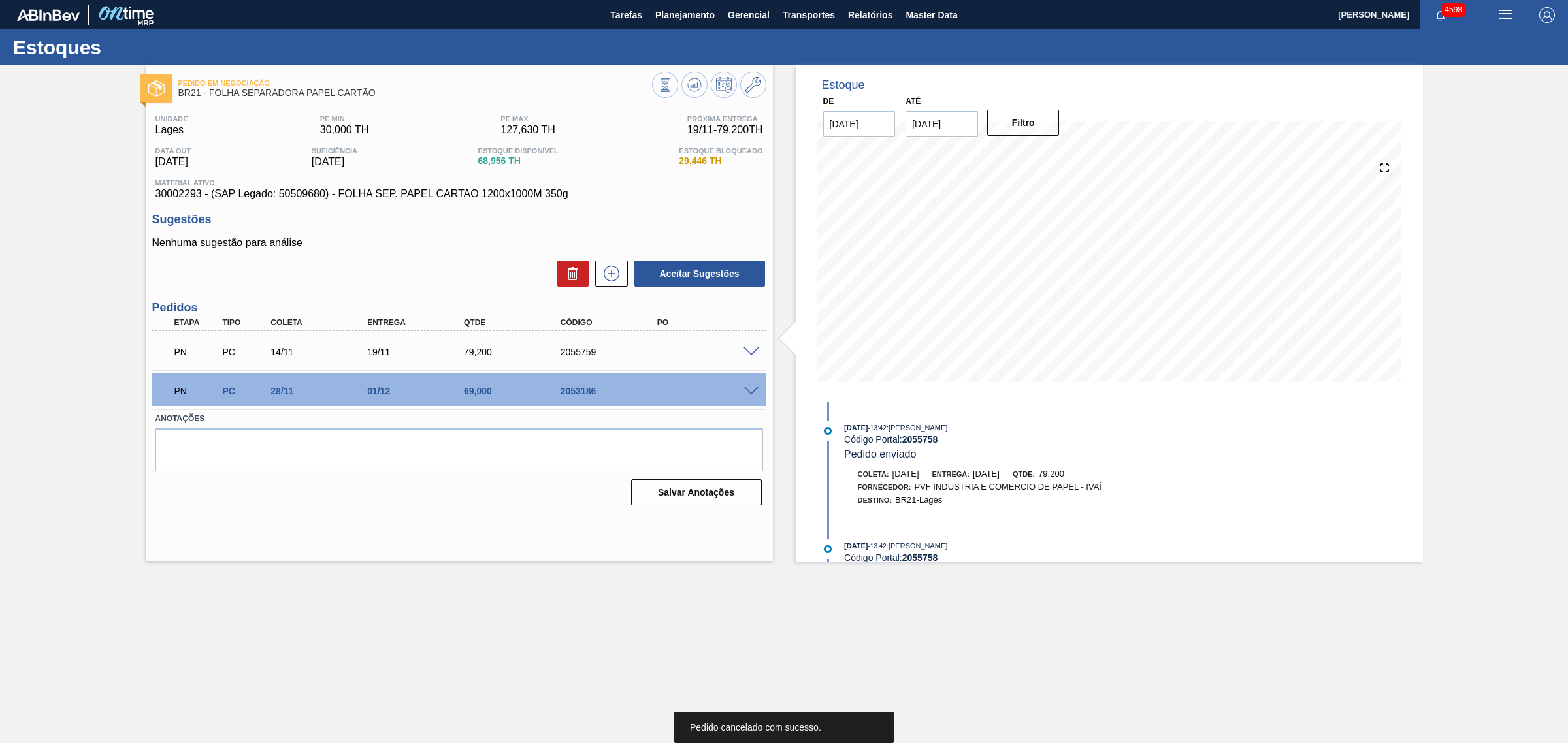
click at [748, 353] on span at bounding box center [751, 352] width 16 height 10
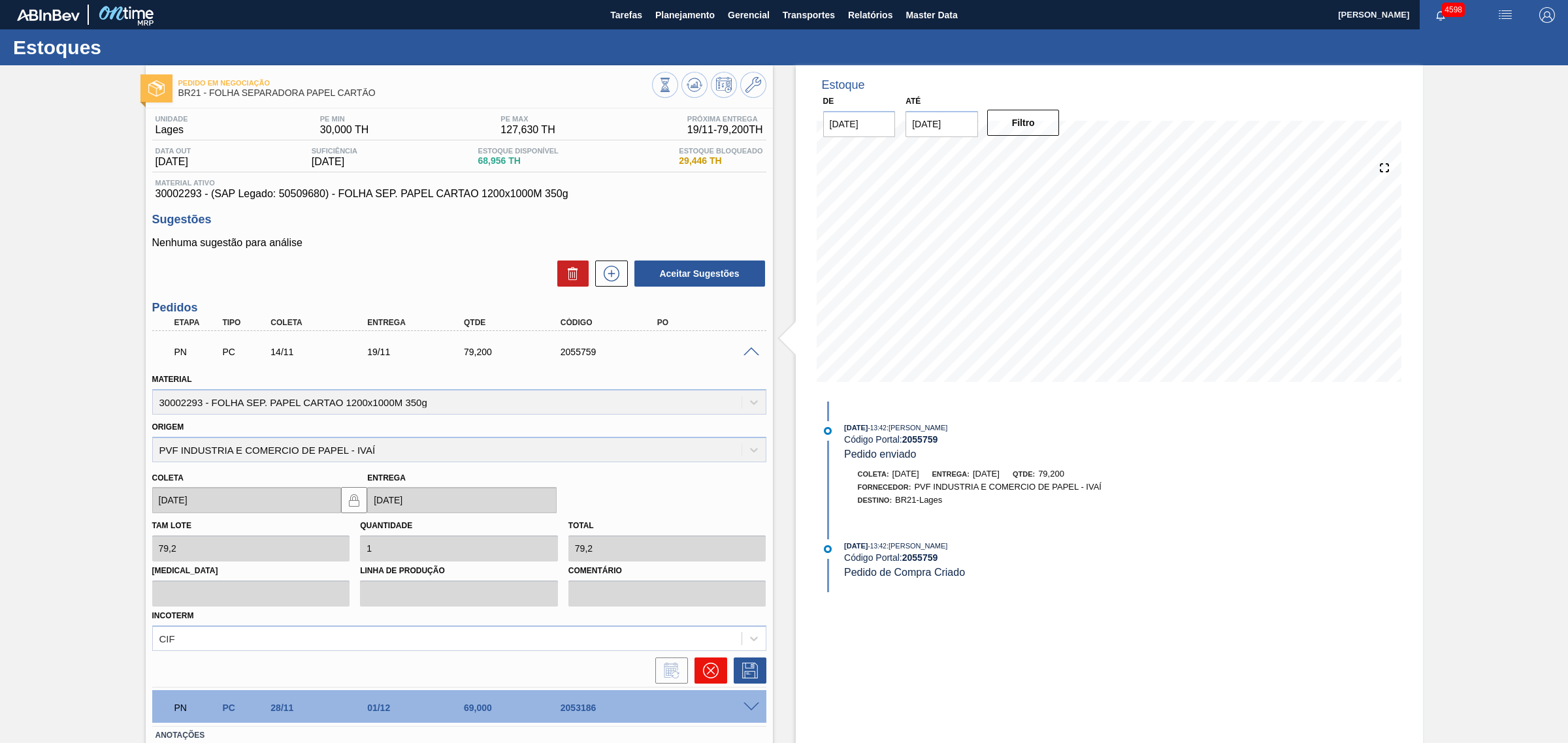
click at [718, 660] on button at bounding box center [710, 670] width 33 height 26
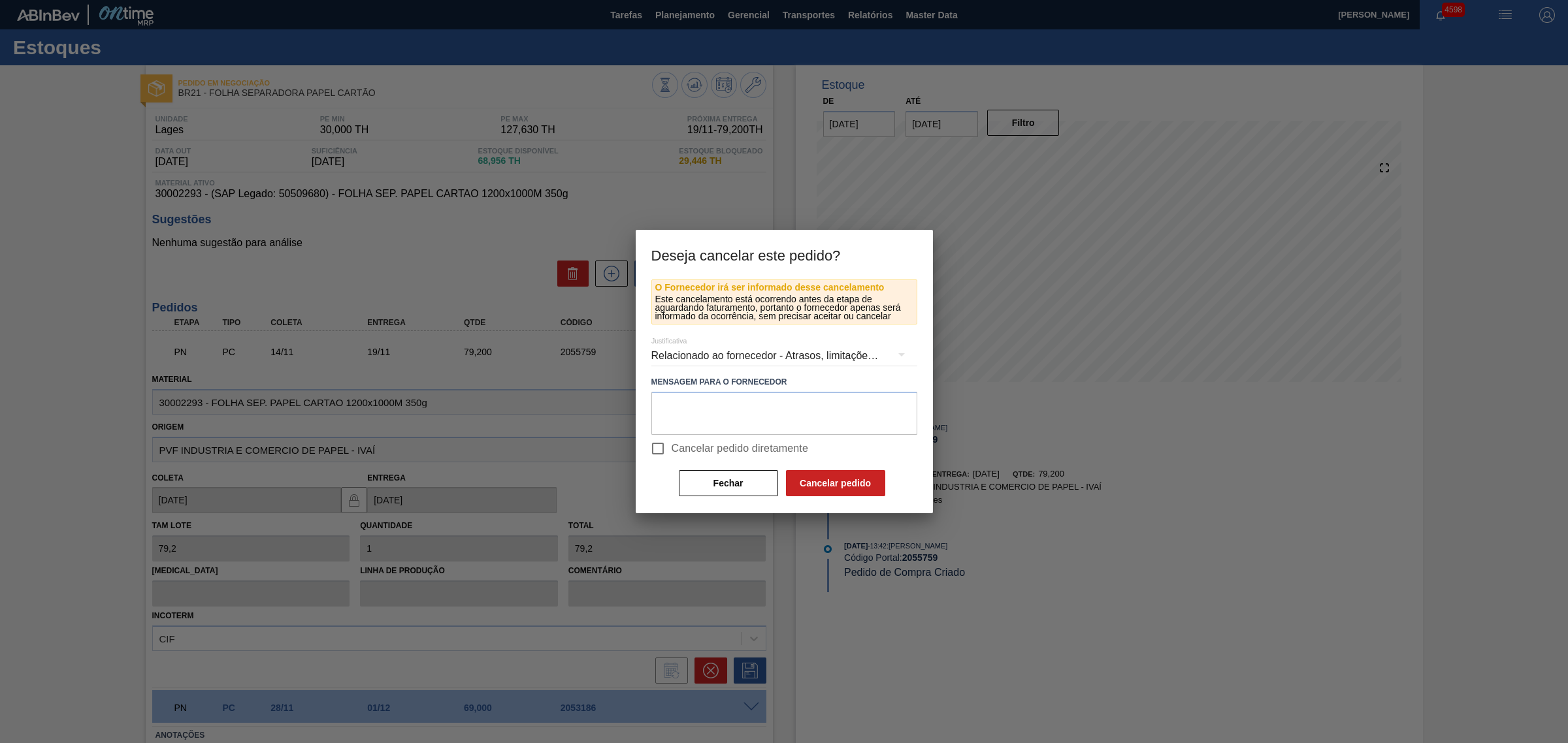
click at [705, 451] on span "Cancelar pedido diretamente" at bounding box center [740, 448] width 137 height 16
click at [672, 451] on input "Cancelar pedido diretamente" at bounding box center [657, 448] width 27 height 27
checkbox input "true"
click at [826, 485] on button "Cancelar pedido" at bounding box center [835, 483] width 100 height 26
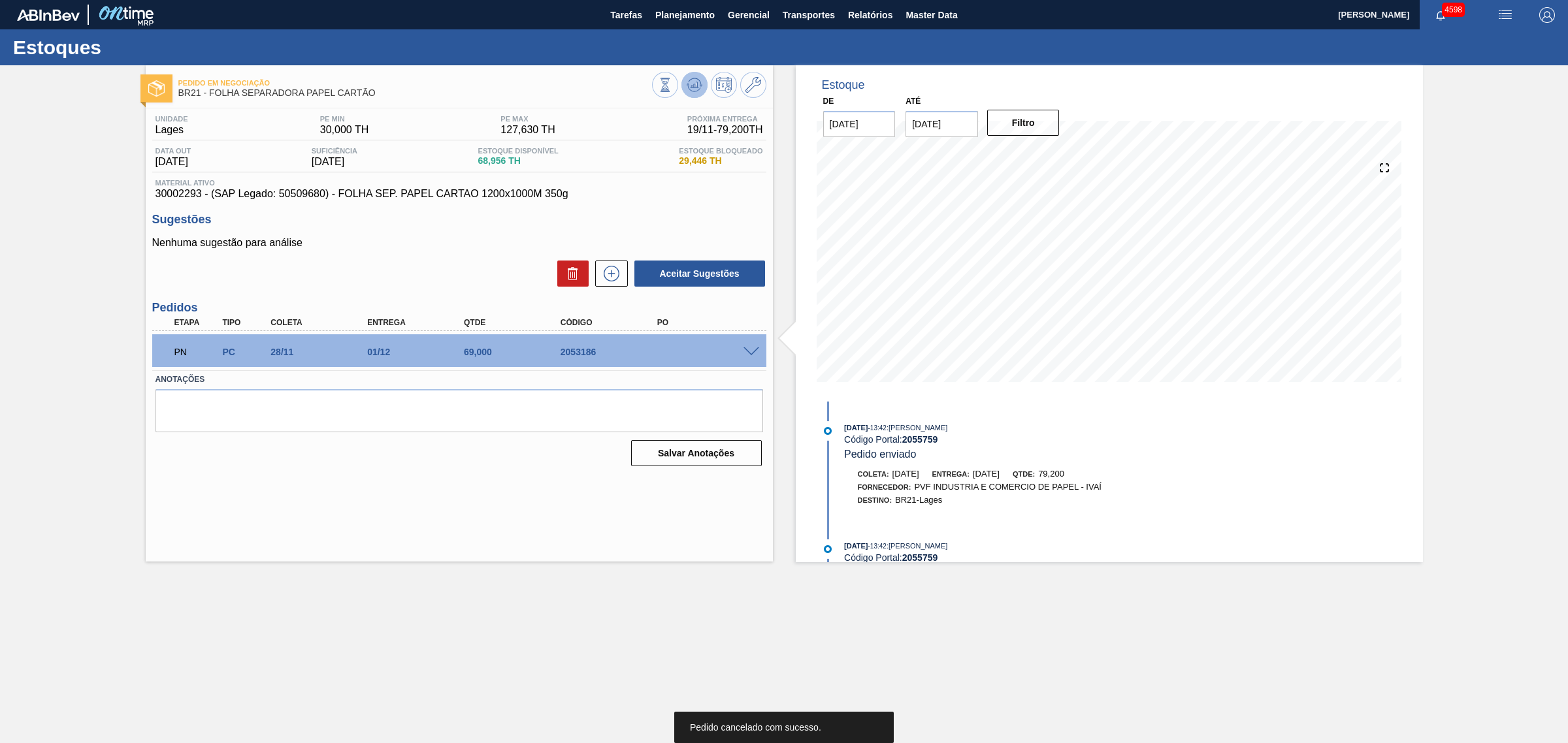
click at [687, 88] on icon at bounding box center [694, 85] width 16 height 16
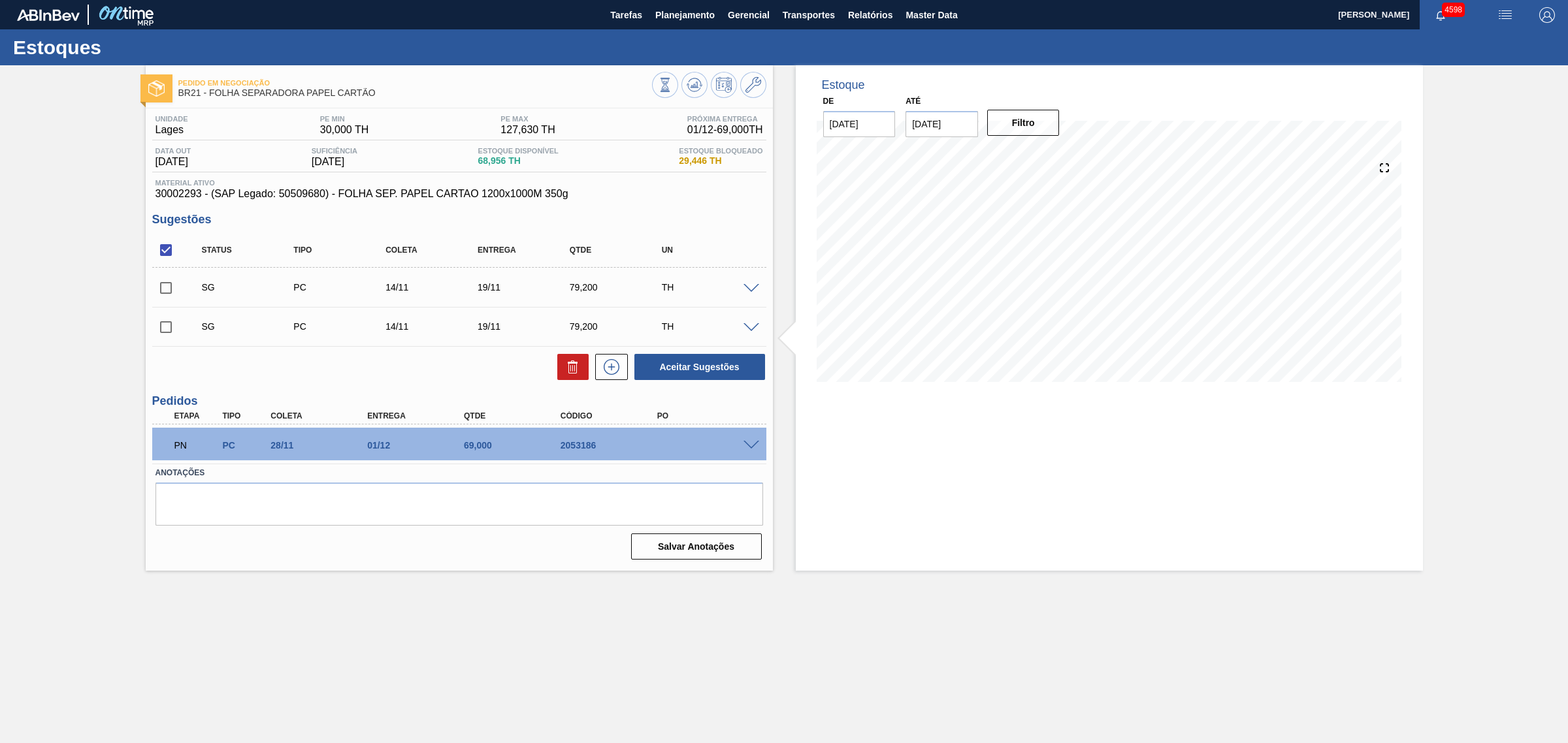
click at [183, 294] on span at bounding box center [189, 287] width 19 height 26
click at [154, 295] on input "checkbox" at bounding box center [165, 287] width 27 height 27
drag, startPoint x: 693, startPoint y: 372, endPoint x: 338, endPoint y: 5, distance: 510.6
click at [693, 370] on button "Aceitar Sugestões" at bounding box center [700, 367] width 130 height 26
checkbox input "false"
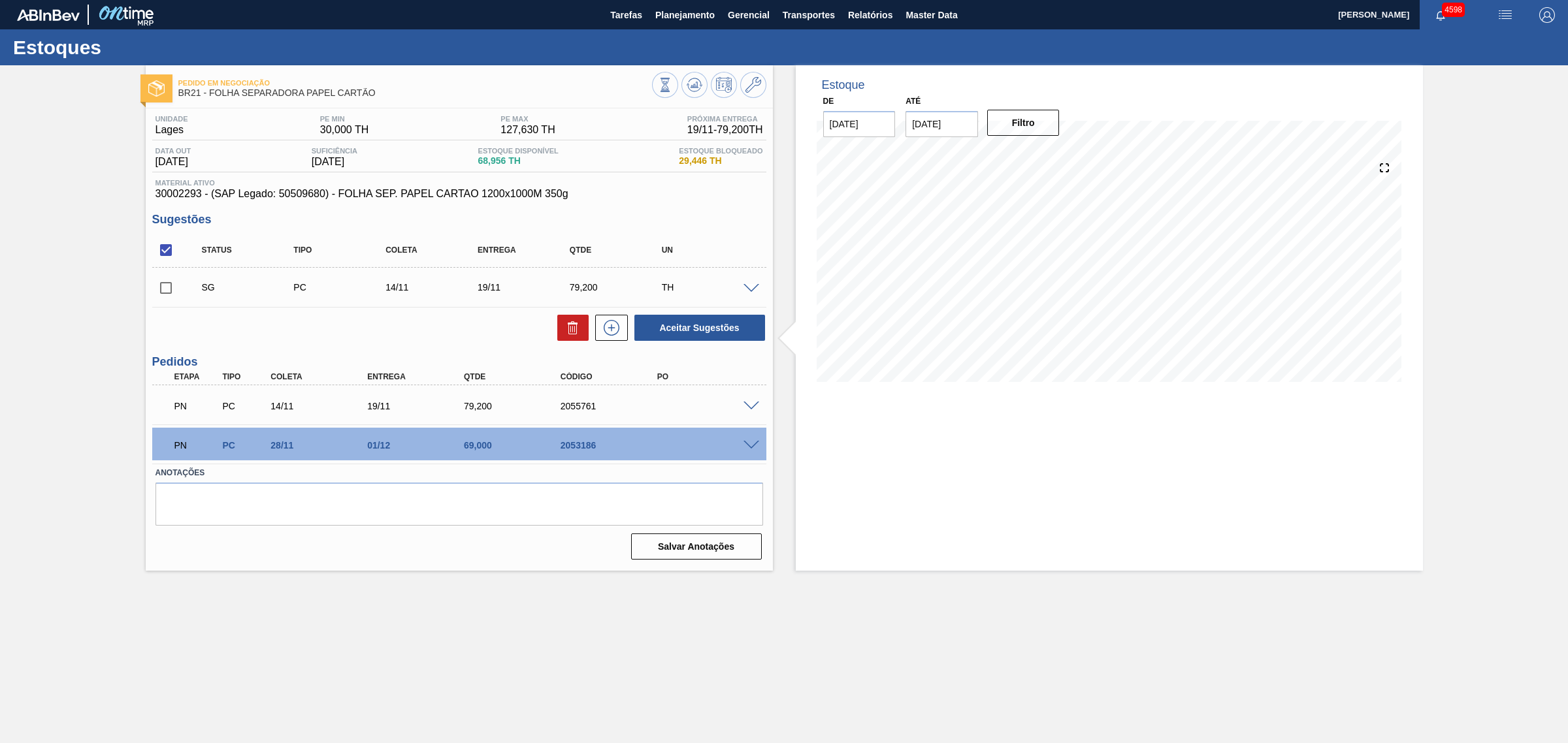
click at [160, 285] on input "checkbox" at bounding box center [165, 287] width 27 height 27
click at [692, 317] on button "Aceitar Sugestões" at bounding box center [700, 328] width 130 height 26
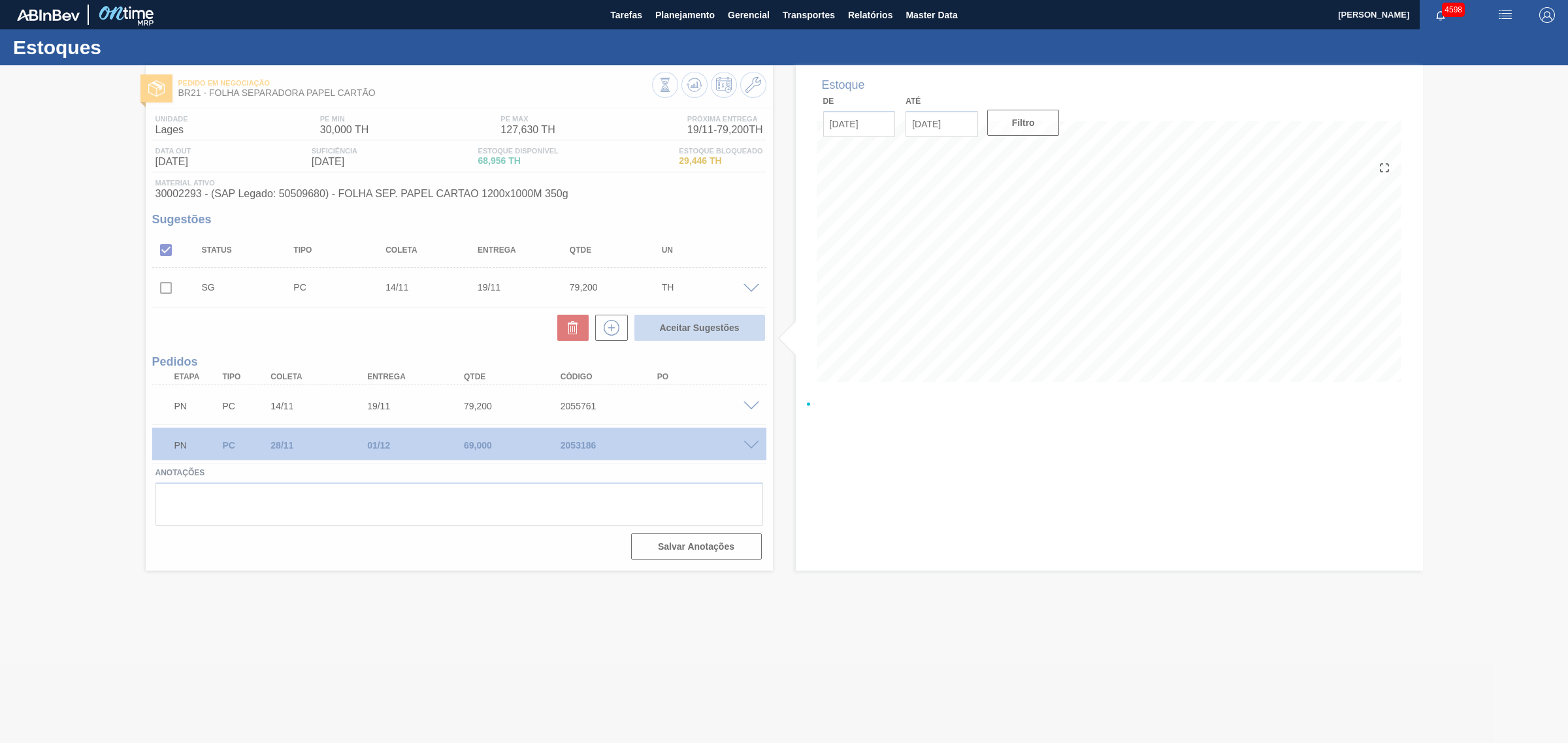
checkbox input "false"
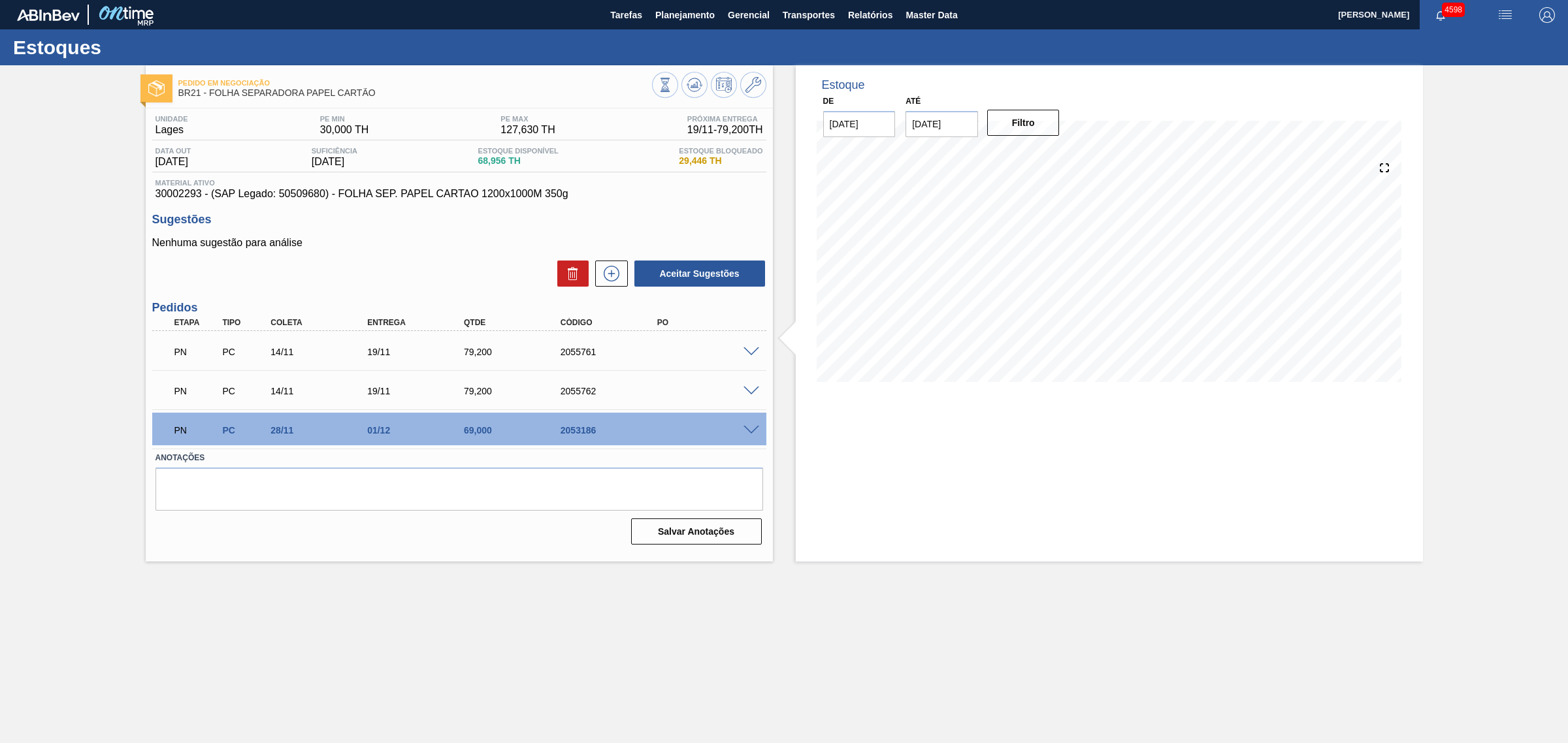
click at [568, 359] on div "PN PC 14/11 19/11 79,200 2055761" at bounding box center [456, 350] width 579 height 26
click at [692, 84] on icon at bounding box center [694, 85] width 16 height 16
click at [1074, 650] on main "Tarefas Planejamento Gerencial Transportes Relatórios Master Data CEZAR LEAO PE…" at bounding box center [784, 372] width 1568 height 743
click at [577, 468] on textarea at bounding box center [459, 489] width 607 height 43
click at [575, 466] on label "Anotações" at bounding box center [459, 458] width 607 height 19
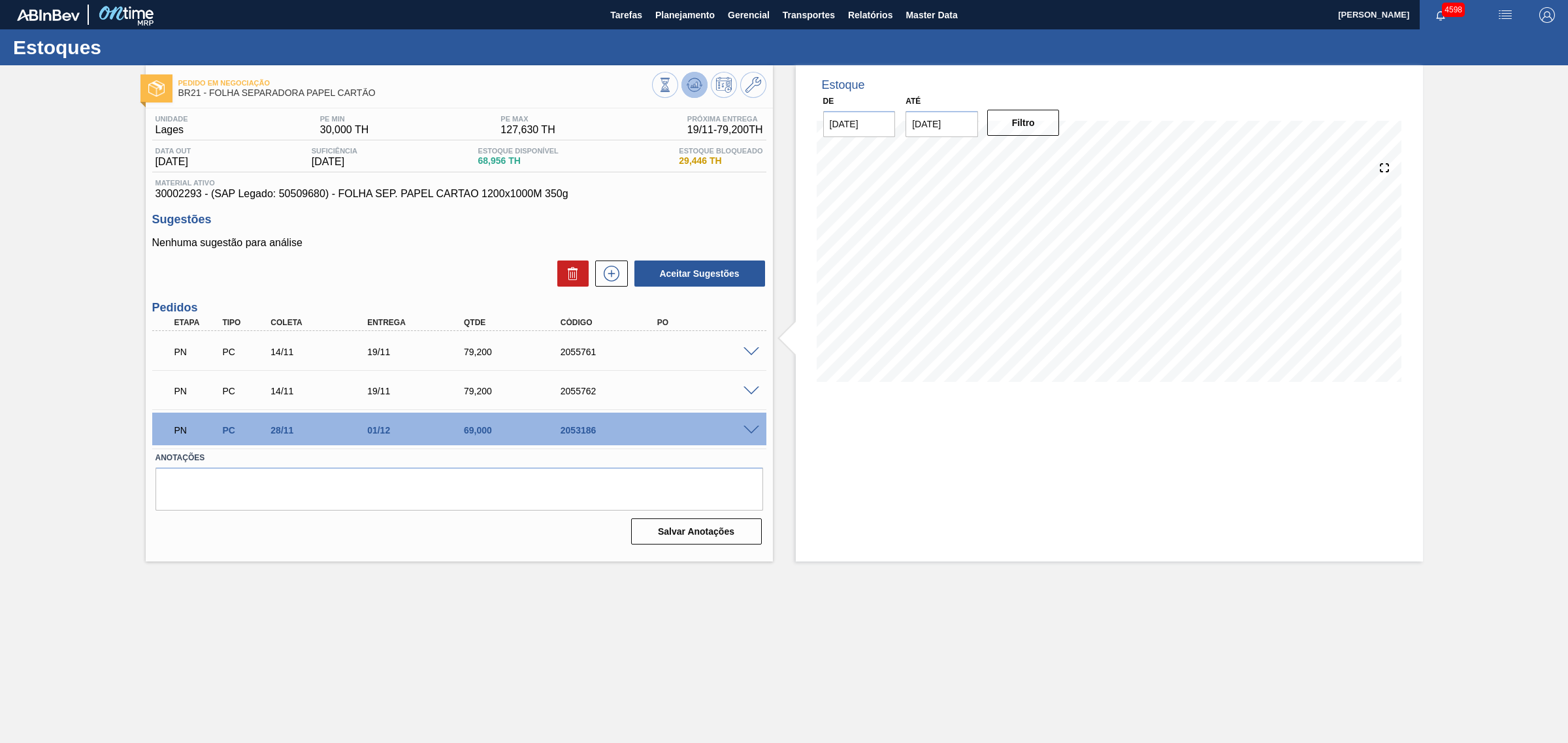
click at [688, 85] on icon at bounding box center [688, 85] width 3 height 2
click at [696, 78] on icon at bounding box center [694, 85] width 16 height 16
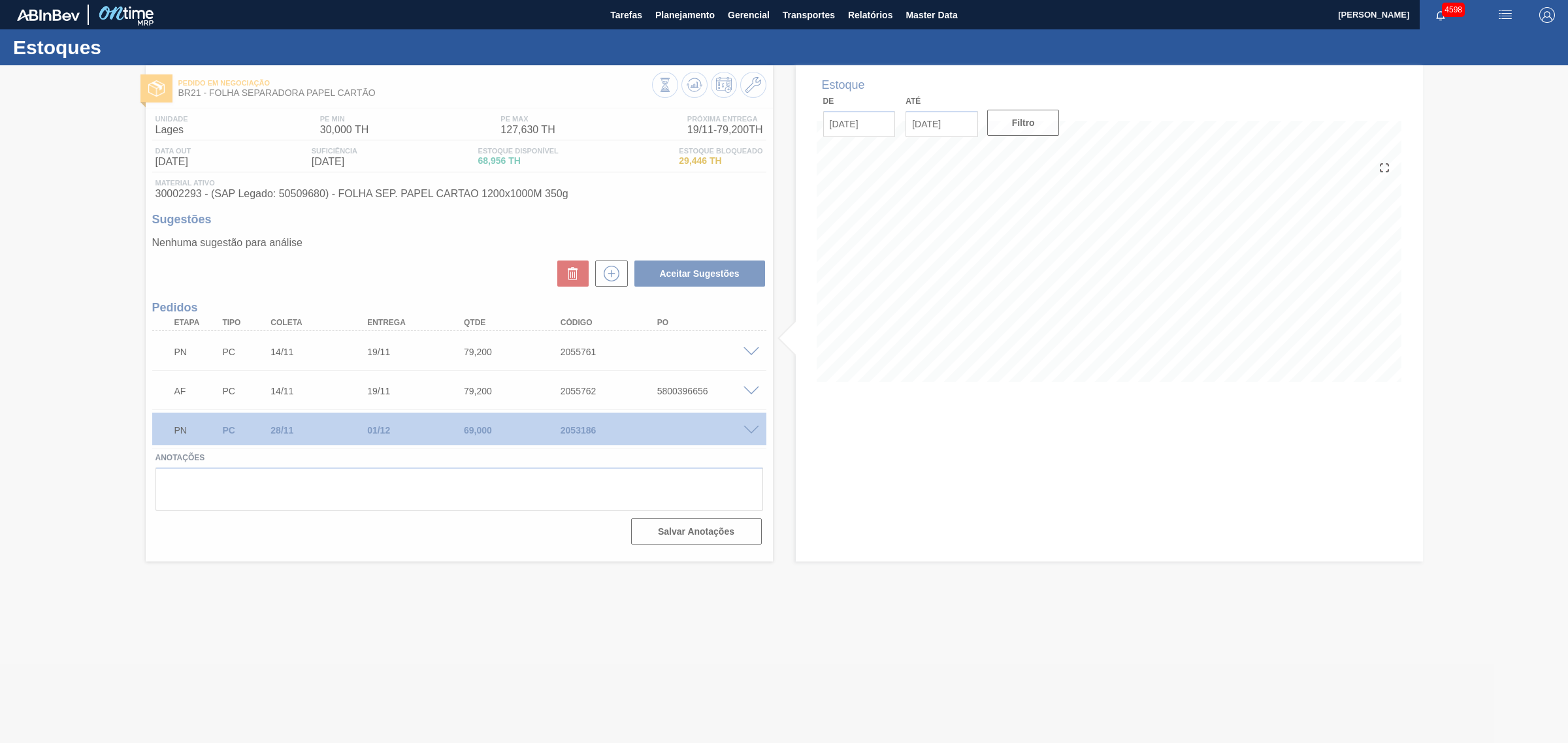
click at [753, 354] on div at bounding box center [784, 404] width 1568 height 678
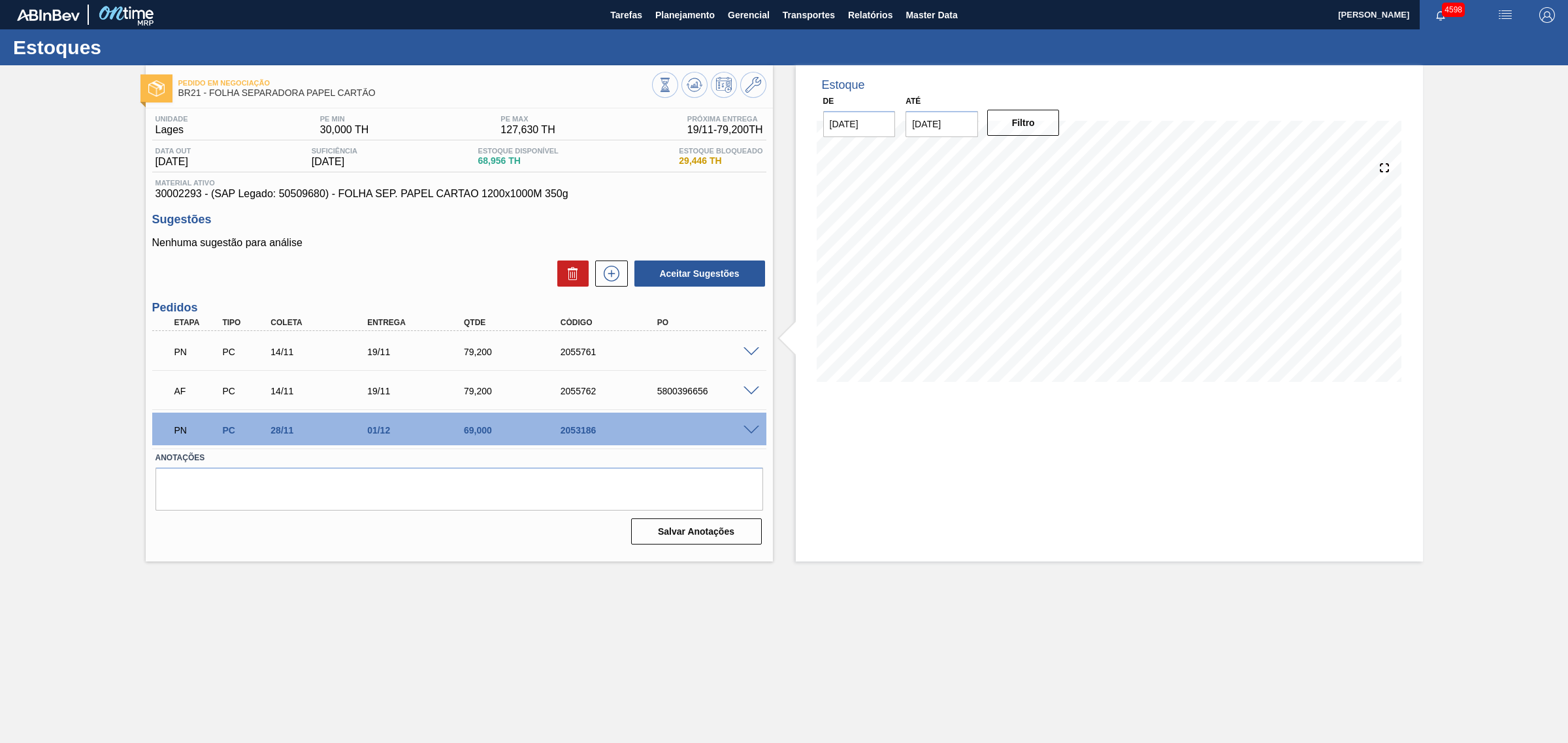
click at [745, 353] on span at bounding box center [751, 352] width 16 height 10
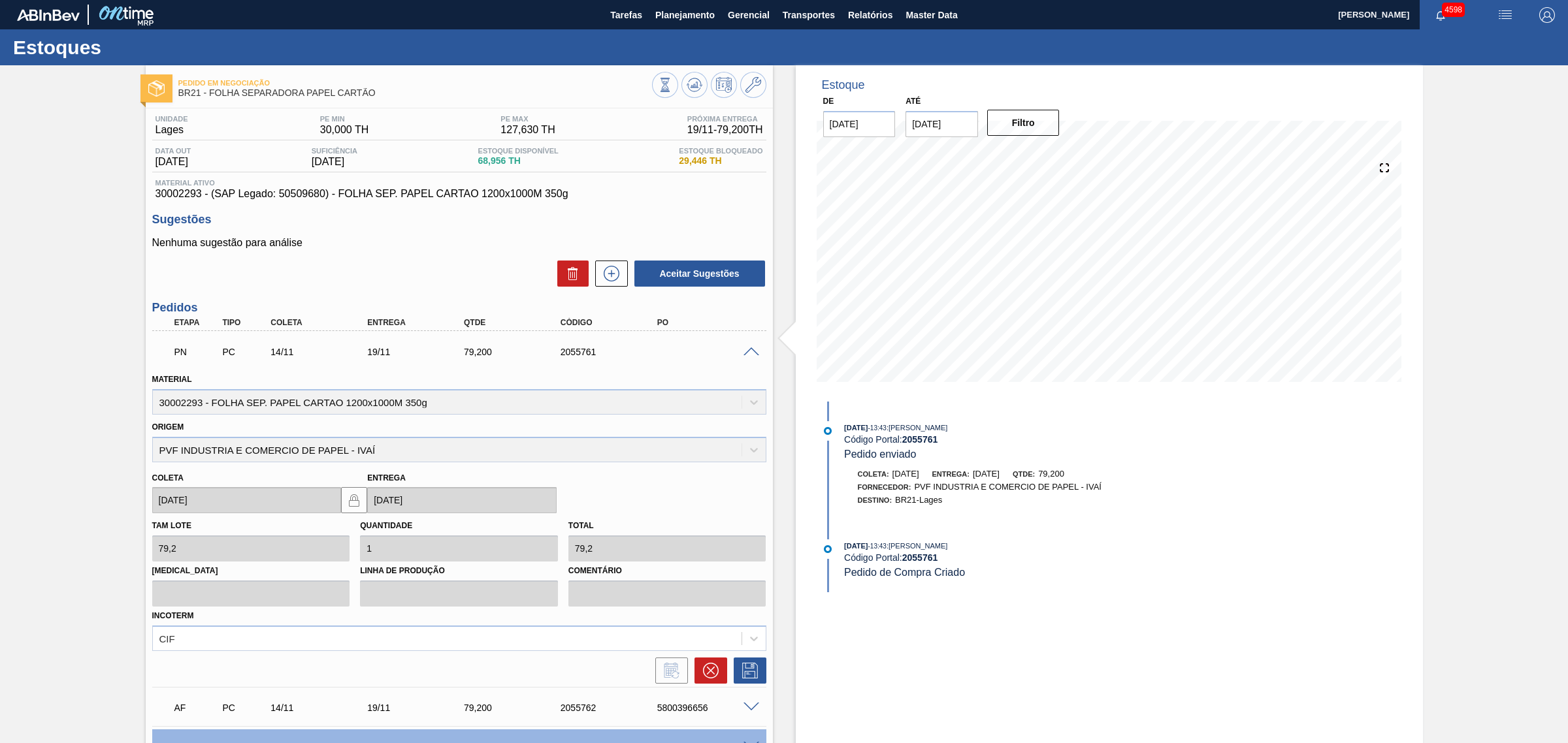
click at [753, 353] on span at bounding box center [751, 352] width 16 height 10
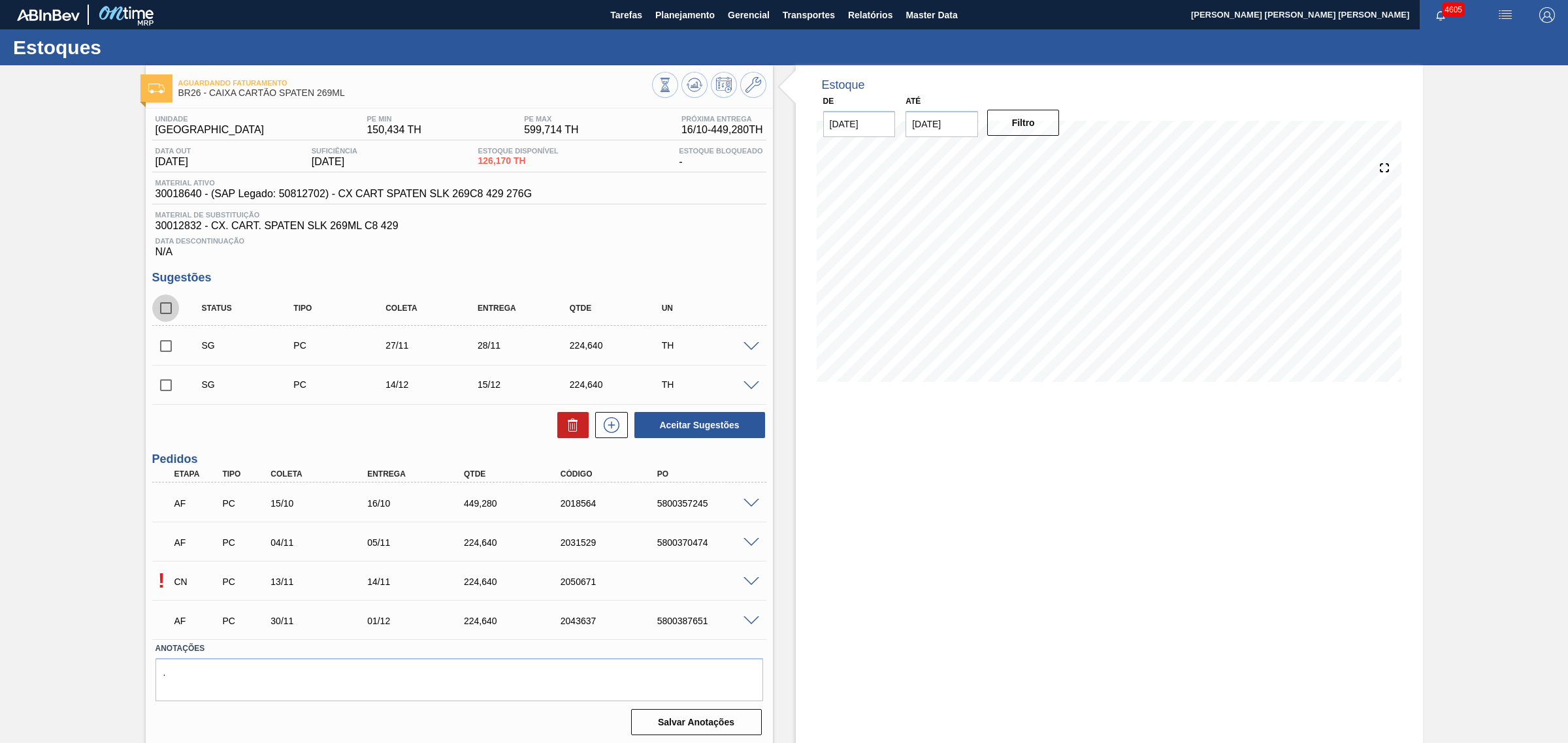
click at [171, 309] on input "checkbox" at bounding box center [165, 307] width 27 height 27
checkbox input "true"
click at [711, 436] on button "Aceitar Sugestões" at bounding box center [700, 425] width 130 height 26
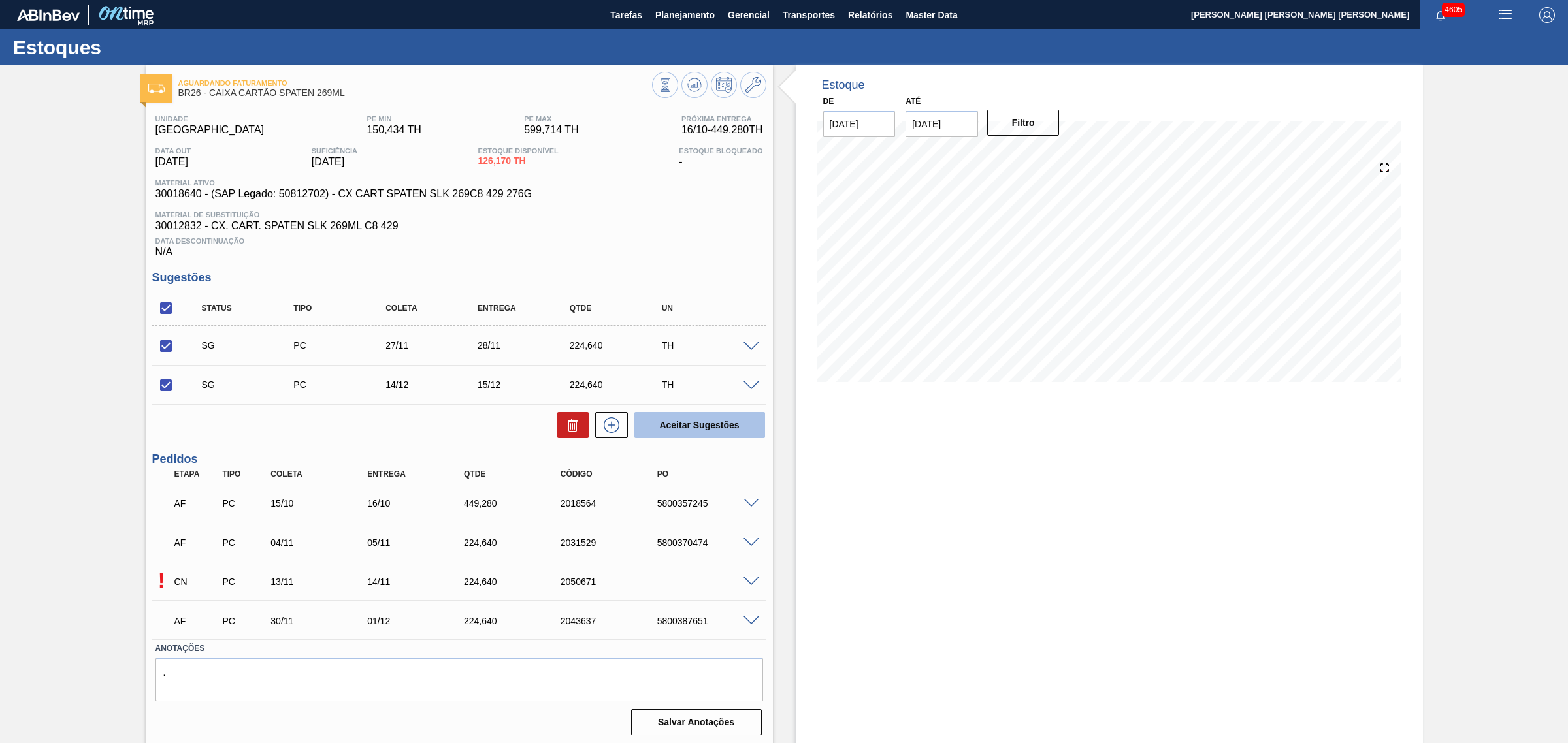
checkbox input "false"
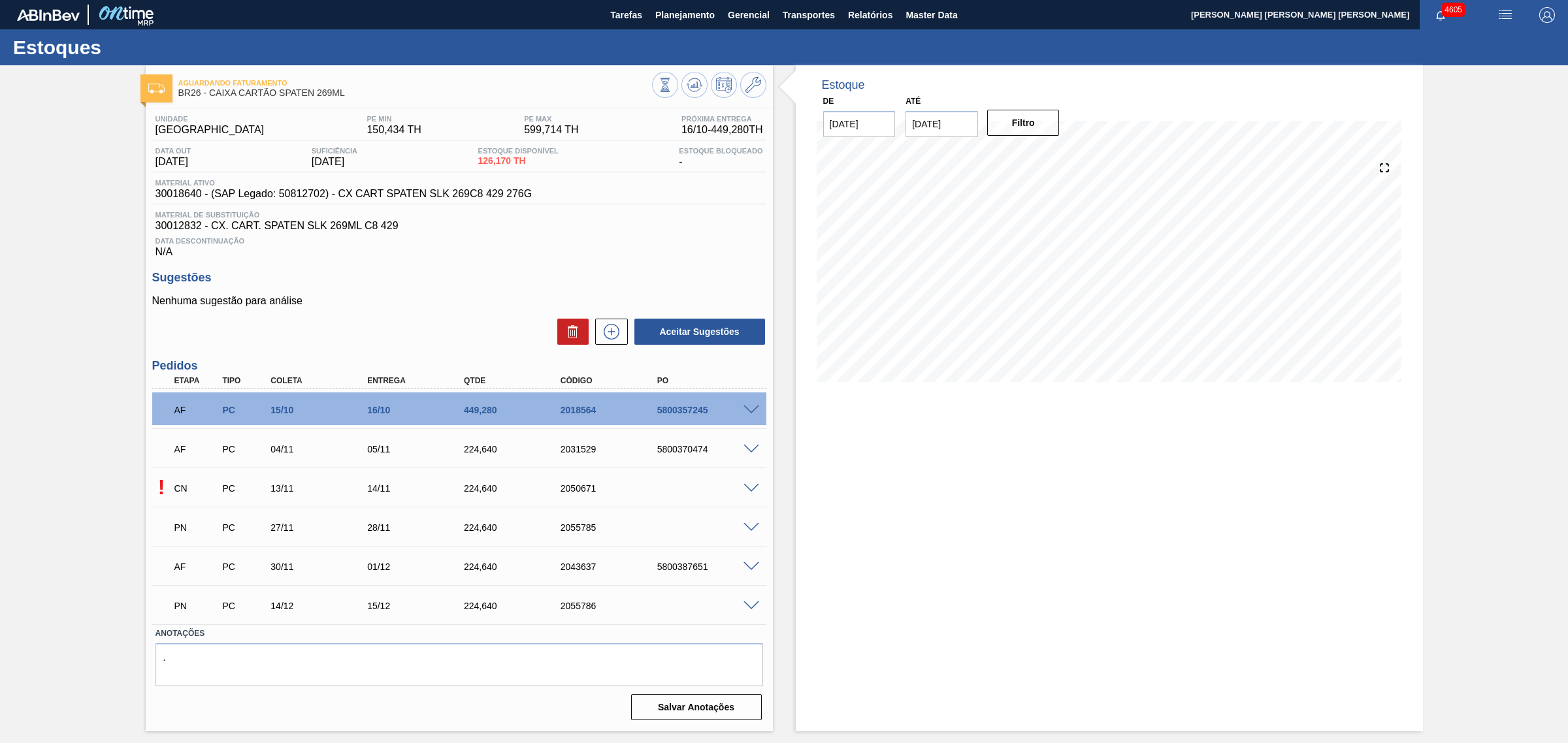
click at [745, 492] on span at bounding box center [751, 489] width 16 height 10
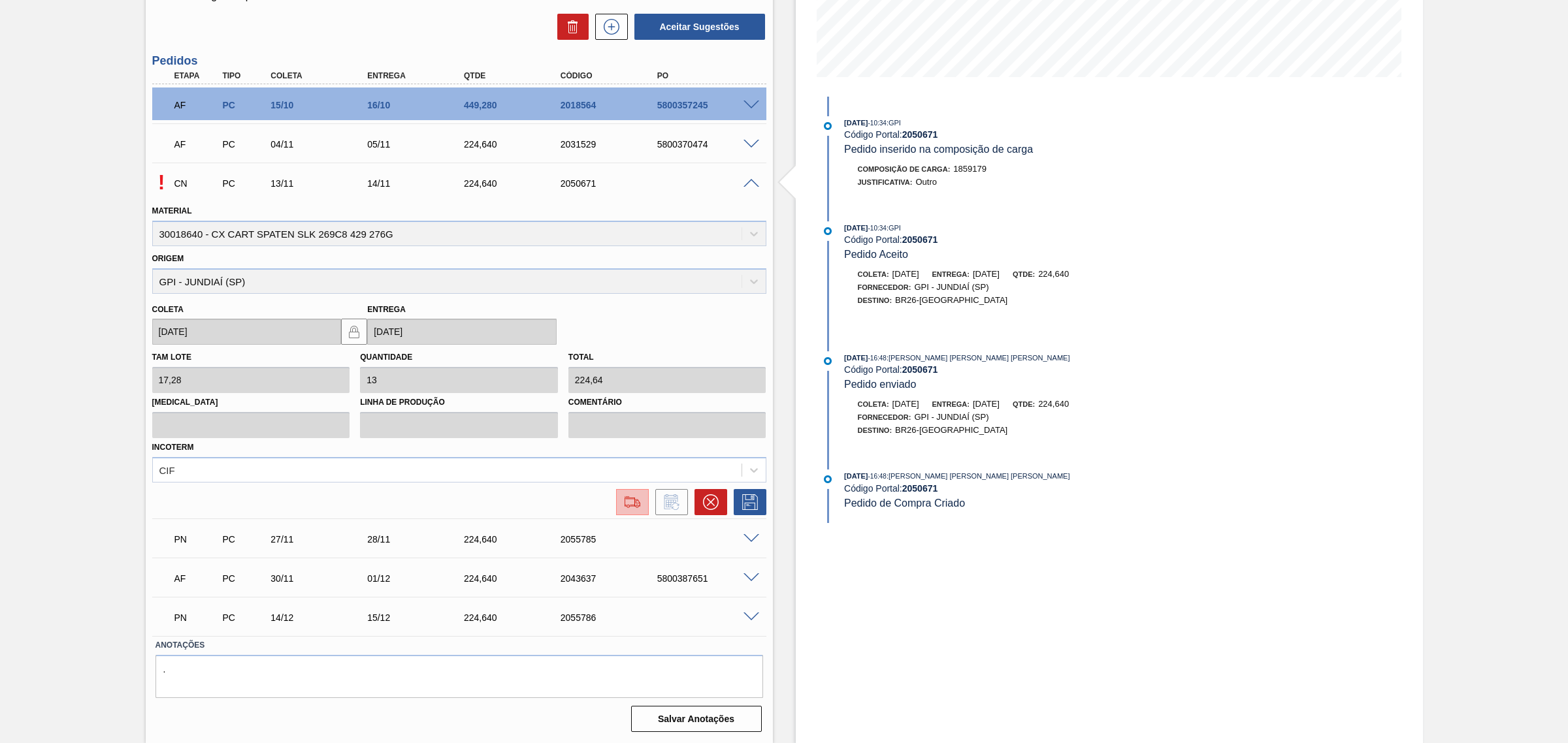
click at [632, 507] on img at bounding box center [632, 502] width 20 height 16
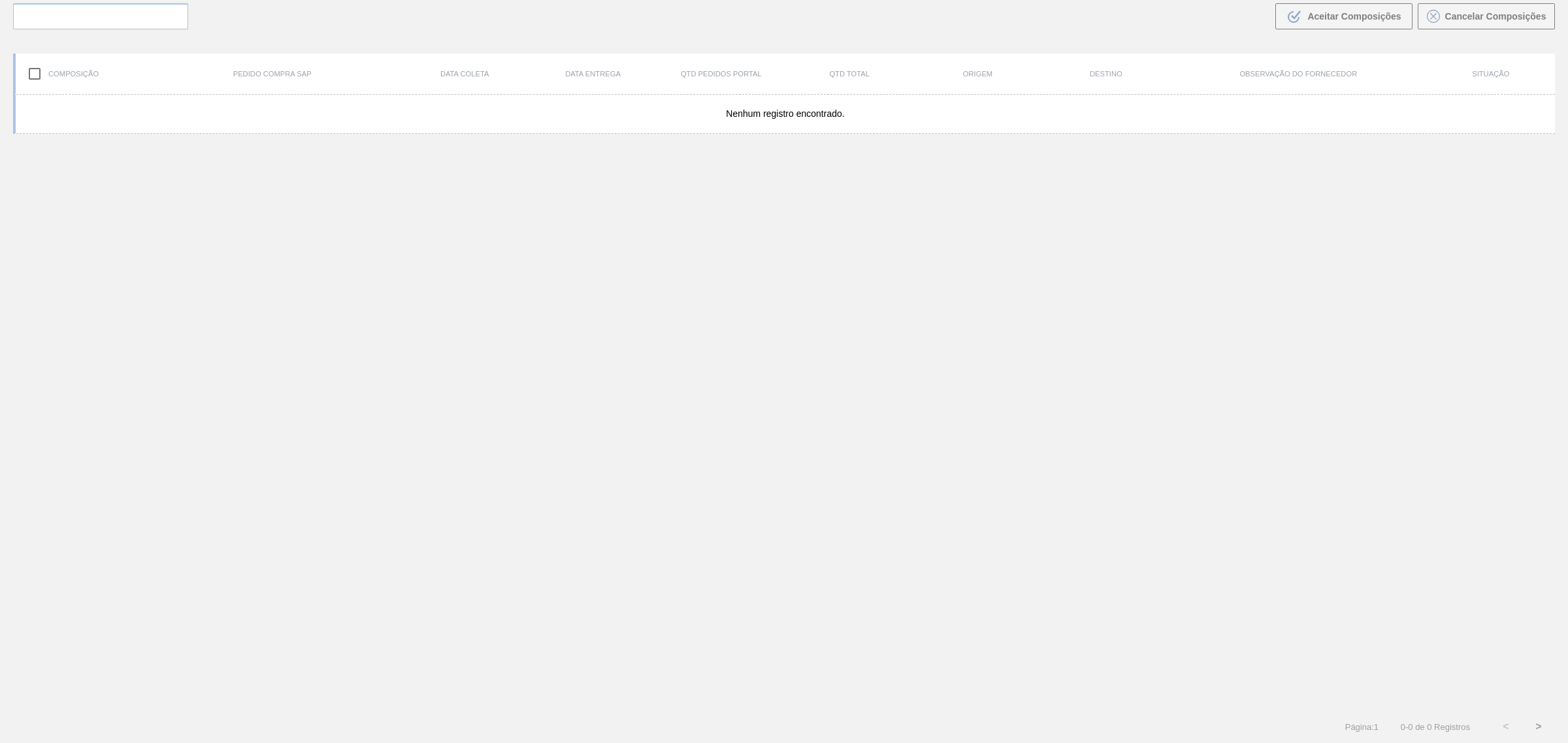
scroll to position [93, 0]
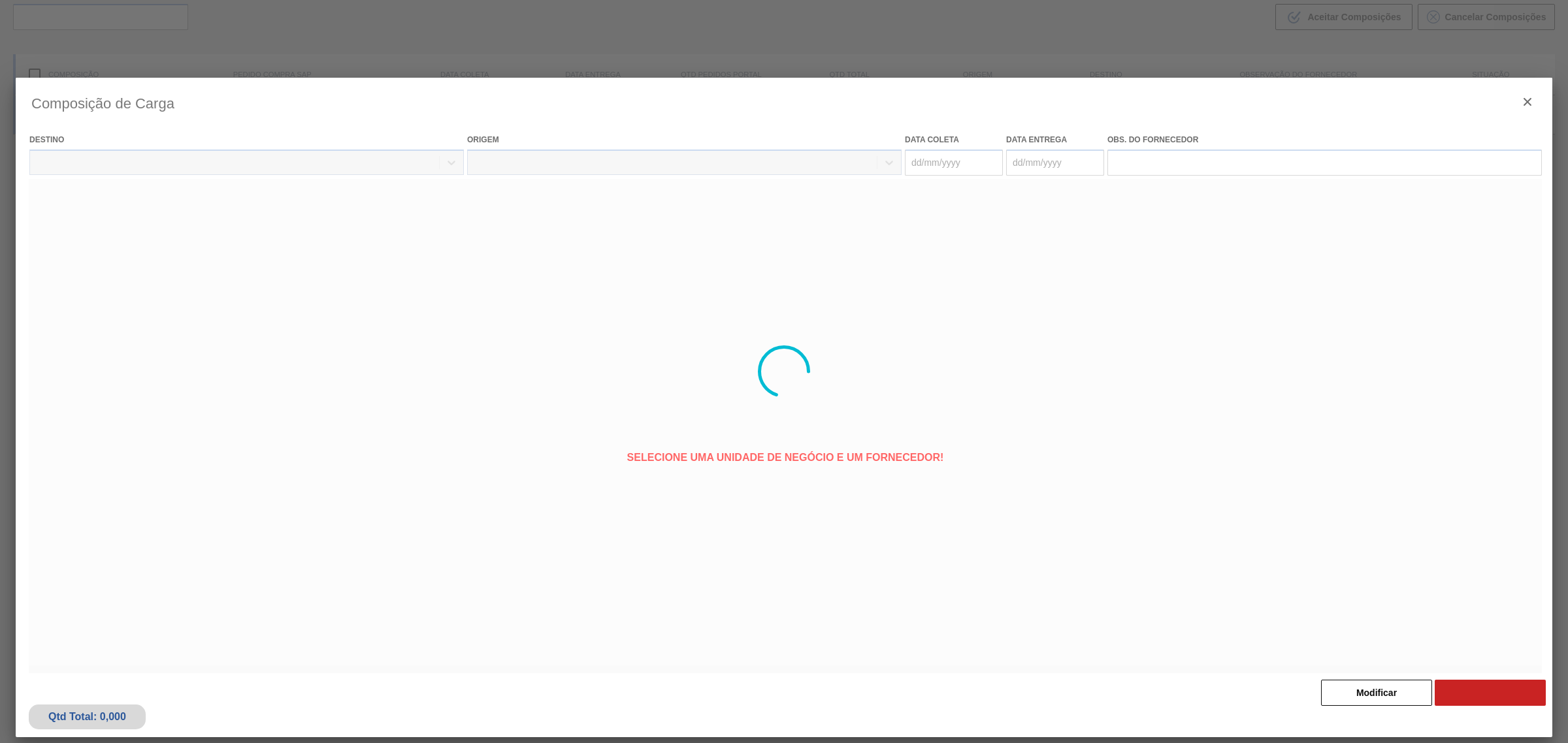
type coleta "[DATE]"
type Entrega "[DATE]"
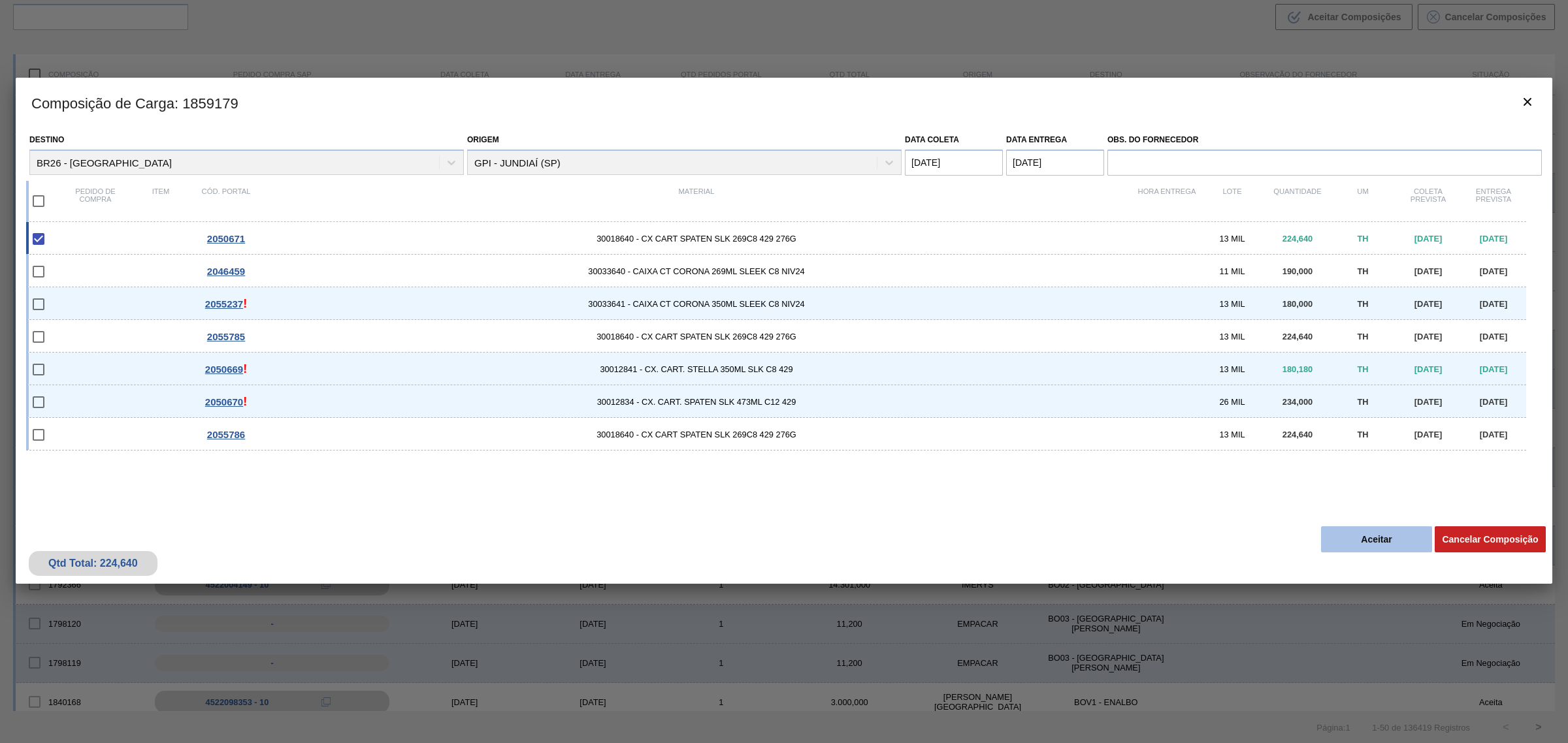
click at [1396, 545] on button "Aceitar" at bounding box center [1376, 539] width 111 height 26
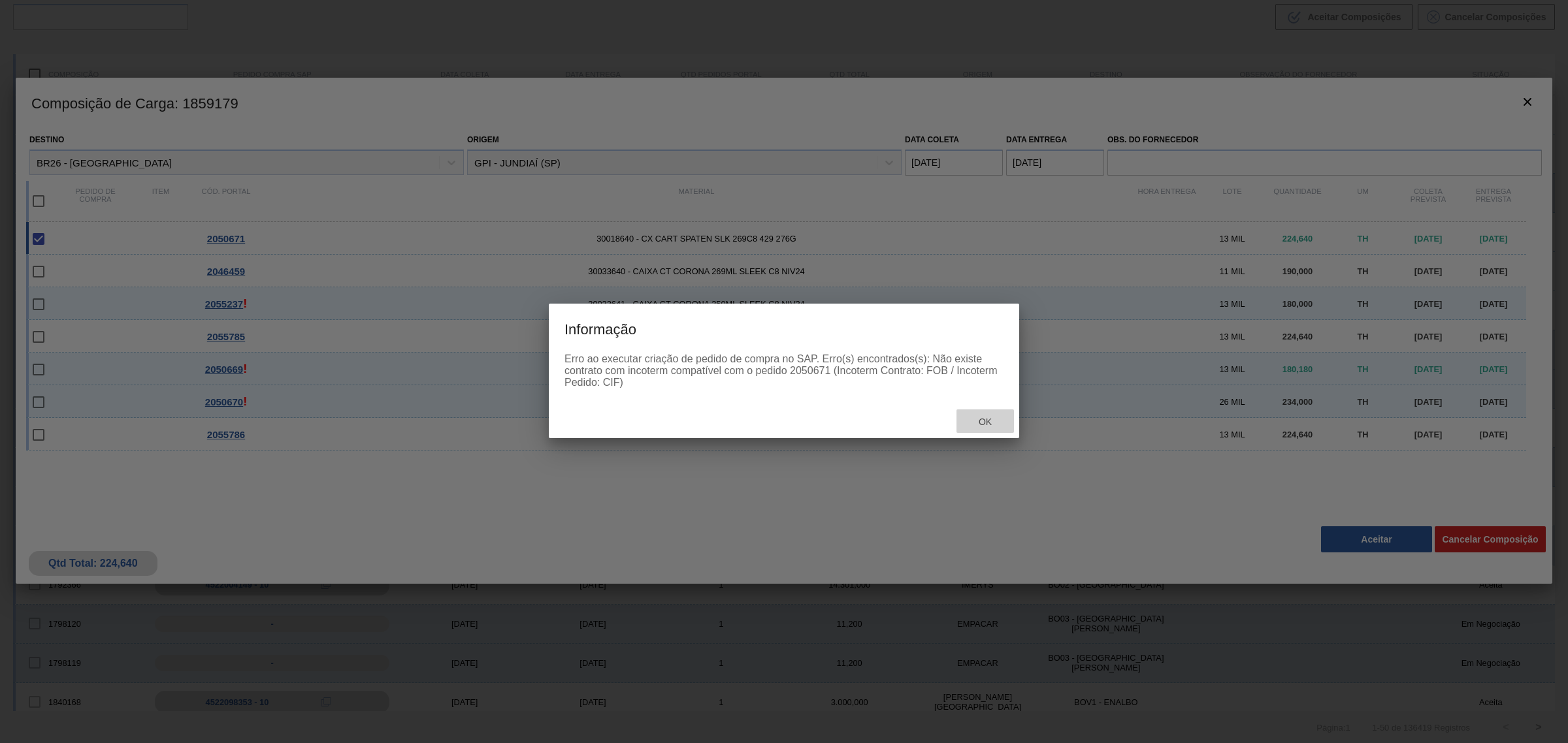
click at [981, 418] on span "Ok" at bounding box center [985, 421] width 34 height 10
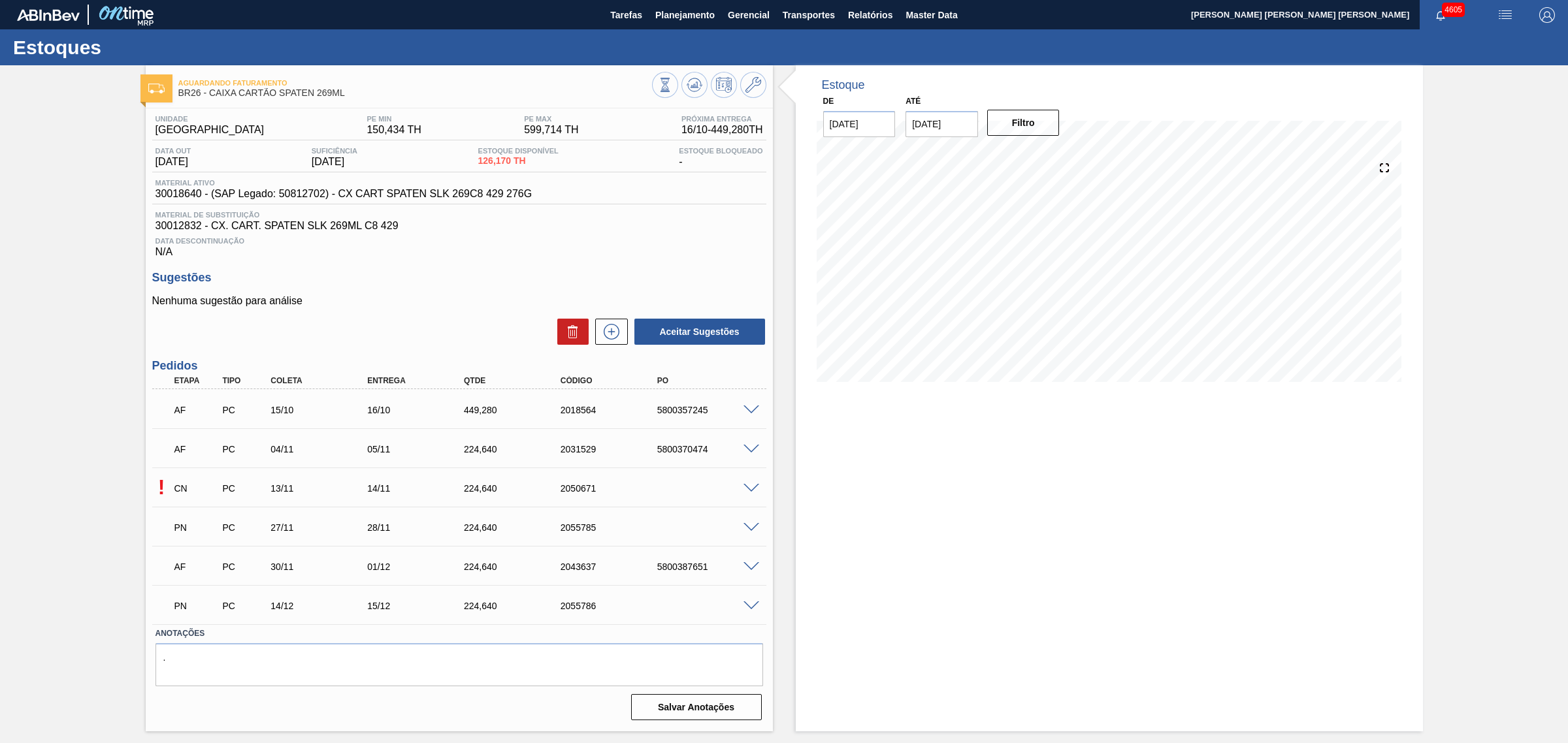
click at [745, 490] on span at bounding box center [751, 489] width 16 height 10
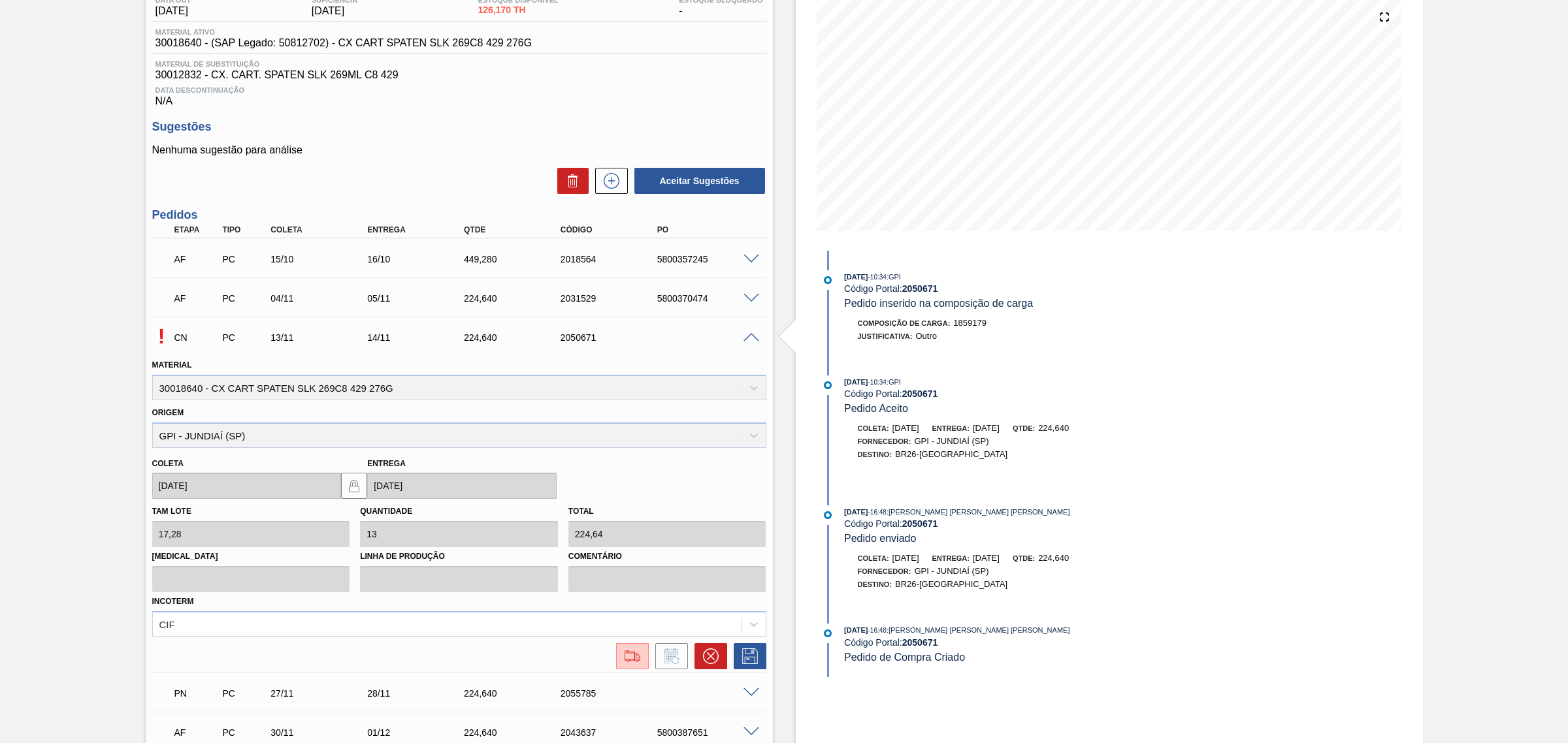
scroll to position [163, 0]
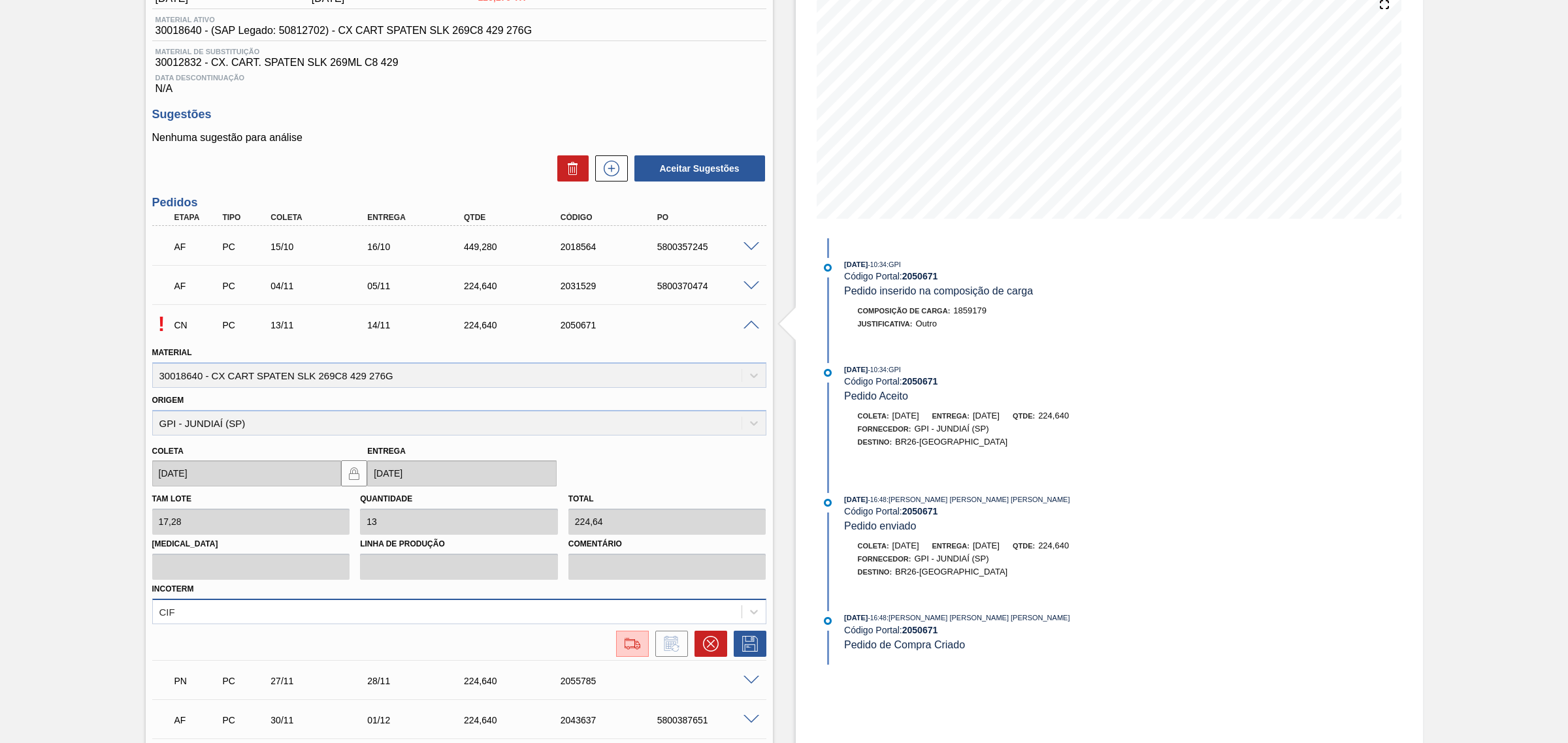
click at [173, 608] on div "CIF" at bounding box center [458, 611] width 614 height 25
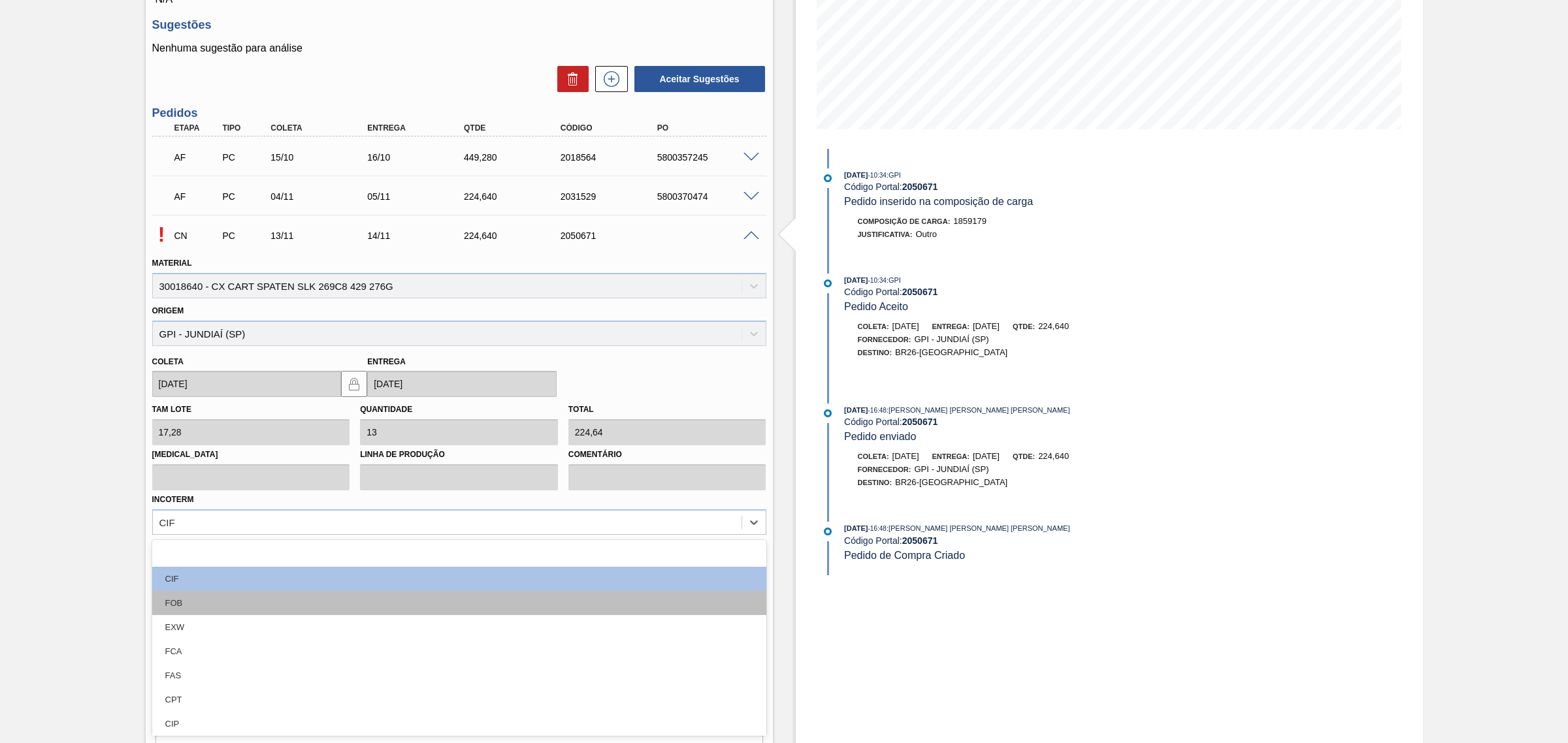
click at [204, 612] on div "FOB" at bounding box center [458, 603] width 614 height 24
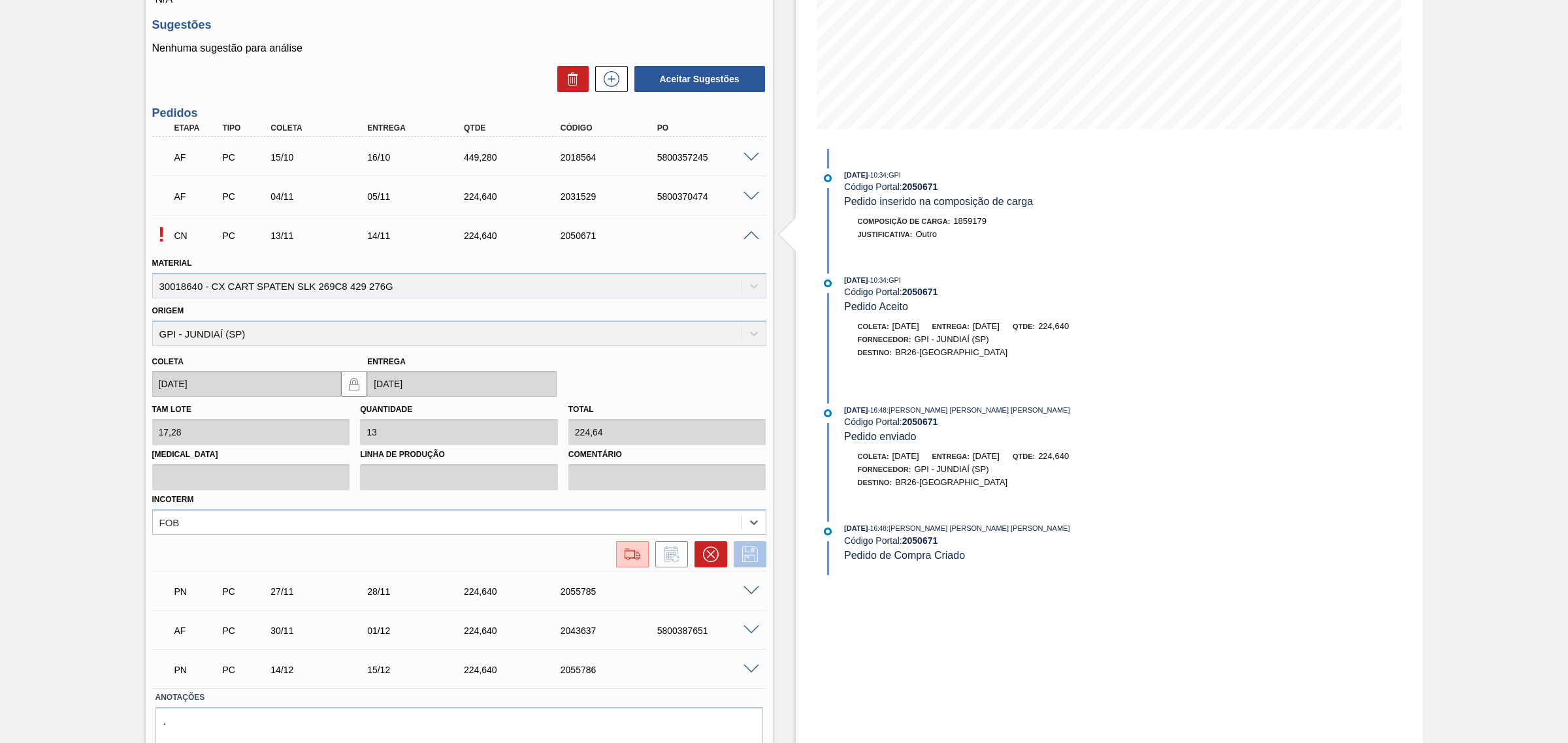
click at [743, 556] on icon at bounding box center [750, 554] width 20 height 16
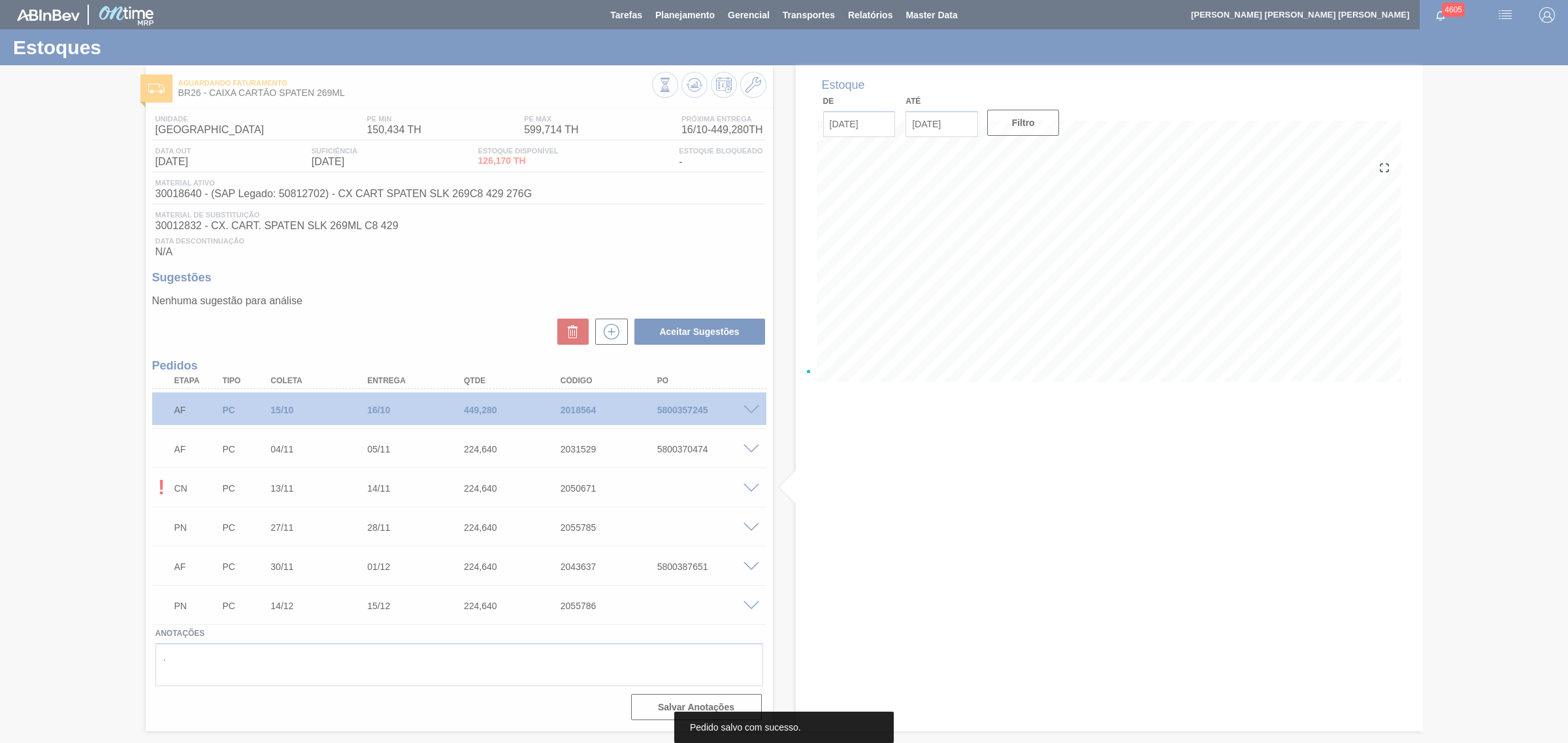
scroll to position [0, 0]
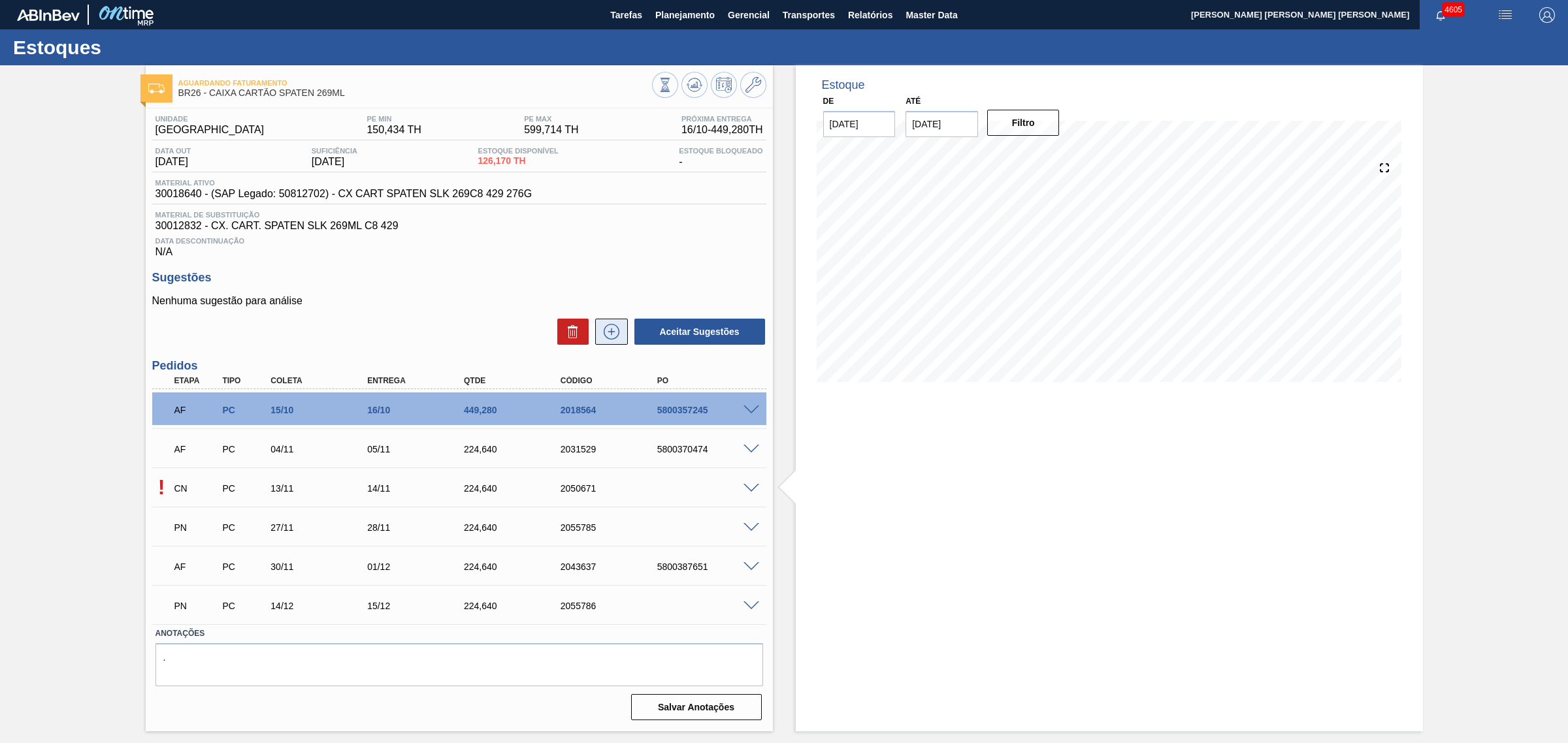
click at [608, 335] on icon at bounding box center [611, 331] width 20 height 16
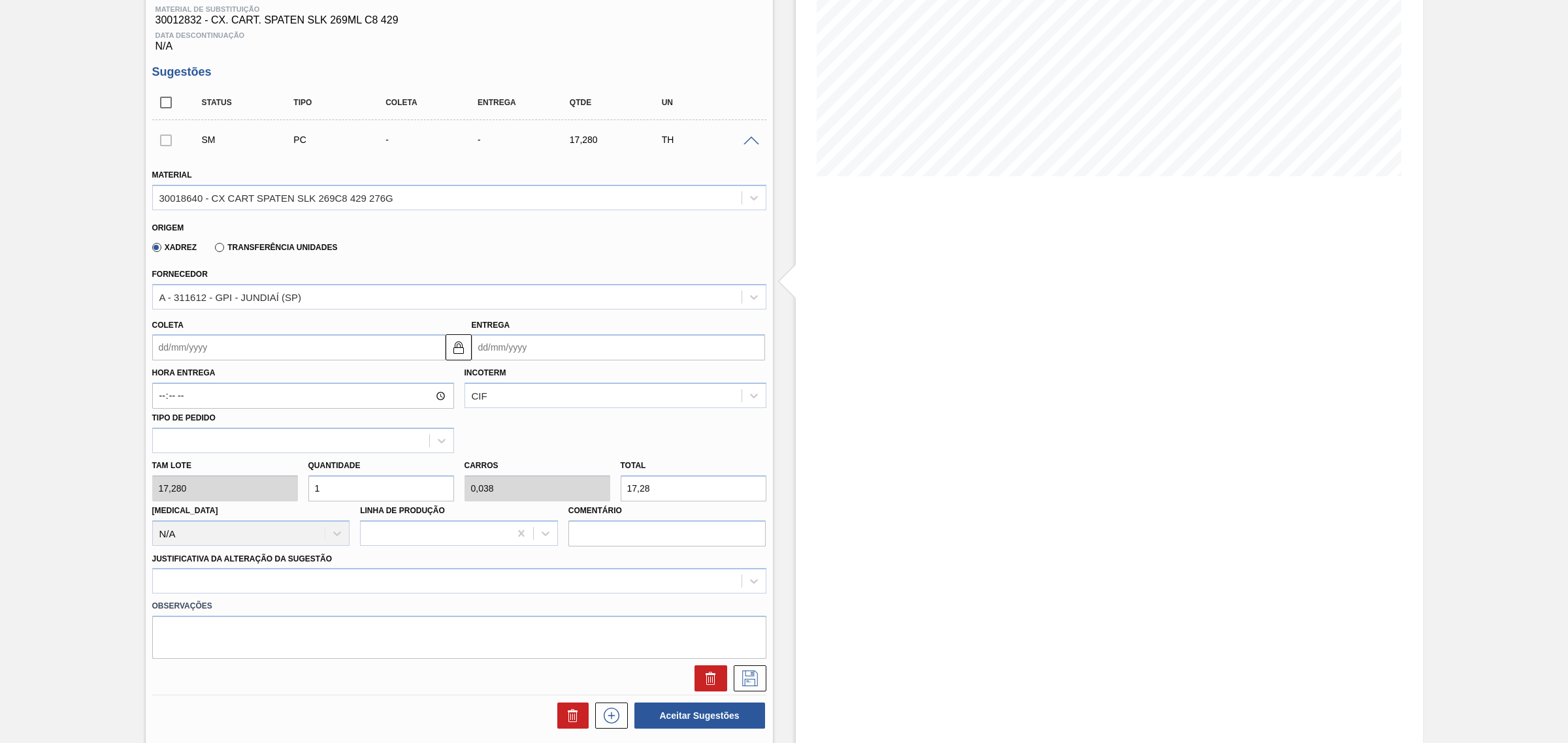
scroll to position [245, 0]
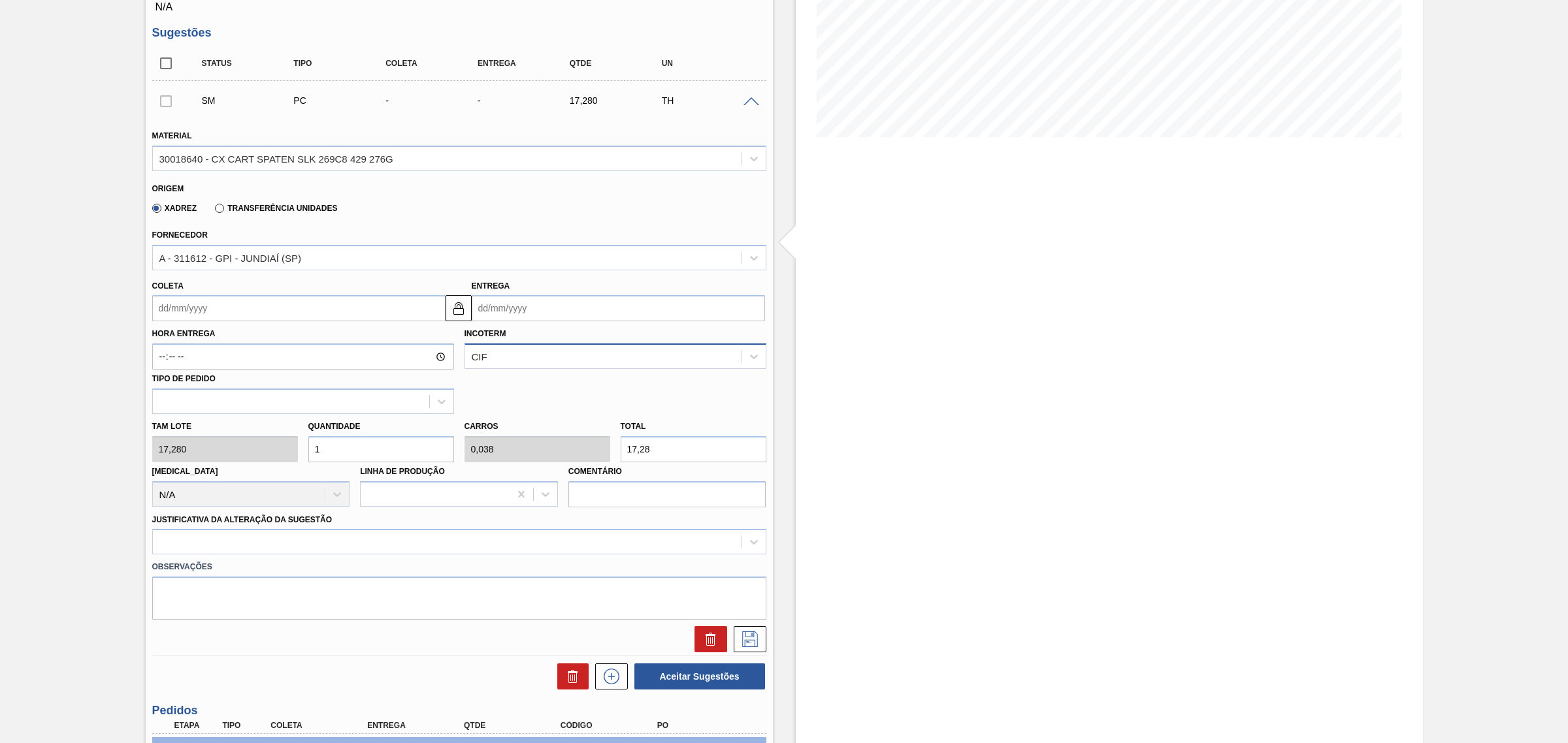
click at [514, 355] on div "CIF" at bounding box center [603, 357] width 277 height 19
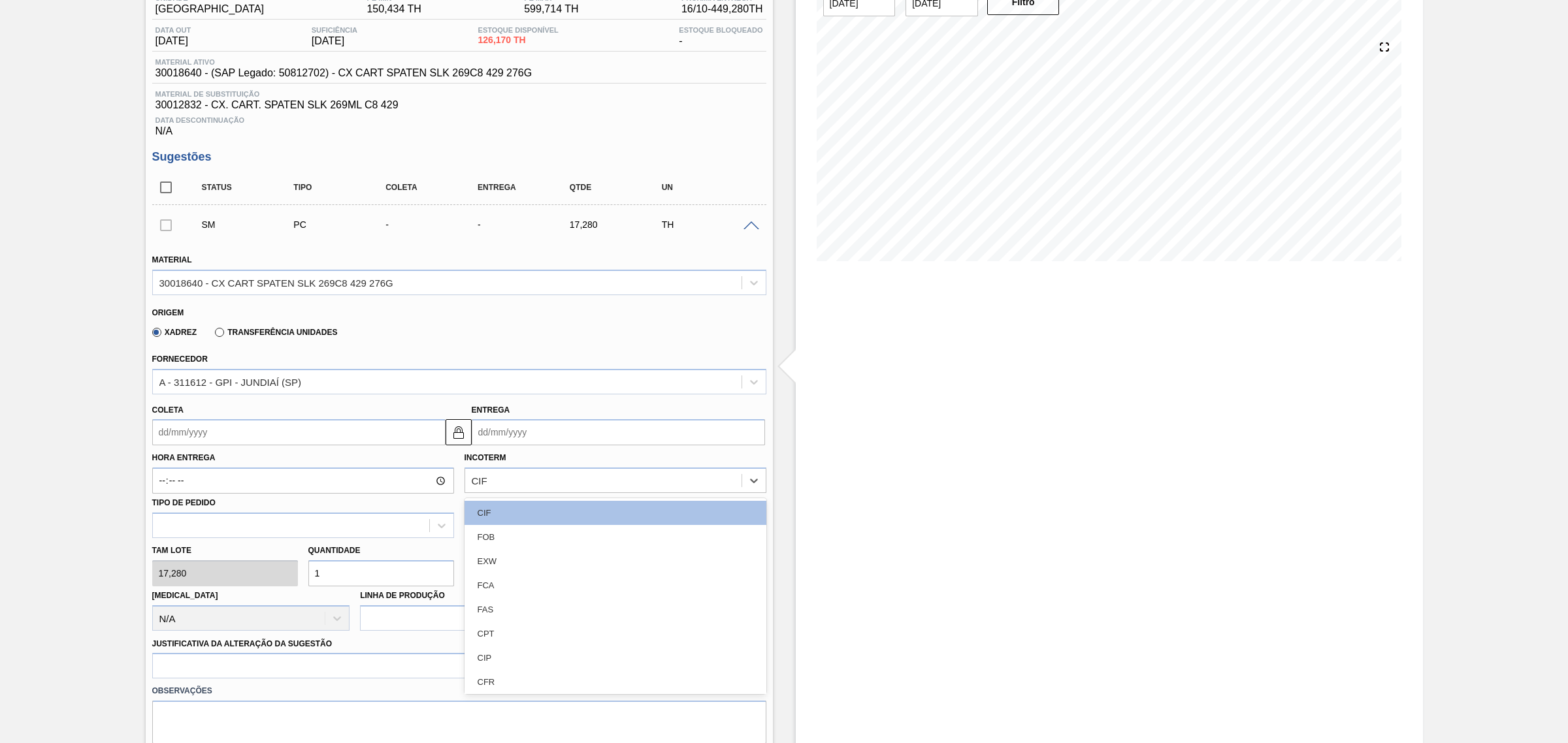
scroll to position [0, 0]
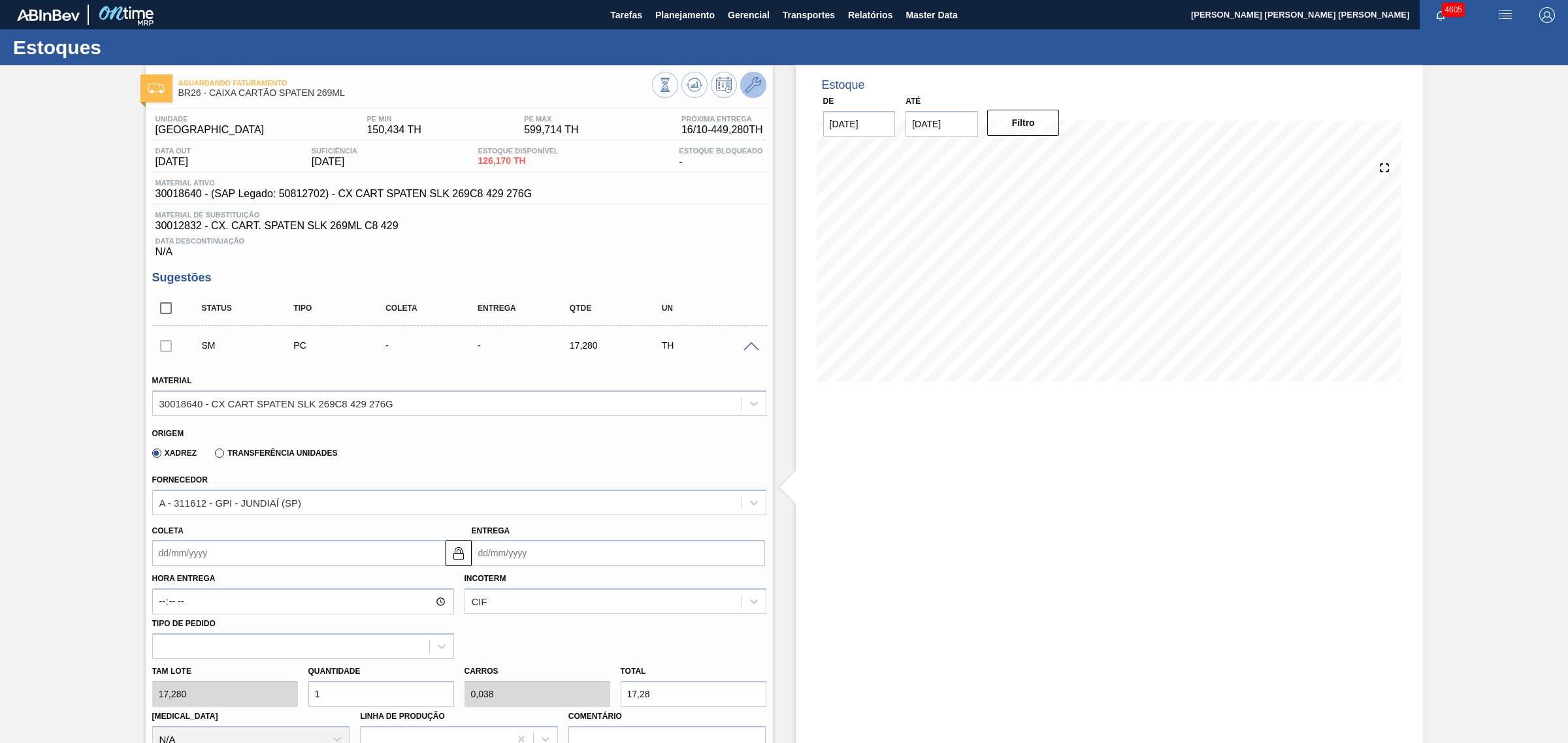
click at [751, 92] on icon at bounding box center [753, 85] width 16 height 16
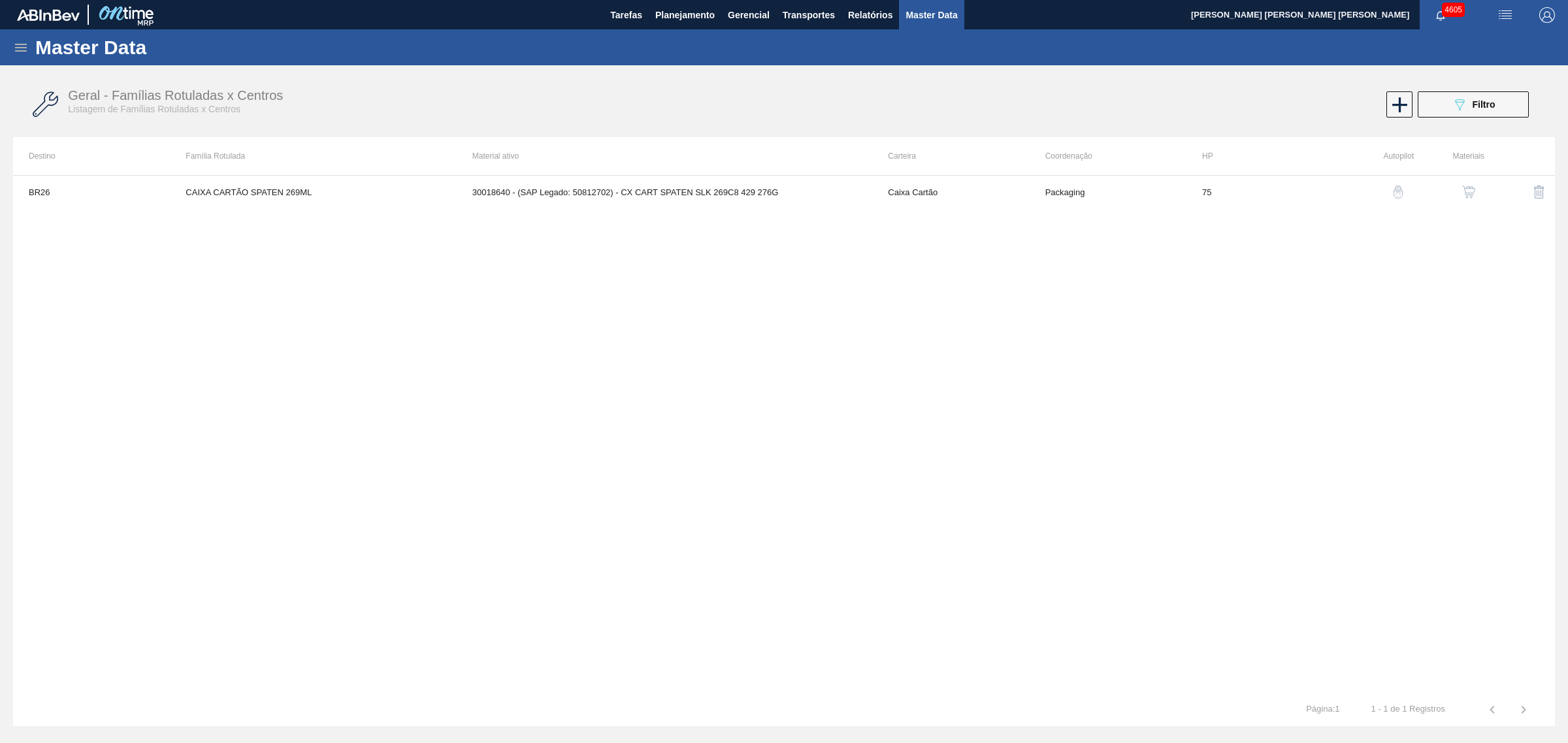
click at [1465, 188] on img "button" at bounding box center [1468, 192] width 13 height 13
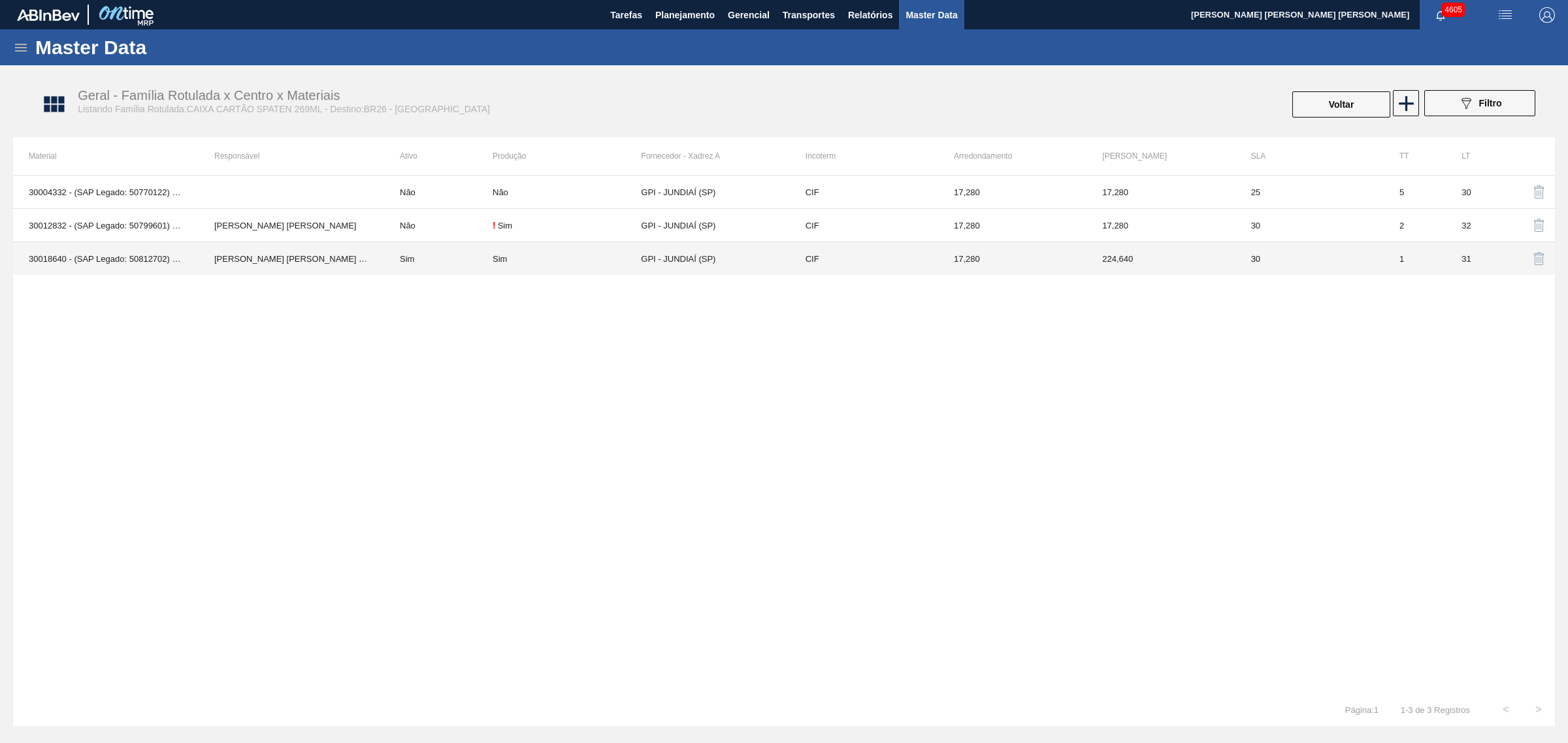
click at [441, 264] on td "Sim" at bounding box center [438, 259] width 108 height 34
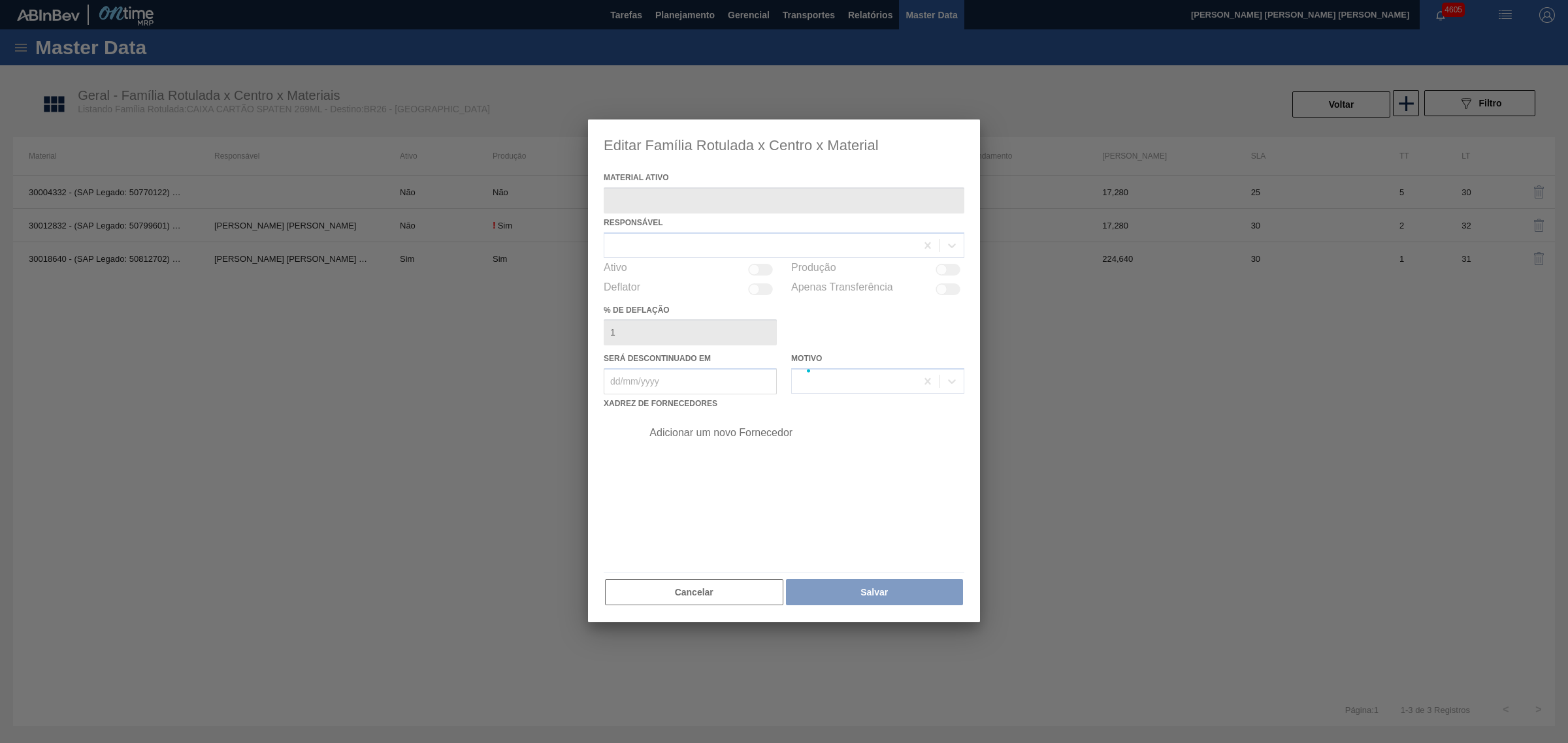
type ativo "30018640 - (SAP Legado: 50812702) - CX CART SPATEN SLK 269C8 429 276G"
checkbox input "true"
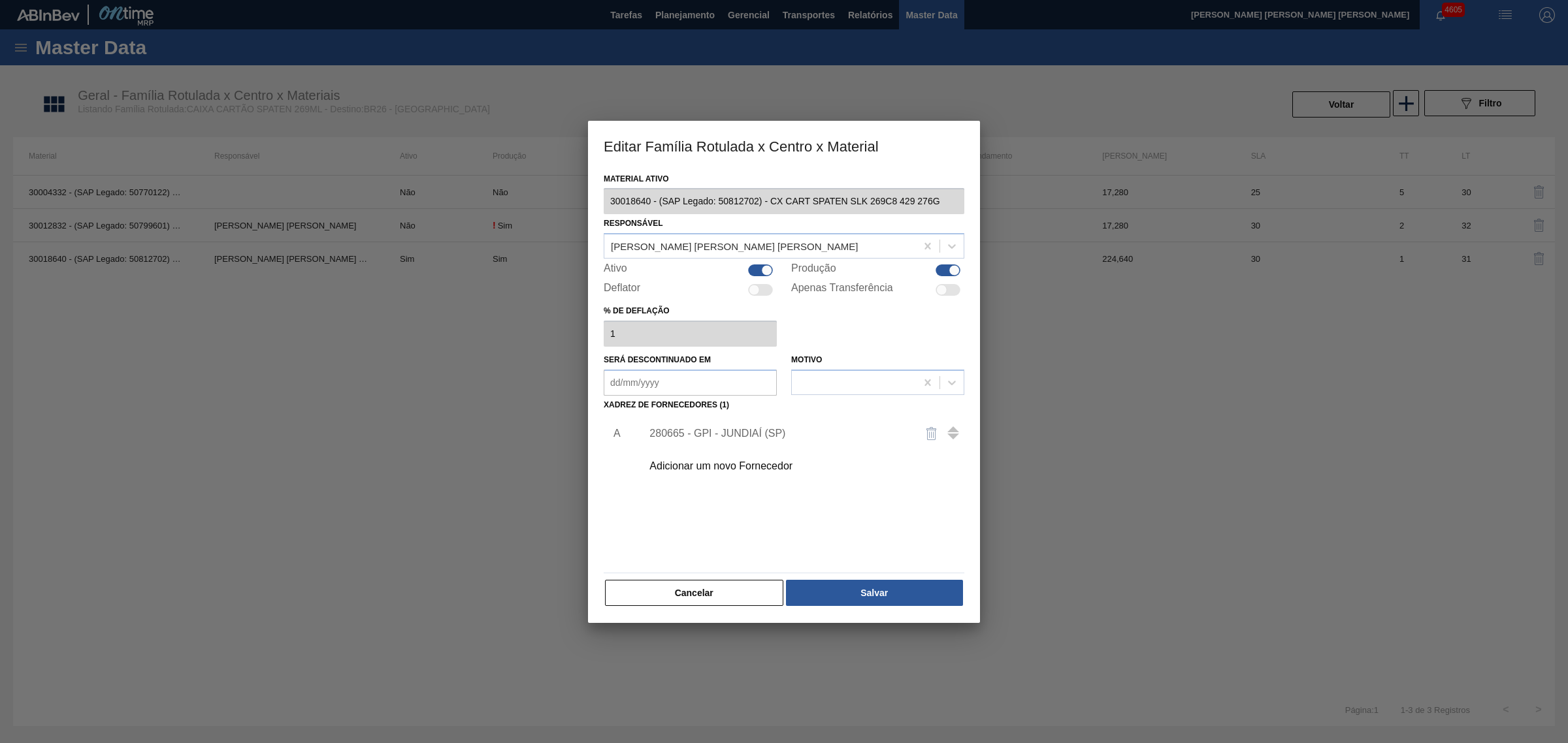
click at [729, 436] on div "280665 - GPI - JUNDIAÍ (SP)" at bounding box center [777, 433] width 256 height 12
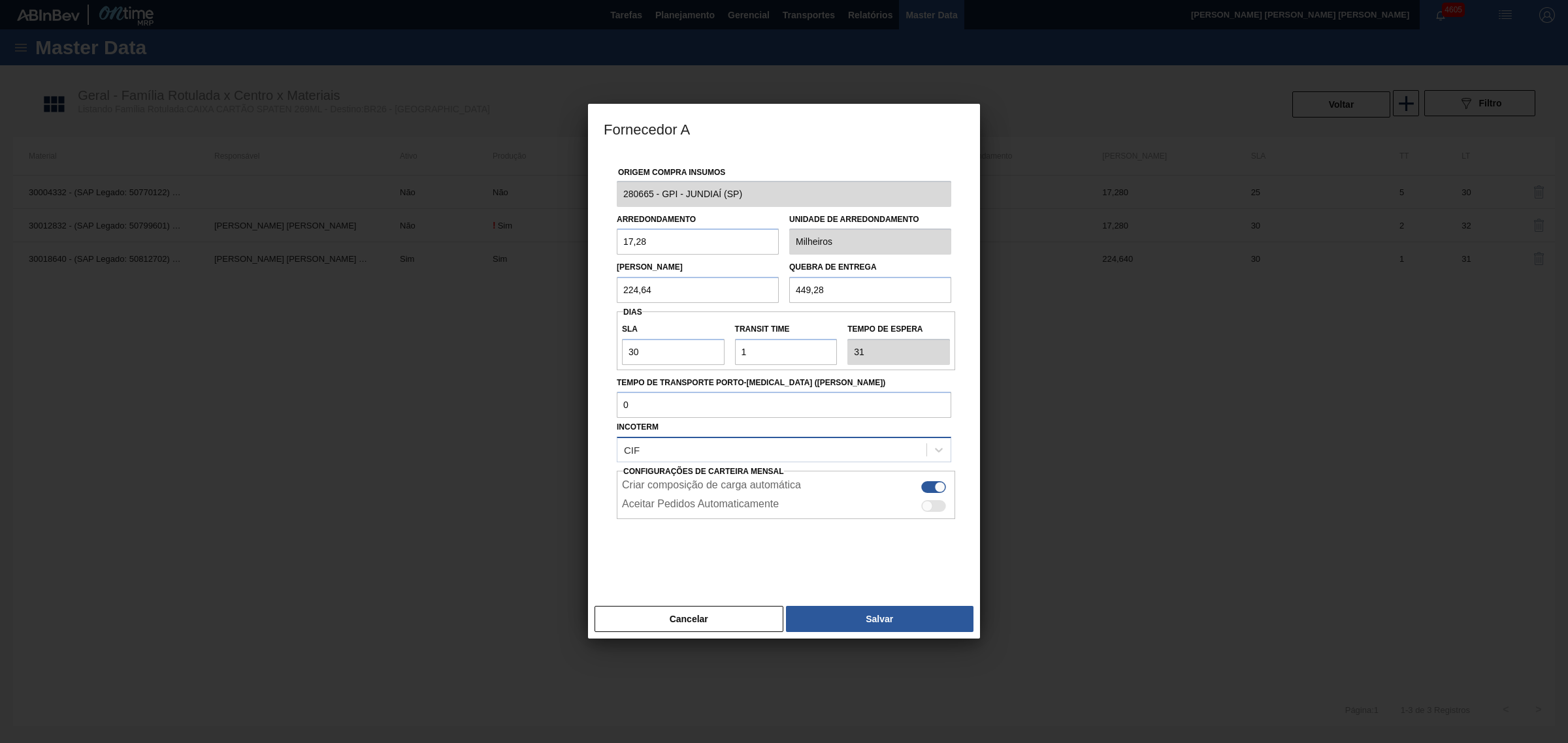
click at [670, 452] on div "CIF" at bounding box center [772, 450] width 309 height 19
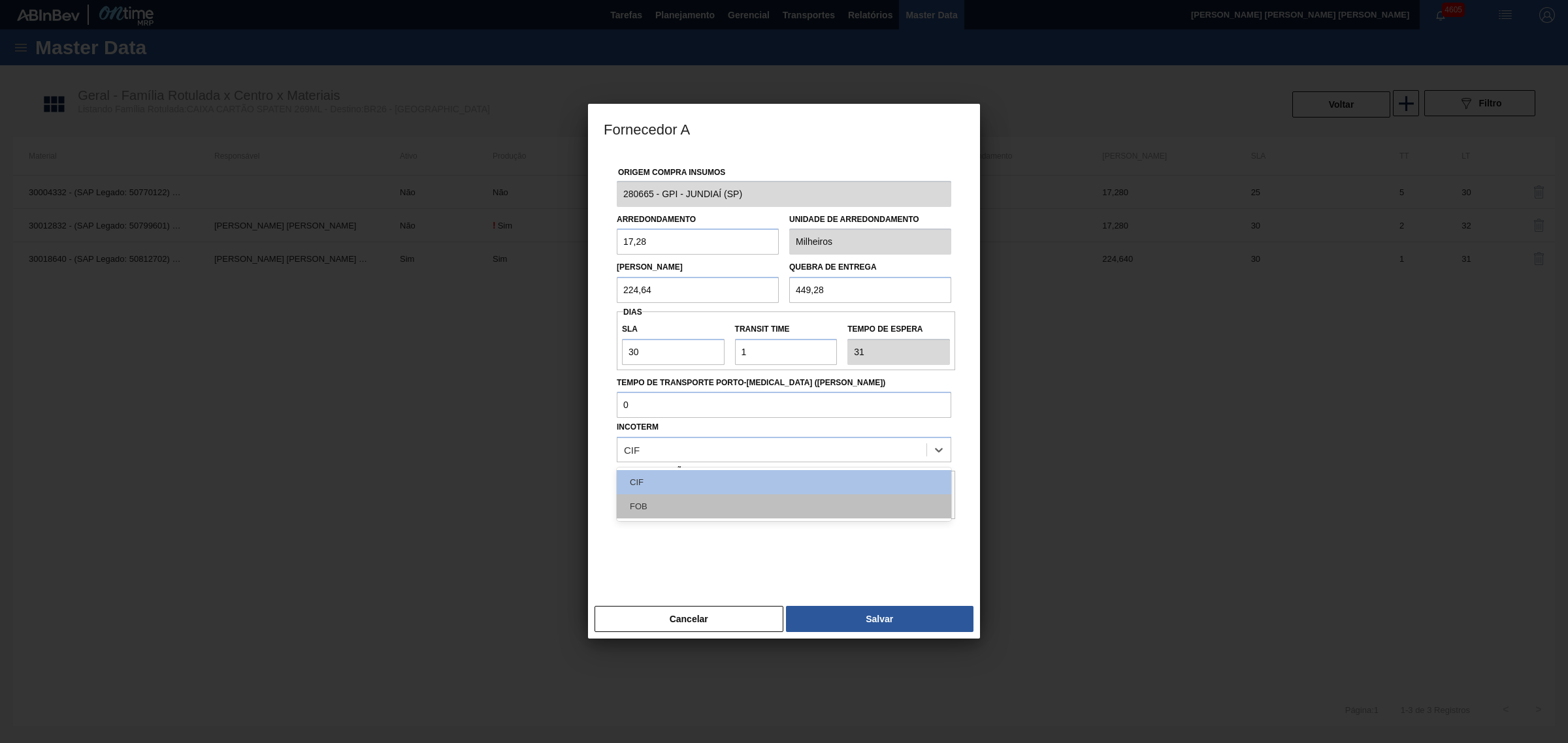
click at [681, 501] on div "FOB" at bounding box center [784, 507] width 334 height 24
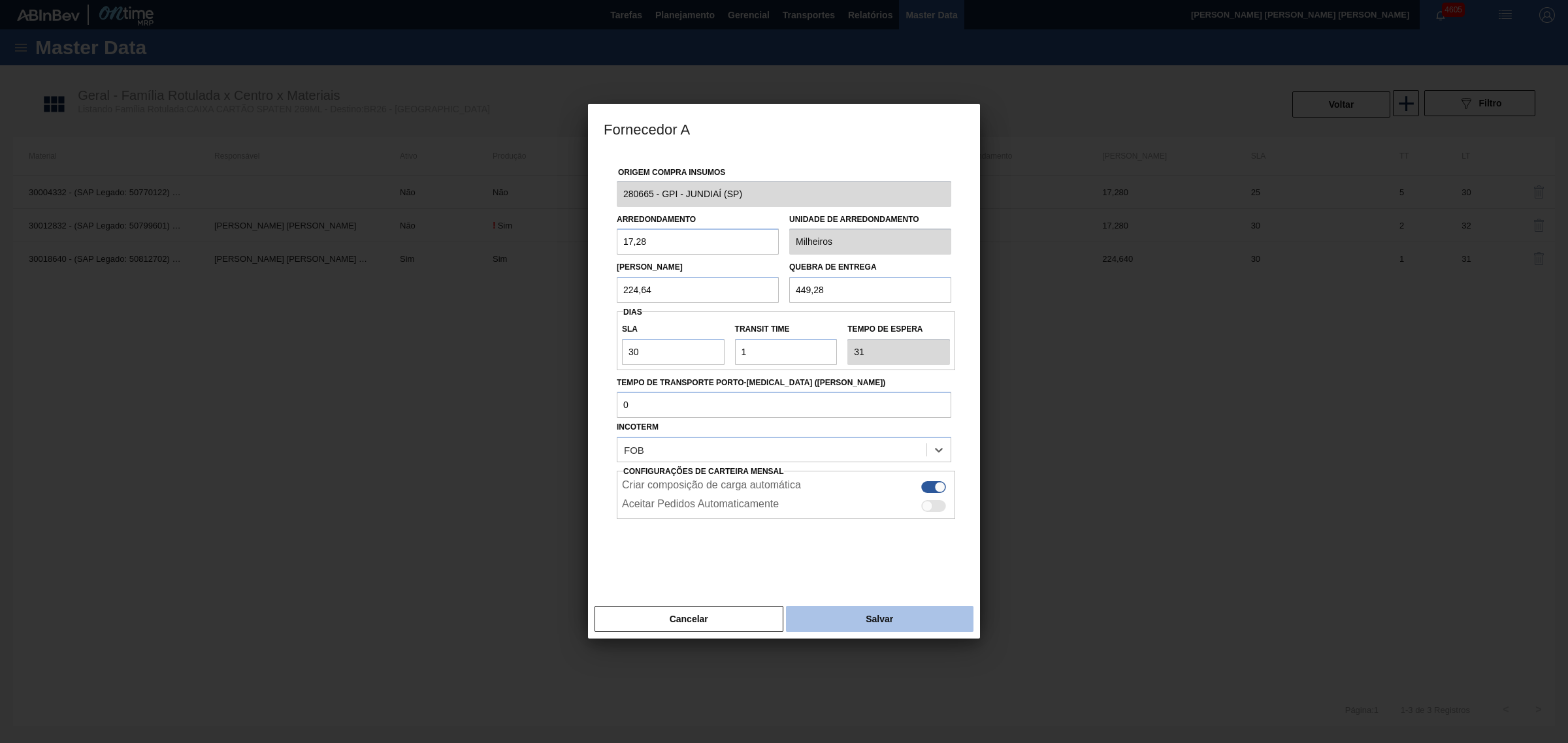
click at [879, 622] on button "Salvar" at bounding box center [879, 619] width 187 height 26
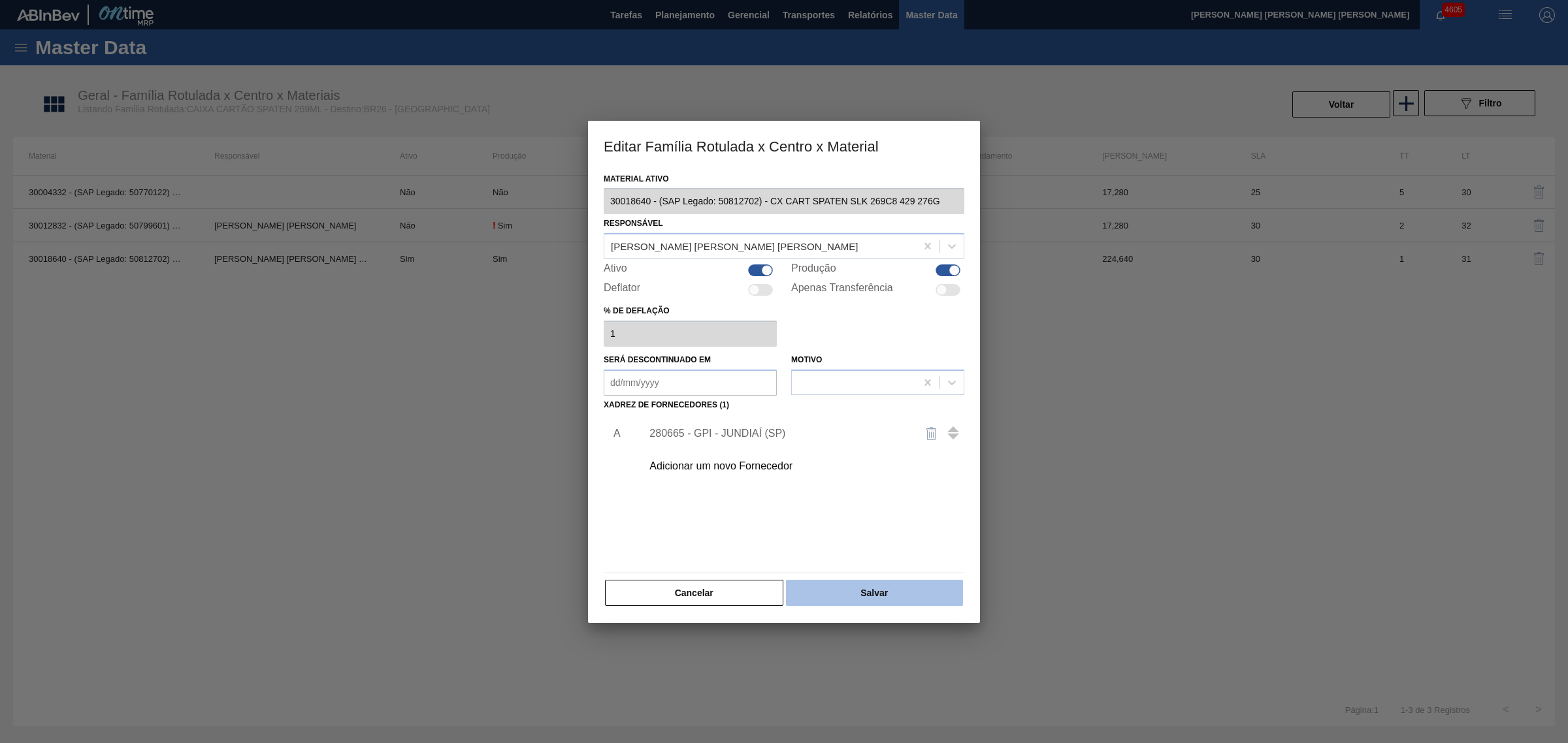
click at [896, 583] on button "Salvar" at bounding box center [874, 593] width 177 height 26
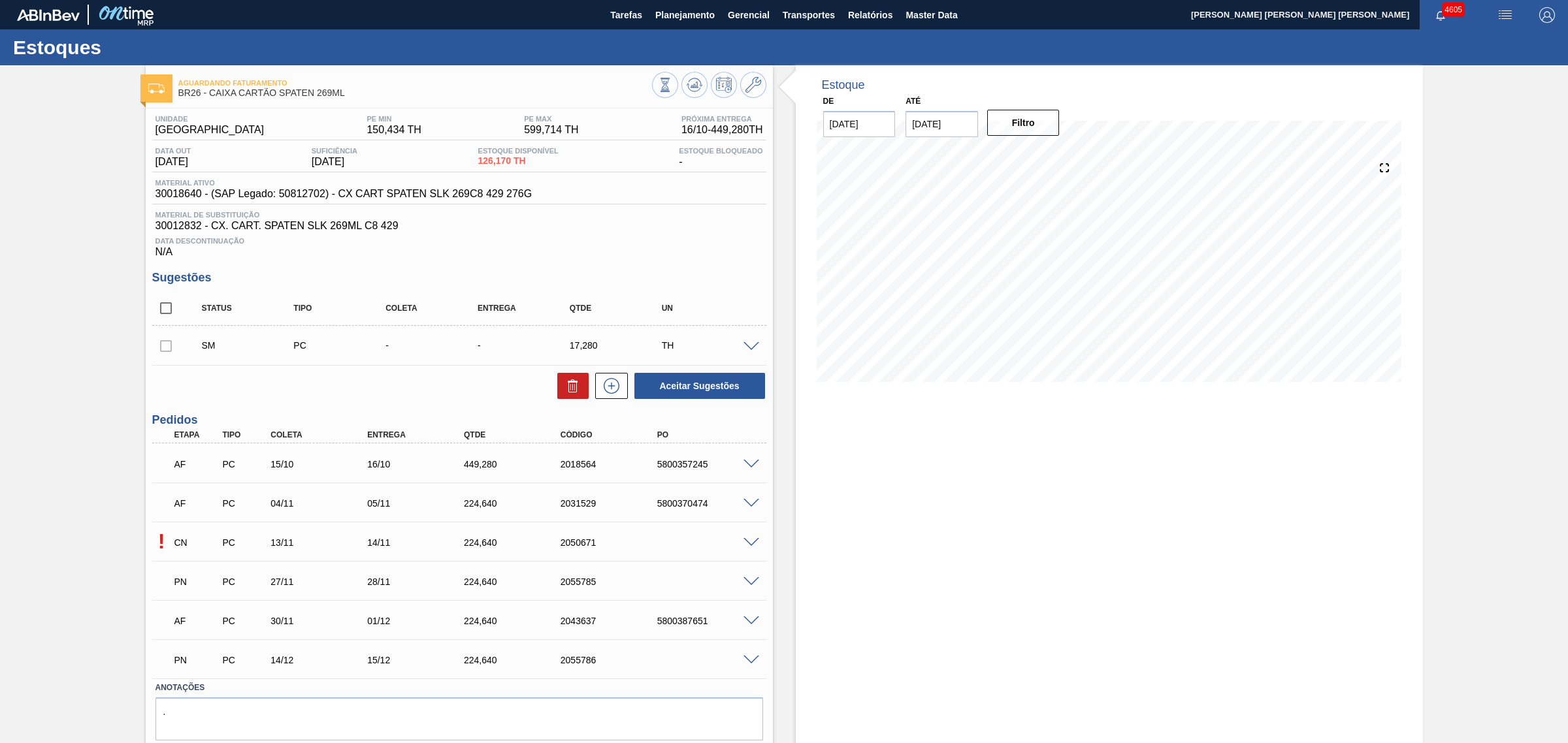
click at [745, 545] on span at bounding box center [751, 543] width 16 height 10
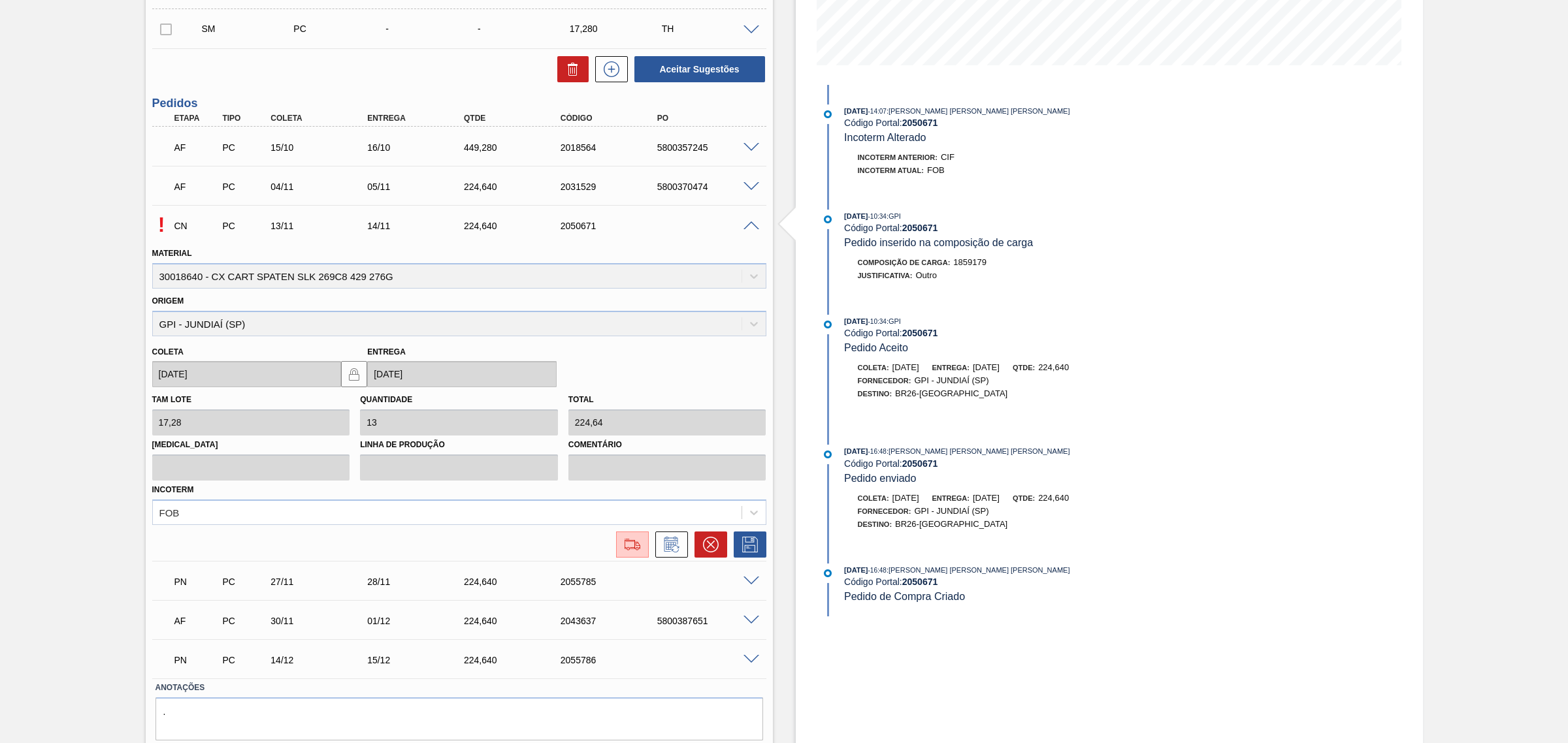
scroll to position [360, 0]
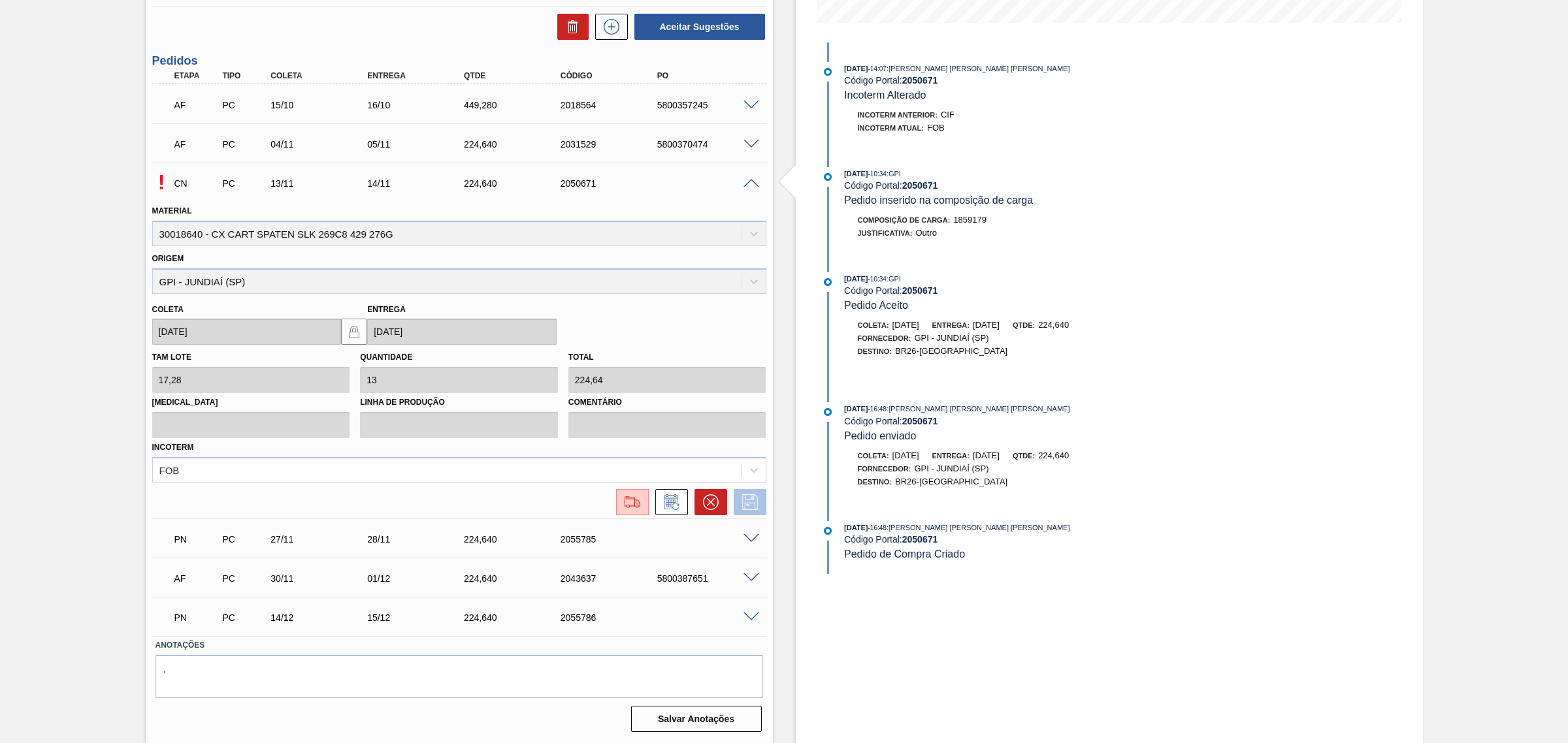
click at [748, 504] on icon at bounding box center [750, 502] width 20 height 16
click at [633, 505] on img at bounding box center [632, 502] width 20 height 16
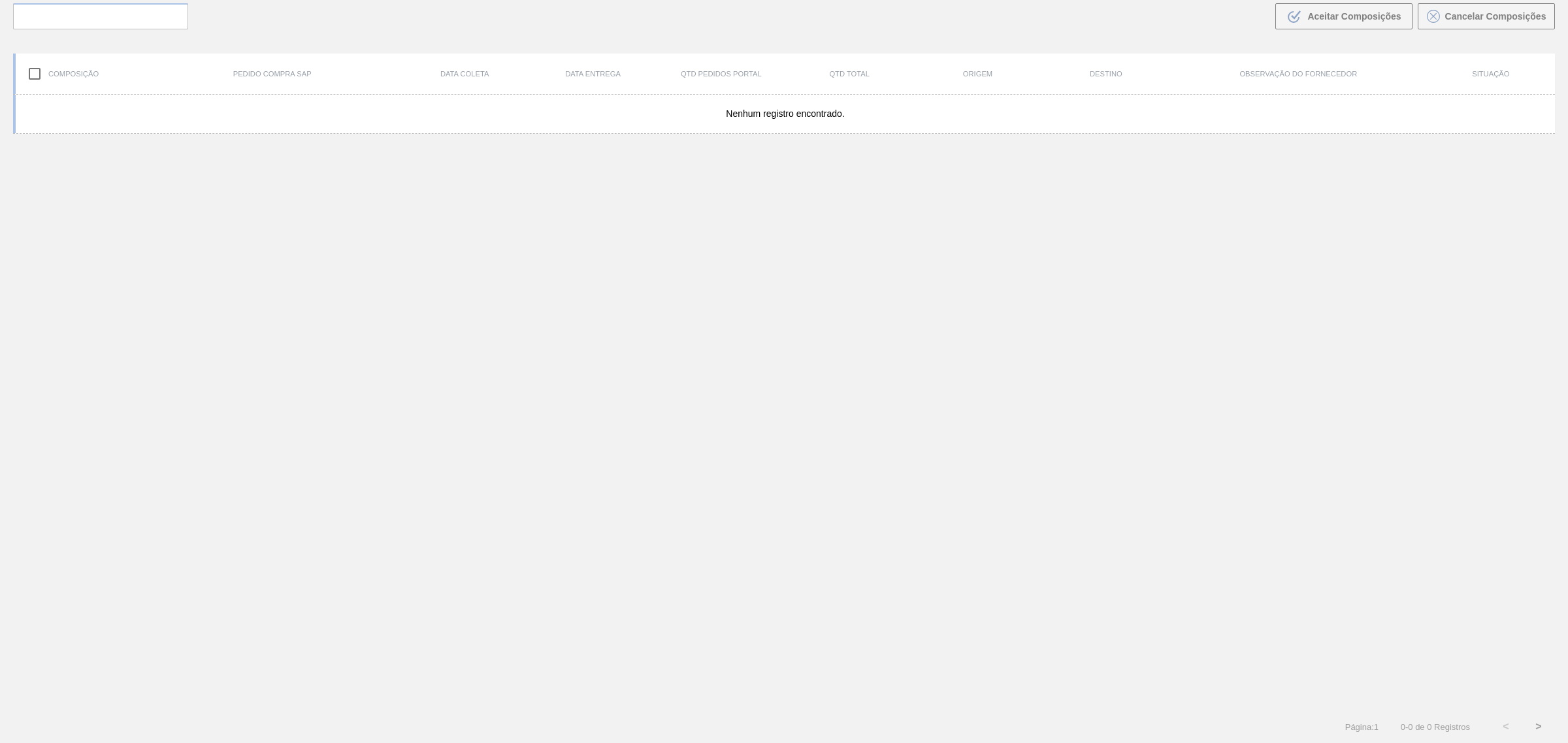
scroll to position [93, 0]
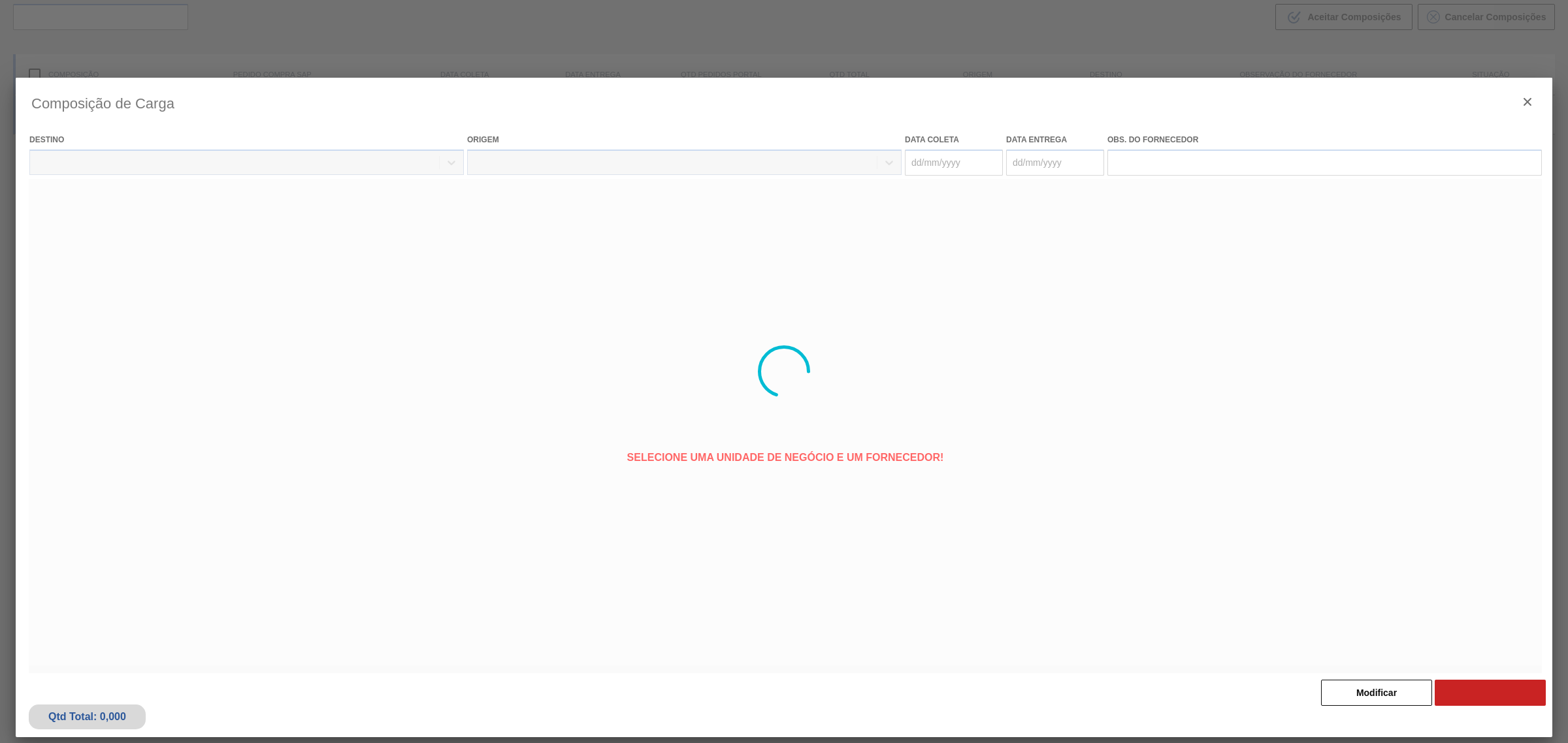
type coleta "[DATE]"
type Entrega "[DATE]"
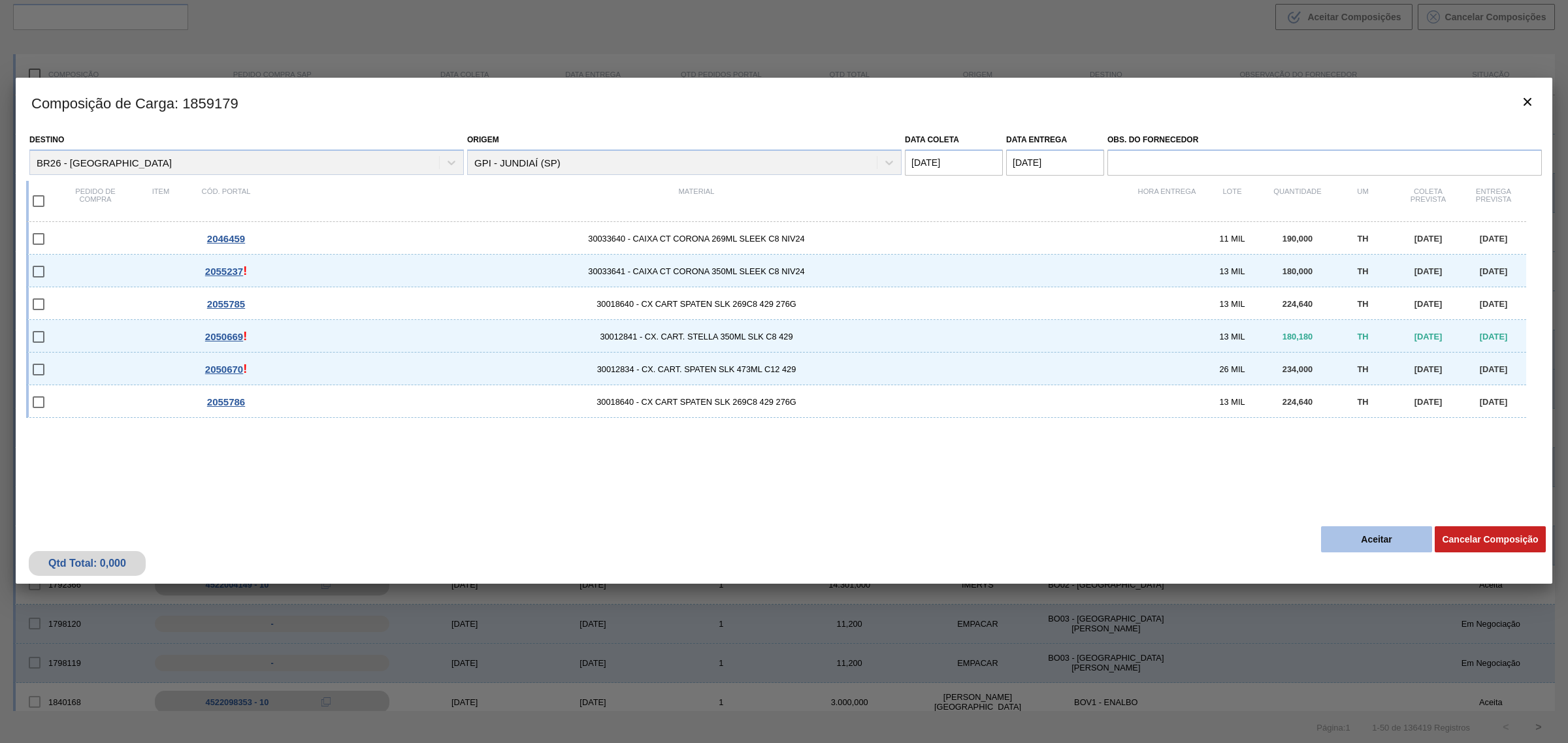
click at [1356, 544] on button "Aceitar" at bounding box center [1376, 539] width 111 height 26
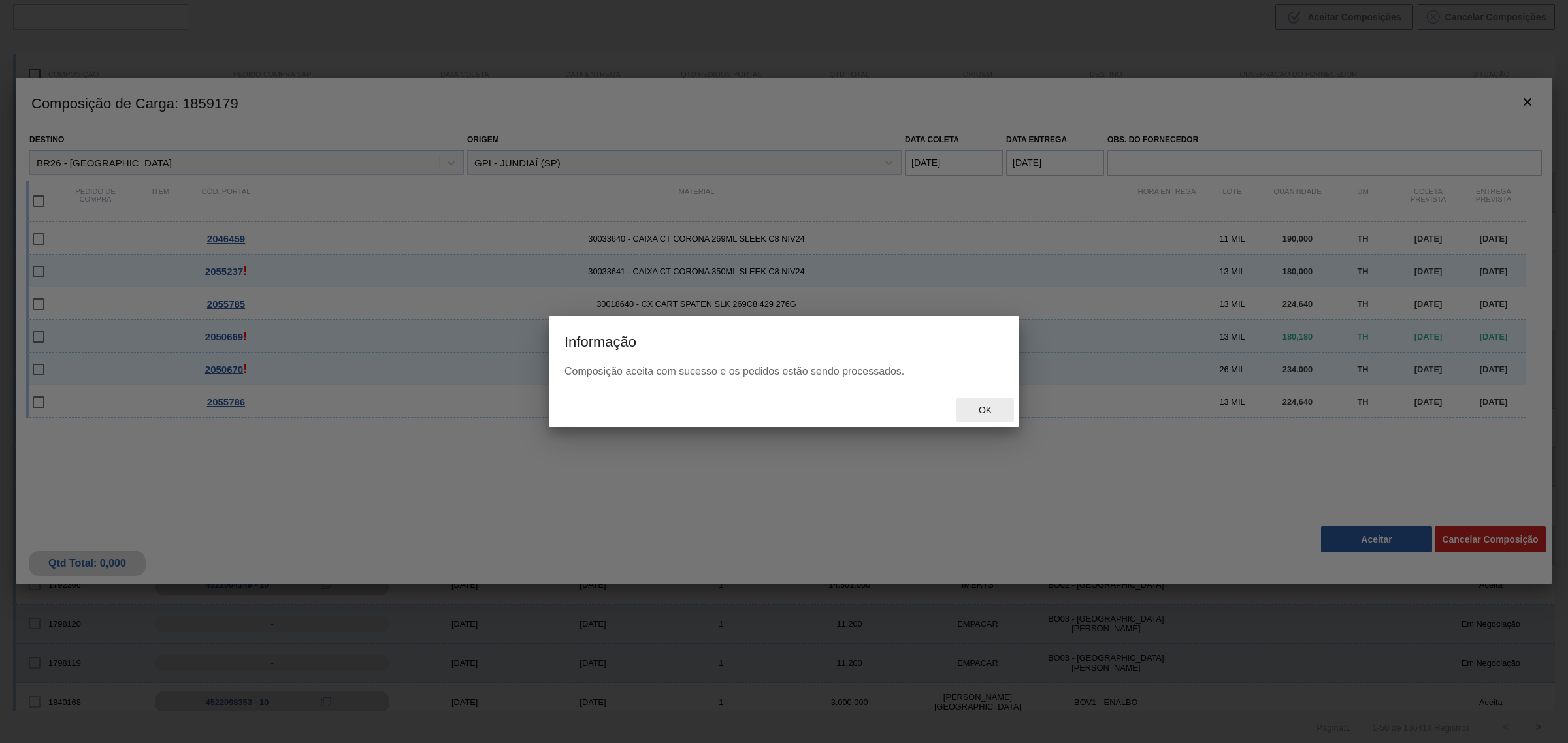
click at [989, 410] on span "Ok" at bounding box center [985, 410] width 34 height 10
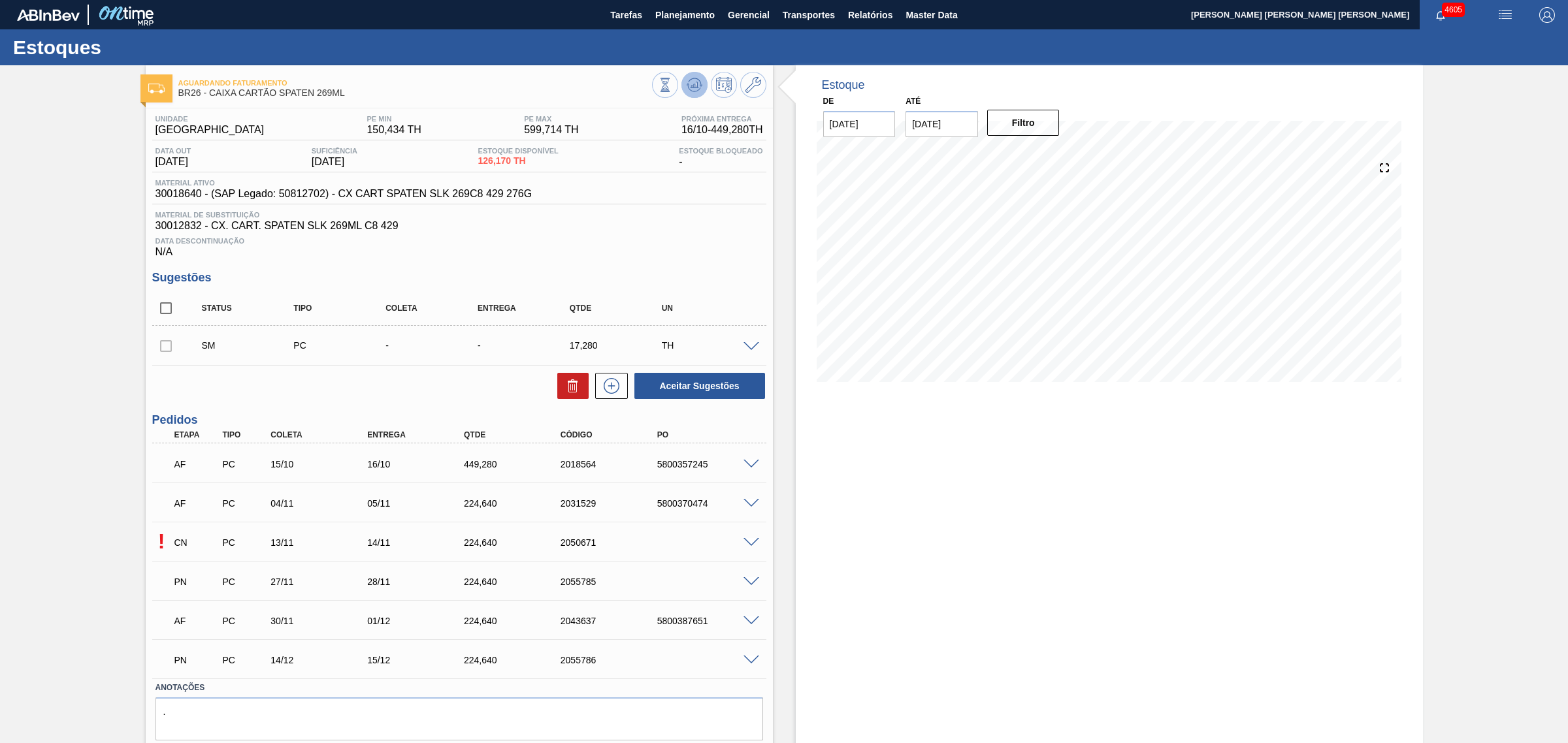
click at [699, 80] on icon at bounding box center [694, 85] width 16 height 16
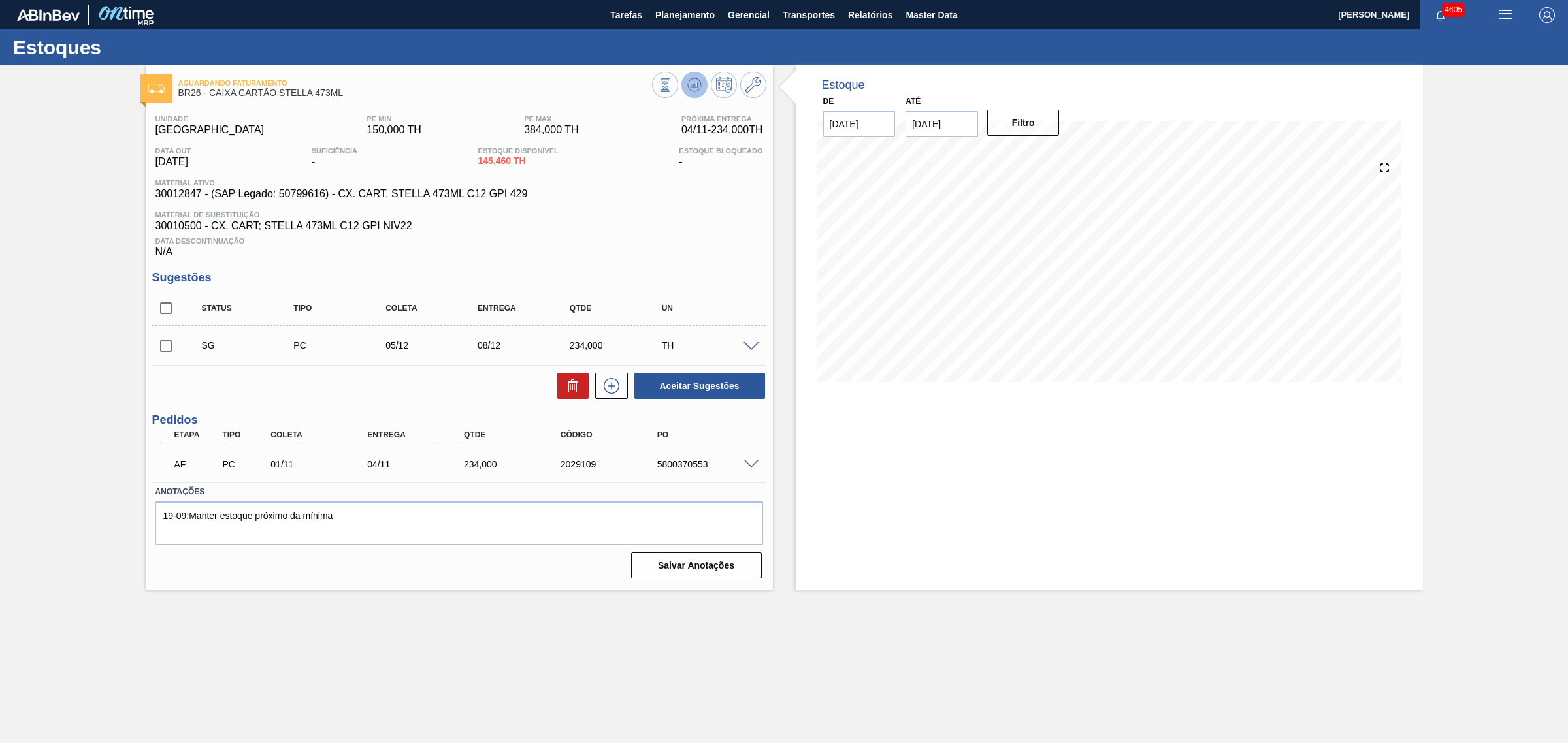
click at [701, 80] on icon at bounding box center [694, 85] width 16 height 16
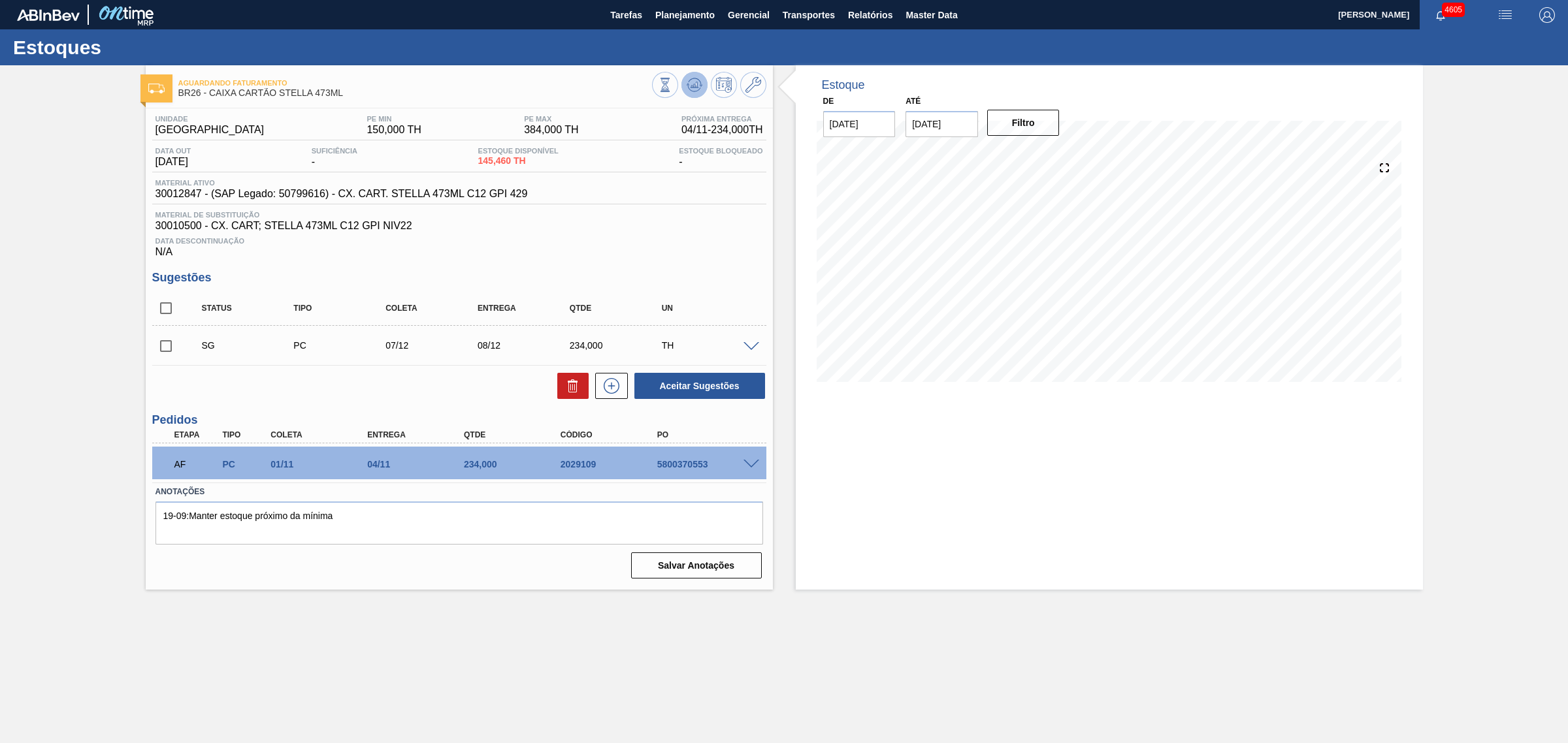
click at [692, 93] on button at bounding box center [694, 85] width 26 height 26
click at [687, 86] on icon at bounding box center [694, 85] width 16 height 16
click at [692, 90] on icon at bounding box center [694, 85] width 16 height 16
click at [692, 83] on icon at bounding box center [694, 85] width 16 height 16
click at [163, 344] on input "checkbox" at bounding box center [165, 345] width 27 height 27
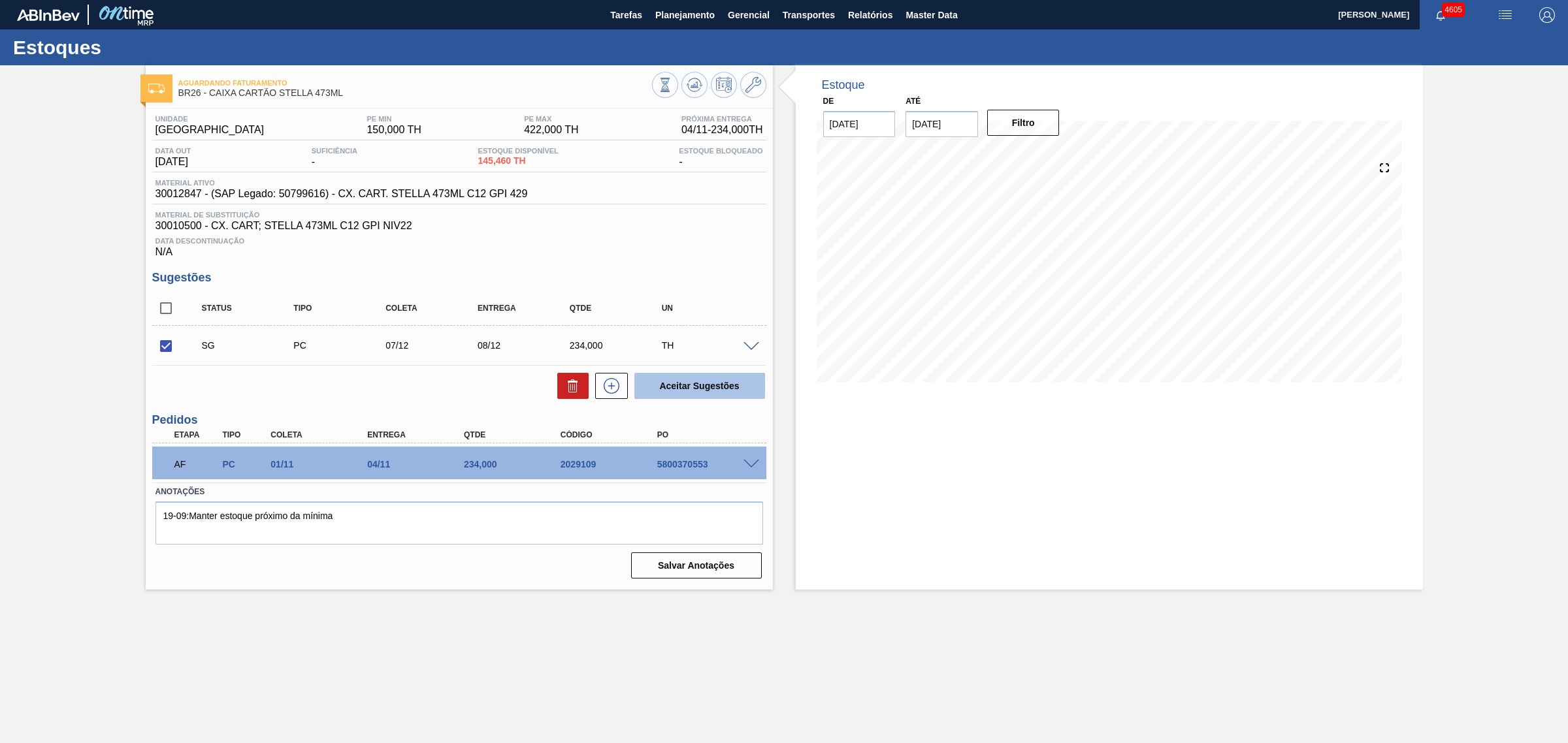
click at [716, 396] on button "Aceitar Sugestões" at bounding box center [700, 385] width 130 height 26
checkbox input "false"
click at [158, 350] on input "checkbox" at bounding box center [165, 345] width 27 height 27
click at [724, 389] on button "Aceitar Sugestões" at bounding box center [700, 385] width 130 height 26
checkbox input "false"
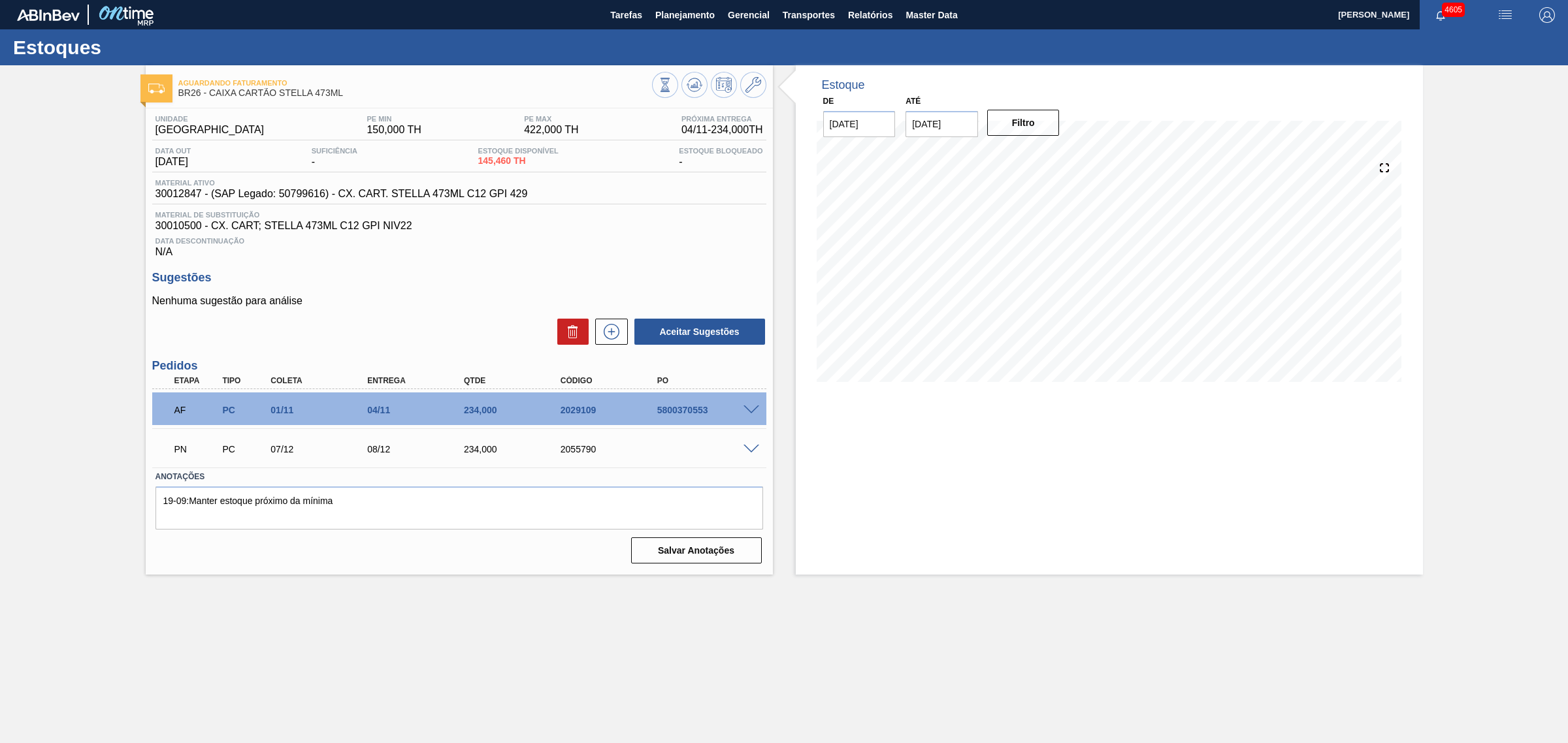
click at [749, 413] on span at bounding box center [751, 410] width 16 height 10
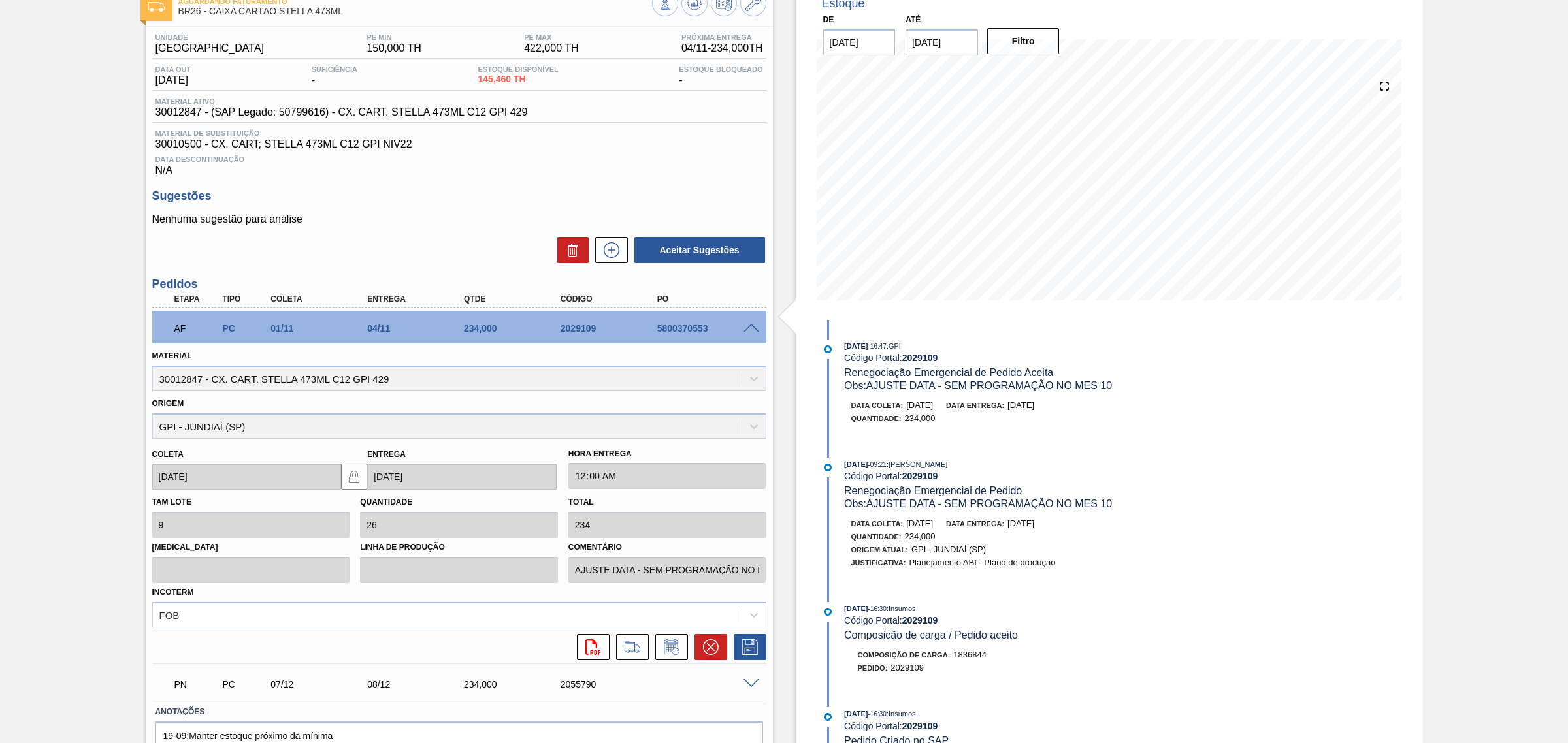
scroll to position [150, 0]
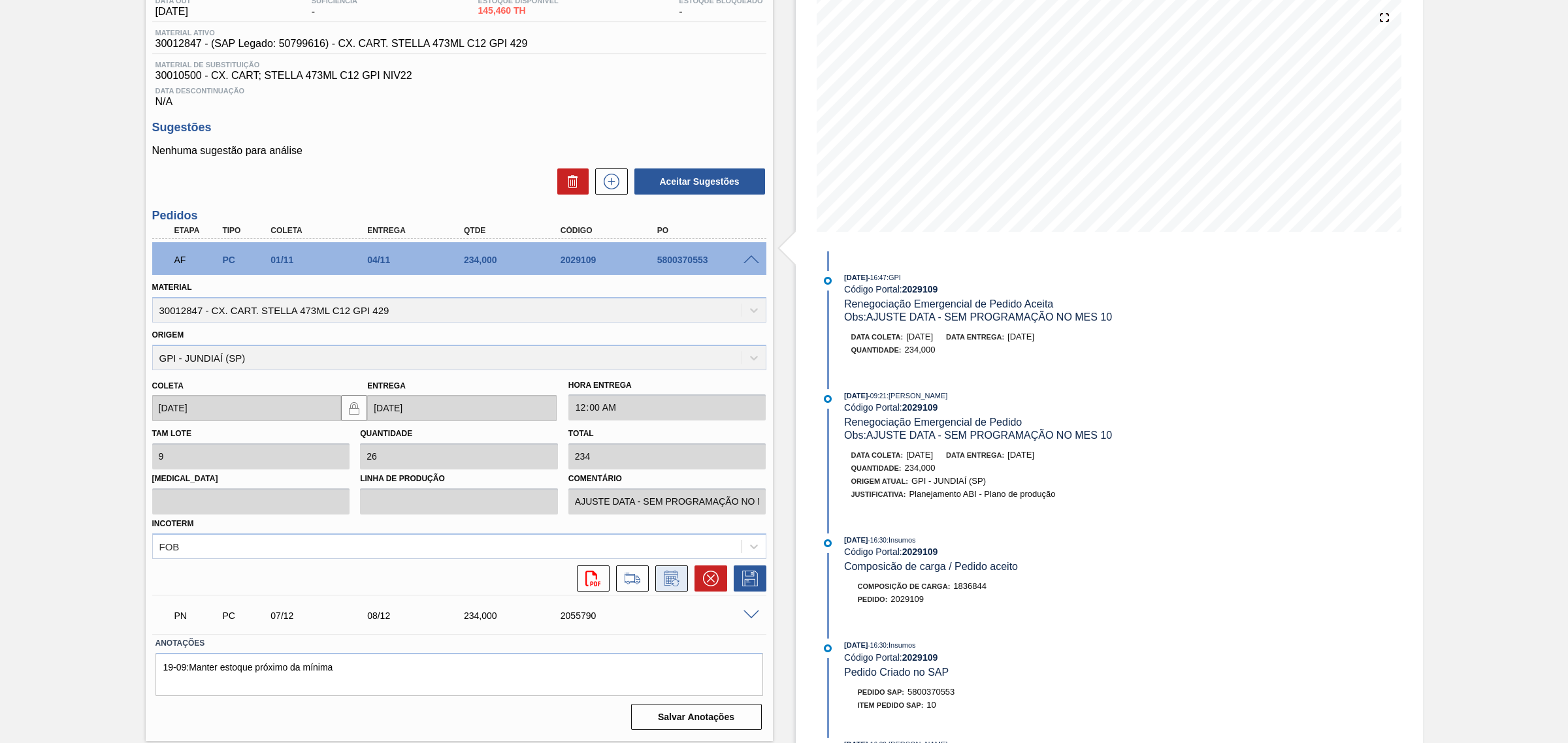
click at [664, 581] on icon at bounding box center [672, 578] width 20 height 16
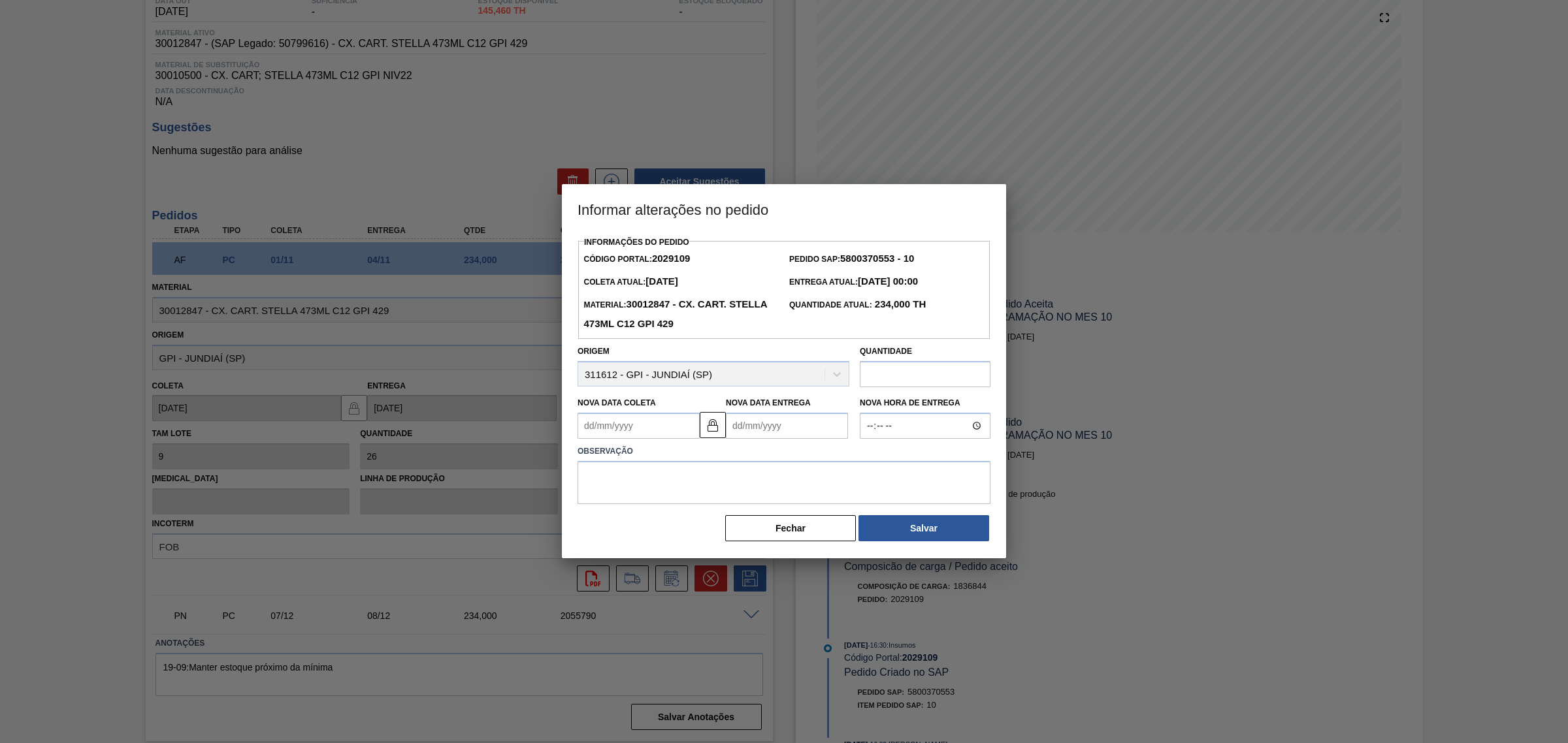
click at [756, 425] on Entrega2029109 "Nova Data Entrega" at bounding box center [786, 426] width 122 height 26
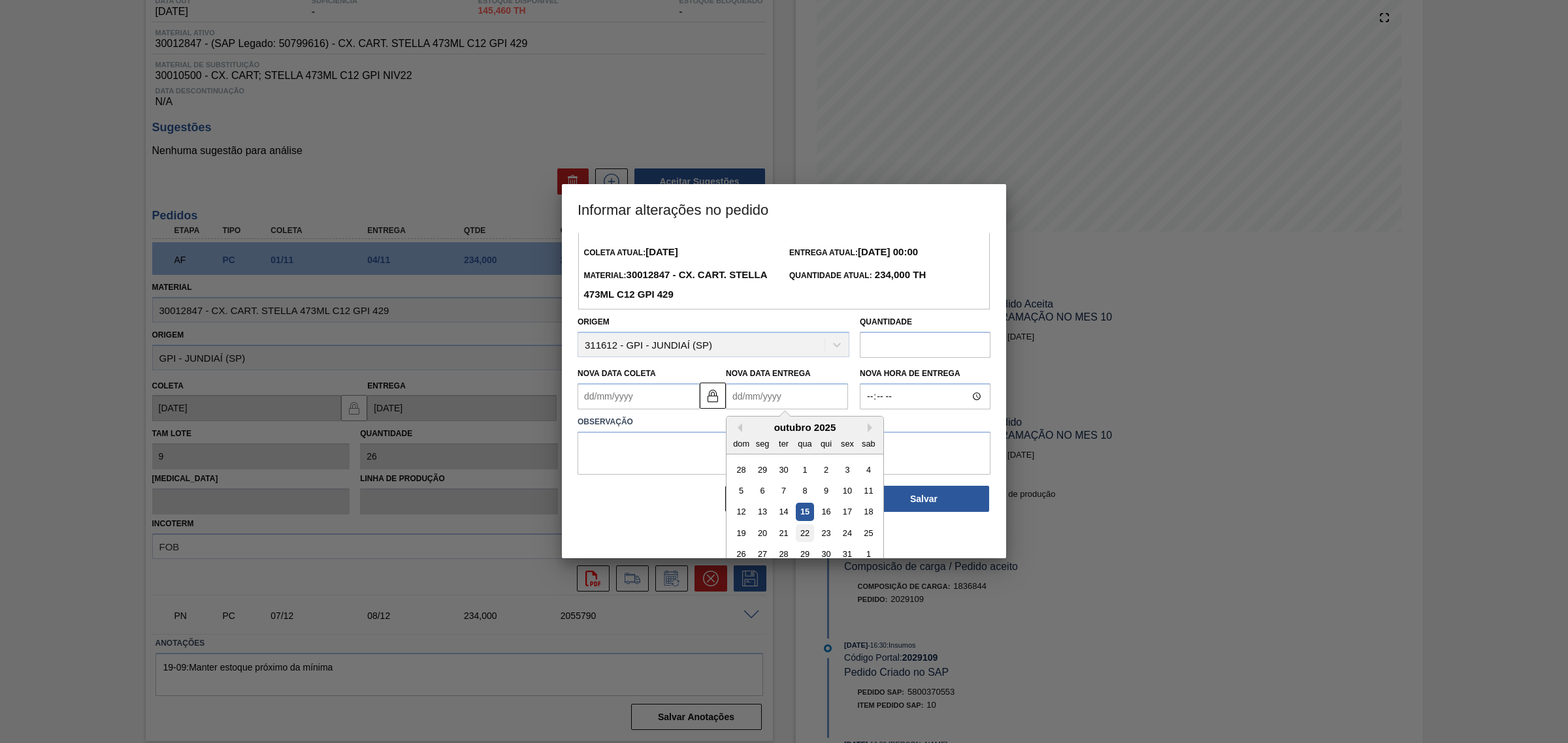
scroll to position [44, 0]
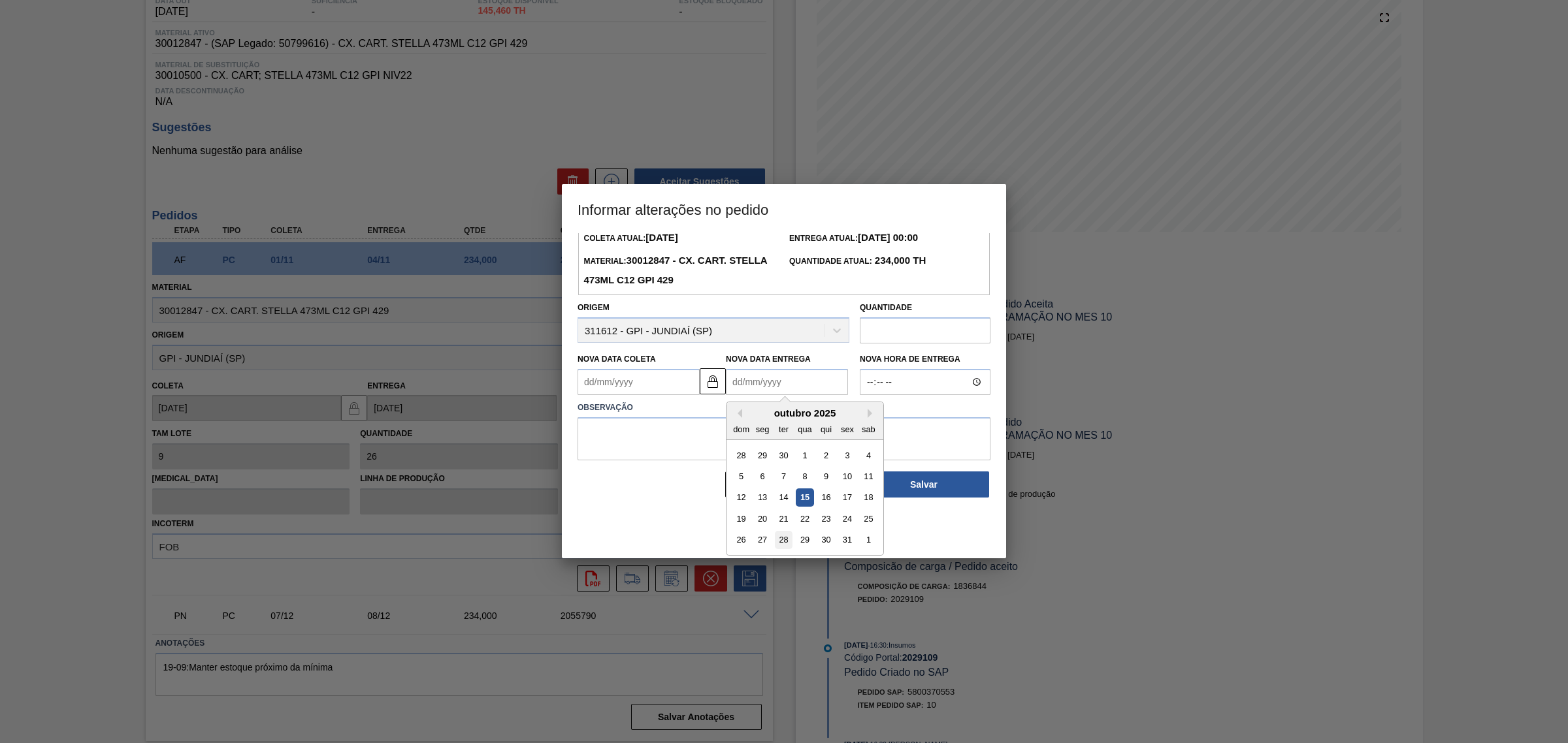
click at [777, 542] on div "28" at bounding box center [784, 540] width 18 height 18
type Coleta2029109 "[DATE]"
type Entrega2029109 "[DATE]"
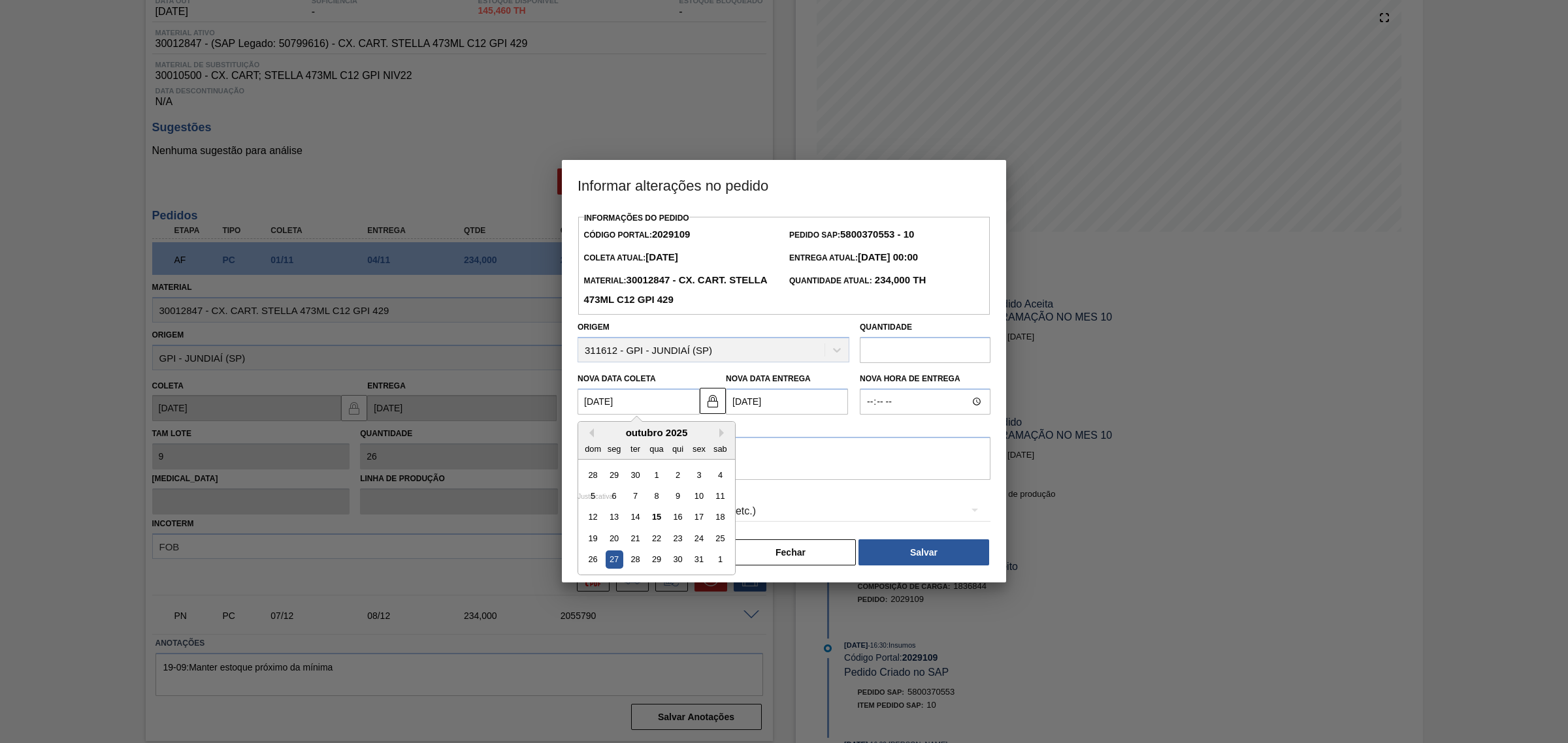
click at [648, 400] on Coleta2029109 "[DATE]" at bounding box center [638, 401] width 122 height 26
click at [816, 431] on label "Observação" at bounding box center [784, 427] width 413 height 19
click at [801, 453] on textarea at bounding box center [784, 458] width 413 height 43
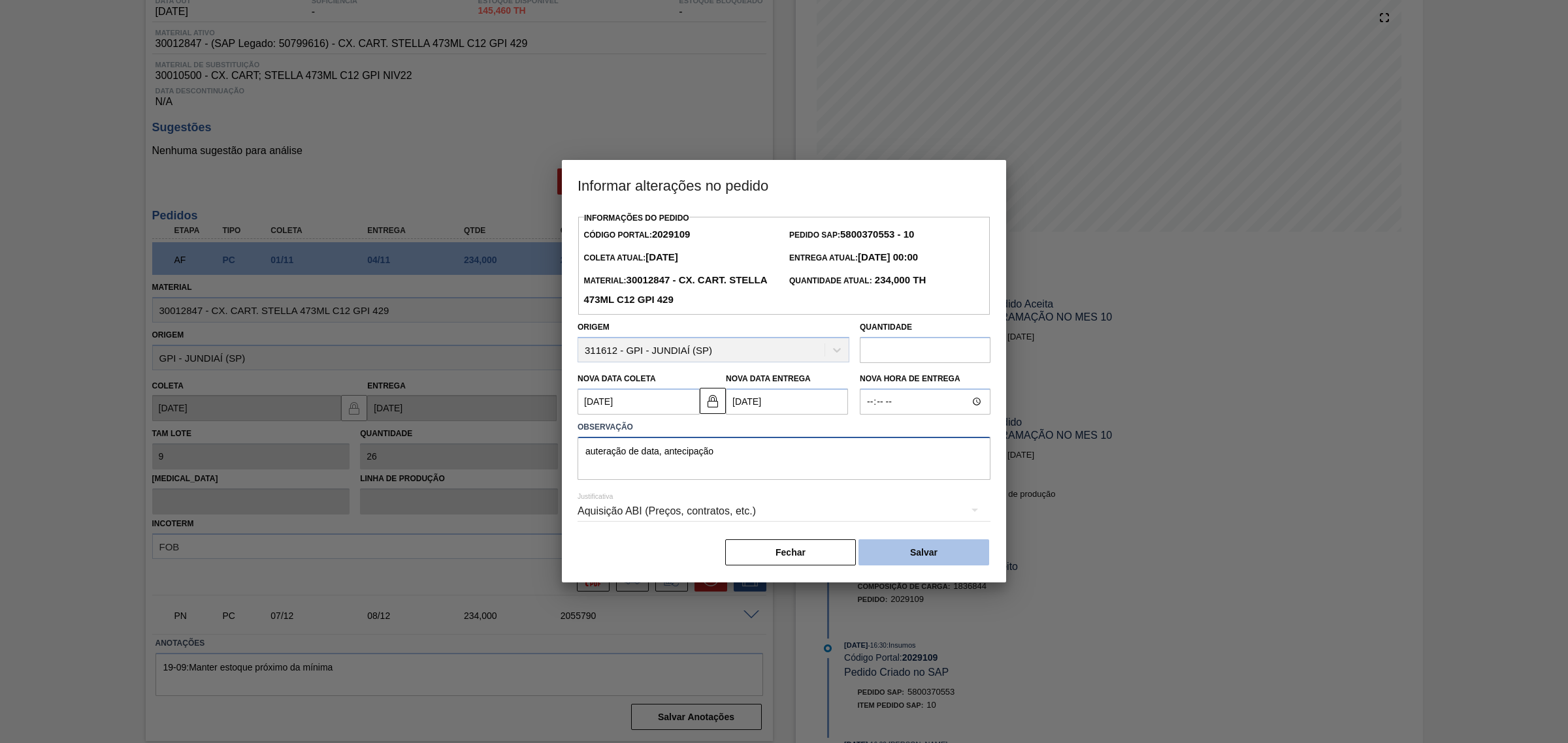
type textarea "auteração de data, antecipação"
click at [893, 542] on button "Salvar" at bounding box center [923, 552] width 130 height 26
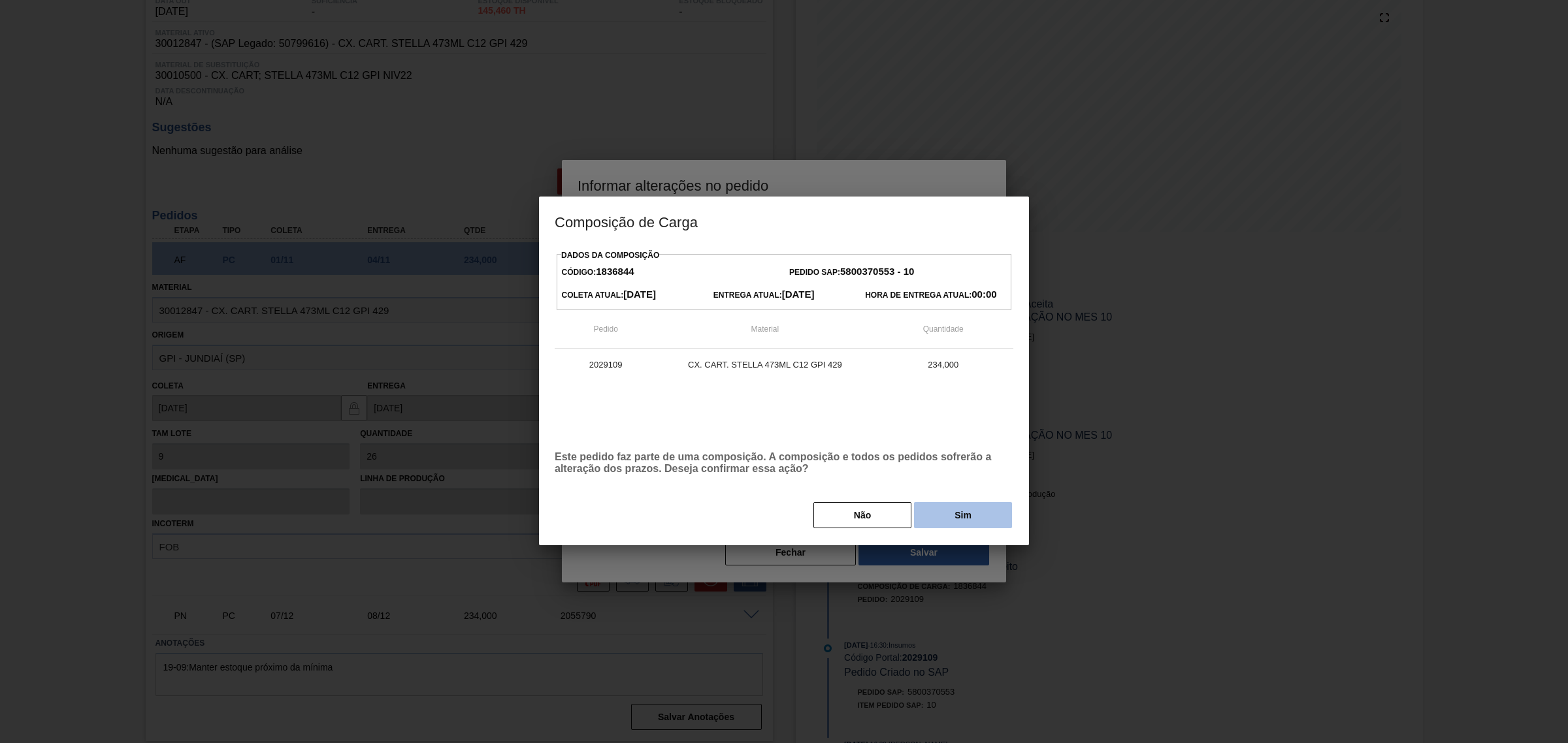
click at [980, 522] on button "Sim" at bounding box center [962, 515] width 98 height 26
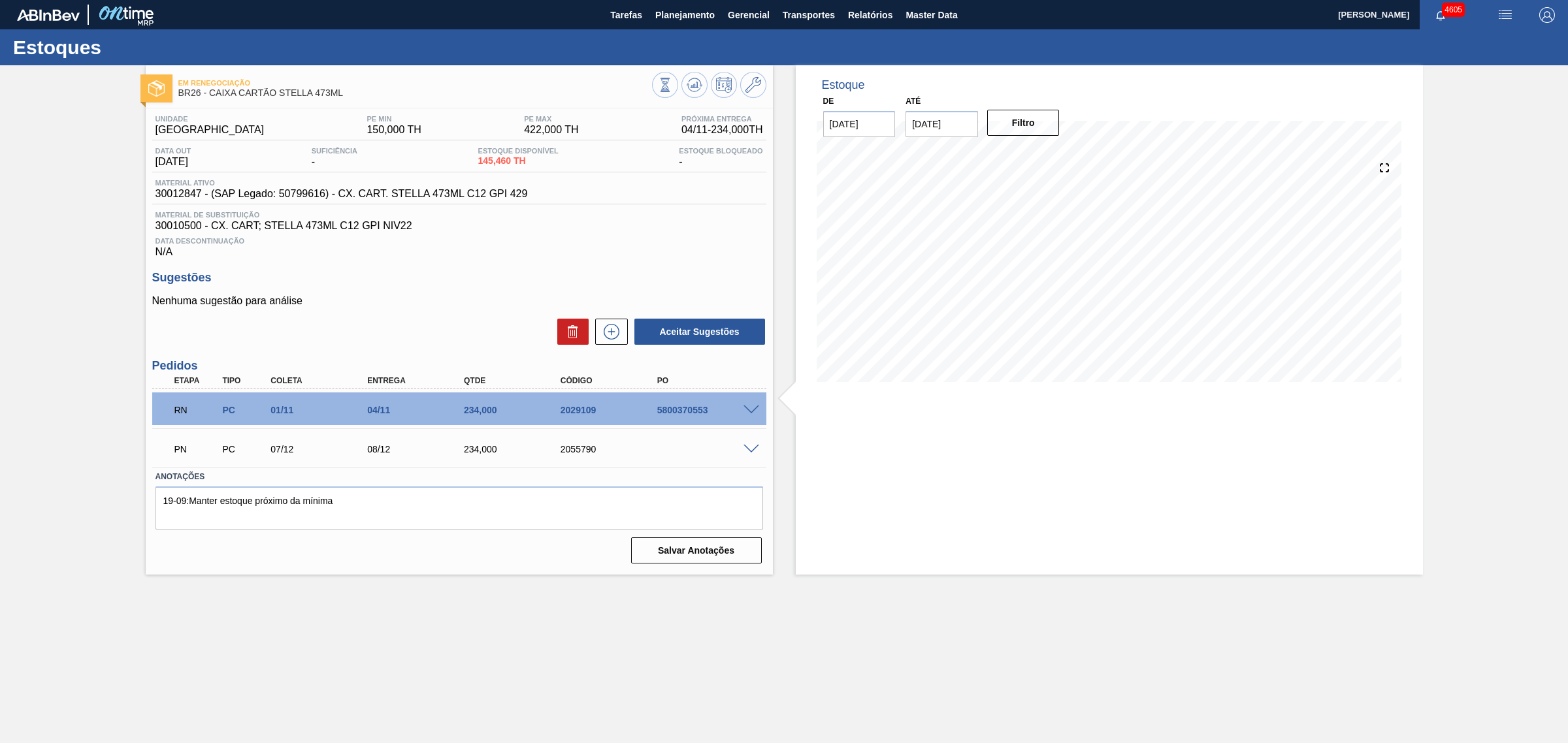
click at [397, 294] on div "Sugestões Nenhuma sugestão para análise Aceitar Sugestões" at bounding box center [458, 308] width 614 height 75
click at [89, 431] on div "Em Renegociação BR26 - CAIXA CARTÃO STELLA 473ML Unidade Uberlândia PE MIN 150,…" at bounding box center [784, 319] width 1568 height 509
click at [673, 412] on div "5800370553" at bounding box center [709, 410] width 110 height 10
drag, startPoint x: 596, startPoint y: 412, endPoint x: 557, endPoint y: 416, distance: 39.2
click at [557, 415] on div "2029109" at bounding box center [612, 410] width 110 height 10
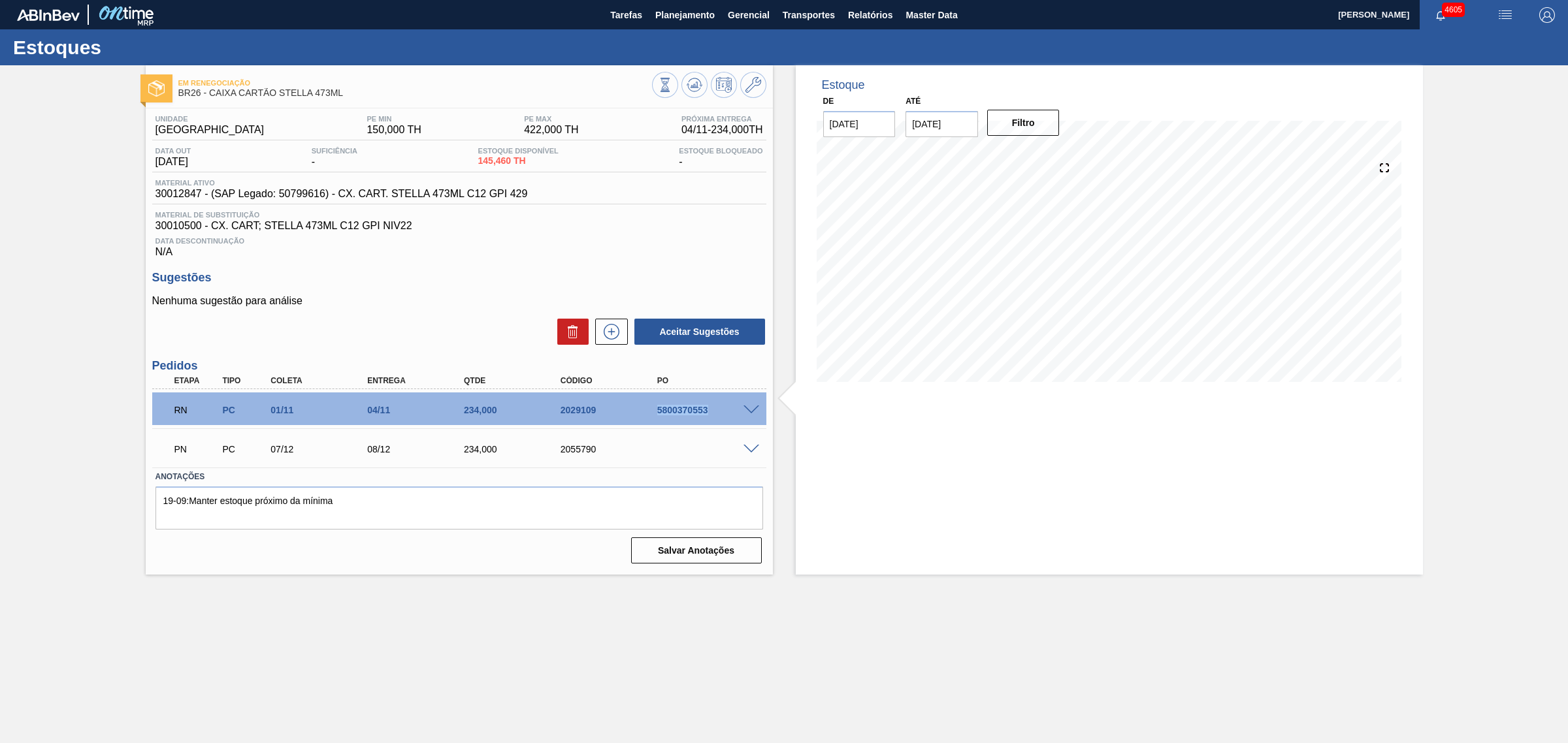
drag, startPoint x: 655, startPoint y: 416, endPoint x: 714, endPoint y: 416, distance: 59.0
click at [714, 415] on div "5800370553" at bounding box center [709, 410] width 110 height 10
copy div "5800370553"
click at [749, 415] on span at bounding box center [751, 410] width 16 height 10
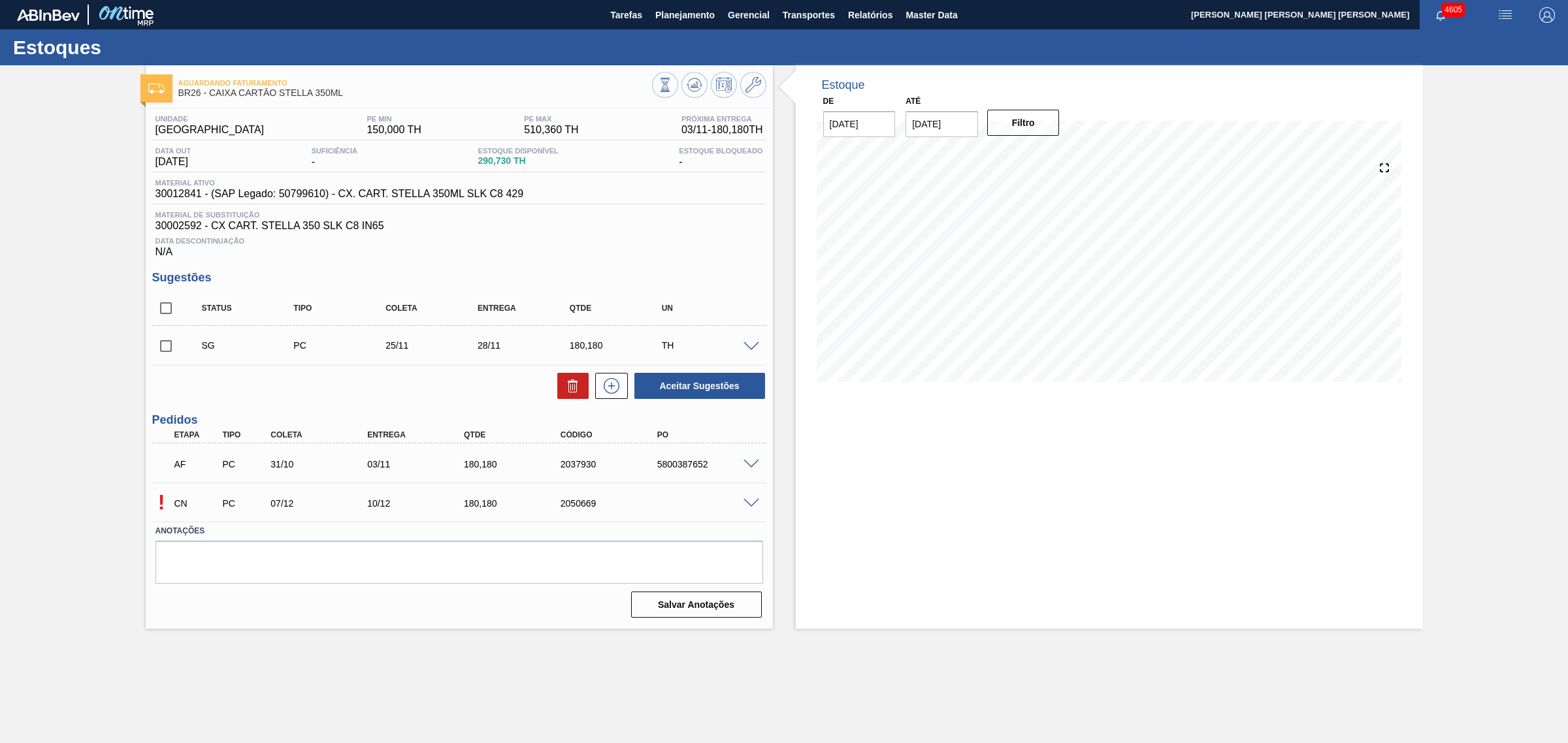
click at [170, 309] on input "checkbox" at bounding box center [165, 307] width 27 height 27
checkbox input "true"
click at [735, 383] on button "Aceitar Sugestões" at bounding box center [700, 385] width 130 height 26
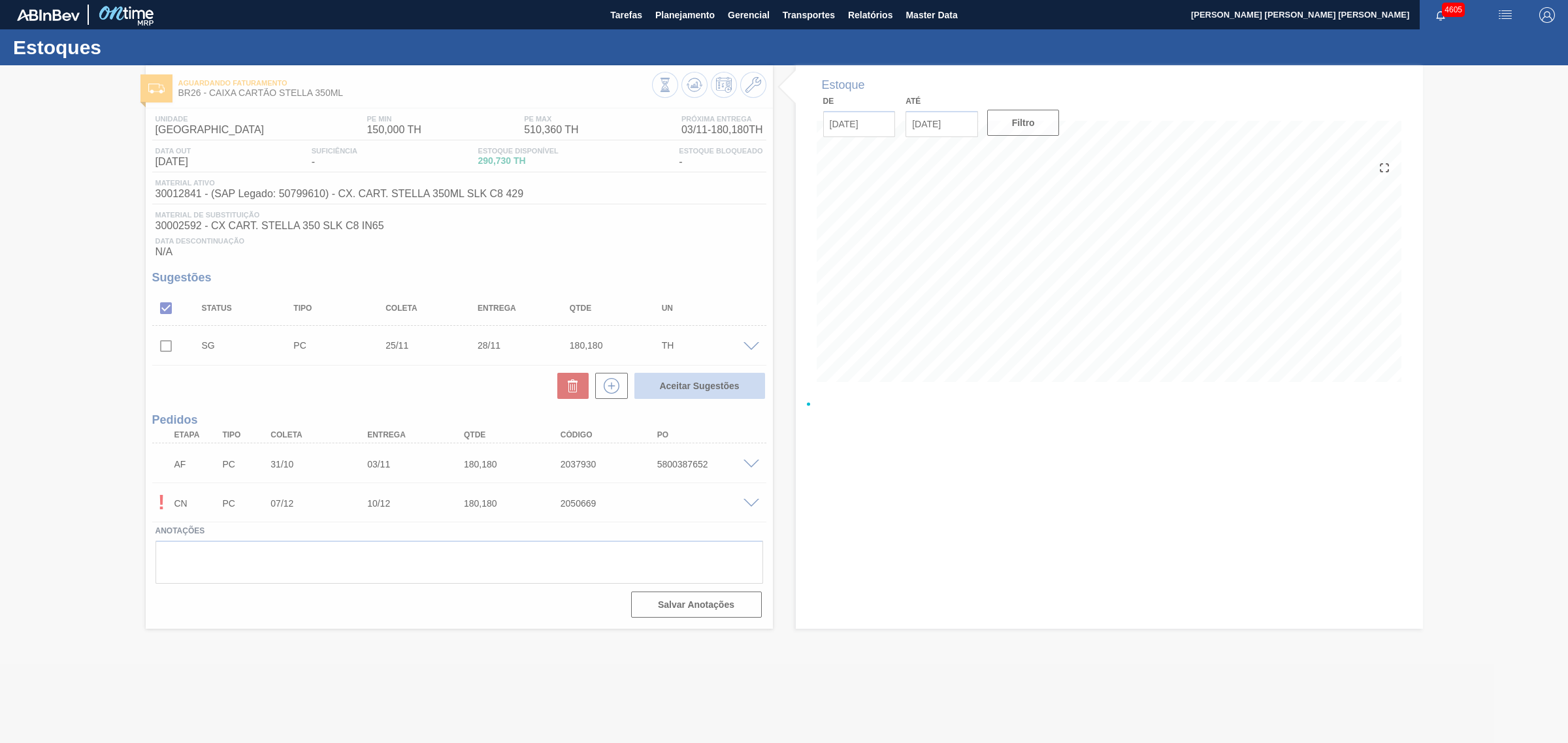
checkbox input "false"
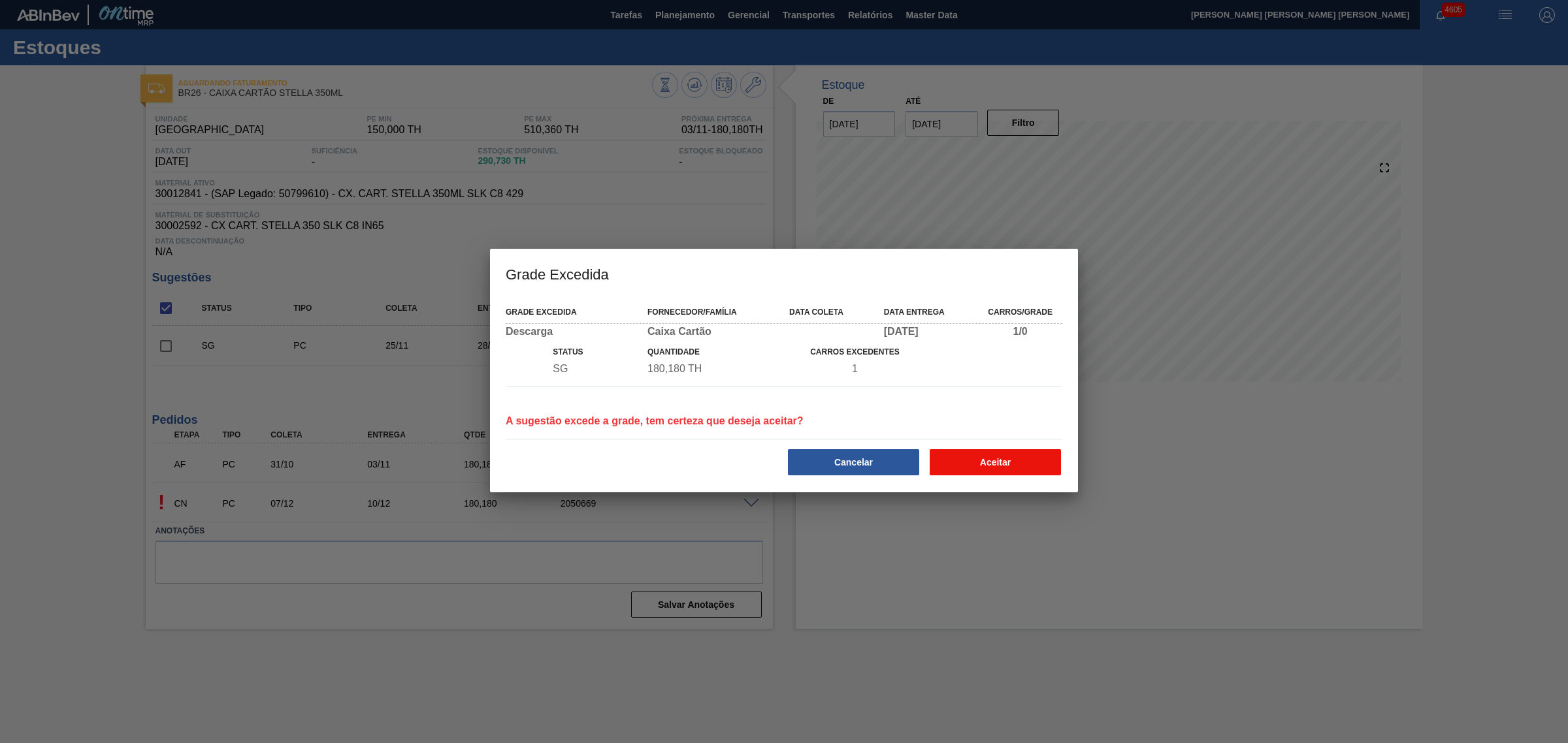
click at [1017, 462] on button "Aceitar" at bounding box center [995, 462] width 131 height 26
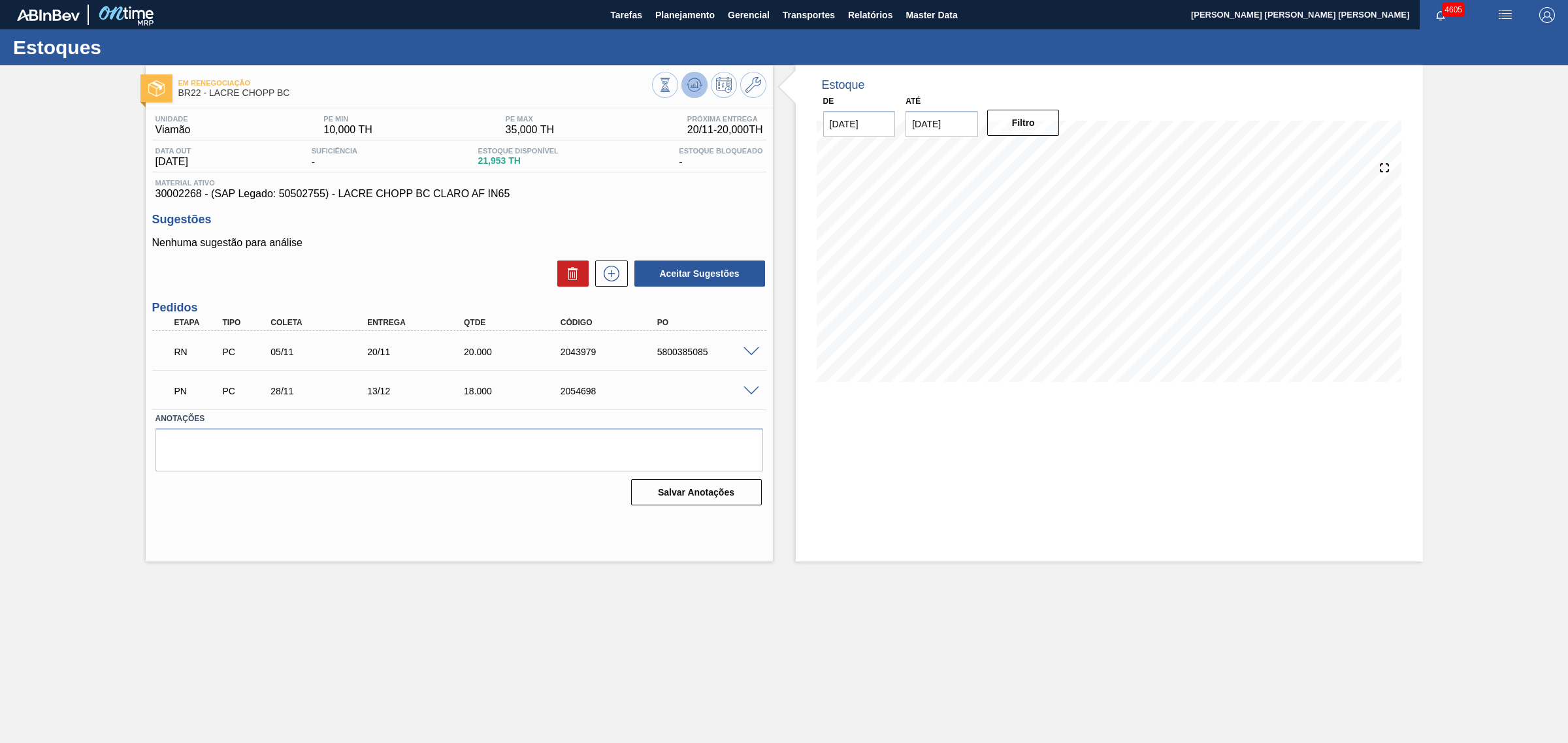
click at [698, 84] on icon at bounding box center [694, 85] width 16 height 16
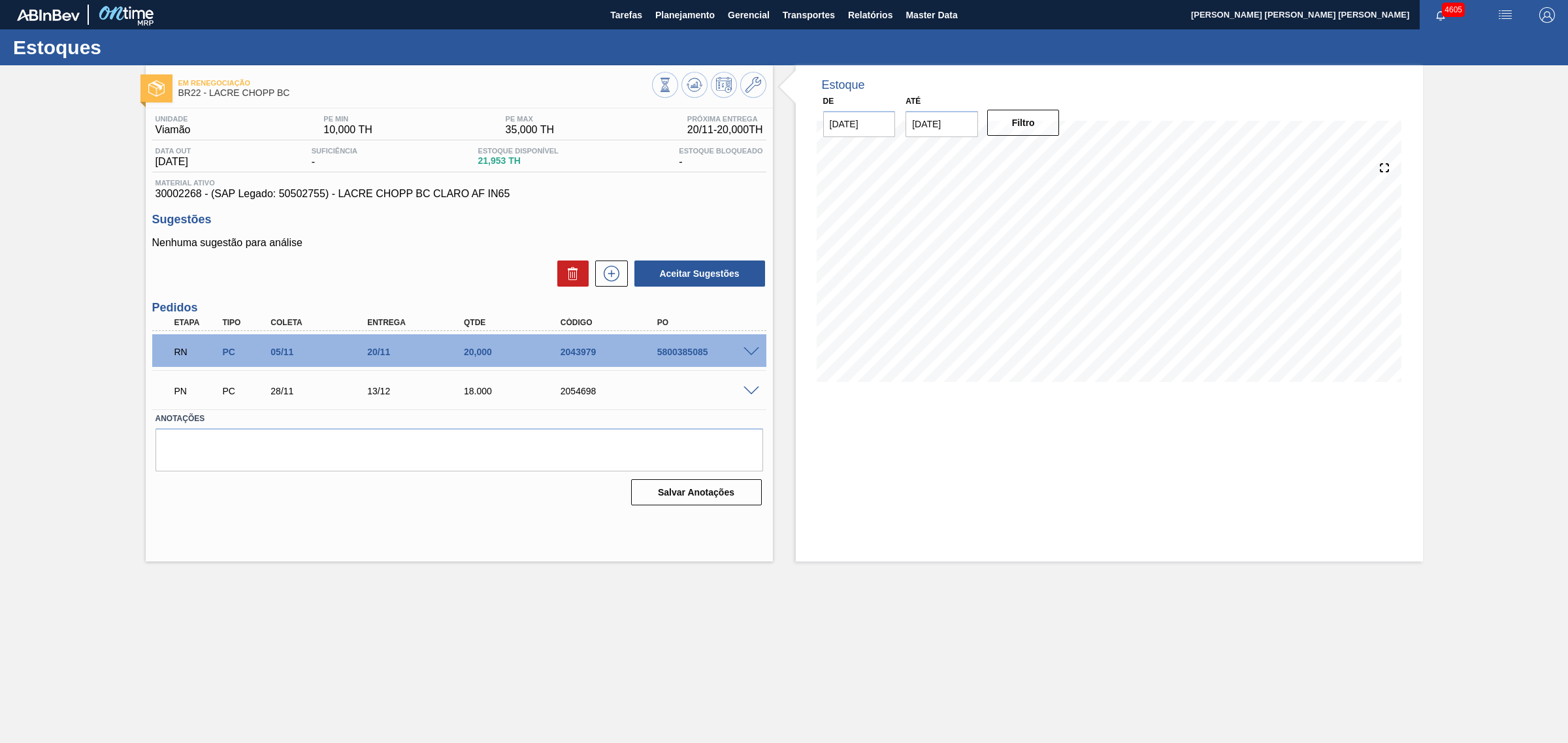
click at [679, 84] on div at bounding box center [709, 87] width 115 height 30
click at [683, 85] on button at bounding box center [694, 85] width 26 height 26
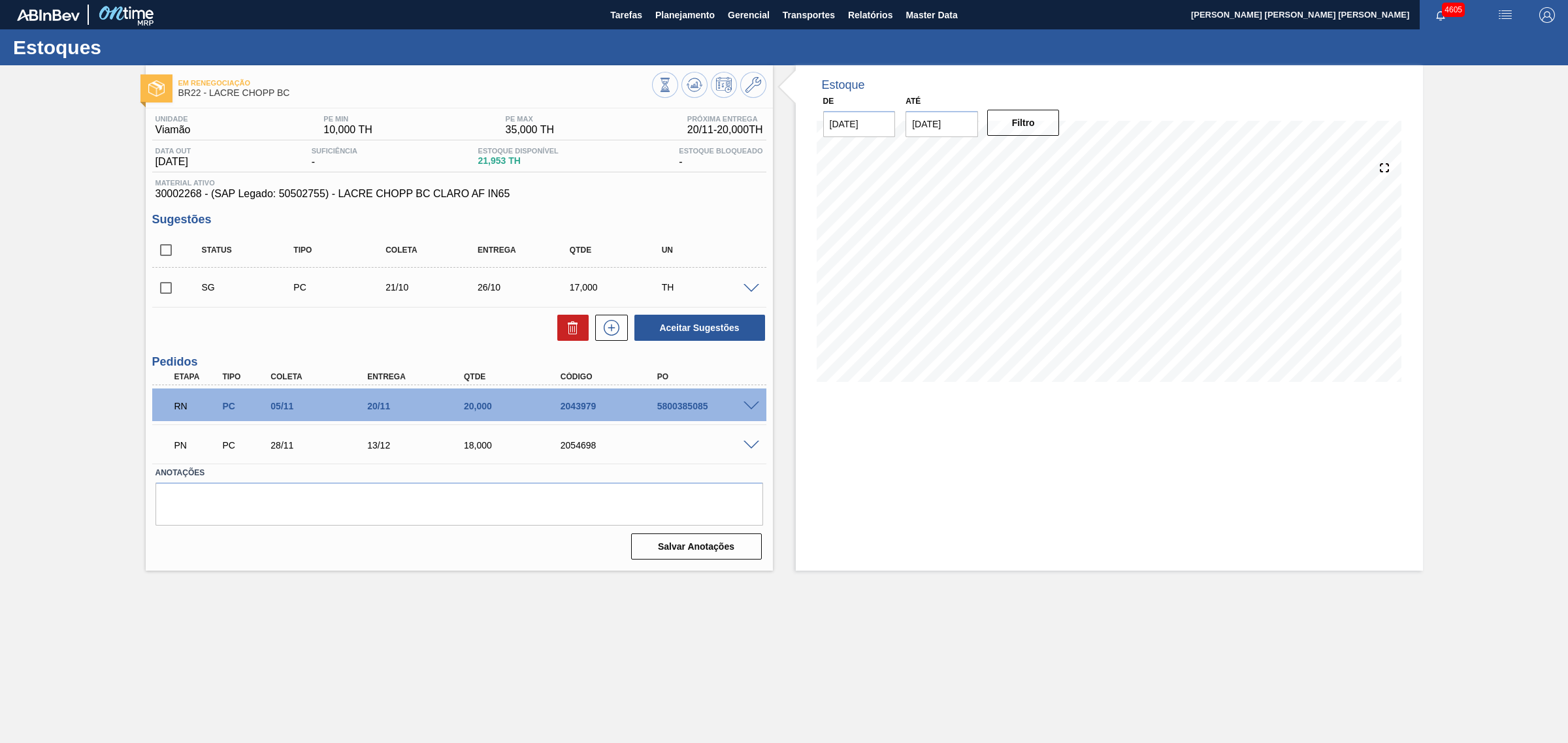
click at [167, 249] on input "checkbox" at bounding box center [165, 250] width 27 height 27
checkbox input "true"
click at [733, 325] on button "Aceitar Sugestões" at bounding box center [700, 328] width 130 height 26
checkbox input "false"
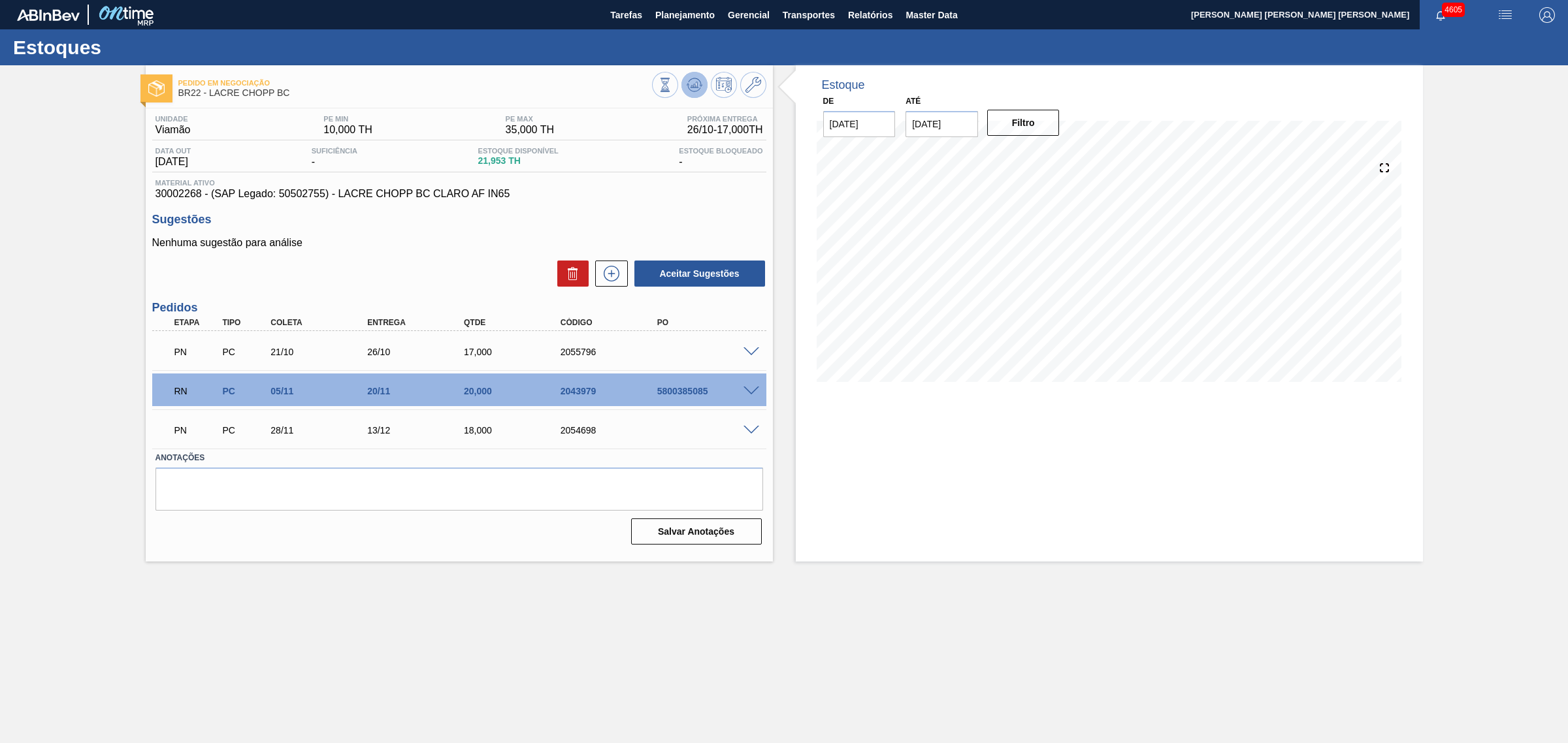
click at [701, 78] on icon at bounding box center [694, 85] width 16 height 16
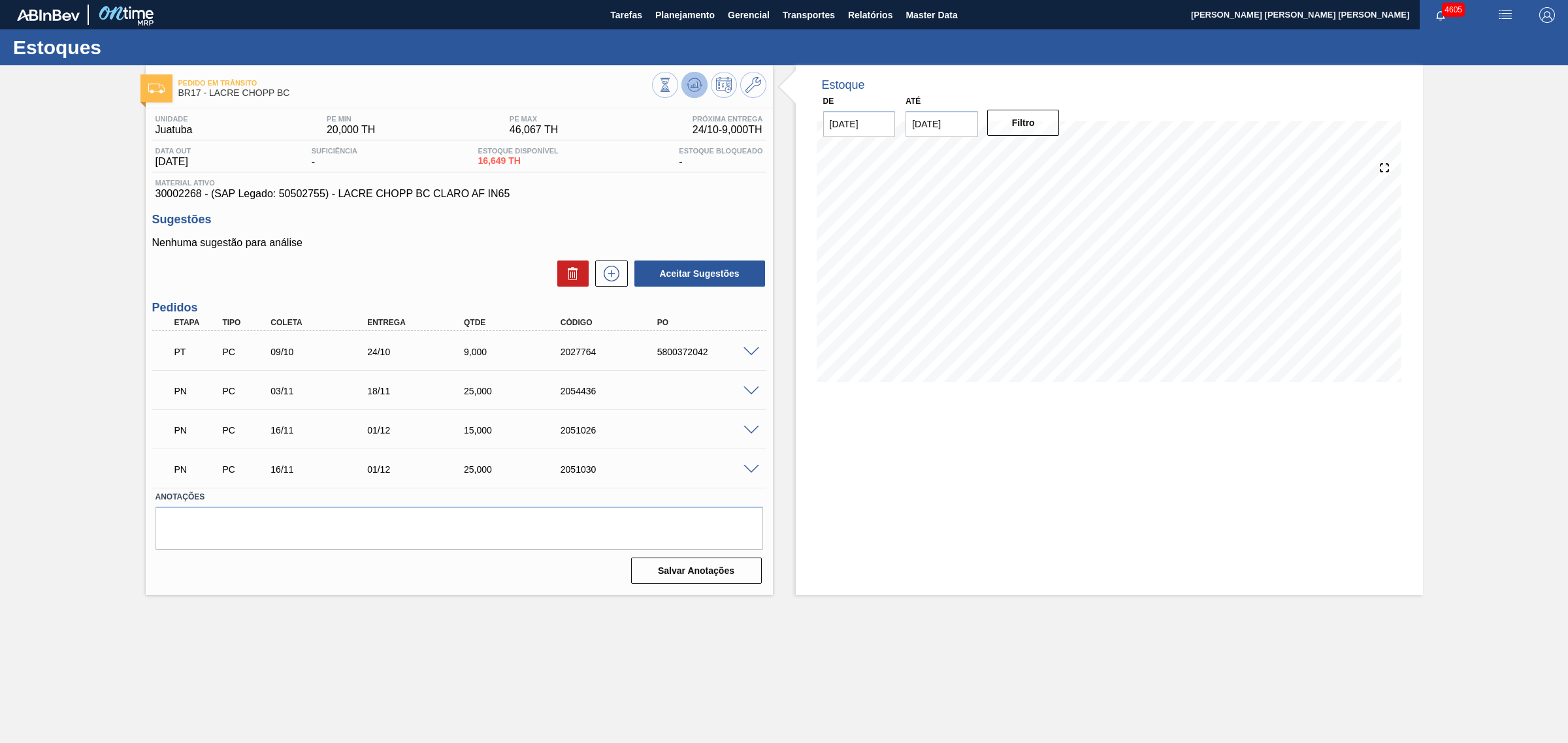
click at [693, 80] on icon at bounding box center [694, 85] width 16 height 16
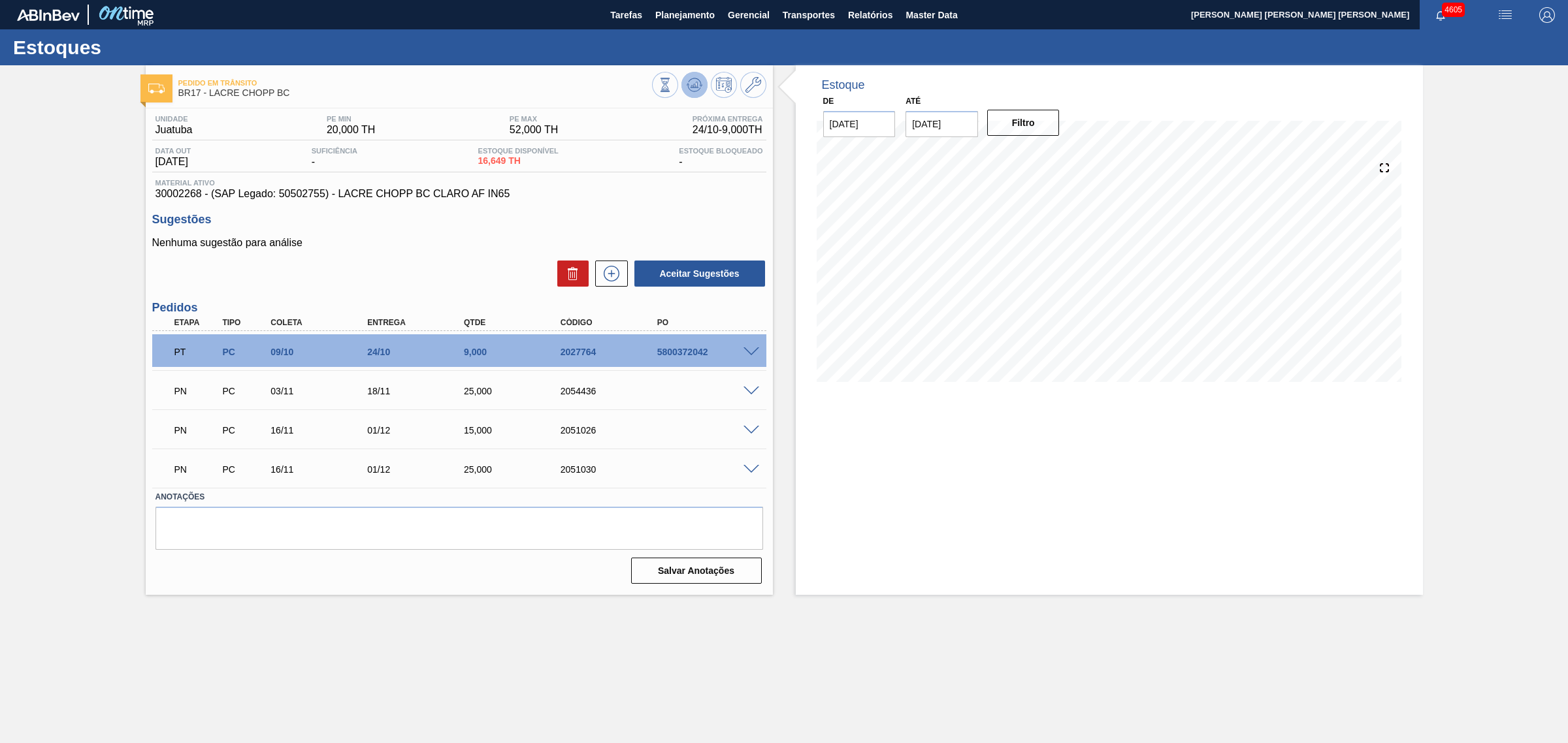
click at [700, 82] on icon at bounding box center [694, 82] width 13 height 7
click at [699, 86] on icon at bounding box center [694, 85] width 16 height 16
click at [942, 124] on input "[DATE]" at bounding box center [942, 124] width 73 height 26
click at [1057, 150] on div "janeiro 2026" at bounding box center [985, 155] width 157 height 11
click at [1053, 152] on button "Next Month" at bounding box center [1052, 155] width 9 height 9
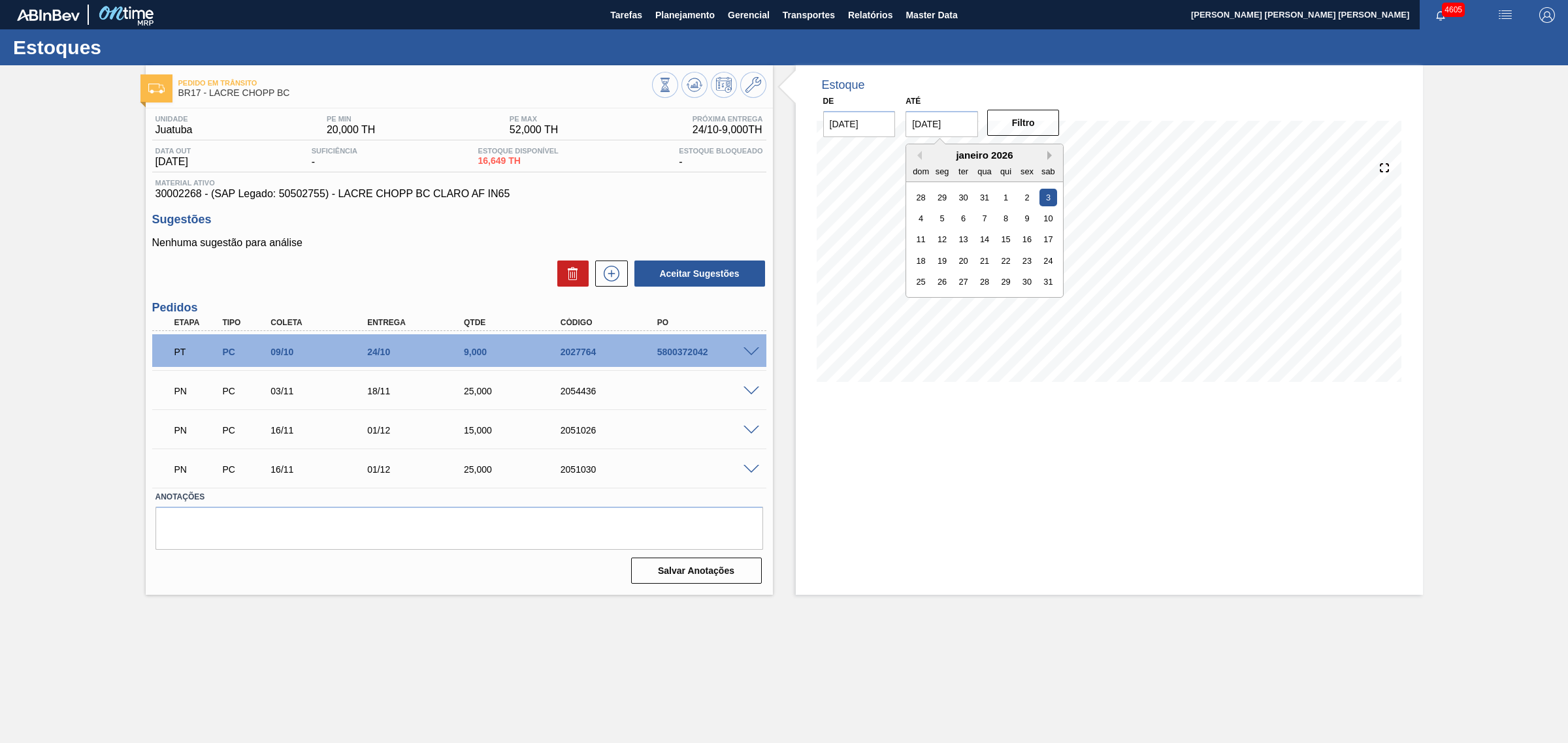
click at [1053, 152] on button "Next Month" at bounding box center [1052, 155] width 9 height 9
click at [1057, 284] on div "29 30 31 1 2 3 4" at bounding box center [984, 282] width 148 height 20
click at [1050, 284] on div "4" at bounding box center [1048, 281] width 18 height 18
type input "[DATE]"
click at [1024, 121] on button "Filtro" at bounding box center [1023, 123] width 73 height 26
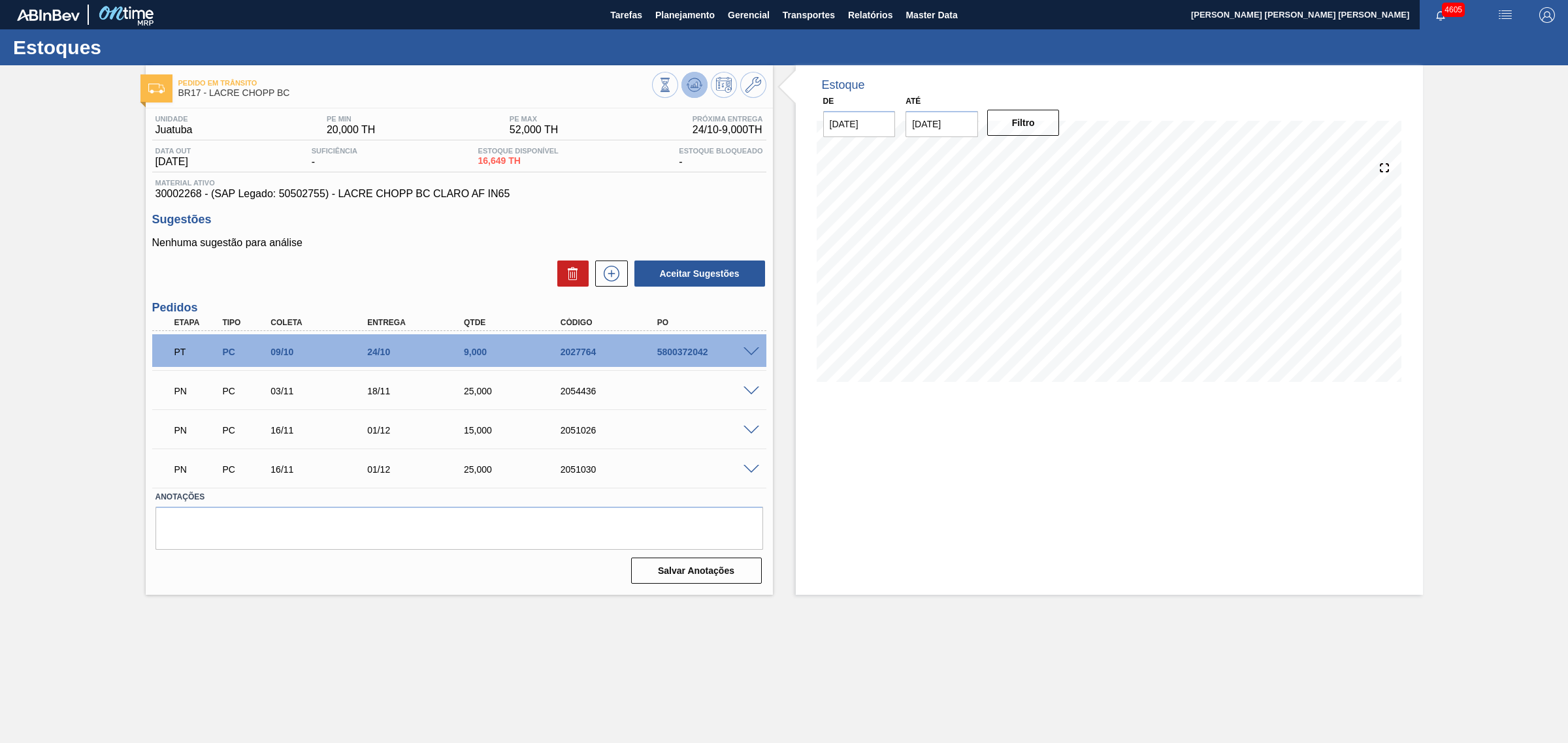
click at [692, 82] on icon at bounding box center [694, 85] width 16 height 16
click at [688, 82] on icon at bounding box center [694, 85] width 16 height 16
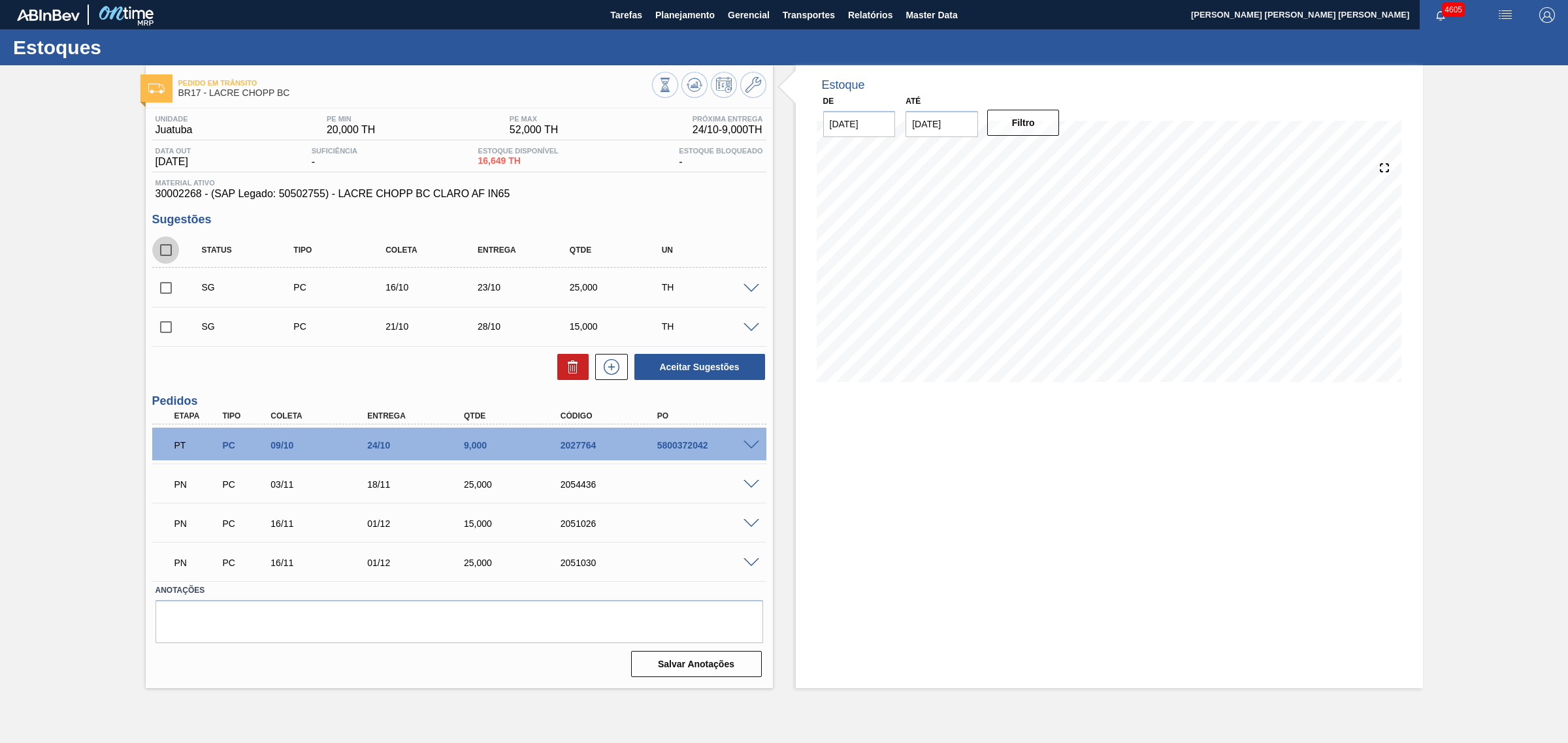
click at [164, 249] on input "checkbox" at bounding box center [165, 250] width 27 height 27
checkbox input "true"
click at [678, 364] on button "Aceitar Sugestões" at bounding box center [700, 367] width 130 height 26
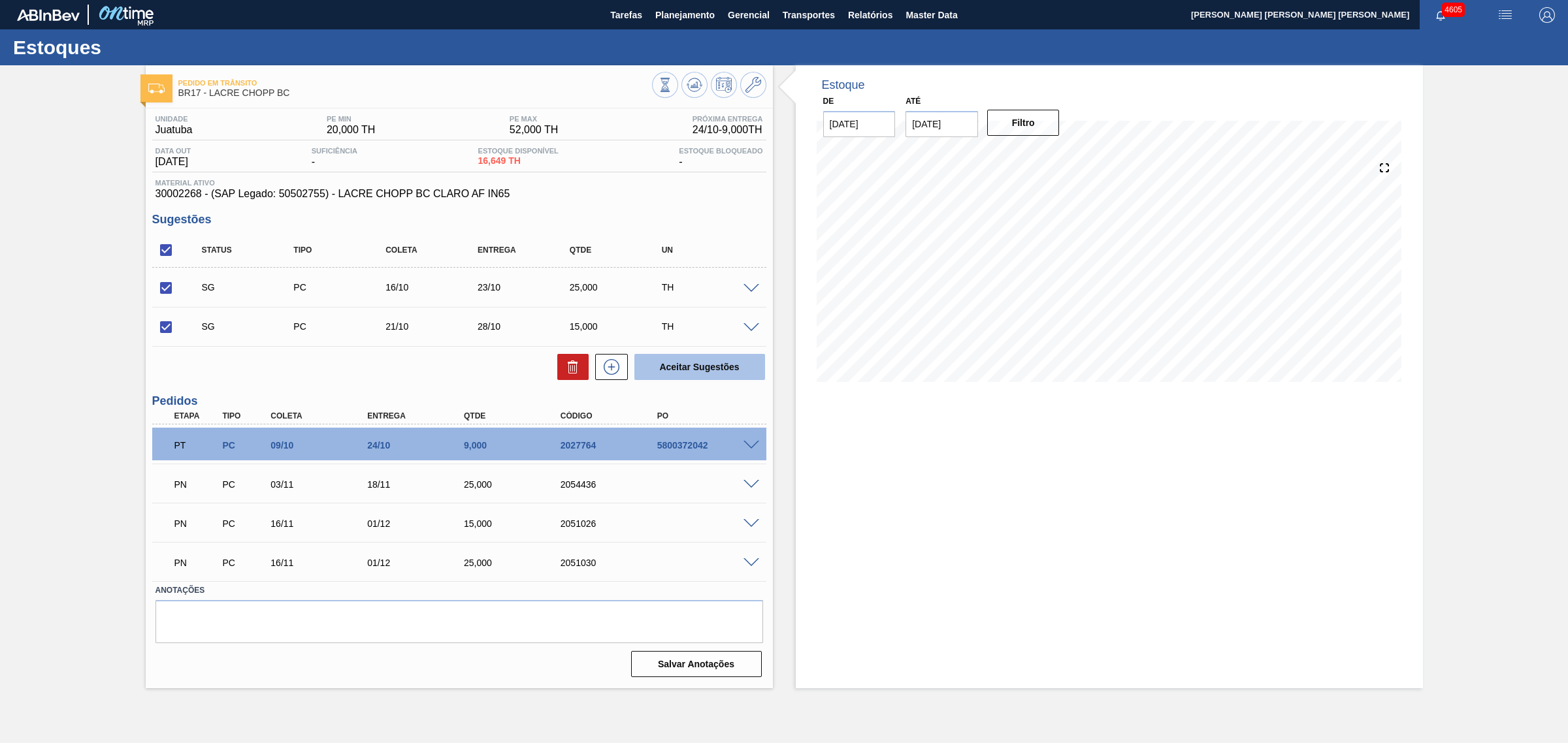
checkbox input "false"
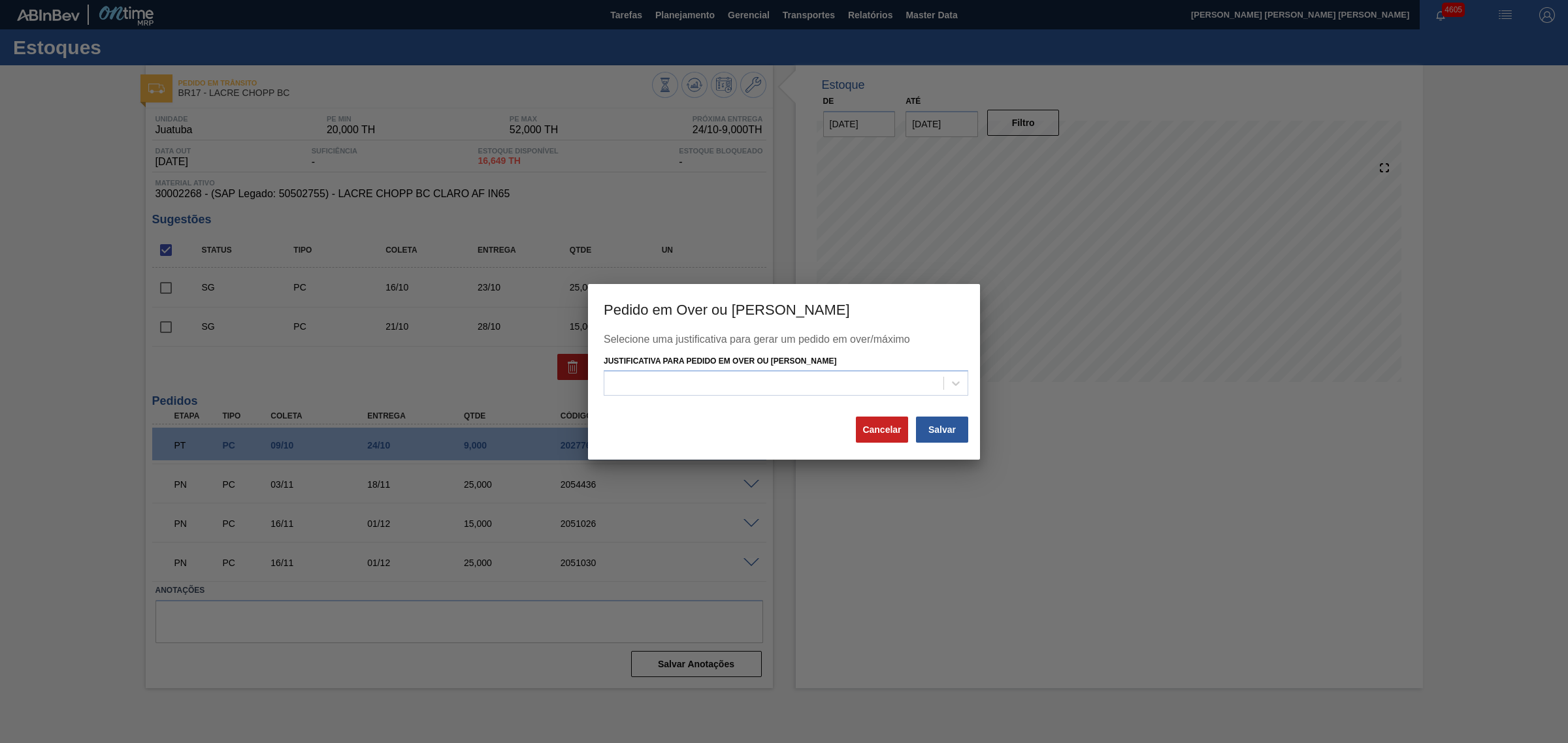
click at [890, 422] on button "Cancelar" at bounding box center [882, 429] width 52 height 26
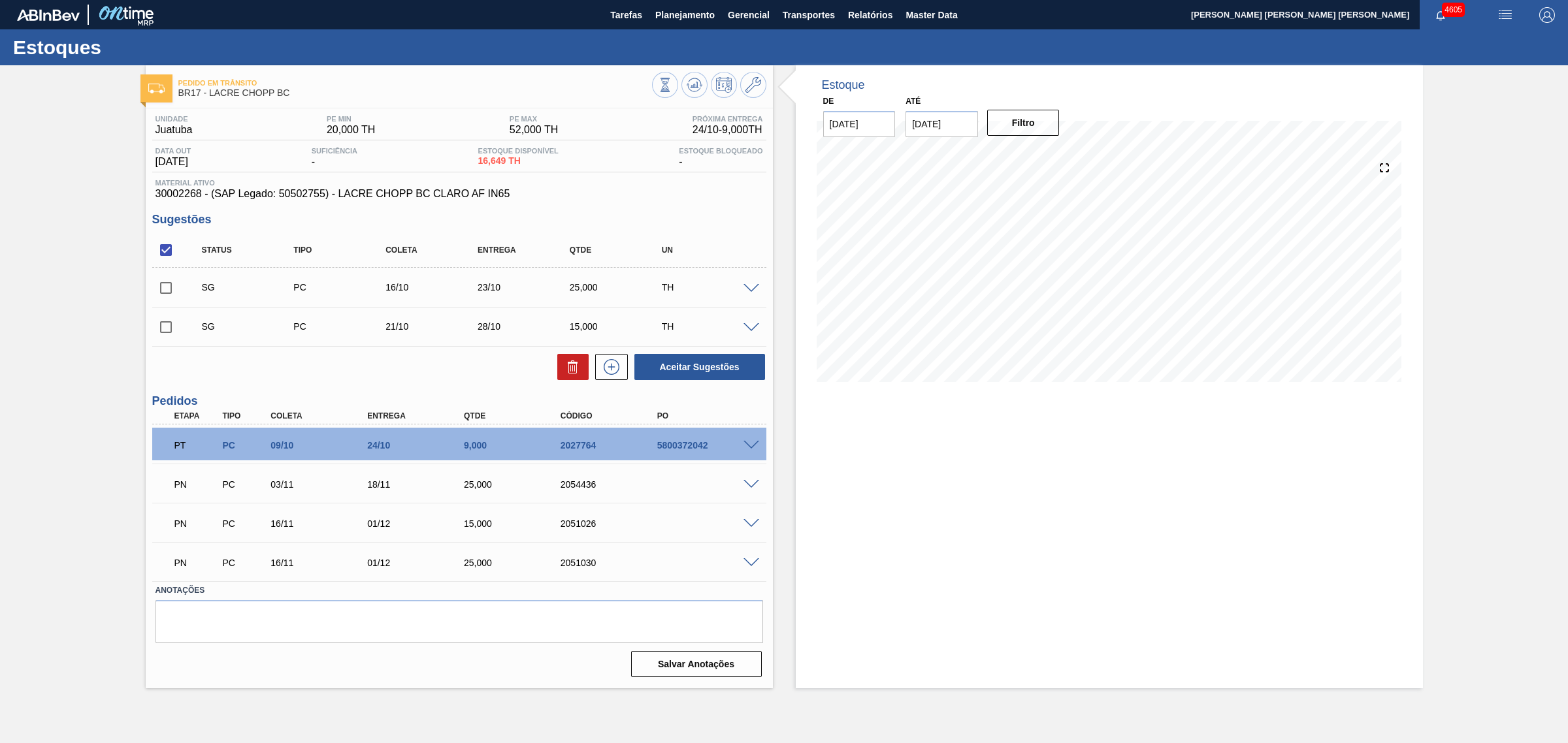
click at [158, 294] on input "checkbox" at bounding box center [165, 287] width 27 height 27
click at [711, 379] on button "Aceitar Sugestões" at bounding box center [700, 367] width 130 height 26
checkbox input "false"
click at [168, 328] on input "checkbox" at bounding box center [165, 327] width 27 height 27
click at [174, 331] on input "checkbox" at bounding box center [165, 327] width 27 height 27
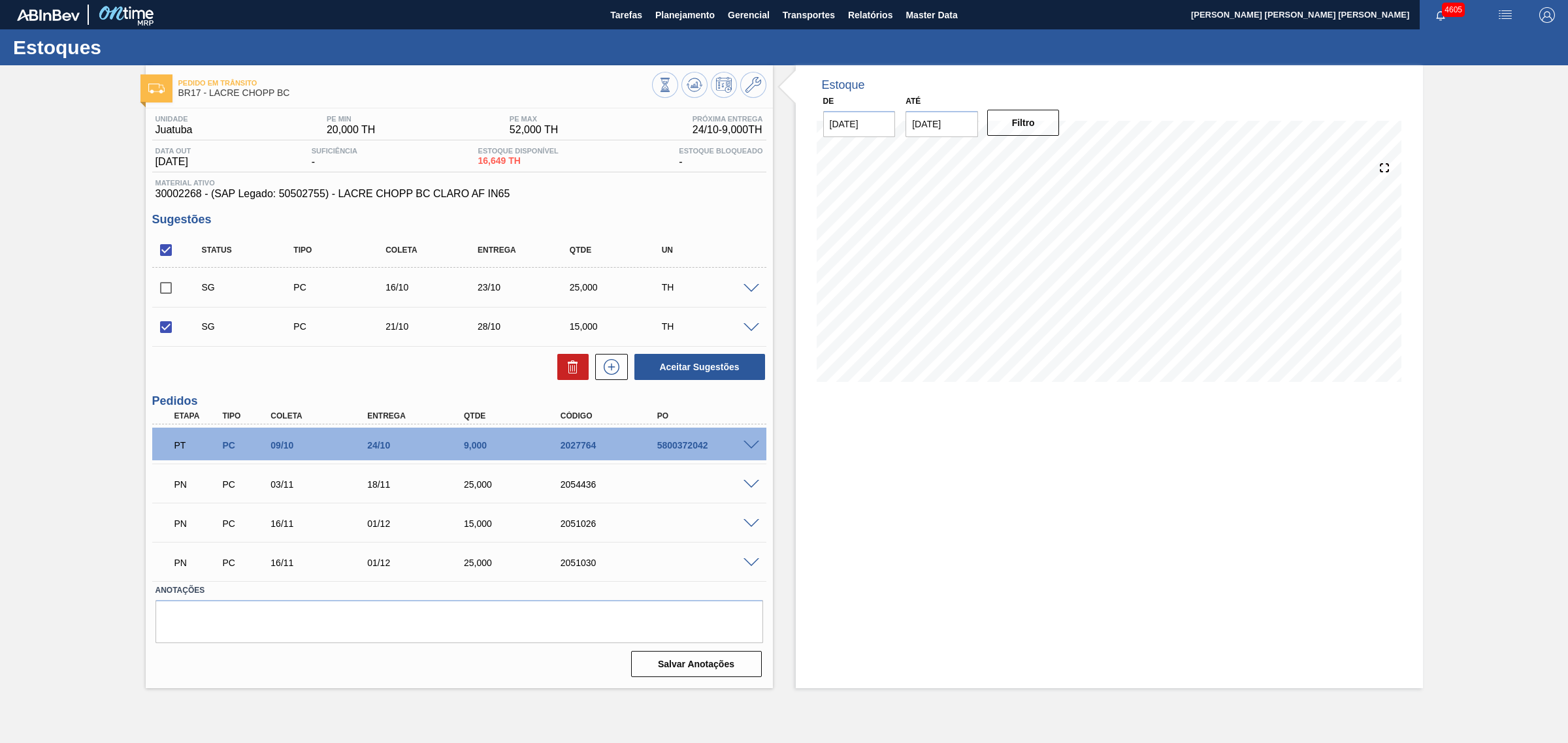
checkbox input "false"
click at [161, 290] on input "checkbox" at bounding box center [165, 287] width 27 height 27
click at [685, 372] on button "Aceitar Sugestões" at bounding box center [700, 367] width 130 height 26
checkbox input "false"
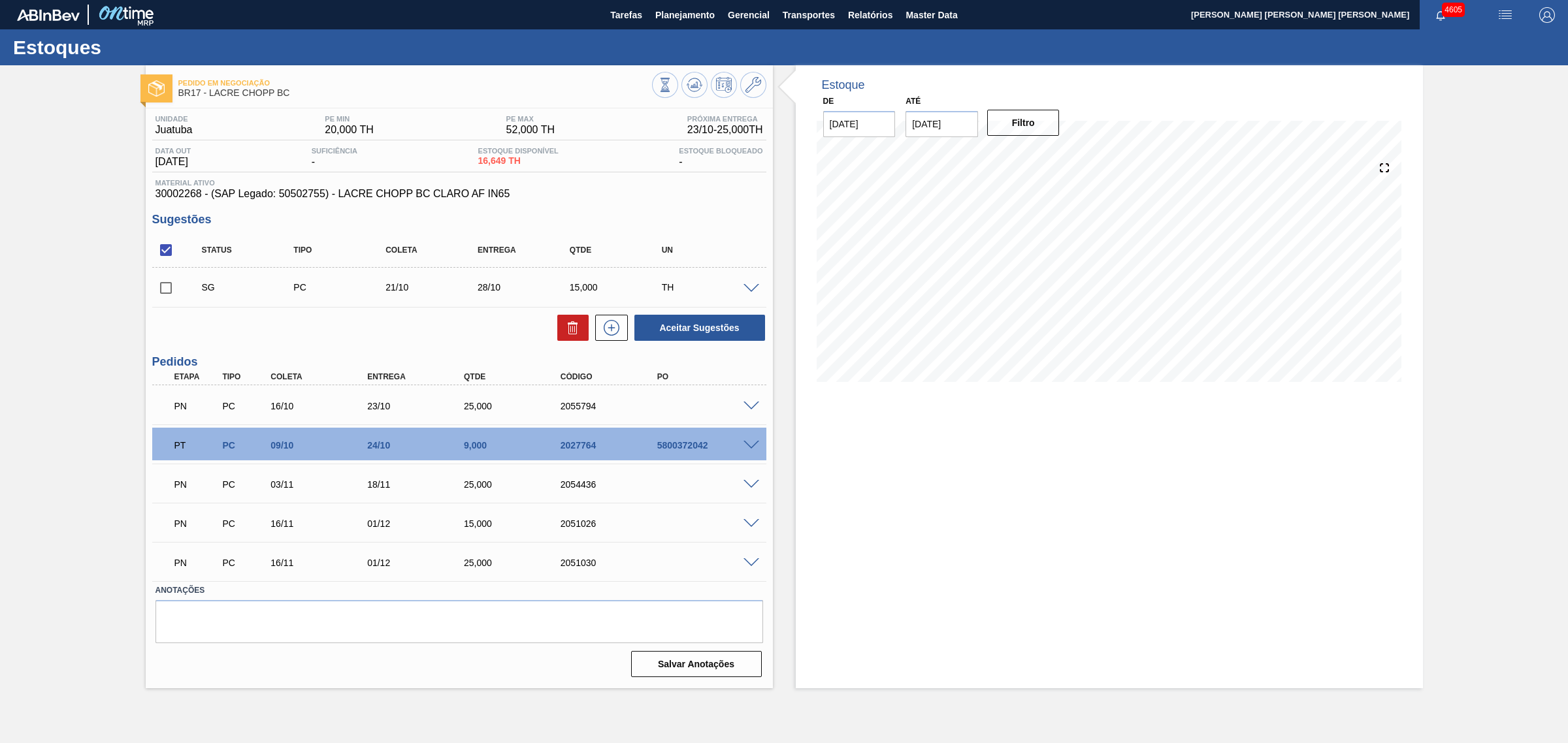
click at [167, 288] on input "checkbox" at bounding box center [165, 287] width 27 height 27
click at [684, 336] on button "Aceitar Sugestões" at bounding box center [700, 328] width 130 height 26
checkbox input "false"
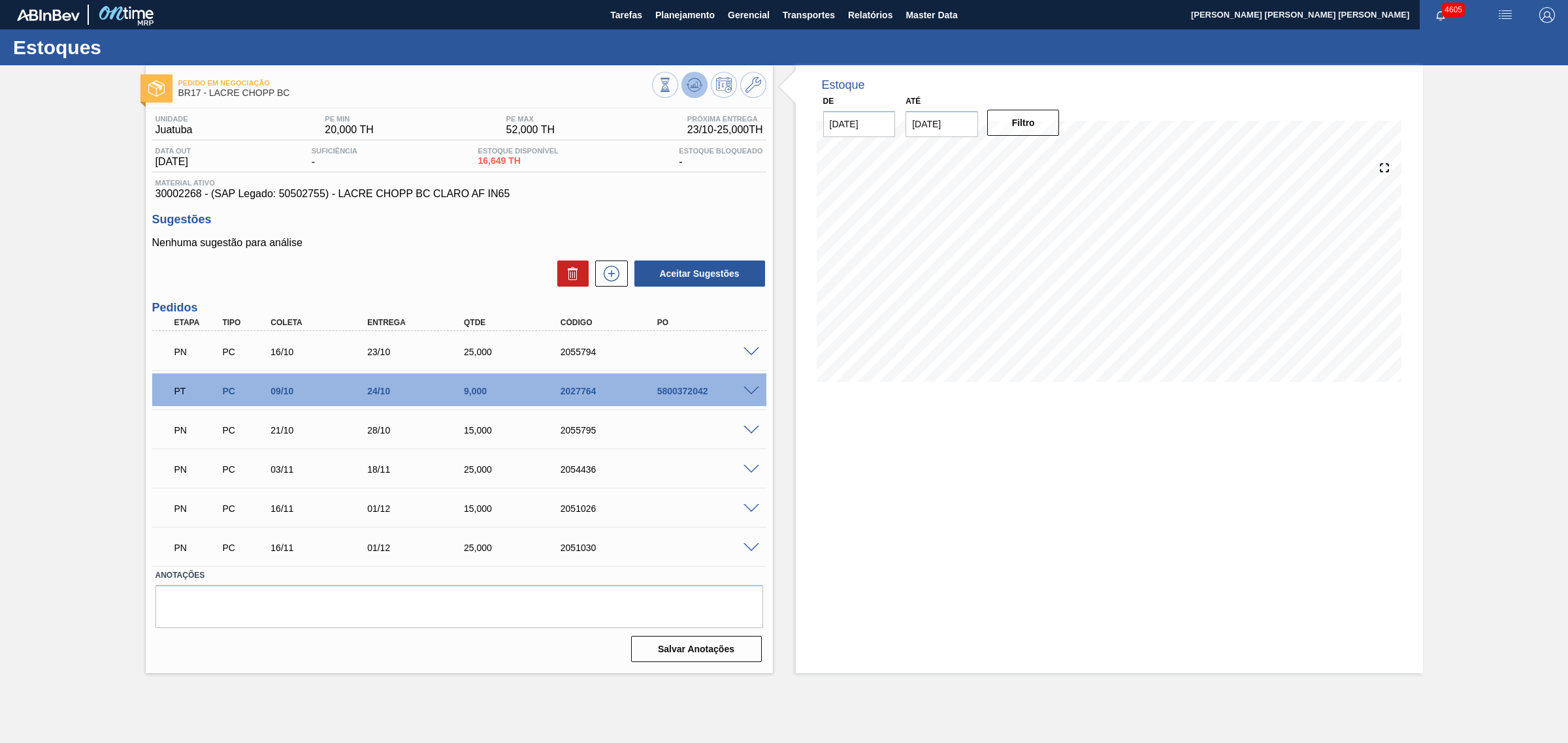
click at [698, 89] on icon at bounding box center [694, 88] width 13 height 7
click at [700, 87] on icon at bounding box center [694, 85] width 16 height 16
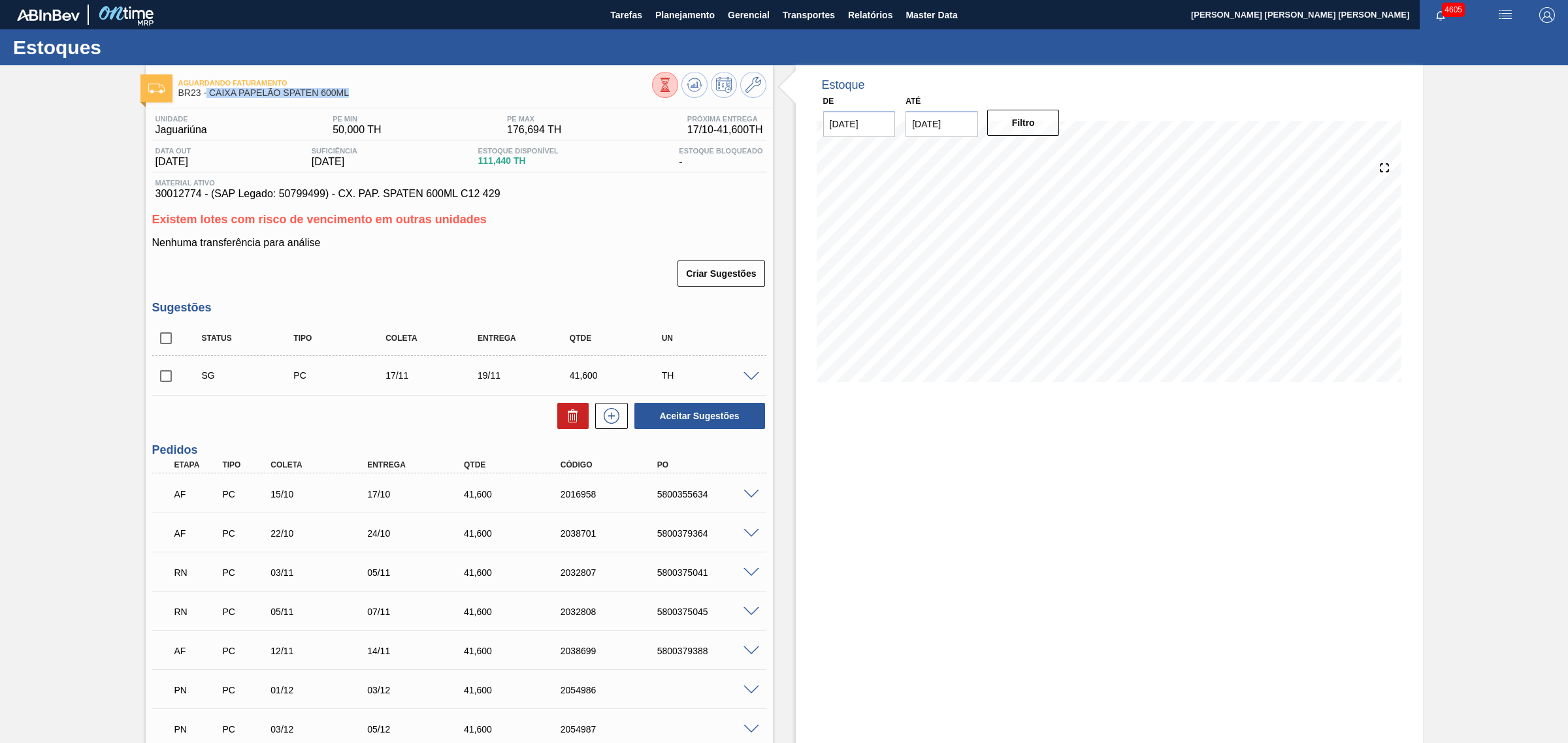
drag, startPoint x: 351, startPoint y: 93, endPoint x: 207, endPoint y: 96, distance: 144.0
click at [207, 96] on span "BR23 - CAIXA PAPELÃO SPATEN 600ML" at bounding box center [415, 93] width 473 height 10
copy span "CAIXA PAPELÃO SPATEN 600ML"
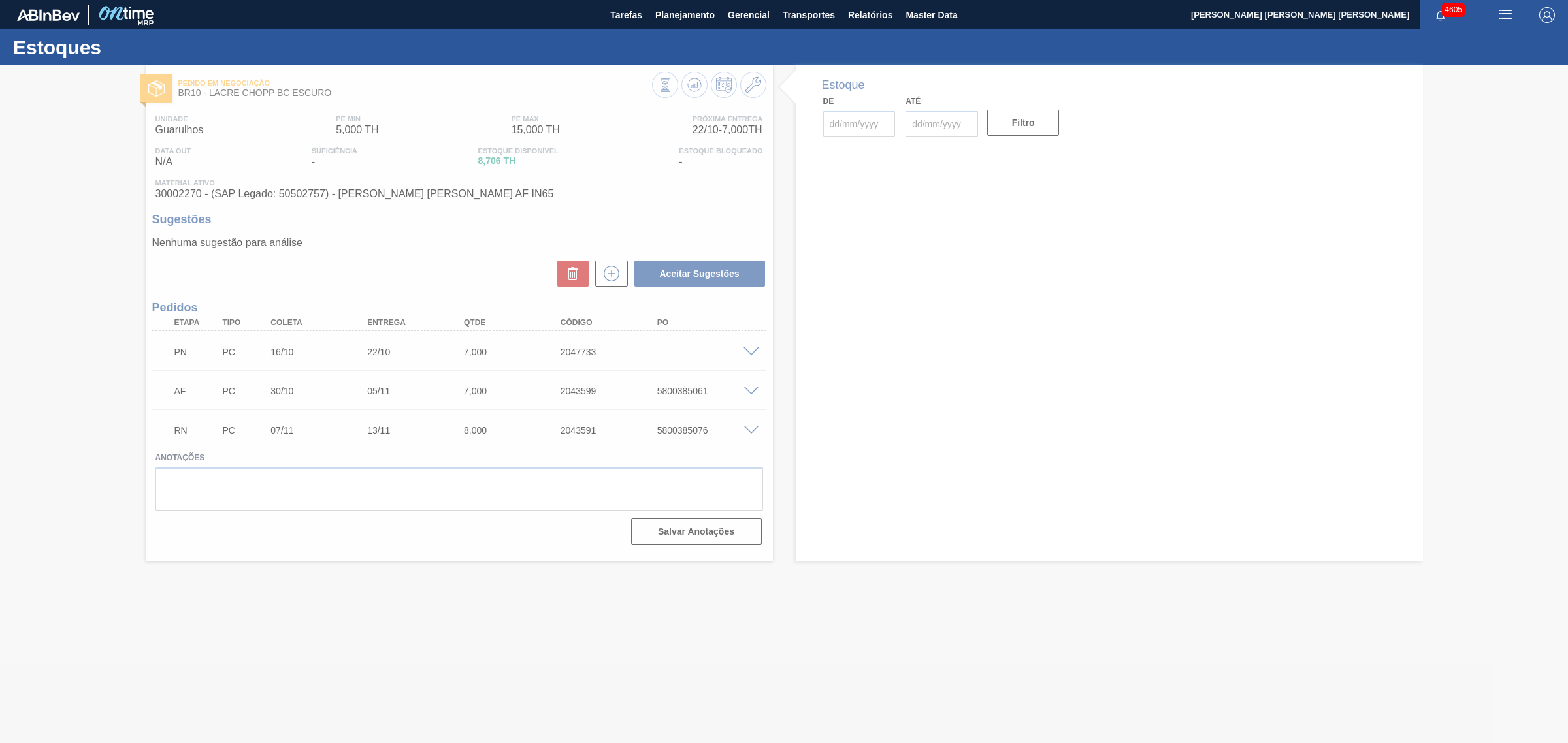
type input "[DATE]"
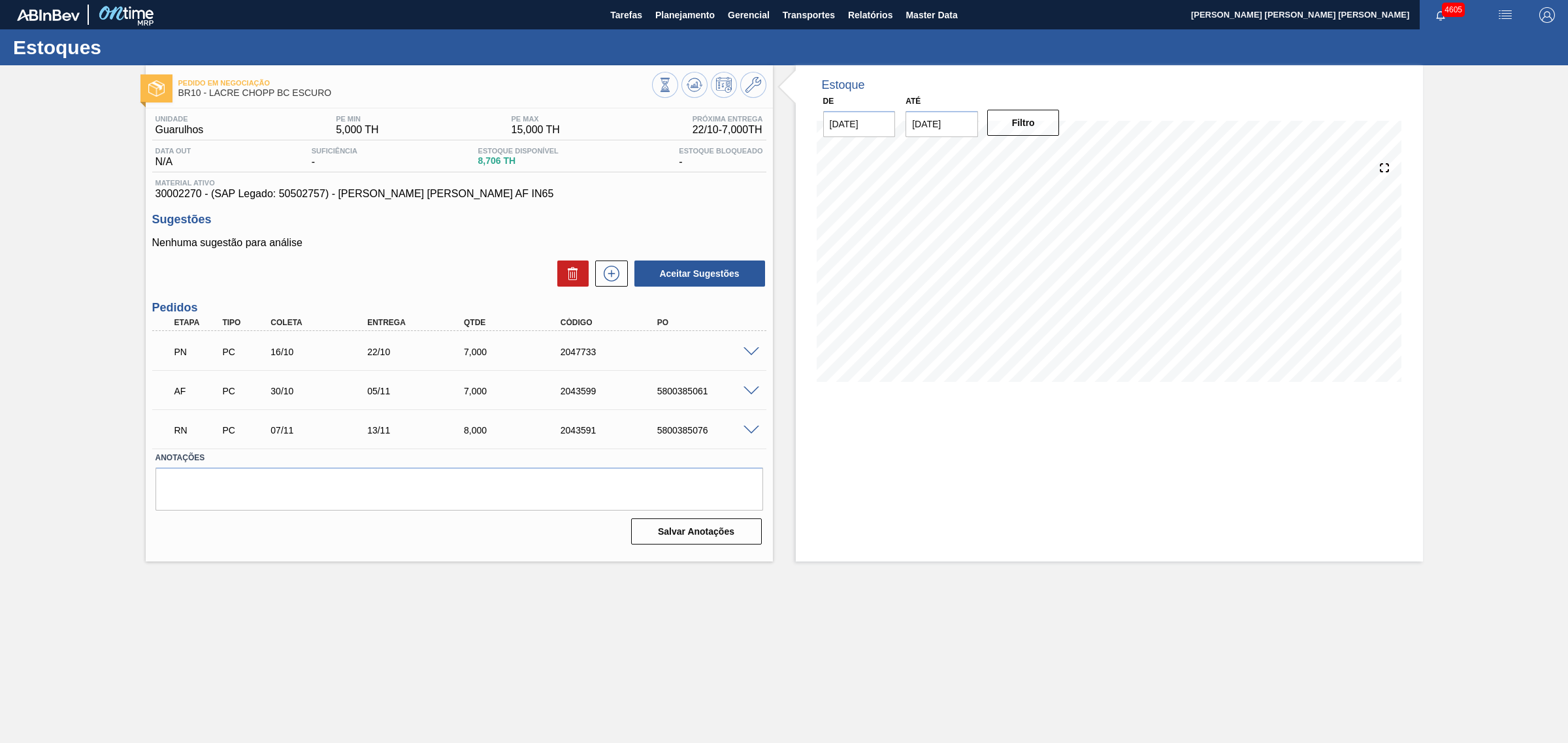
click at [757, 425] on div "RN PC 07/11 13/11 8,000 2043591 5800385076" at bounding box center [458, 428] width 614 height 33
click at [751, 428] on span at bounding box center [751, 430] width 16 height 10
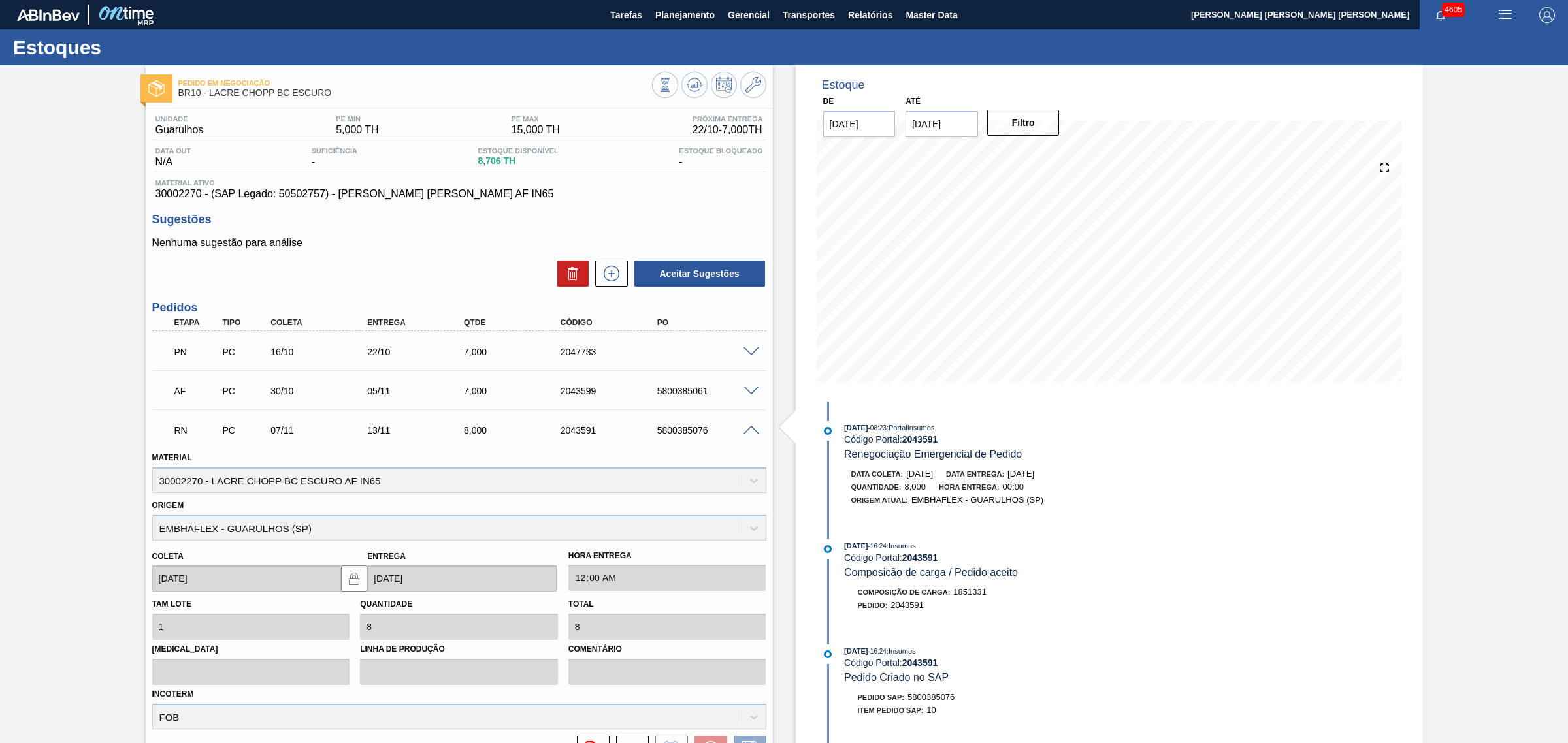
click at [750, 432] on span at bounding box center [751, 430] width 16 height 10
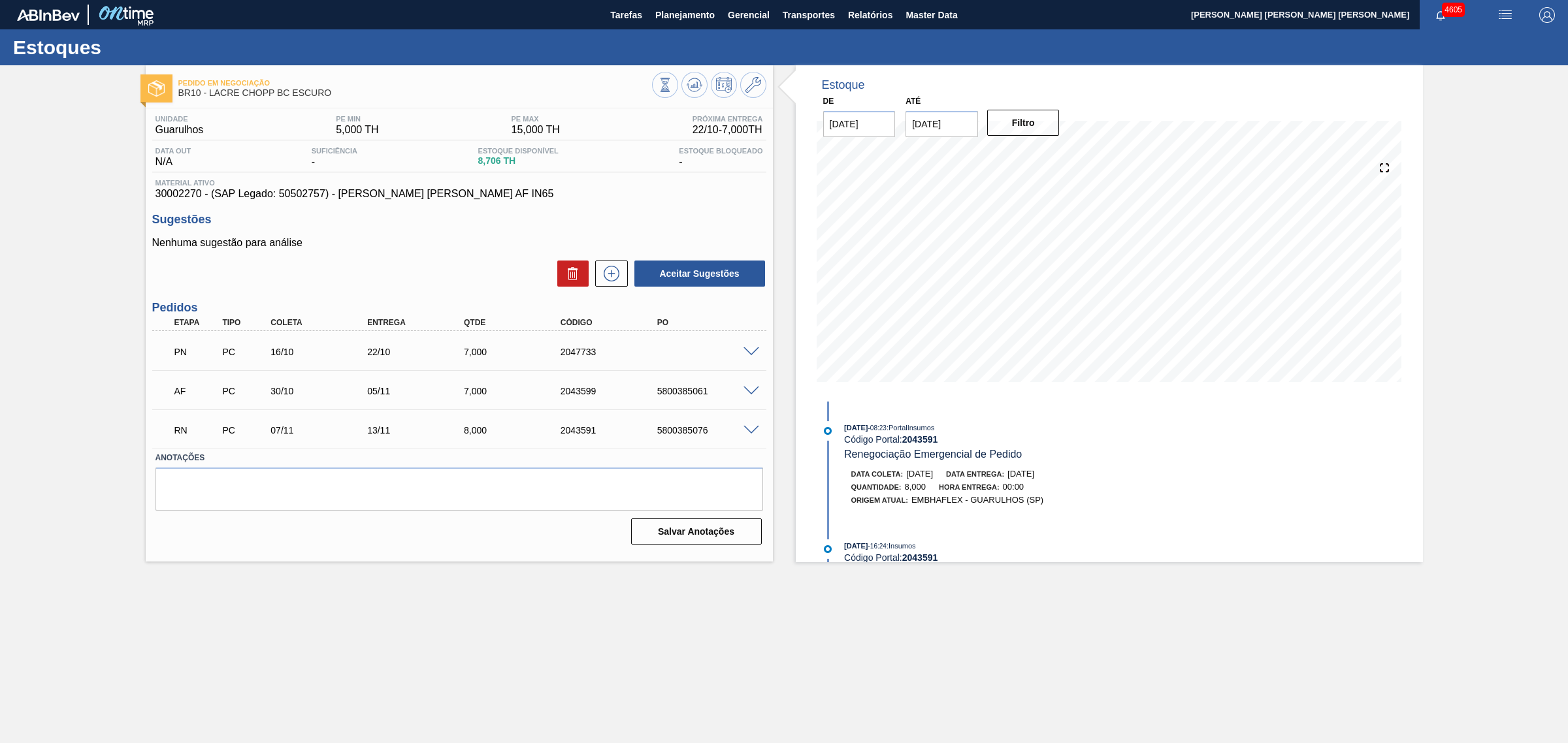
click at [755, 432] on span at bounding box center [751, 430] width 16 height 10
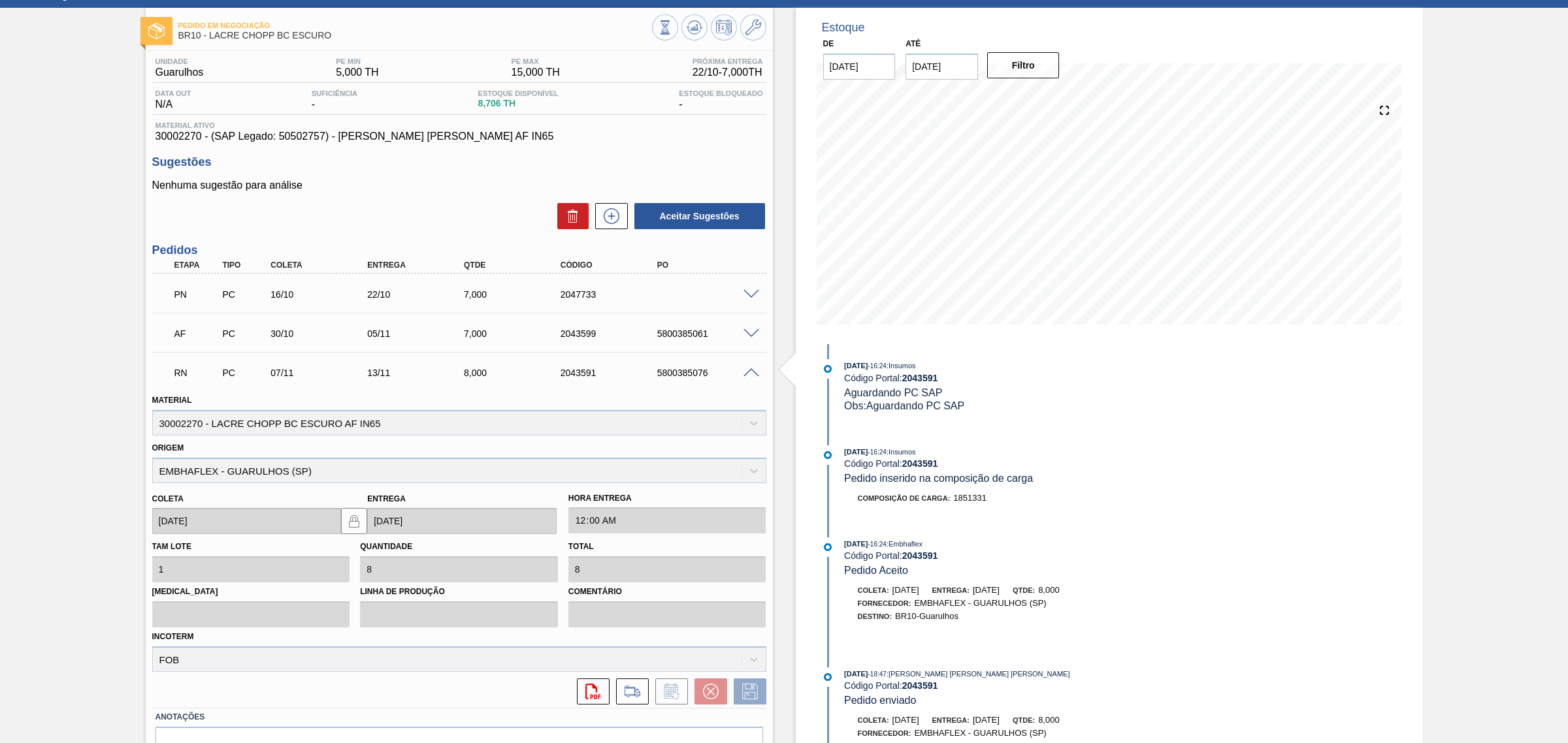
scroll to position [129, 0]
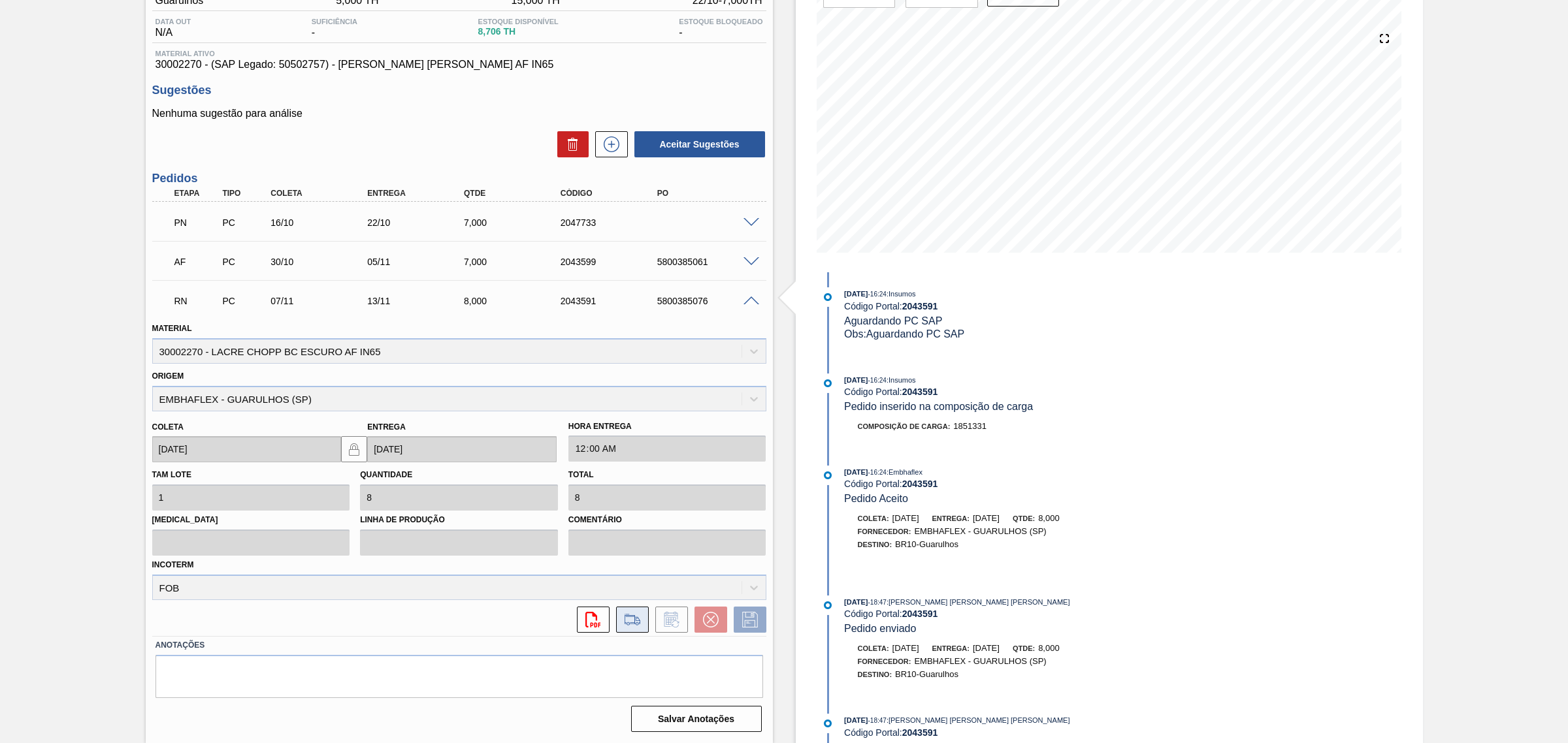
click at [637, 621] on icon at bounding box center [632, 619] width 15 height 9
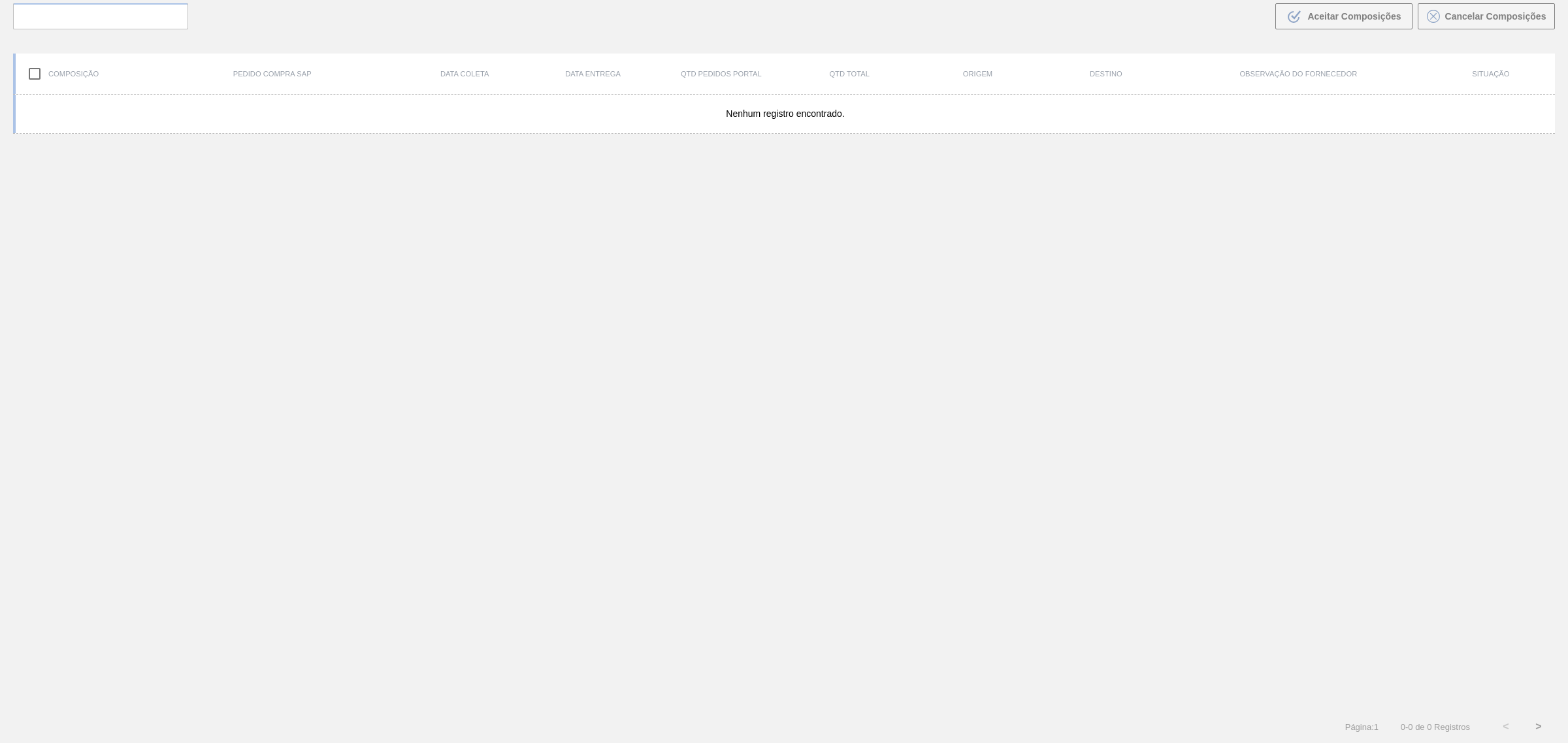
scroll to position [93, 0]
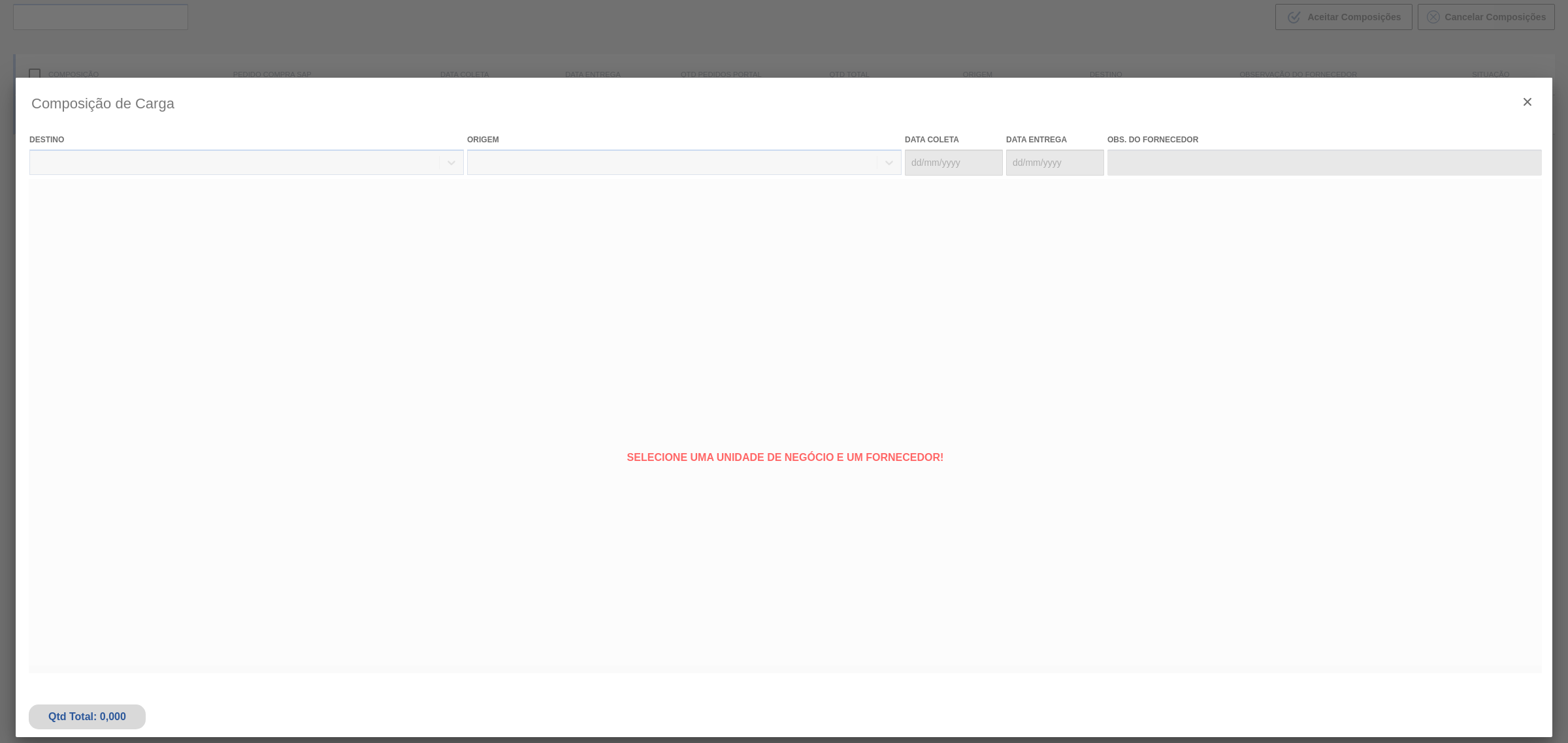
type coleta "07/11/2025"
type Entrega "13/11/2025"
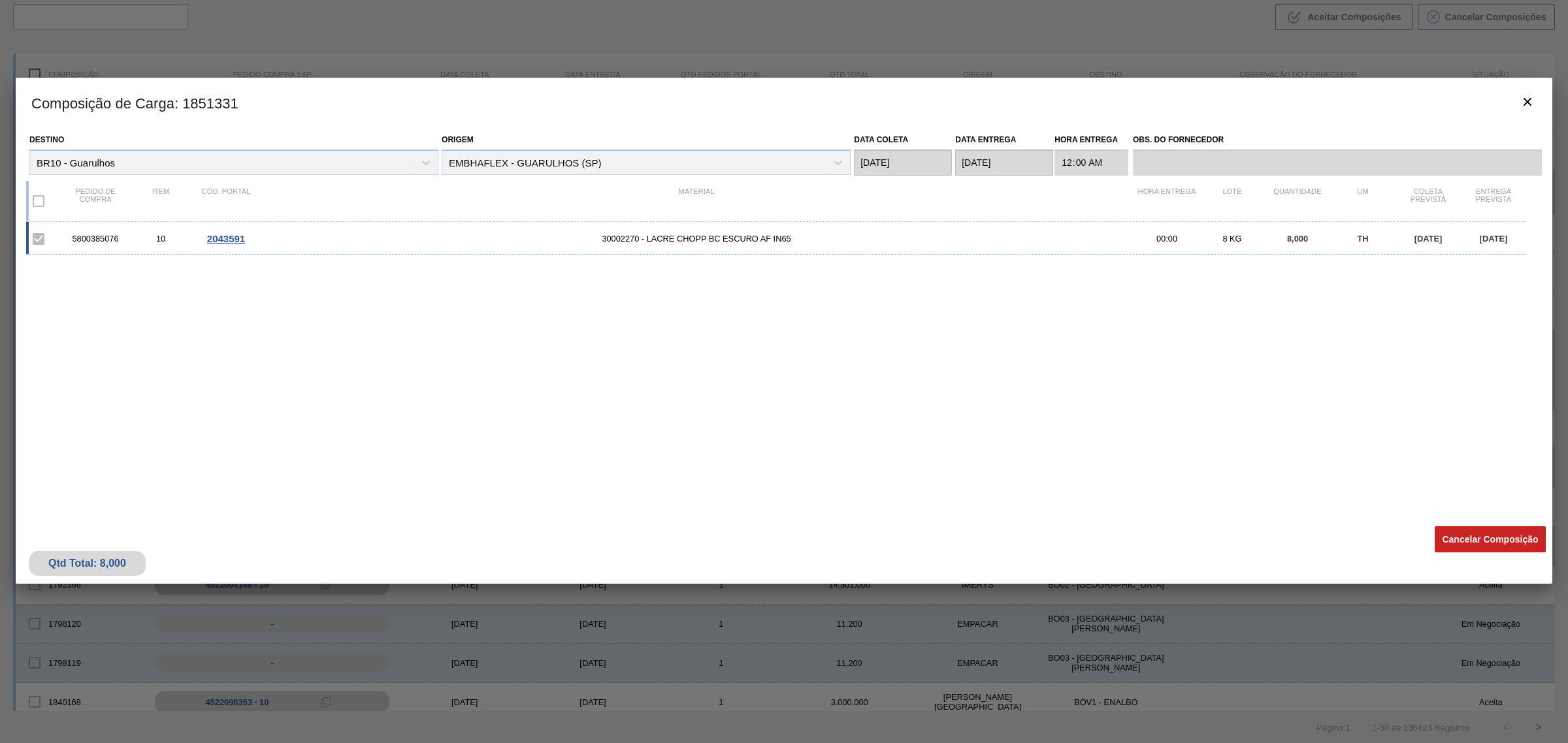
click at [1504, 536] on button "Cancelar Composição" at bounding box center [1490, 539] width 111 height 26
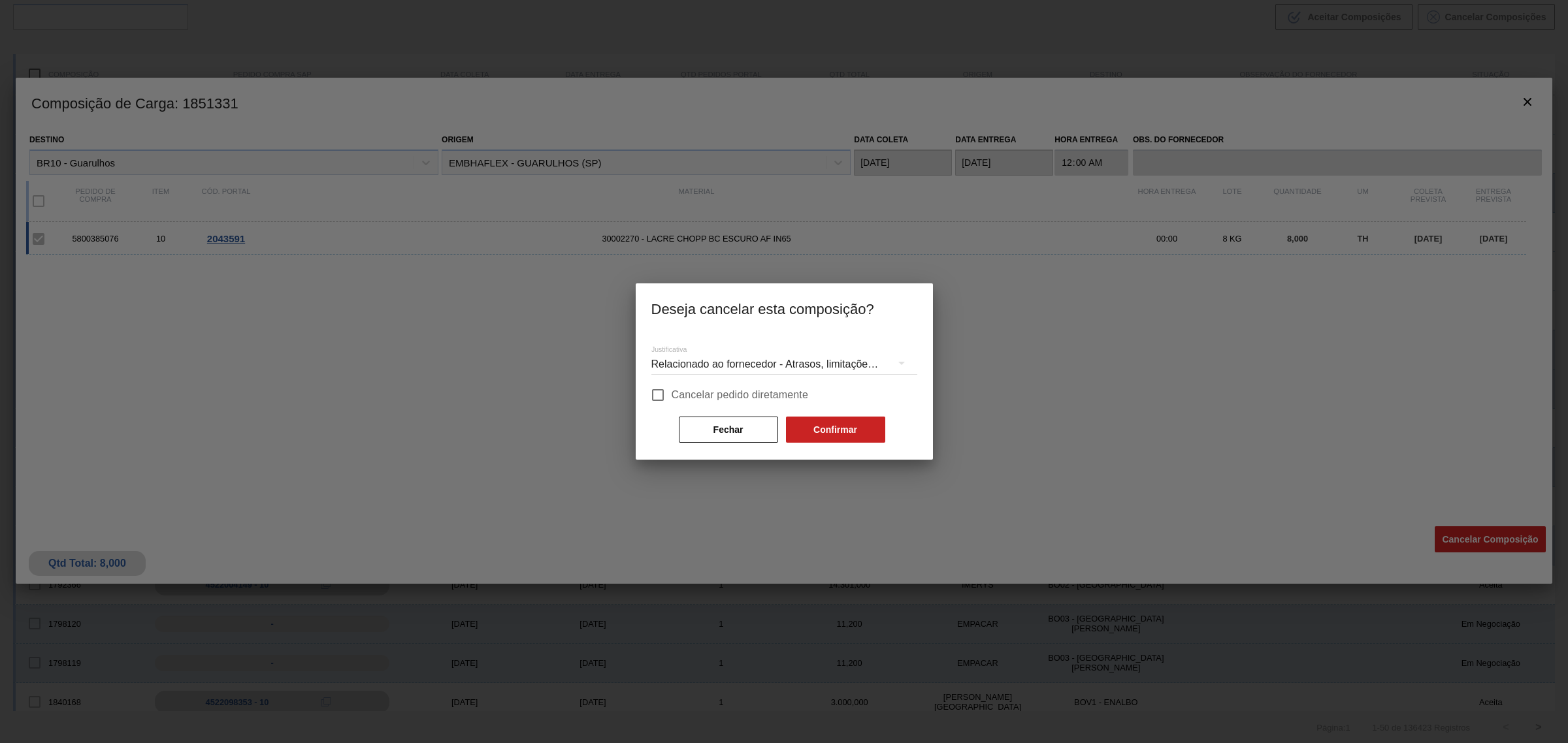
click at [711, 393] on span "Cancelar pedido diretamente" at bounding box center [740, 395] width 137 height 16
click at [672, 393] on input "Cancelar pedido diretamente" at bounding box center [657, 394] width 27 height 27
checkbox input "true"
click at [854, 438] on button "Confirmar" at bounding box center [835, 429] width 100 height 26
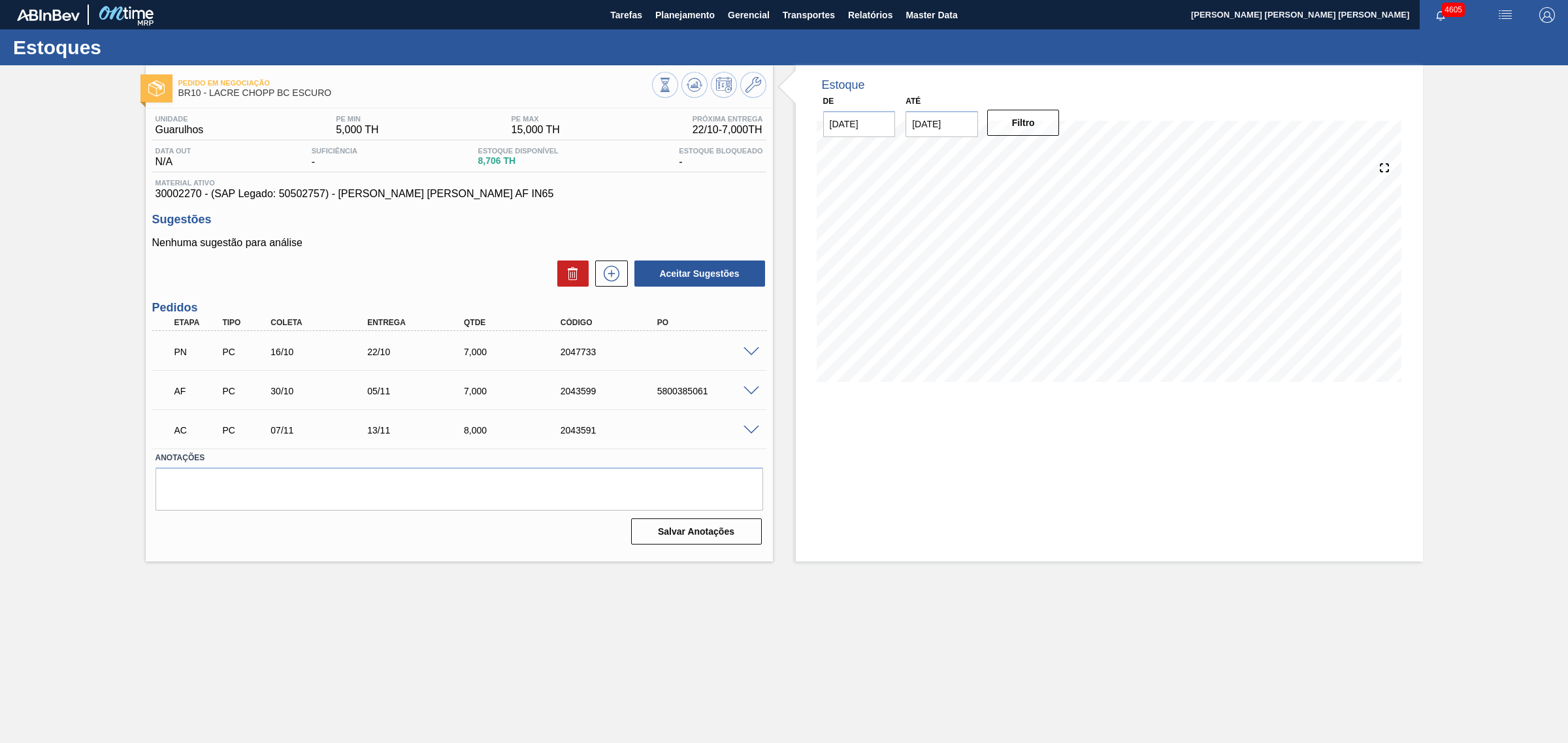
click at [750, 429] on span at bounding box center [751, 430] width 16 height 10
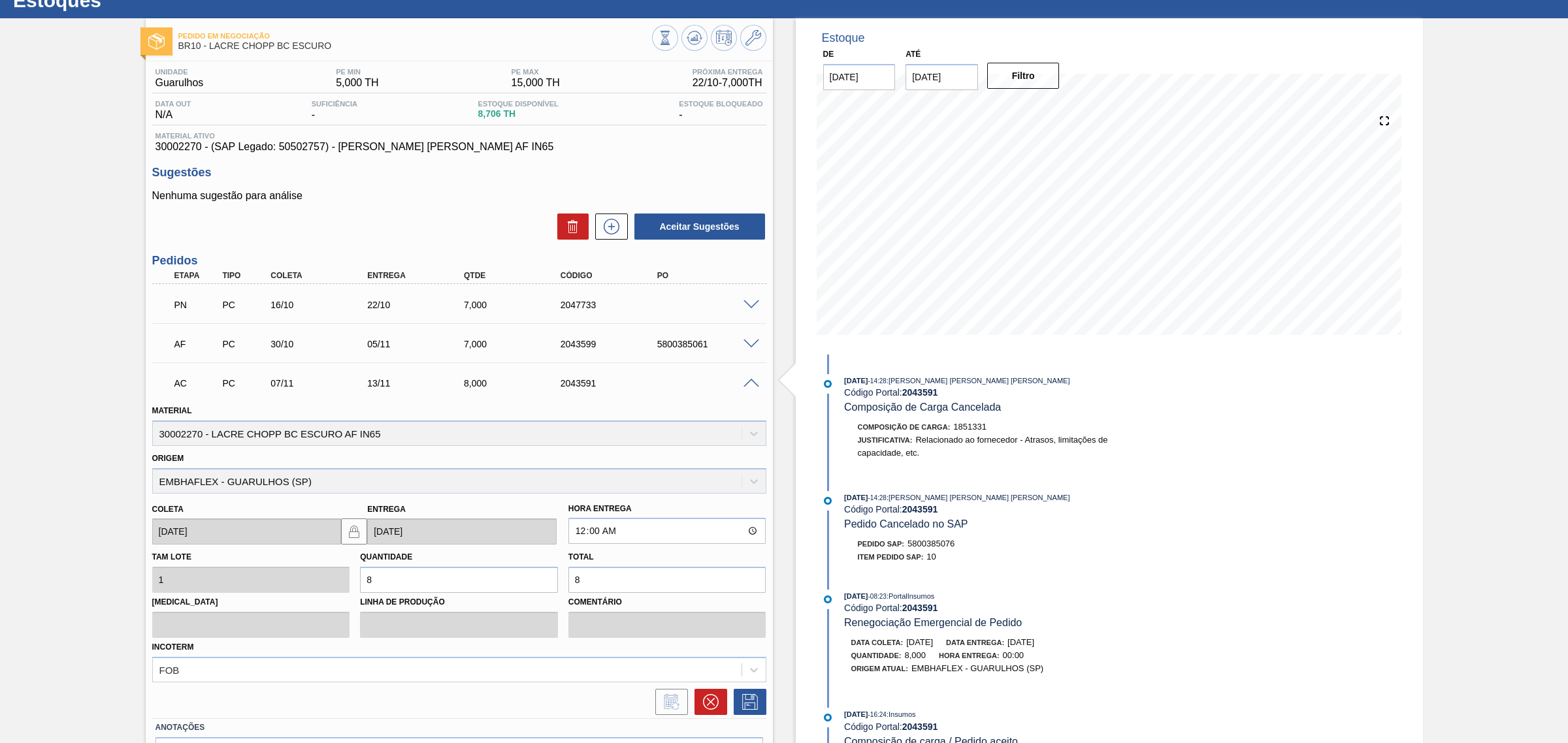
scroll to position [129, 0]
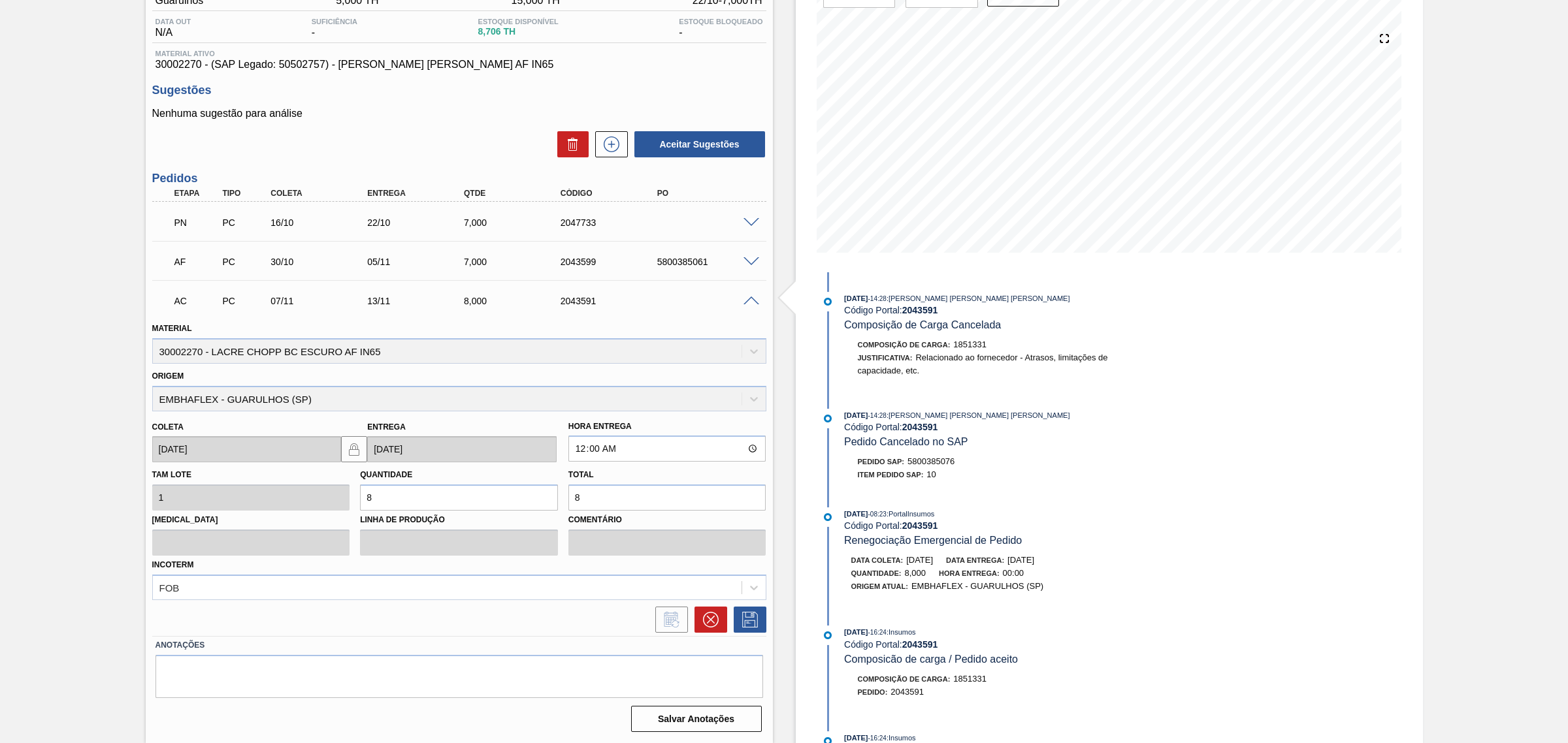
click at [716, 605] on div at bounding box center [459, 615] width 624 height 33
click at [716, 621] on icon at bounding box center [710, 619] width 16 height 16
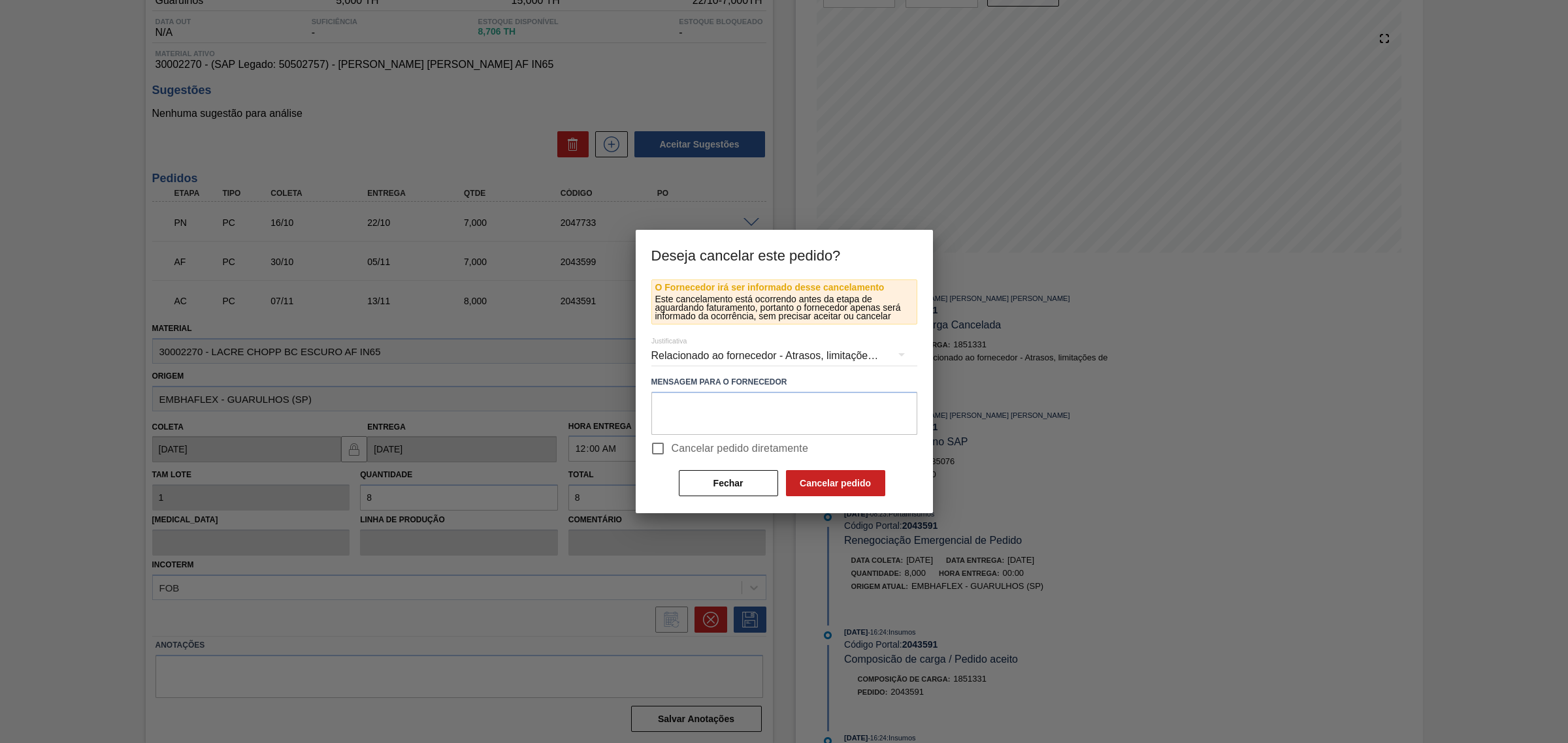
click at [674, 455] on span "Cancelar pedido diretamente" at bounding box center [740, 448] width 137 height 16
click at [672, 455] on input "Cancelar pedido diretamente" at bounding box center [657, 448] width 27 height 27
checkbox input "true"
click at [813, 481] on button "Cancelar pedido" at bounding box center [835, 483] width 100 height 26
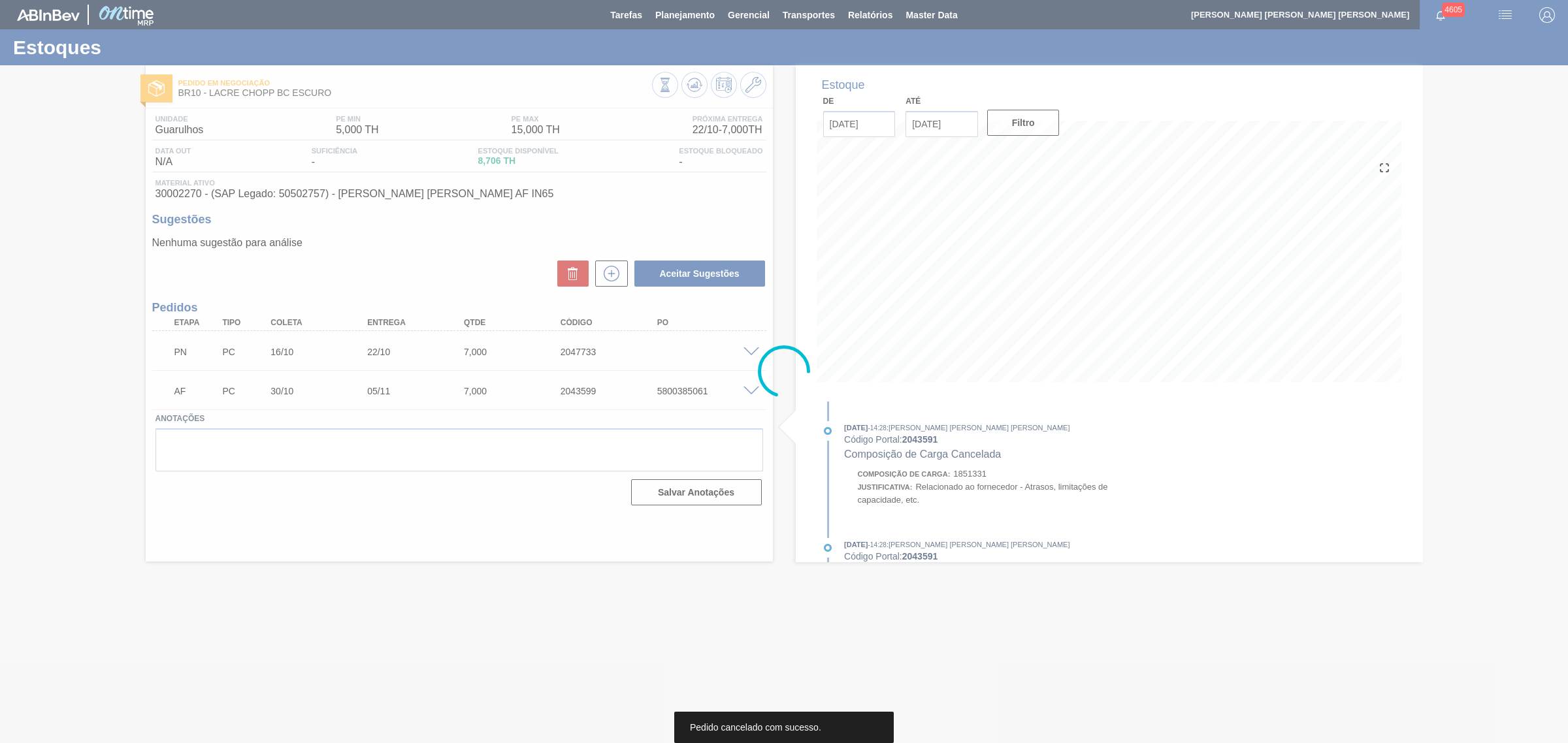
scroll to position [0, 0]
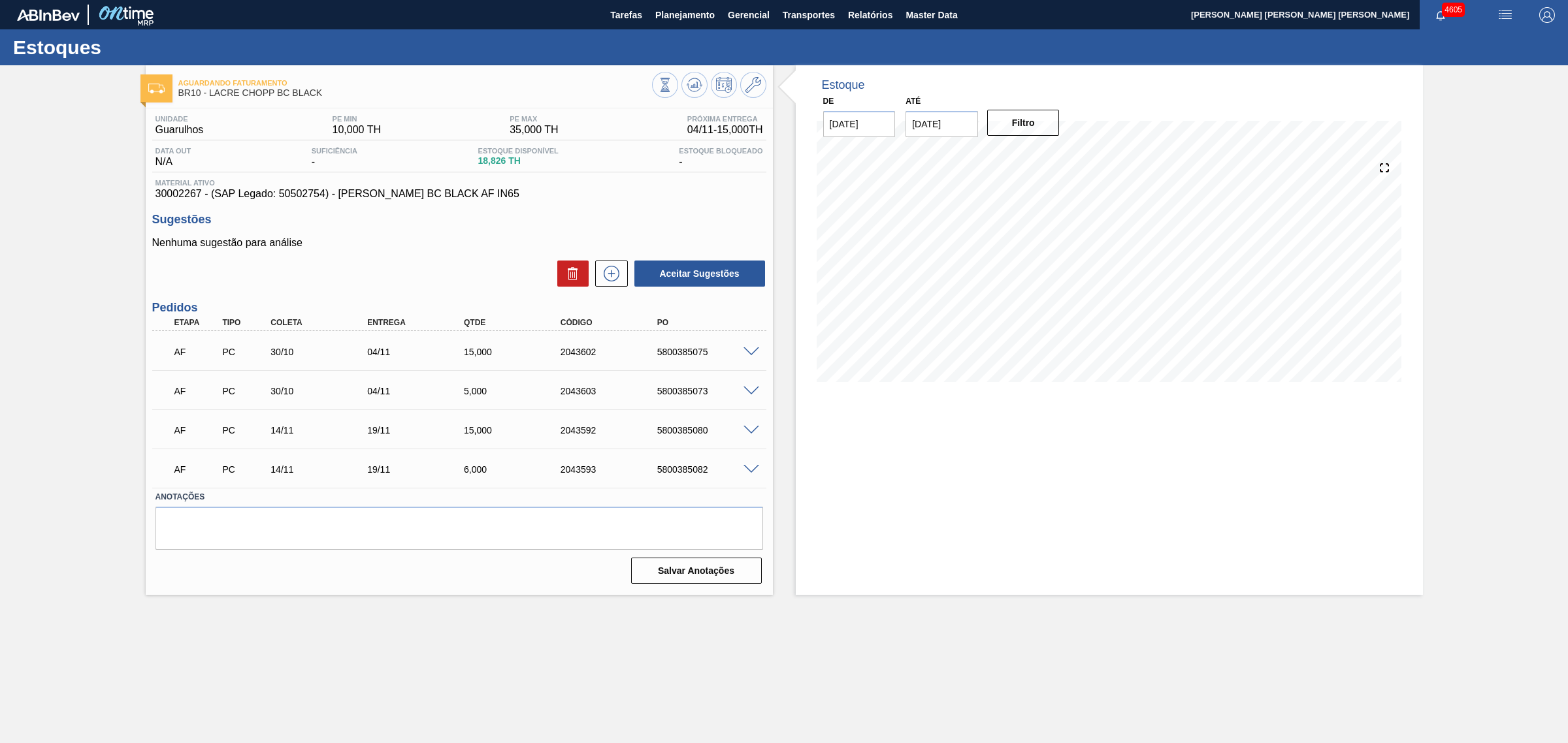
click at [746, 468] on span at bounding box center [751, 469] width 16 height 10
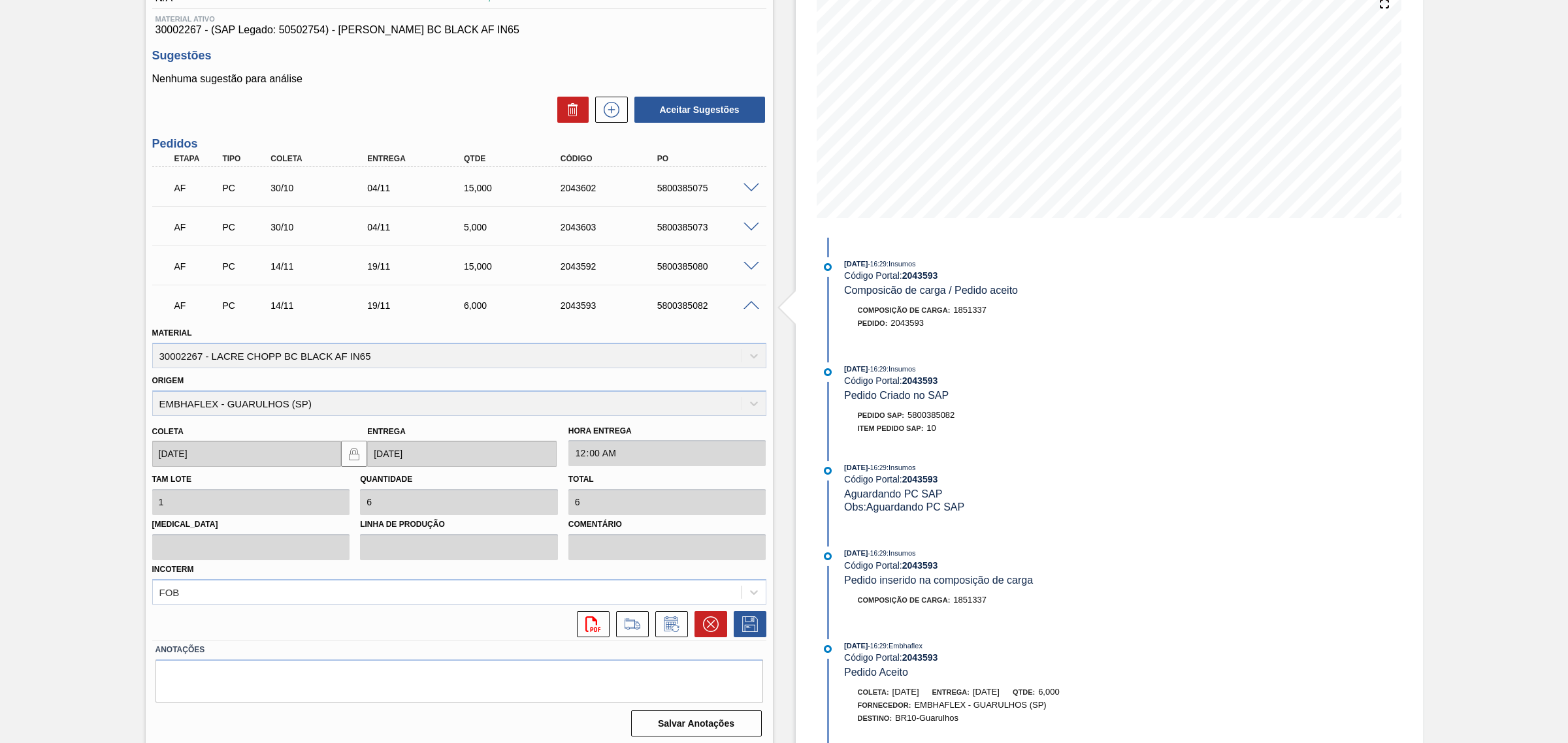
scroll to position [169, 0]
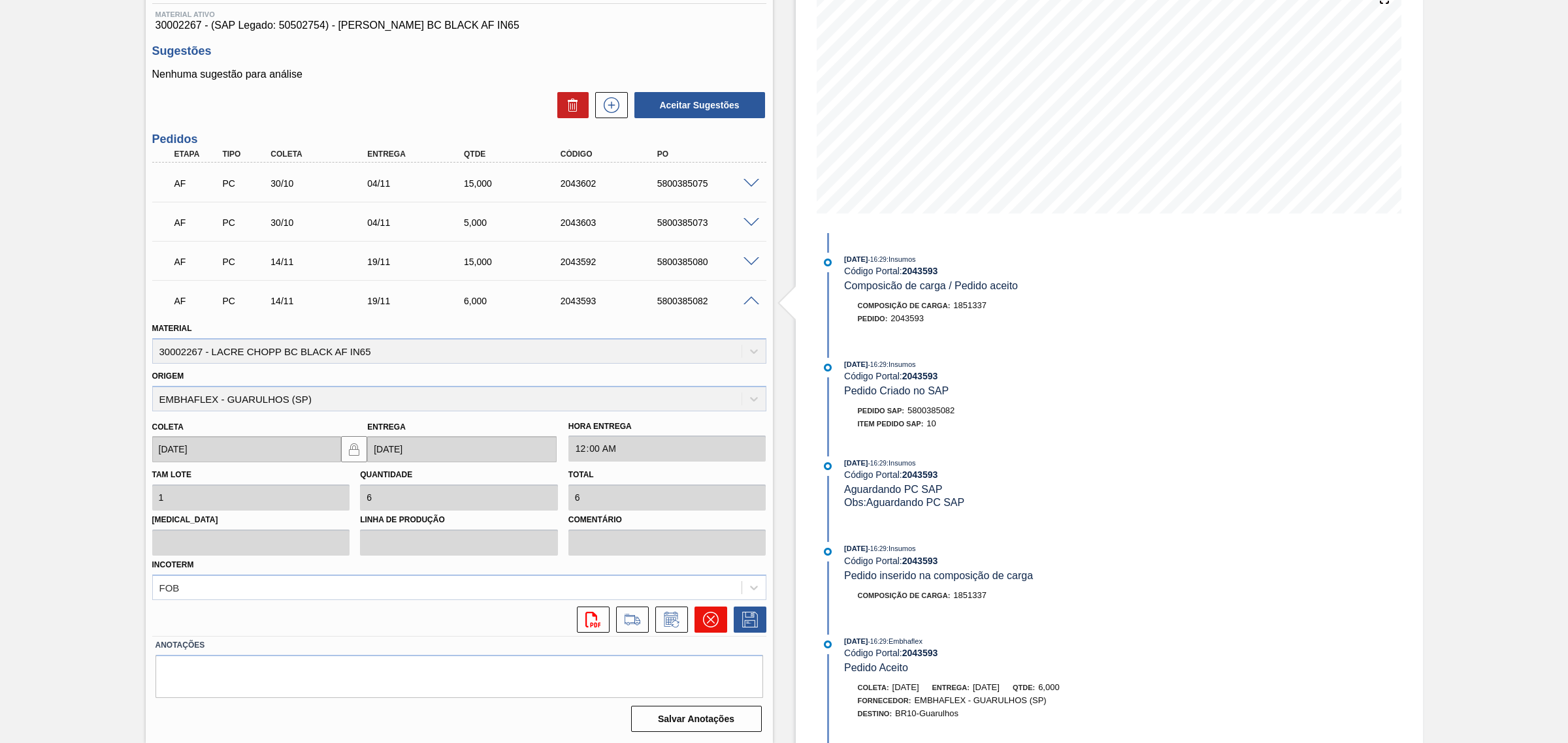
click at [719, 619] on button at bounding box center [710, 619] width 33 height 26
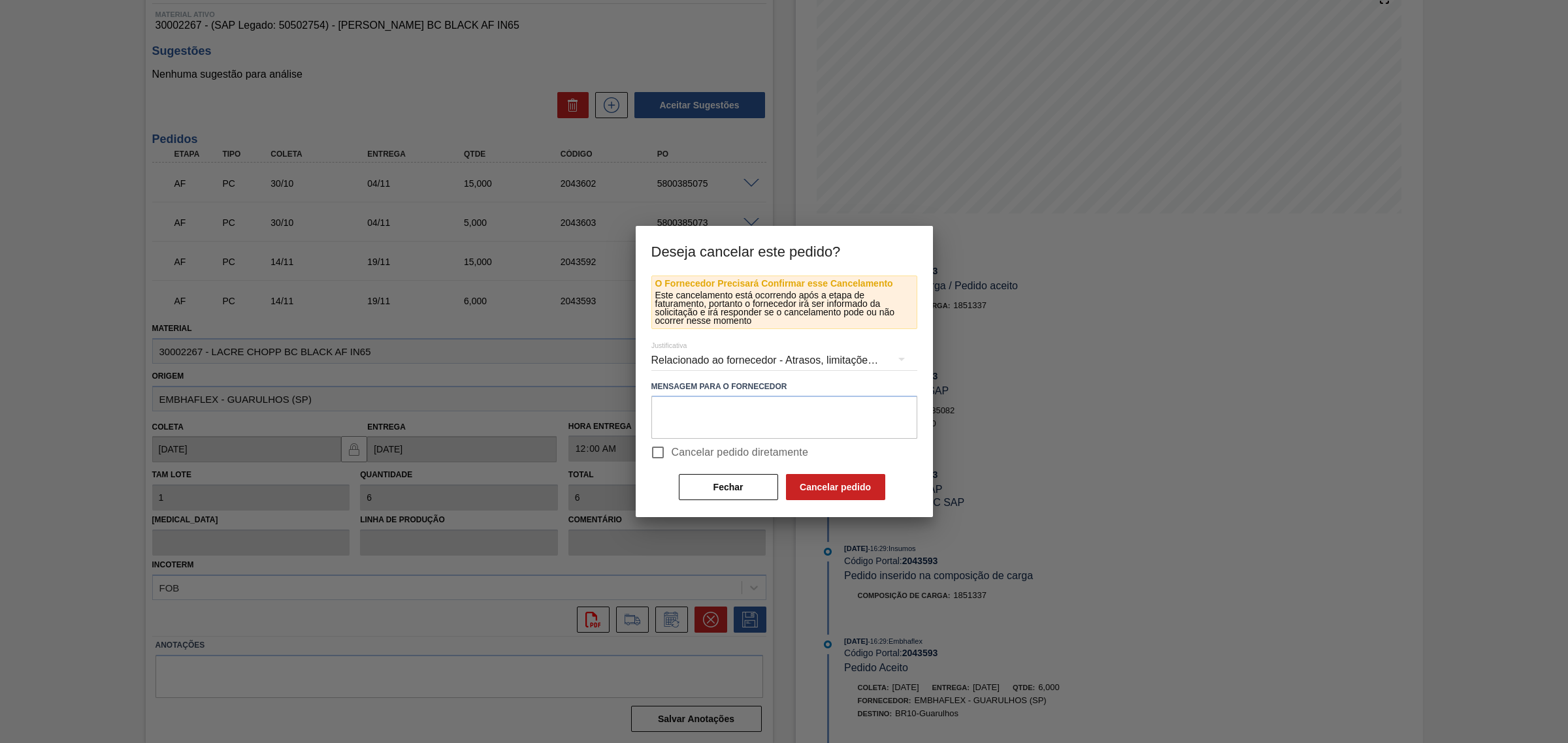
click at [670, 454] on input "Cancelar pedido diretamente" at bounding box center [657, 452] width 27 height 27
checkbox input "true"
click at [805, 488] on button "Cancelar pedido" at bounding box center [835, 487] width 100 height 26
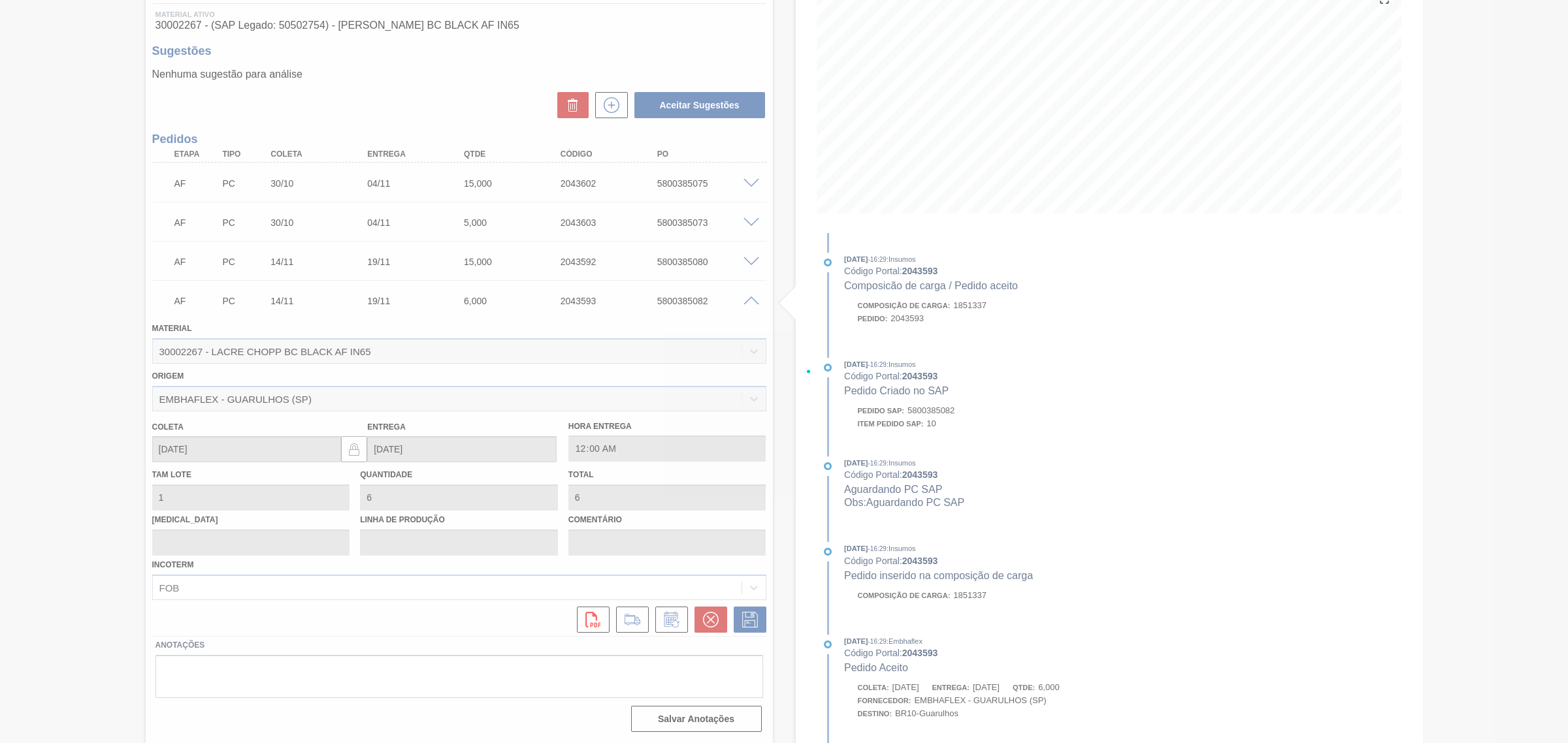
scroll to position [0, 0]
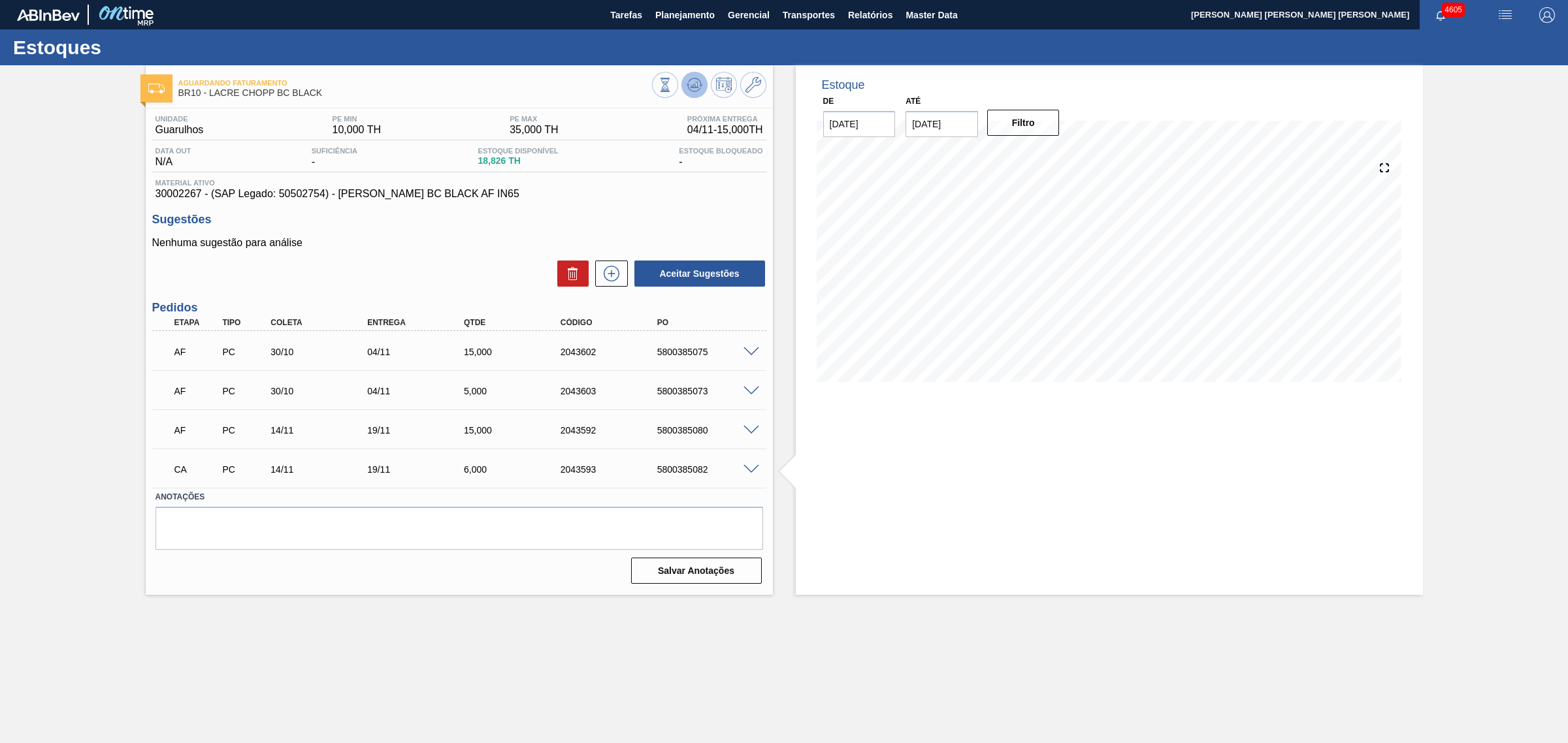
click at [687, 79] on icon at bounding box center [694, 85] width 16 height 16
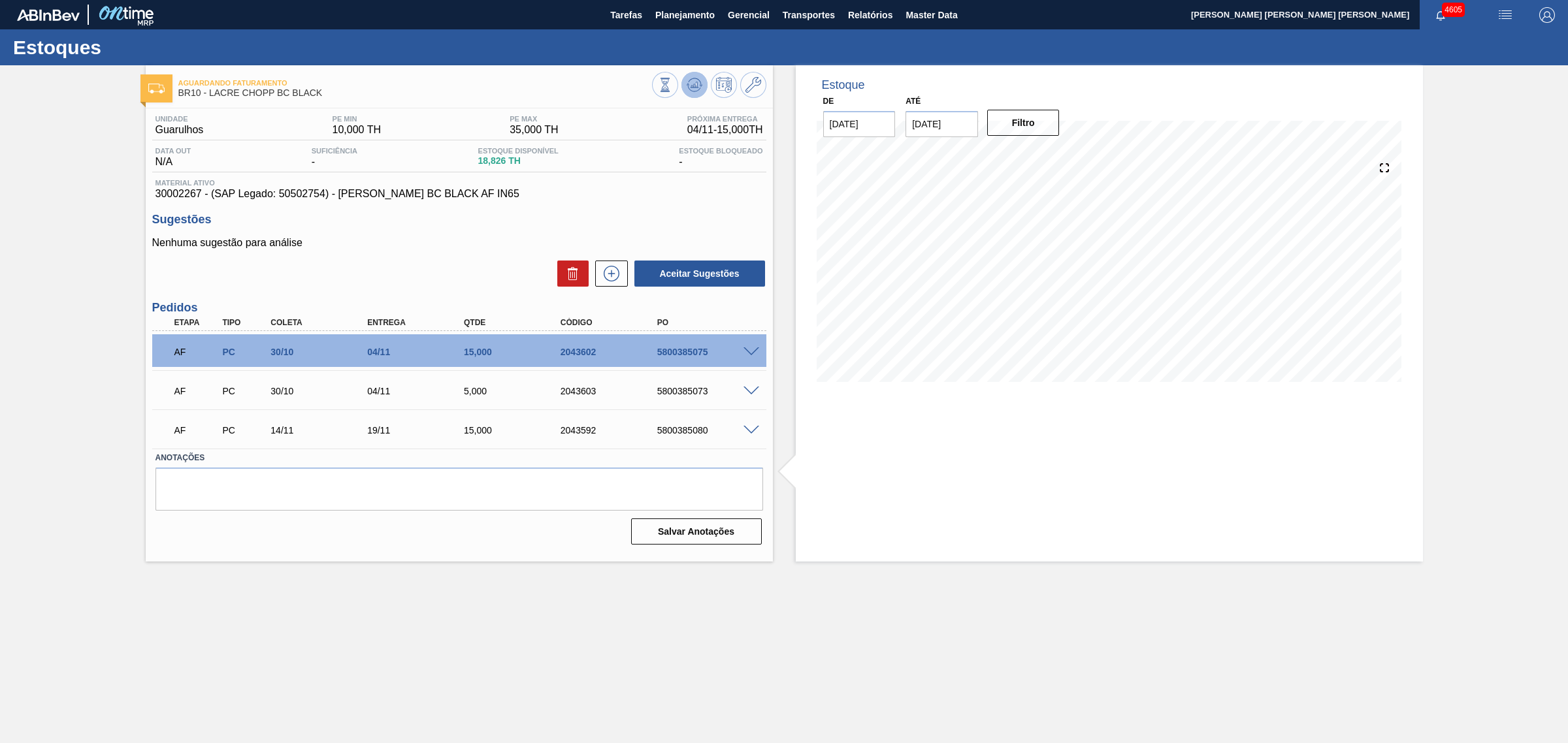
click at [693, 88] on icon at bounding box center [694, 85] width 16 height 16
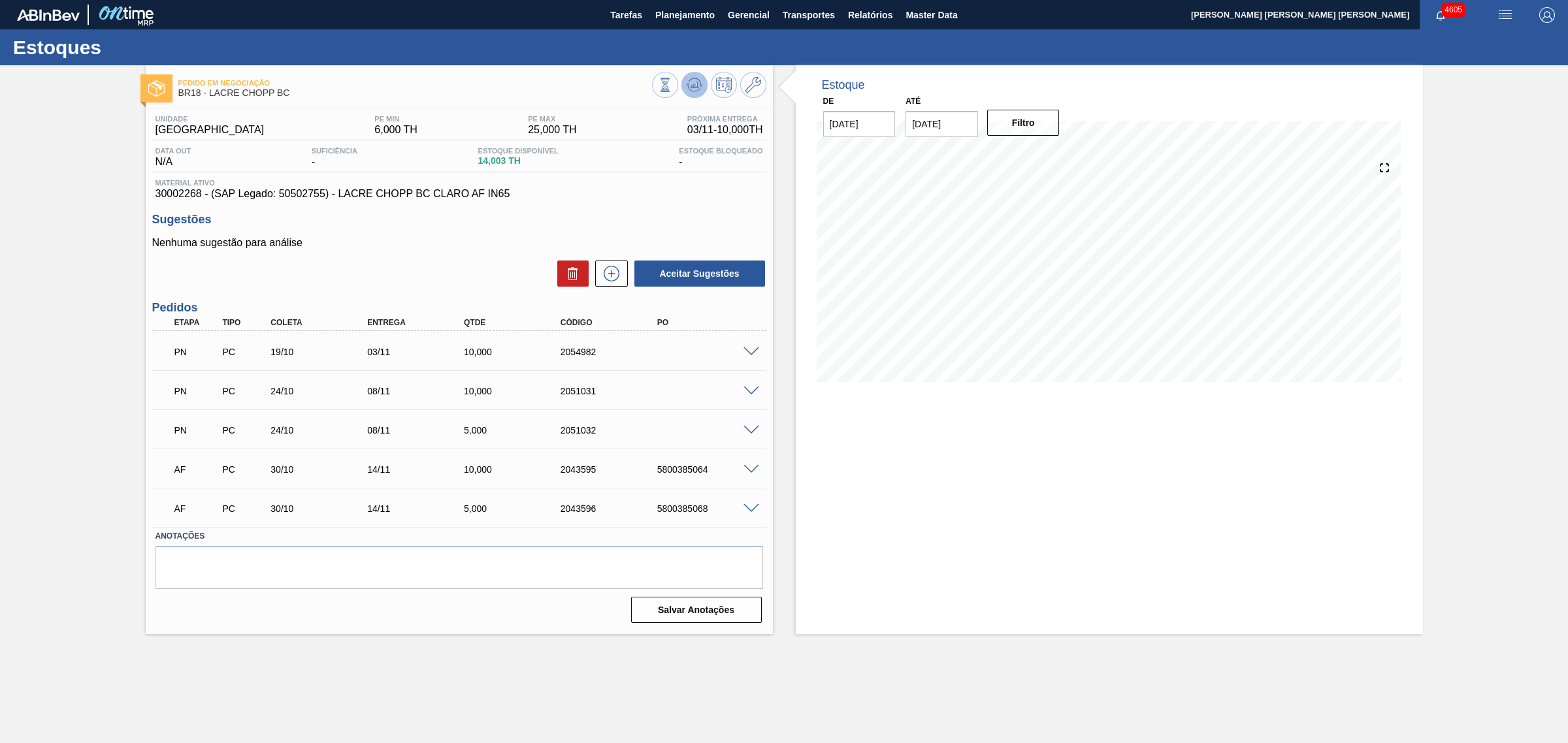
click at [693, 88] on icon at bounding box center [694, 85] width 16 height 16
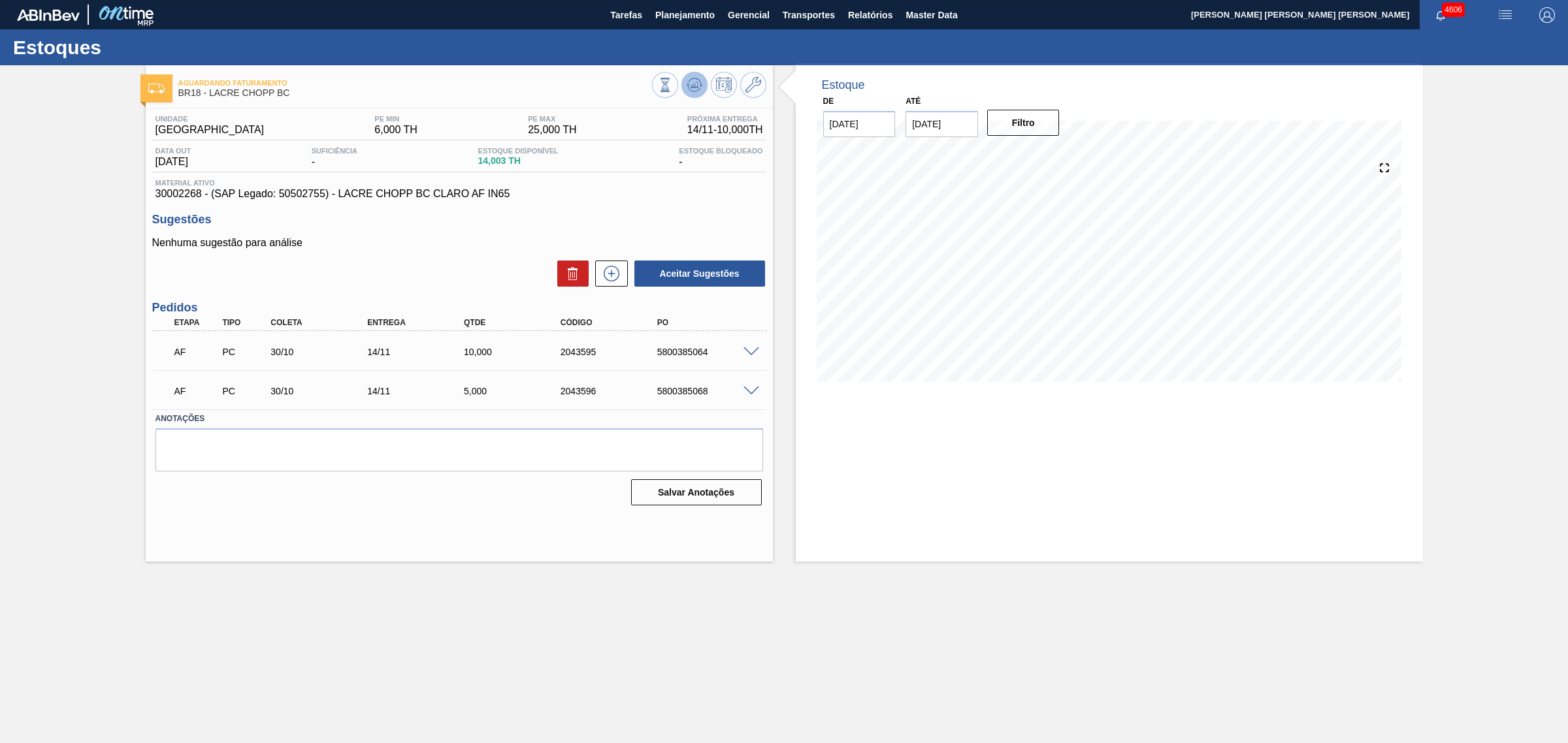
click at [694, 92] on icon at bounding box center [694, 85] width 16 height 16
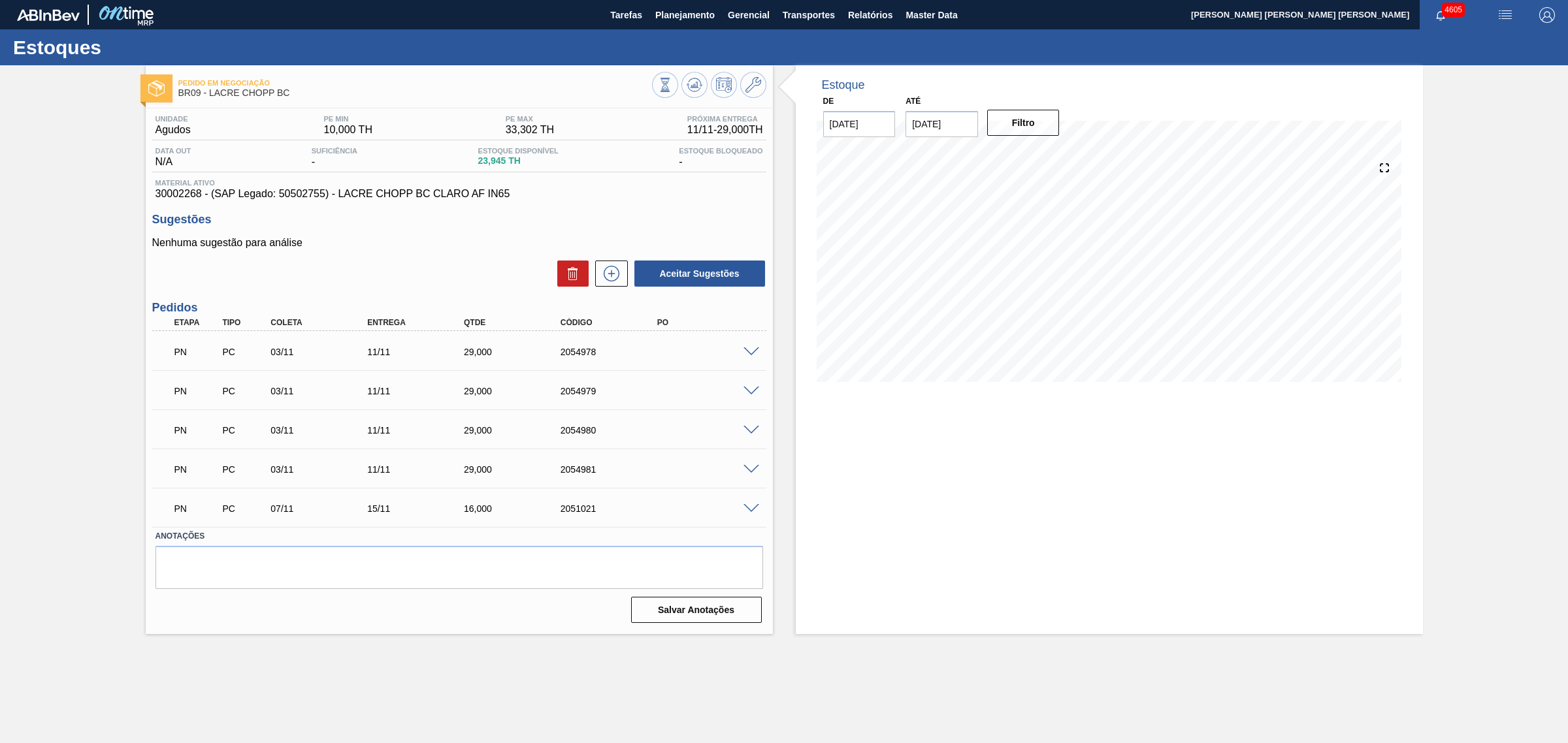
click at [753, 349] on span at bounding box center [751, 352] width 16 height 10
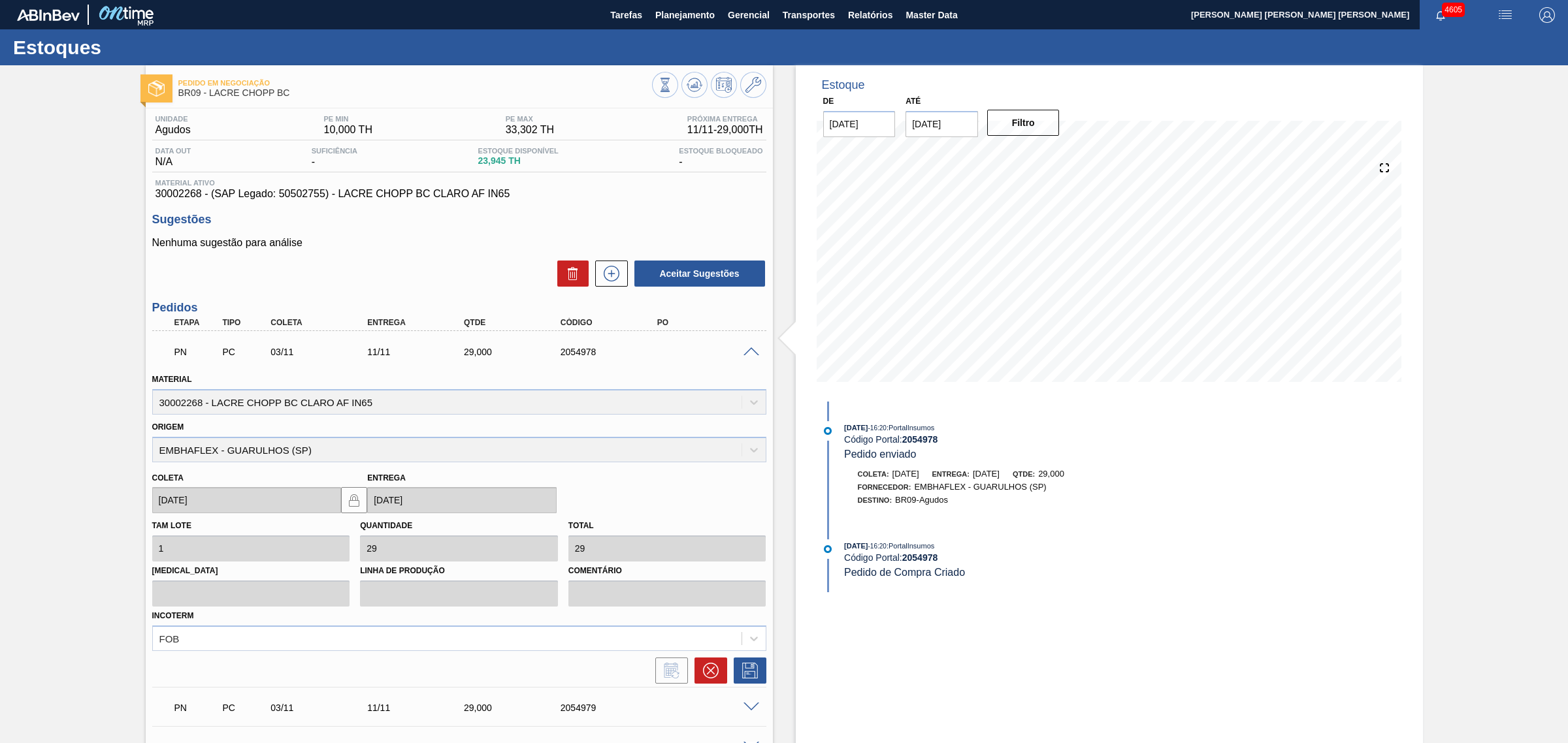
click at [753, 349] on span at bounding box center [751, 352] width 16 height 10
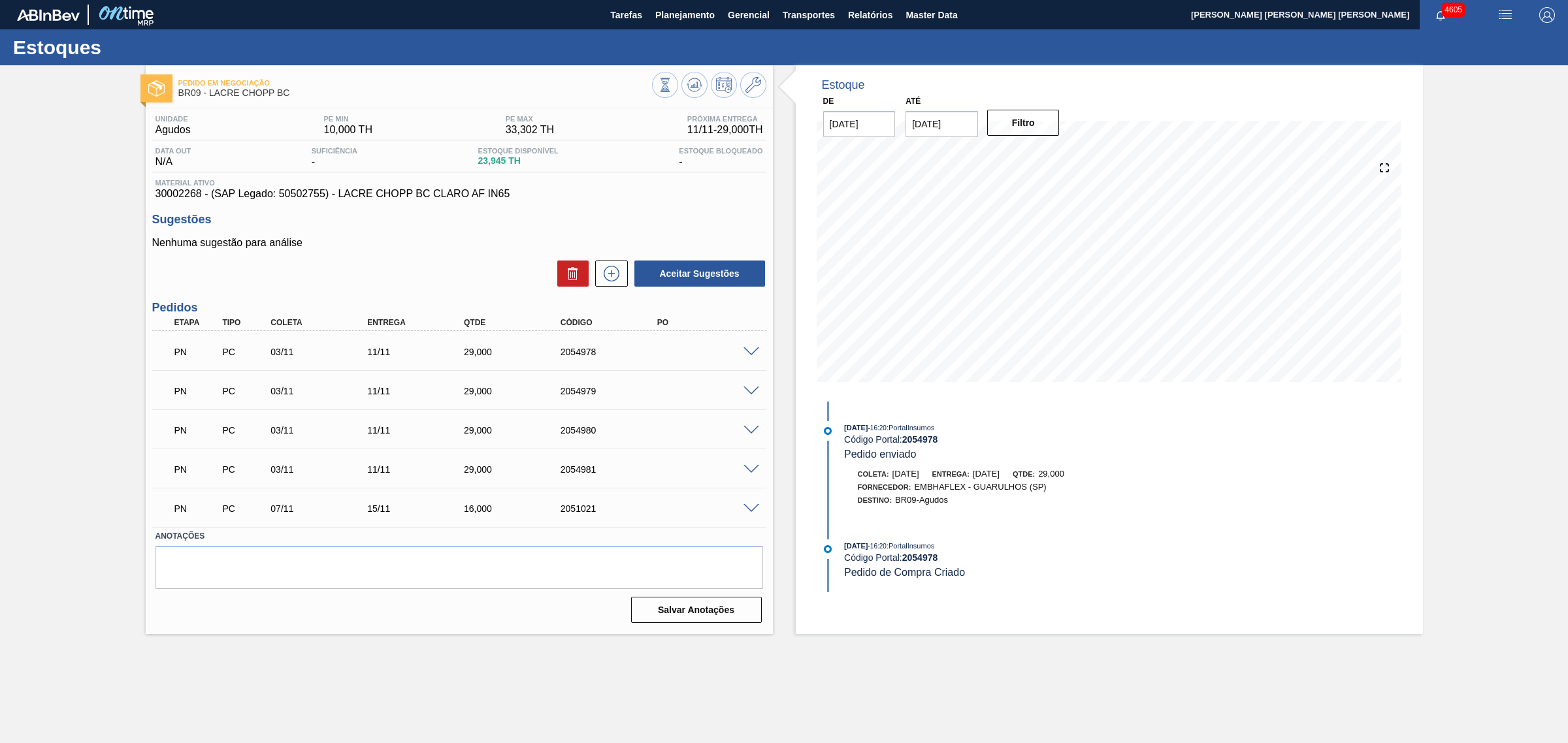
click at [178, 197] on span "30002268 - (SAP Legado: 50502755) - LACRE CHOPP BC CLARO AF IN65" at bounding box center [459, 194] width 607 height 12
copy span "30002268"
click at [697, 92] on icon at bounding box center [694, 85] width 16 height 16
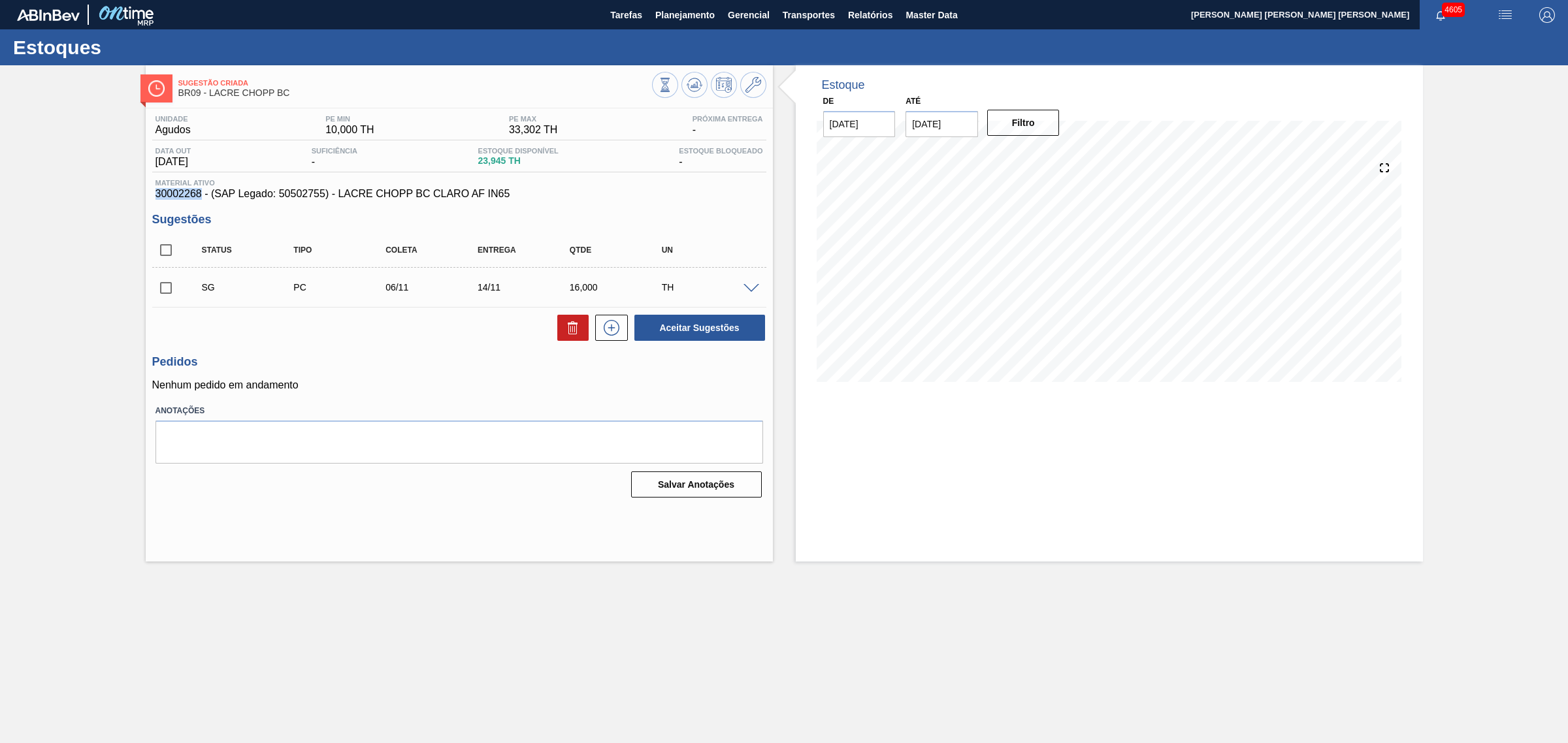
click at [171, 249] on input "checkbox" at bounding box center [165, 250] width 27 height 27
checkbox input "true"
click at [666, 328] on button "Aceitar Sugestões" at bounding box center [700, 328] width 130 height 26
checkbox input "false"
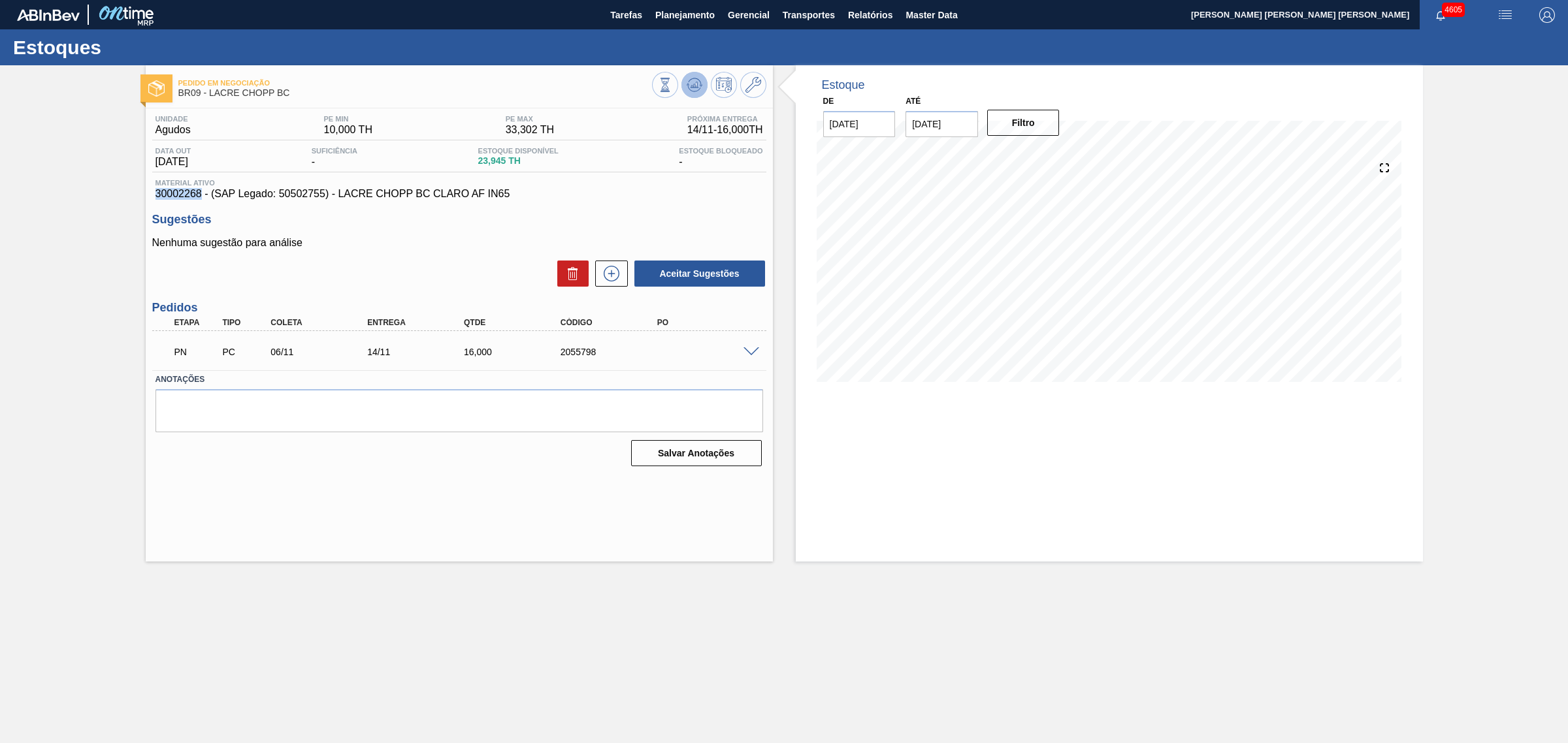
click at [688, 84] on icon at bounding box center [694, 85] width 16 height 16
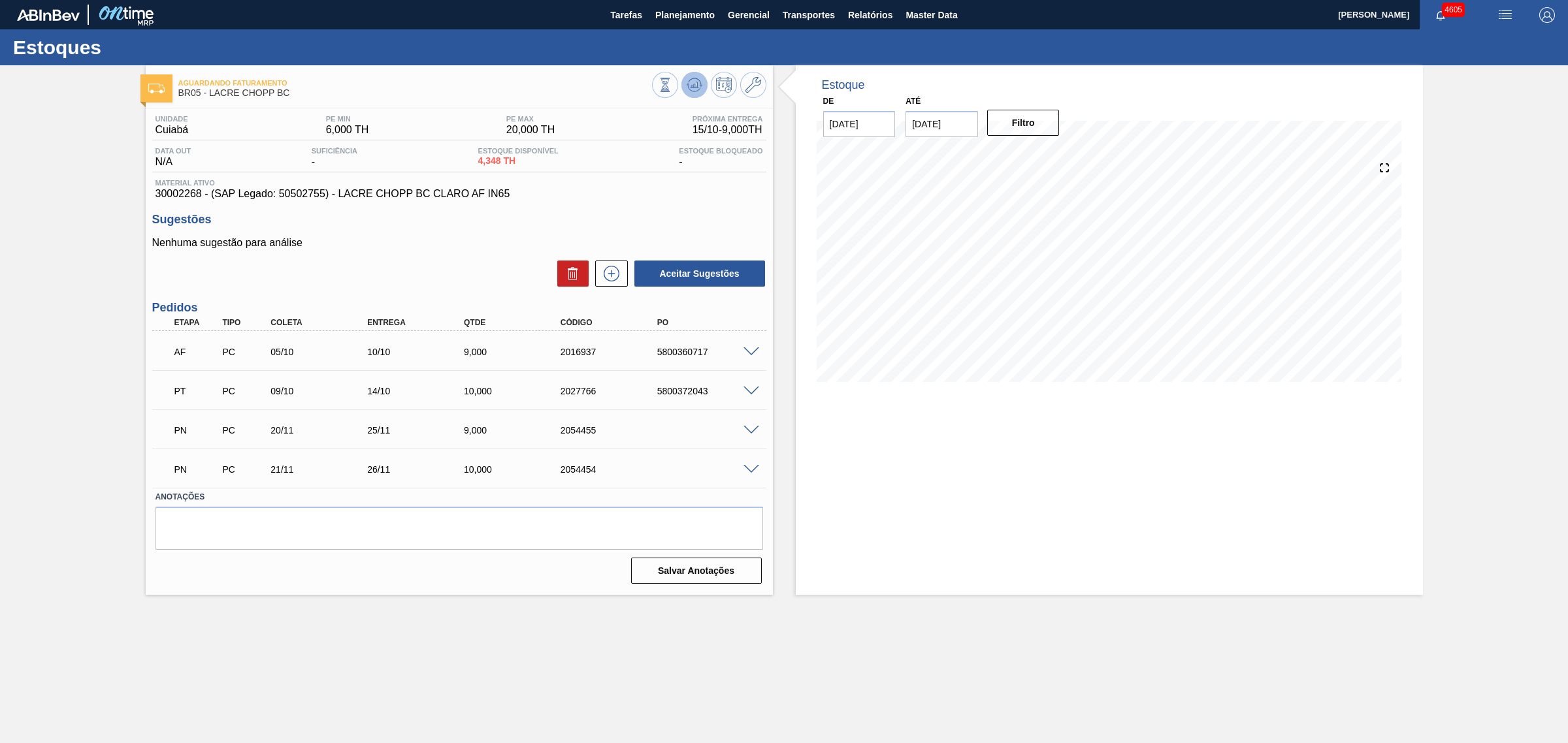
click at [684, 85] on button at bounding box center [694, 85] width 26 height 26
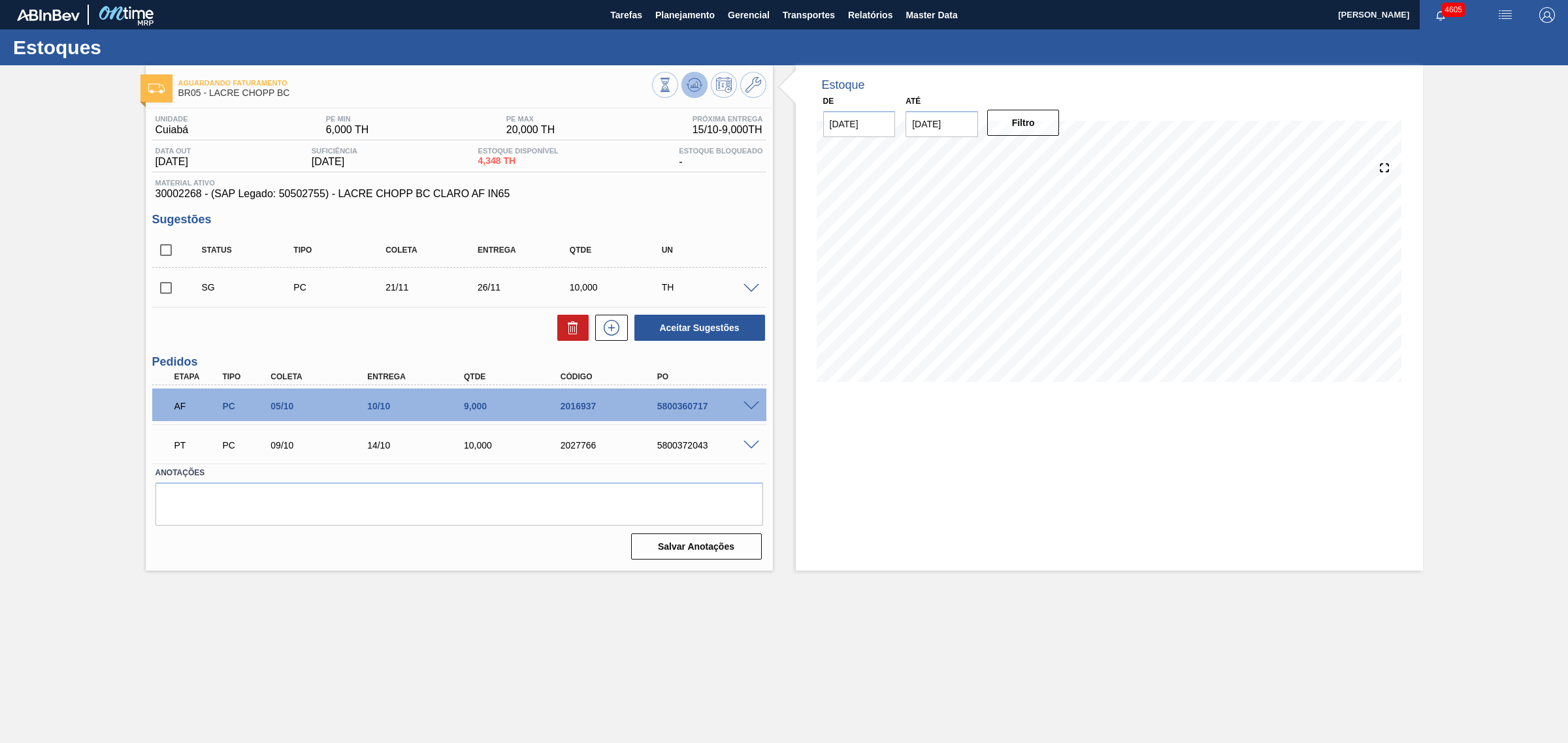
click at [698, 80] on icon at bounding box center [694, 85] width 16 height 16
click at [171, 245] on input "checkbox" at bounding box center [165, 250] width 27 height 27
checkbox input "true"
click at [703, 325] on button "Aceitar Sugestões" at bounding box center [700, 328] width 130 height 26
checkbox input "false"
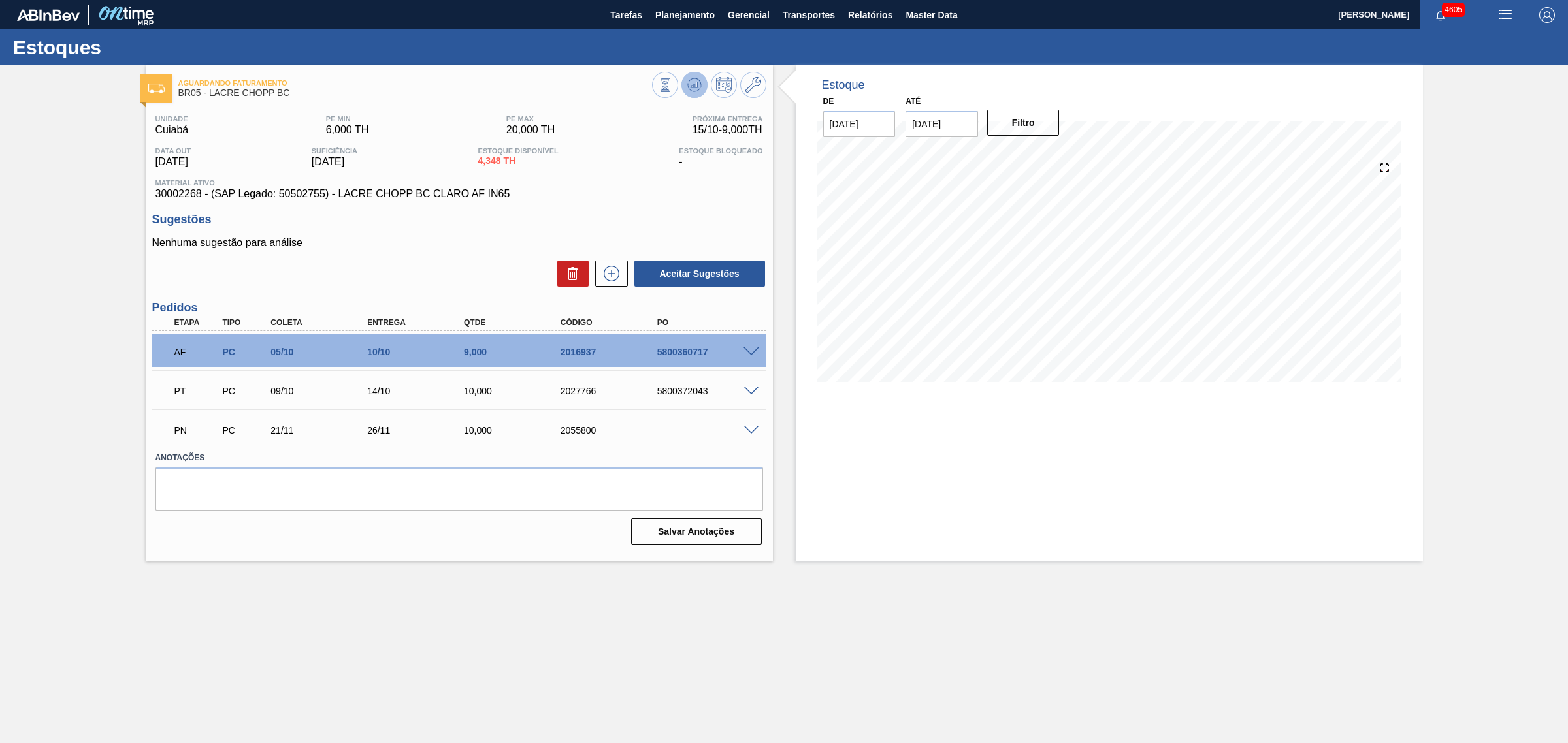
click at [687, 87] on icon at bounding box center [694, 85] width 16 height 16
click at [941, 124] on input "[DATE]" at bounding box center [942, 124] width 73 height 26
click at [1002, 582] on main "Tarefas Planejamento Gerencial Transportes Relatórios Master Data CEZAR LEAO PE…" at bounding box center [784, 372] width 1568 height 743
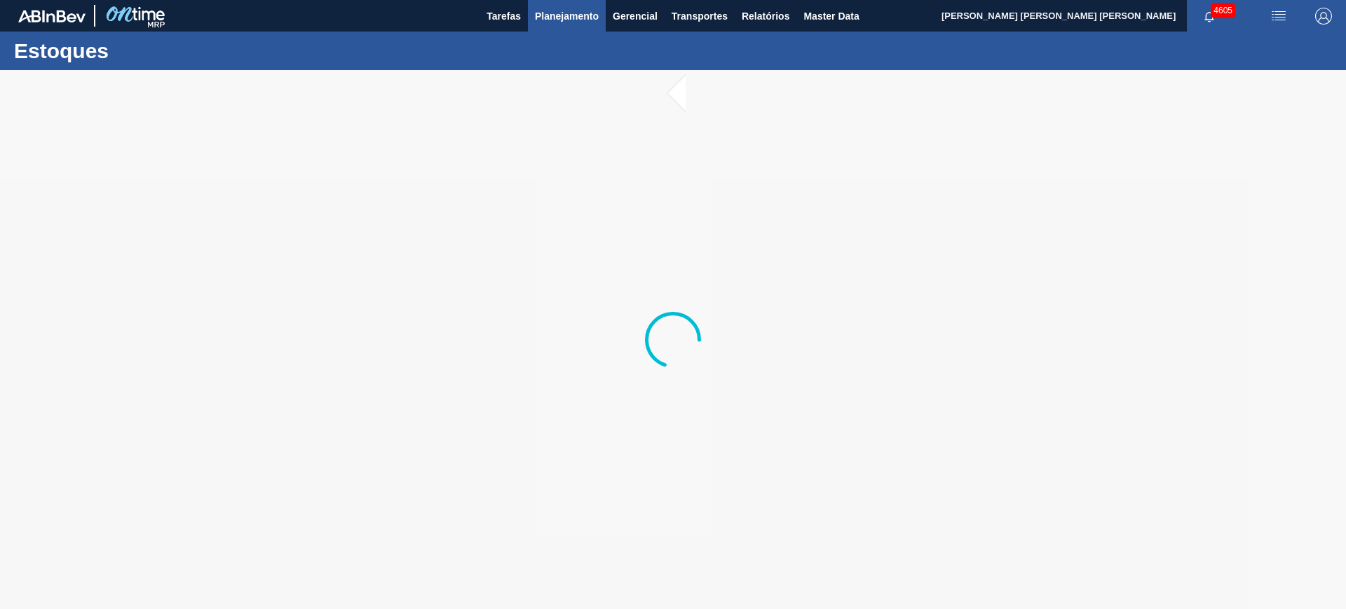
click at [558, 16] on span "Planejamento" at bounding box center [567, 16] width 64 height 17
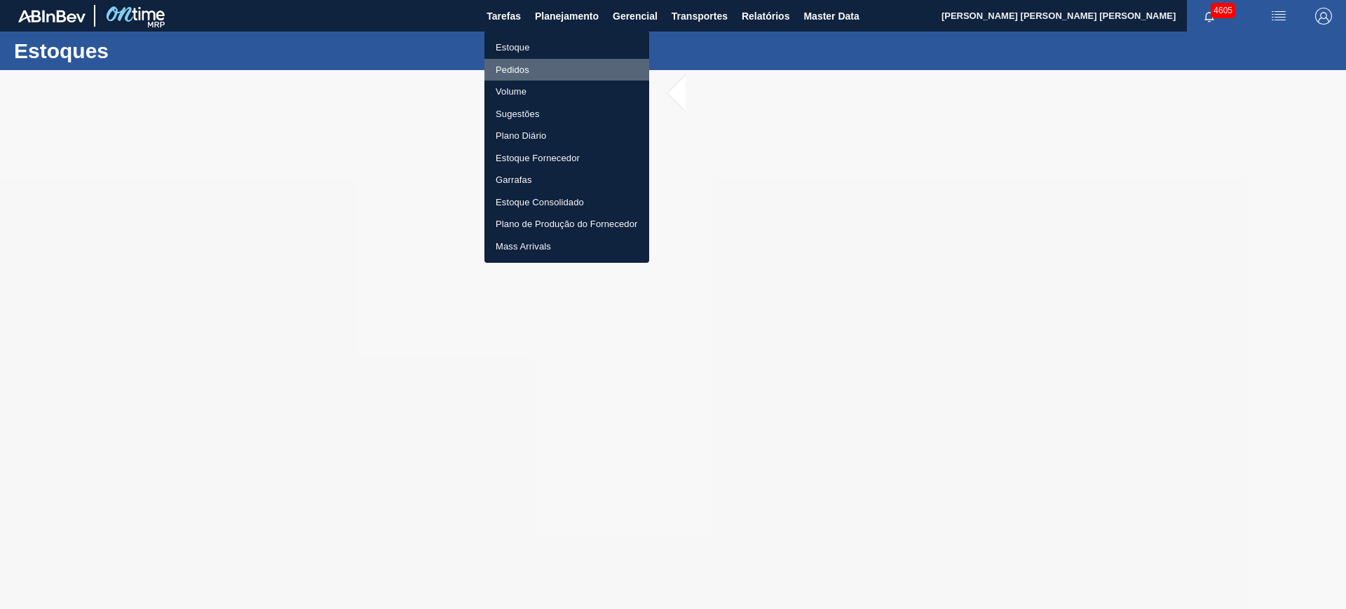
click at [545, 70] on li "Pedidos" at bounding box center [566, 70] width 165 height 22
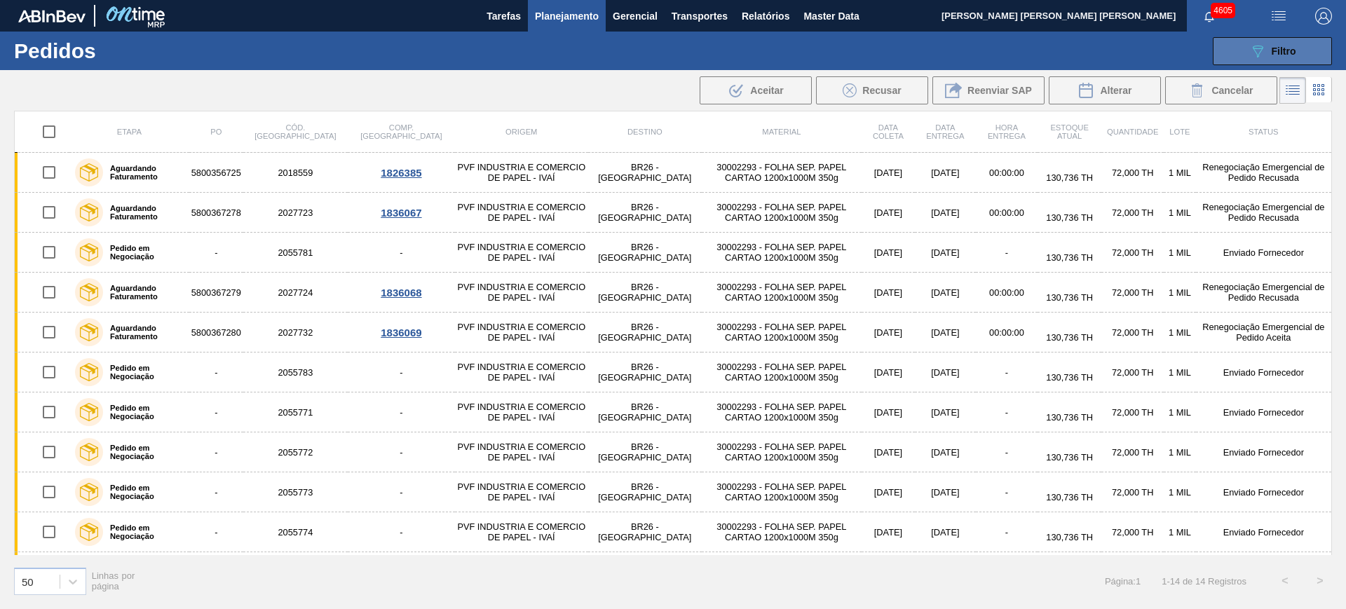
click at [682, 38] on button "089F7B8B-B2A5-4AFE-B5C0-19BA573D28AC Filtro" at bounding box center [1272, 51] width 119 height 28
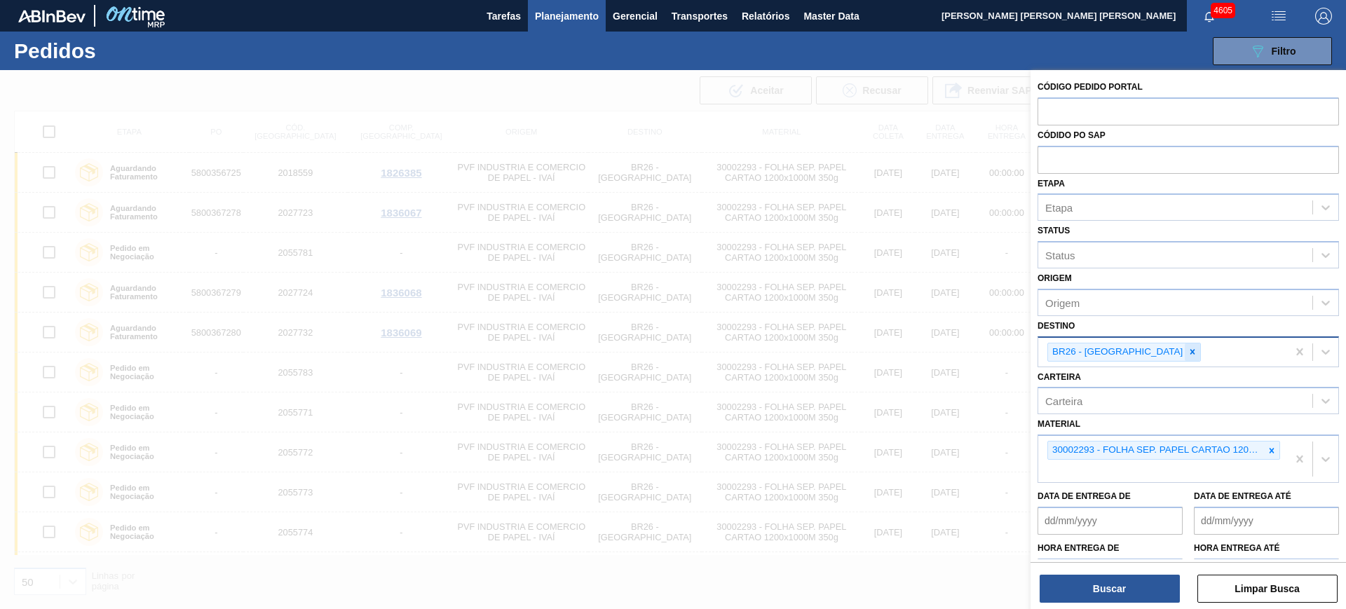
click at [682, 264] on icon at bounding box center [1193, 352] width 10 height 10
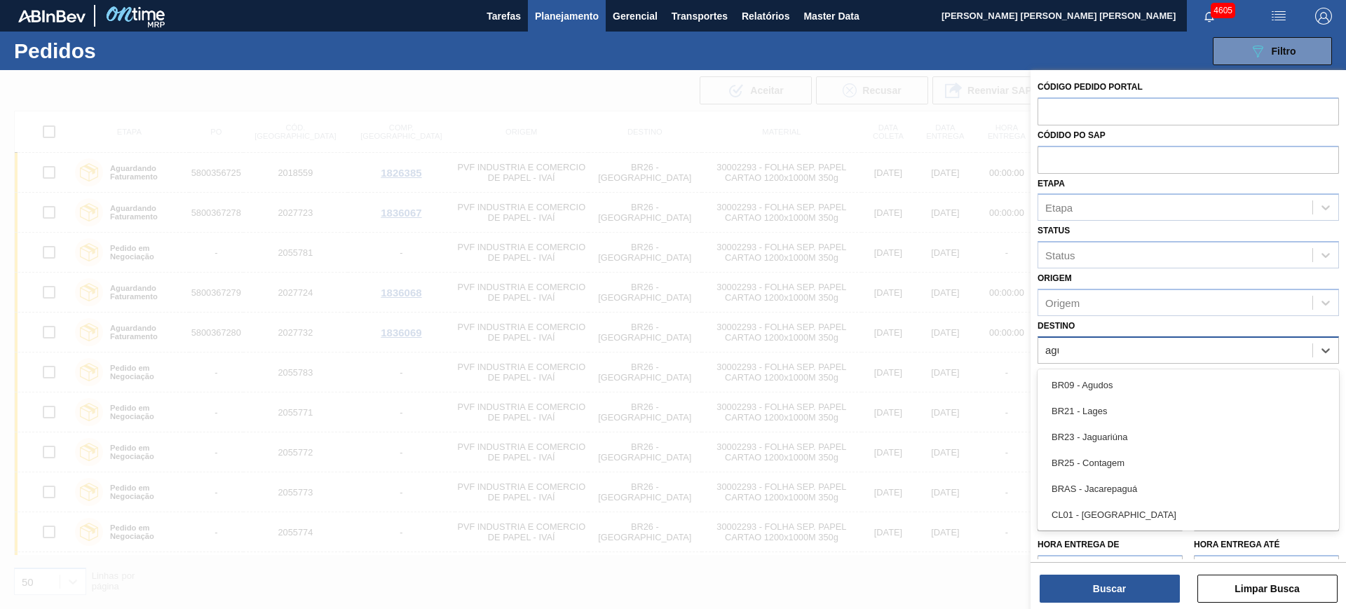
type input "agud"
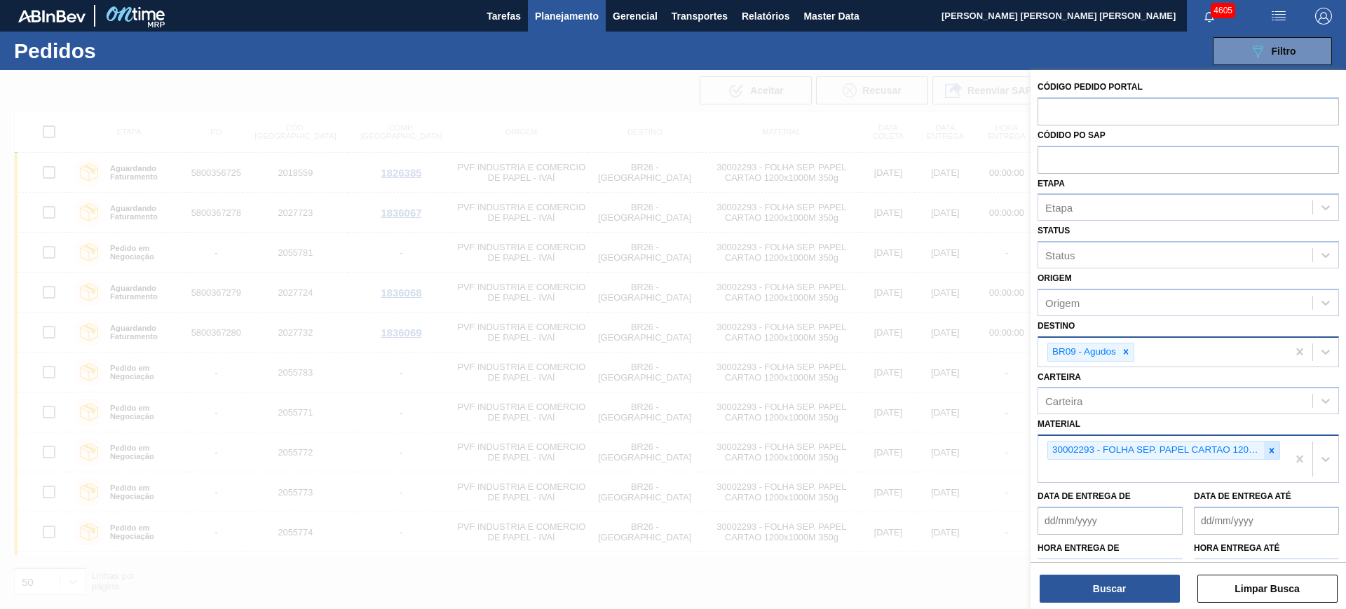
click at [682, 264] on icon at bounding box center [1272, 451] width 10 height 10
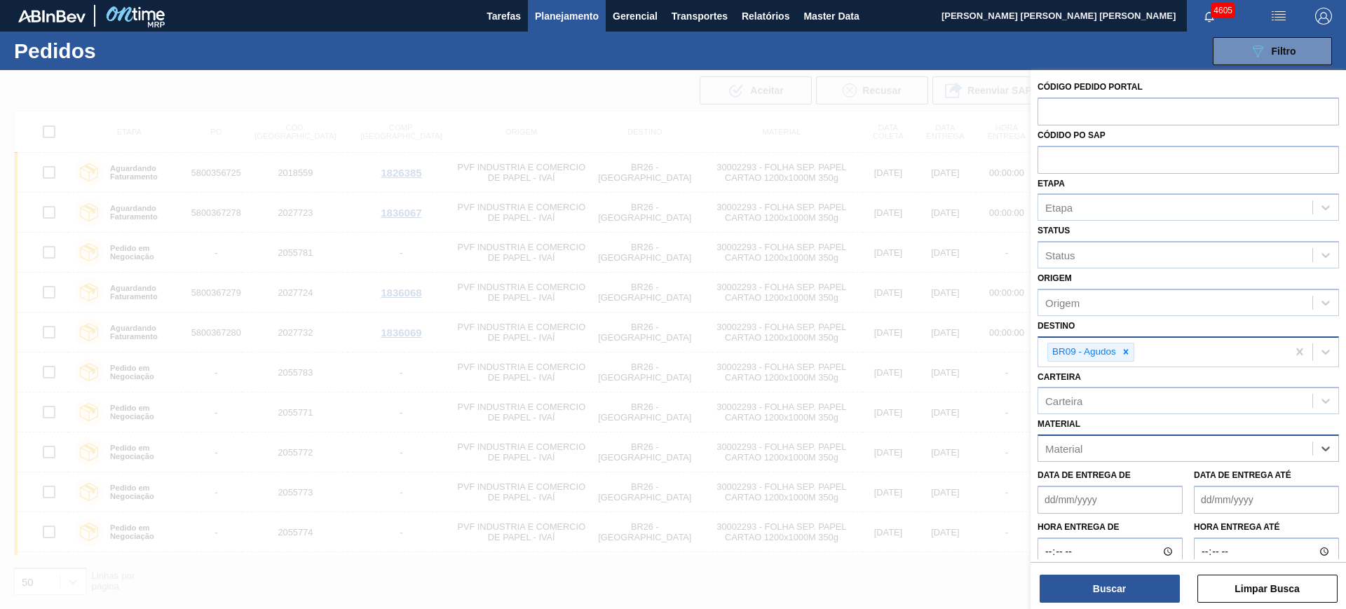
paste input "30002268"
type input "30002268"
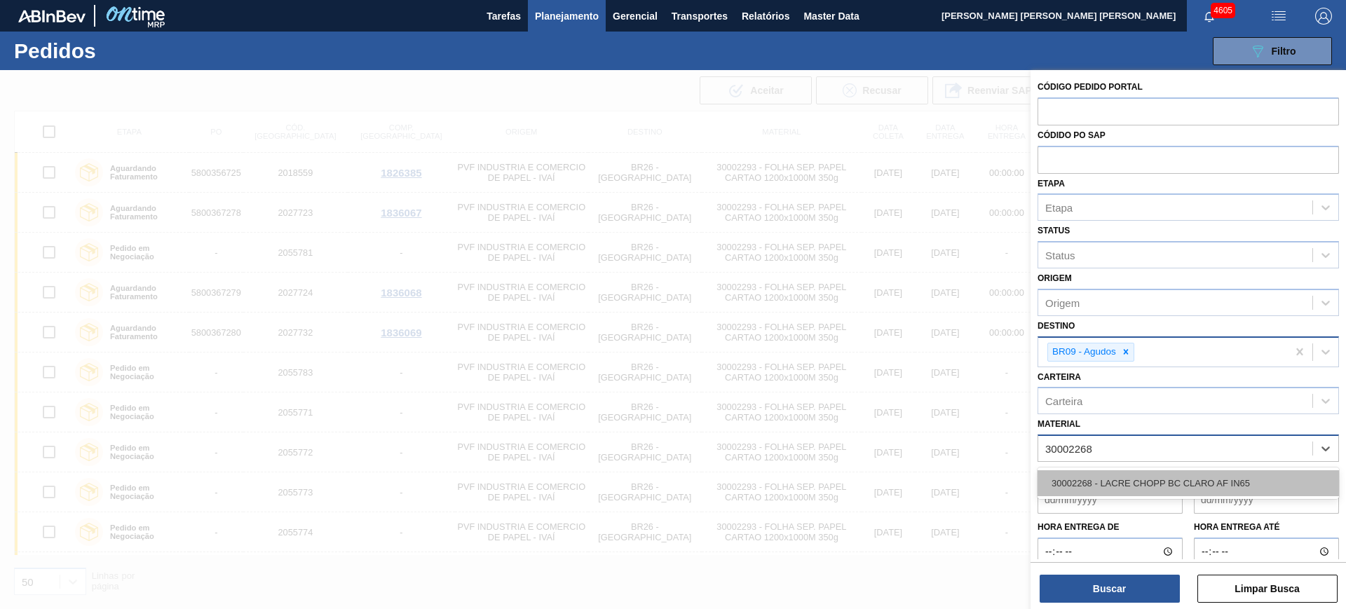
click at [682, 264] on div "30002268 - LACRE CHOPP BC CLARO AF IN65" at bounding box center [1188, 483] width 301 height 26
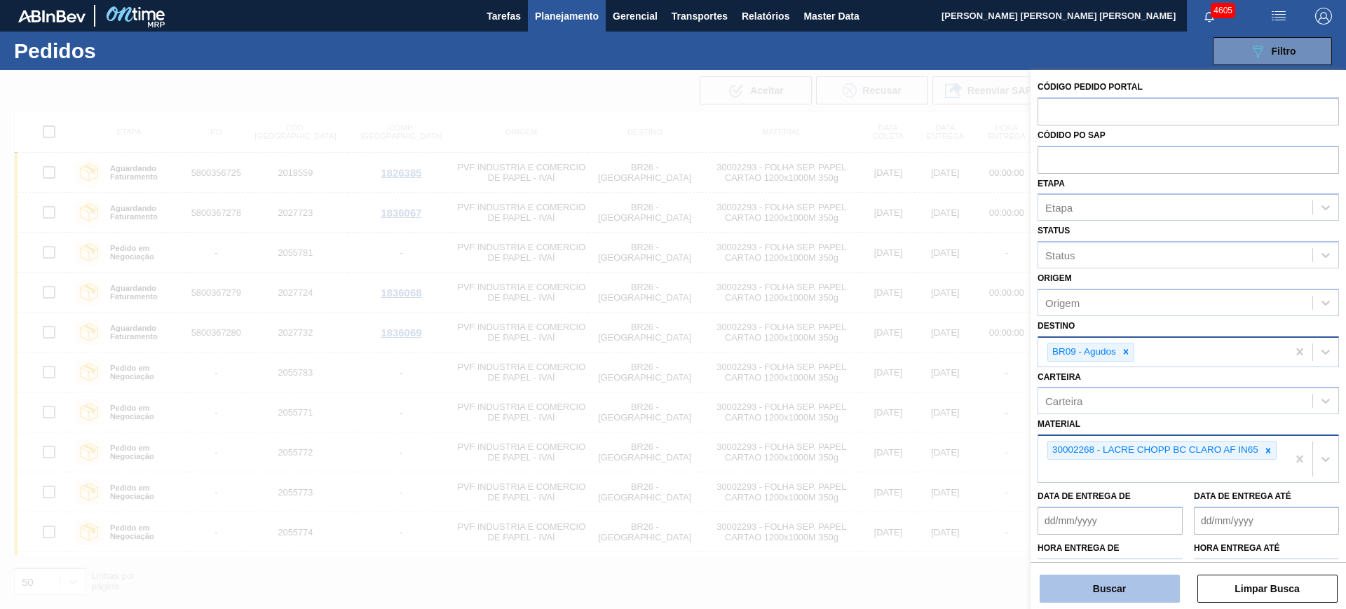
click at [682, 264] on button "Buscar" at bounding box center [1110, 589] width 140 height 28
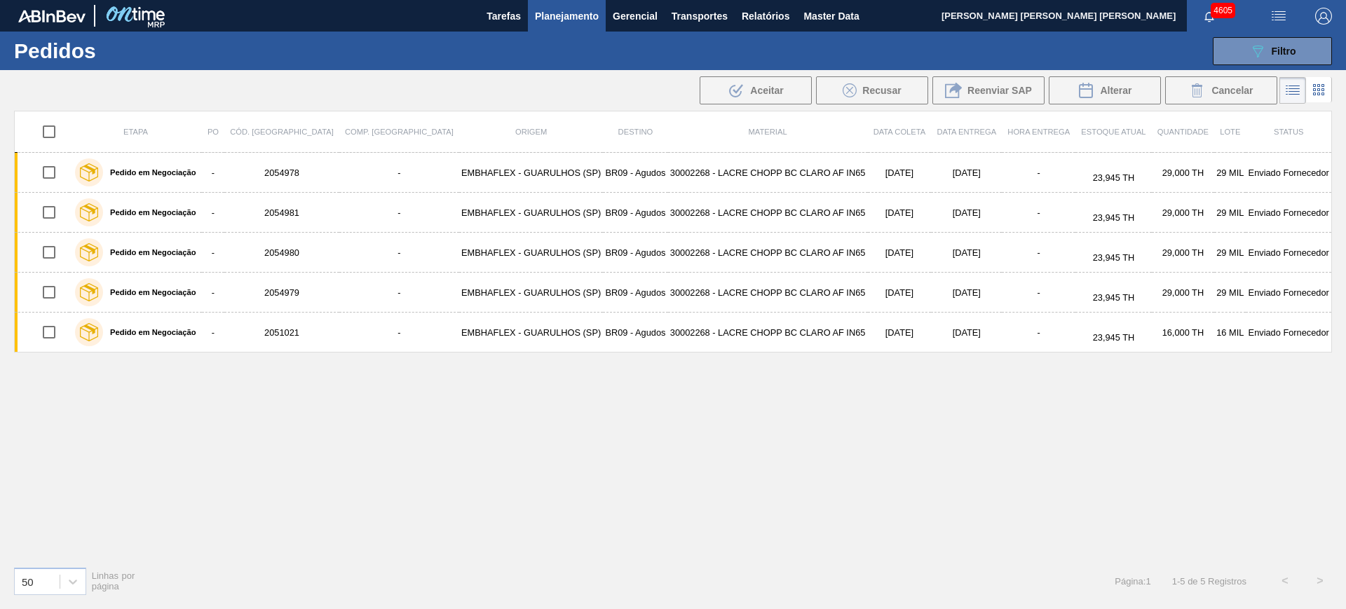
click at [51, 125] on input "checkbox" at bounding box center [48, 131] width 29 height 29
checkbox input "true"
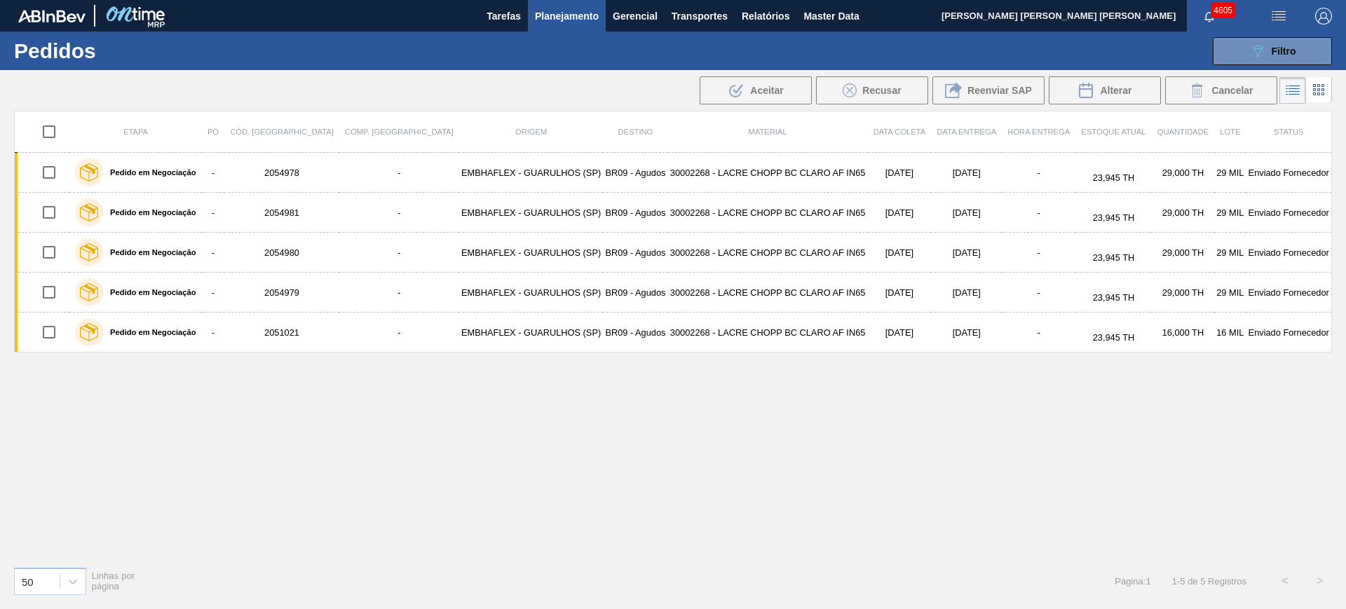
checkbox input "true"
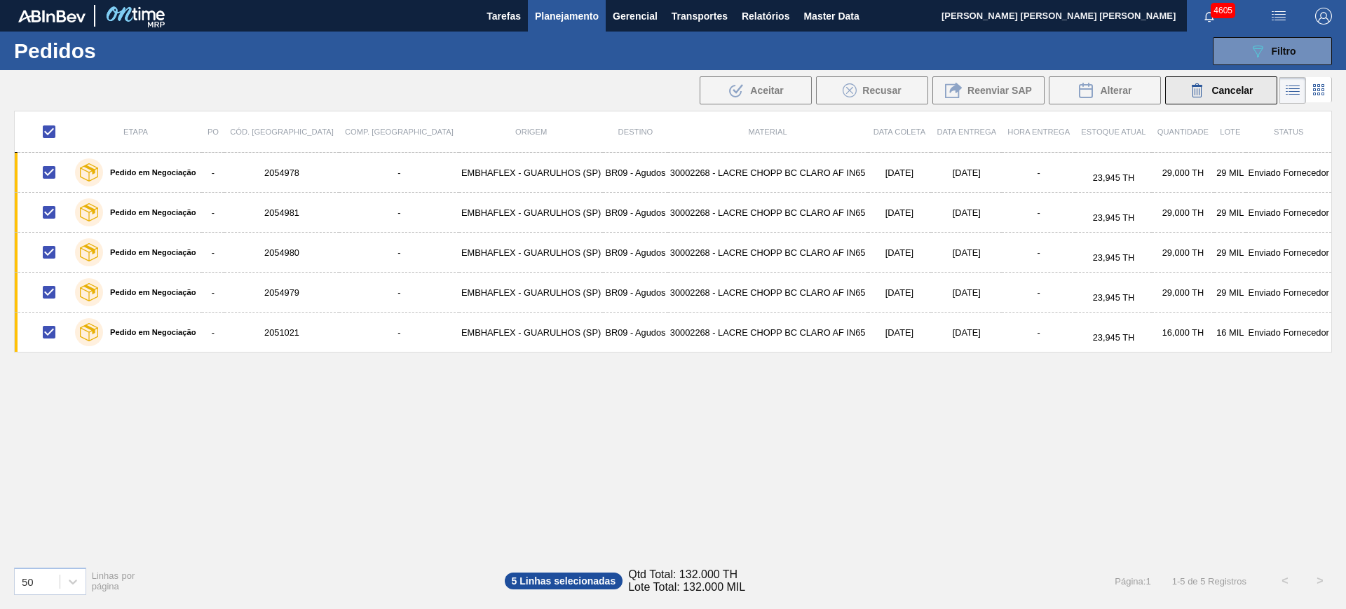
click at [682, 94] on icon at bounding box center [1197, 90] width 17 height 17
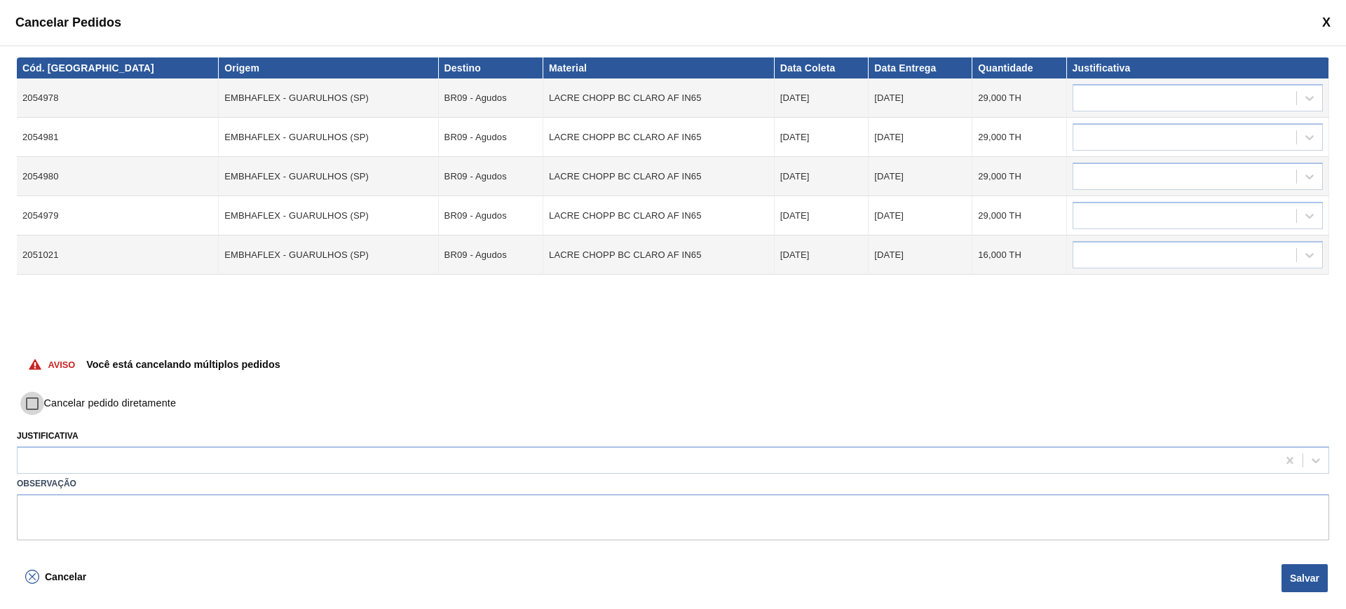
click at [26, 264] on input "Cancelar pedido diretamente" at bounding box center [32, 404] width 24 height 24
checkbox input "true"
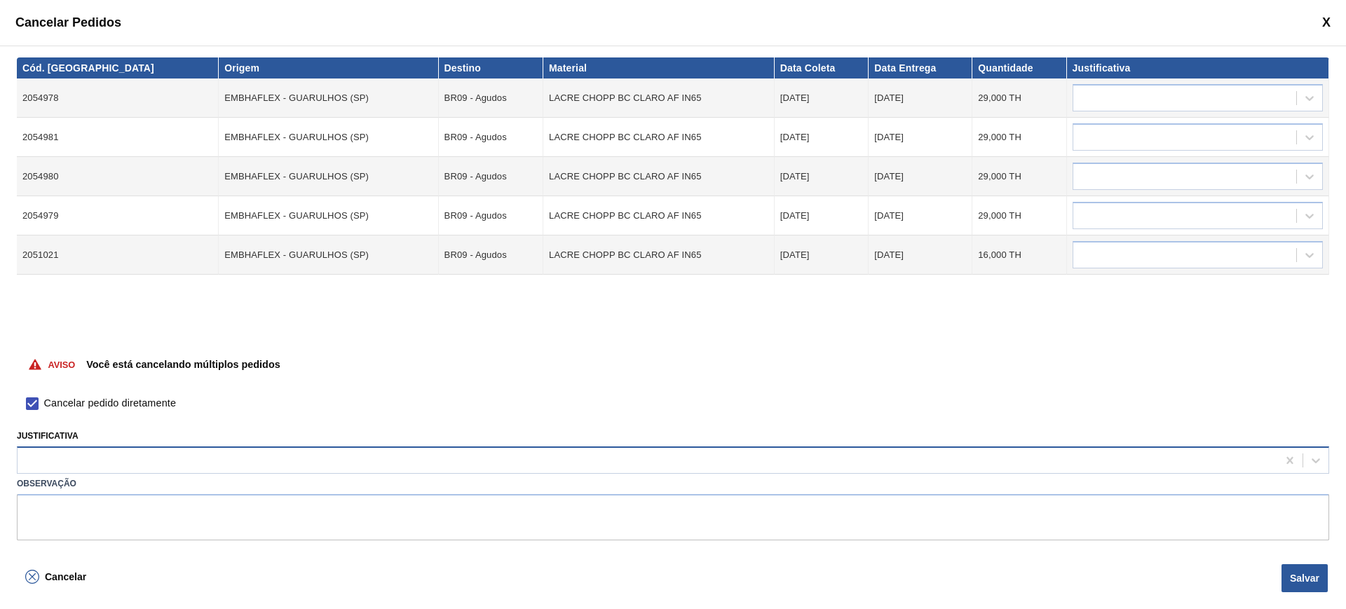
click at [44, 264] on div at bounding box center [648, 461] width 1260 height 20
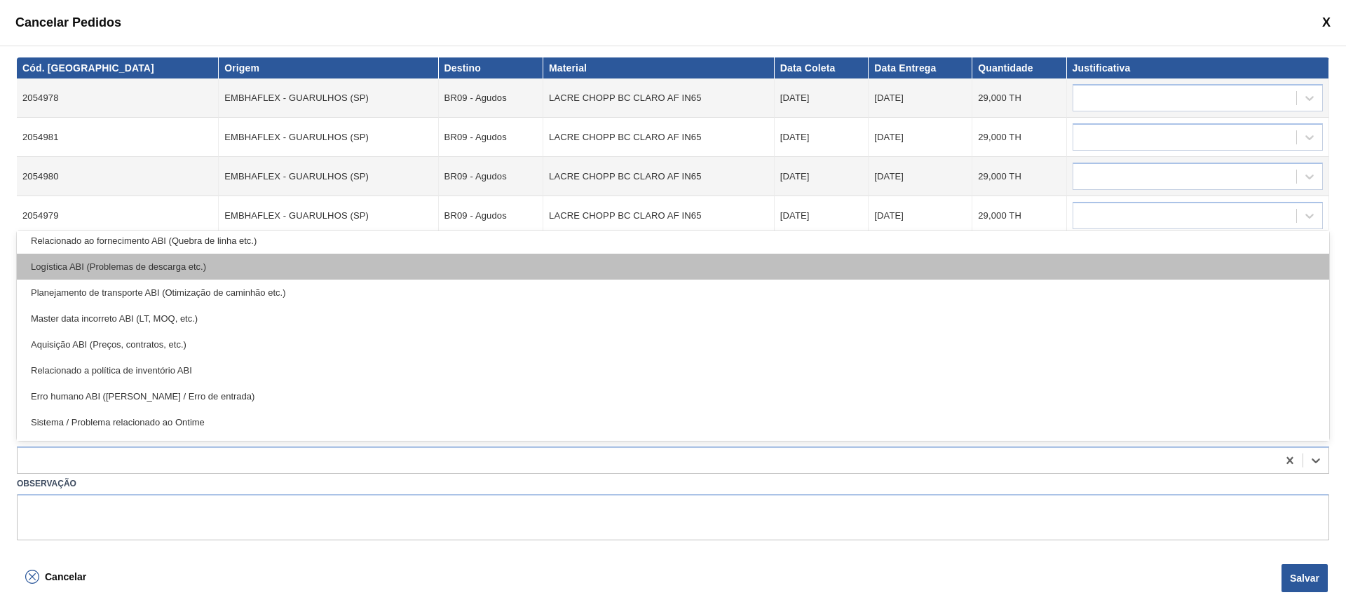
scroll to position [262, 0]
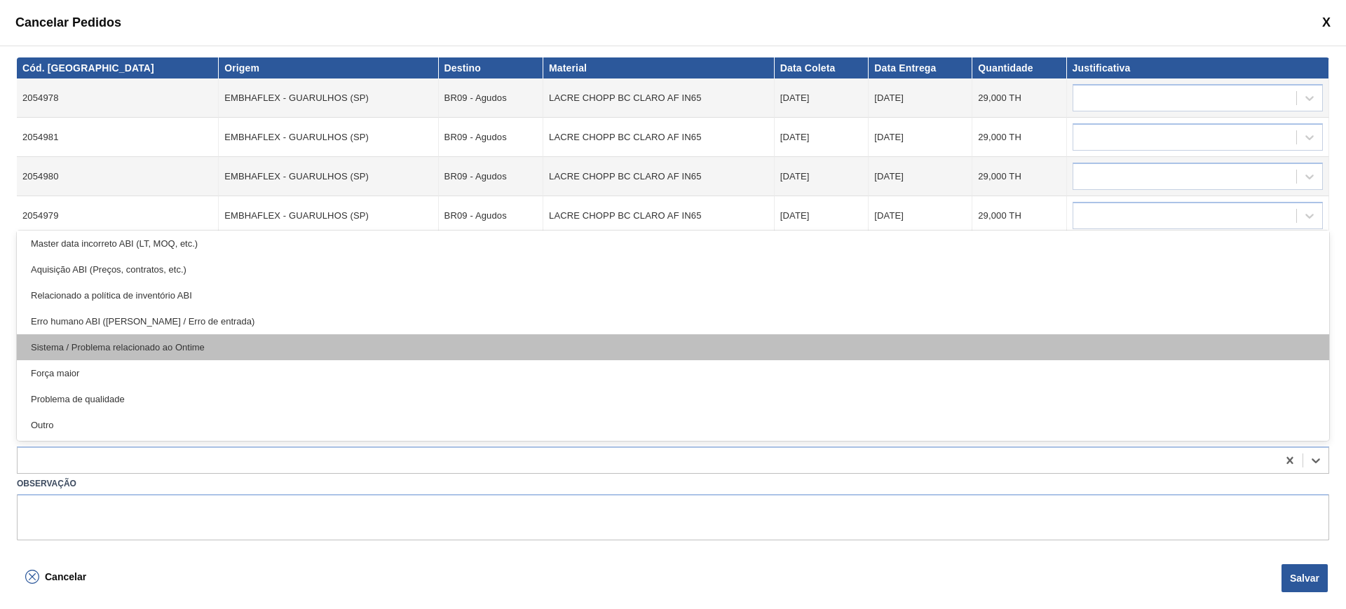
click at [177, 264] on div "Sistema / Problema relacionado ao Ontime" at bounding box center [673, 347] width 1313 height 26
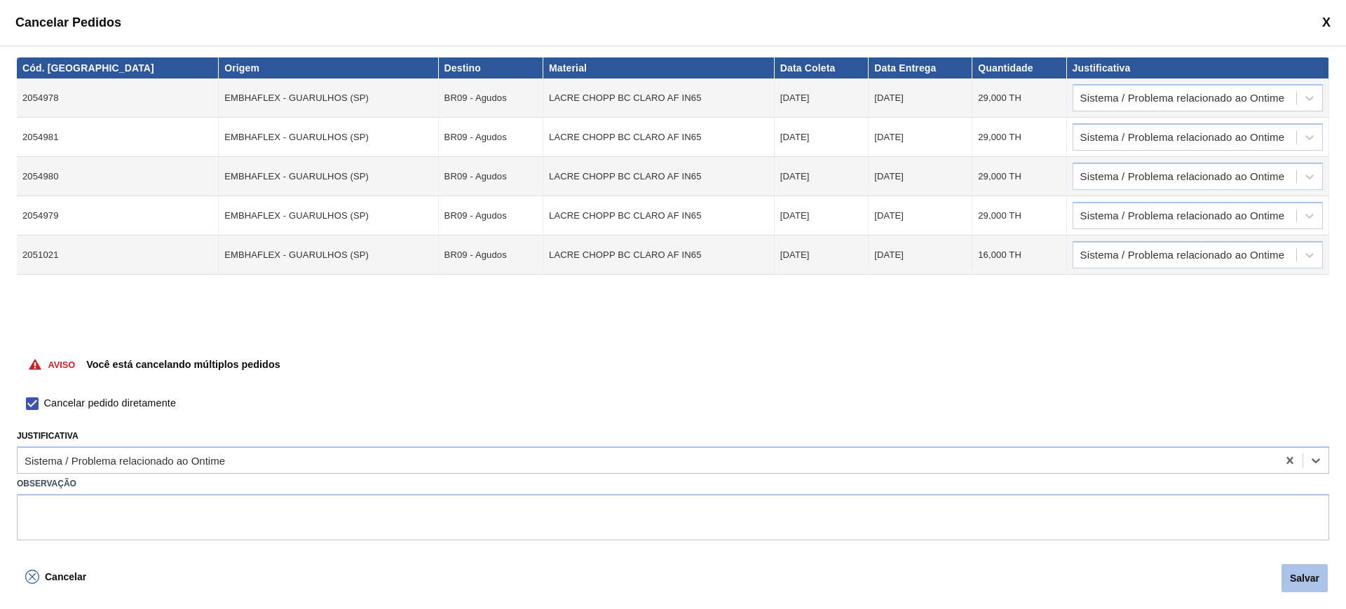
click at [682, 264] on button "Salvar" at bounding box center [1305, 578] width 46 height 28
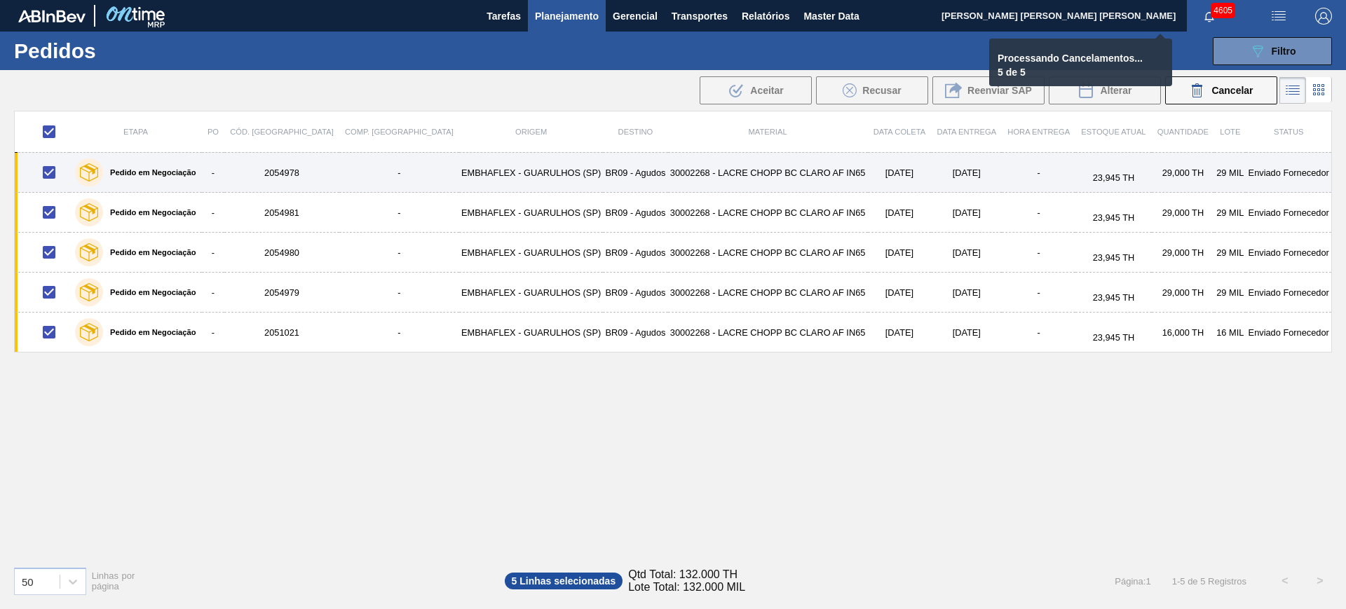
checkbox input "false"
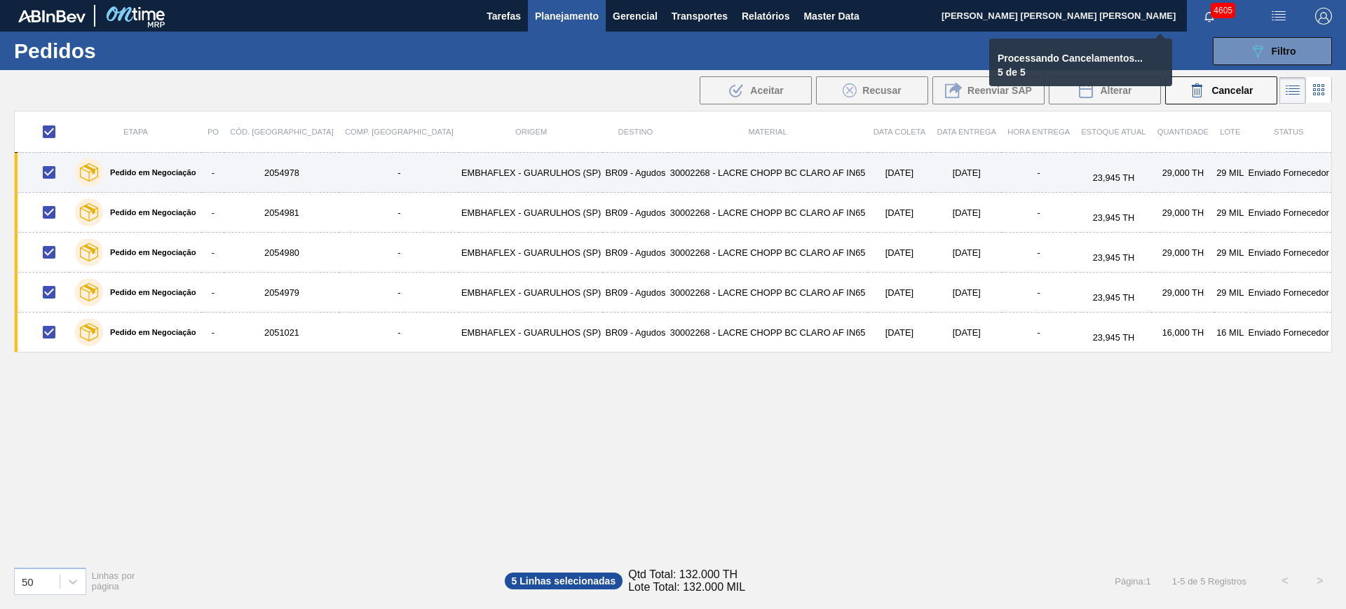
checkbox input "false"
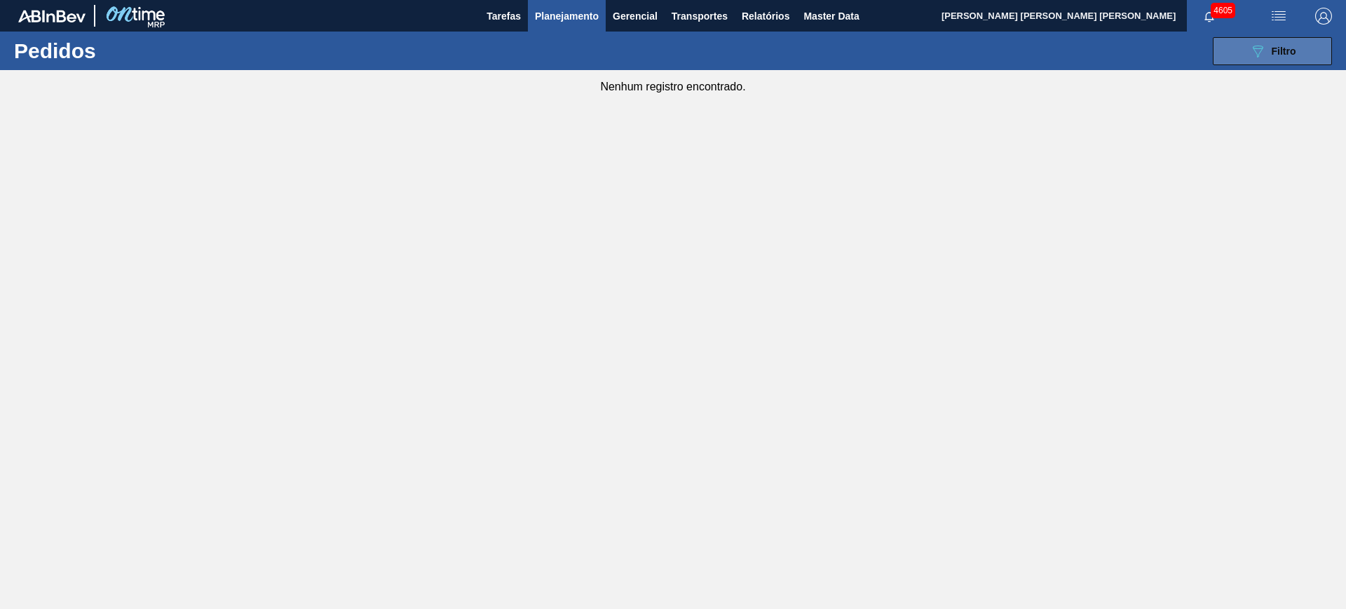
click at [682, 49] on button "089F7B8B-B2A5-4AFE-B5C0-19BA573D28AC Filtro" at bounding box center [1272, 51] width 119 height 28
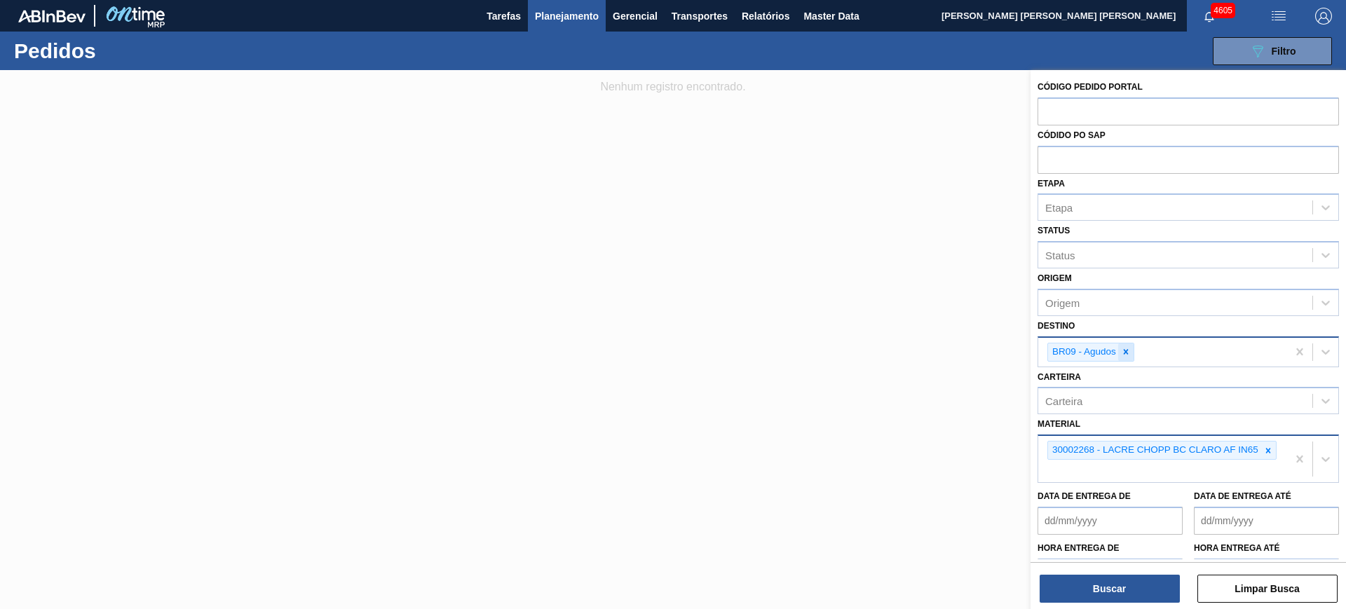
click at [682, 264] on div at bounding box center [1125, 353] width 15 height 18
drag, startPoint x: 1294, startPoint y: 459, endPoint x: 1285, endPoint y: 456, distance: 9.5
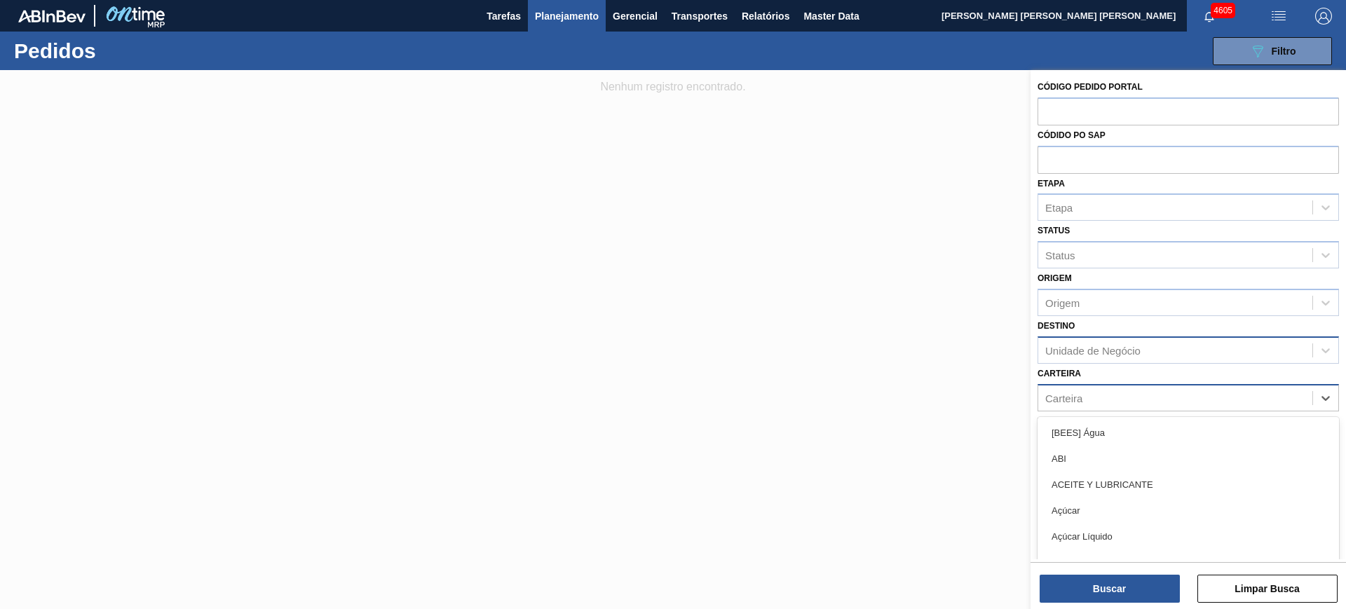
click at [682, 264] on div "Carteira" at bounding box center [1175, 398] width 274 height 20
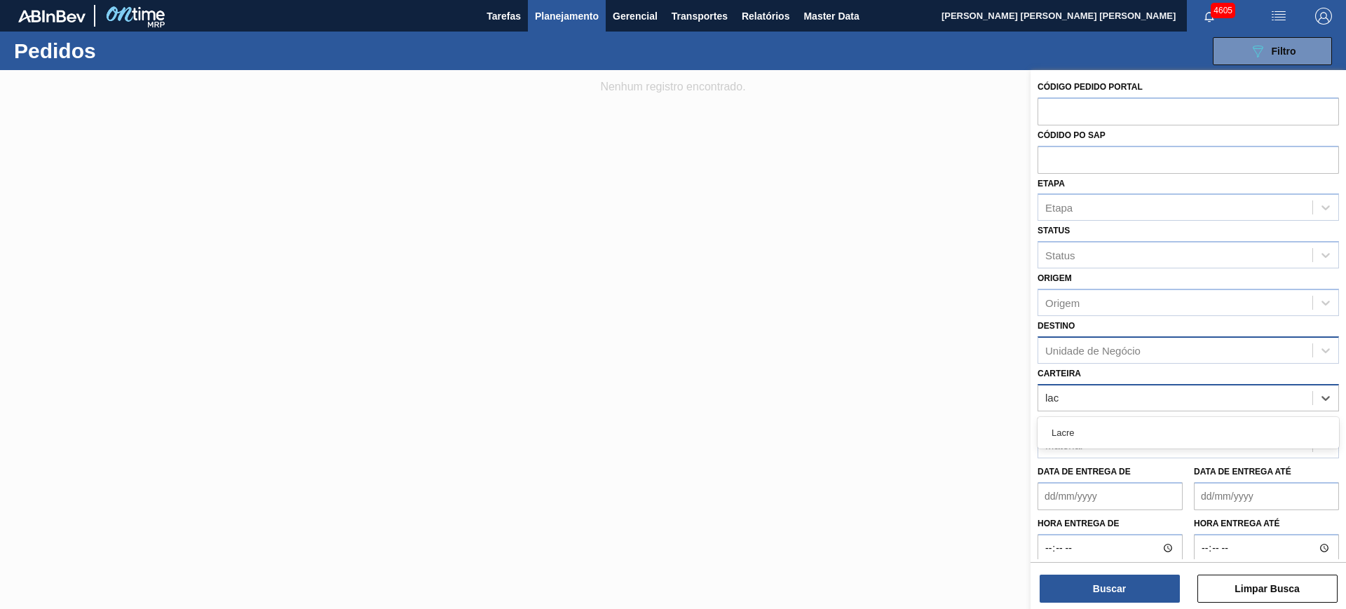
type input "lacr"
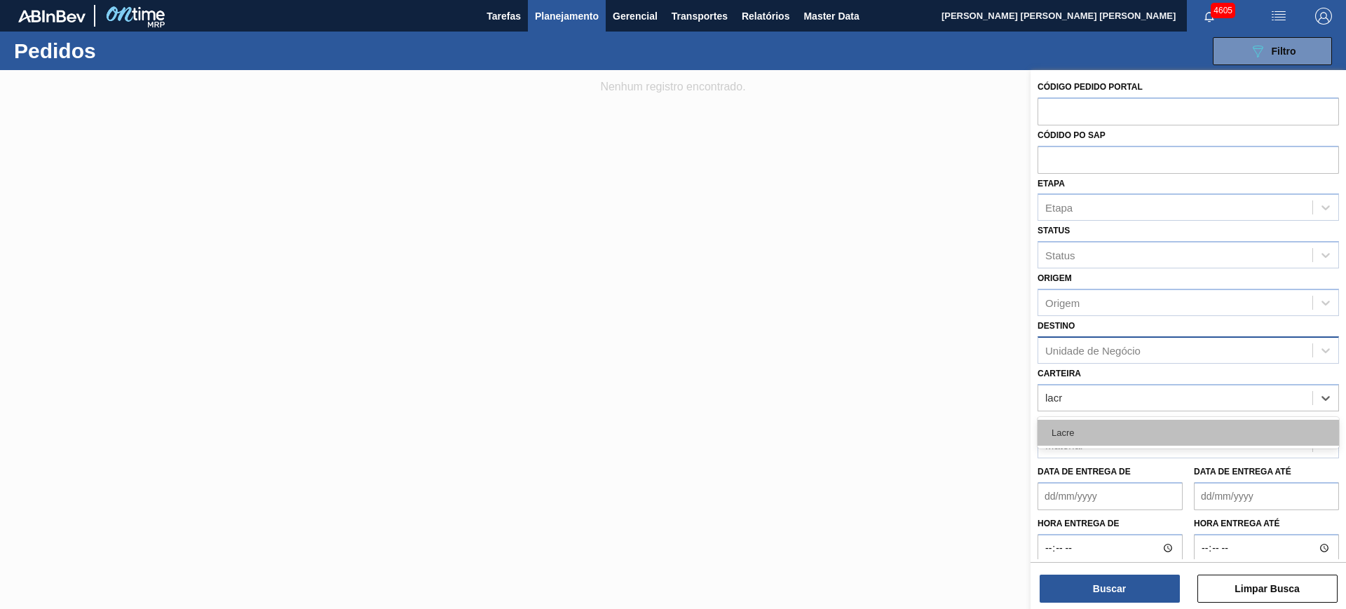
click at [682, 264] on div "Lacre" at bounding box center [1188, 433] width 301 height 26
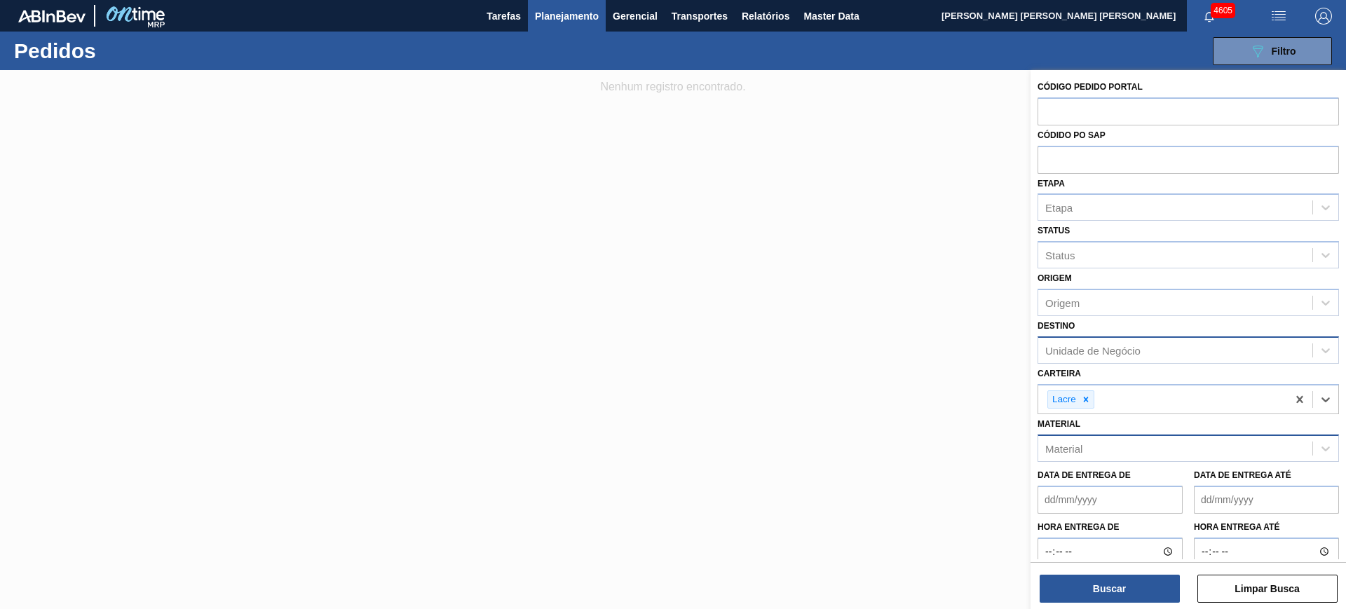
click at [682, 264] on div "Unidade de Negócio" at bounding box center [1092, 350] width 95 height 12
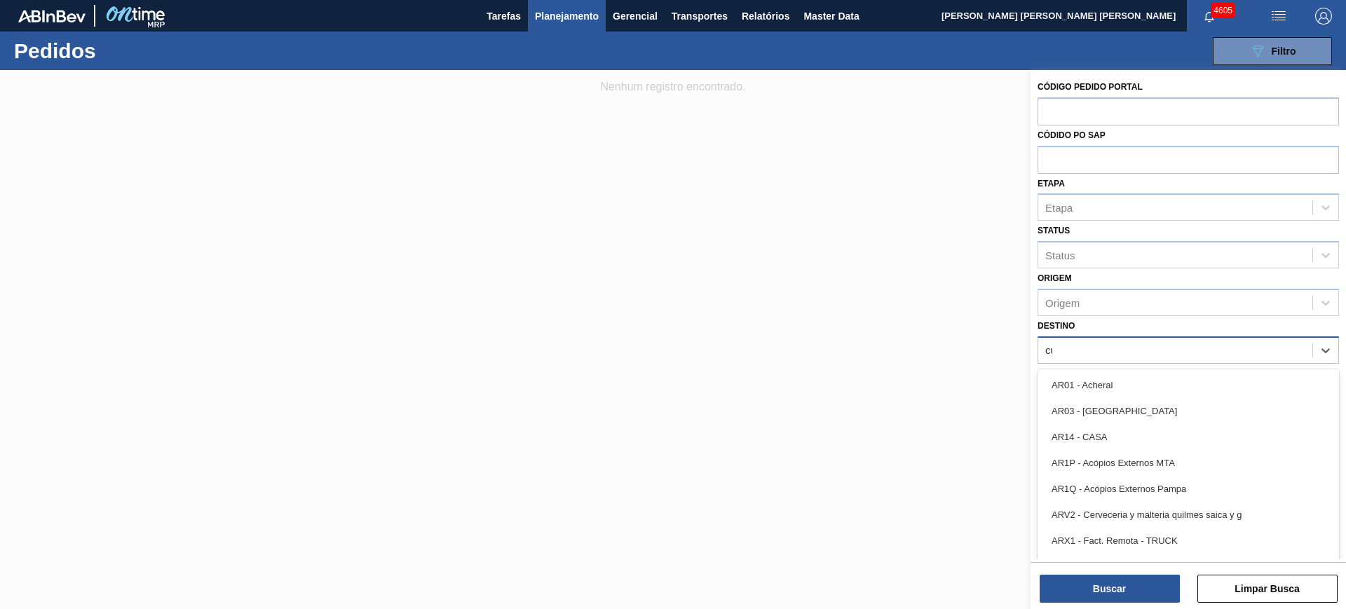
type input "cui"
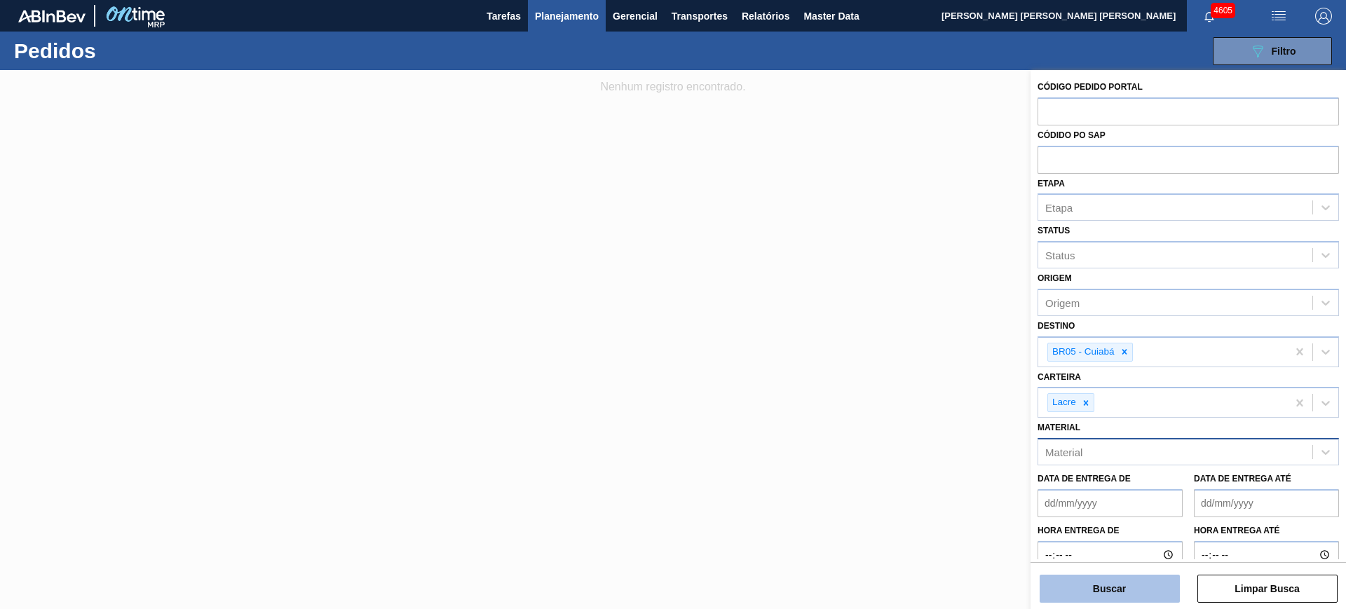
click at [682, 264] on button "Buscar" at bounding box center [1110, 589] width 140 height 28
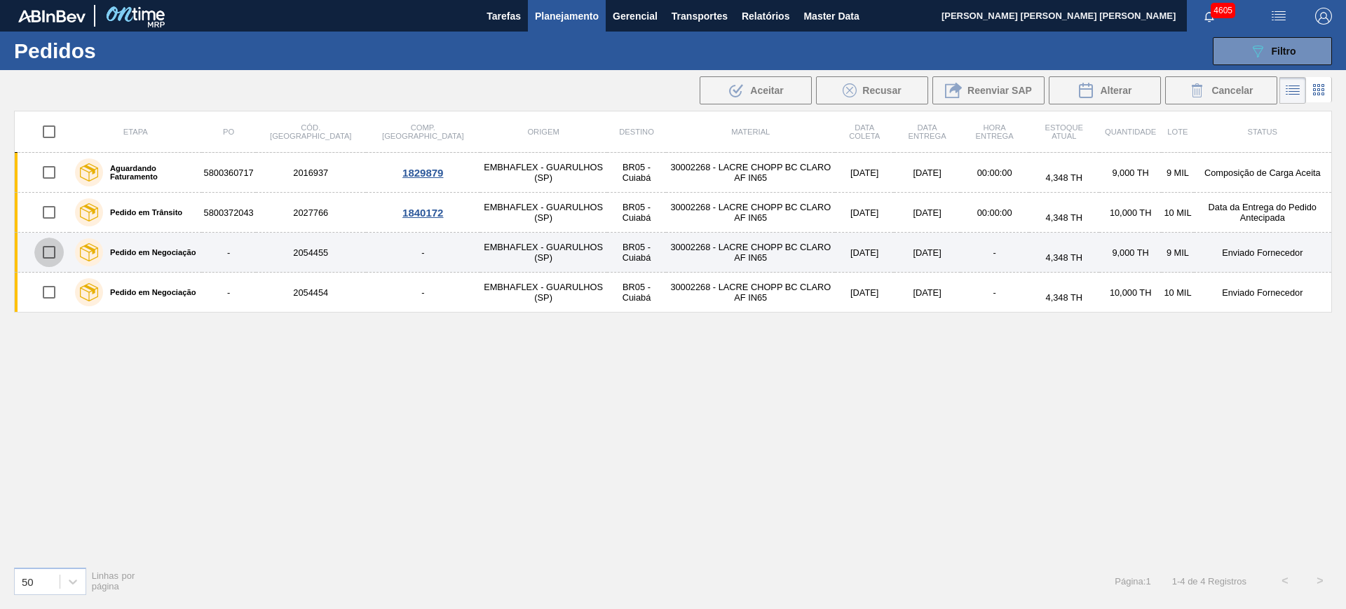
click at [48, 249] on input "checkbox" at bounding box center [48, 252] width 29 height 29
checkbox input "true"
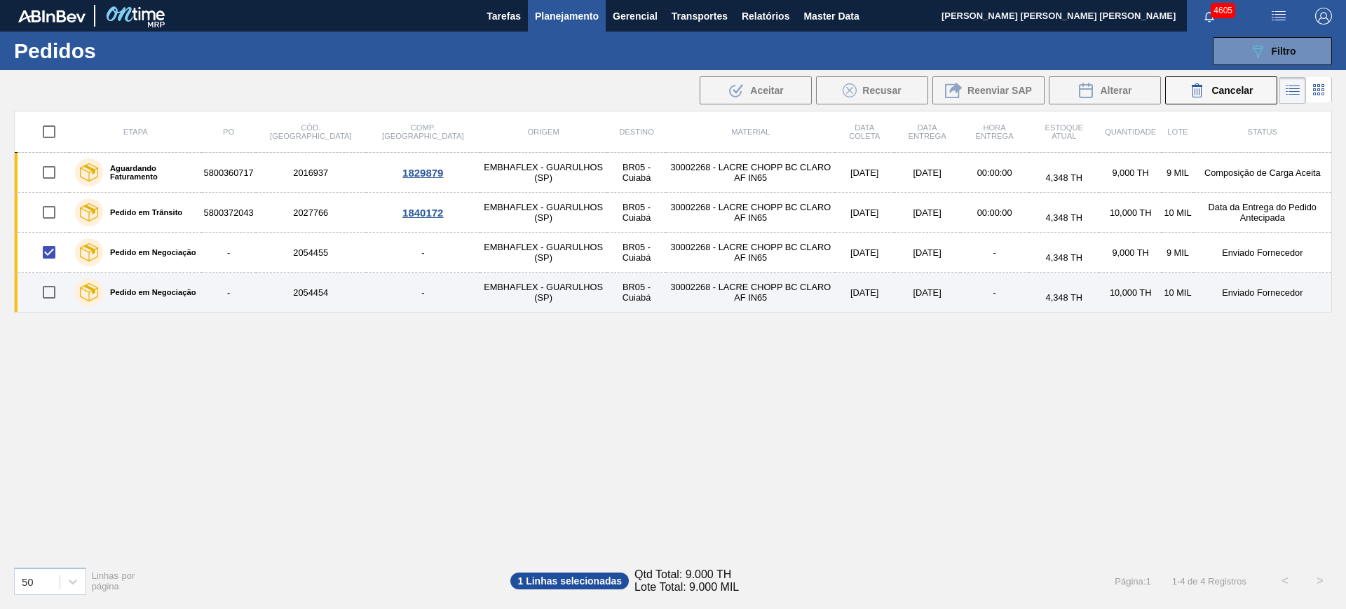
click at [53, 264] on input "checkbox" at bounding box center [48, 292] width 29 height 29
checkbox input "true"
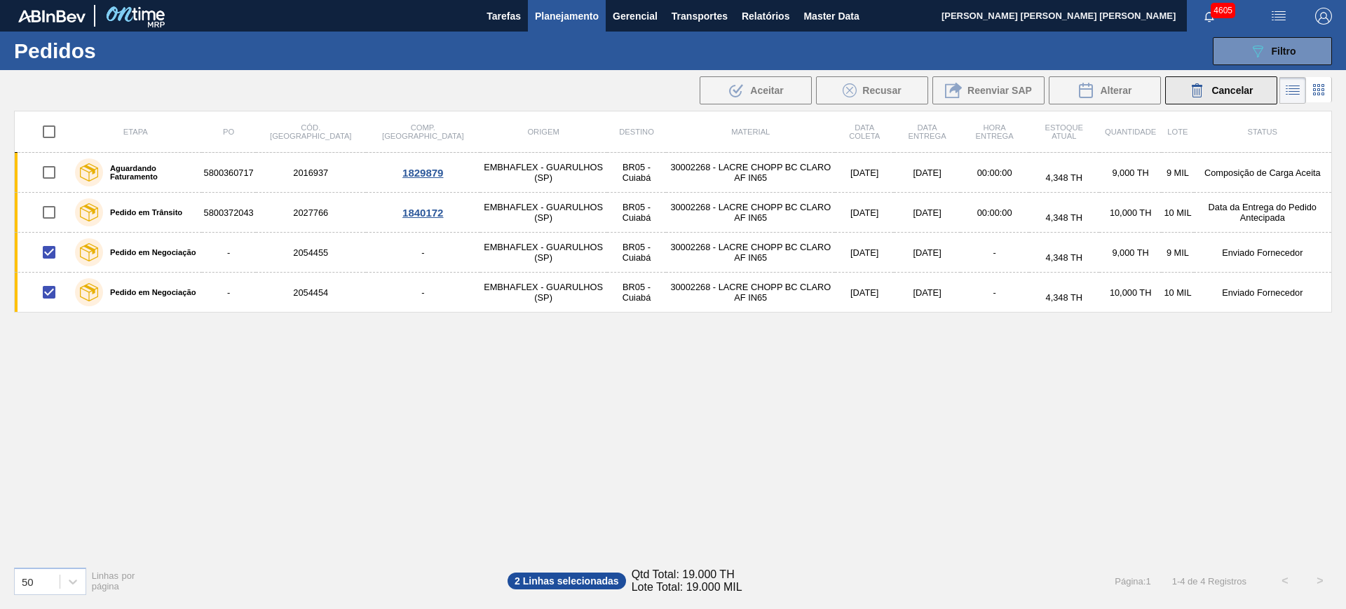
click at [682, 88] on icon at bounding box center [1197, 92] width 9 height 11
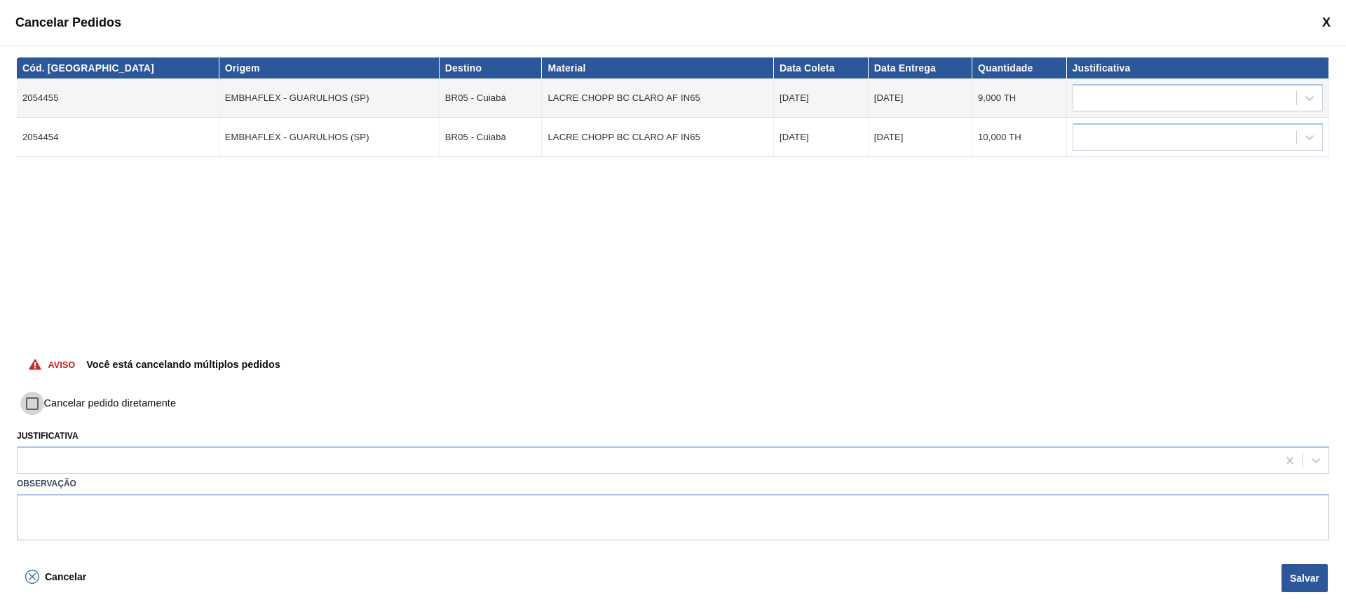
click at [27, 264] on input "Cancelar pedido diretamente" at bounding box center [32, 404] width 24 height 24
checkbox input "true"
click at [62, 264] on div "Justificativa" at bounding box center [673, 450] width 1313 height 48
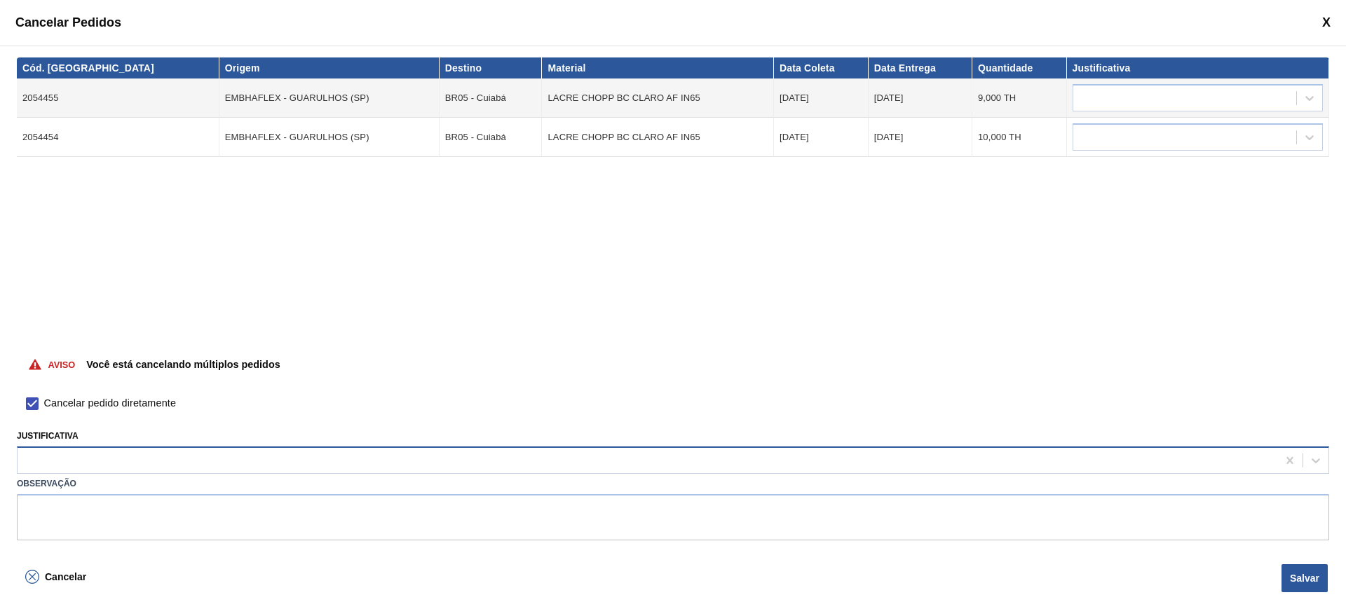
click at [203, 264] on div at bounding box center [648, 461] width 1260 height 20
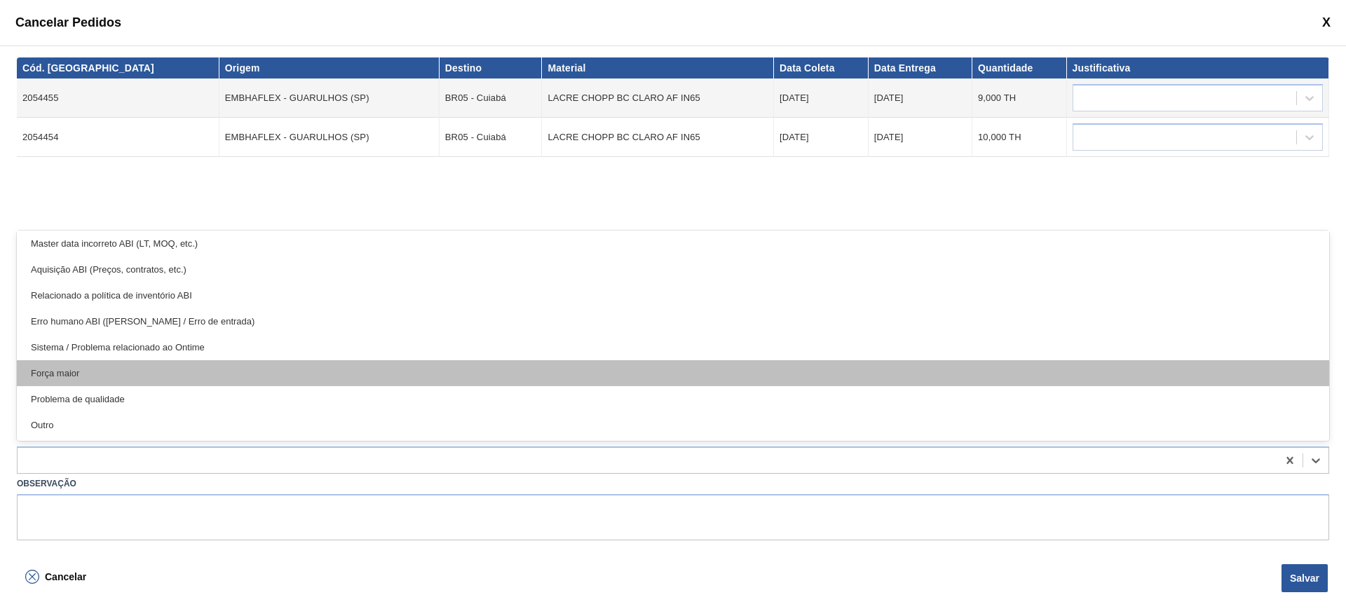
click at [178, 264] on div "Força maior" at bounding box center [673, 373] width 1313 height 26
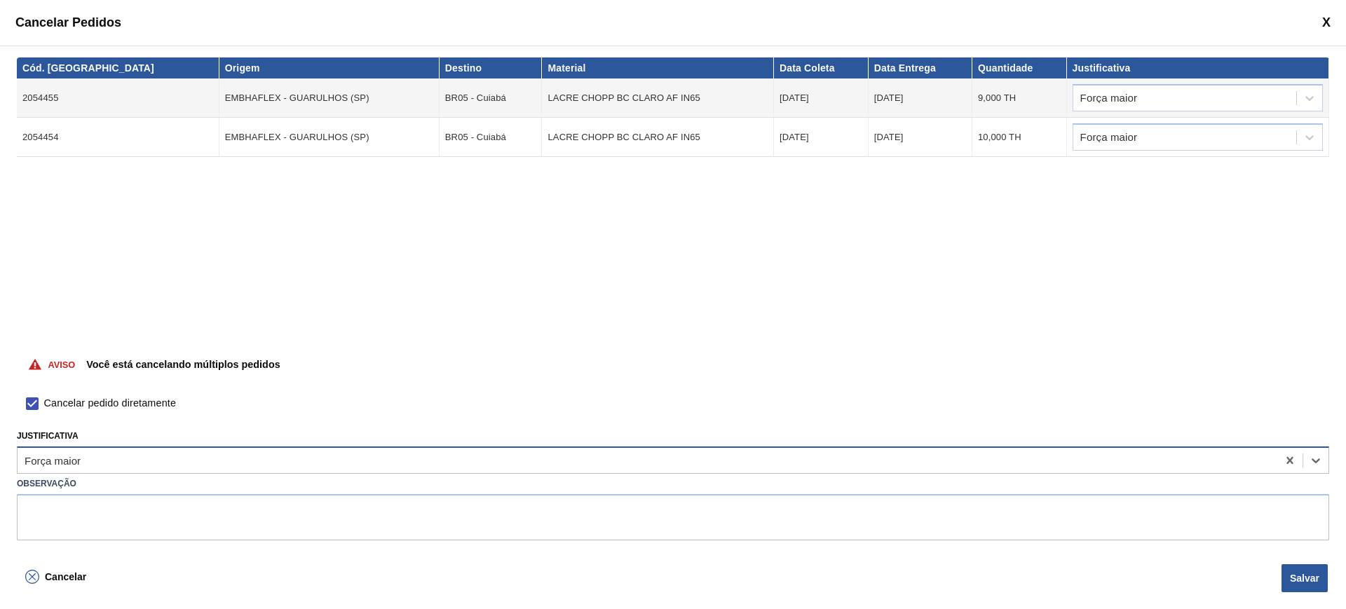
click at [223, 264] on div "Força maior" at bounding box center [648, 461] width 1260 height 20
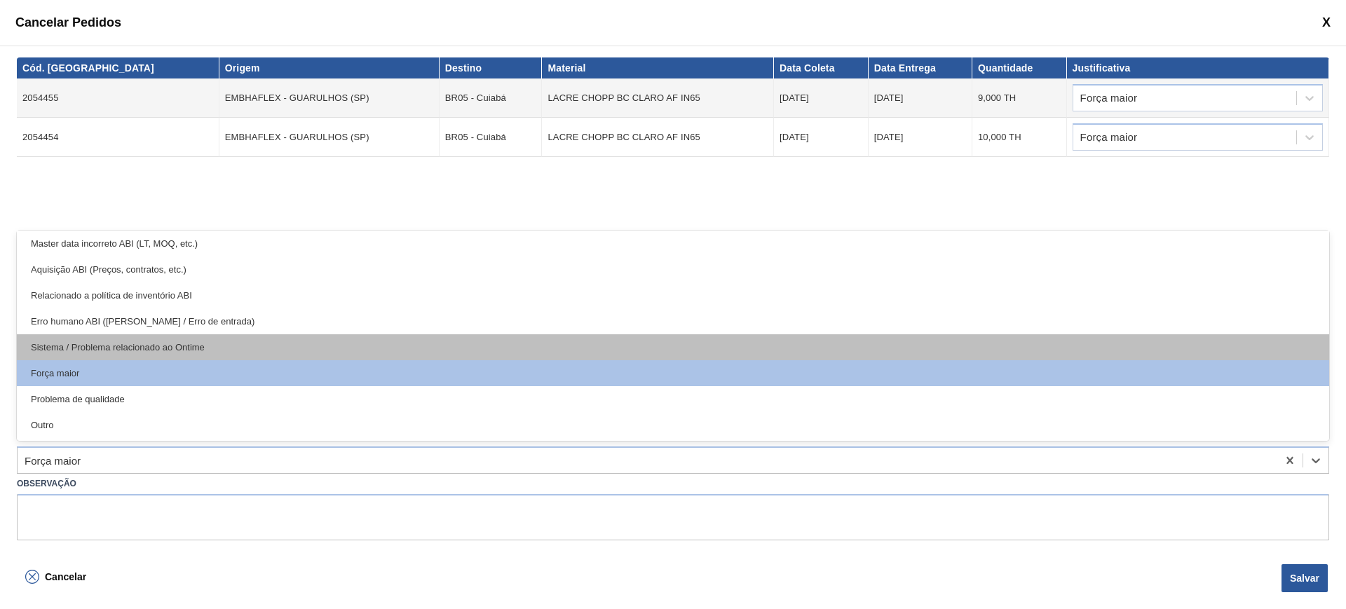
click at [205, 264] on div "Sistema / Problema relacionado ao Ontime" at bounding box center [673, 347] width 1313 height 26
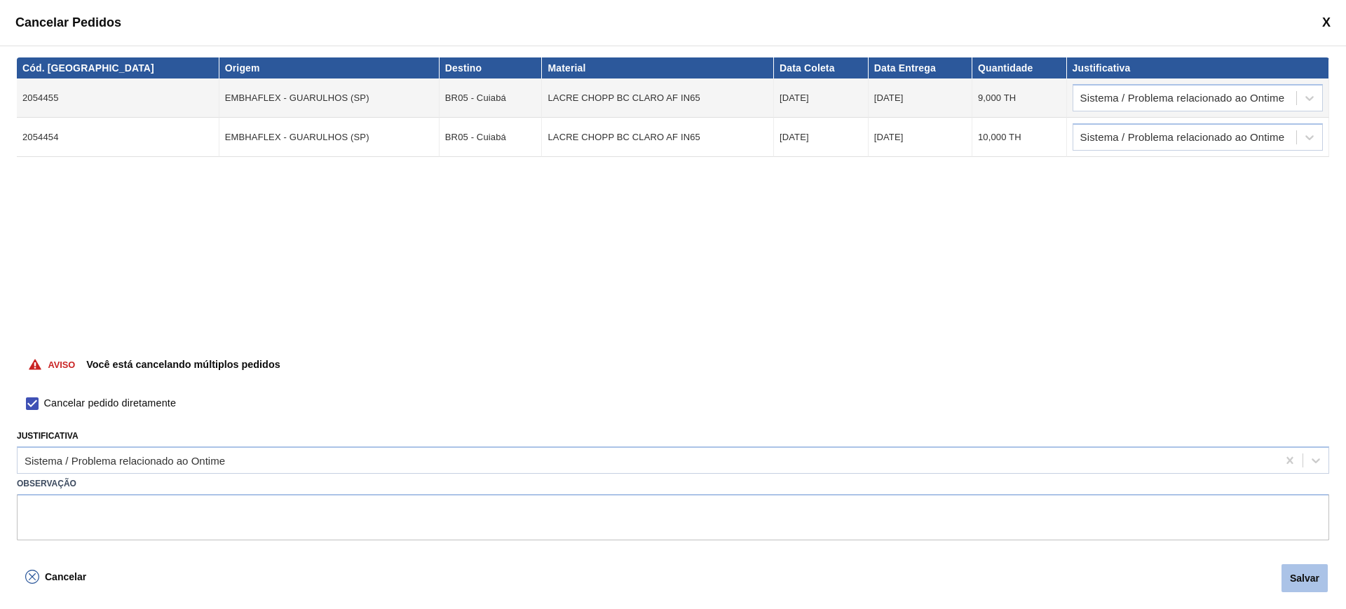
click at [682, 264] on button "Salvar" at bounding box center [1305, 578] width 46 height 28
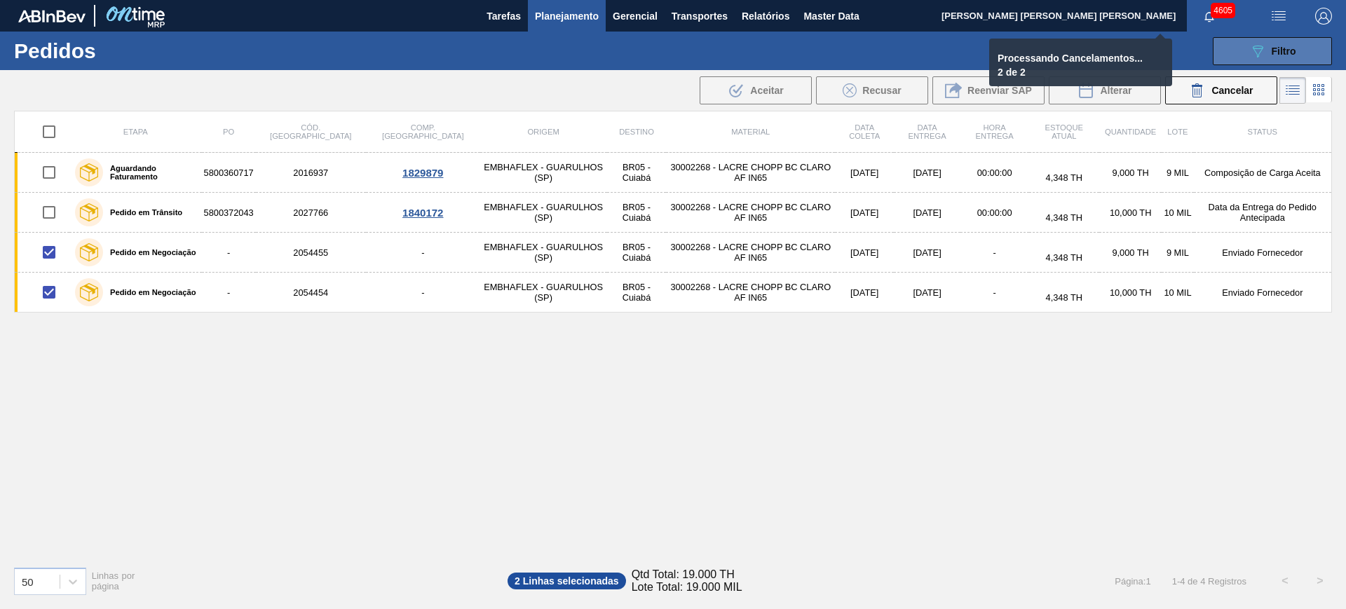
checkbox input "false"
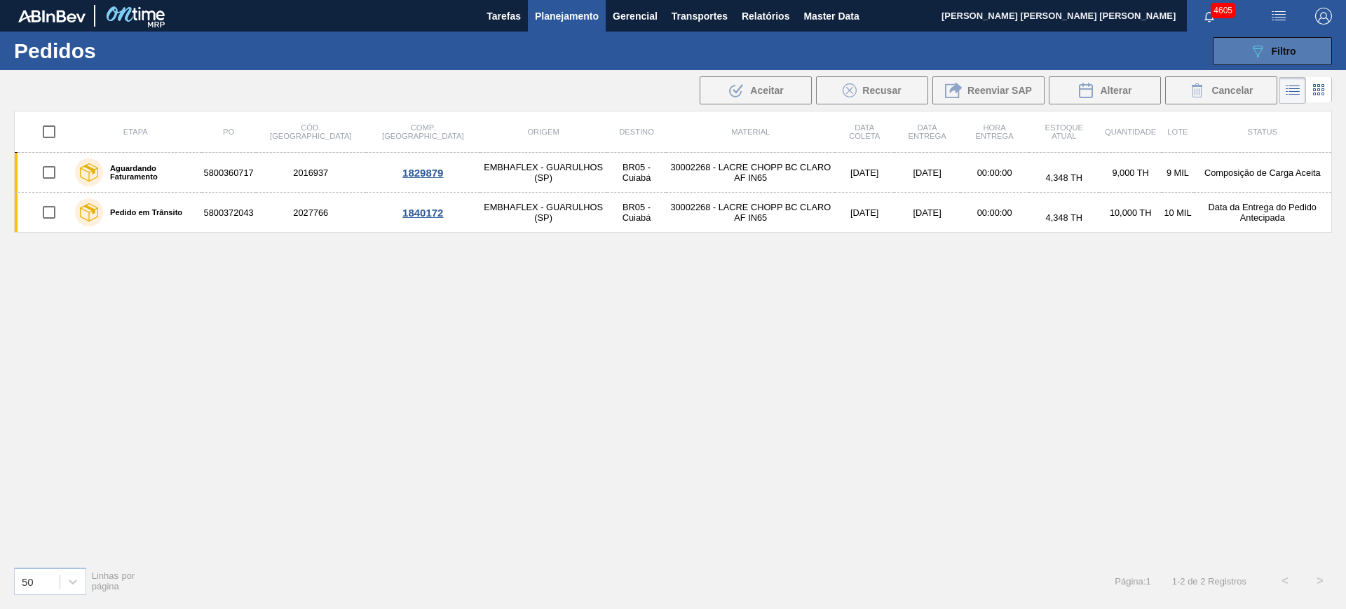
click at [682, 48] on button "089F7B8B-B2A5-4AFE-B5C0-19BA573D28AC Filtro" at bounding box center [1272, 51] width 119 height 28
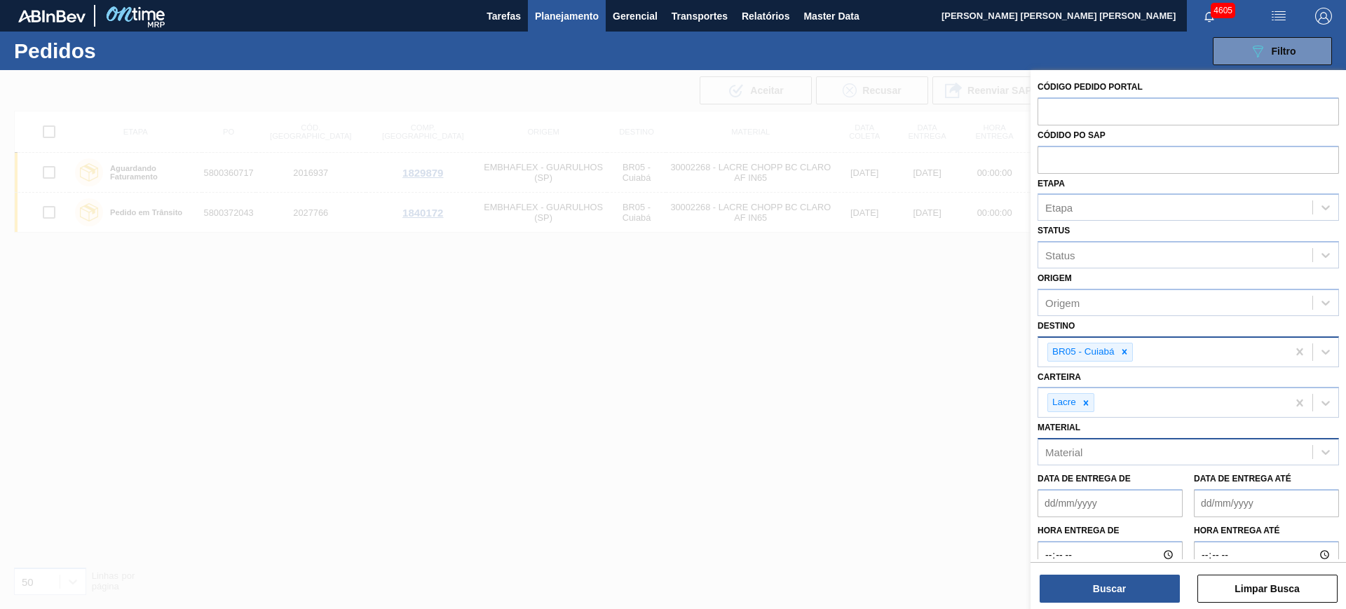
click at [682, 264] on div "BR05 - Cuiabá" at bounding box center [1162, 352] width 249 height 29
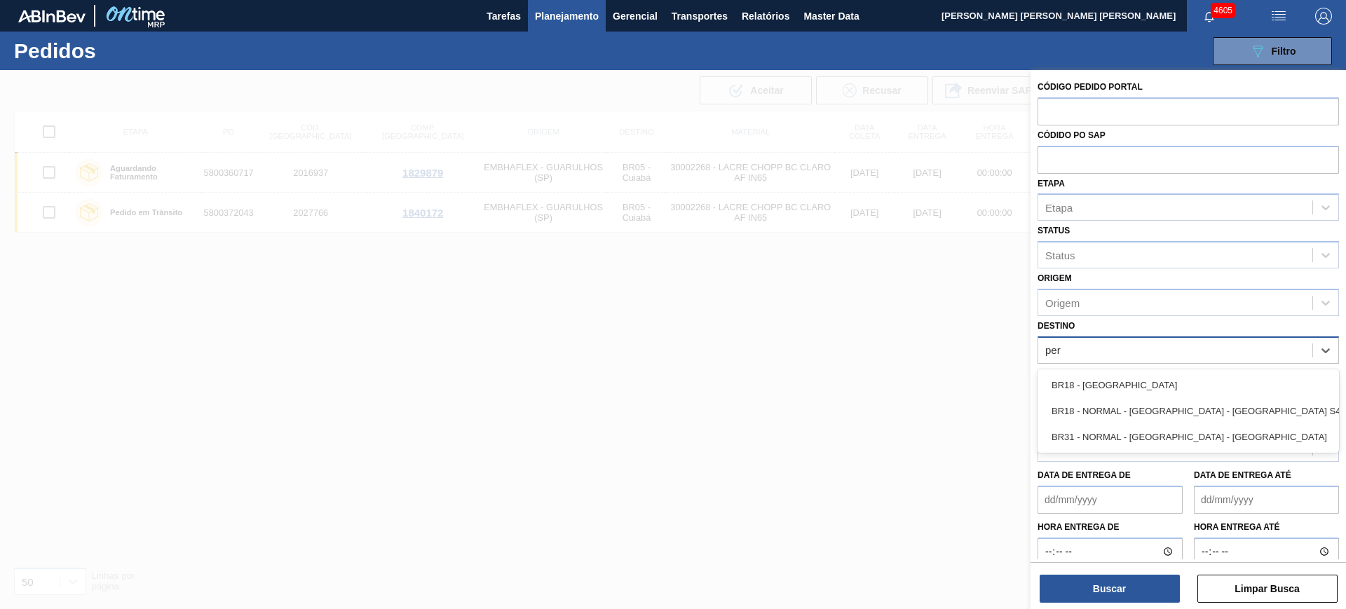
type input "pern"
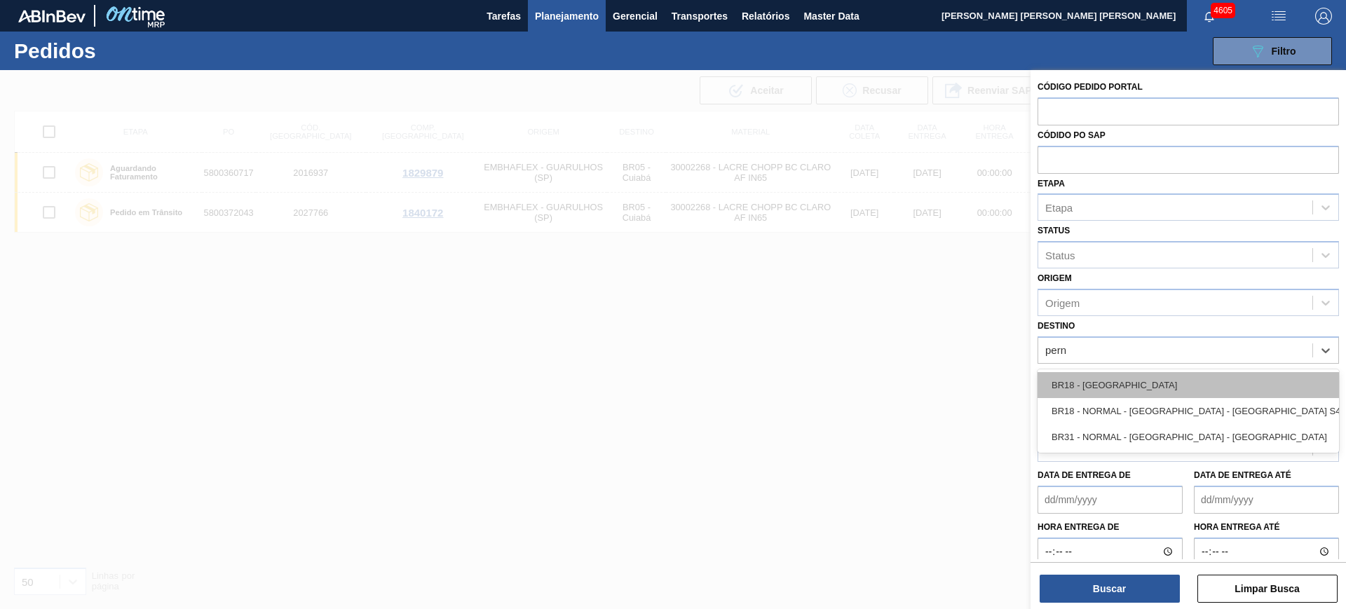
click at [682, 264] on div "BR18 - Pernambuco" at bounding box center [1188, 385] width 301 height 26
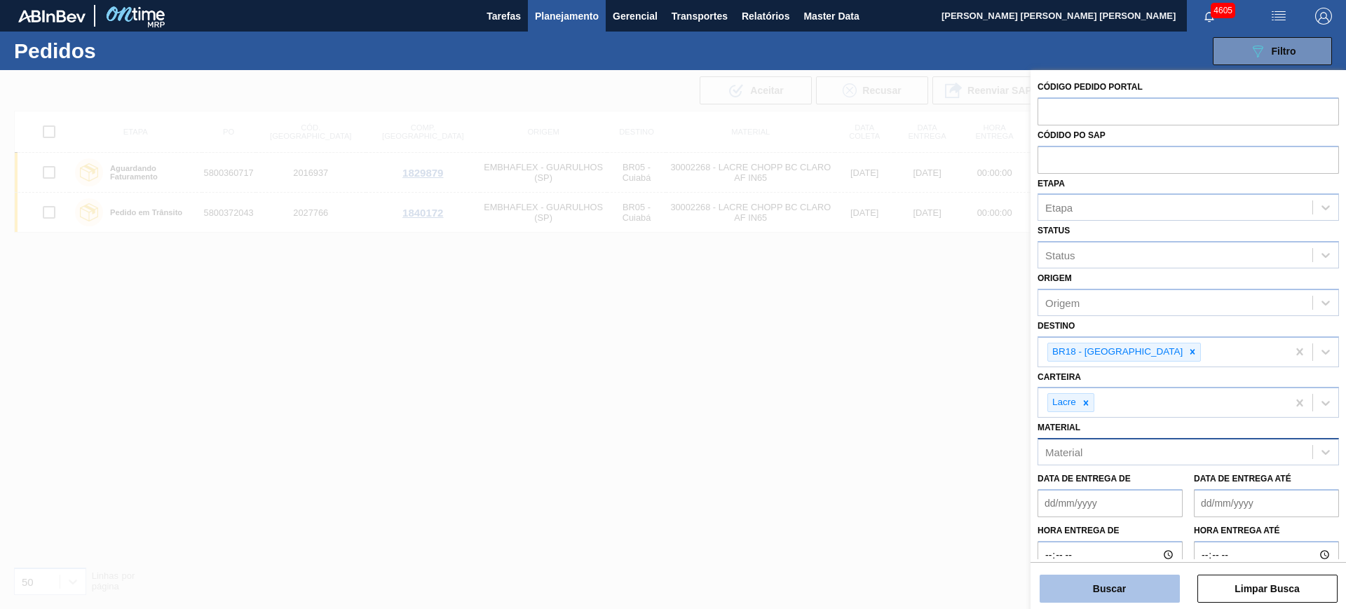
click at [682, 264] on button "Buscar" at bounding box center [1110, 589] width 140 height 28
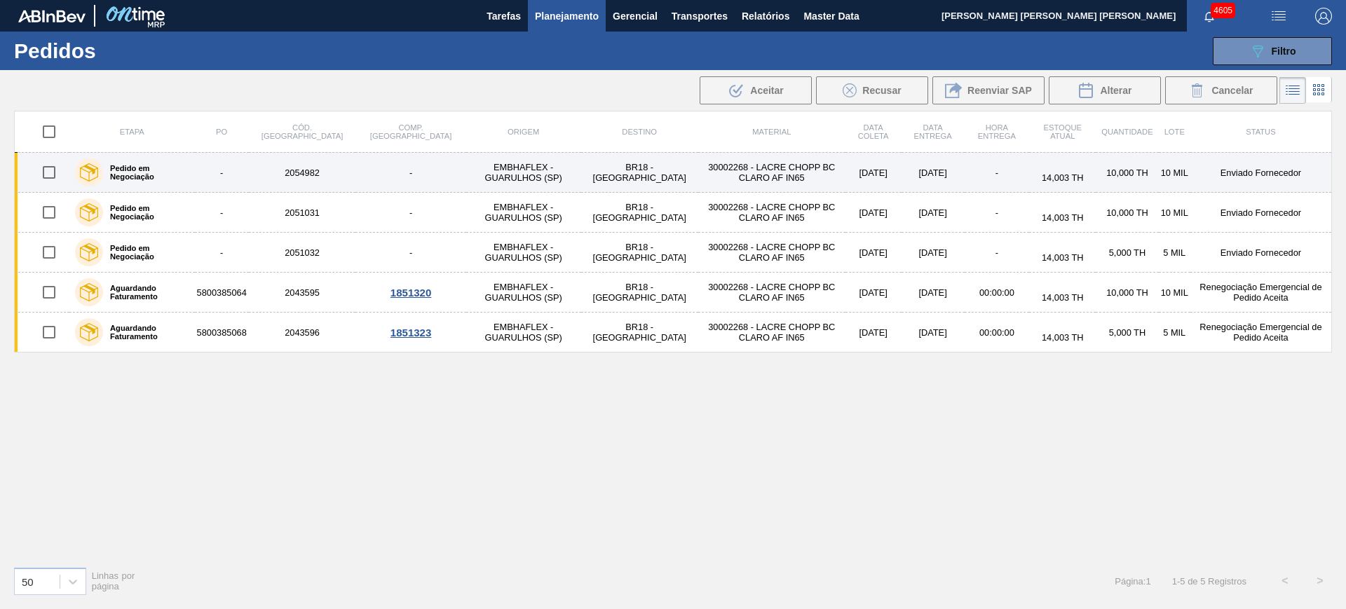
click at [48, 168] on input "checkbox" at bounding box center [48, 172] width 29 height 29
checkbox input "true"
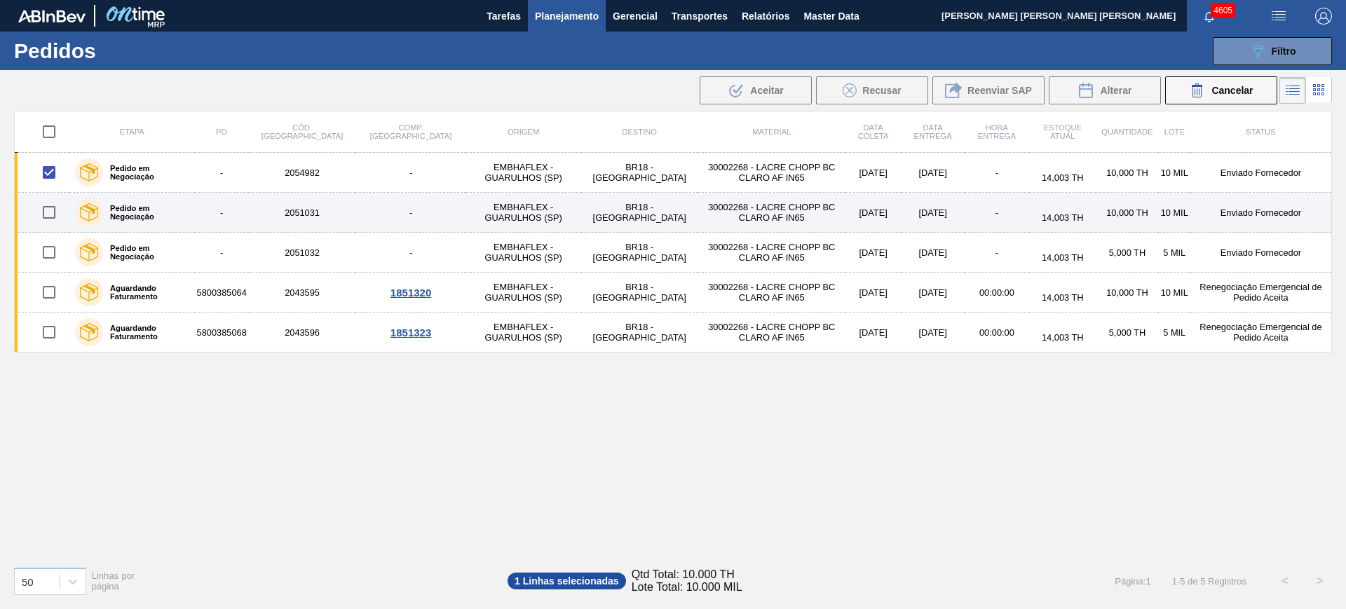
click at [51, 203] on input "checkbox" at bounding box center [48, 212] width 29 height 29
checkbox input "true"
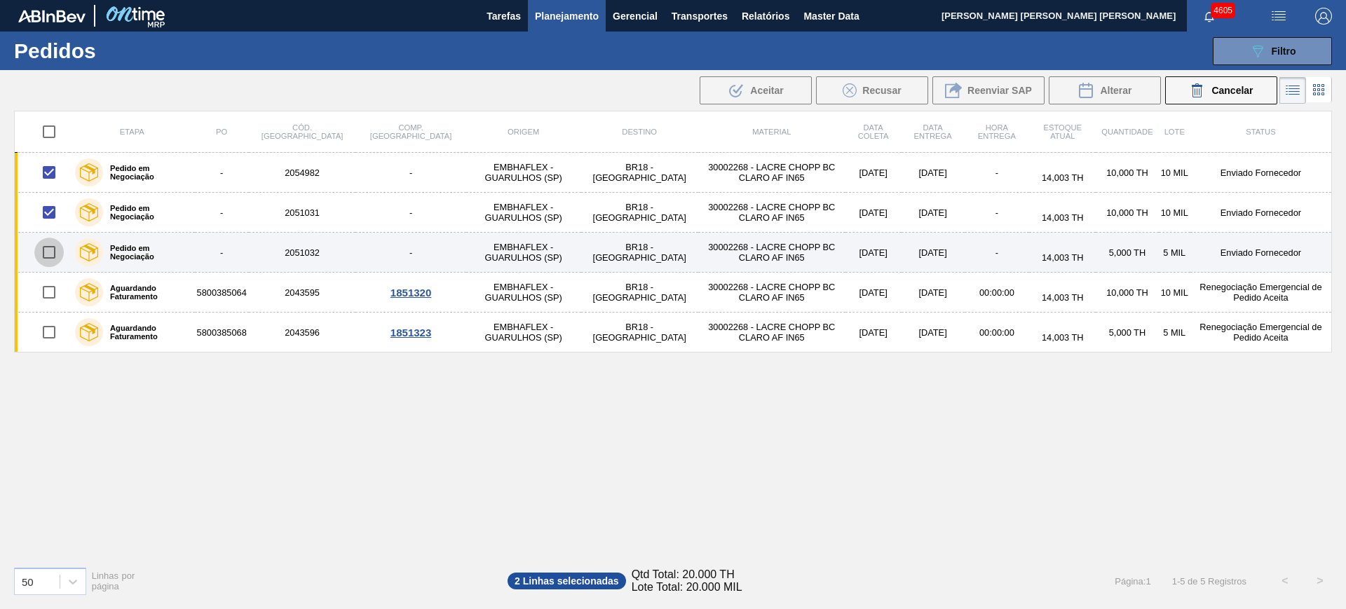
click at [50, 239] on input "checkbox" at bounding box center [48, 252] width 29 height 29
checkbox input "true"
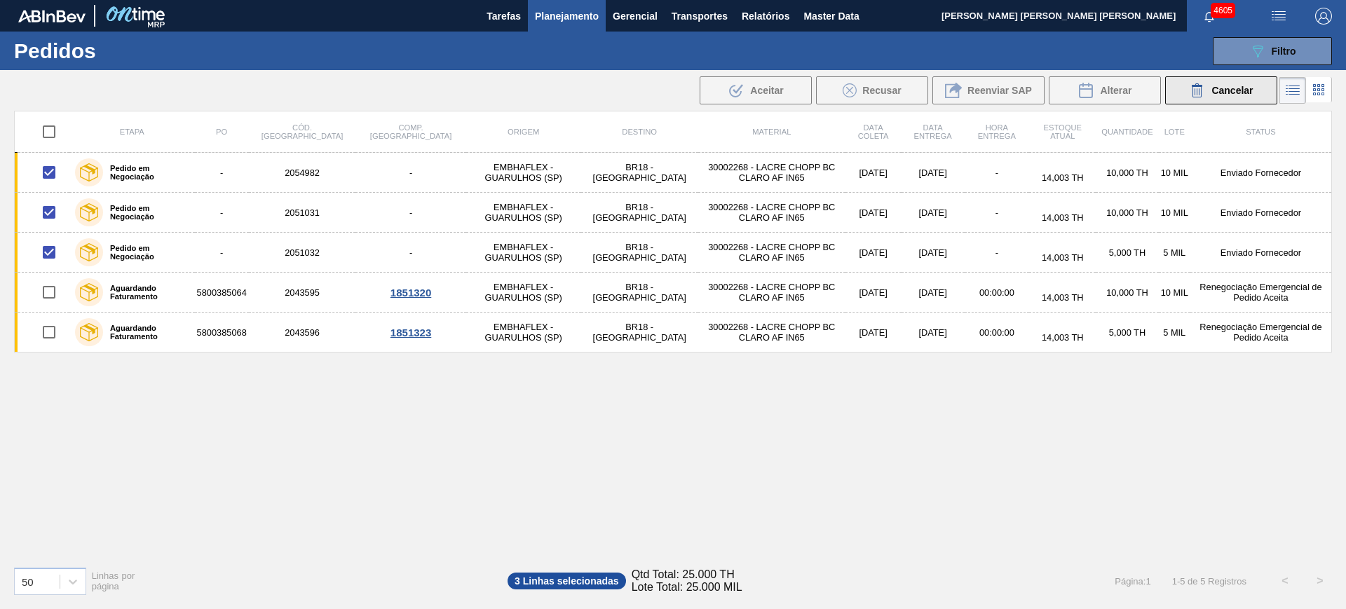
click at [682, 96] on div "Cancelar" at bounding box center [1221, 90] width 64 height 17
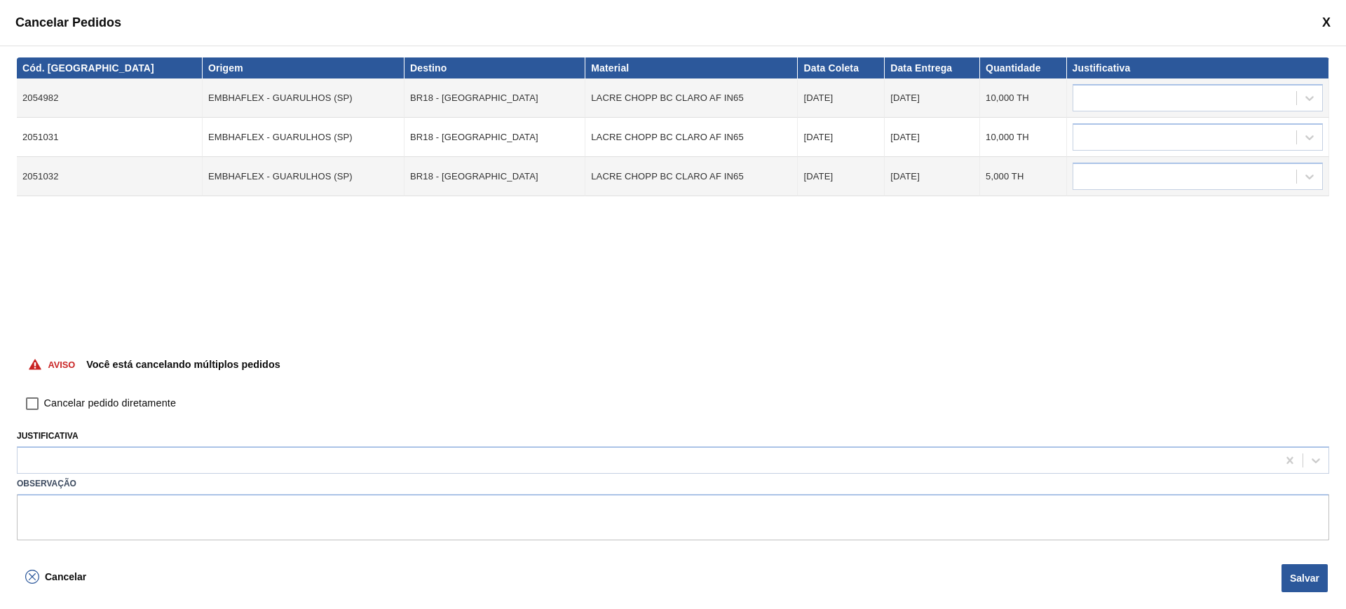
click at [88, 264] on span "Cancelar pedido diretamente" at bounding box center [110, 403] width 132 height 15
click at [44, 264] on input "Cancelar pedido diretamente" at bounding box center [32, 404] width 24 height 24
checkbox input "true"
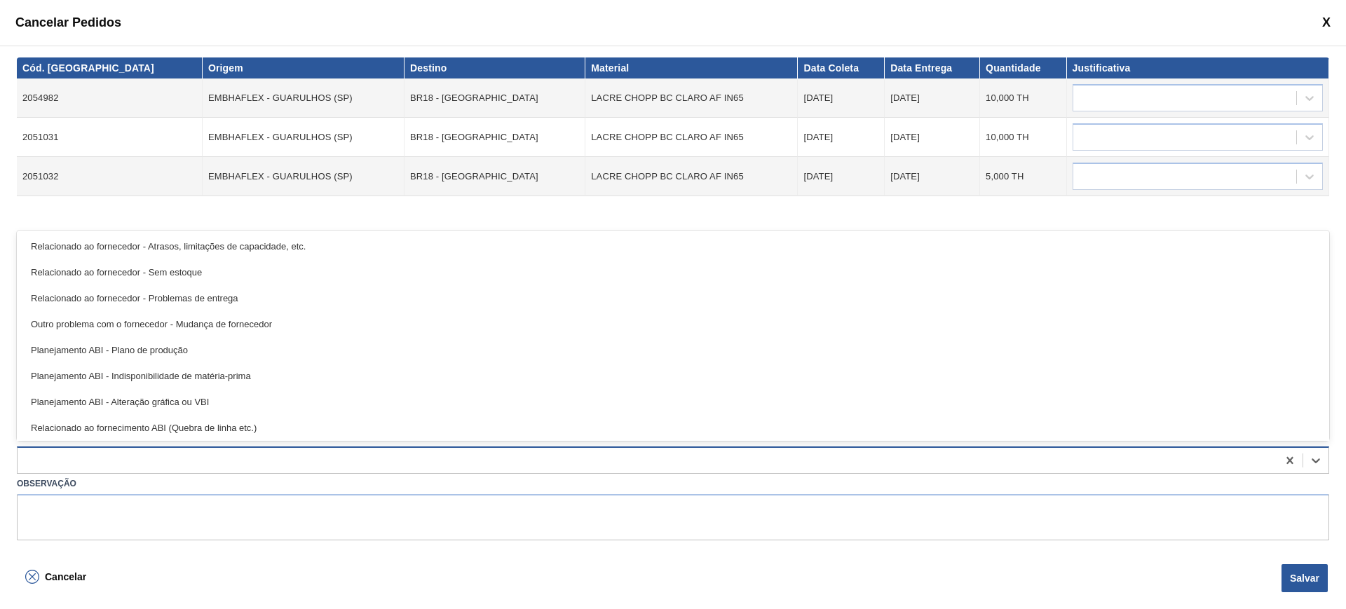
click at [127, 264] on div at bounding box center [648, 461] width 1260 height 20
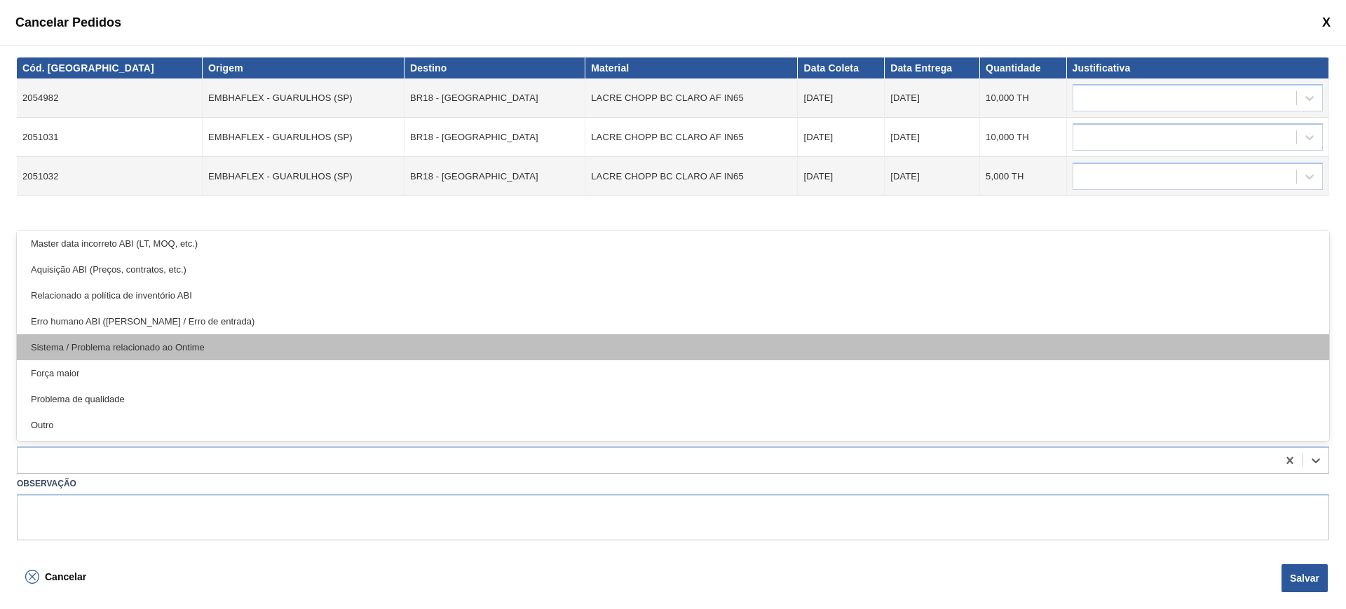
click at [185, 264] on div "Sistema / Problema relacionado ao Ontime" at bounding box center [673, 347] width 1313 height 26
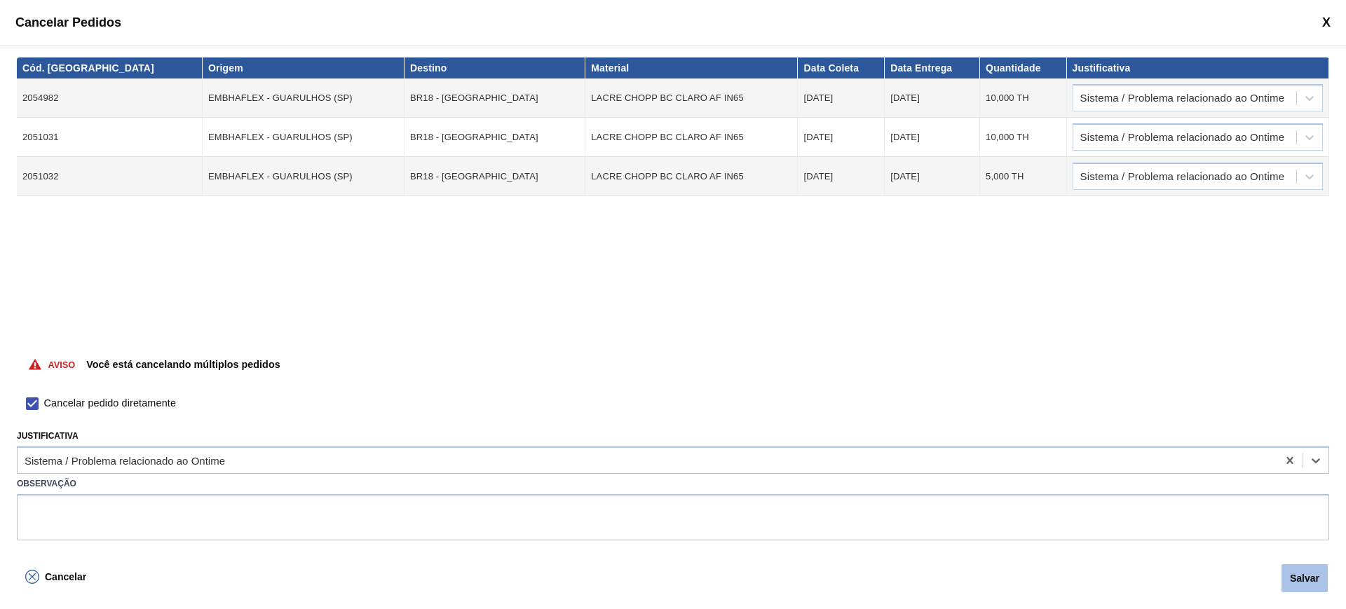
click at [682, 264] on button "Salvar" at bounding box center [1305, 578] width 46 height 28
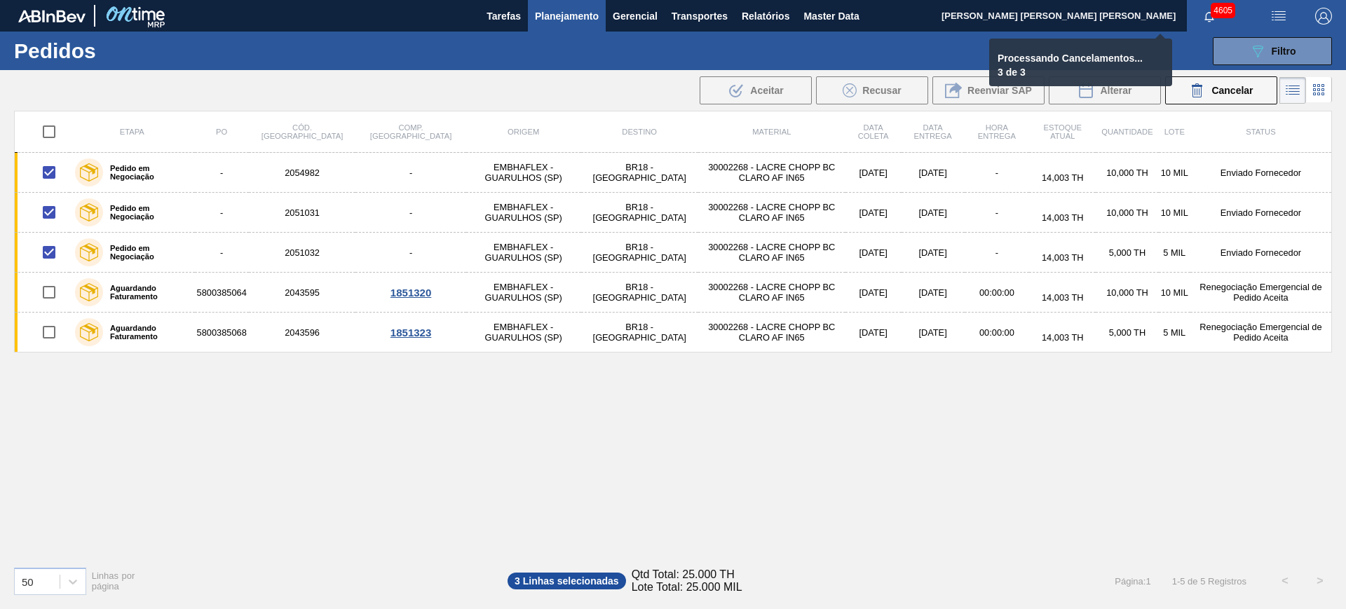
checkbox input "false"
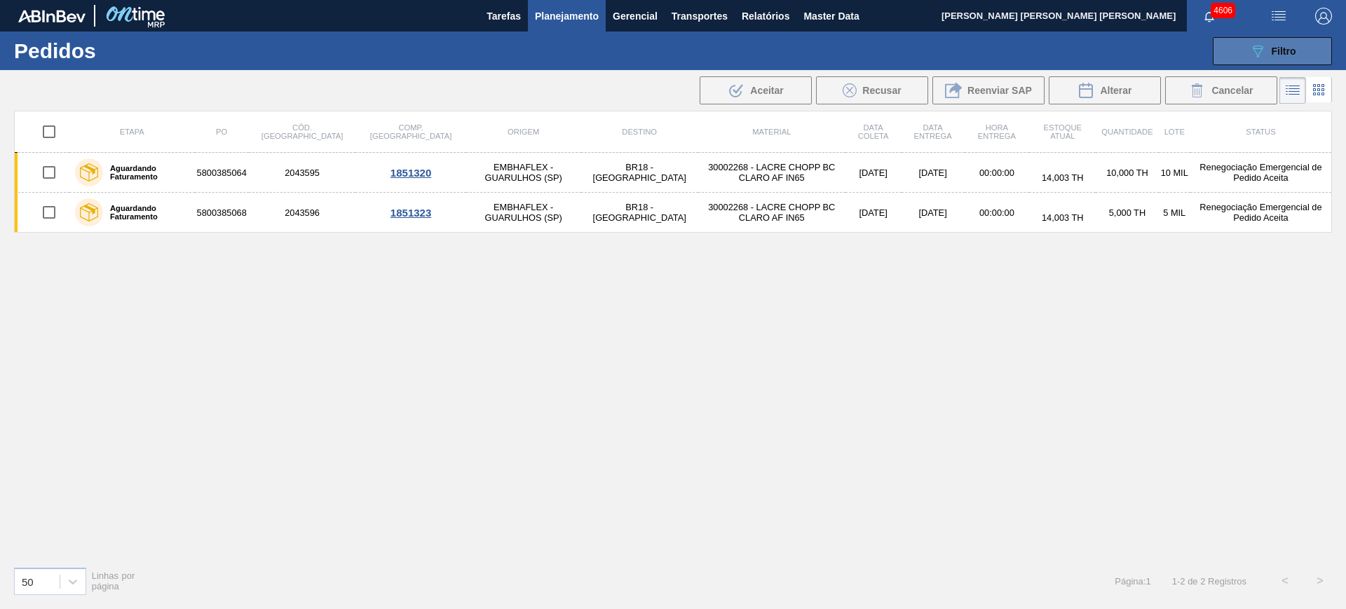
click at [682, 62] on button "089F7B8B-B2A5-4AFE-B5C0-19BA573D28AC Filtro" at bounding box center [1272, 51] width 119 height 28
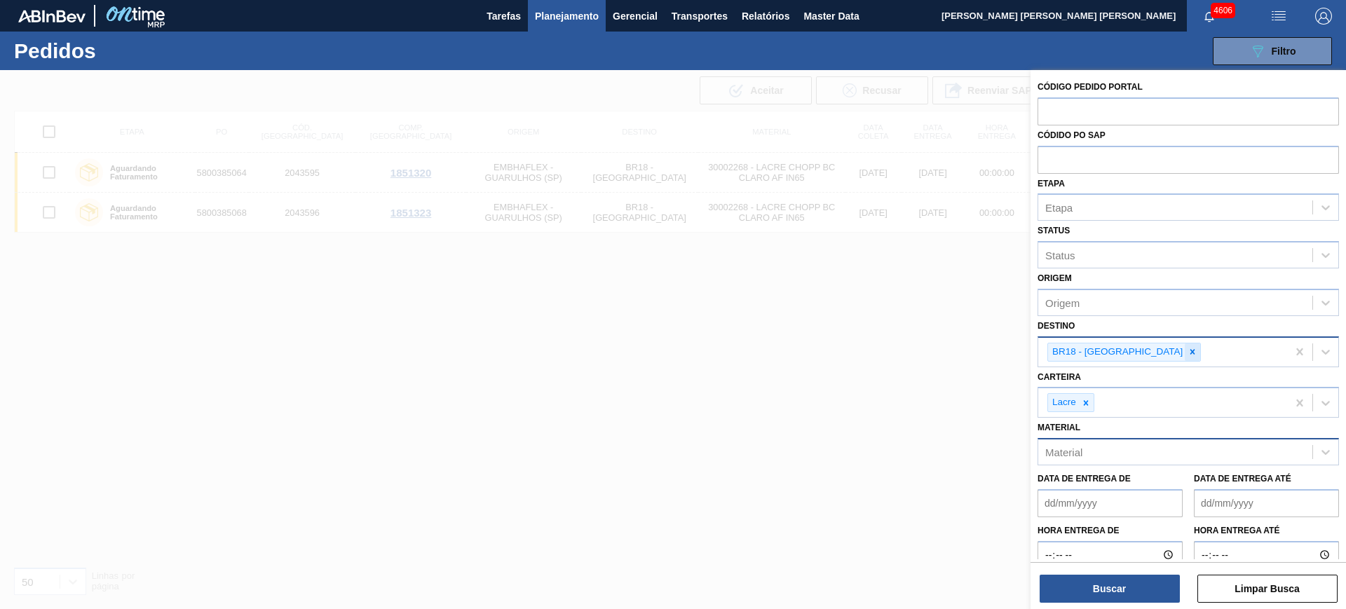
click at [682, 264] on div at bounding box center [1192, 353] width 15 height 18
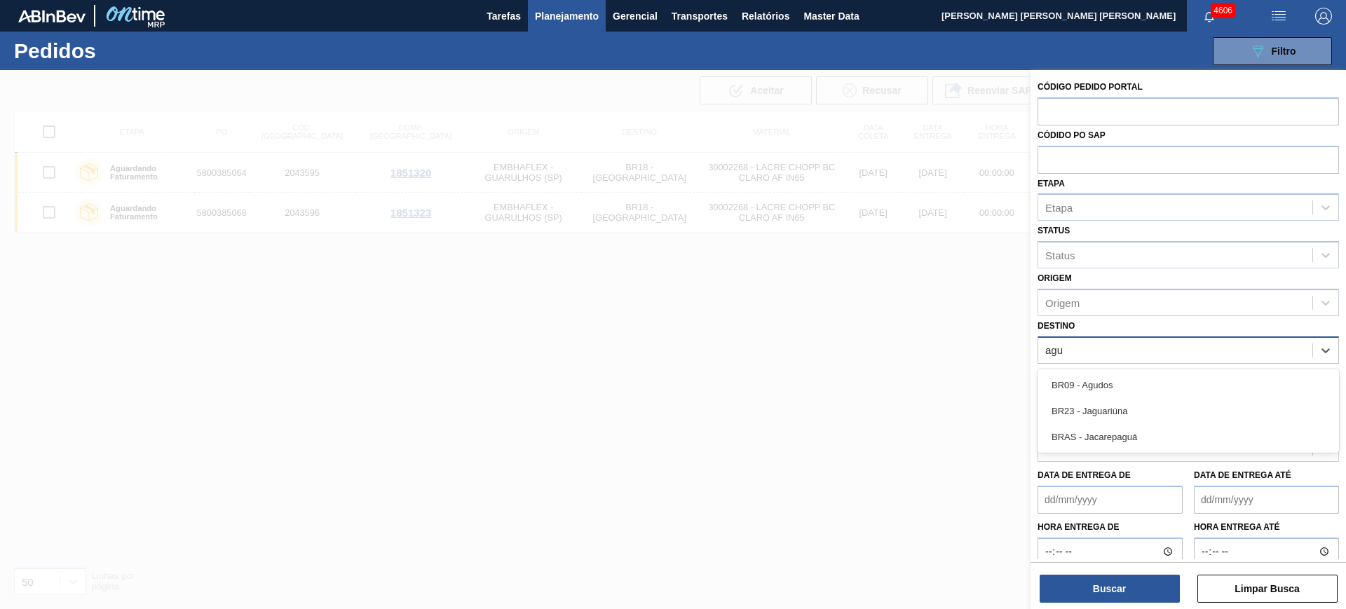
type input "agud"
click at [682, 264] on div "BR09 - Agudos" at bounding box center [1188, 385] width 301 height 26
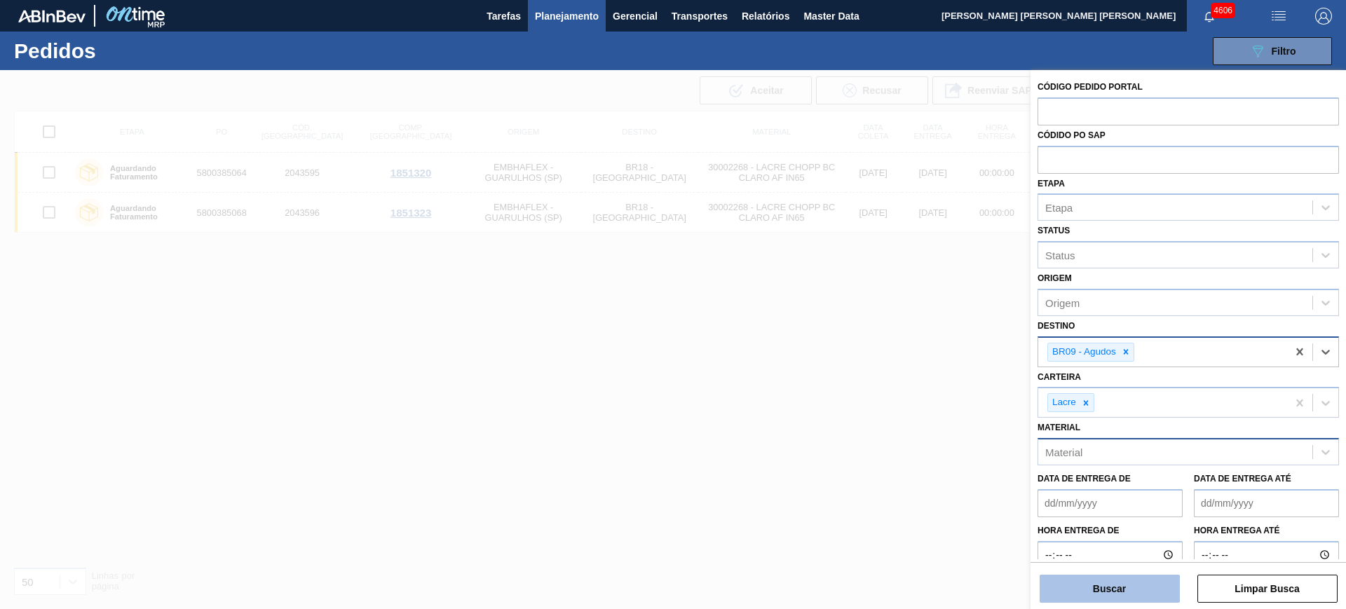
click at [682, 264] on button "Buscar" at bounding box center [1110, 589] width 140 height 28
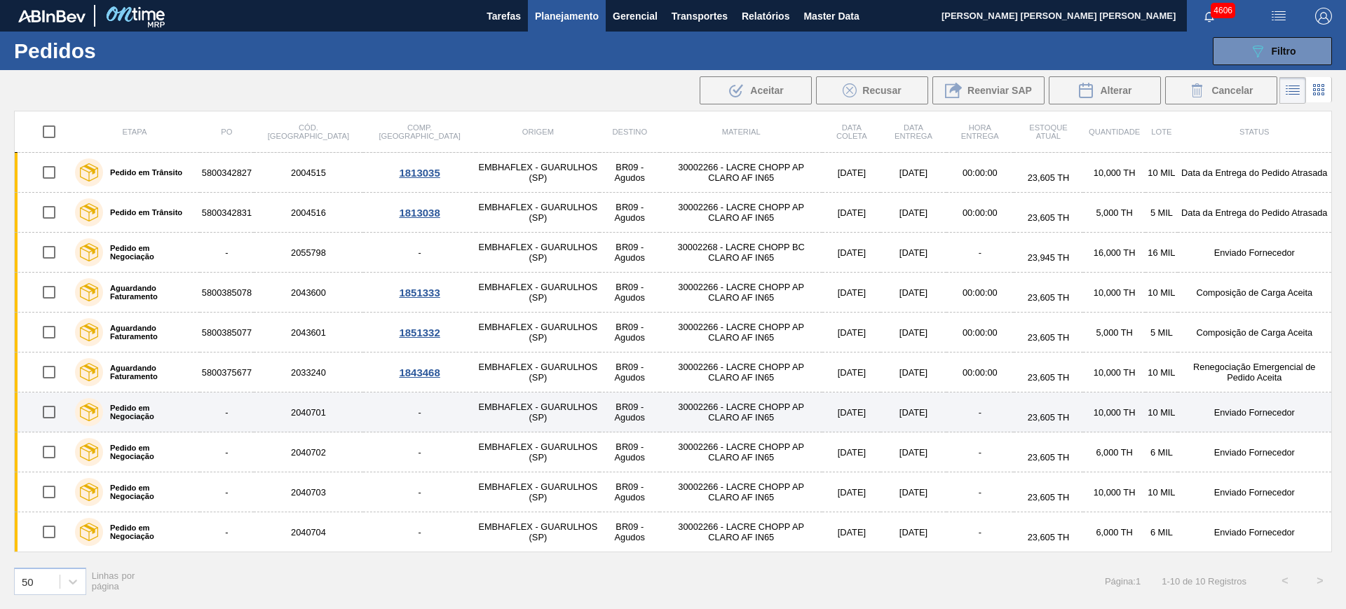
click at [41, 264] on input "checkbox" at bounding box center [48, 412] width 29 height 29
checkbox input "true"
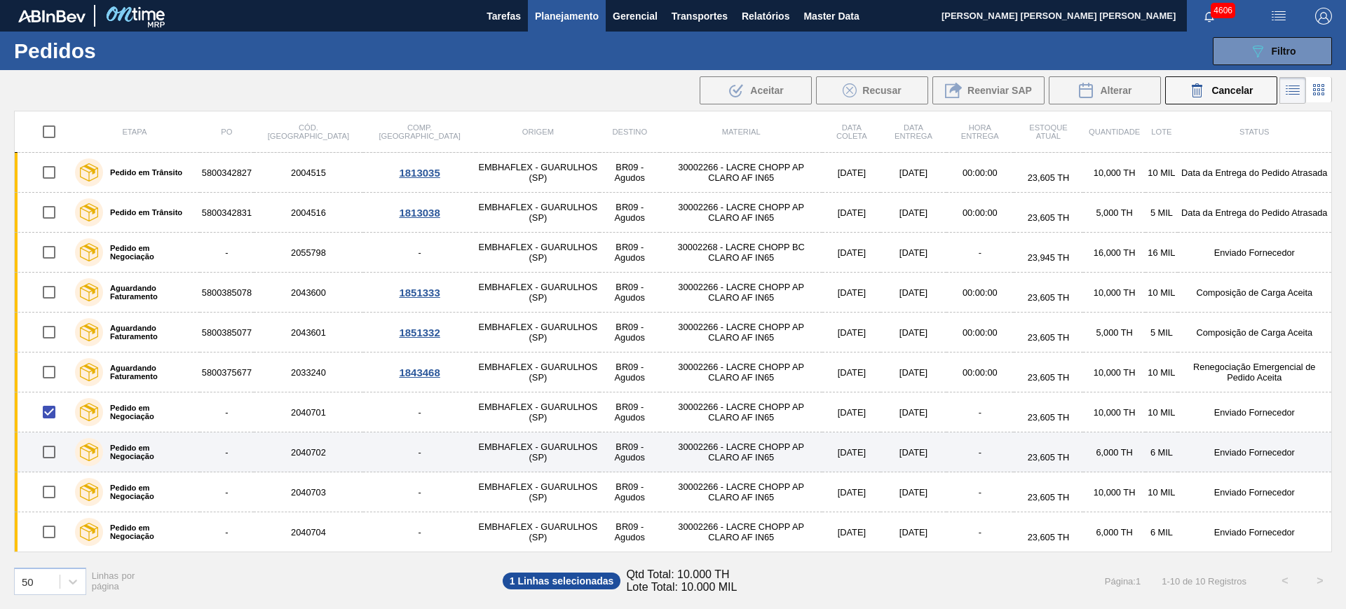
click at [52, 264] on input "checkbox" at bounding box center [48, 452] width 29 height 29
checkbox input "true"
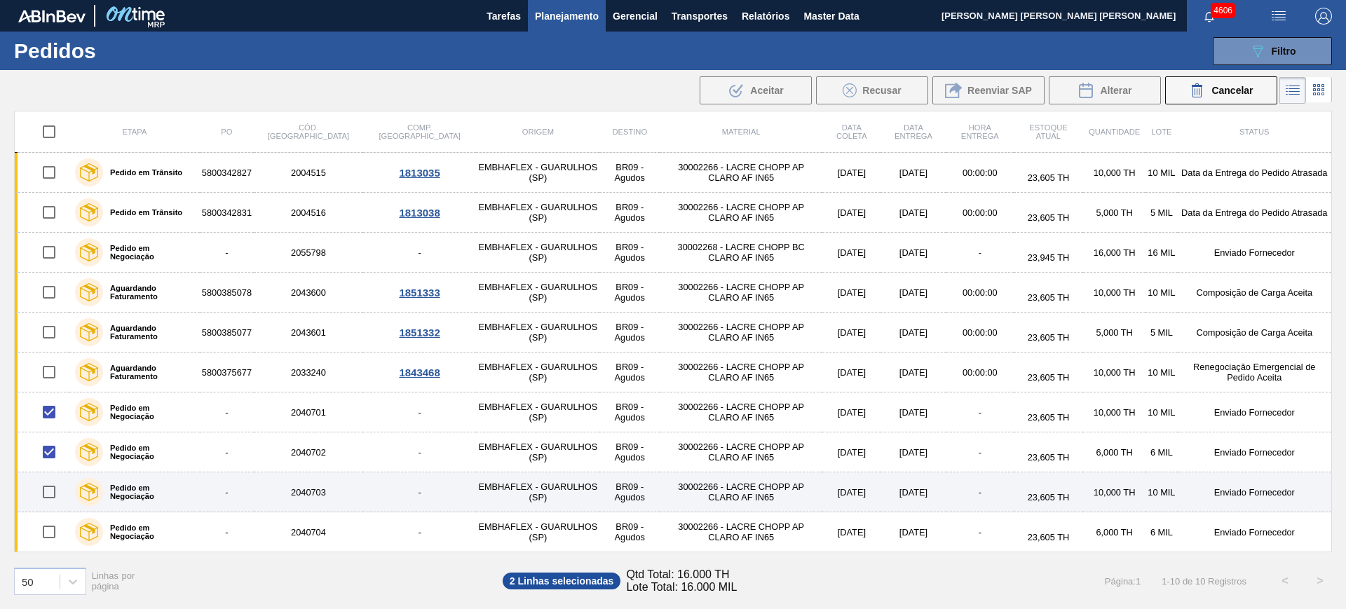
click at [54, 264] on input "checkbox" at bounding box center [48, 491] width 29 height 29
checkbox input "true"
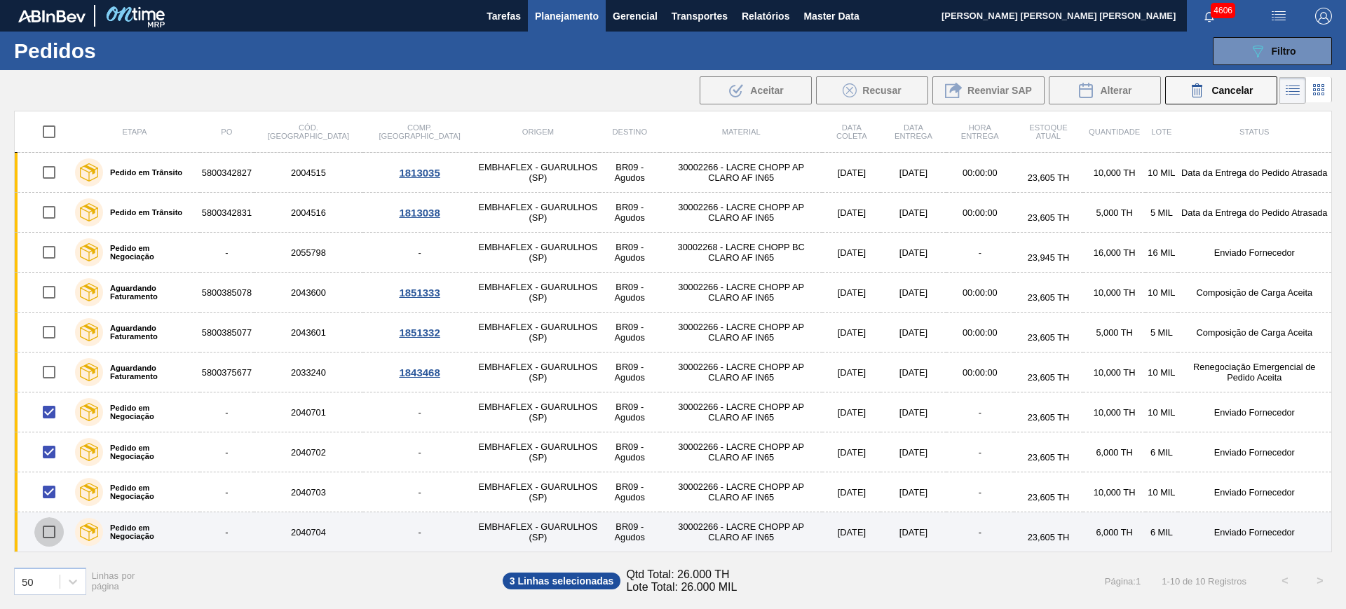
click at [51, 264] on input "checkbox" at bounding box center [48, 531] width 29 height 29
checkbox input "true"
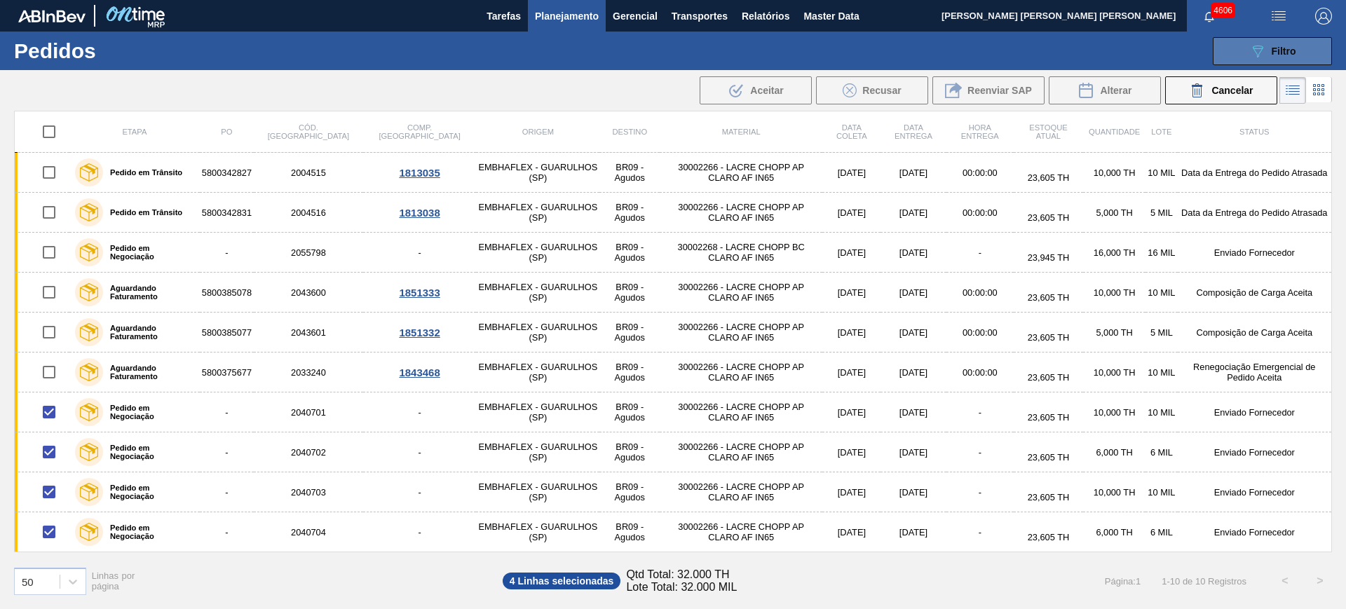
click at [682, 46] on span "Filtro" at bounding box center [1284, 51] width 25 height 11
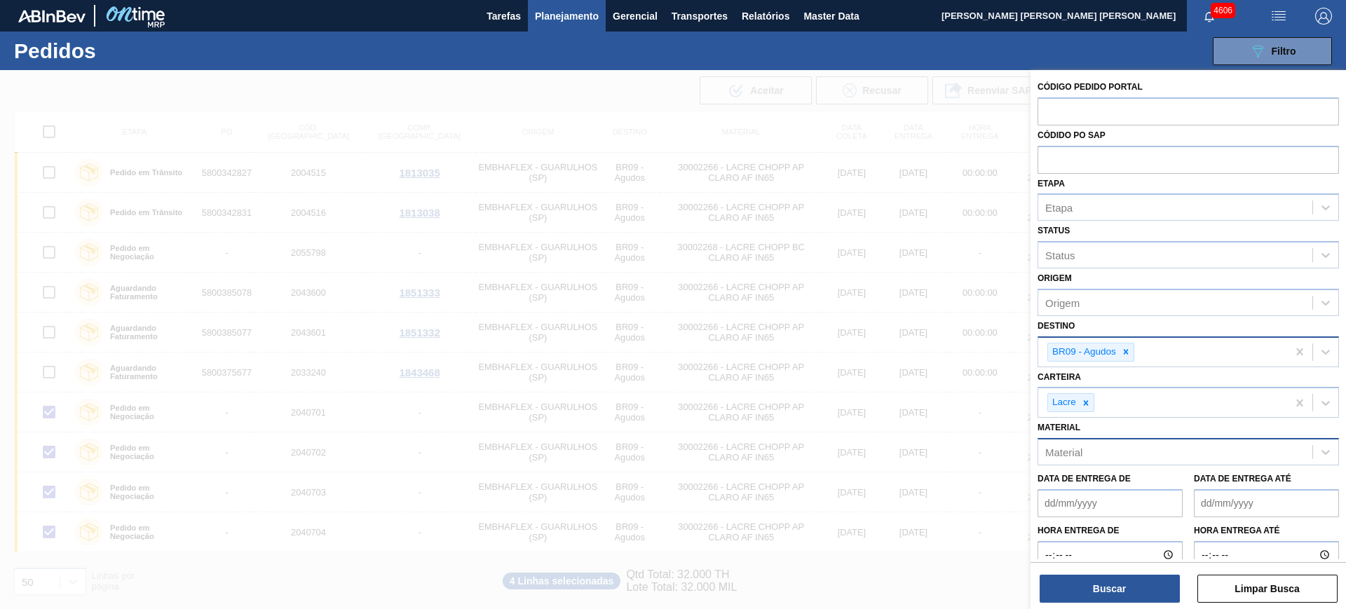
click at [570, 109] on div at bounding box center [673, 374] width 1346 height 609
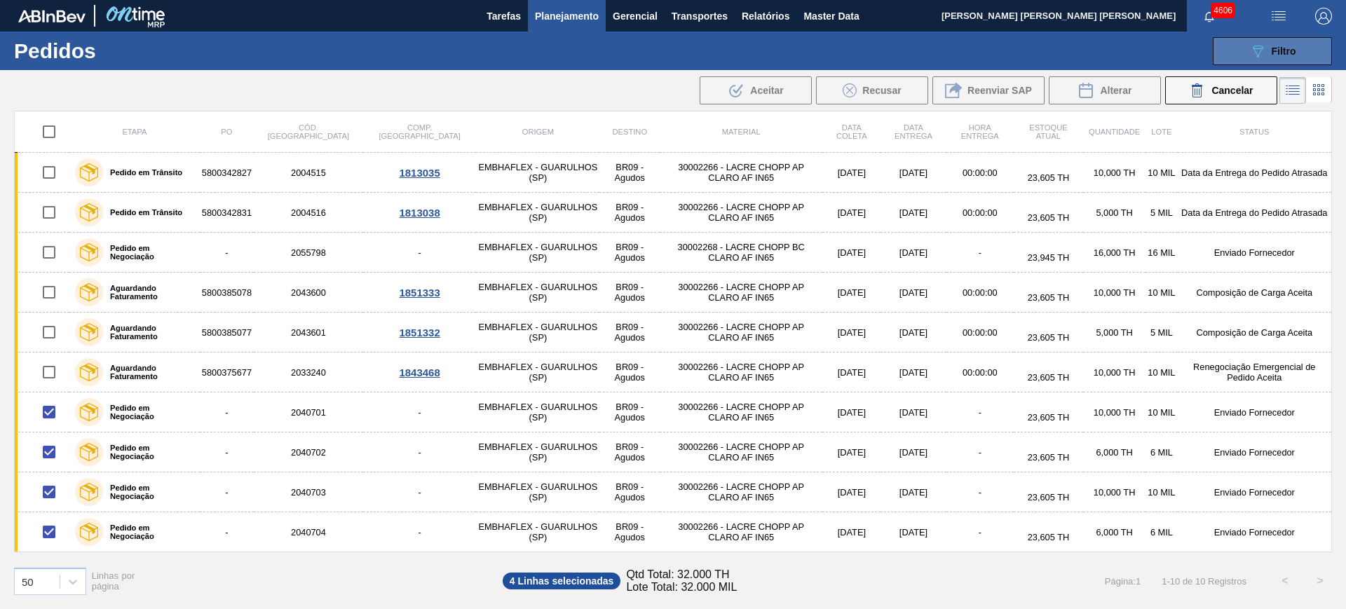
click at [682, 52] on span "Filtro" at bounding box center [1284, 51] width 25 height 11
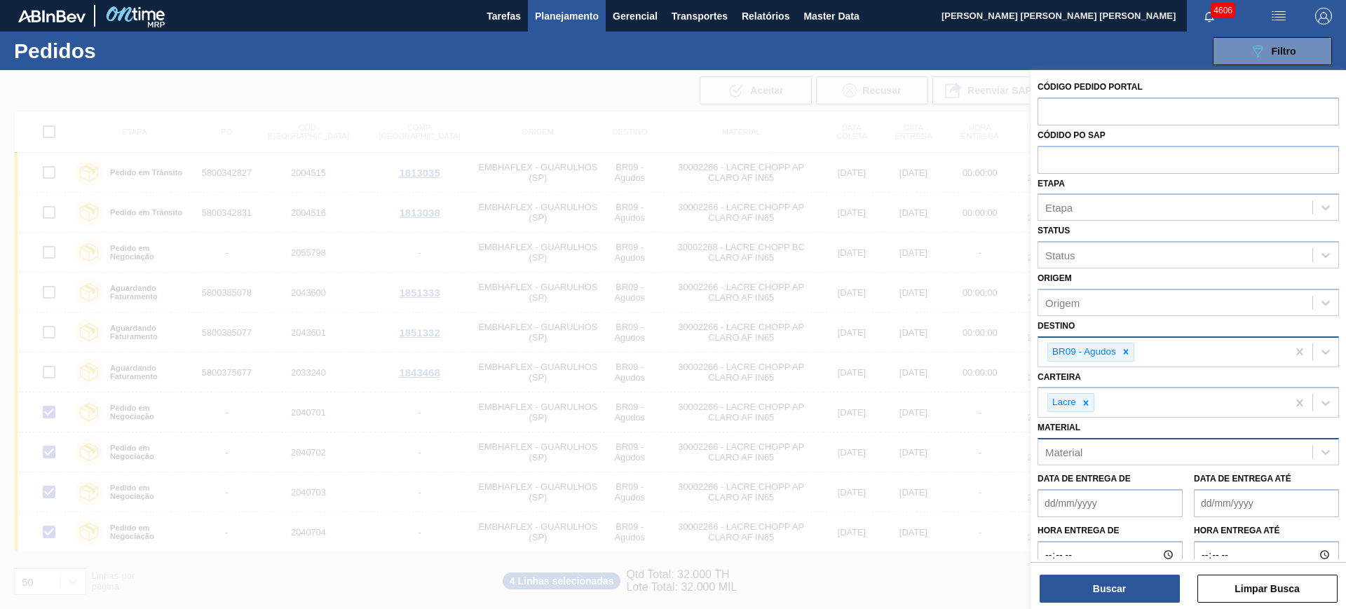
click at [682, 264] on div "Material" at bounding box center [1175, 452] width 274 height 20
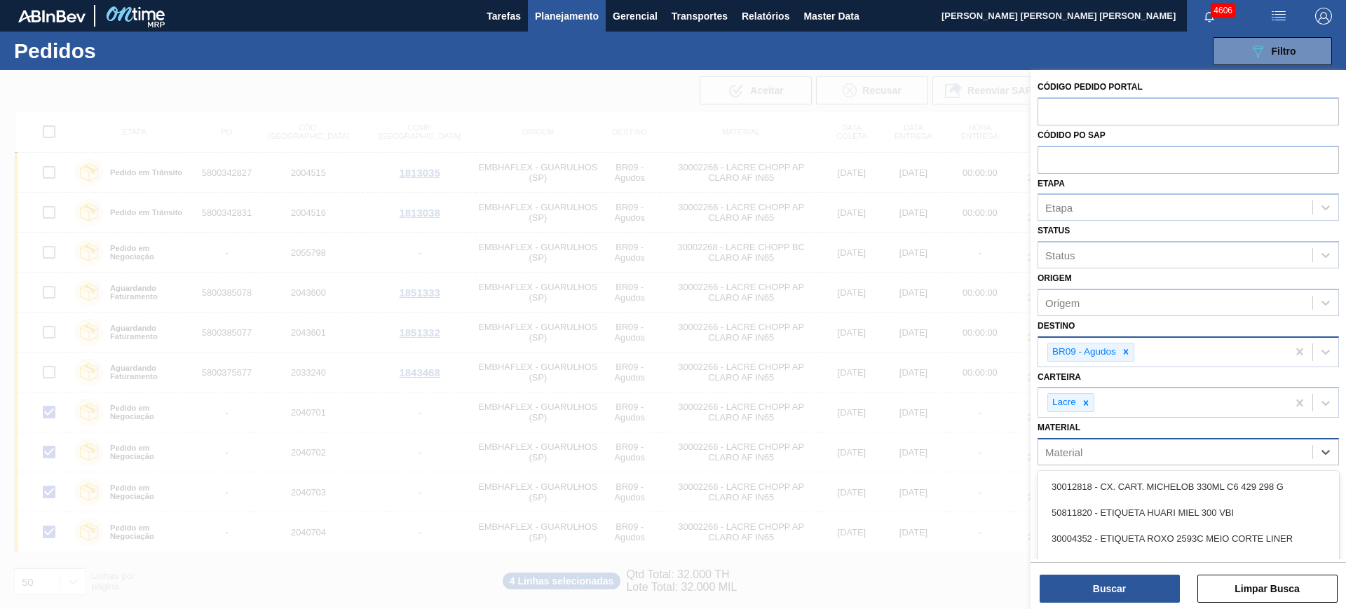
paste input "30002266"
type input "30002266"
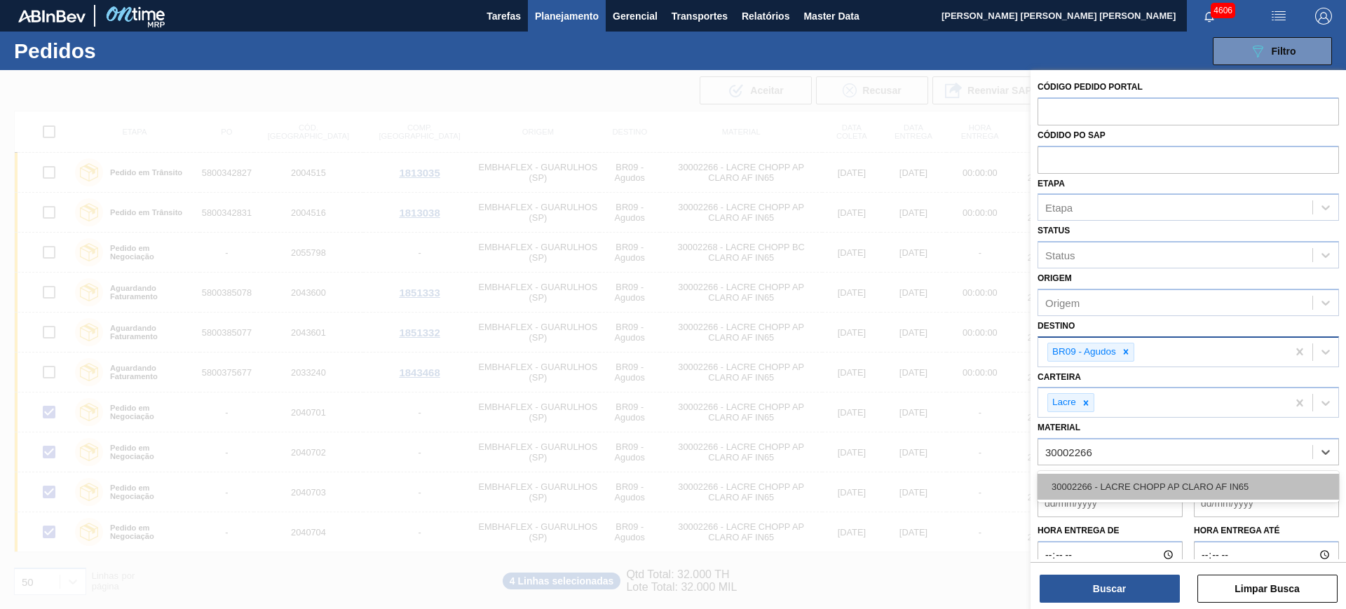
click at [682, 264] on div "30002266 - LACRE CHOPP AP CLARO AF IN65" at bounding box center [1188, 487] width 301 height 26
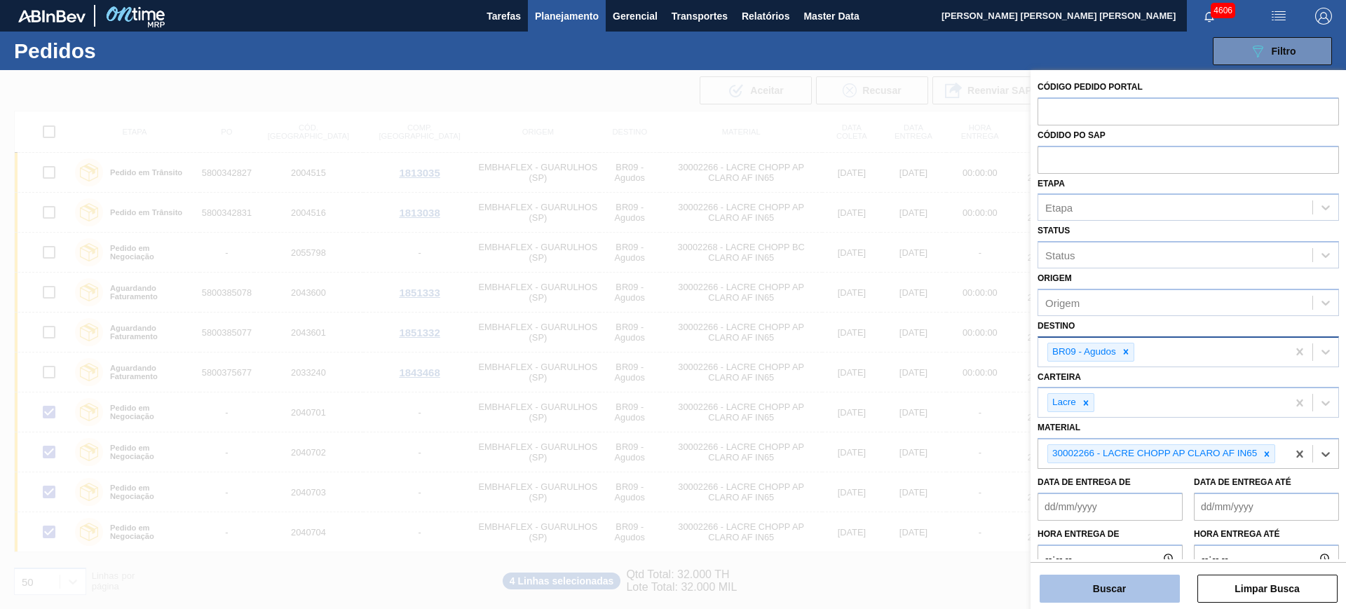
click at [682, 264] on button "Buscar" at bounding box center [1110, 589] width 140 height 28
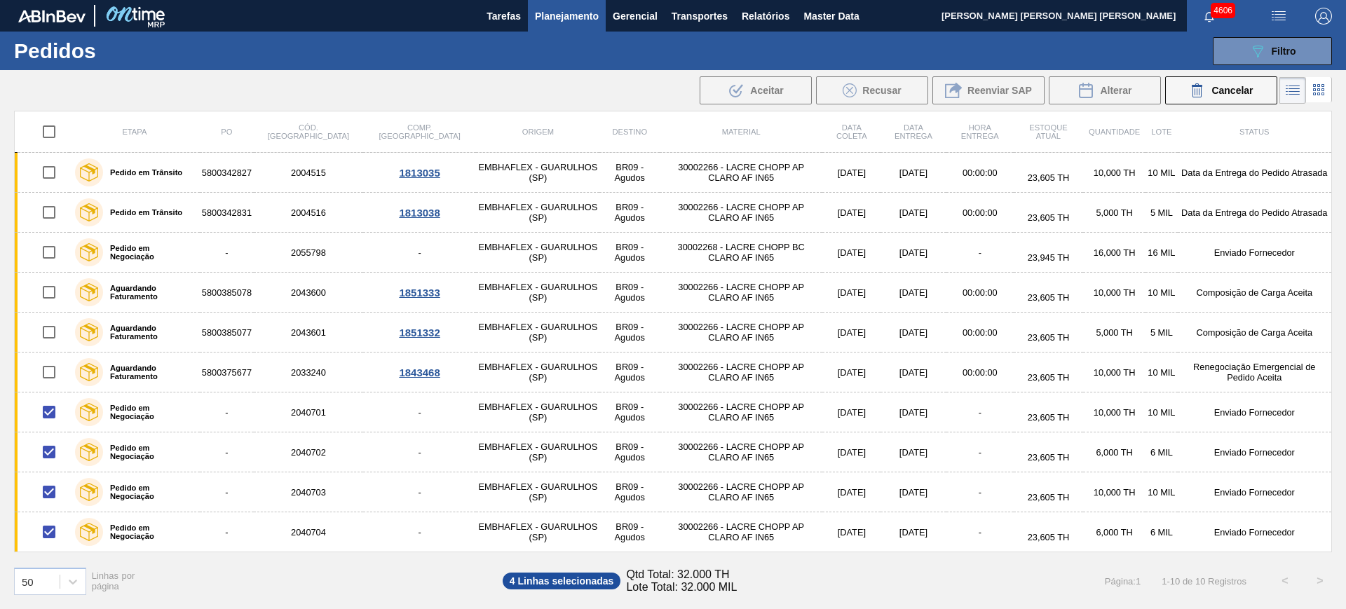
checkbox input "false"
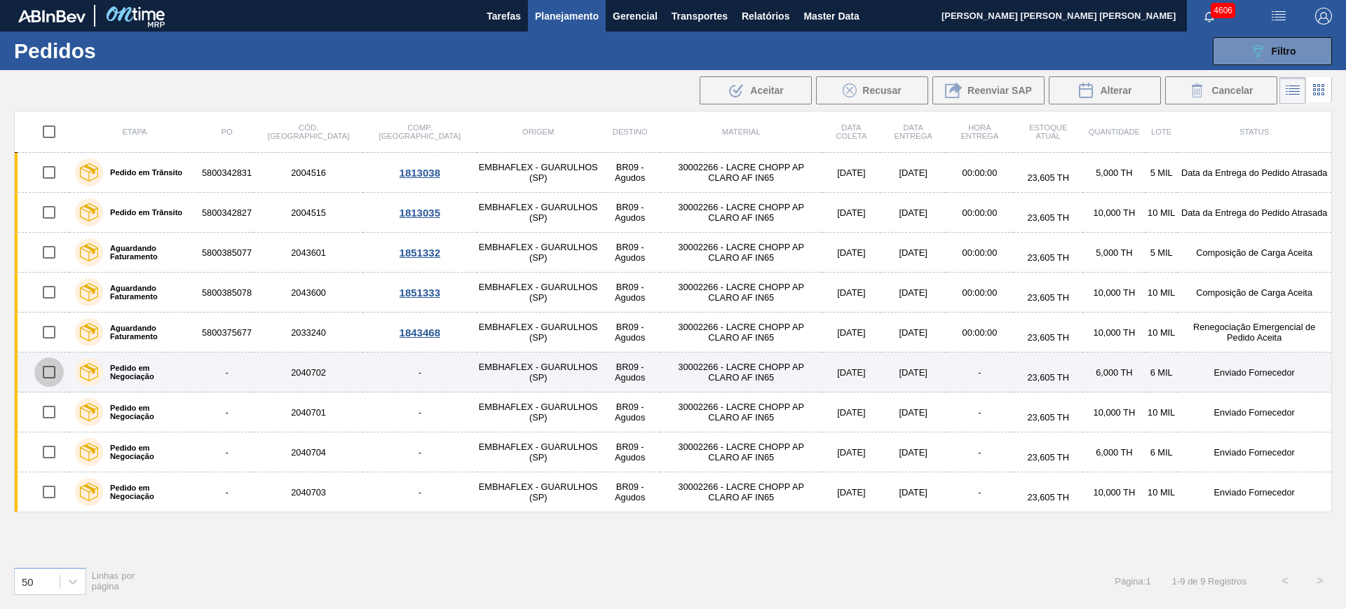
click at [59, 264] on input "checkbox" at bounding box center [48, 372] width 29 height 29
checkbox input "true"
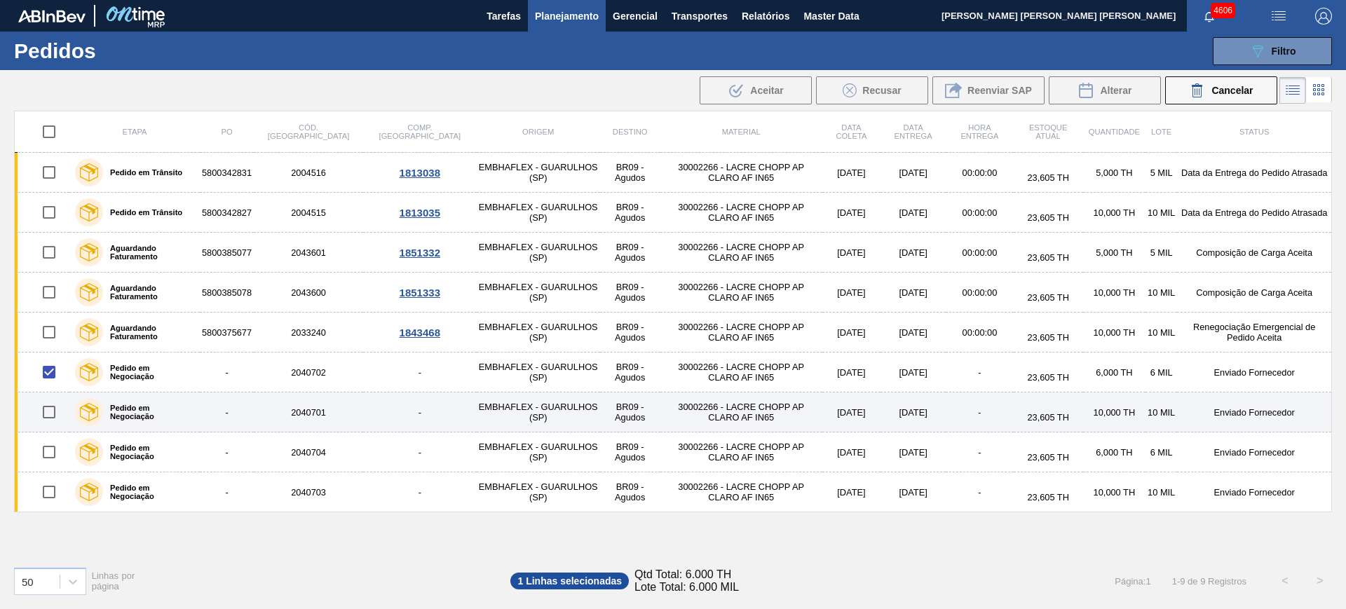
click at [48, 264] on input "checkbox" at bounding box center [48, 412] width 29 height 29
checkbox input "true"
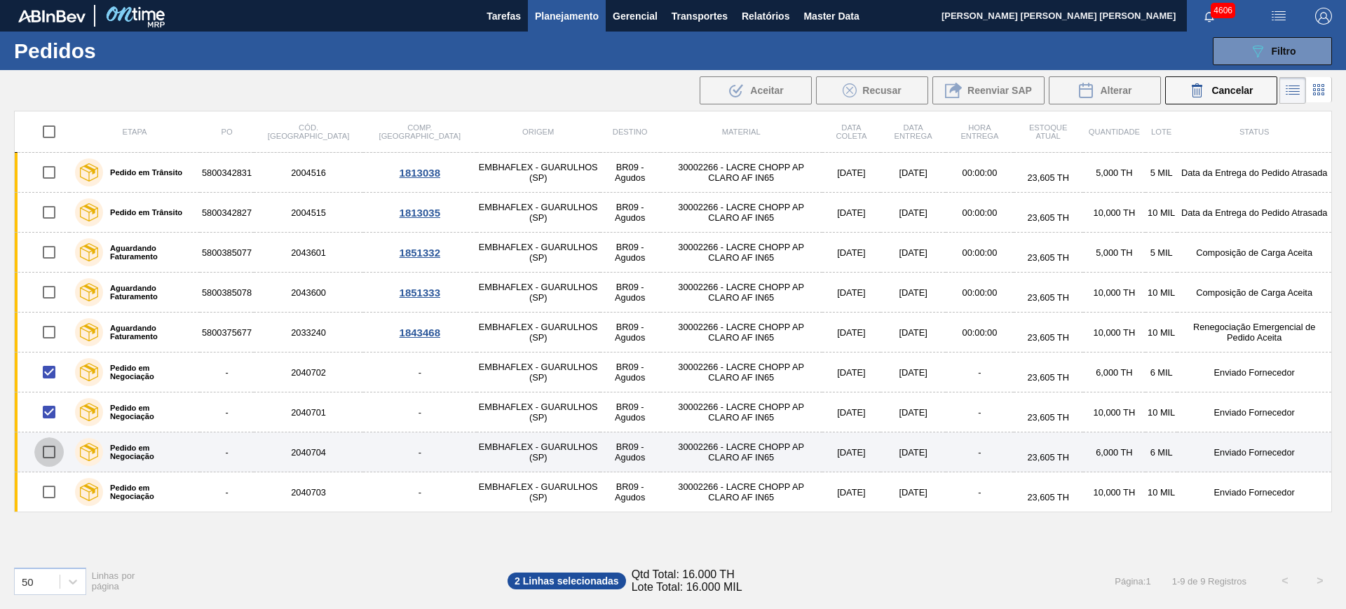
click at [47, 264] on input "checkbox" at bounding box center [48, 452] width 29 height 29
checkbox input "true"
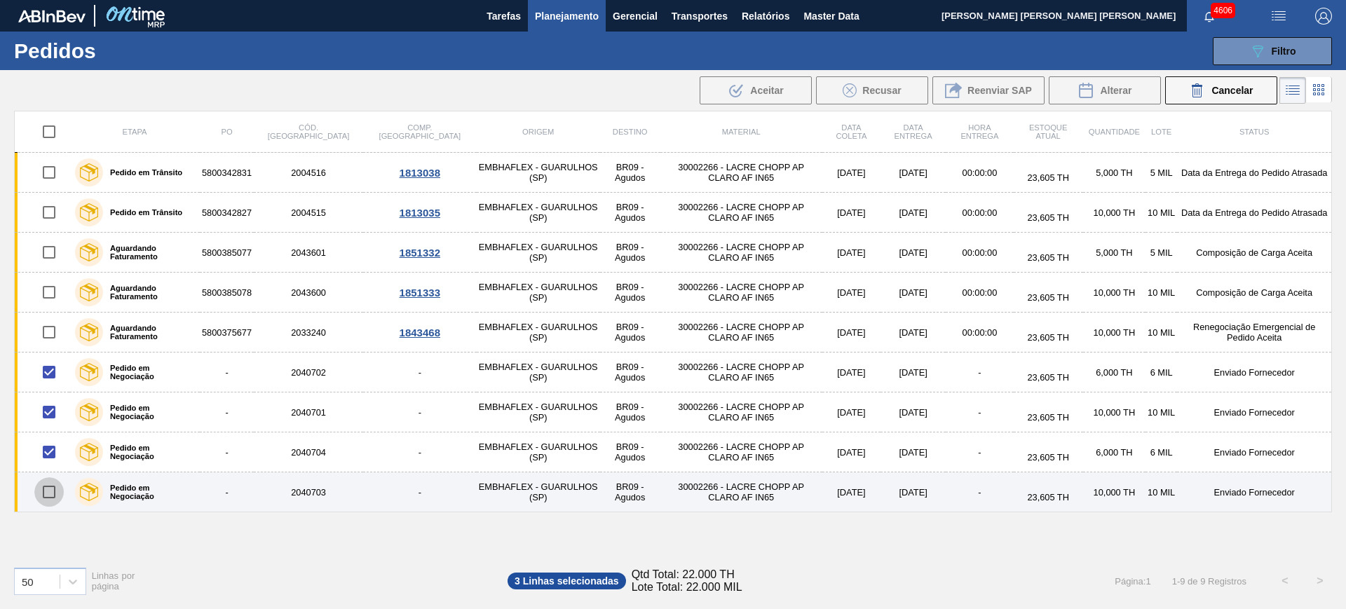
click at [49, 264] on input "checkbox" at bounding box center [48, 491] width 29 height 29
checkbox input "true"
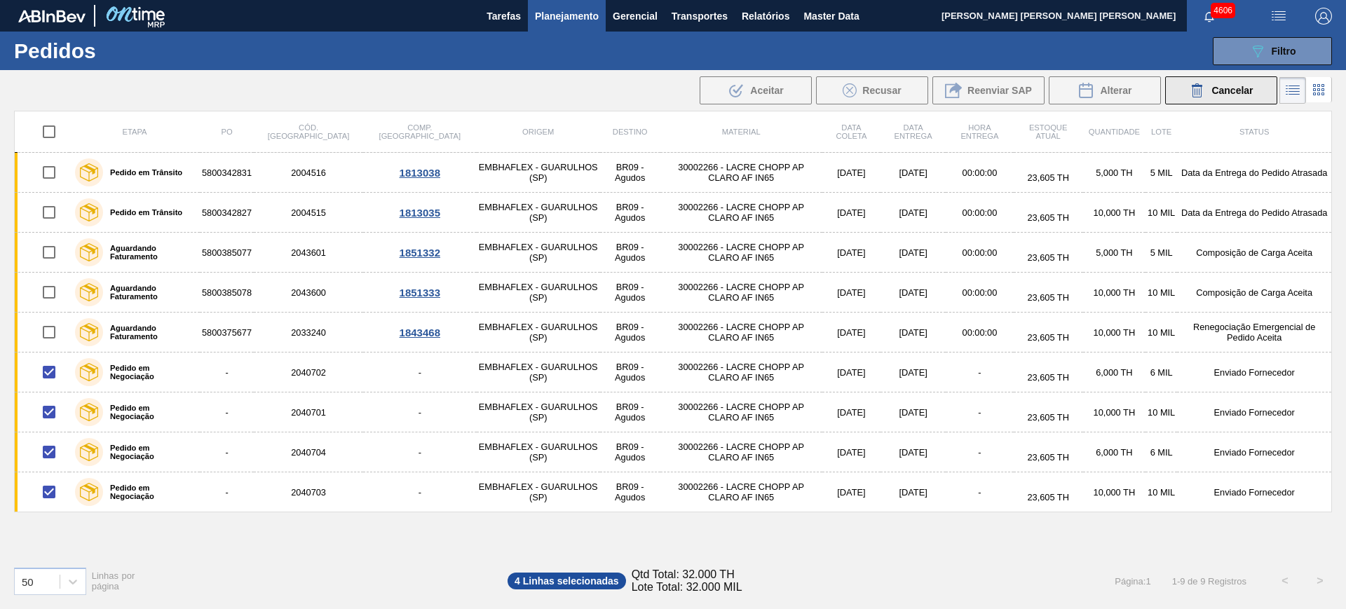
click at [682, 93] on span "Cancelar" at bounding box center [1232, 90] width 41 height 11
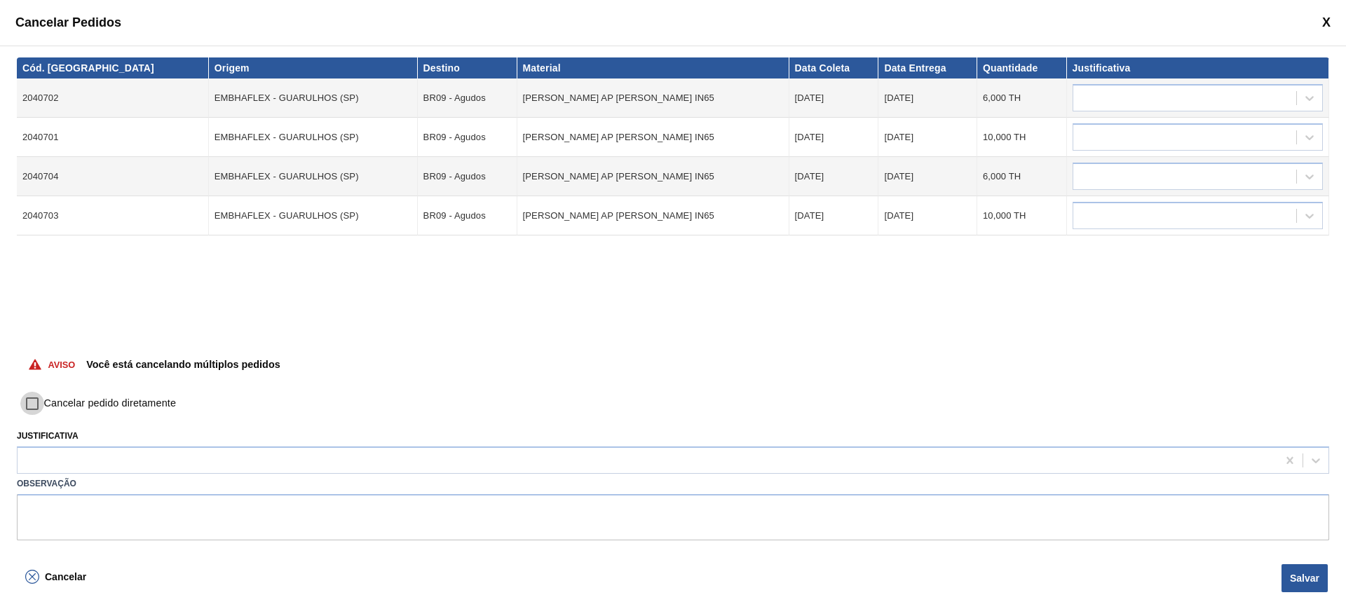
click at [32, 264] on input "Cancelar pedido diretamente" at bounding box center [32, 404] width 24 height 24
checkbox input "true"
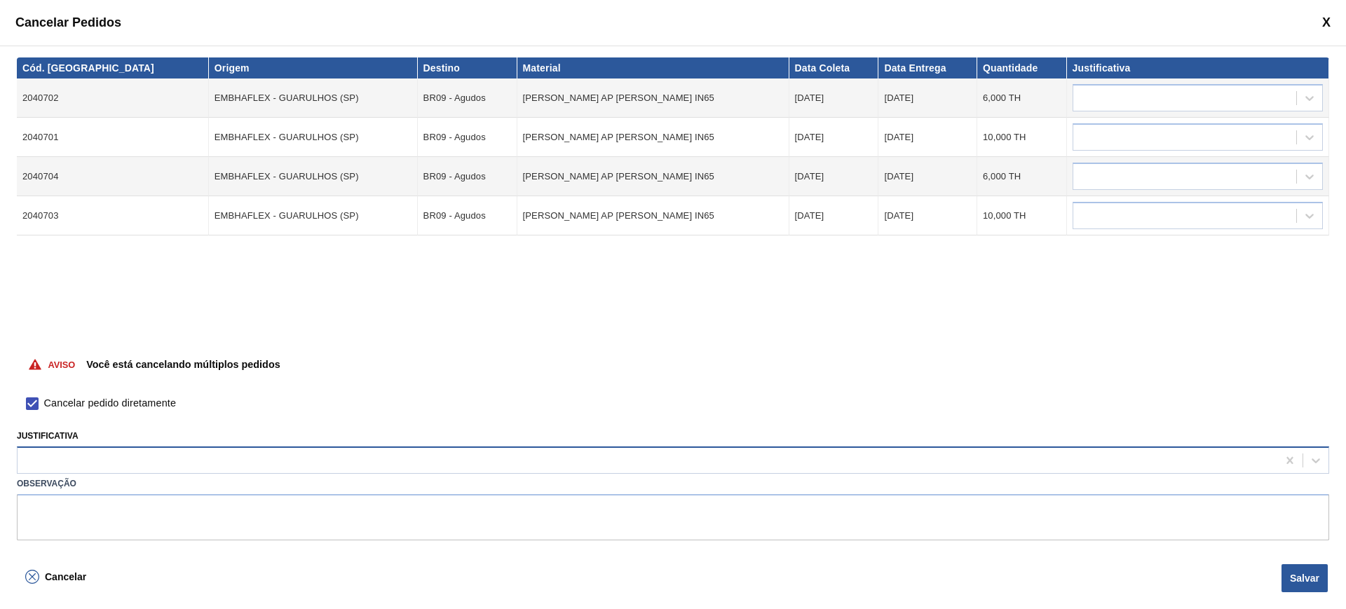
click at [56, 264] on div at bounding box center [648, 461] width 1260 height 20
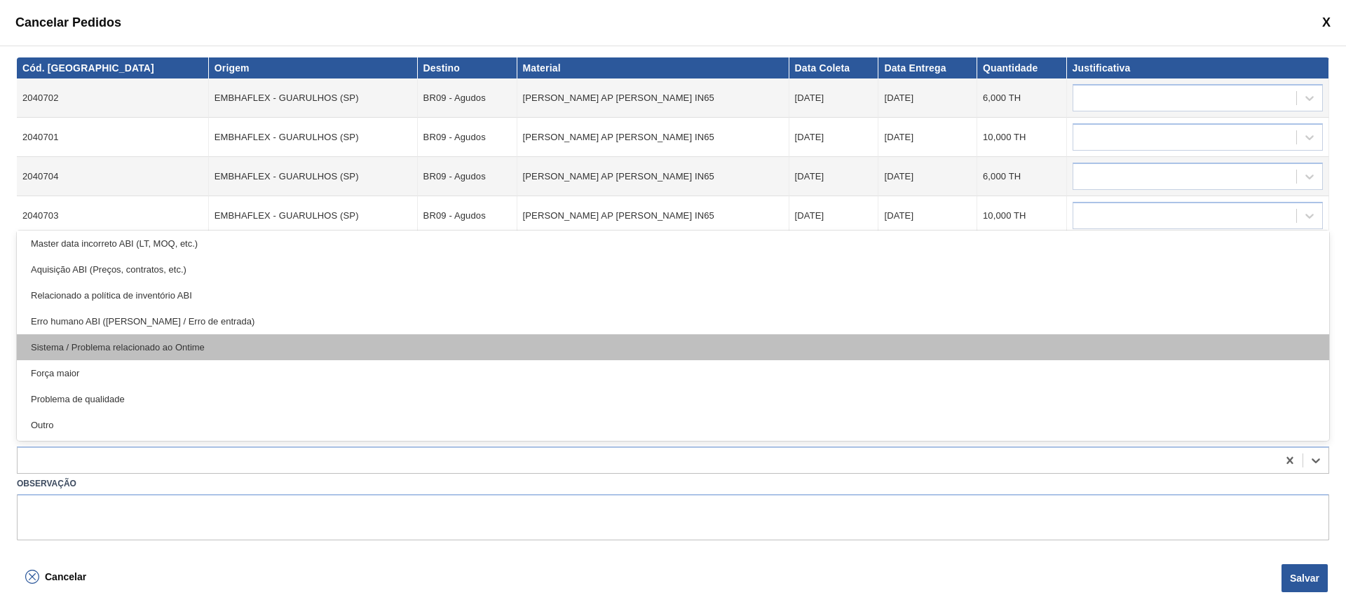
click at [212, 264] on div "Sistema / Problema relacionado ao Ontime" at bounding box center [673, 347] width 1313 height 26
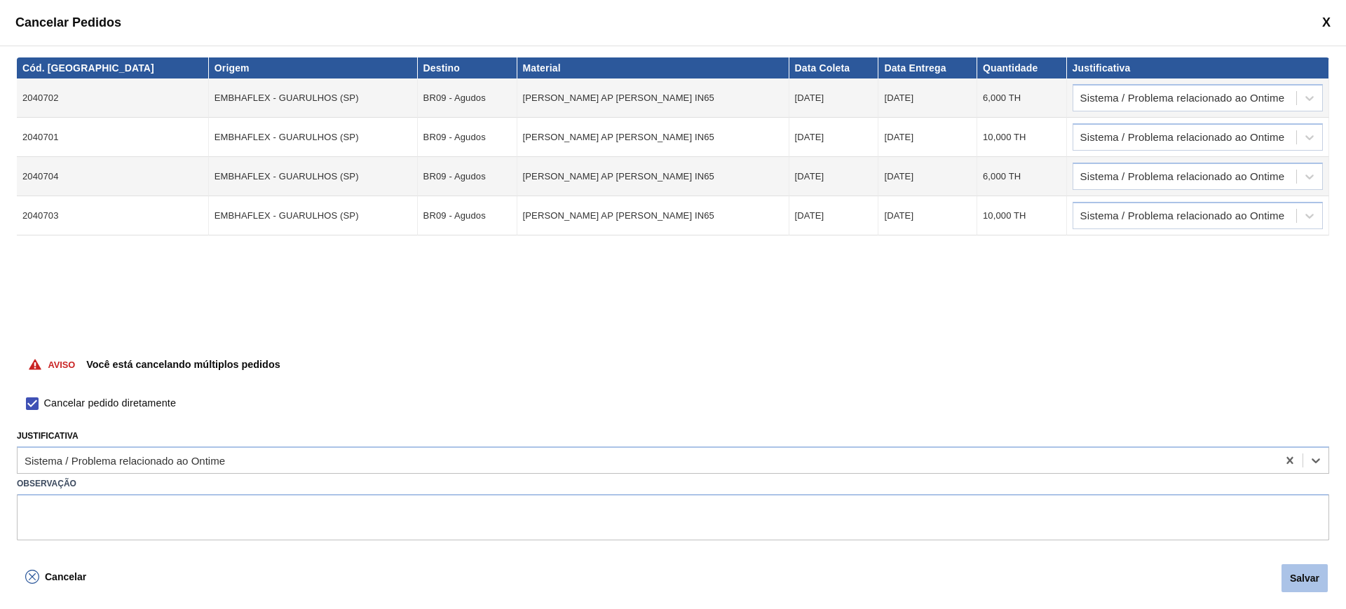
click at [682, 264] on button "Salvar" at bounding box center [1305, 578] width 46 height 28
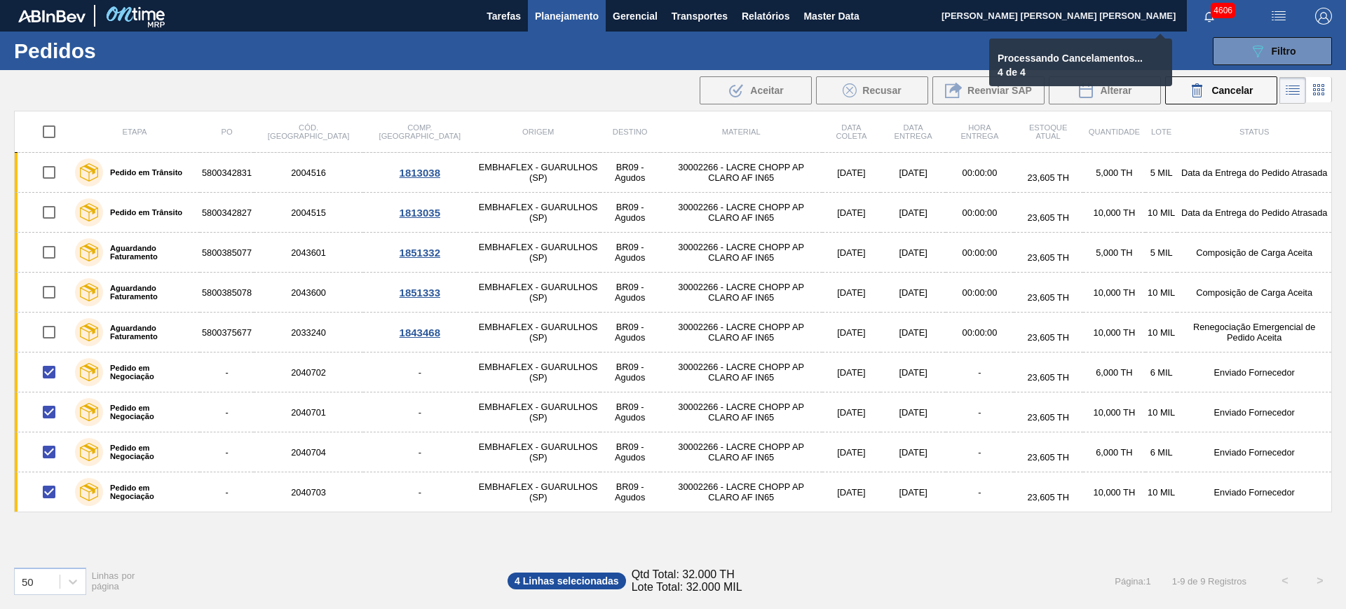
checkbox input "false"
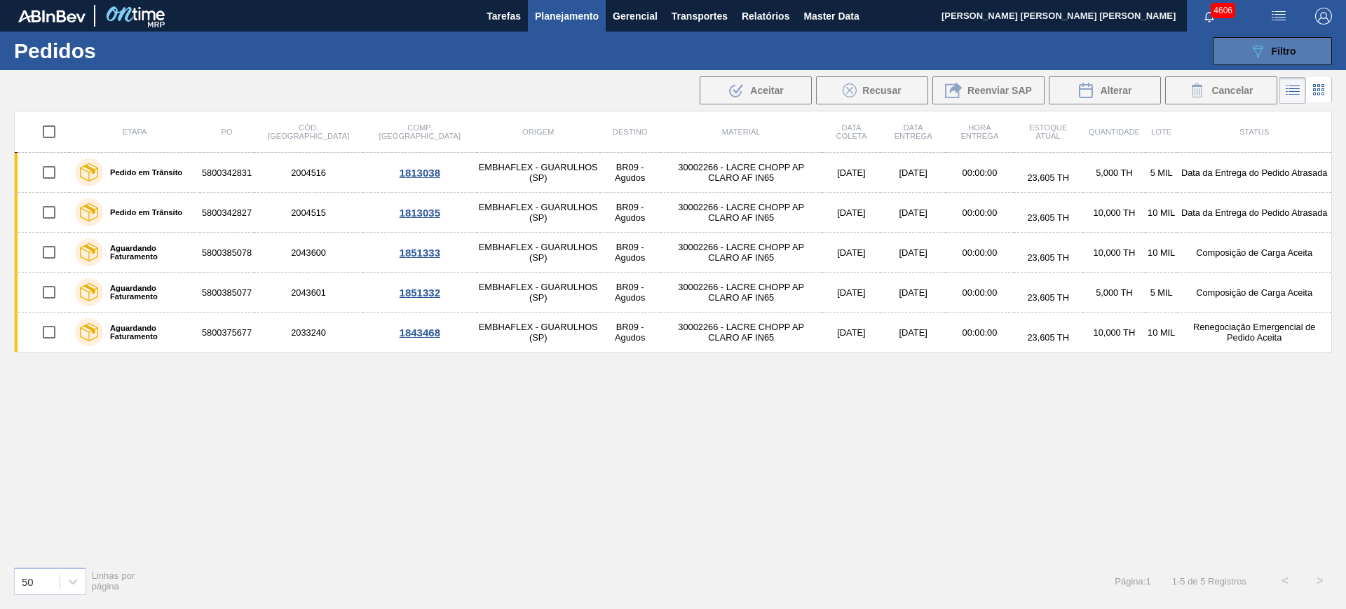
click at [682, 57] on button "089F7B8B-B2A5-4AFE-B5C0-19BA573D28AC Filtro" at bounding box center [1272, 51] width 119 height 28
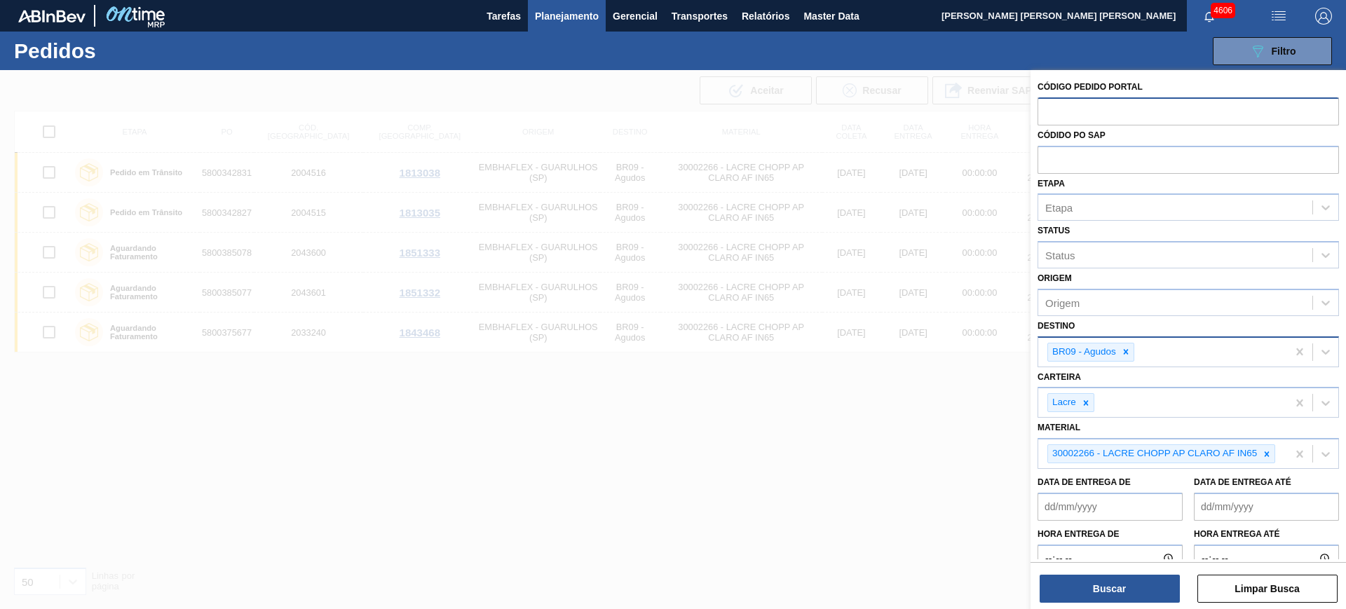
click at [682, 108] on input "text" at bounding box center [1188, 110] width 301 height 27
type input "n"
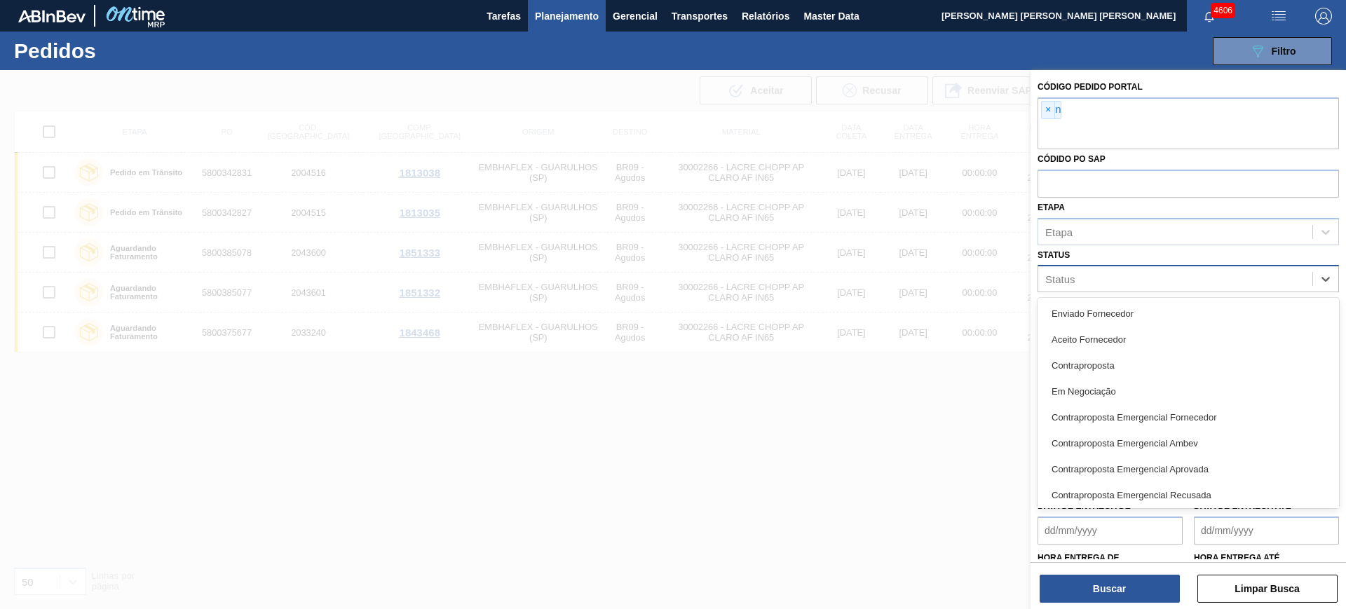
click at [682, 255] on div "Status option Enviado Fornecedor focused, 1 of 74. 74 results available. Use Up…" at bounding box center [1188, 269] width 301 height 48
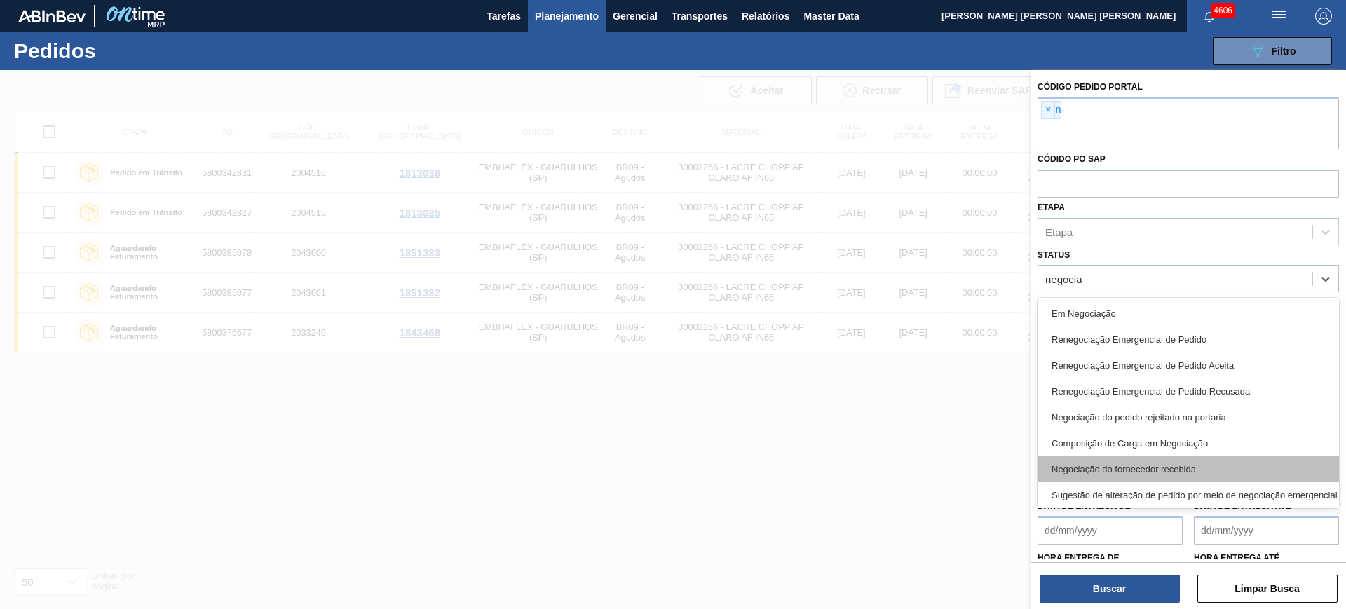
scroll to position [68, 0]
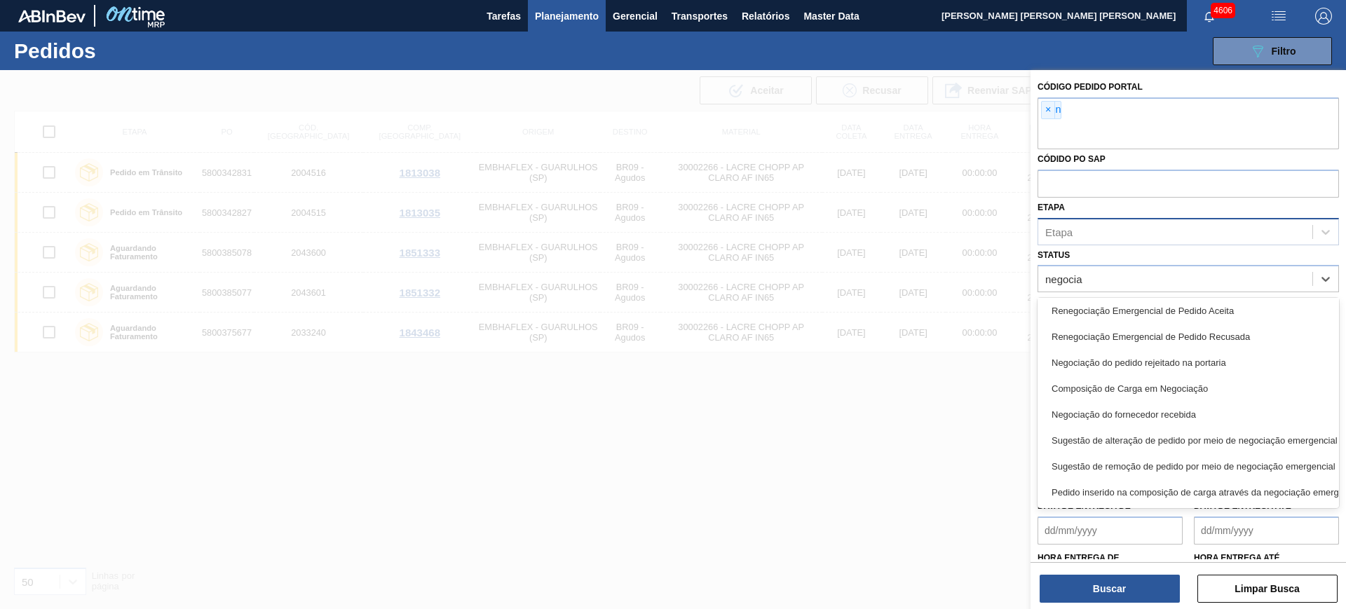
type input "negocia"
click at [682, 231] on div "Etapa" at bounding box center [1175, 232] width 274 height 20
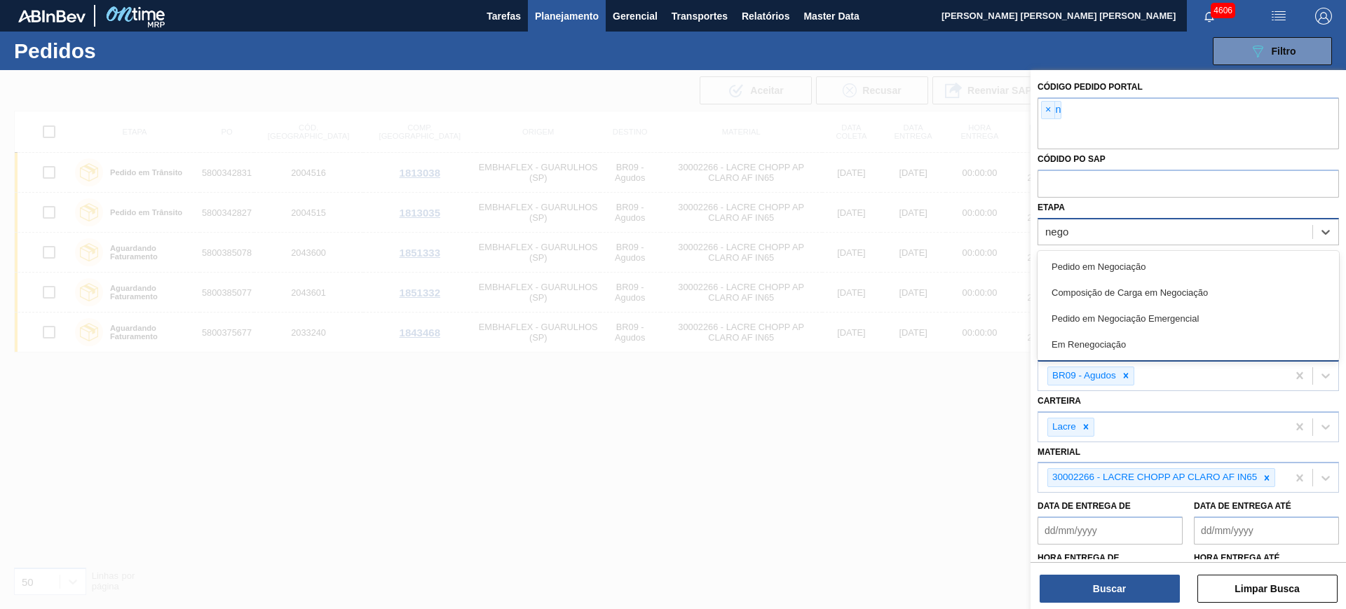
type input "negoc"
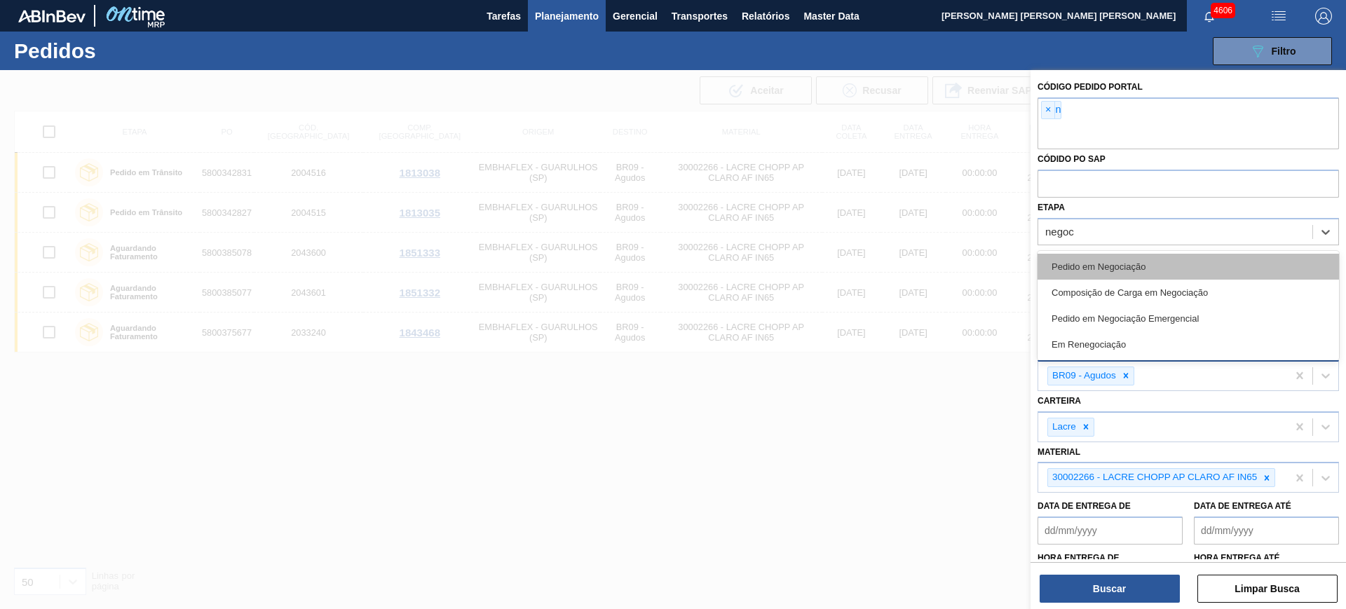
click at [682, 255] on div "Pedido em Negociação" at bounding box center [1188, 267] width 301 height 26
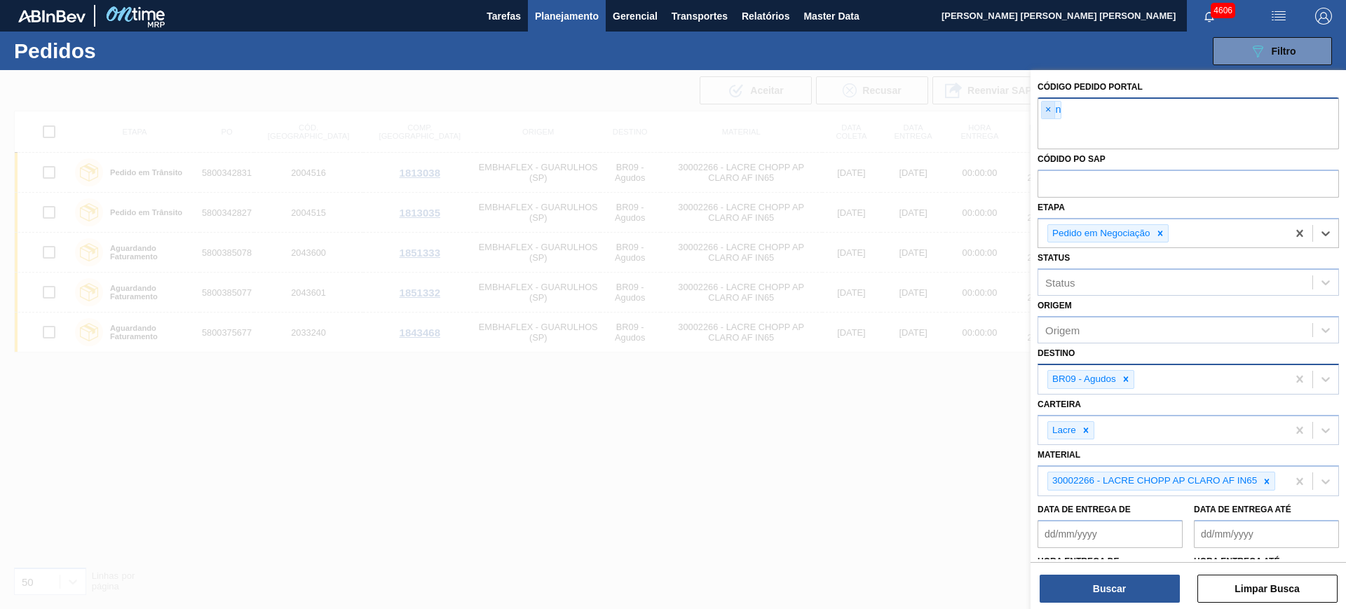
click at [682, 117] on span "×" at bounding box center [1048, 110] width 13 height 17
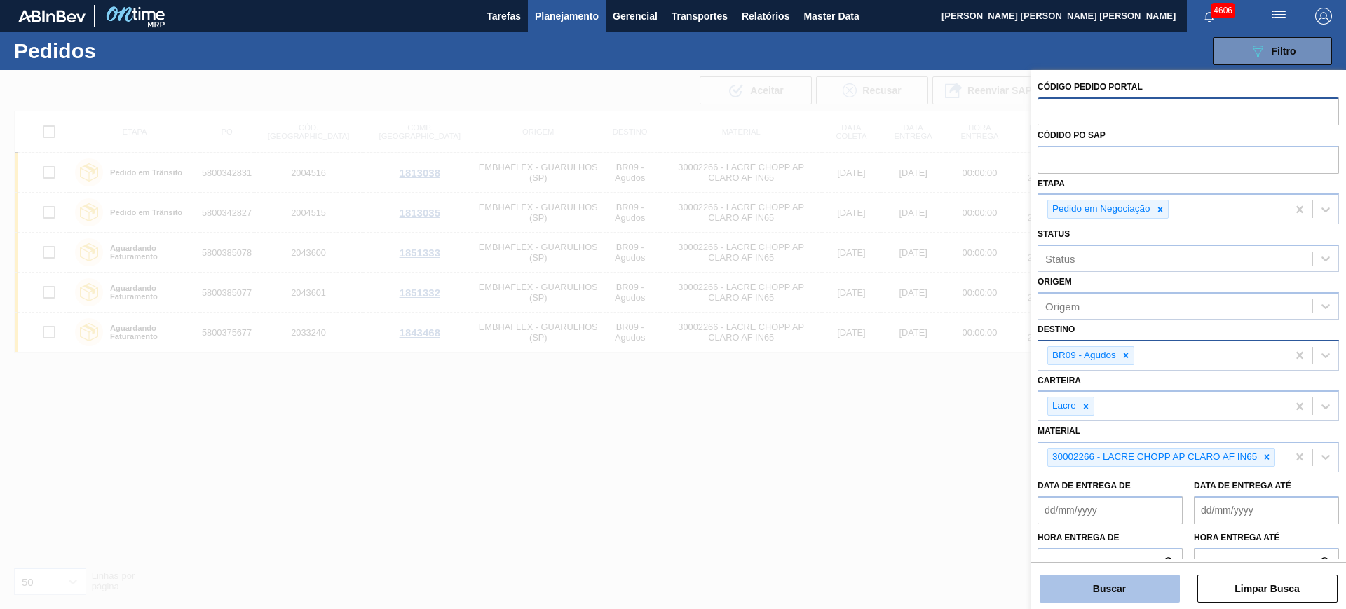
click at [682, 264] on button "Buscar" at bounding box center [1110, 589] width 140 height 28
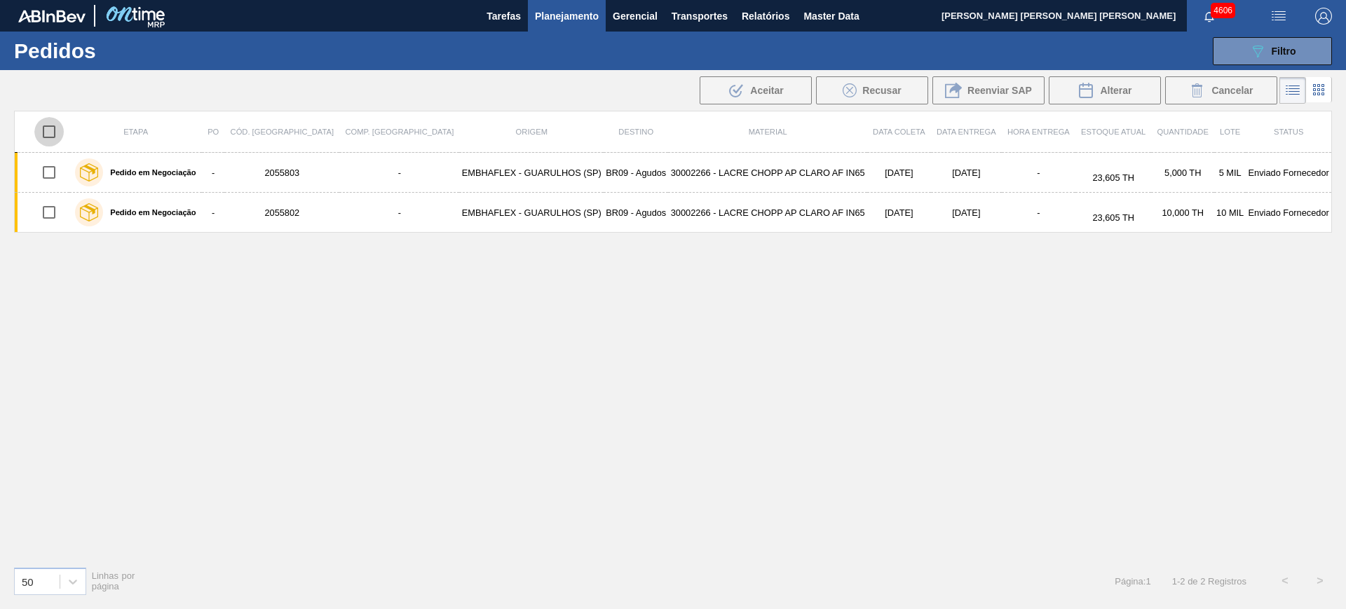
click at [46, 123] on input "checkbox" at bounding box center [48, 131] width 29 height 29
checkbox input "true"
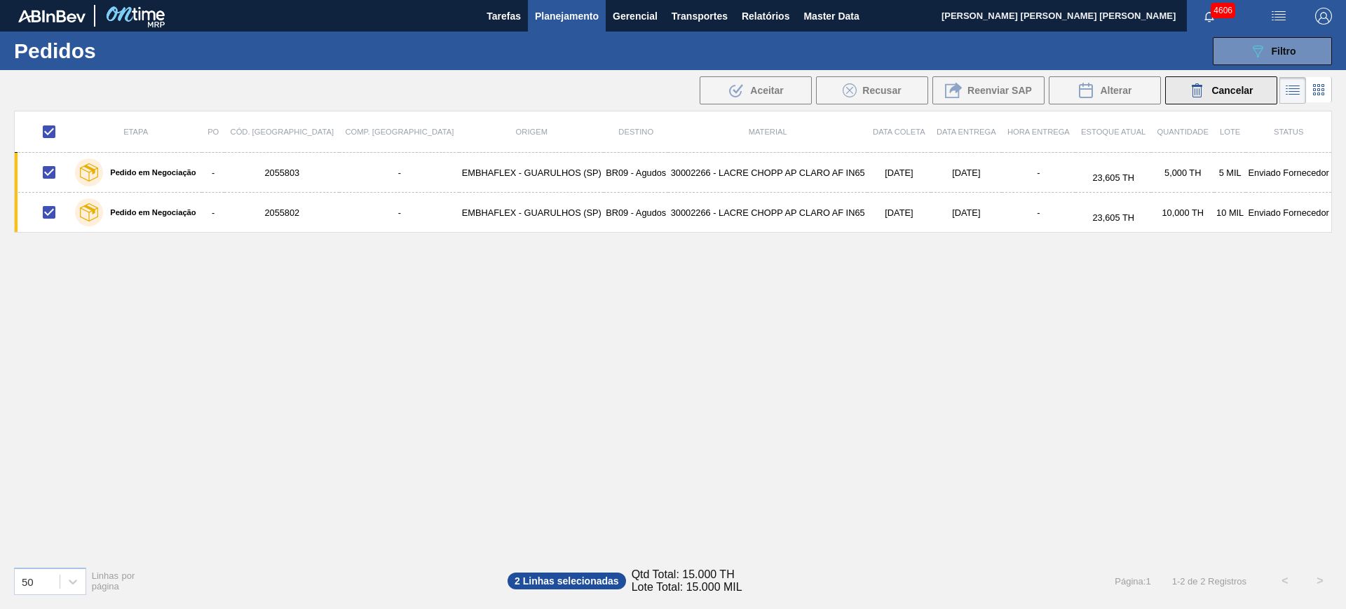
click at [682, 88] on span "Cancelar" at bounding box center [1232, 90] width 41 height 11
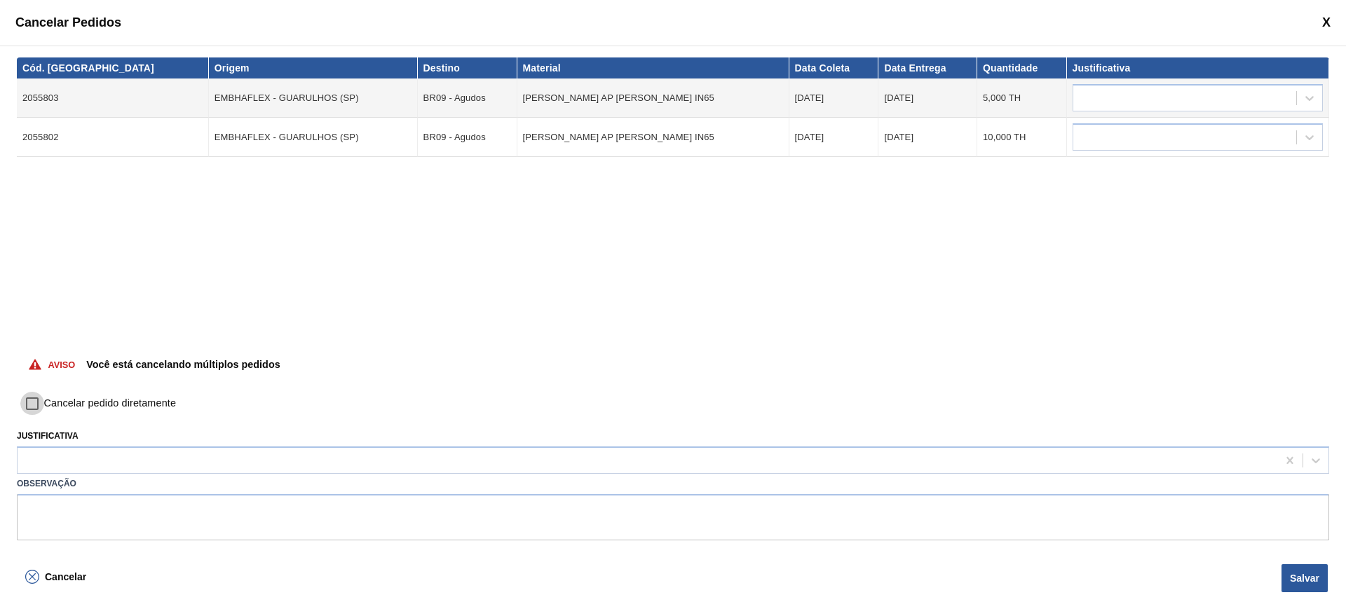
click at [42, 264] on input "Cancelar pedido diretamente" at bounding box center [32, 404] width 24 height 24
checkbox input "true"
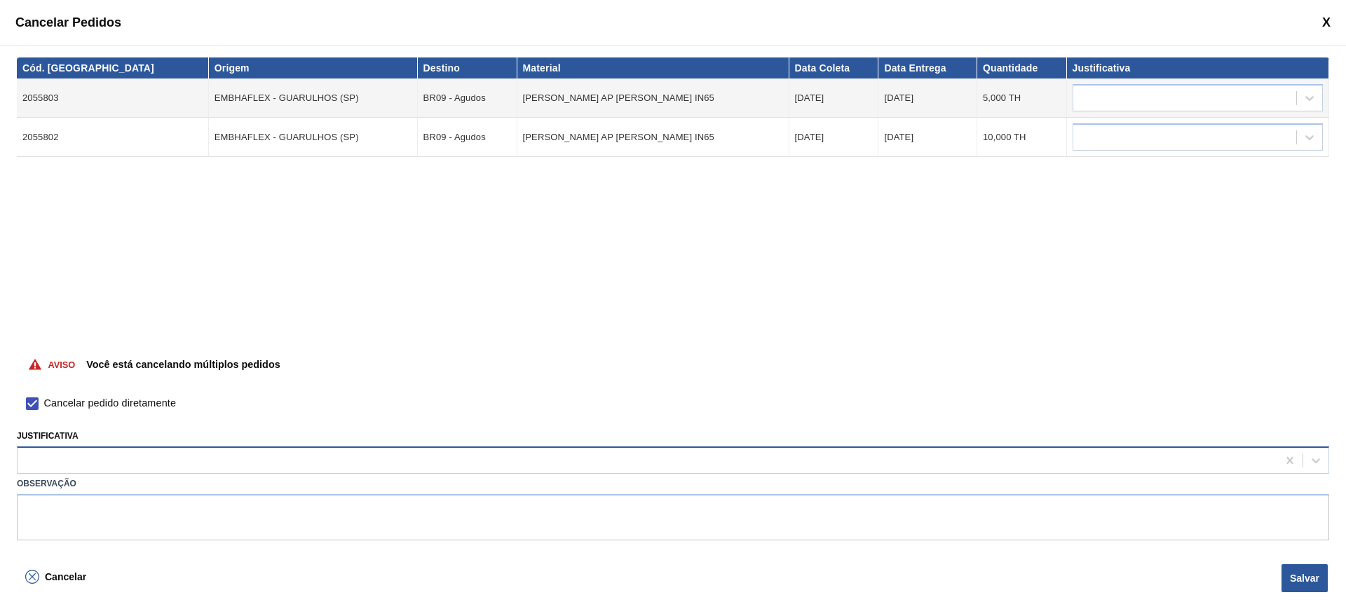
click at [90, 264] on div at bounding box center [648, 461] width 1260 height 20
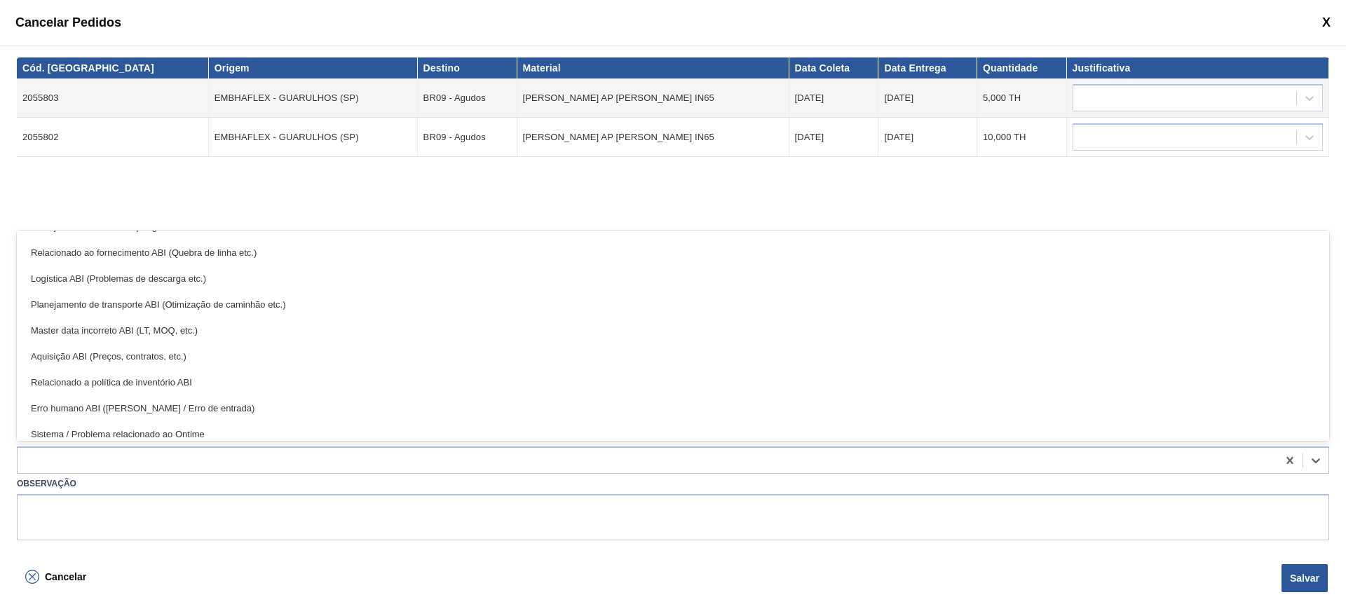
scroll to position [262, 0]
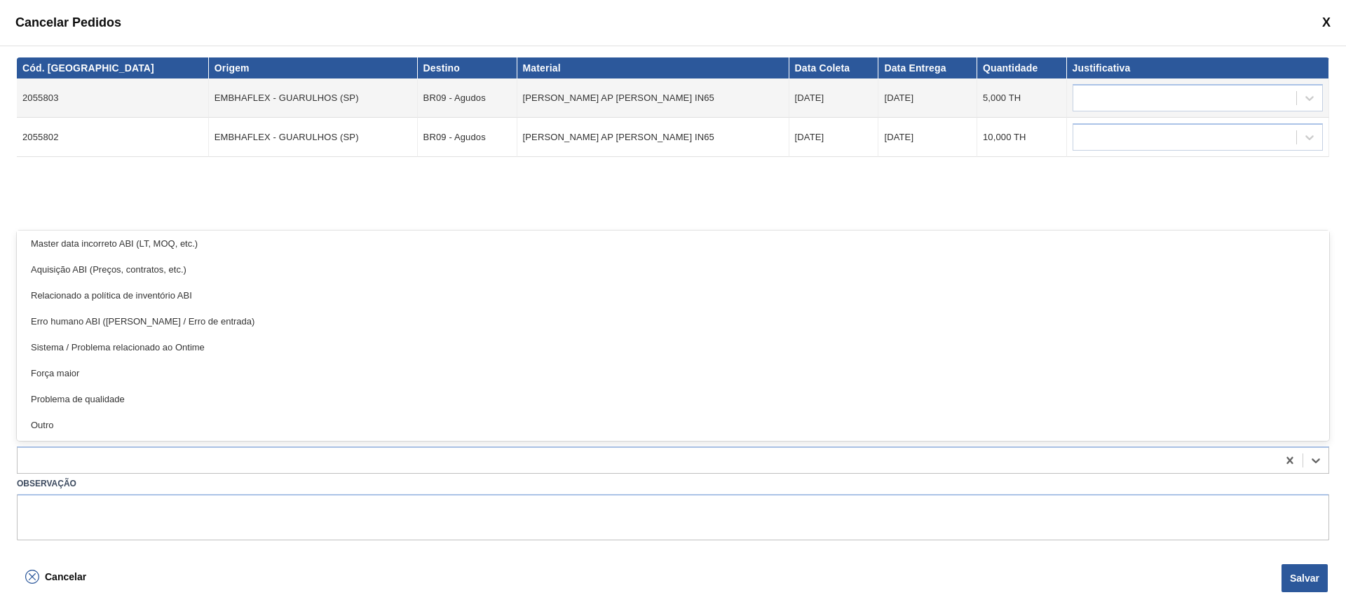
click at [182, 264] on div "Sistema / Problema relacionado ao Ontime" at bounding box center [673, 347] width 1313 height 26
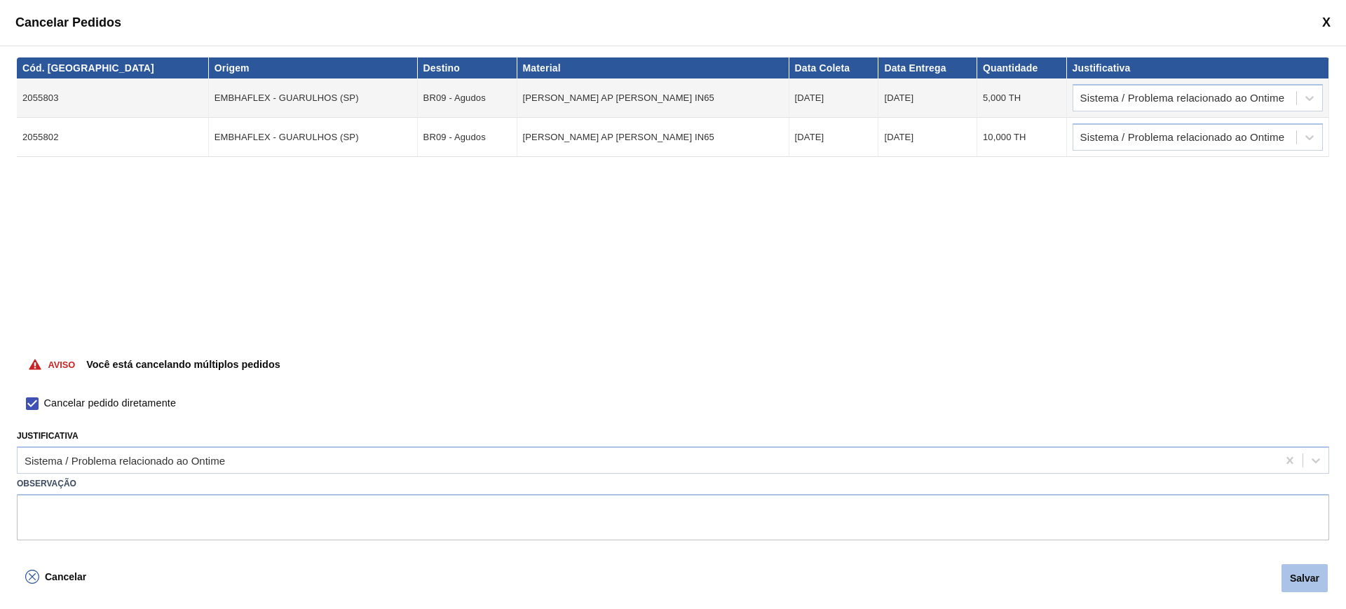
click at [682, 264] on button "Salvar" at bounding box center [1305, 578] width 46 height 28
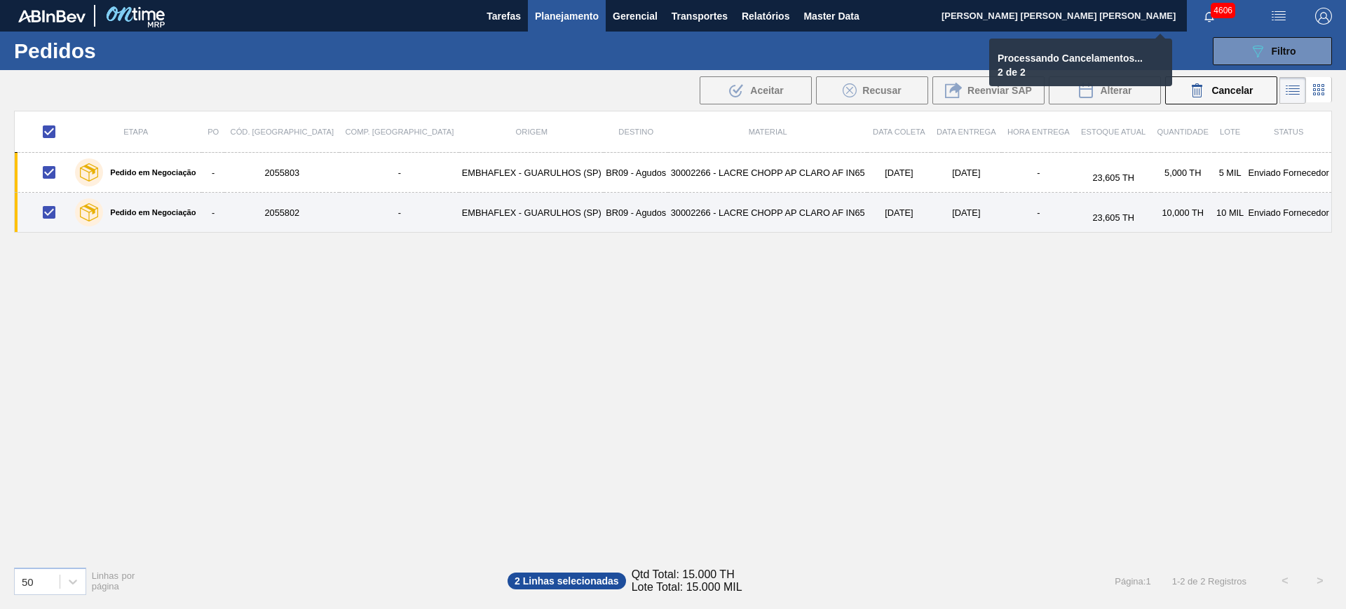
checkbox input "false"
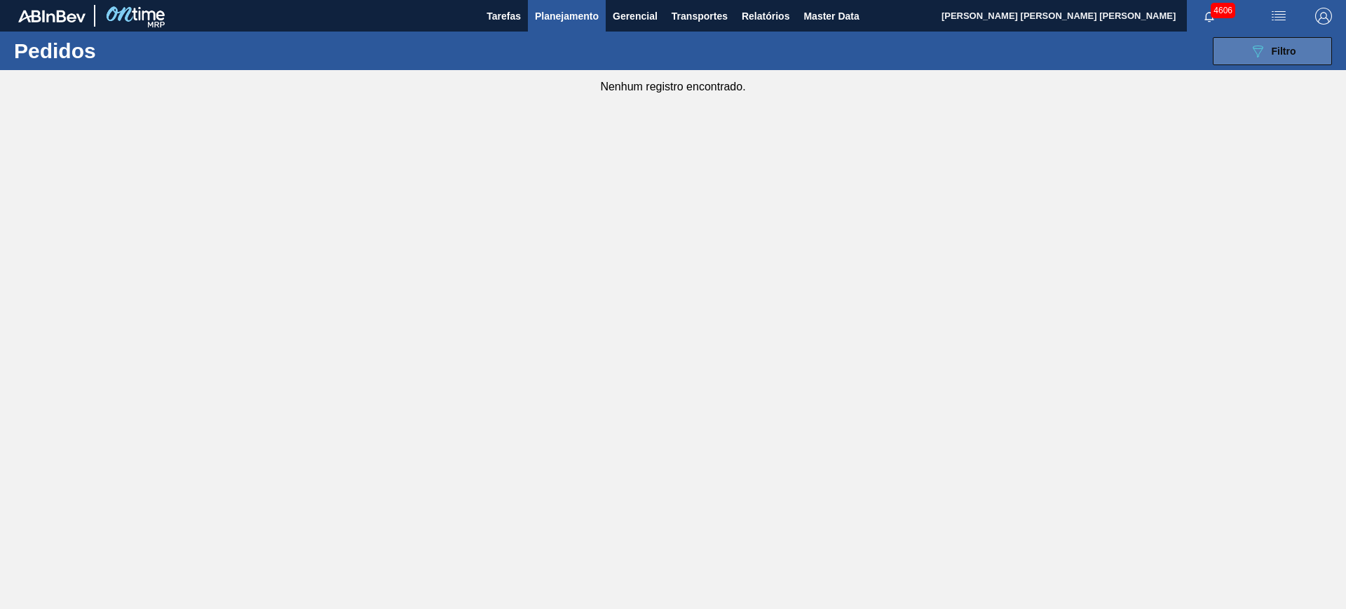
click at [682, 58] on button "089F7B8B-B2A5-4AFE-B5C0-19BA573D28AC Filtro" at bounding box center [1272, 51] width 119 height 28
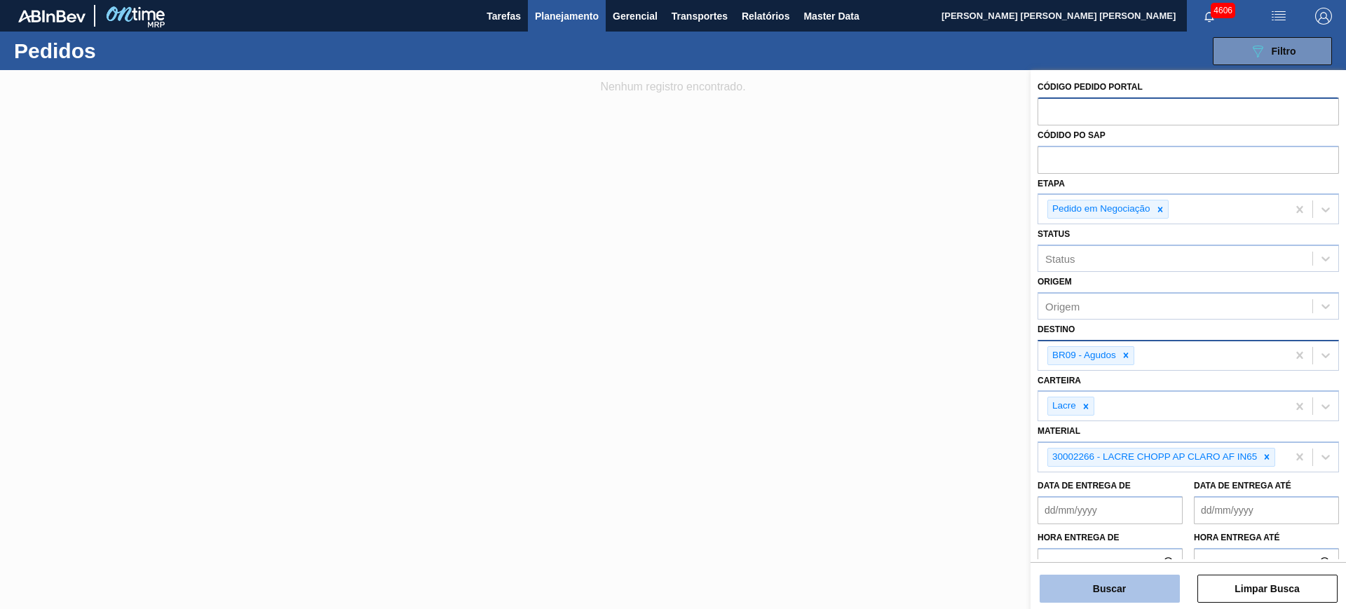
click at [682, 264] on button "Buscar" at bounding box center [1110, 589] width 140 height 28
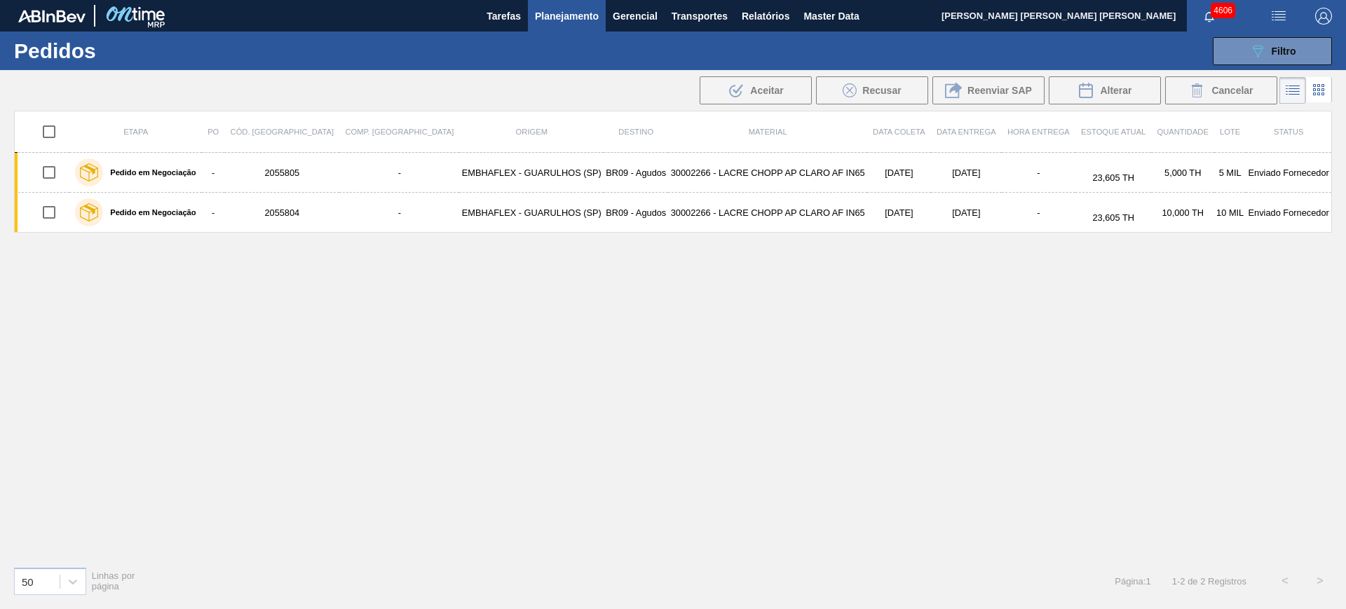
click at [44, 132] on input "checkbox" at bounding box center [48, 131] width 29 height 29
checkbox input "true"
click at [682, 87] on icon at bounding box center [1197, 90] width 17 height 17
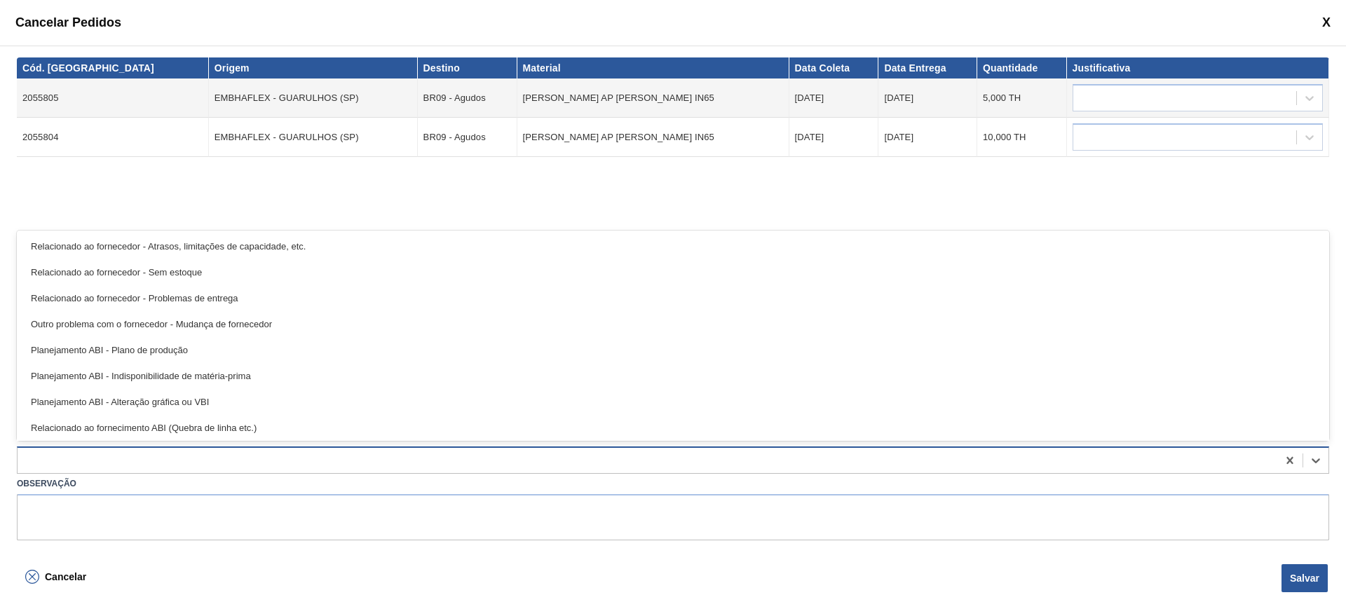
click at [87, 264] on div at bounding box center [648, 461] width 1260 height 20
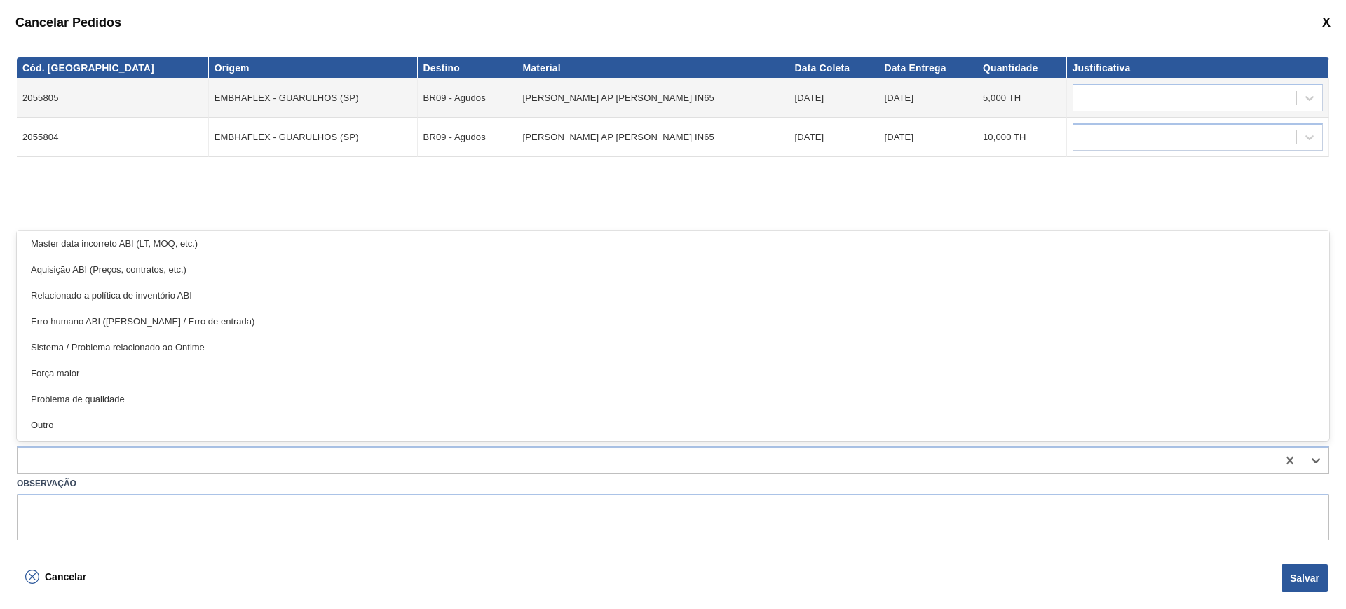
drag, startPoint x: 251, startPoint y: 346, endPoint x: 651, endPoint y: 371, distance: 401.1
click at [253, 264] on div "Sistema / Problema relacionado ao Ontime" at bounding box center [673, 347] width 1313 height 26
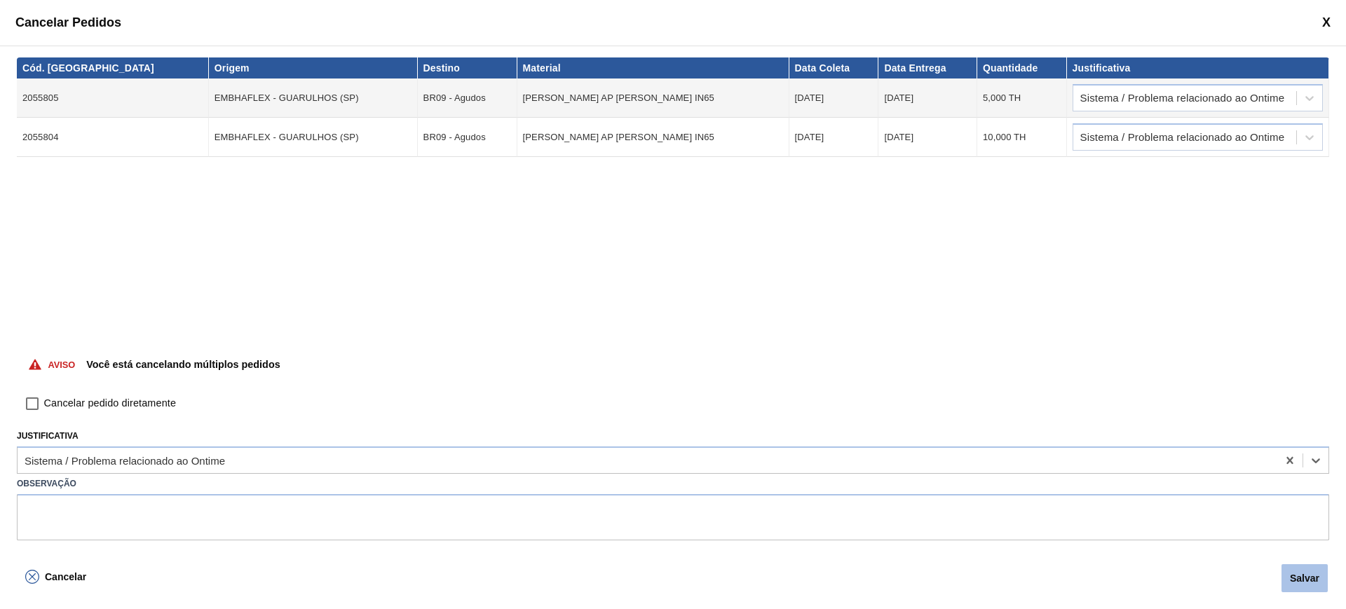
click at [682, 264] on button "Salvar" at bounding box center [1305, 578] width 46 height 28
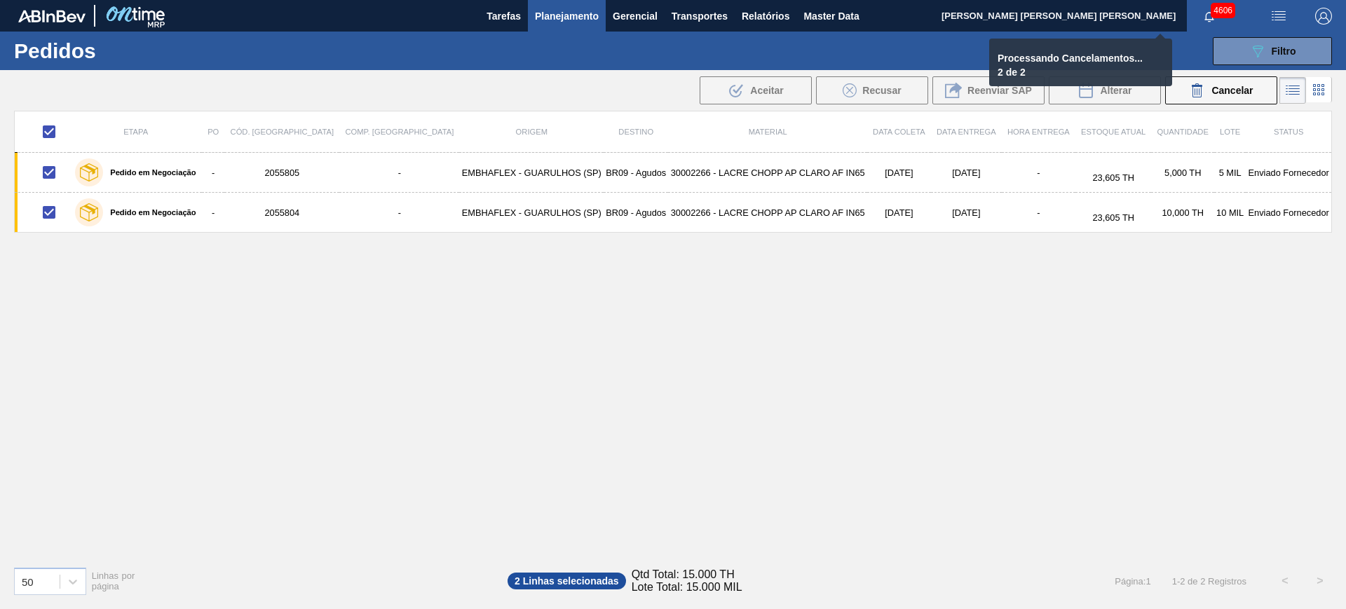
checkbox input "false"
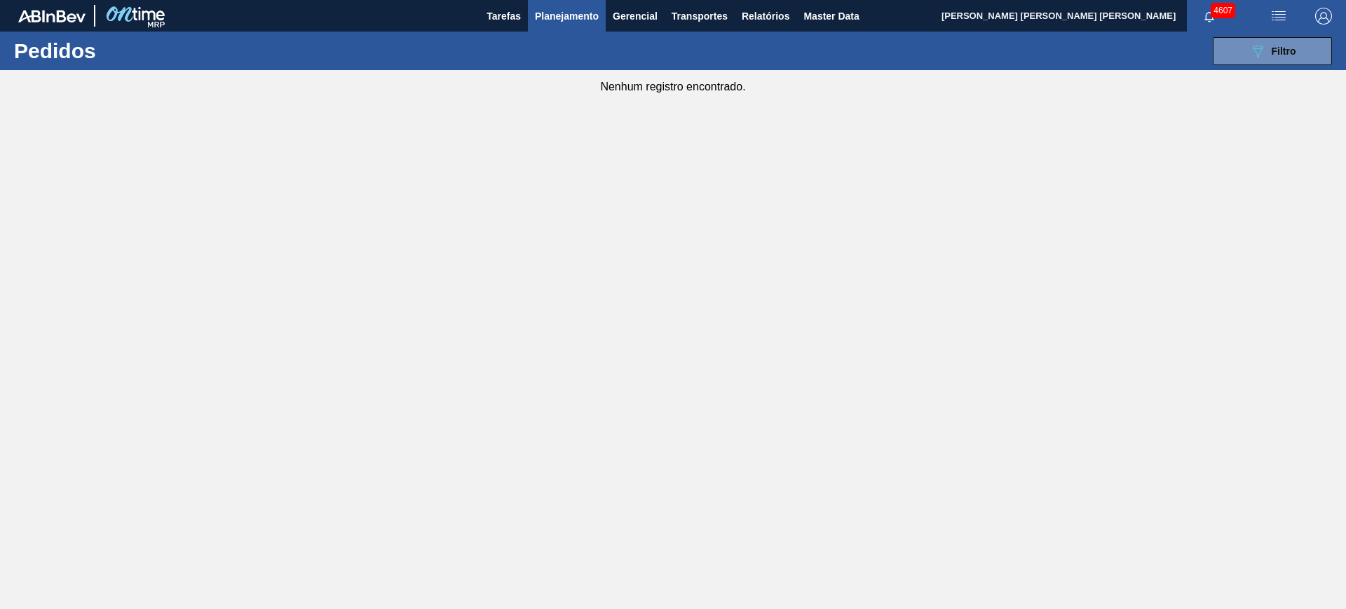
click at [582, 8] on span "Planejamento" at bounding box center [567, 16] width 64 height 17
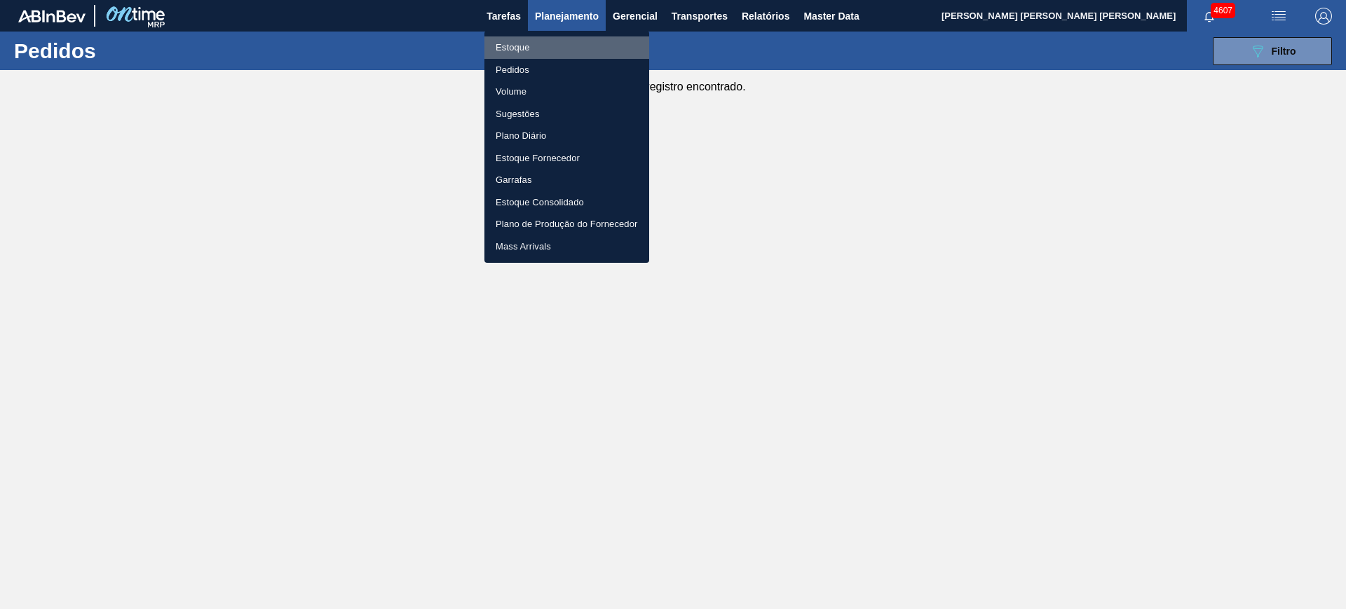
click at [536, 50] on li "Estoque" at bounding box center [566, 47] width 165 height 22
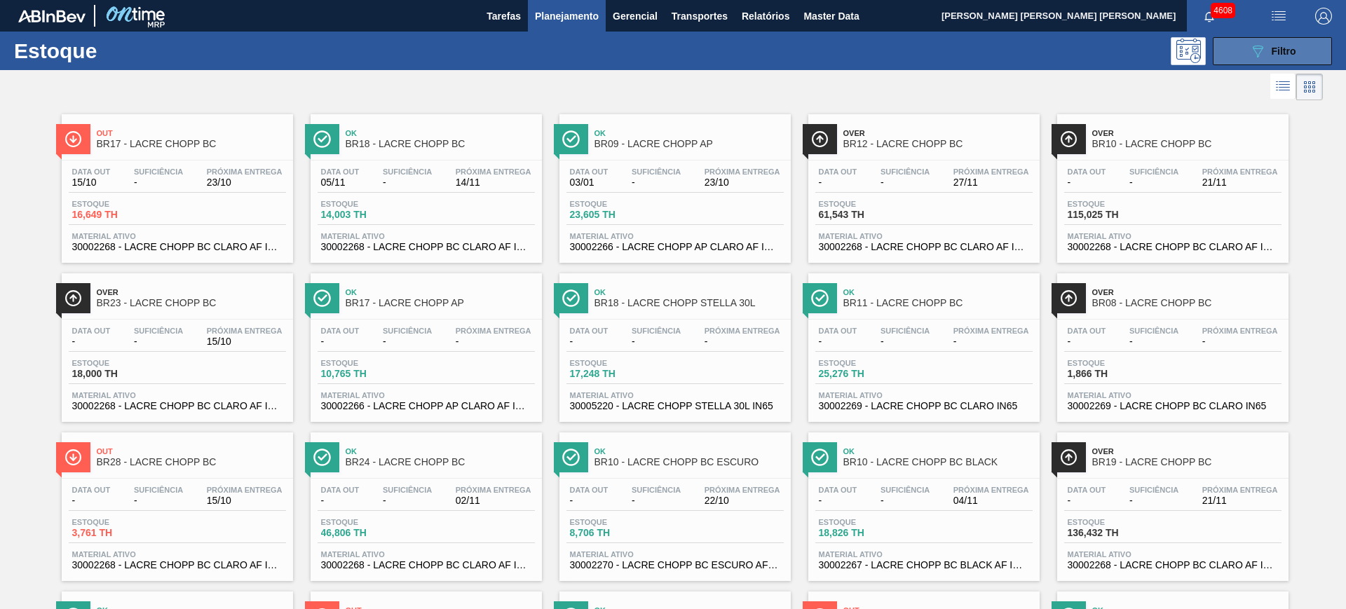
click at [682, 56] on button "089F7B8B-B2A5-4AFE-B5C0-19BA573D28AC Filtro" at bounding box center [1272, 51] width 119 height 28
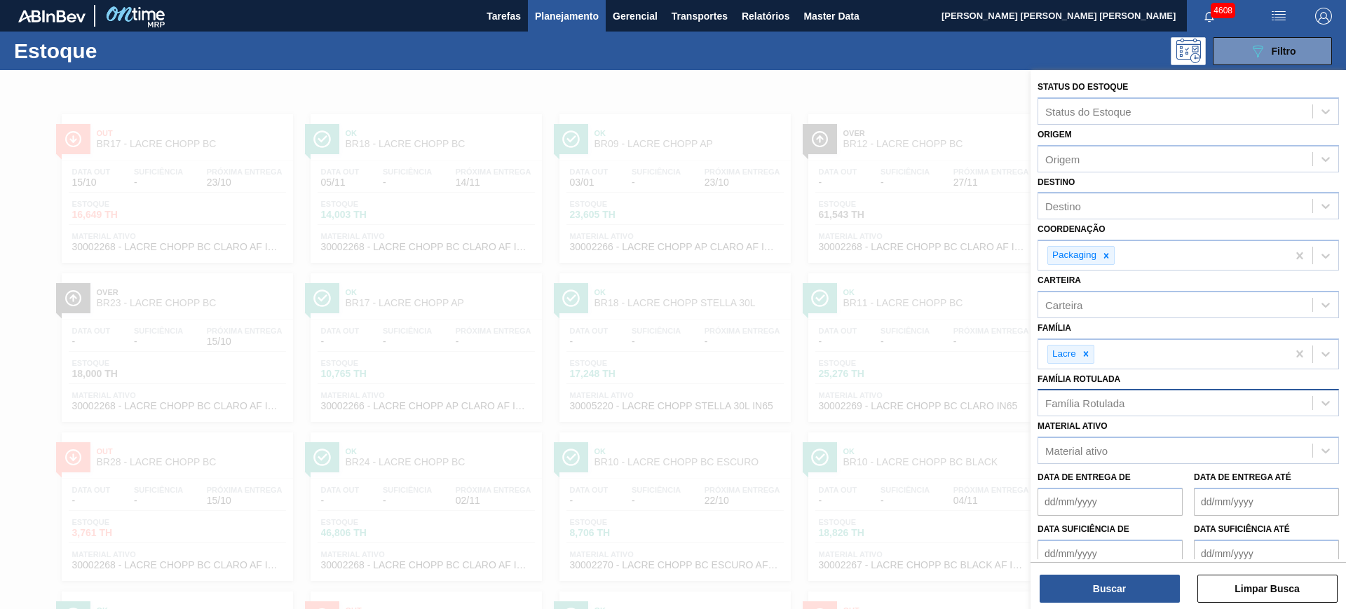
click at [682, 264] on div "Família Rotulada" at bounding box center [1084, 404] width 79 height 12
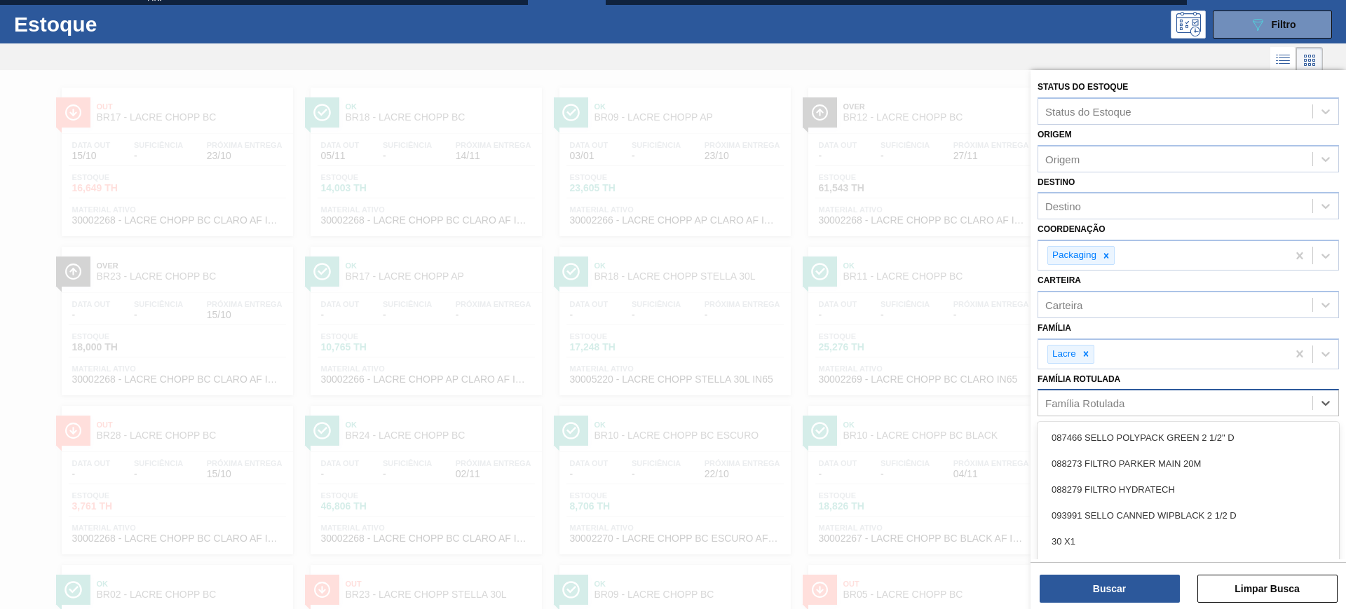
scroll to position [29, 0]
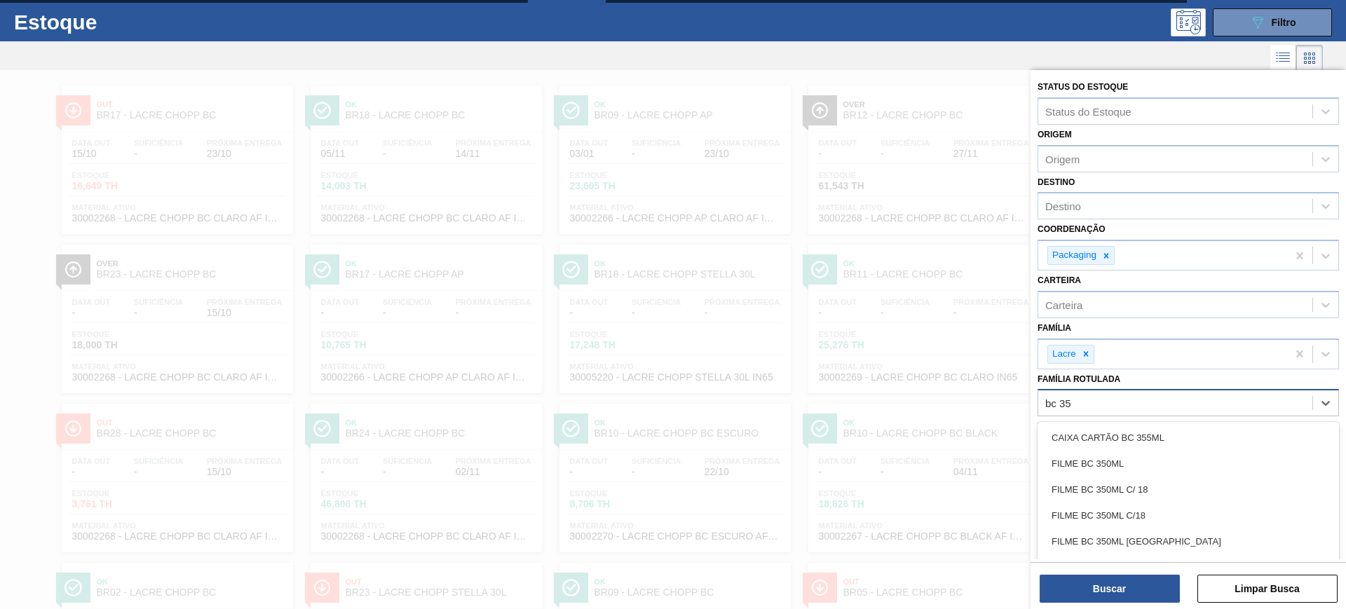
type Rotulada "bc 355"
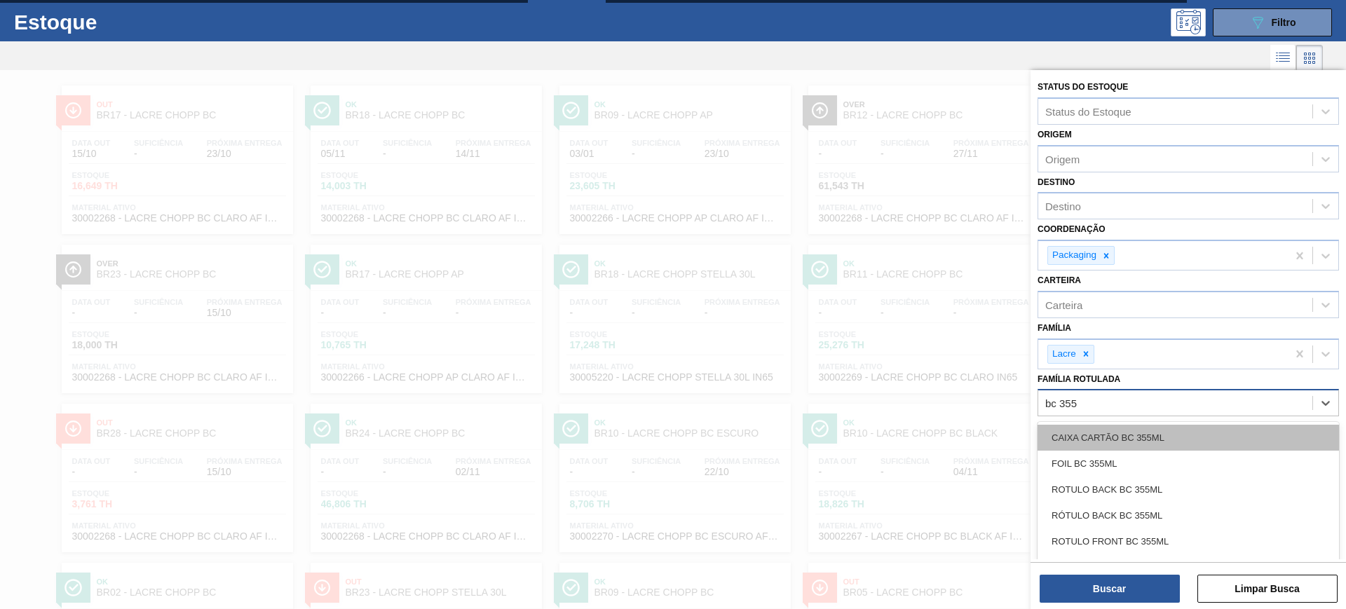
click at [682, 264] on div "CAIXA CARTÃO BC 355ML" at bounding box center [1188, 438] width 301 height 26
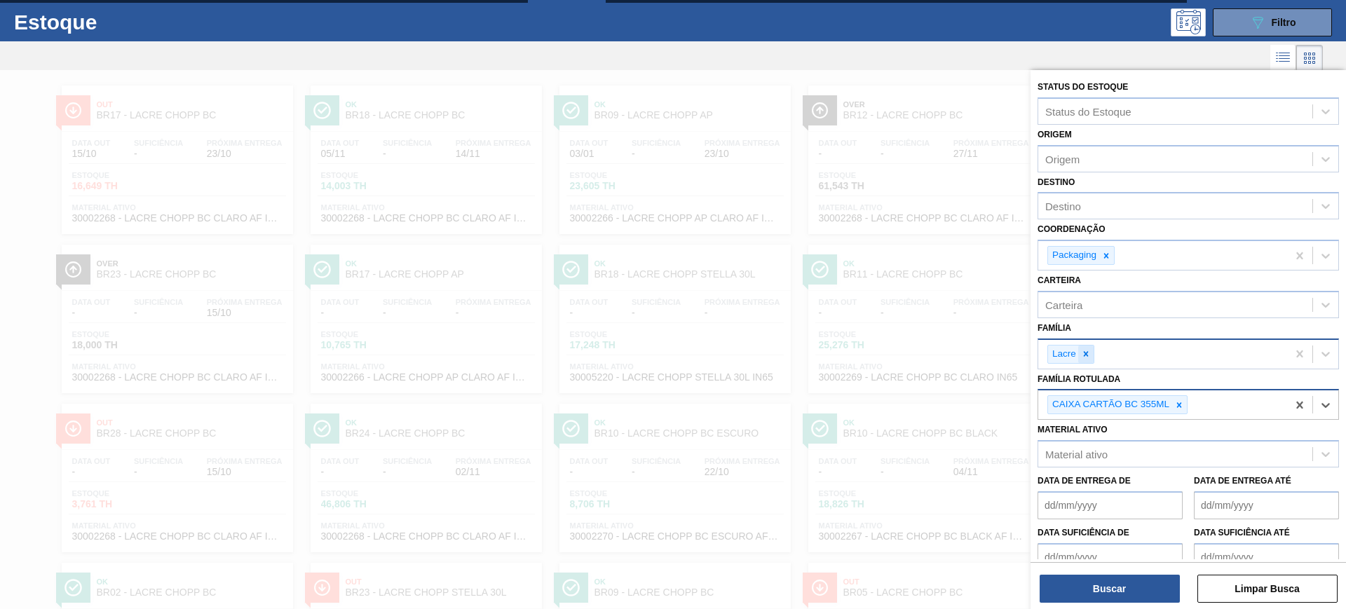
click at [682, 264] on icon at bounding box center [1086, 354] width 10 height 10
click at [682, 264] on div "Buscar Limpar Busca" at bounding box center [1189, 581] width 316 height 39
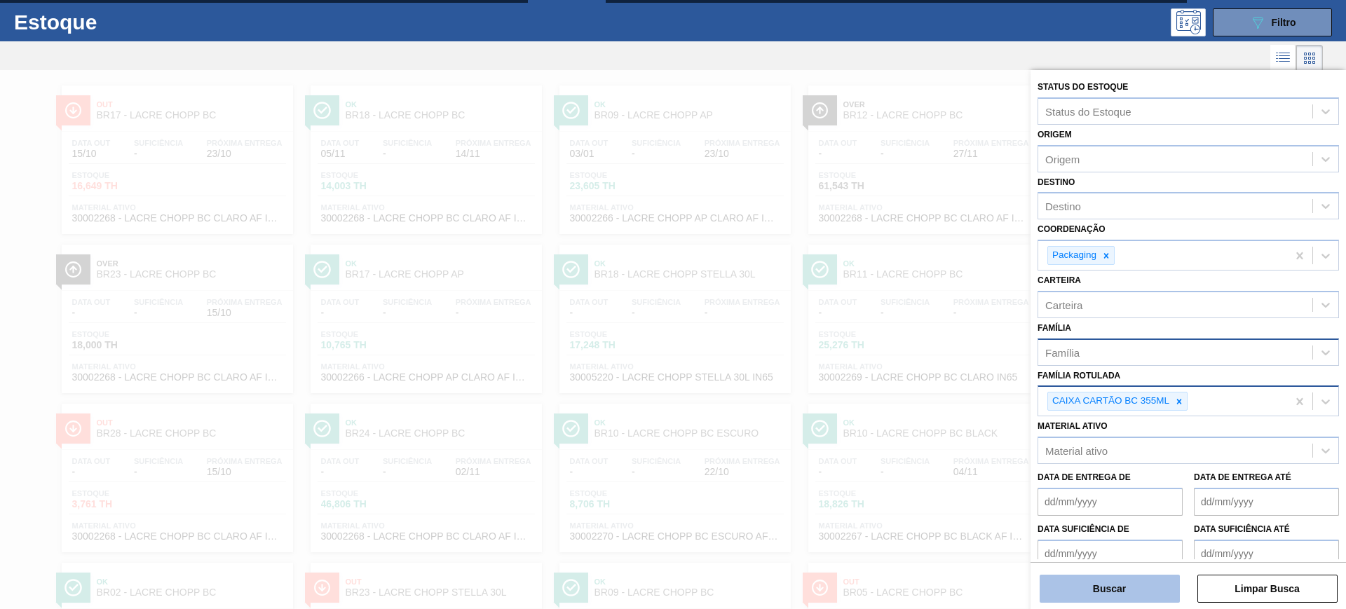
click at [682, 264] on button "Buscar" at bounding box center [1110, 589] width 140 height 28
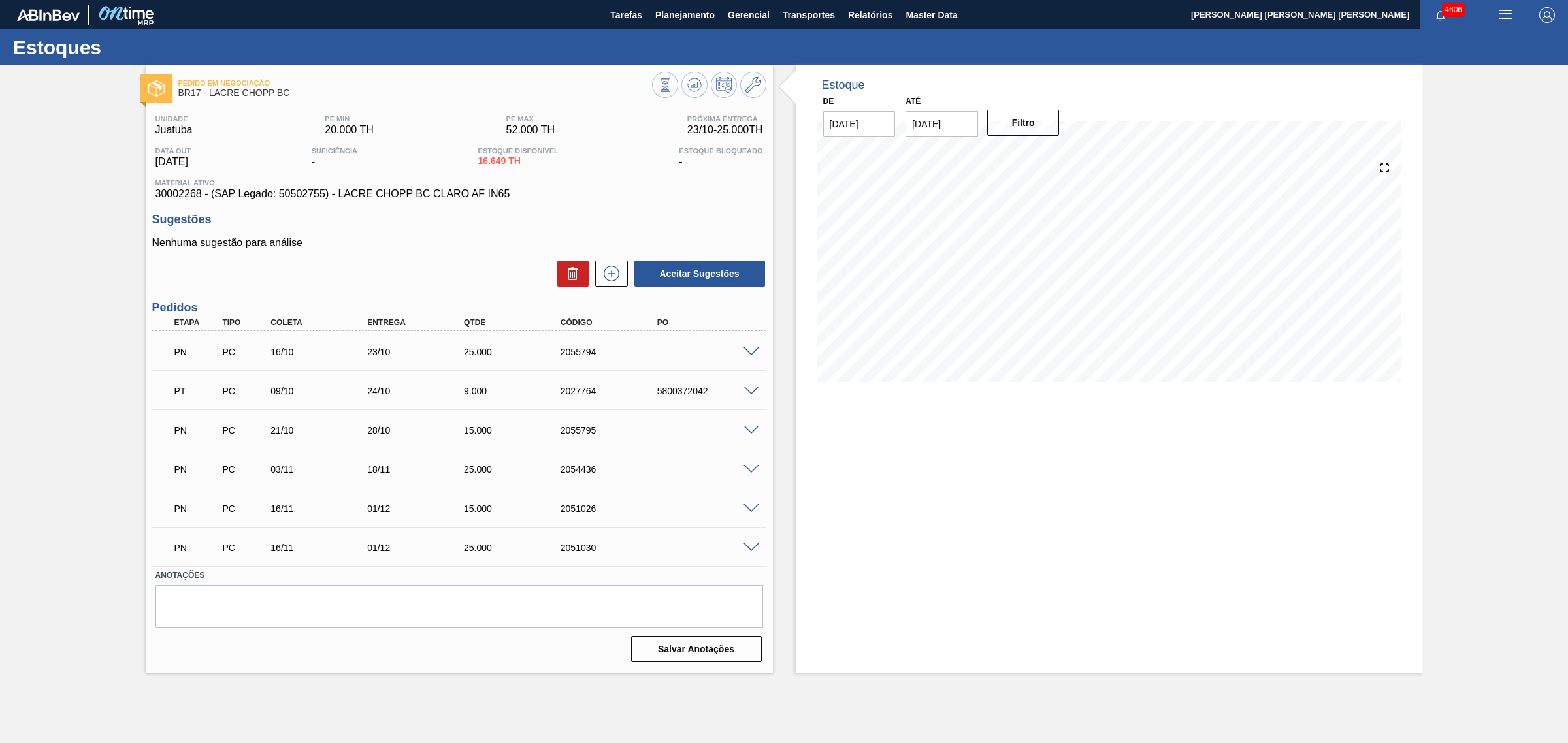
click at [746, 509] on span at bounding box center [751, 508] width 16 height 10
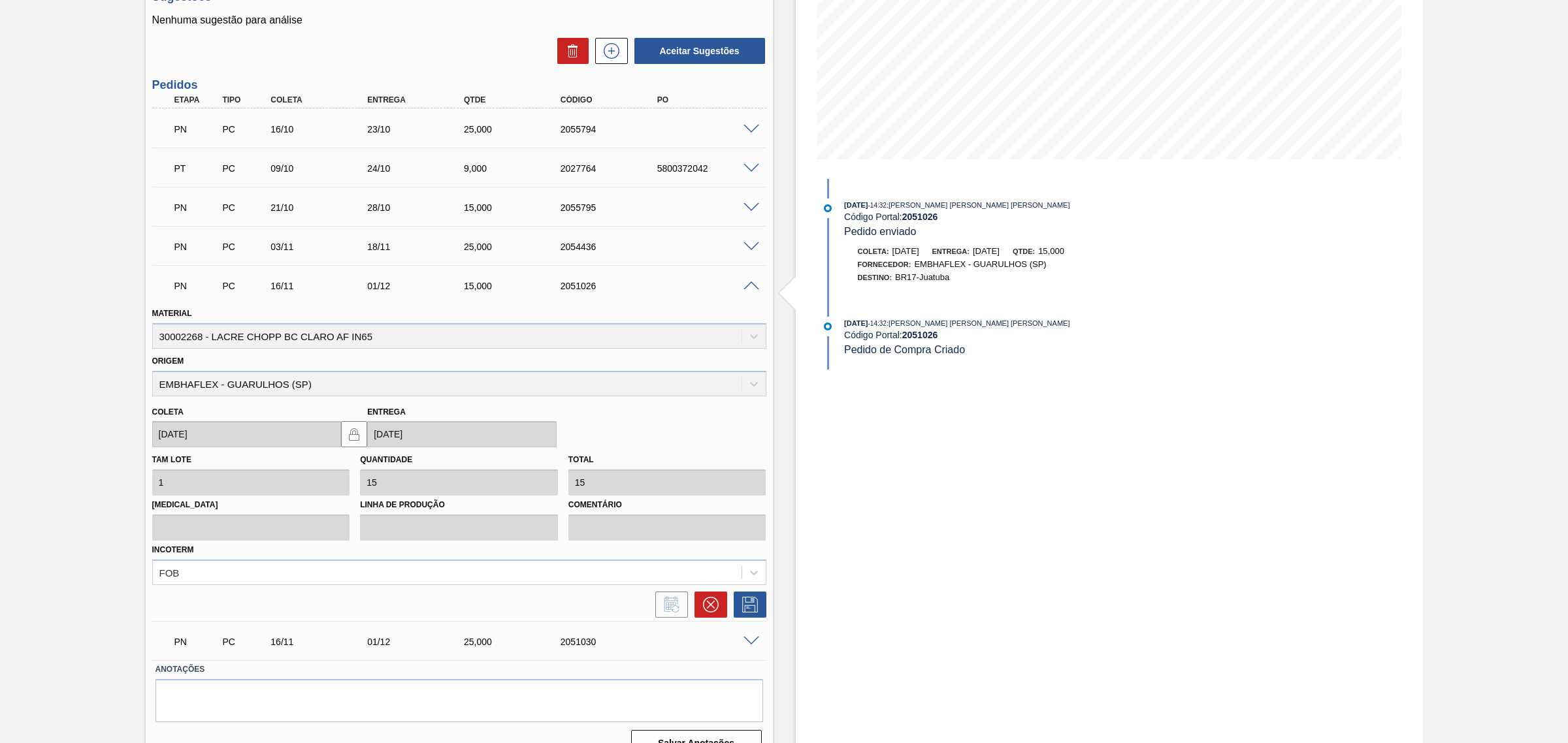
scroll to position [247, 0]
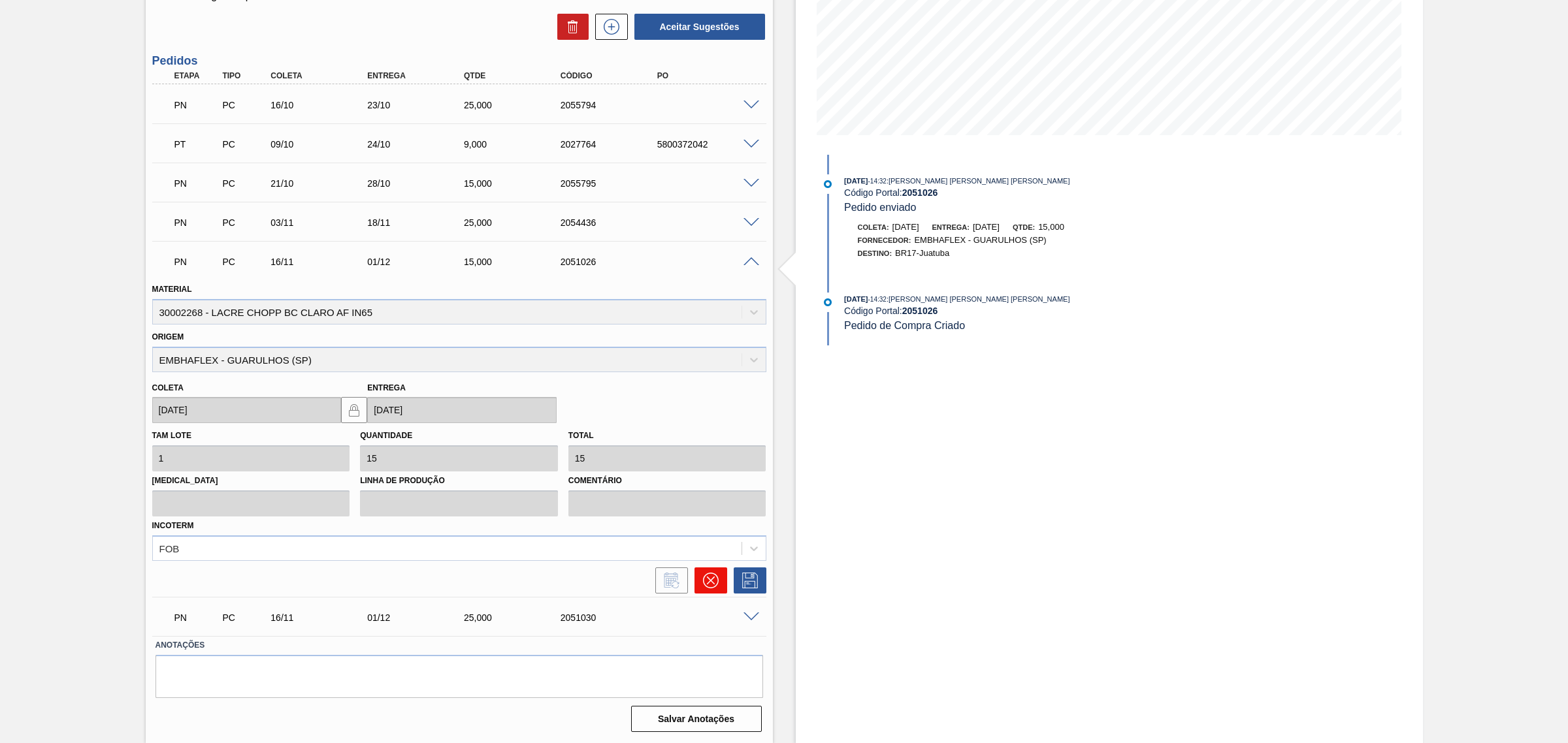
click at [706, 582] on icon at bounding box center [710, 580] width 16 height 16
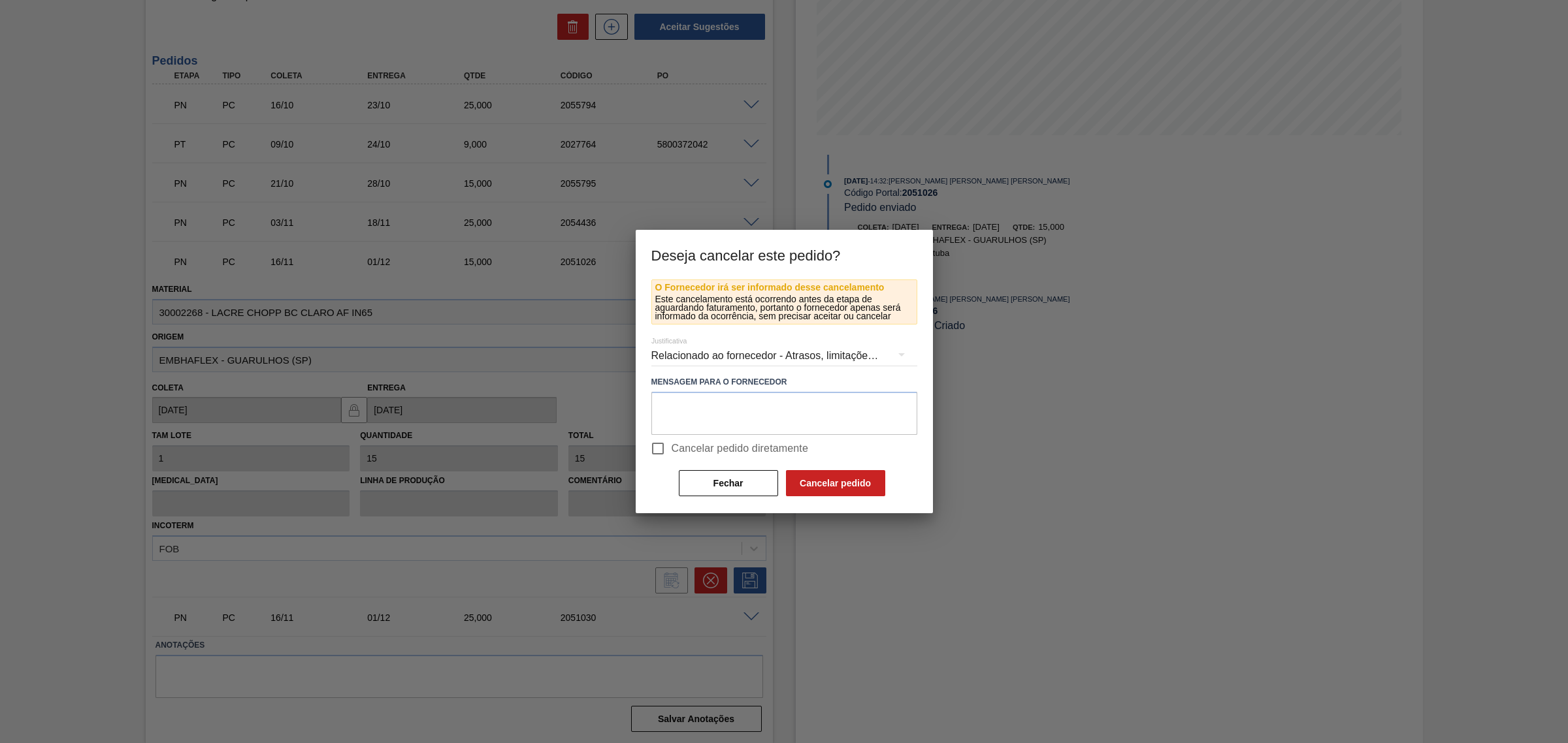
drag, startPoint x: 702, startPoint y: 448, endPoint x: 743, endPoint y: 458, distance: 42.2
click at [701, 447] on span "Cancelar pedido diretamente" at bounding box center [740, 448] width 137 height 16
click at [672, 447] on input "Cancelar pedido diretamente" at bounding box center [657, 448] width 27 height 27
checkbox input "true"
click at [845, 487] on button "Cancelar pedido" at bounding box center [835, 483] width 100 height 26
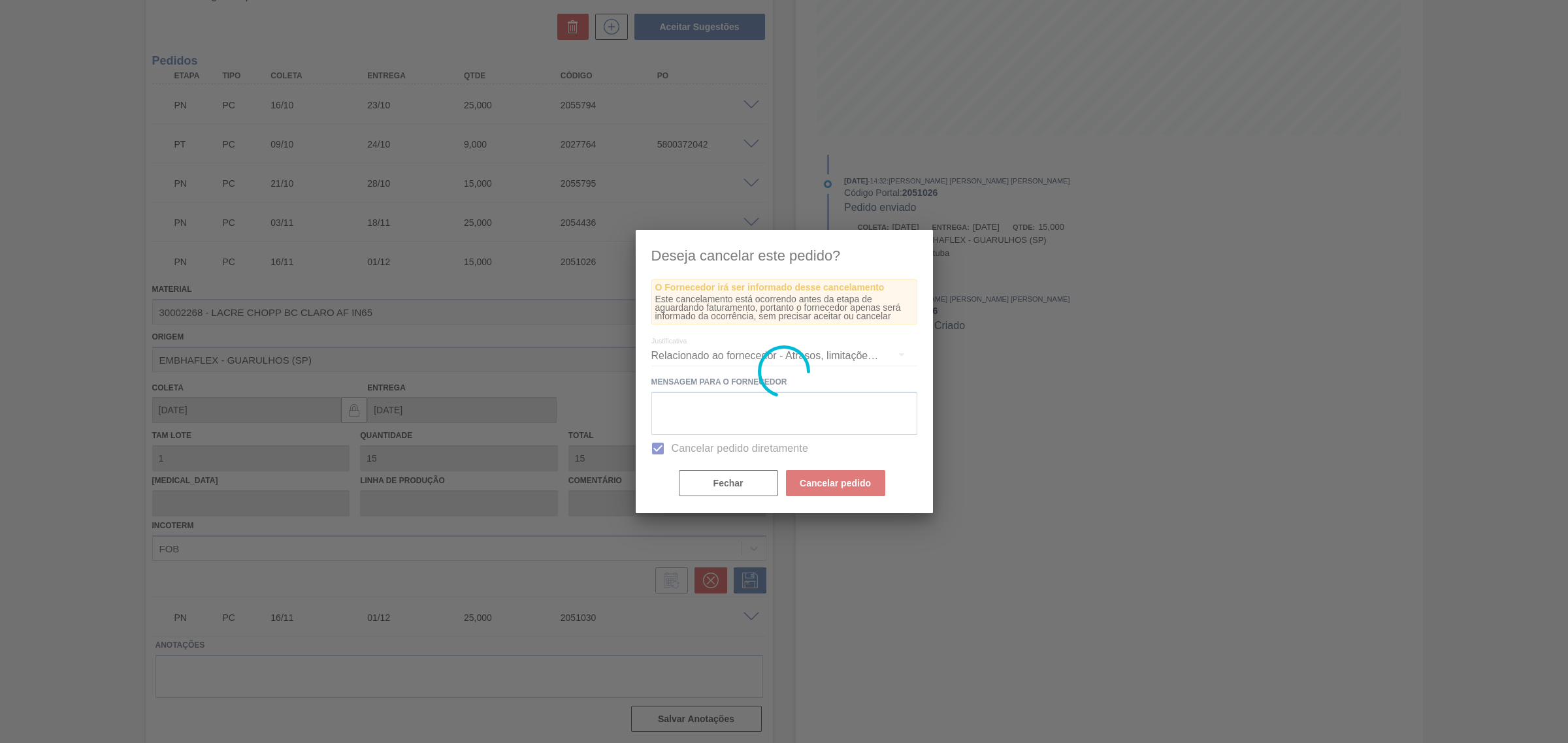
scroll to position [0, 0]
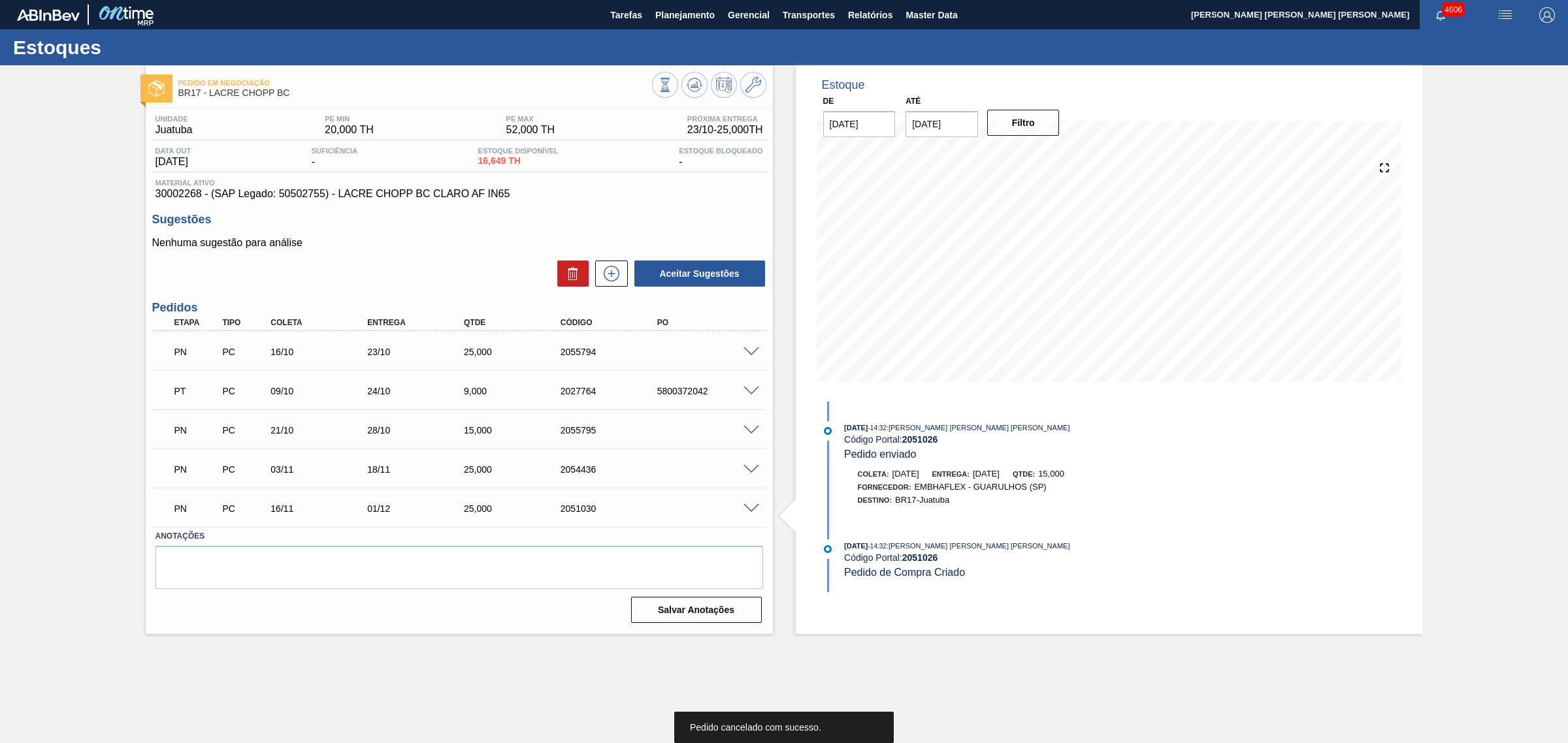
click at [709, 86] on div at bounding box center [709, 87] width 115 height 30
click at [707, 85] on div at bounding box center [709, 87] width 115 height 30
click at [687, 90] on icon at bounding box center [694, 85] width 16 height 16
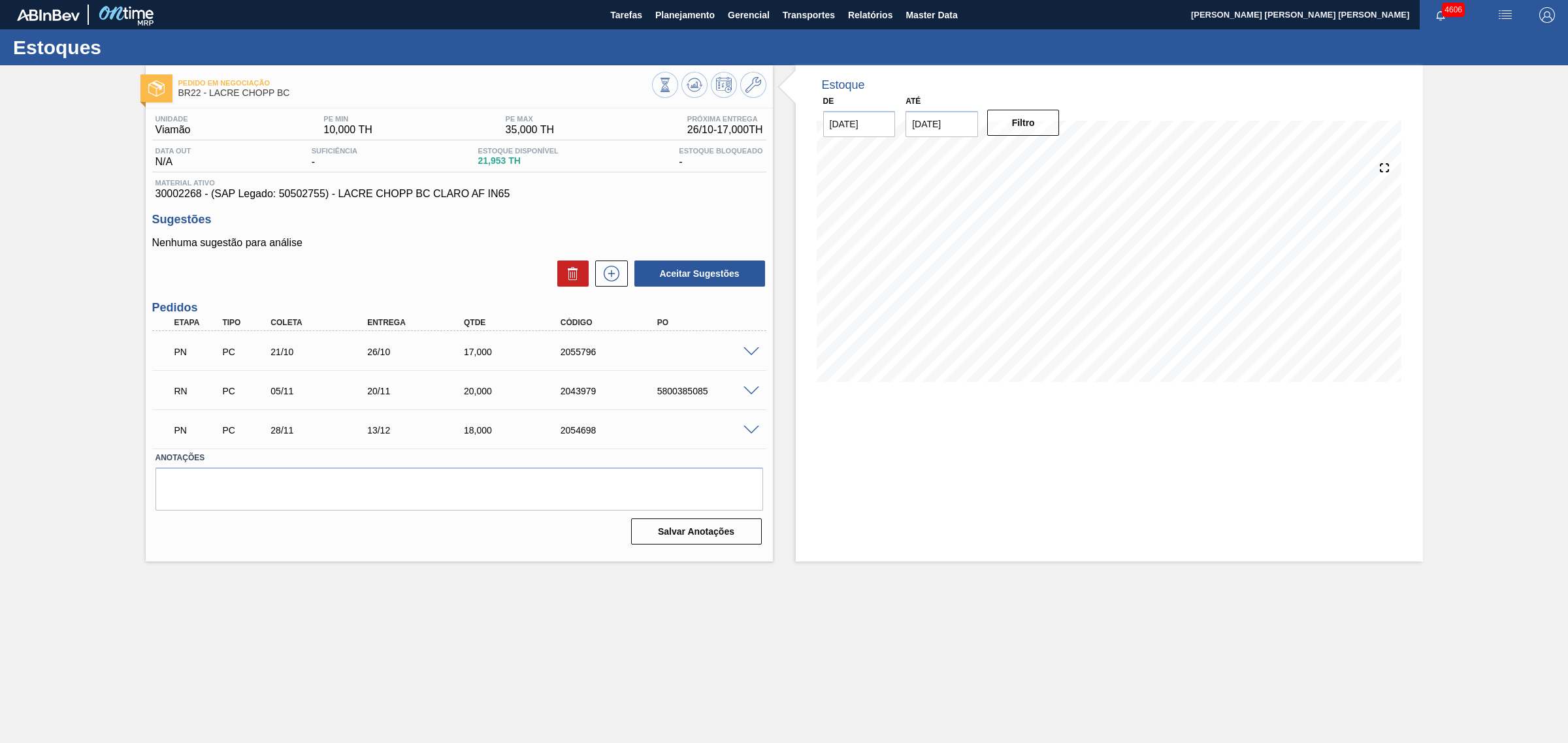
click at [748, 349] on span at bounding box center [751, 352] width 16 height 10
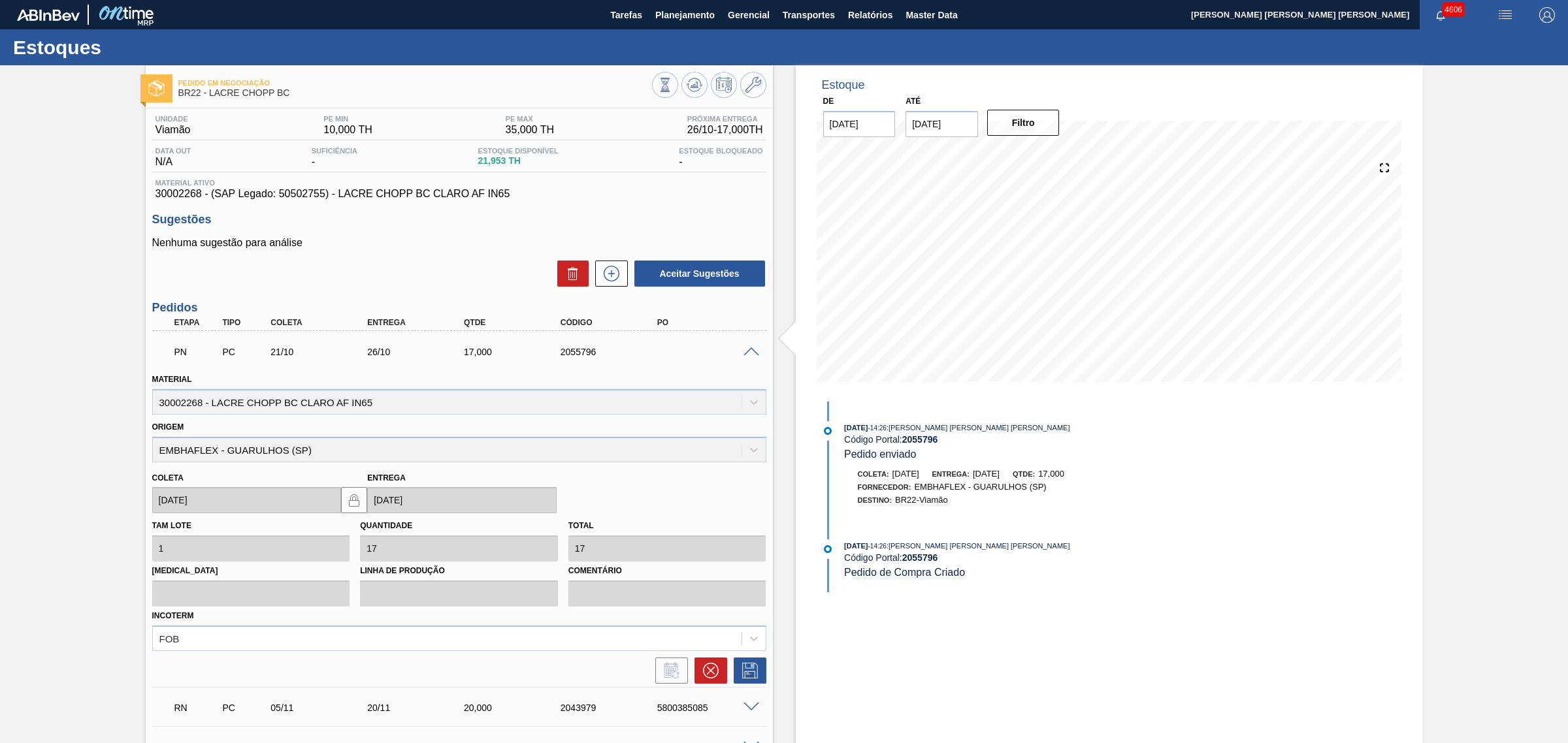
click at [748, 349] on span at bounding box center [751, 352] width 16 height 10
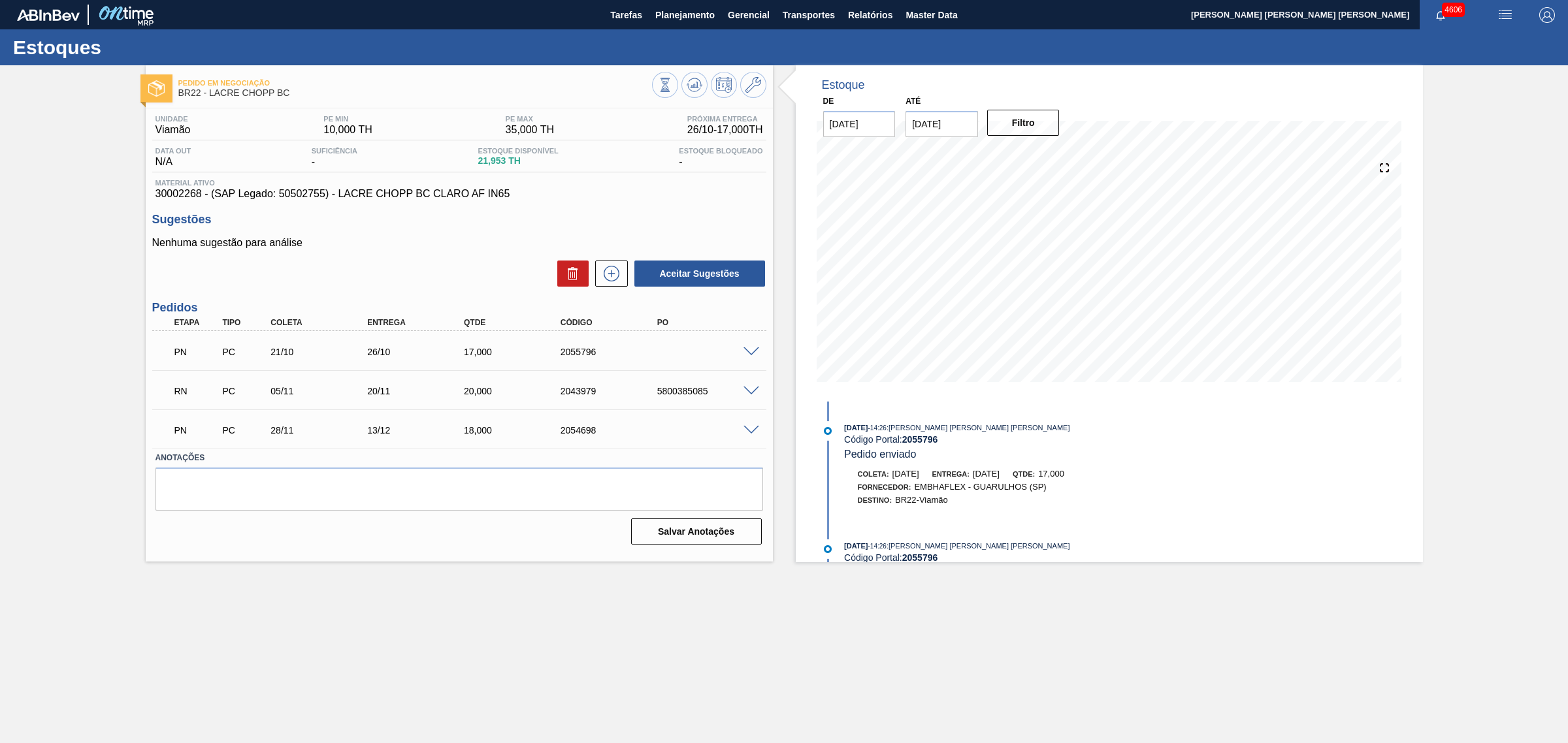
click at [749, 388] on span at bounding box center [751, 391] width 16 height 10
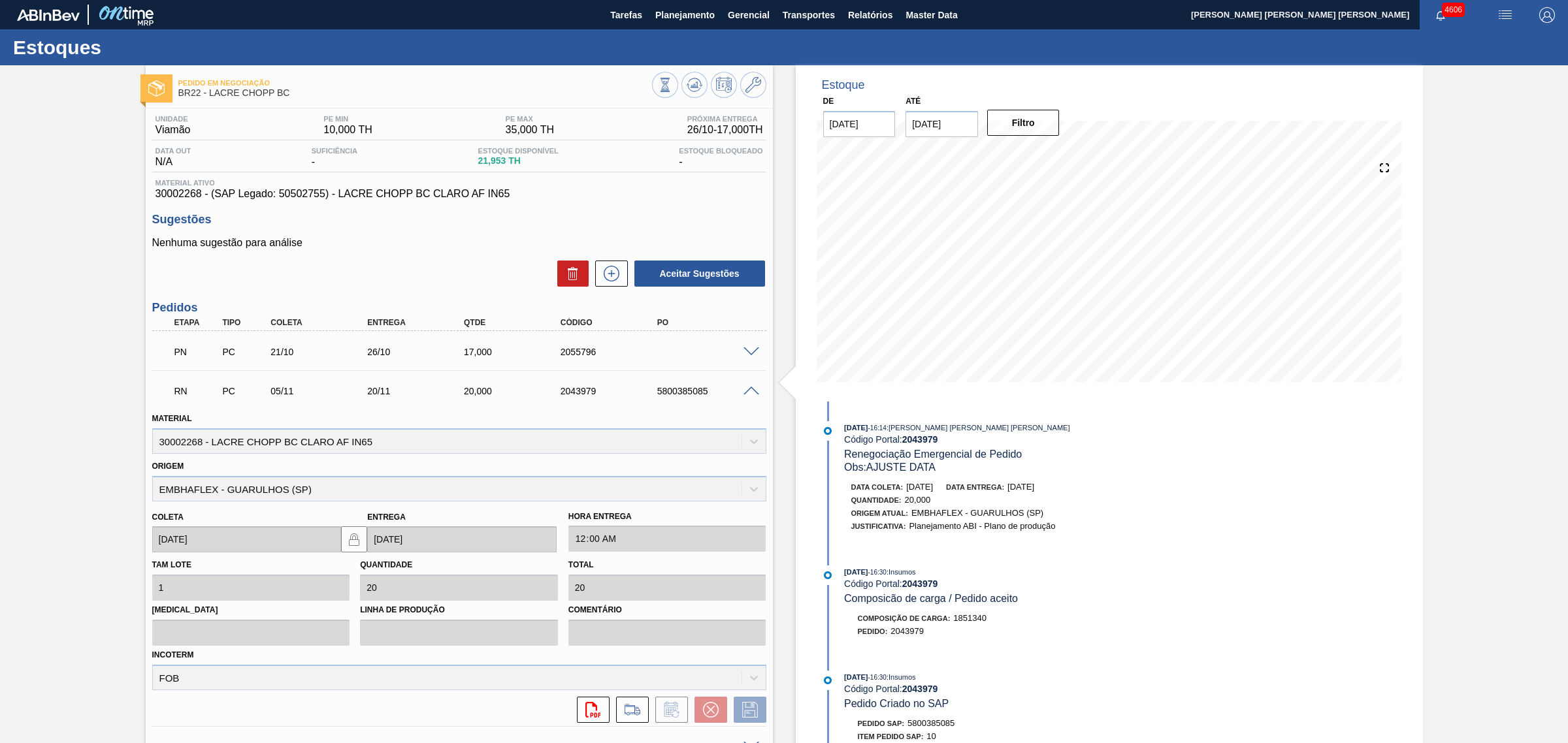
click at [749, 388] on span at bounding box center [751, 391] width 16 height 10
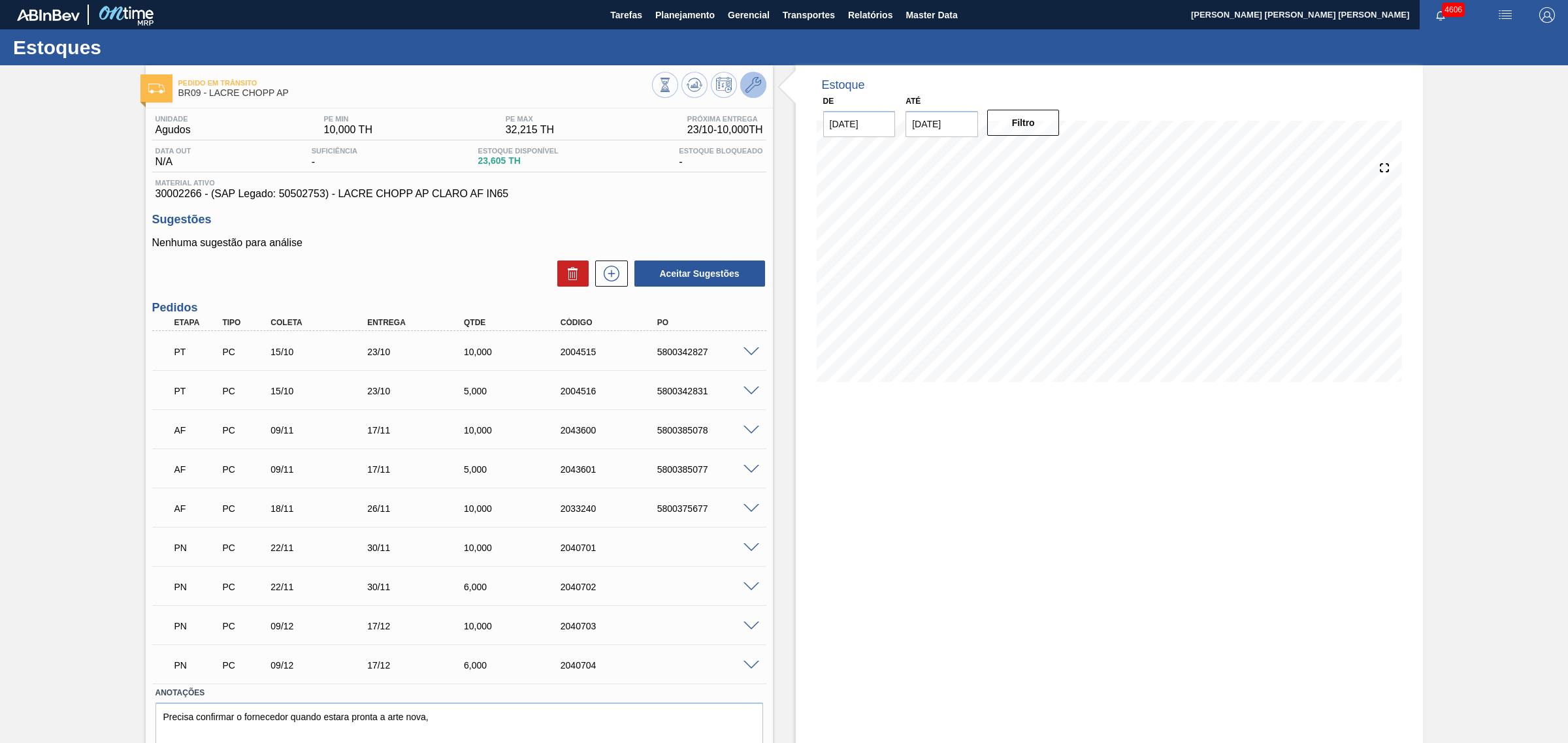
click at [757, 86] on icon at bounding box center [753, 85] width 16 height 16
click at [165, 196] on span "30002266 - (SAP Legado: 50502753) - LACRE CHOPP AP CLARO AF IN65" at bounding box center [459, 194] width 607 height 12
copy span "30002266"
click at [688, 88] on icon at bounding box center [694, 85] width 16 height 16
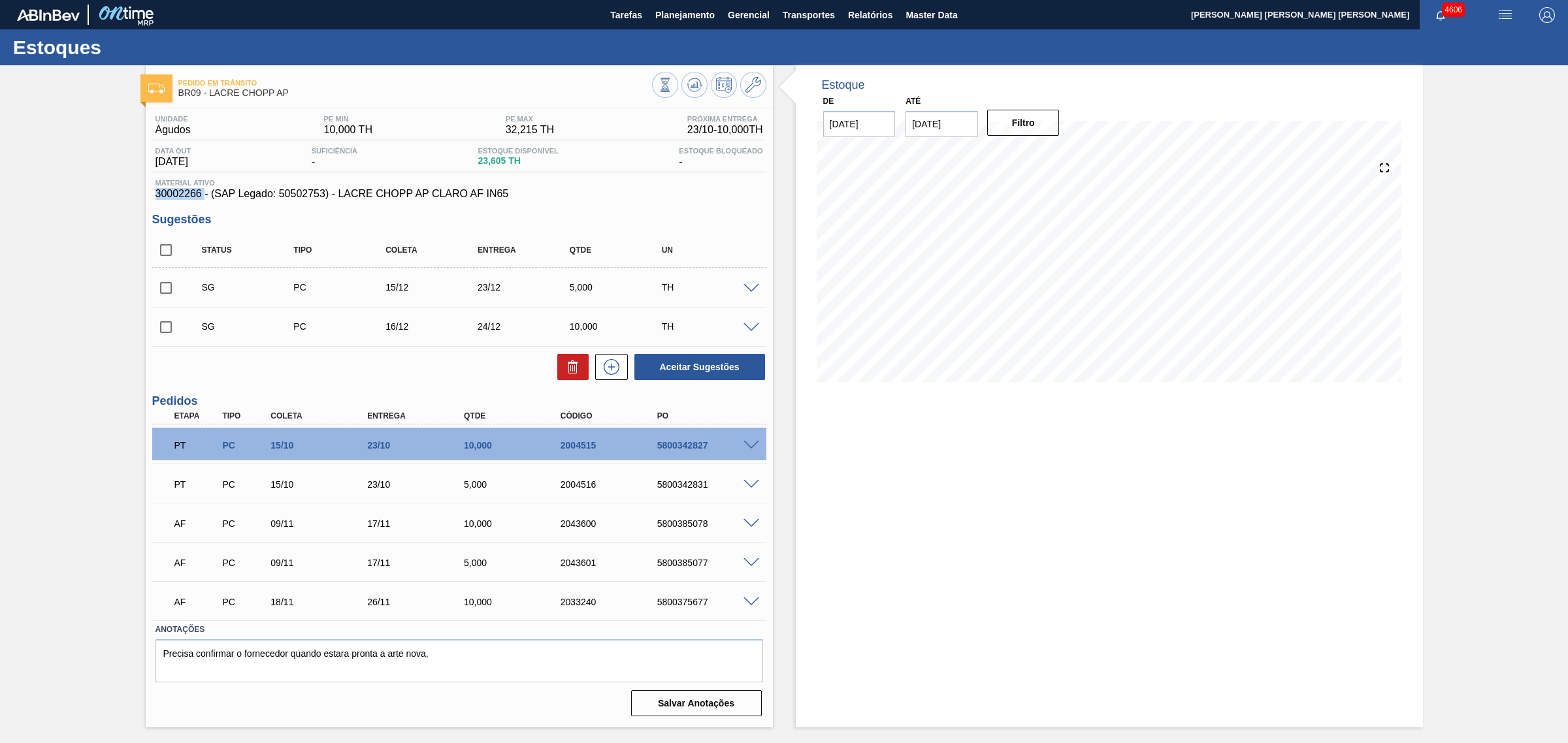
click at [165, 255] on input "checkbox" at bounding box center [165, 250] width 27 height 27
checkbox input "true"
click at [722, 366] on button "Aceitar Sugestões" at bounding box center [700, 367] width 130 height 26
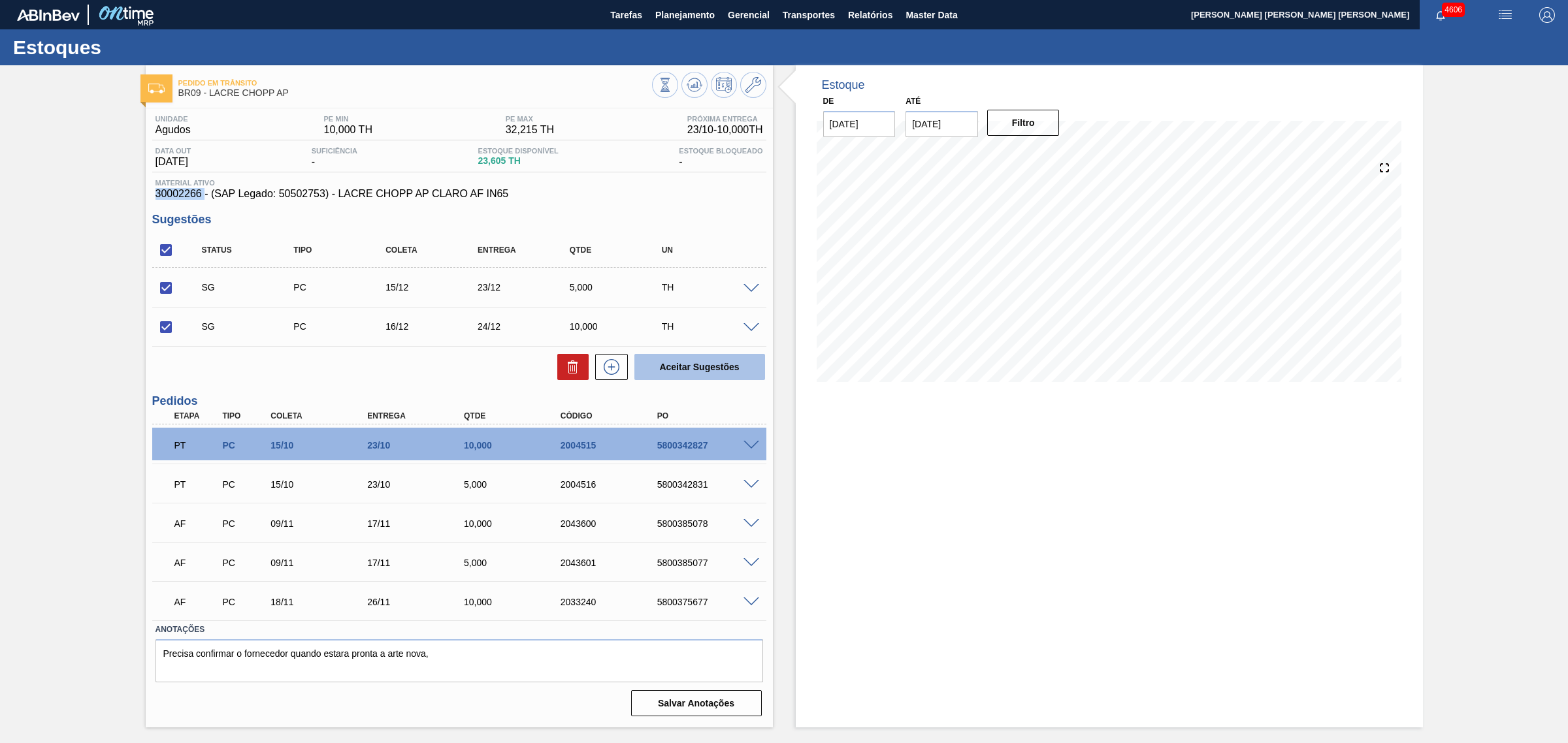
checkbox input "false"
click at [167, 252] on input "checkbox" at bounding box center [165, 250] width 27 height 27
checkbox input "true"
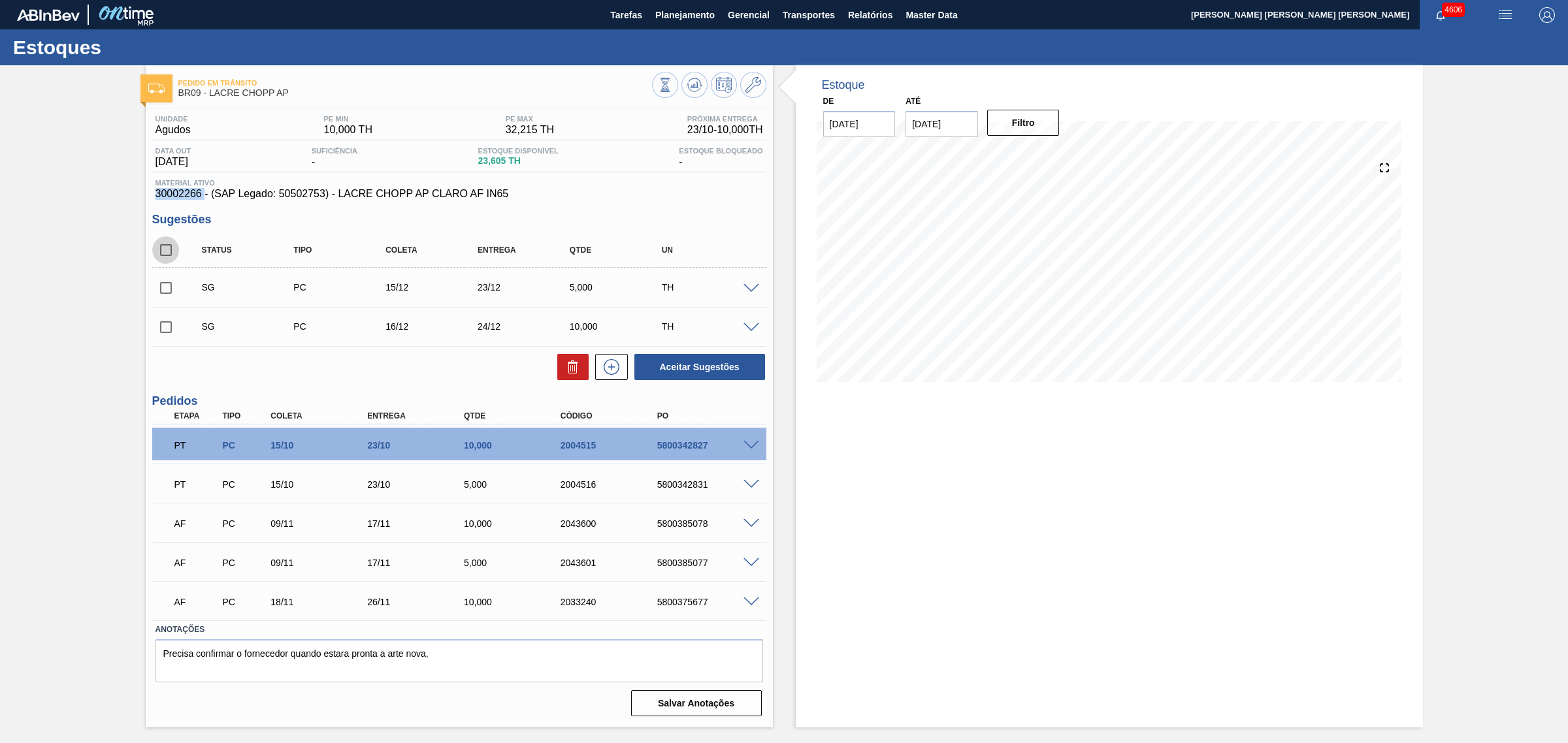
checkbox input "true"
click at [719, 358] on button "Aceitar Sugestões" at bounding box center [700, 367] width 130 height 26
checkbox input "false"
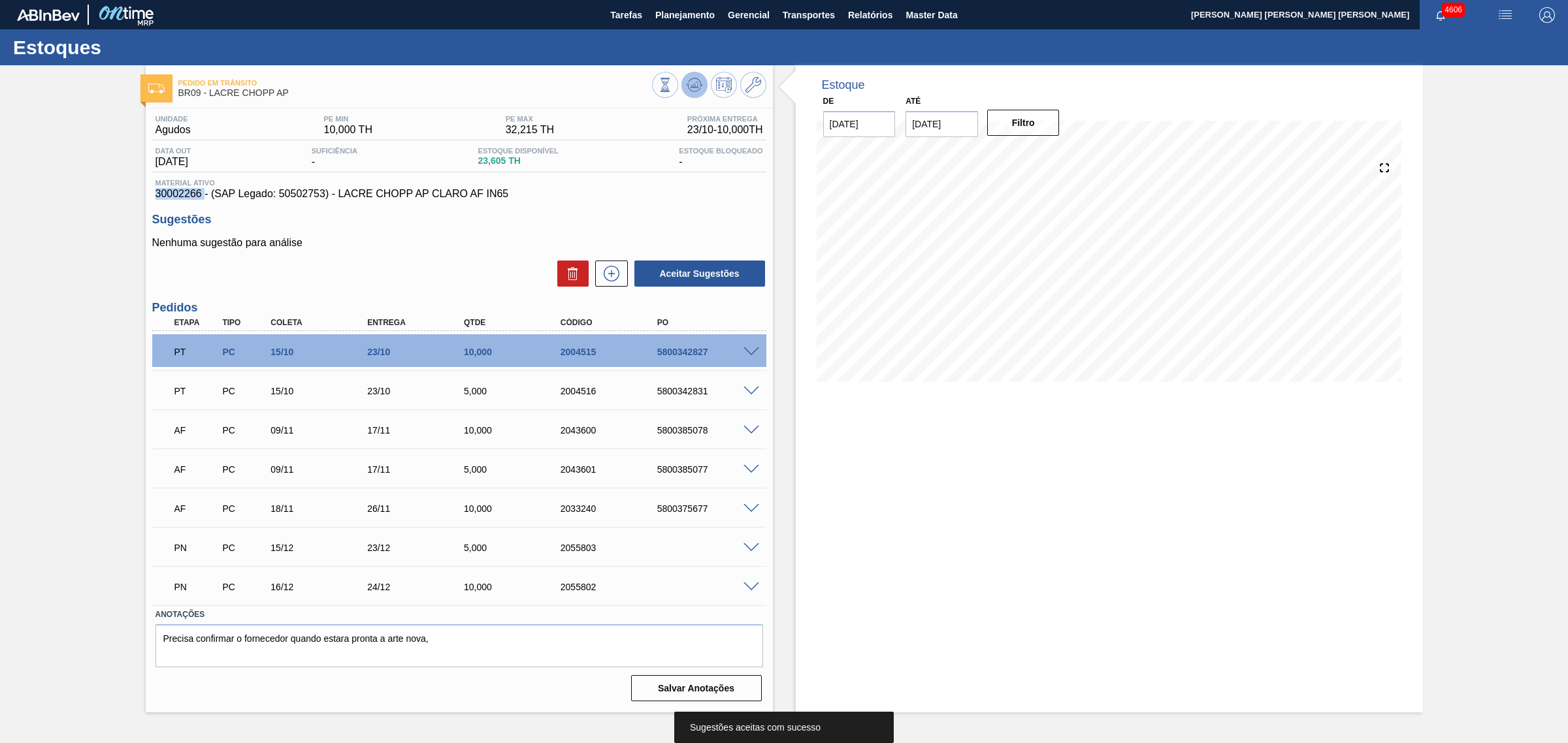
click at [689, 86] on icon at bounding box center [694, 85] width 16 height 16
click at [698, 75] on button at bounding box center [694, 85] width 26 height 26
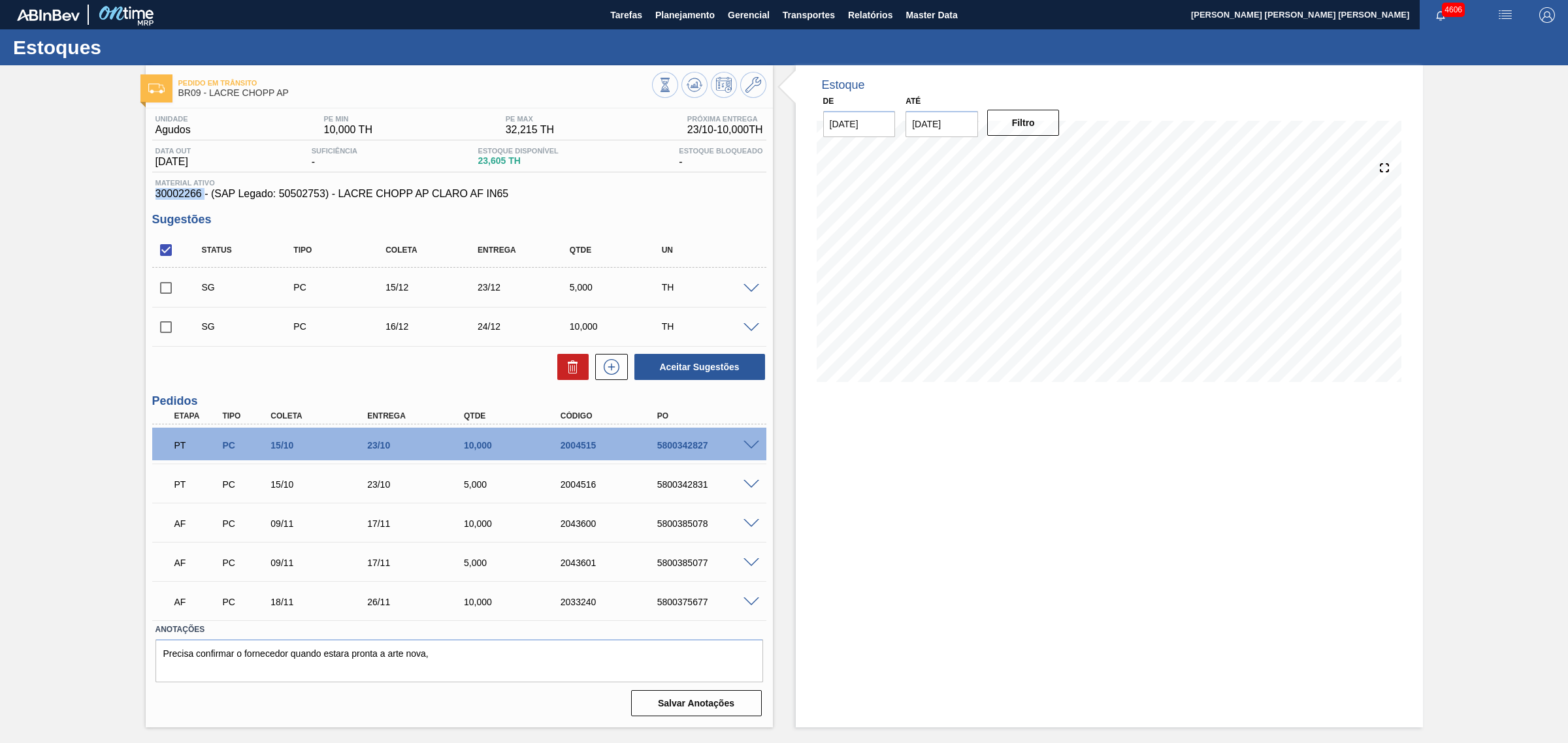
click at [164, 248] on input "checkbox" at bounding box center [165, 250] width 27 height 27
checkbox input "true"
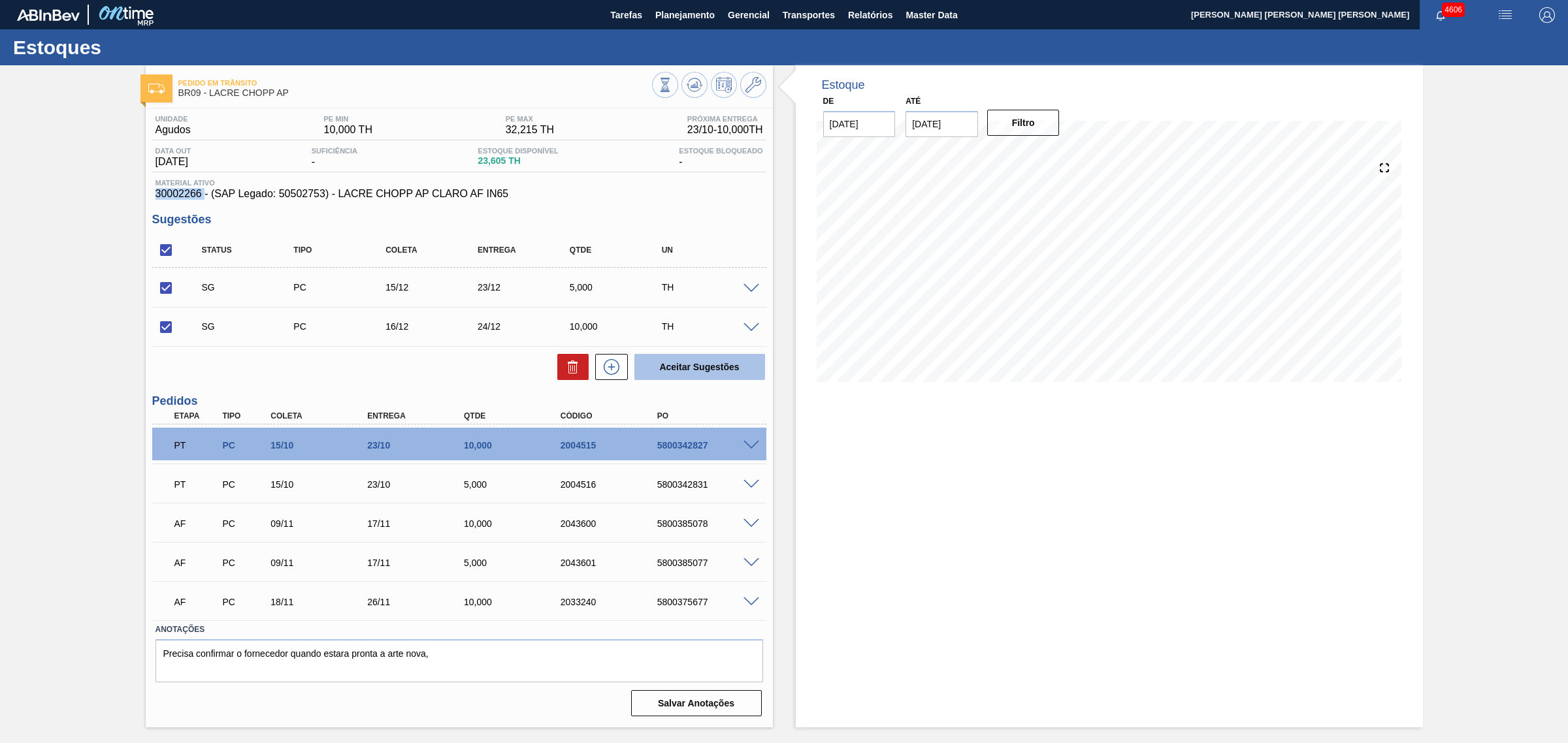
click at [719, 371] on button "Aceitar Sugestões" at bounding box center [700, 367] width 130 height 26
checkbox input "false"
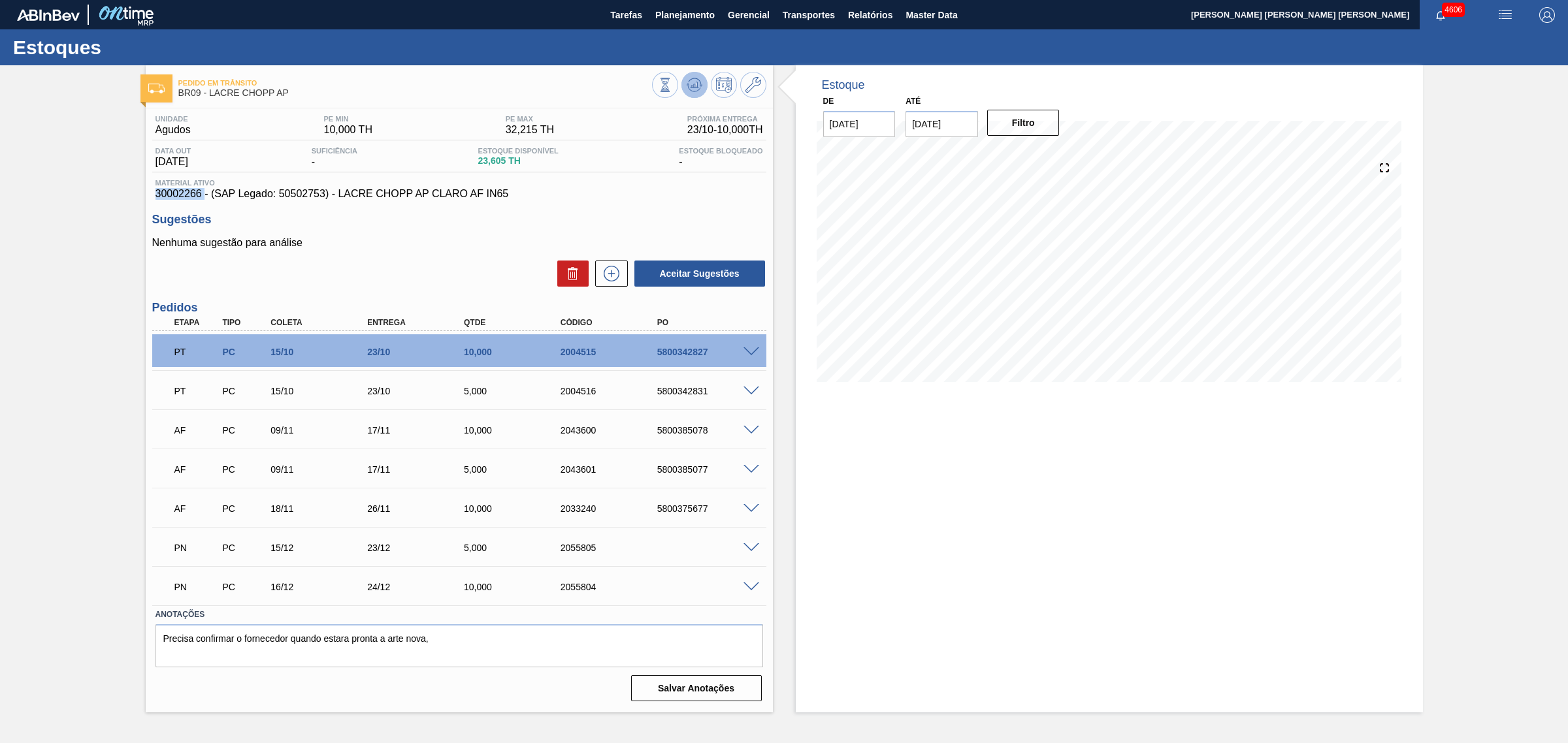
click at [689, 85] on icon at bounding box center [694, 85] width 16 height 16
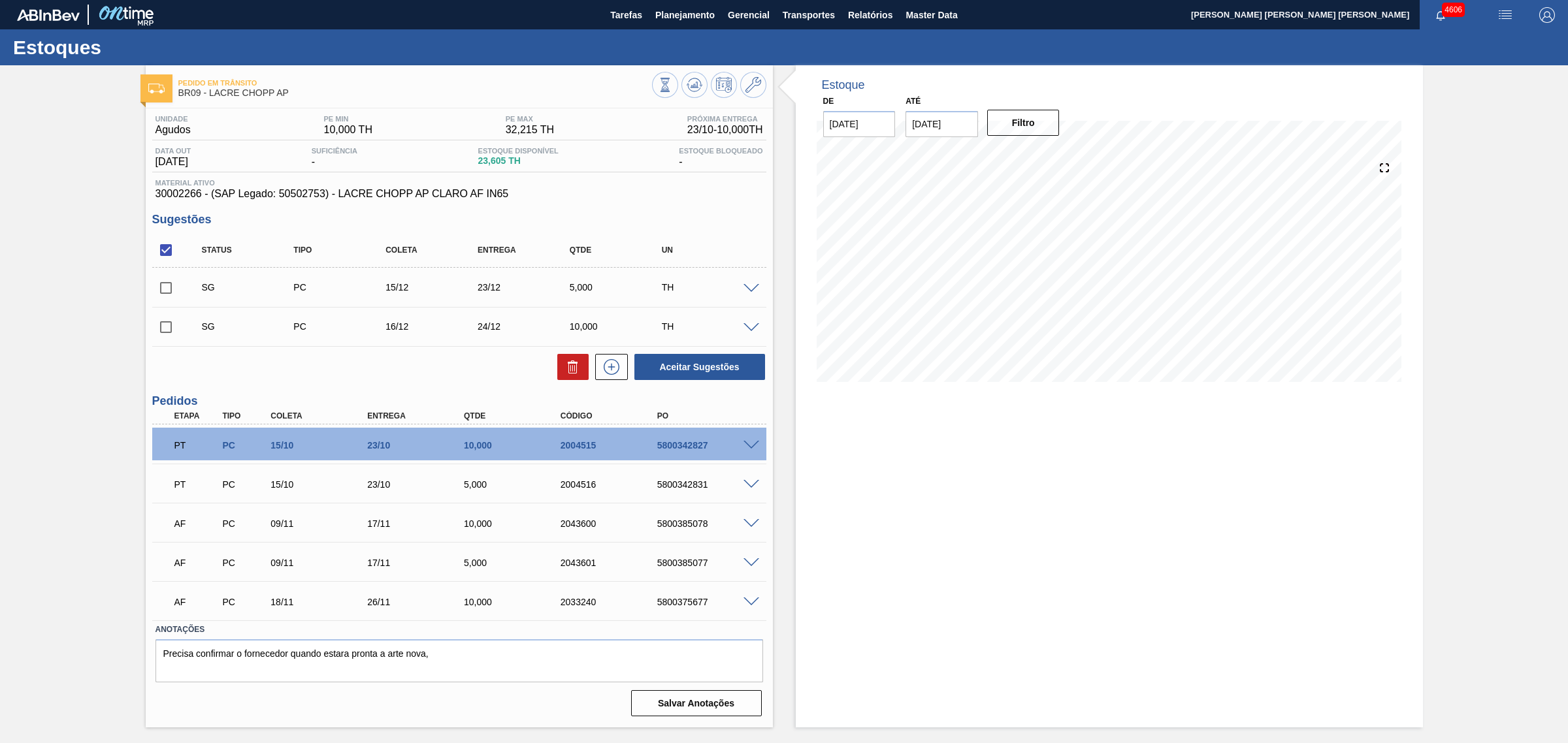
click at [1070, 480] on div "Estoque De 15/10/2025 Até 04/04/2026 Filtro" at bounding box center [1109, 396] width 627 height 662
click at [165, 251] on input "checkbox" at bounding box center [165, 250] width 27 height 27
checkbox input "true"
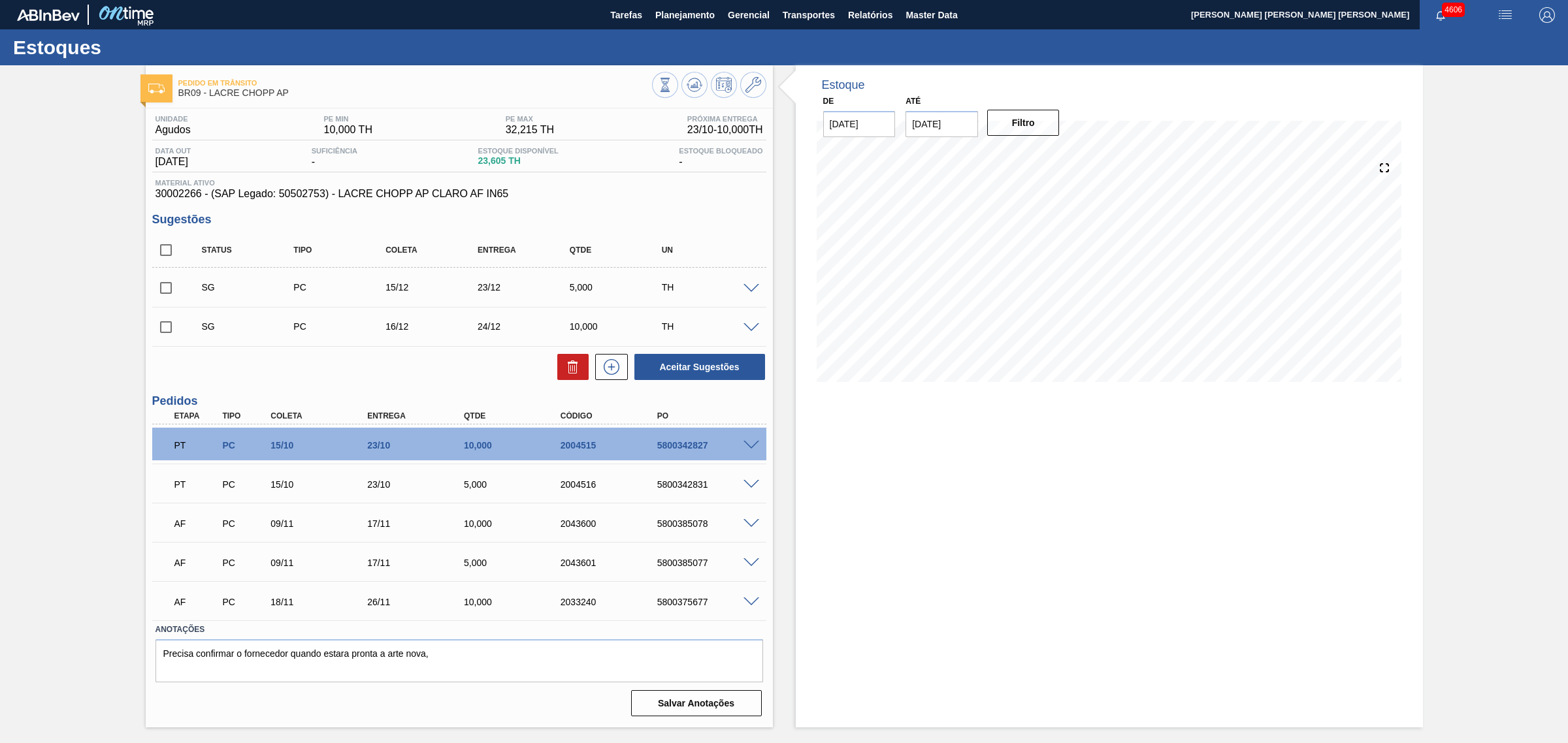
checkbox input "true"
click at [729, 372] on button "Aceitar Sugestões" at bounding box center [700, 367] width 130 height 26
checkbox input "false"
click at [160, 250] on input "checkbox" at bounding box center [165, 250] width 27 height 27
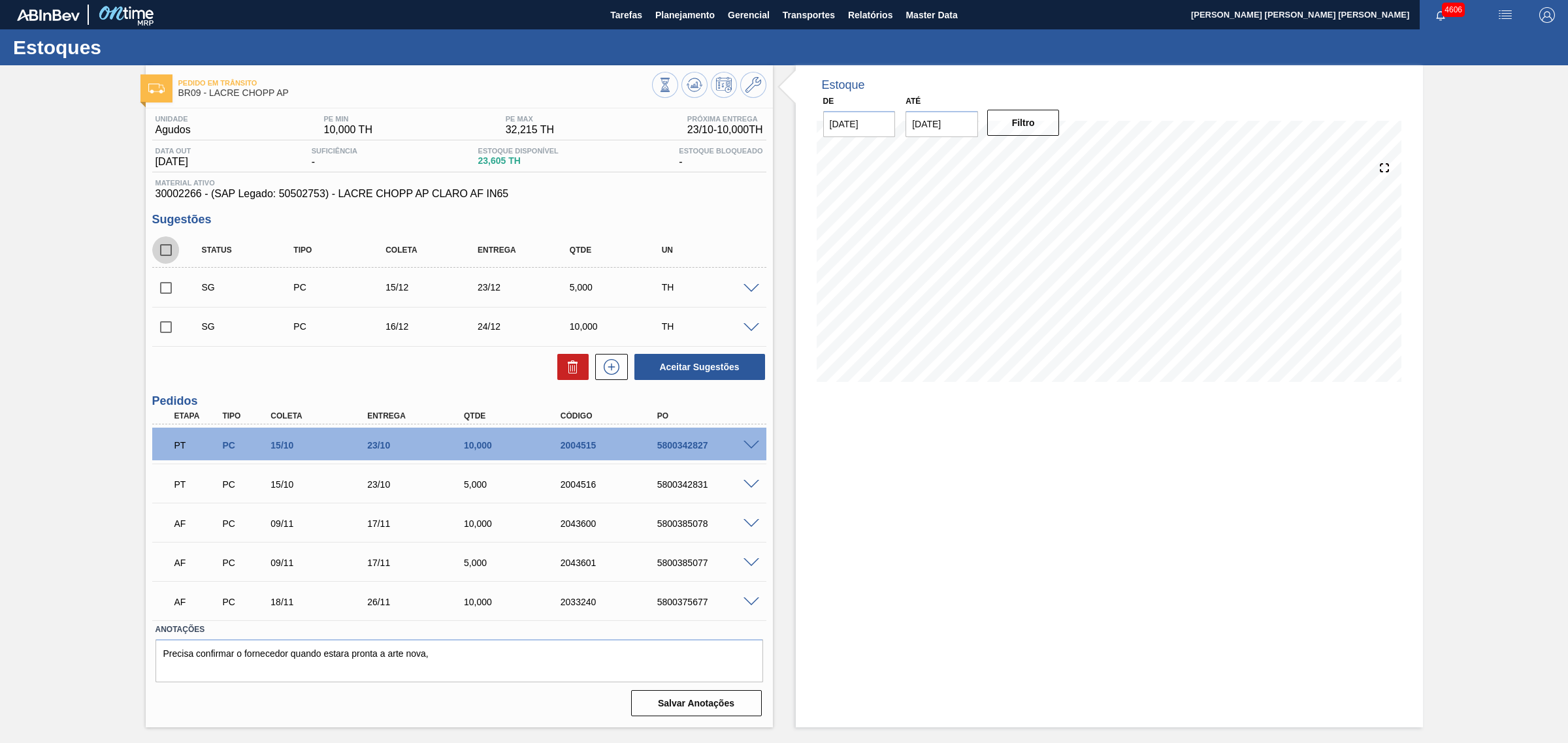
click at [160, 250] on input "checkbox" at bounding box center [165, 250] width 27 height 27
checkbox input "true"
click at [701, 372] on button "Aceitar Sugestões" at bounding box center [700, 367] width 130 height 26
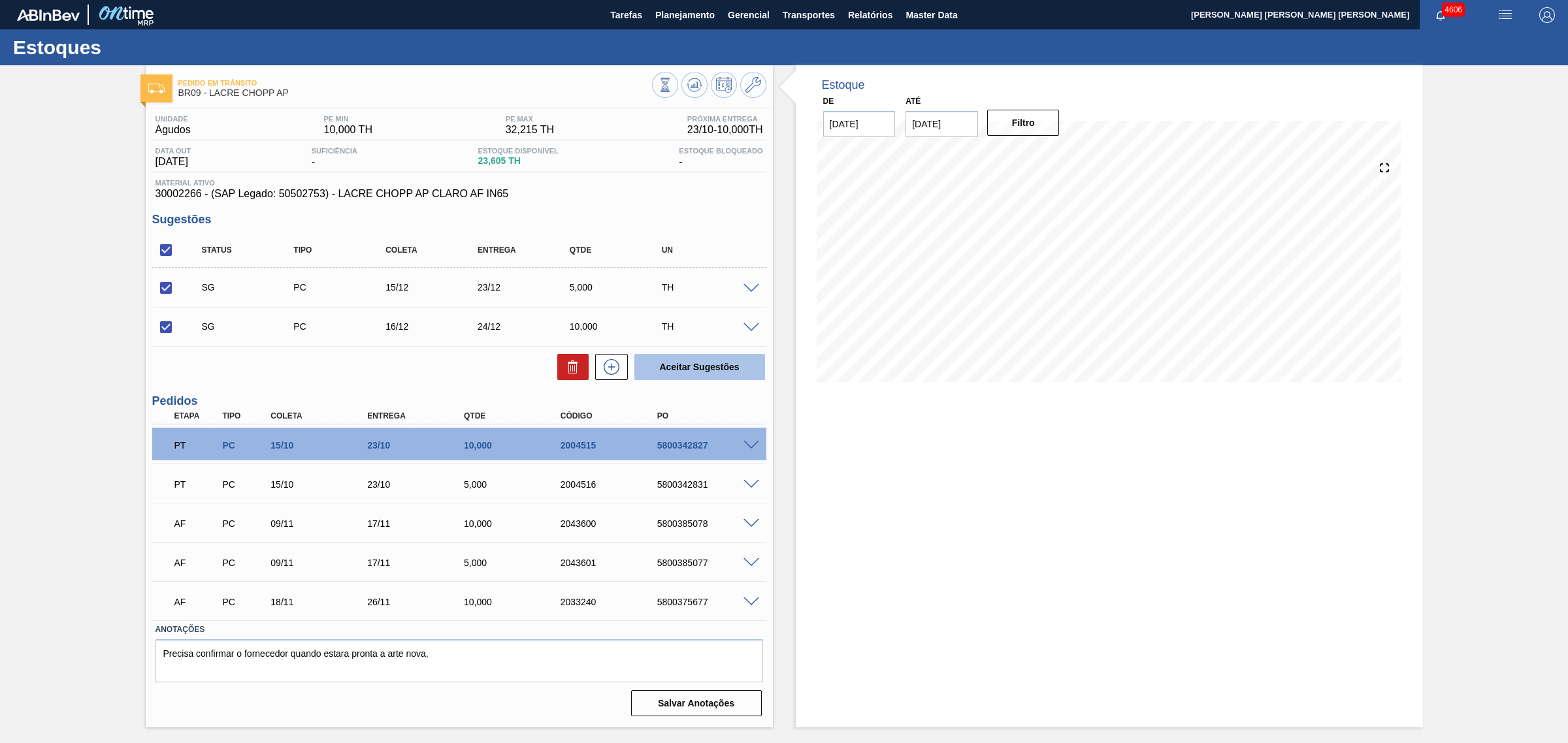
checkbox input "false"
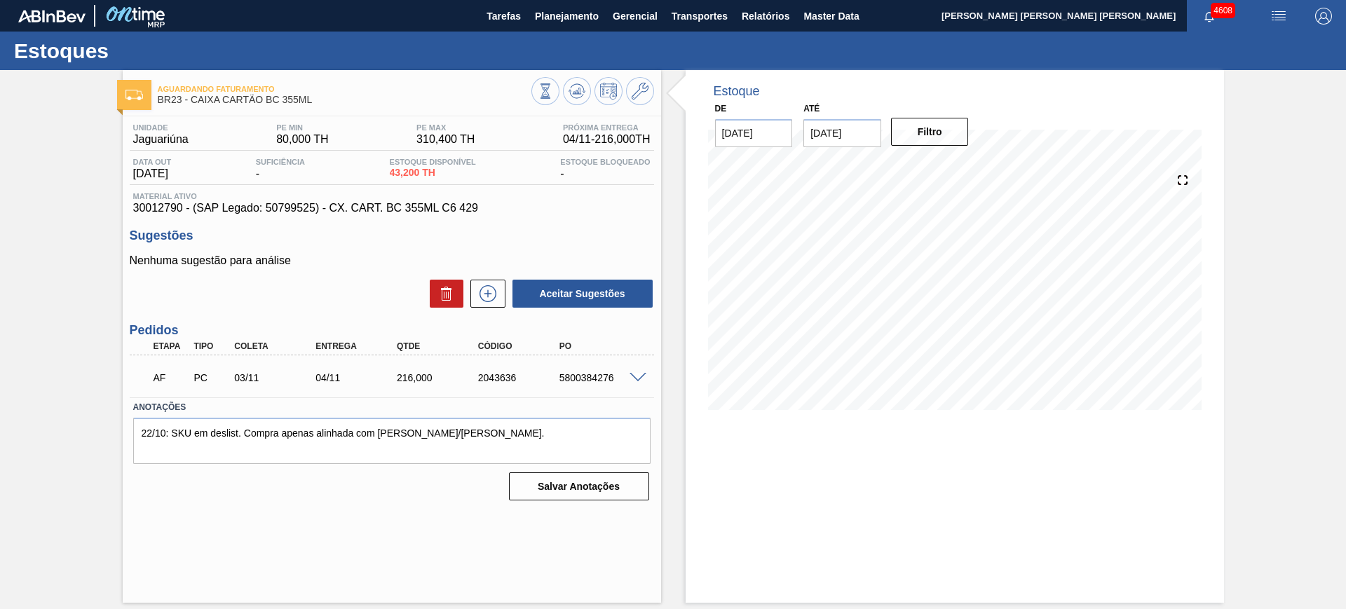
click at [637, 378] on span at bounding box center [638, 378] width 17 height 11
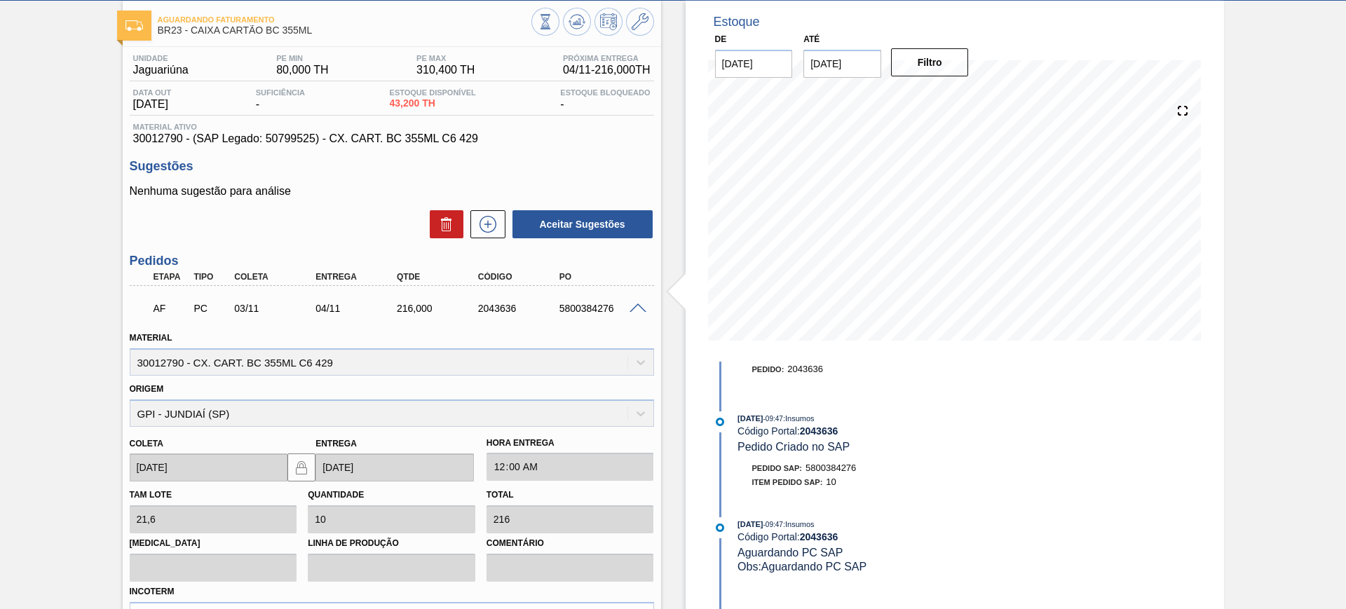
scroll to position [175, 0]
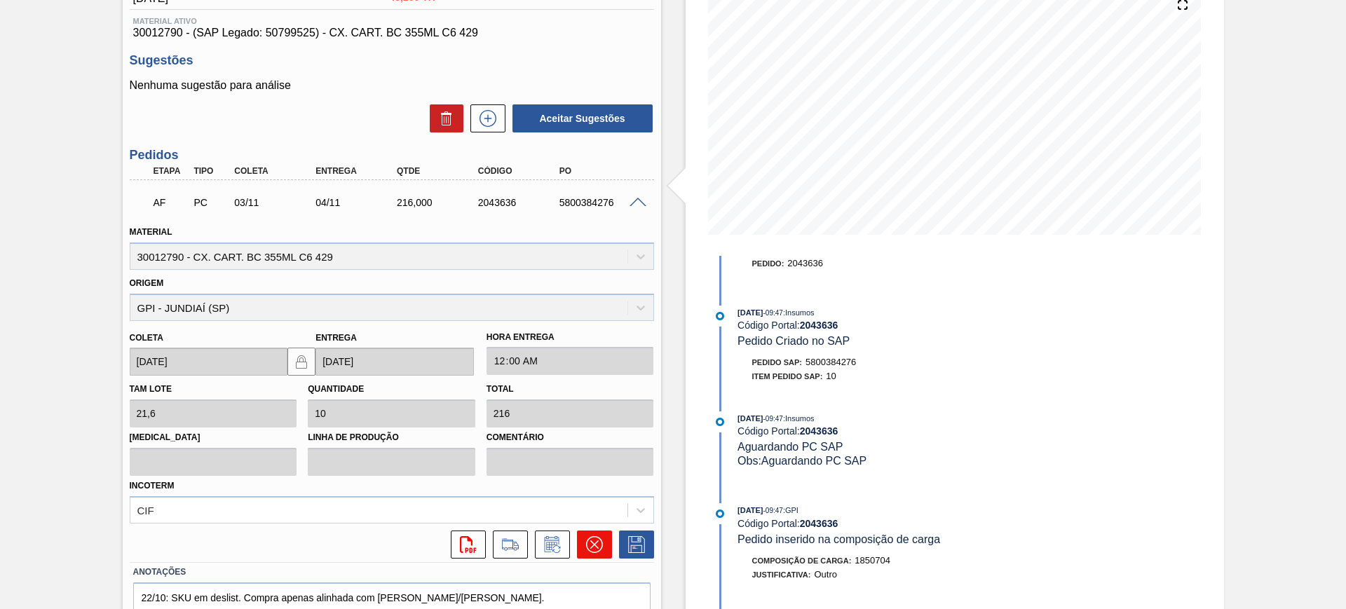
click at [600, 543] on icon at bounding box center [594, 544] width 17 height 17
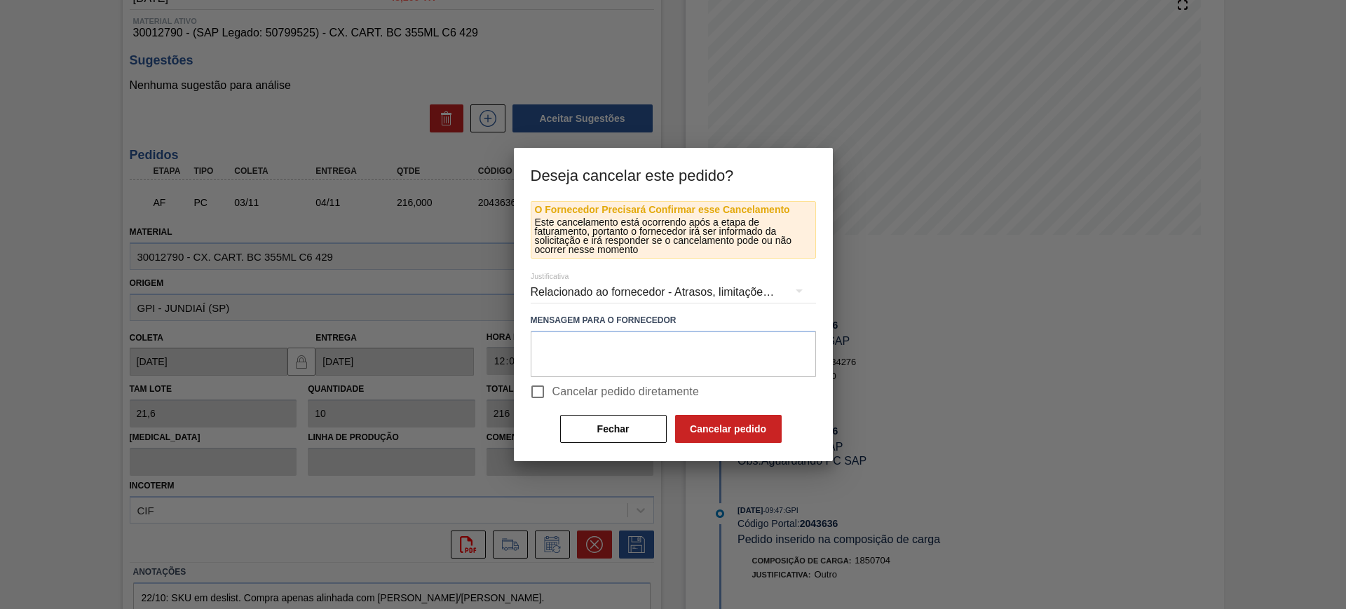
click at [585, 398] on span "Cancelar pedido diretamente" at bounding box center [626, 392] width 147 height 17
click at [553, 398] on input "Cancelar pedido diretamente" at bounding box center [537, 391] width 29 height 29
checkbox input "true"
click at [751, 432] on button "Cancelar pedido" at bounding box center [728, 429] width 107 height 28
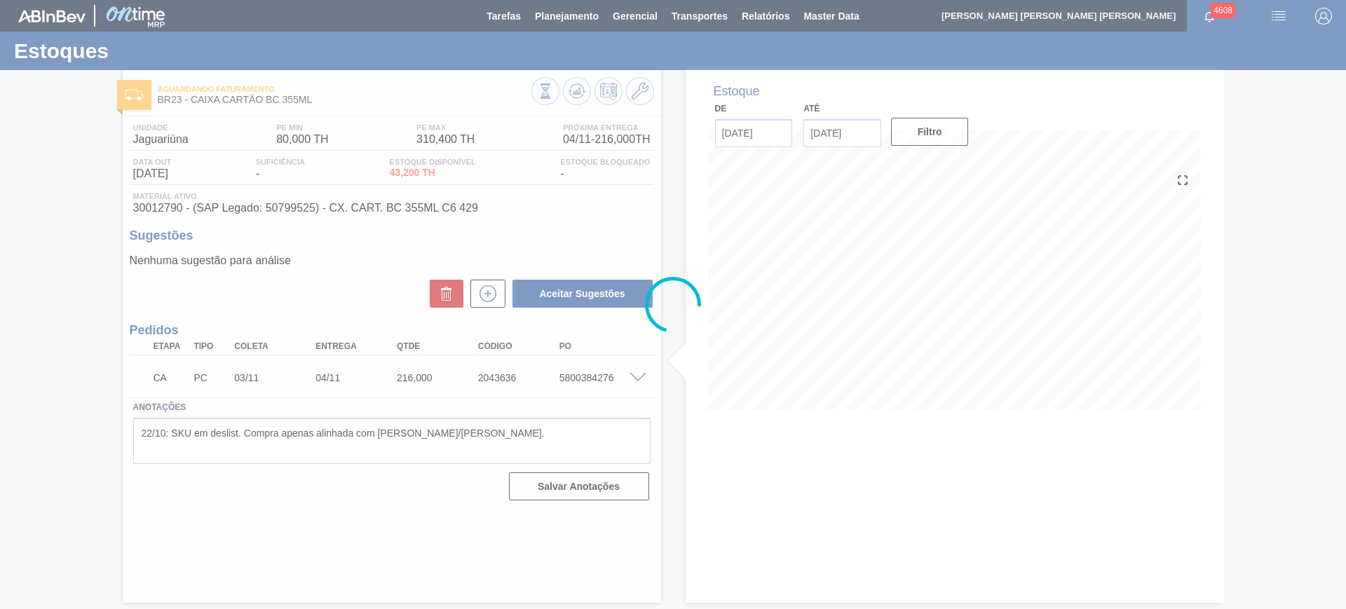
scroll to position [0, 0]
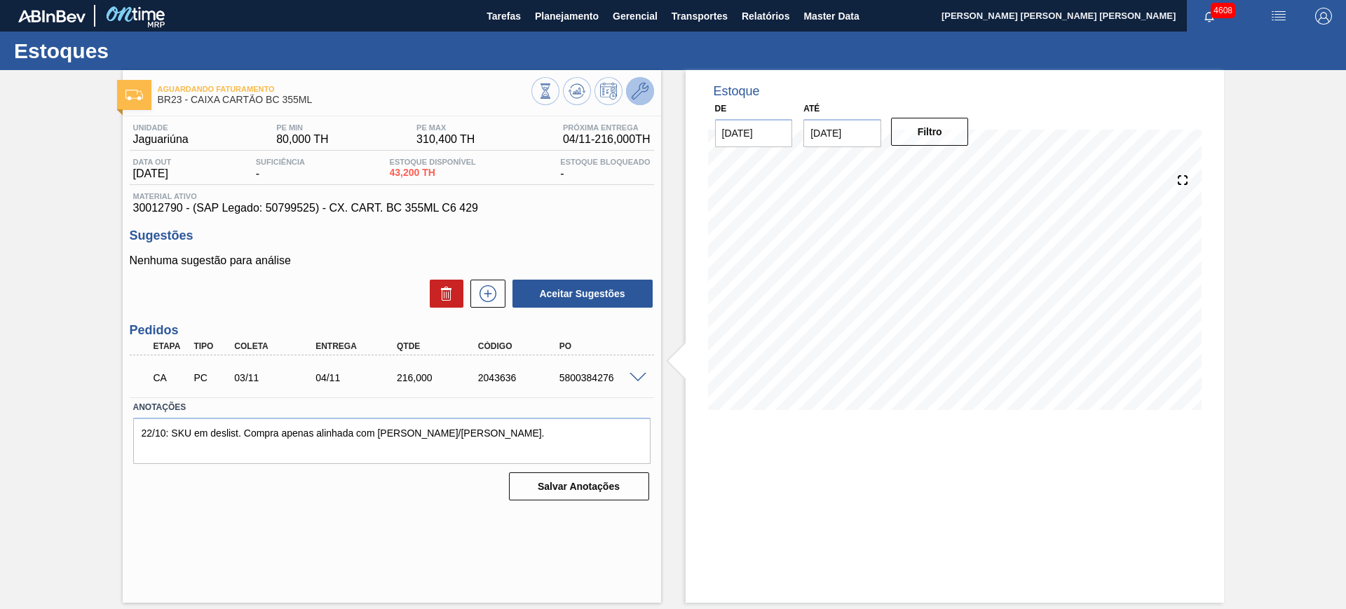
click at [644, 97] on icon at bounding box center [640, 91] width 17 height 17
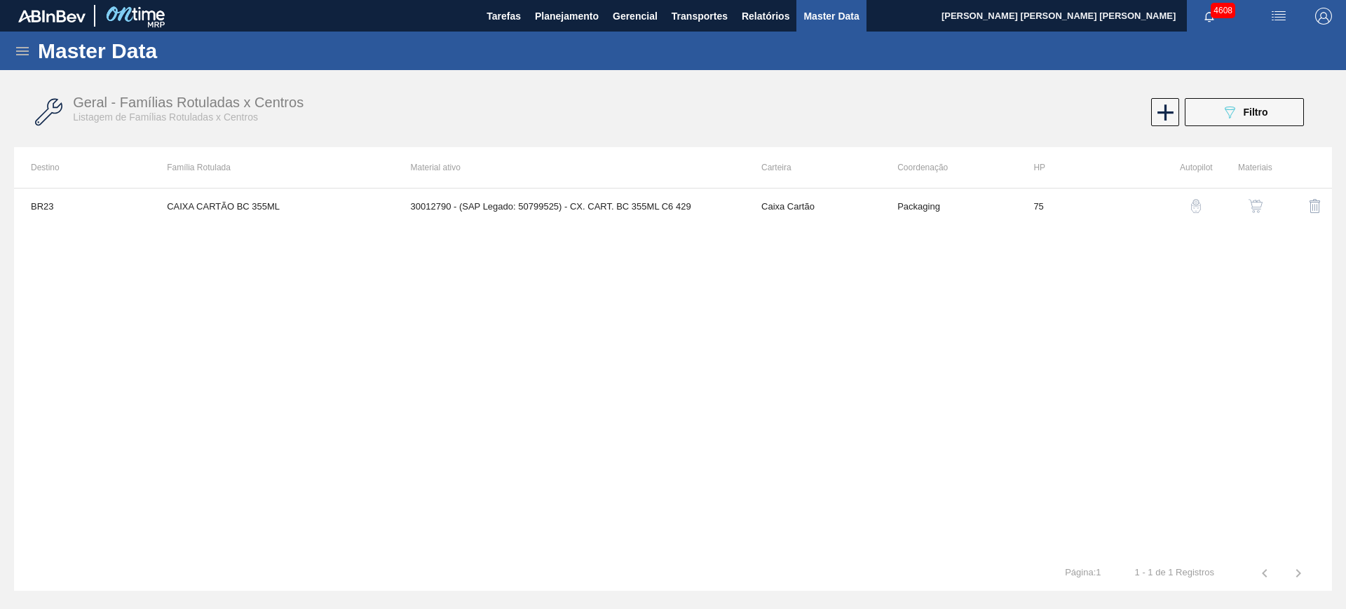
click at [1256, 203] on img "button" at bounding box center [1256, 206] width 14 height 14
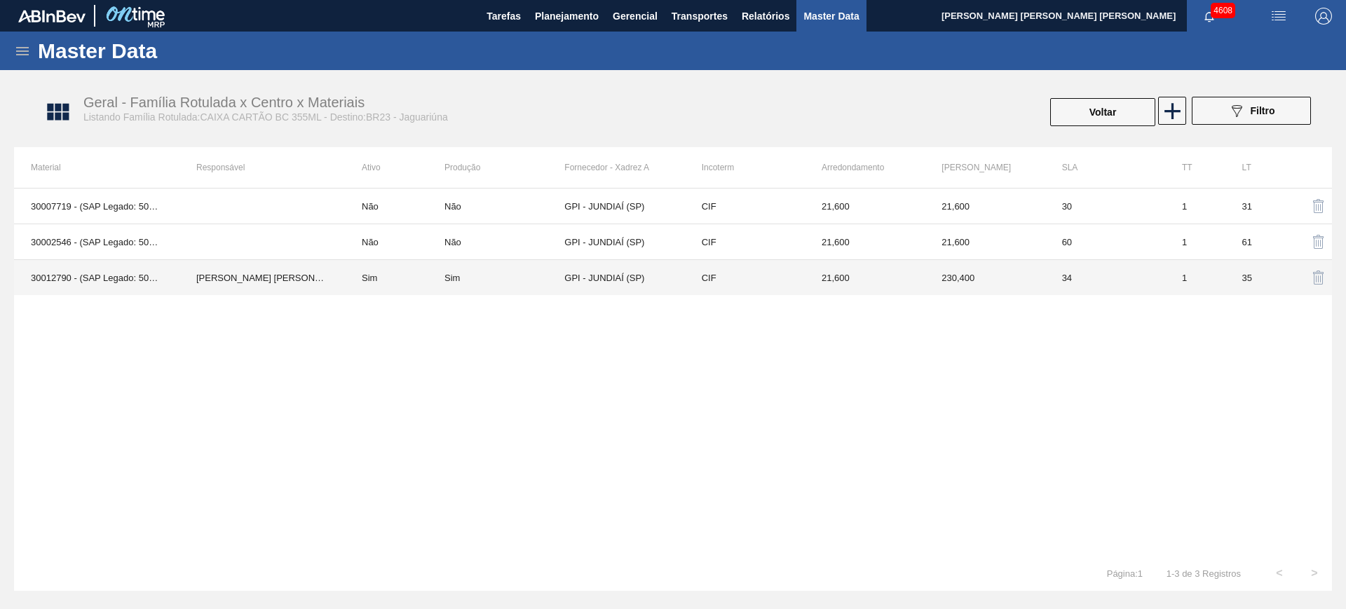
click at [437, 278] on td "Sim" at bounding box center [395, 278] width 100 height 36
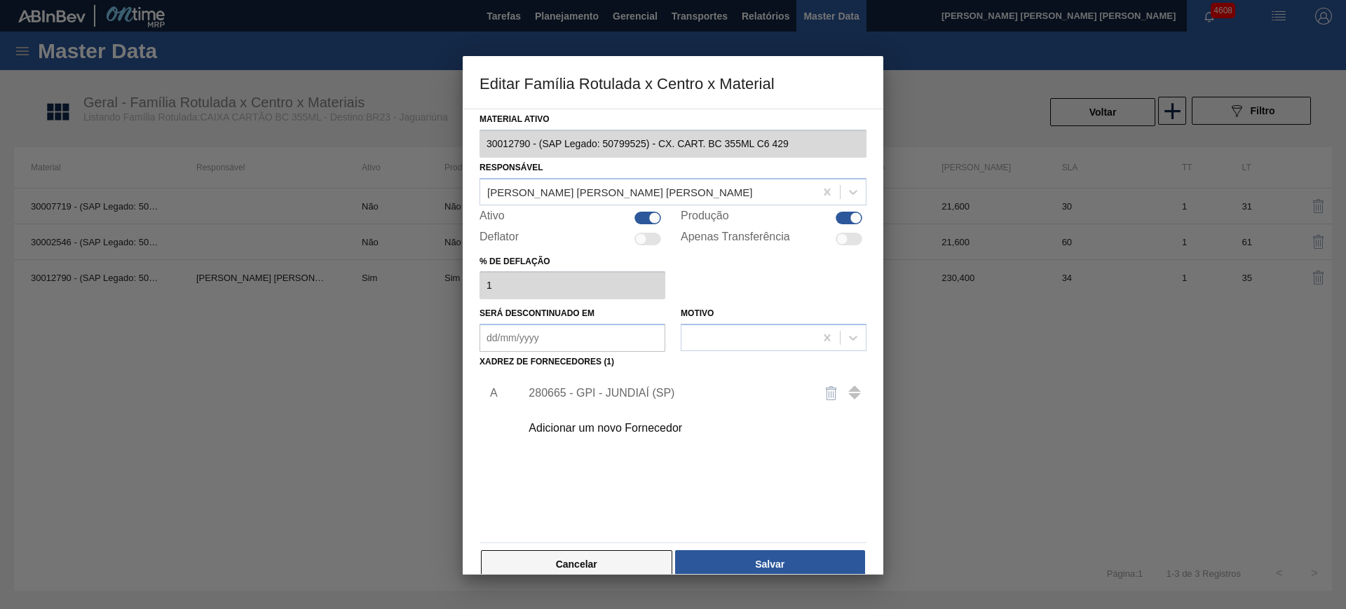
click at [597, 560] on button "Cancelar" at bounding box center [576, 564] width 191 height 28
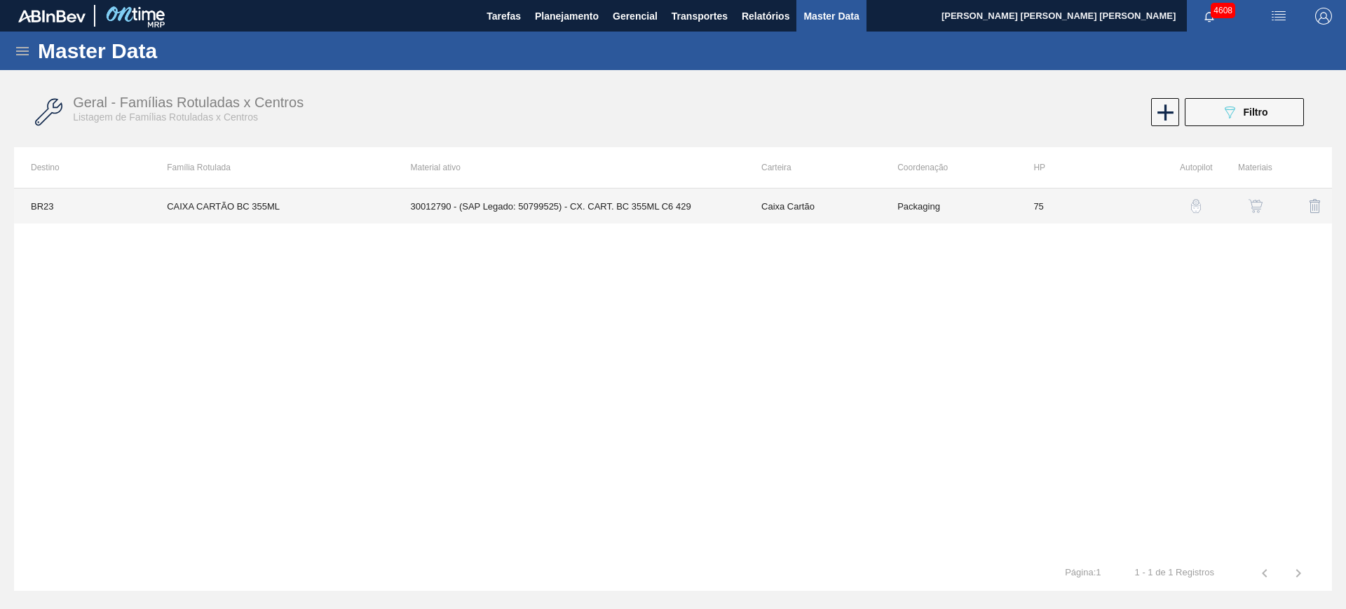
click at [371, 202] on td "CAIXA CARTÃO BC 355ML" at bounding box center [271, 206] width 243 height 35
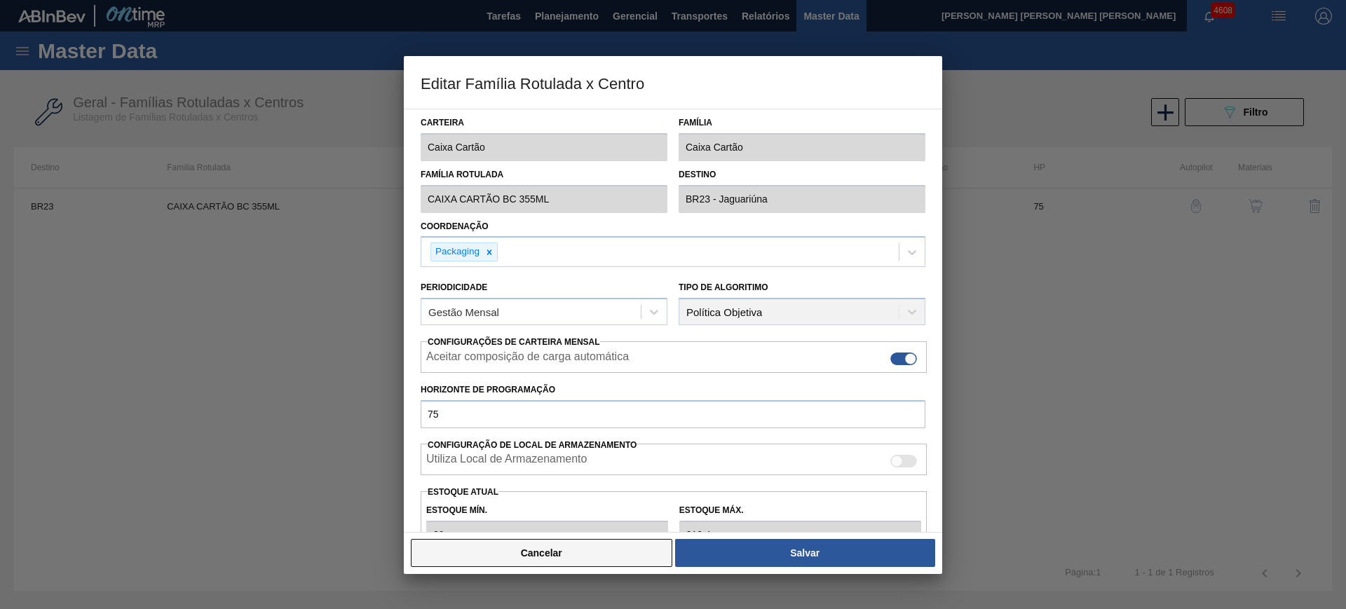
click at [601, 566] on button "Cancelar" at bounding box center [542, 553] width 262 height 28
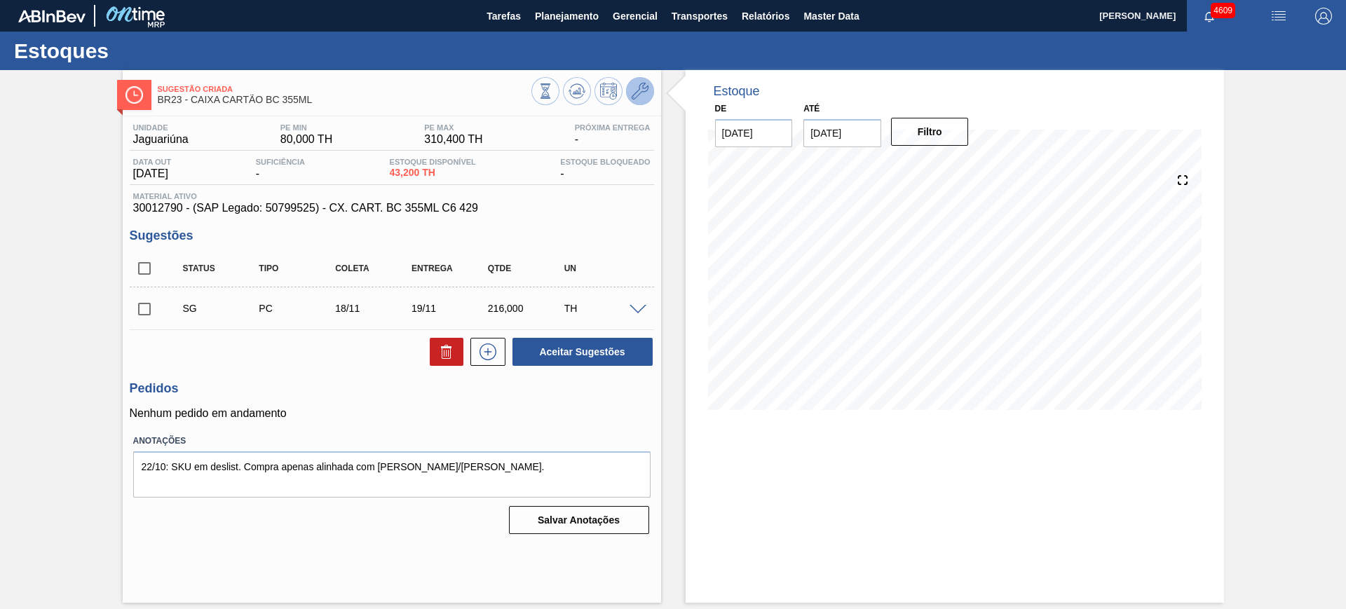
click at [648, 86] on icon at bounding box center [640, 91] width 17 height 17
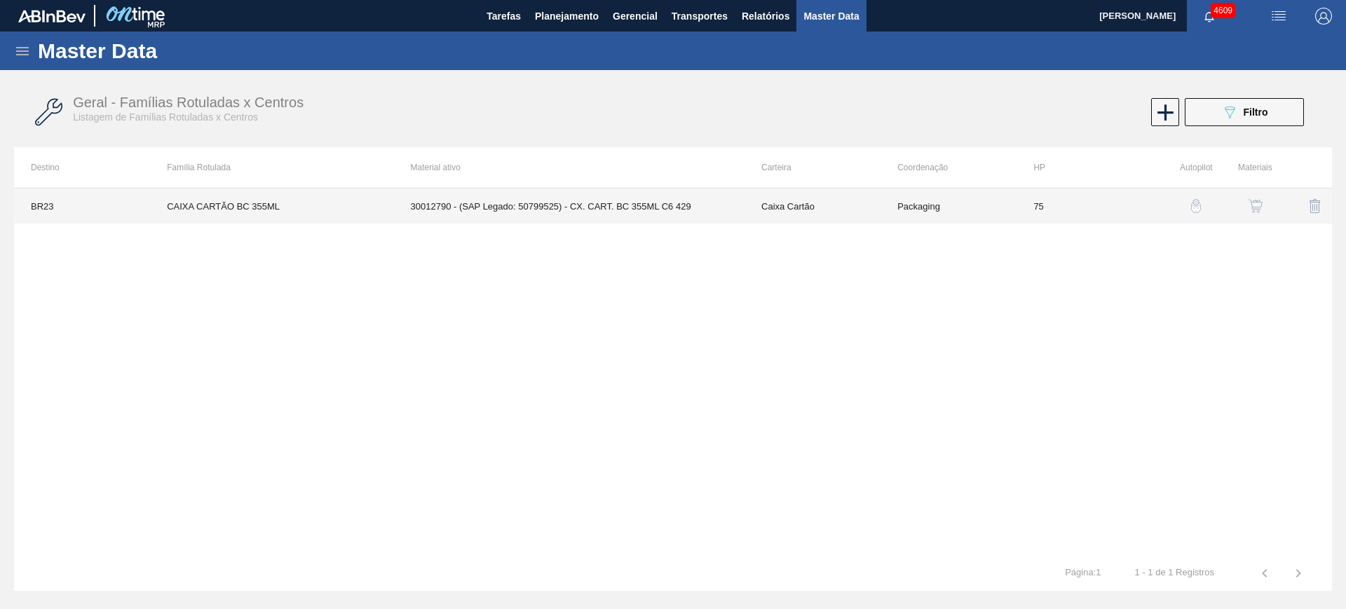
click at [665, 212] on td "30012790 - (SAP Legado: 50799525) - CX. CART. BC 355ML C6 429" at bounding box center [569, 206] width 351 height 35
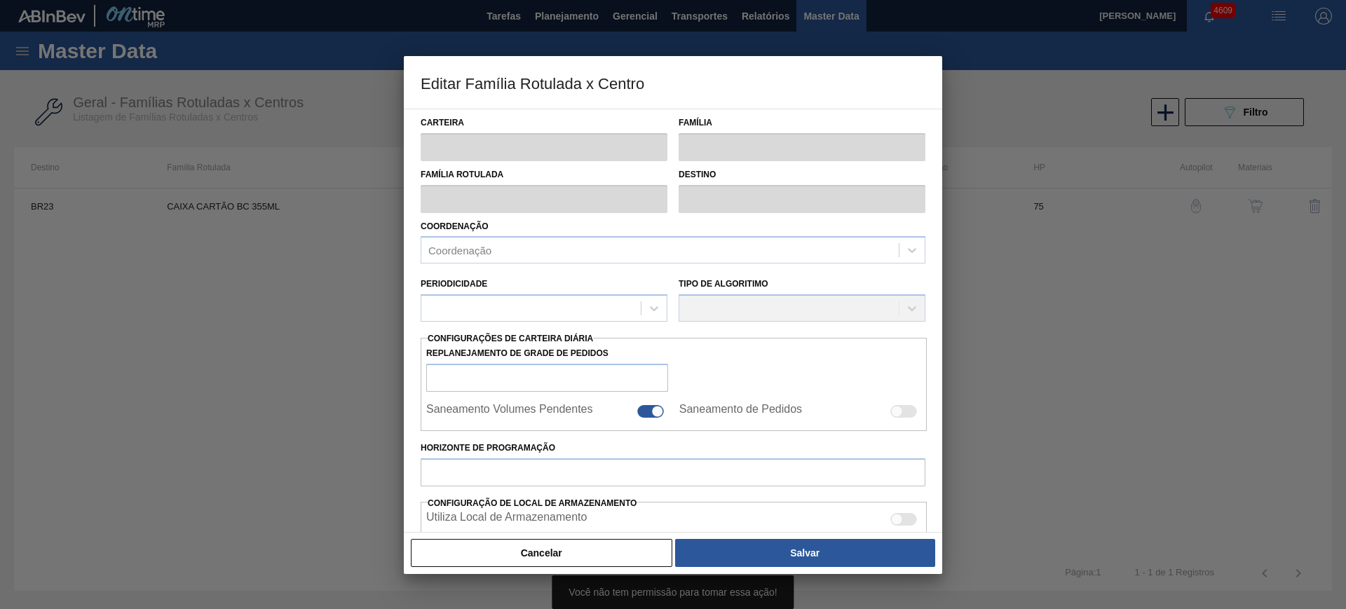
type input "Caixa Cartão"
type input "CAIXA CARTÃO BC 355ML"
type input "BR23 - Jaguariúna"
type input "75"
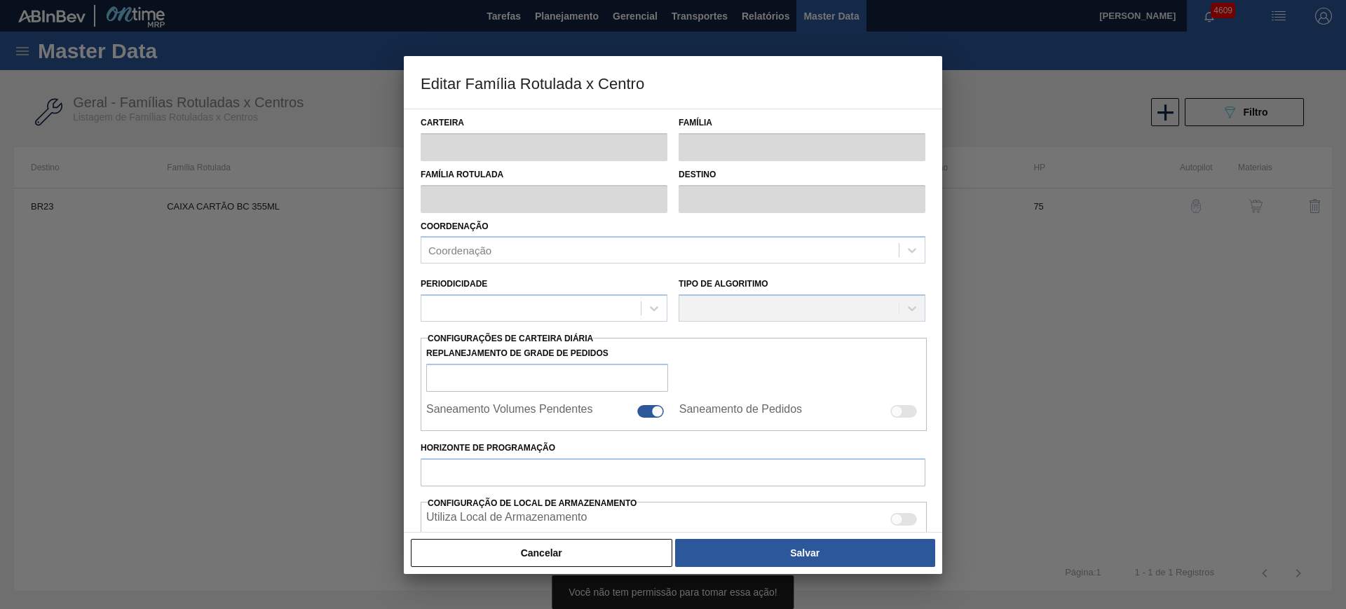
type input "80"
type input "310,4"
type input "40"
type input "172,160"
checkbox input "true"
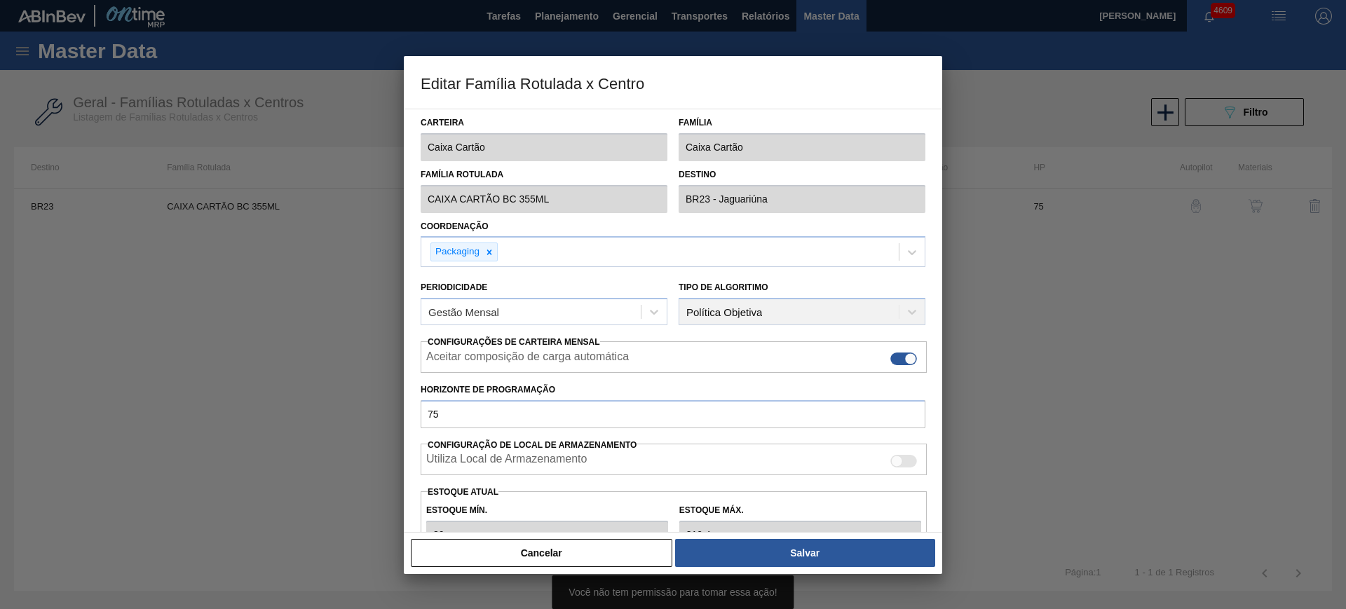
click at [1056, 354] on div at bounding box center [673, 304] width 1346 height 609
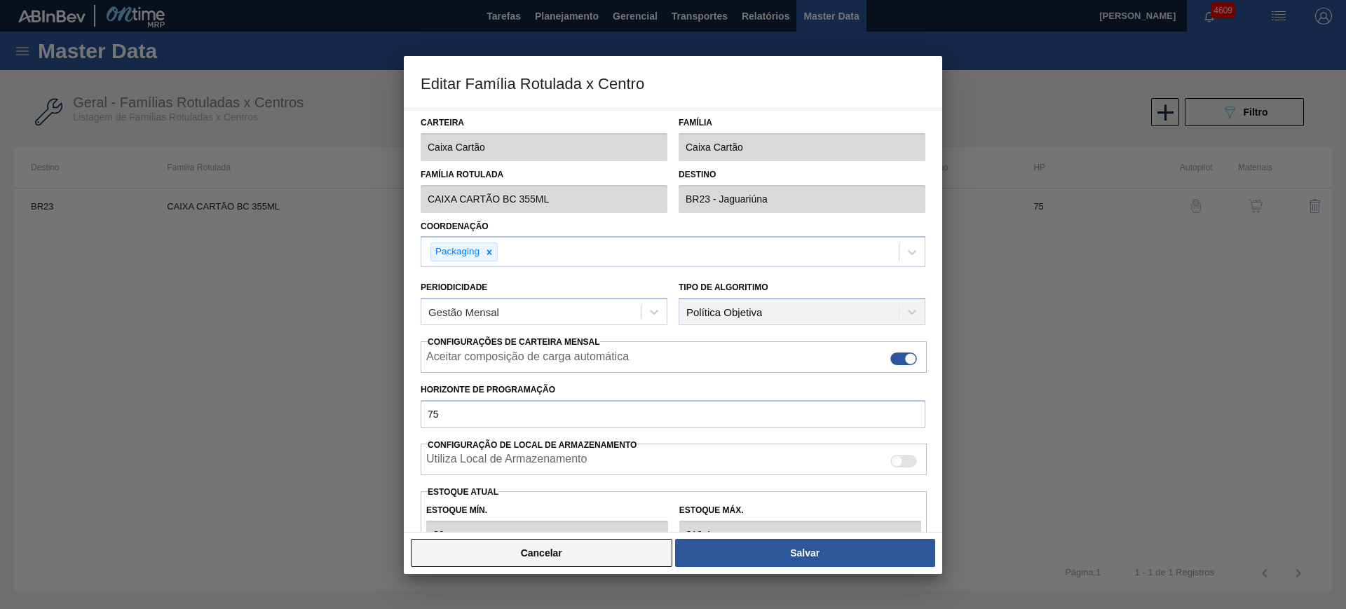
click at [524, 548] on button "Cancelar" at bounding box center [542, 553] width 262 height 28
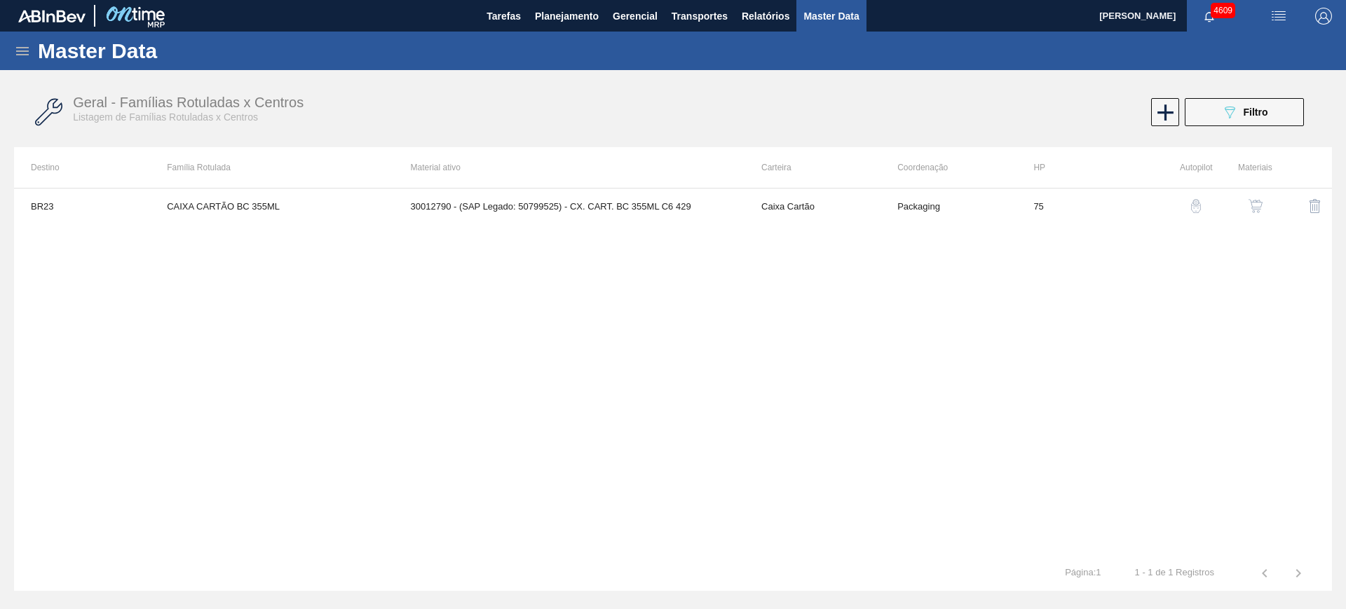
click at [1250, 209] on img "button" at bounding box center [1256, 206] width 14 height 14
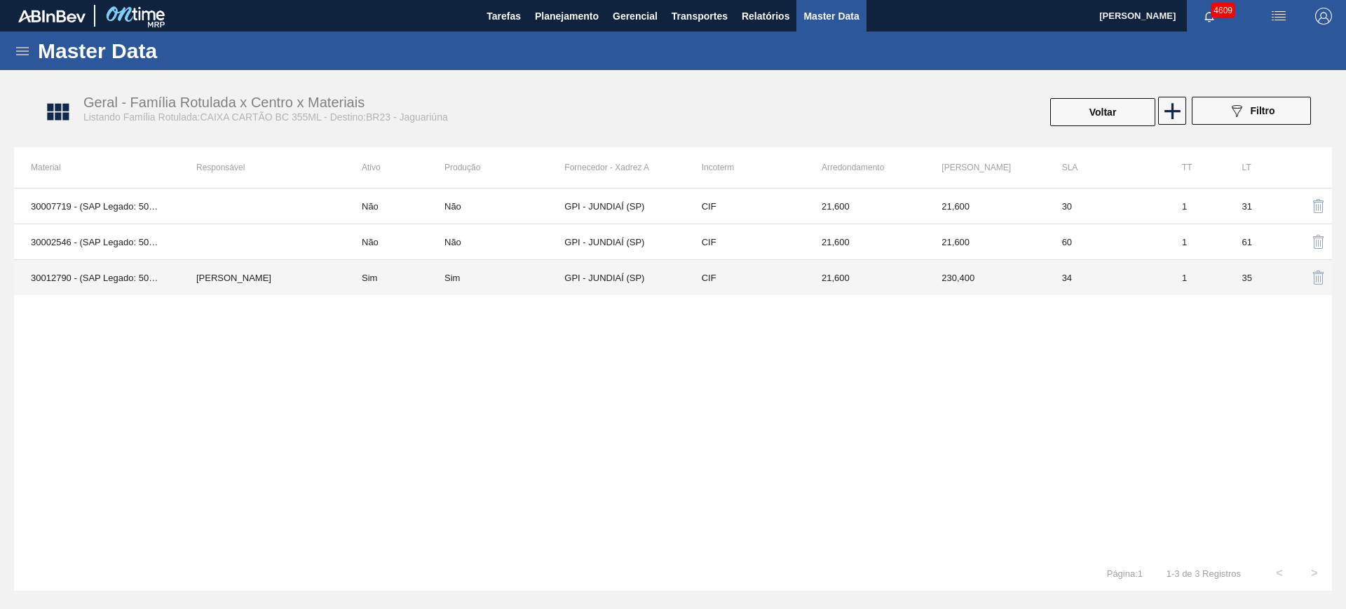
click at [322, 285] on td "[PERSON_NAME]" at bounding box center [261, 278] width 165 height 36
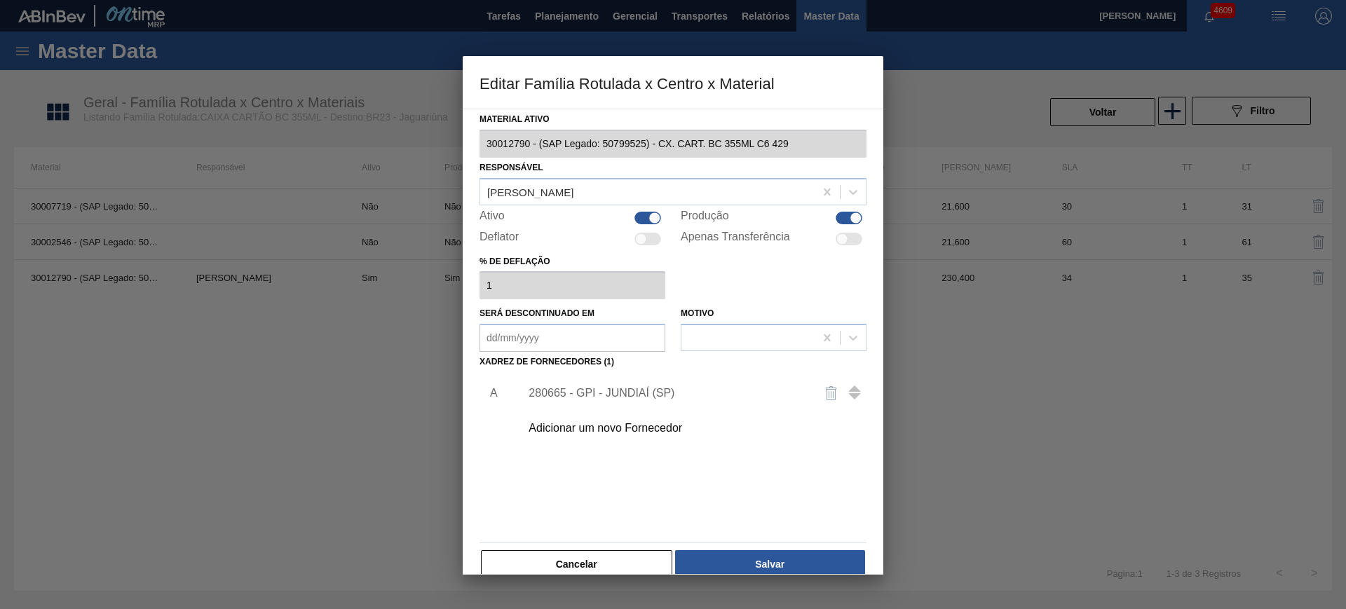
click at [612, 388] on div "280665 - GPI - JUNDIAÍ (SP)" at bounding box center [666, 393] width 275 height 13
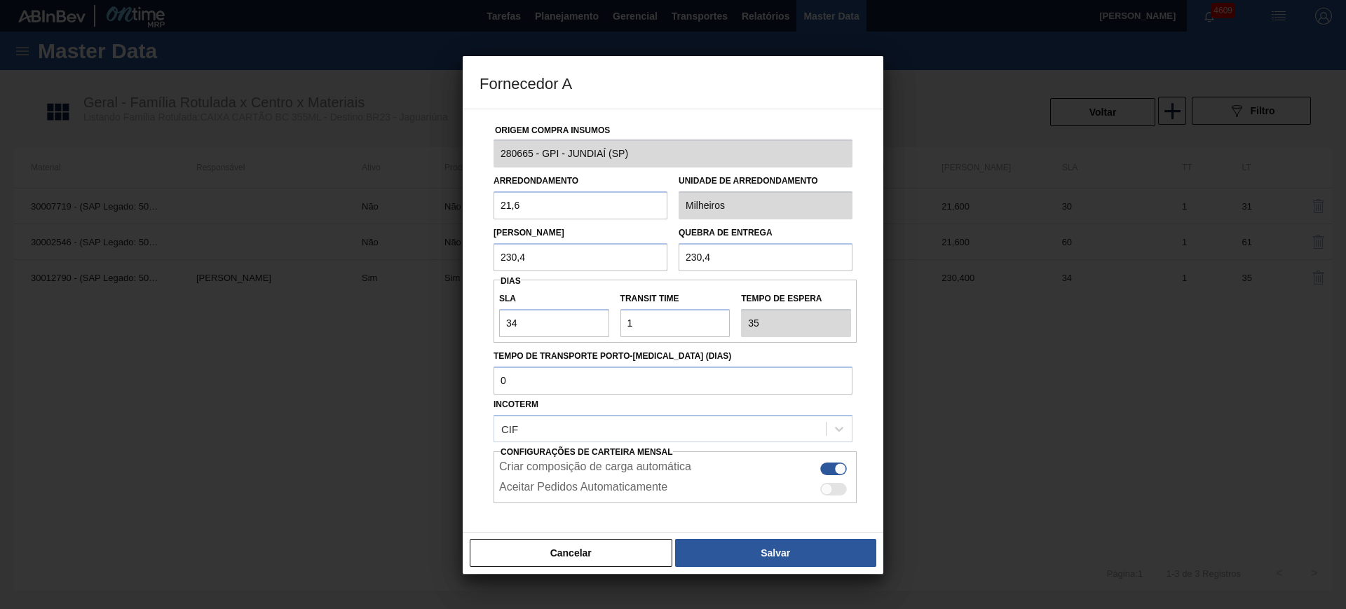
drag, startPoint x: 557, startPoint y: 255, endPoint x: 483, endPoint y: 260, distance: 73.8
click at [483, 260] on div "Origem Compra Insumos 280665 - GPI - JUNDIAÍ ([GEOGRAPHIC_DATA]) Arredondamento…" at bounding box center [673, 341] width 387 height 464
click at [581, 233] on div "Lote Mínimo 230,4" at bounding box center [581, 247] width 174 height 48
click at [613, 548] on button "Cancelar" at bounding box center [571, 553] width 203 height 28
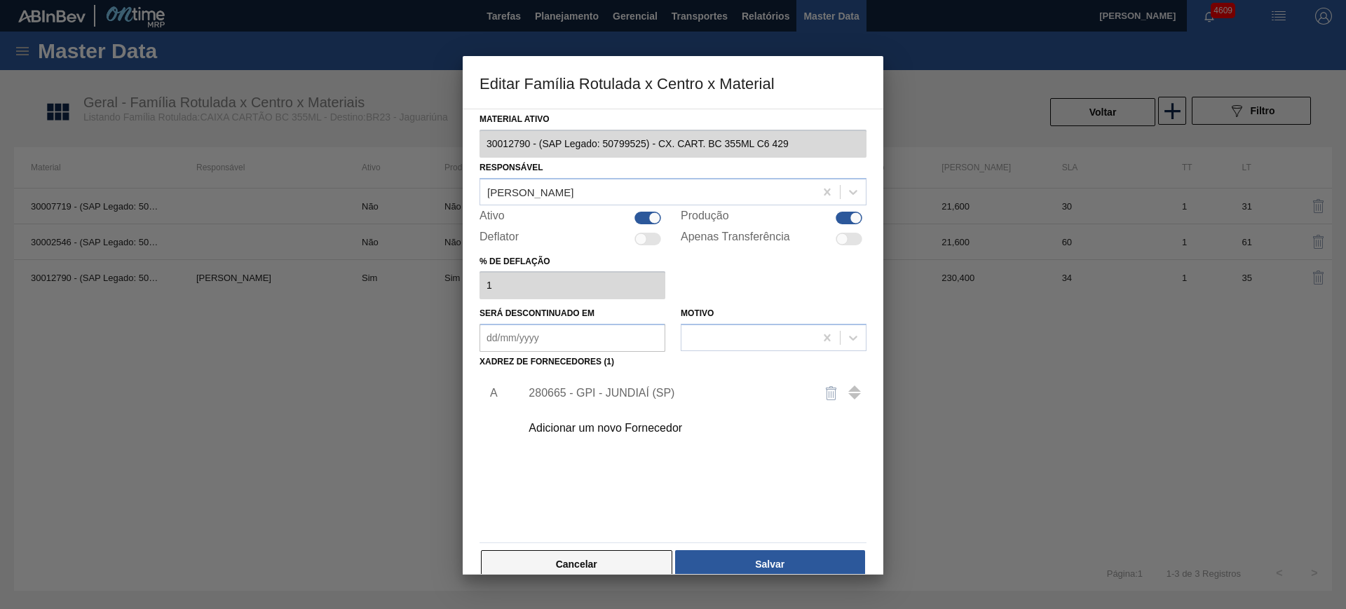
click at [611, 557] on button "Cancelar" at bounding box center [576, 564] width 191 height 28
